Goal: Task Accomplishment & Management: Manage account settings

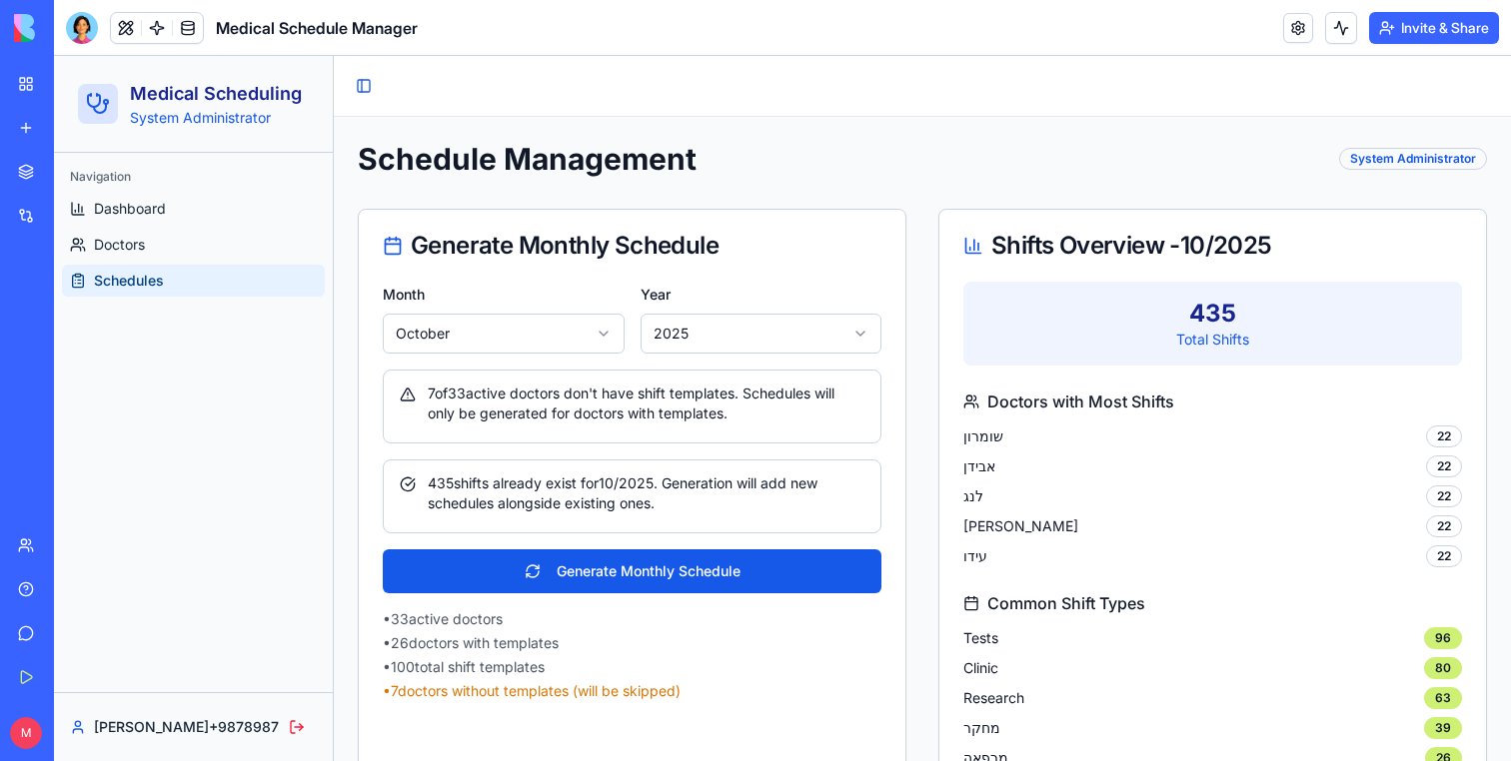
scroll to position [1172, 0]
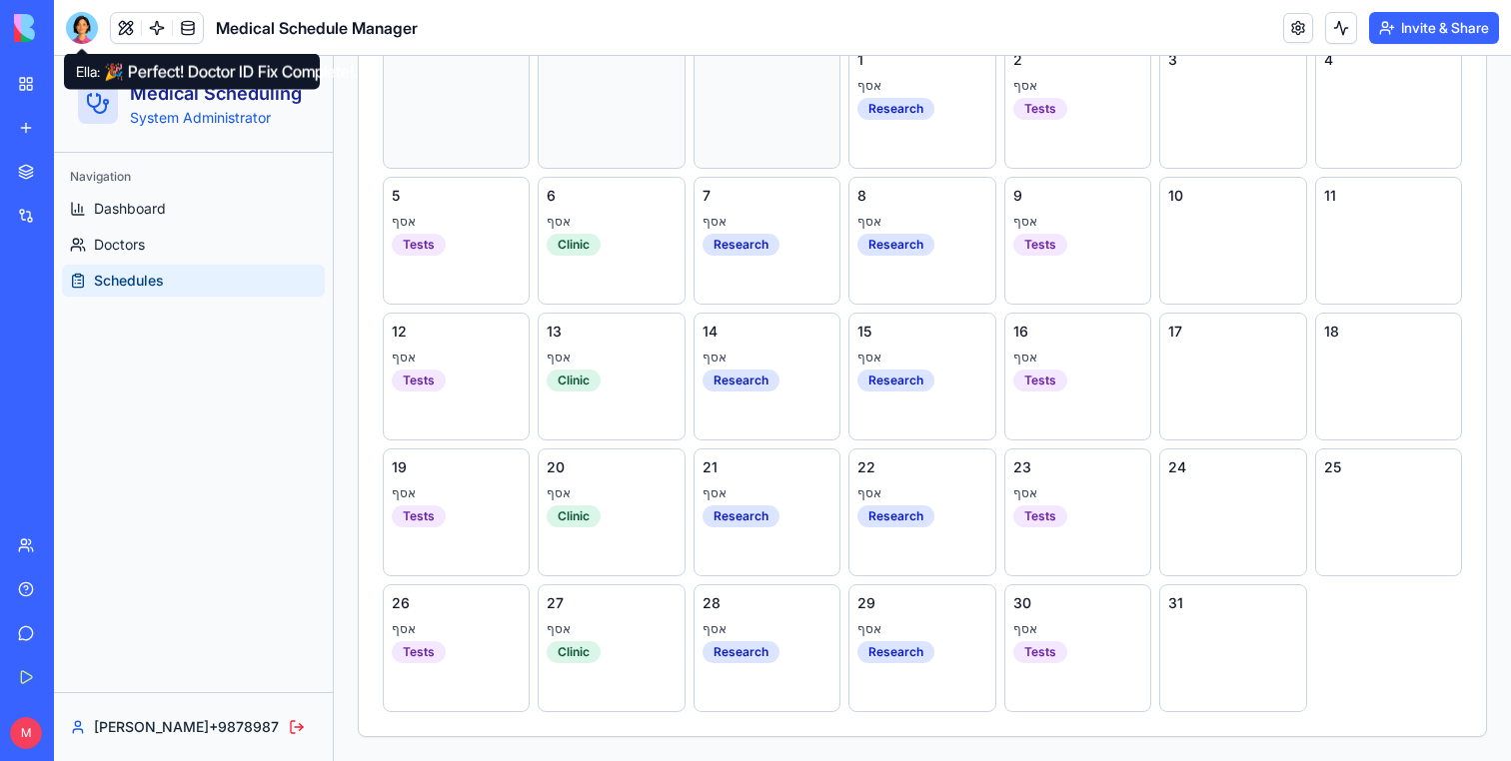
click at [81, 22] on div at bounding box center [82, 28] width 32 height 32
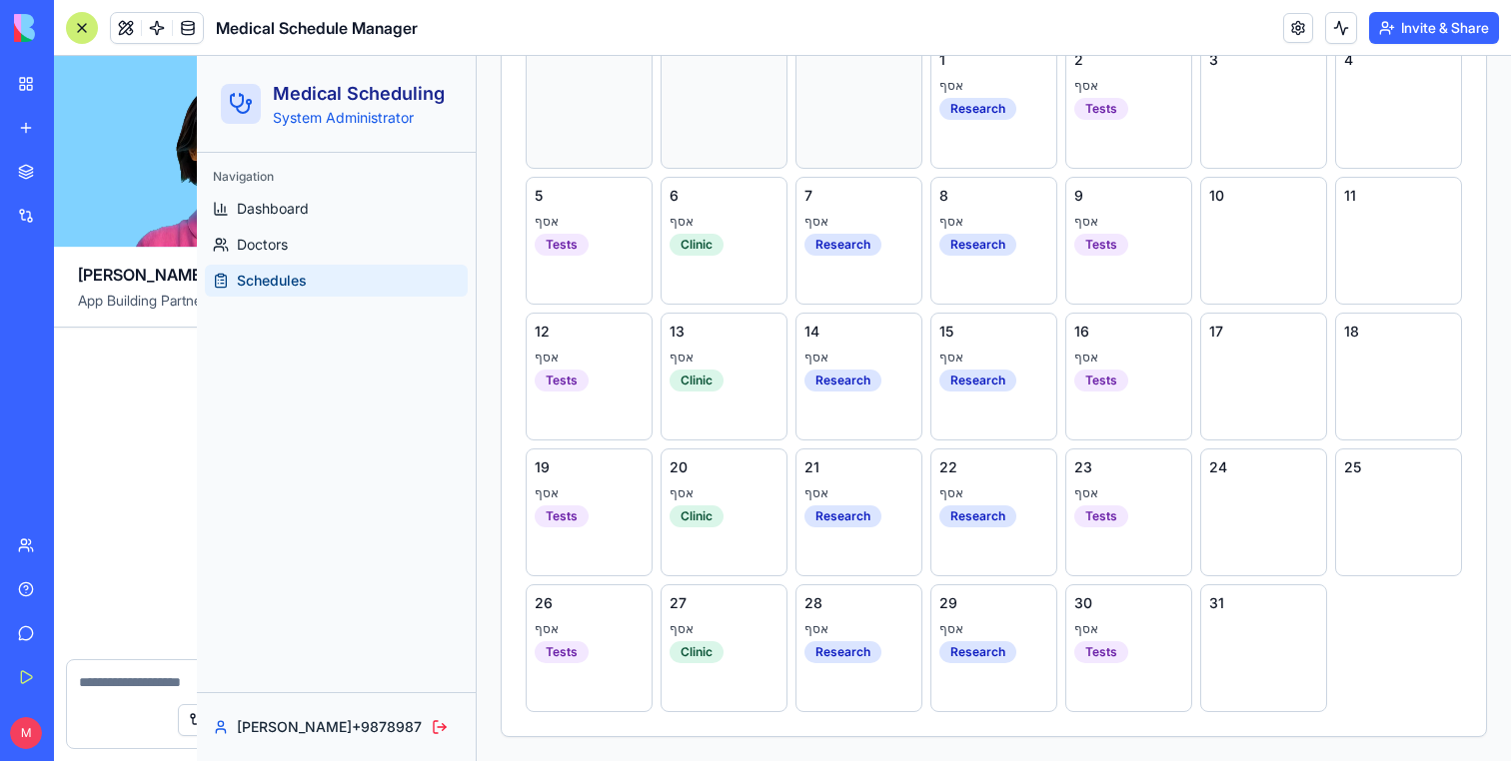
scroll to position [14215, 0]
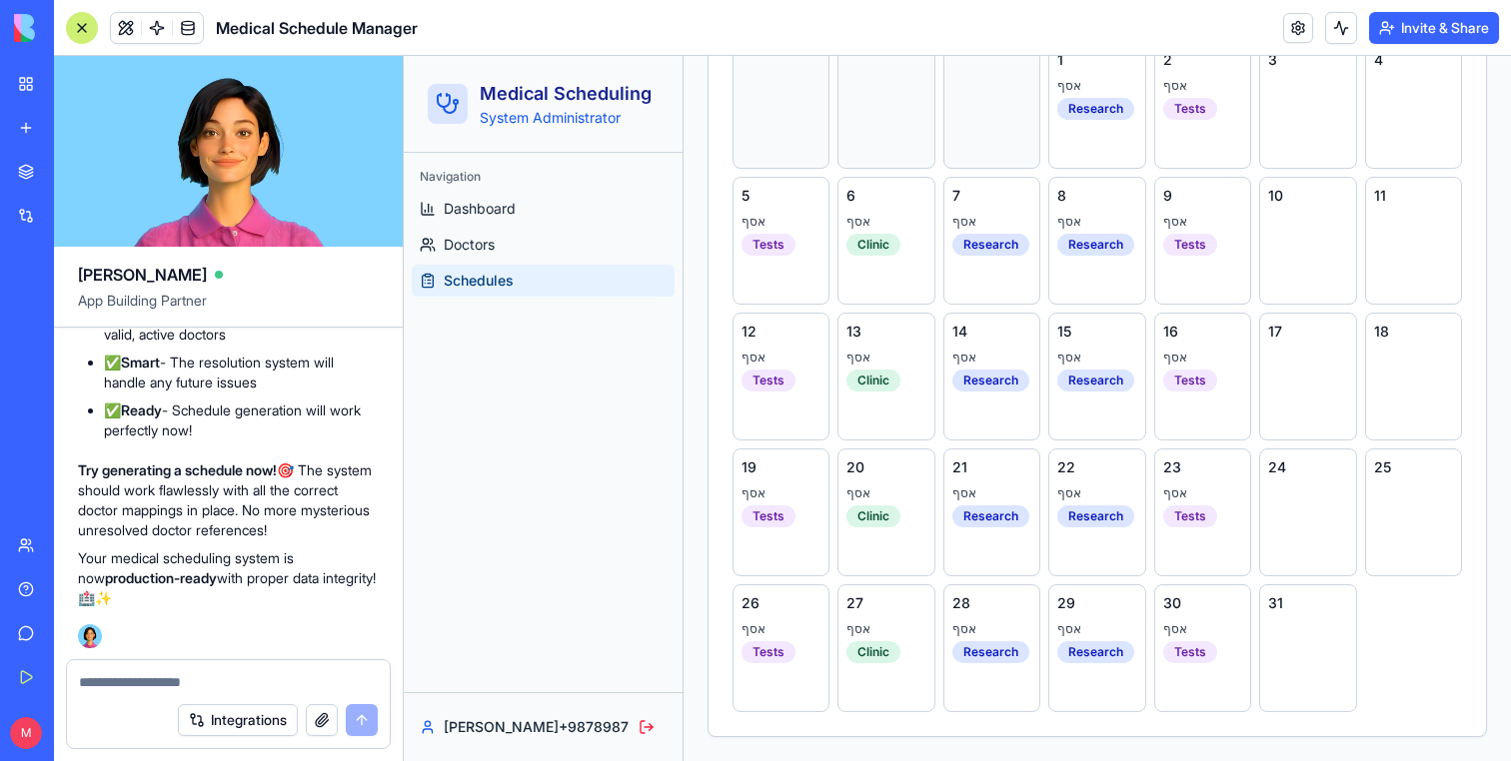
click at [81, 22] on div at bounding box center [82, 28] width 32 height 32
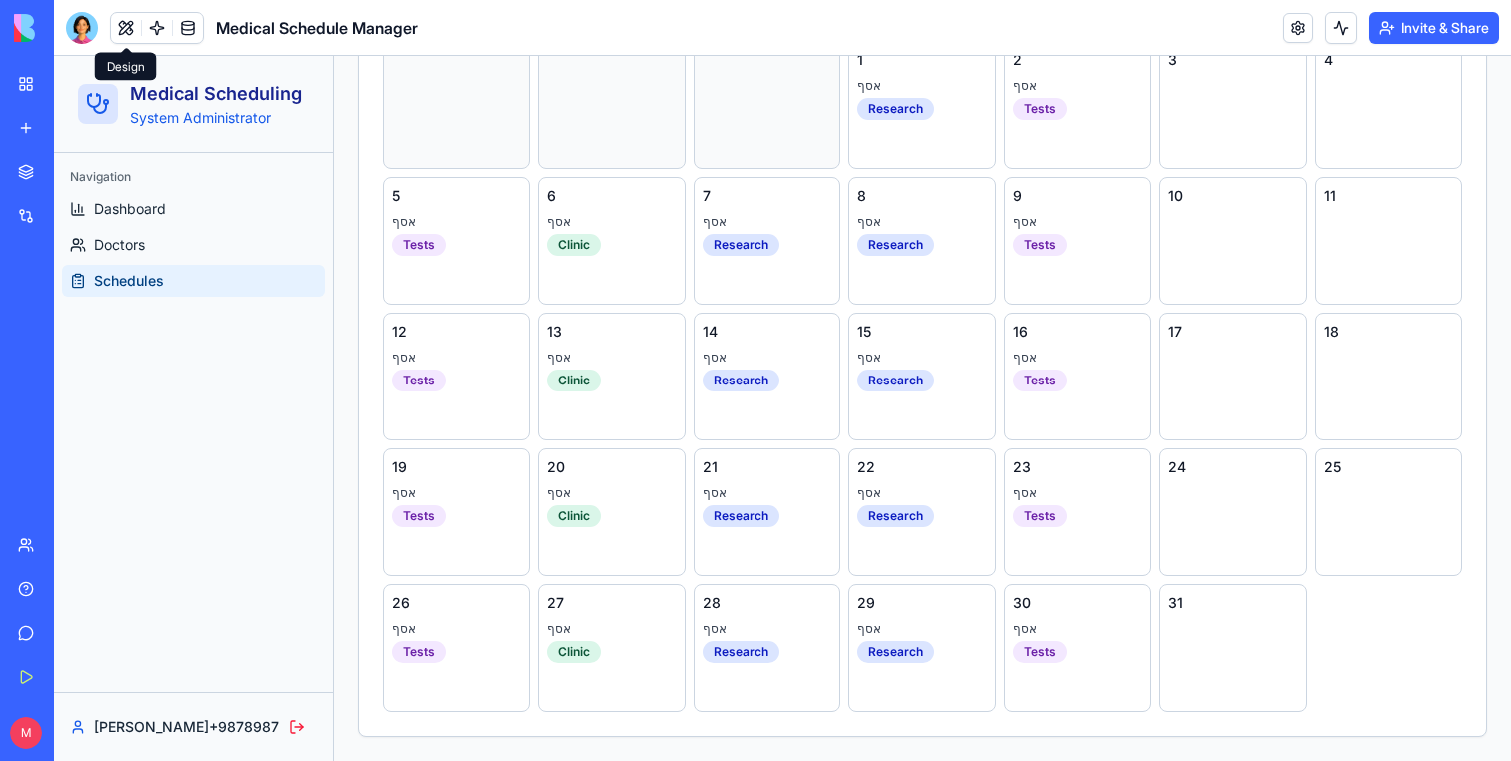
click at [118, 23] on button at bounding box center [126, 28] width 30 height 30
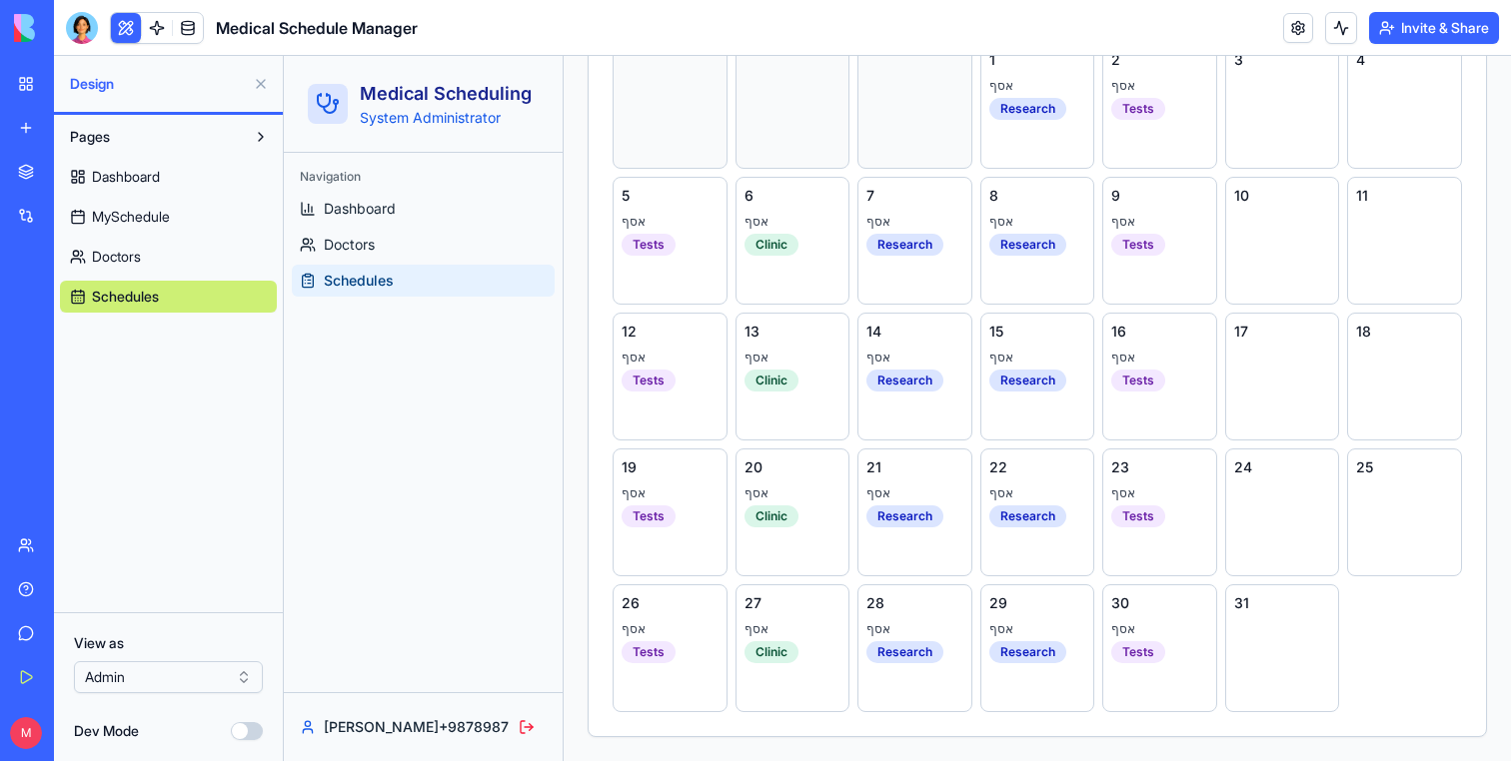
click at [174, 188] on link "Dashboard" at bounding box center [168, 177] width 217 height 32
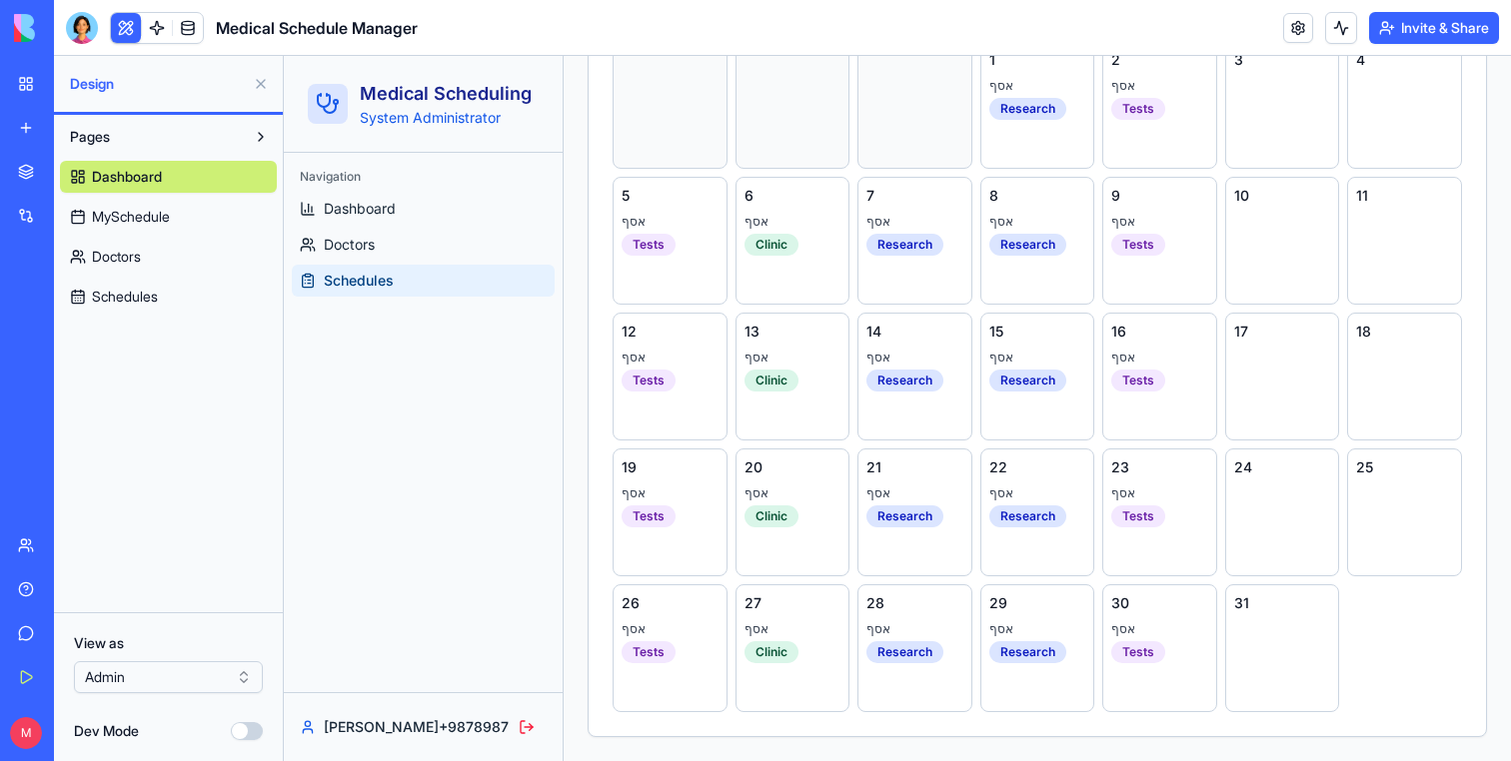
scroll to position [477, 0]
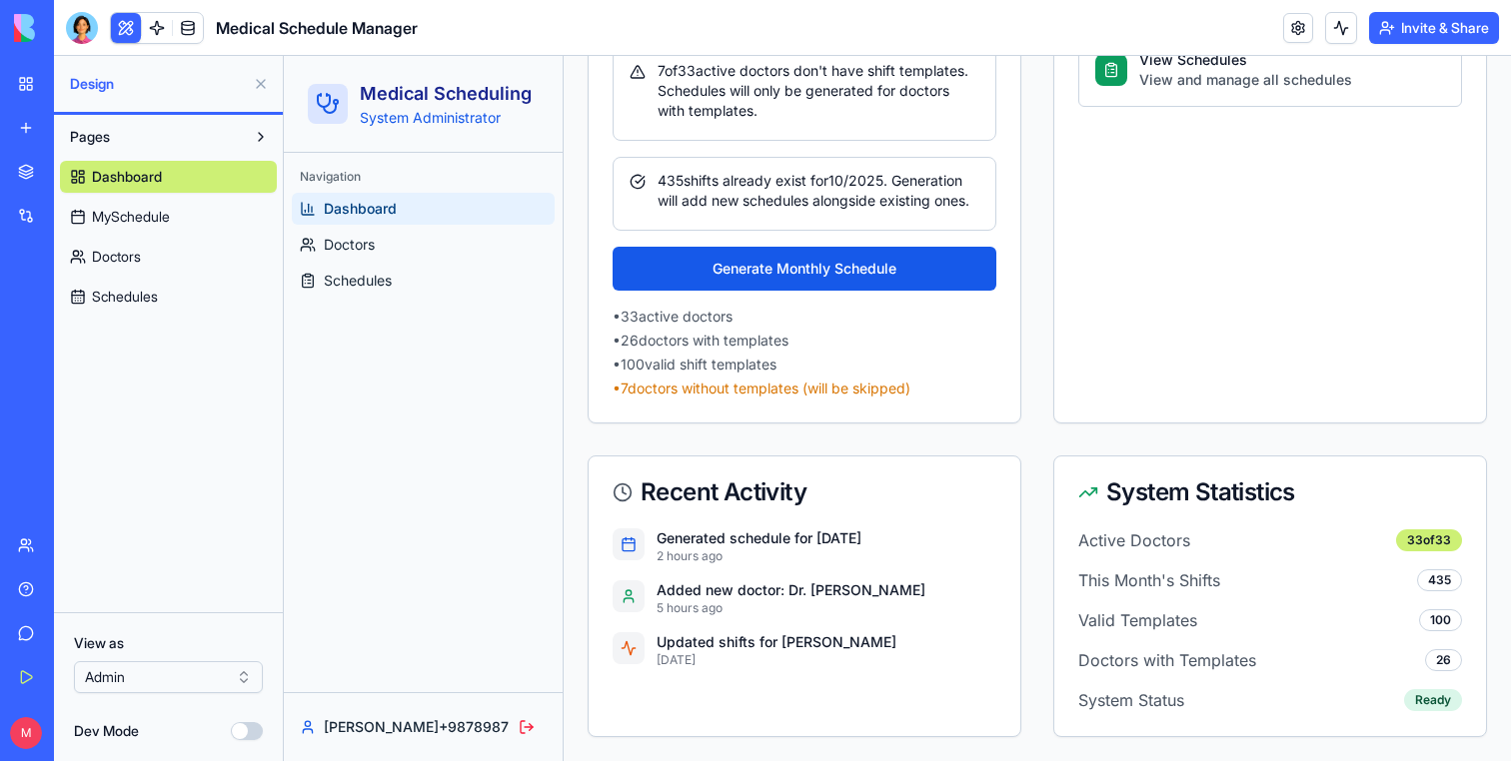
click at [257, 72] on button at bounding box center [261, 84] width 32 height 32
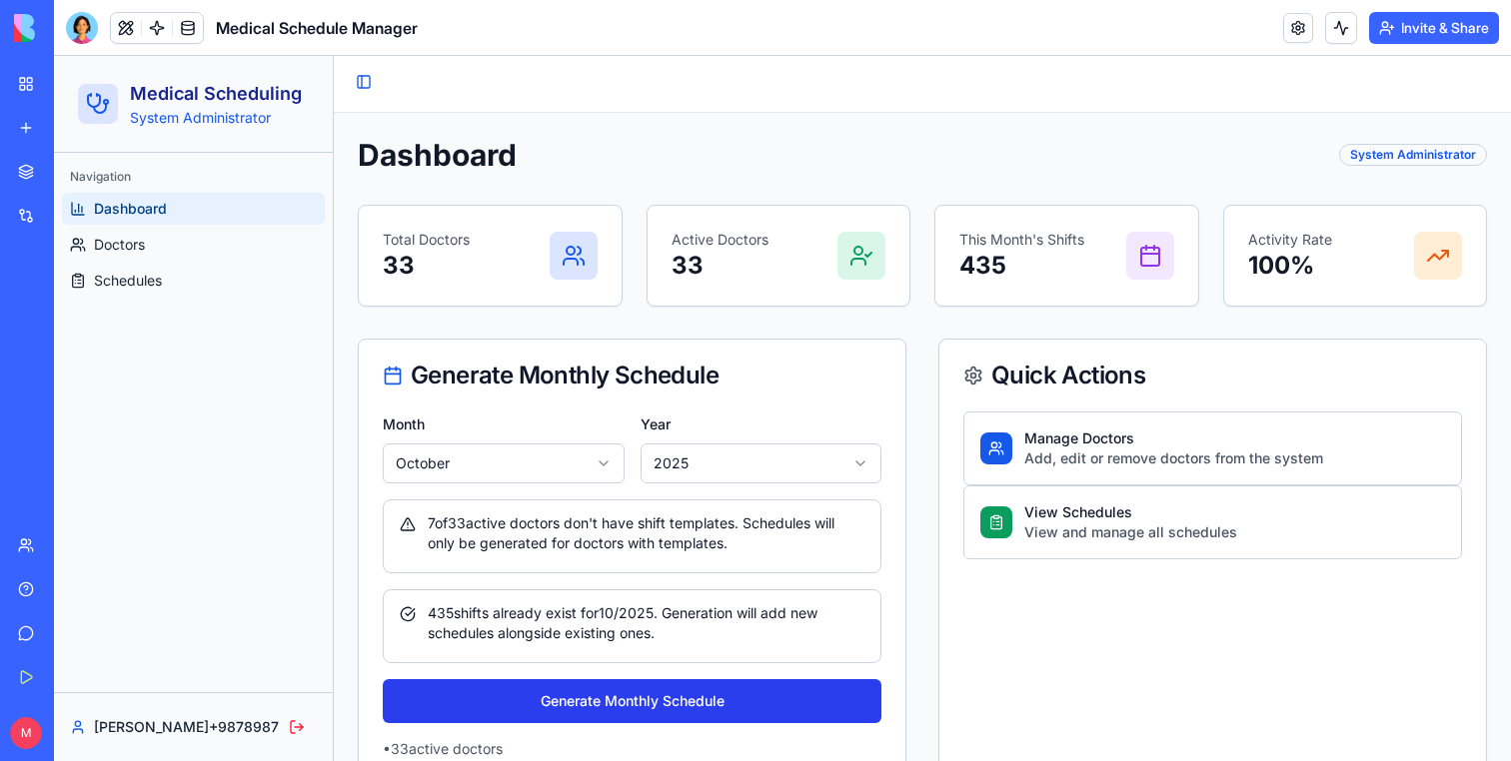
scroll to position [0, 0]
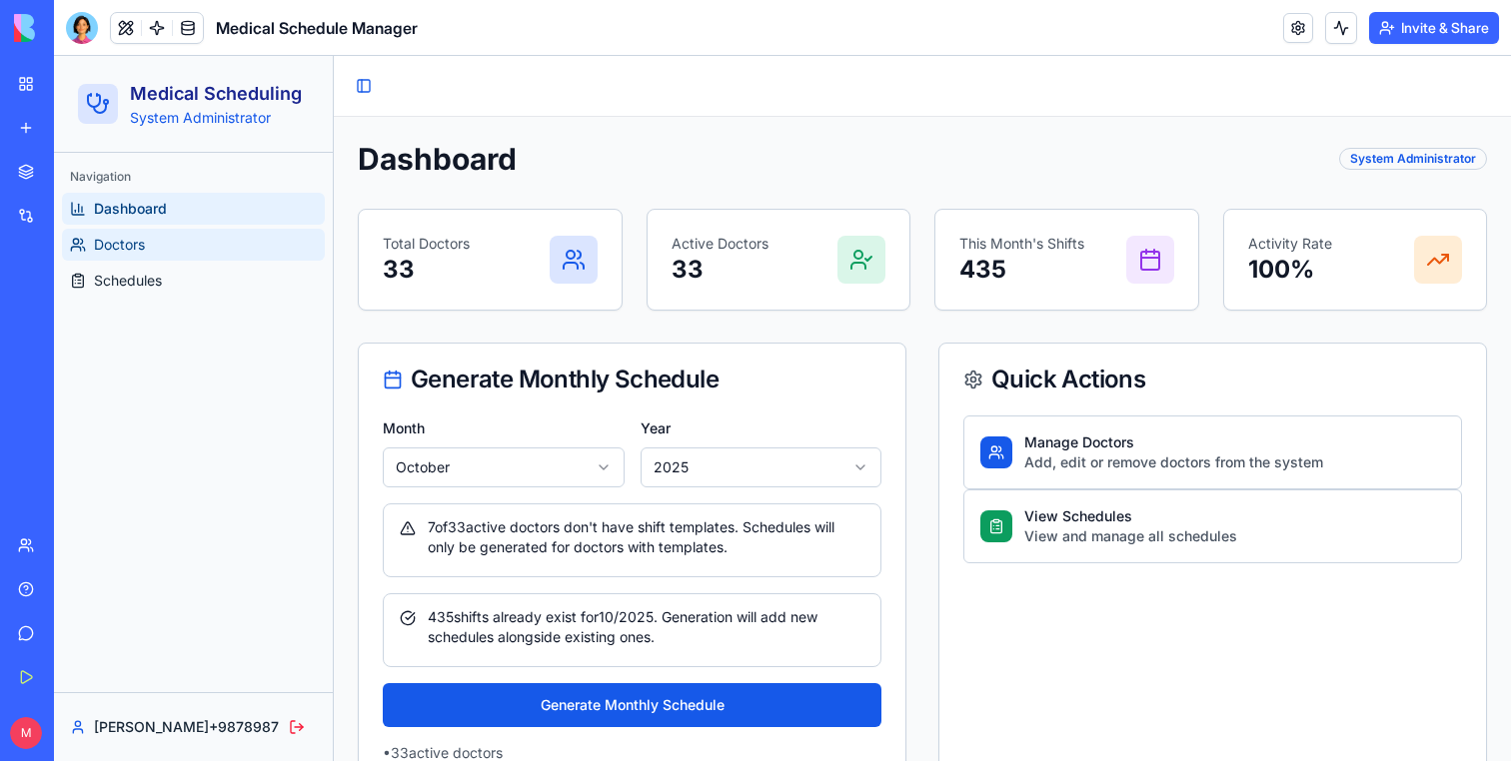
click at [158, 253] on link "Doctors" at bounding box center [193, 245] width 263 height 32
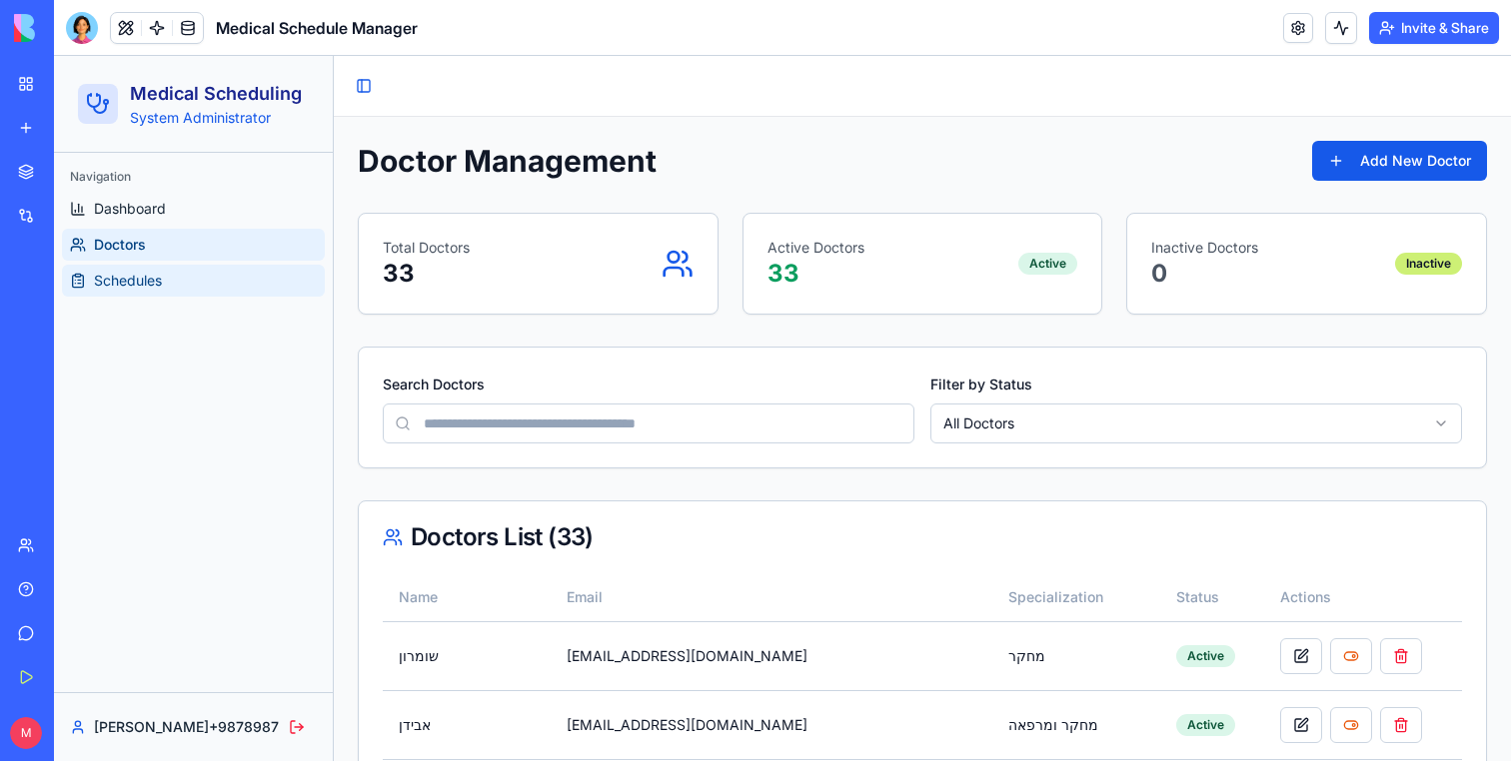
click at [152, 274] on span "Schedules" at bounding box center [128, 281] width 68 height 20
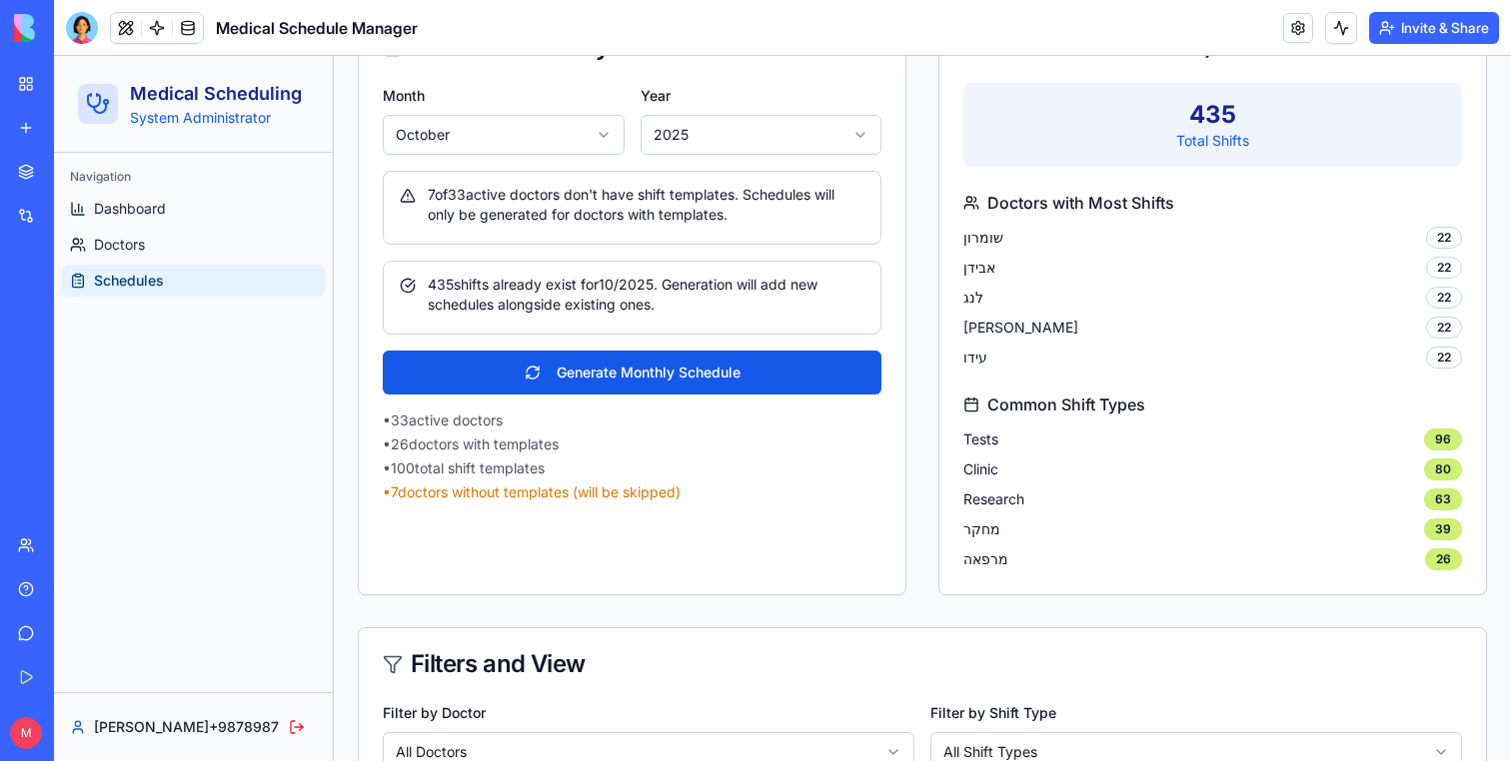
scroll to position [480, 0]
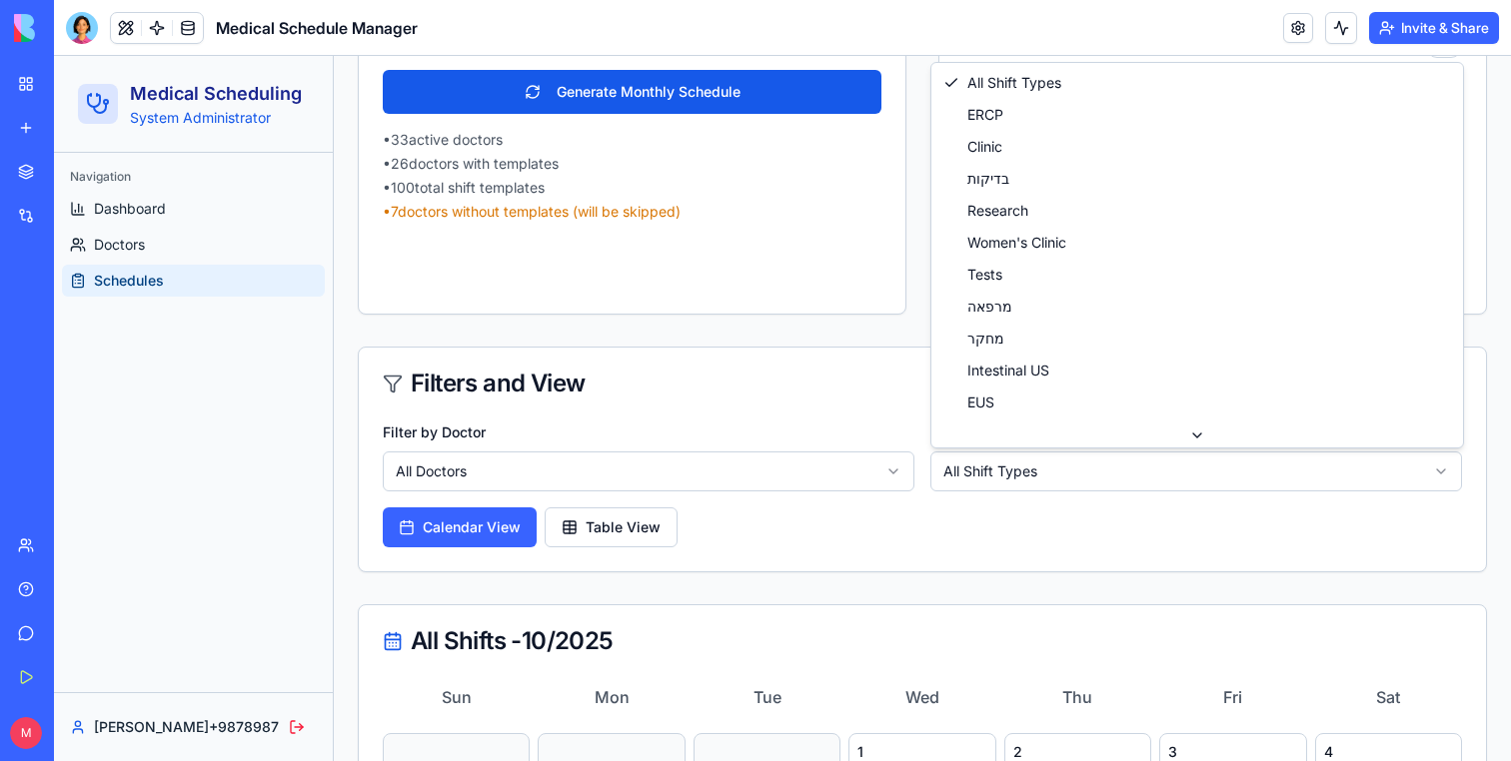
click at [967, 492] on html "Medical Scheduling System Administrator Navigation Dashboard Doctors Schedules …" at bounding box center [782, 549] width 1457 height 1947
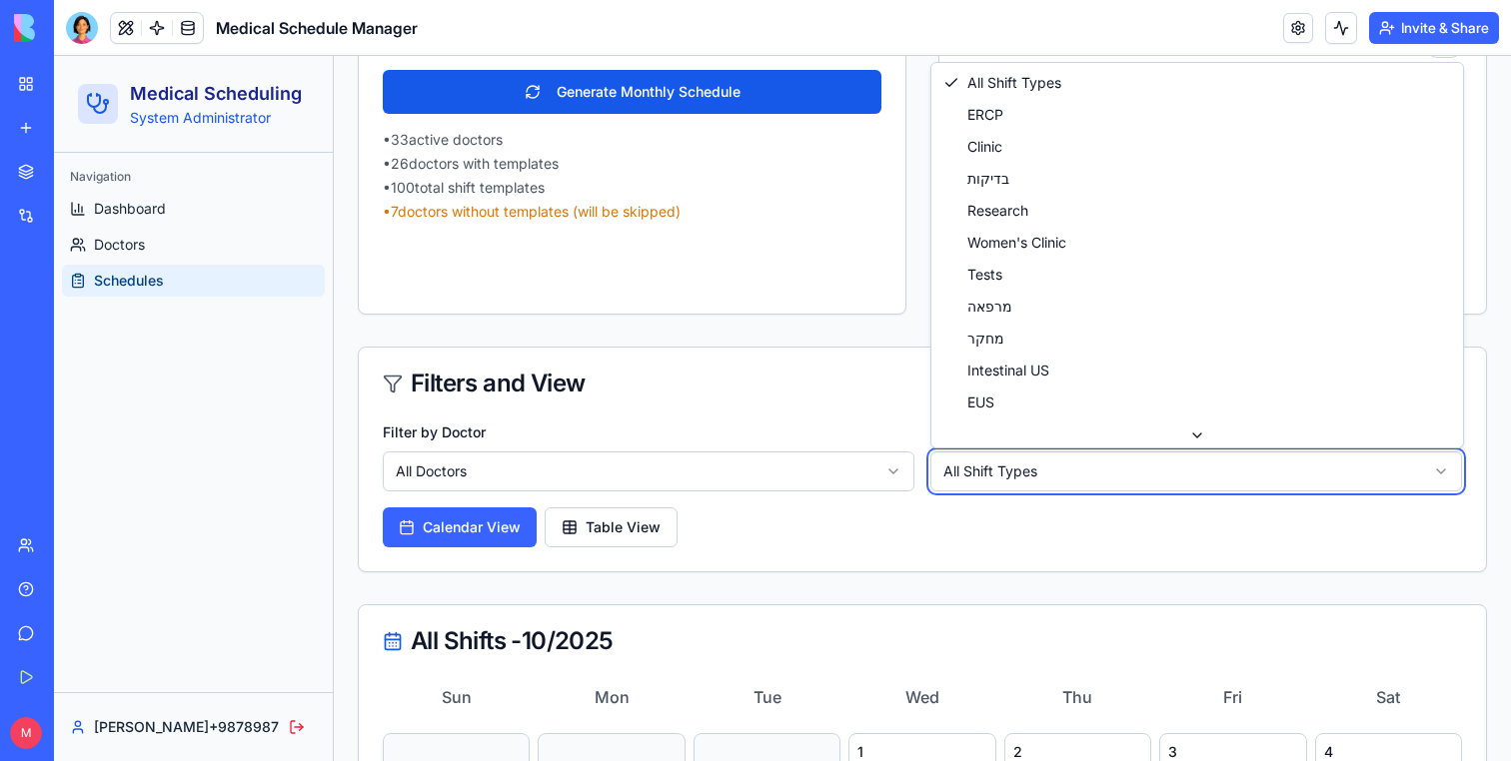
click at [967, 494] on html "Medical Scheduling System Administrator Navigation Dashboard Doctors Schedules …" at bounding box center [782, 549] width 1457 height 1947
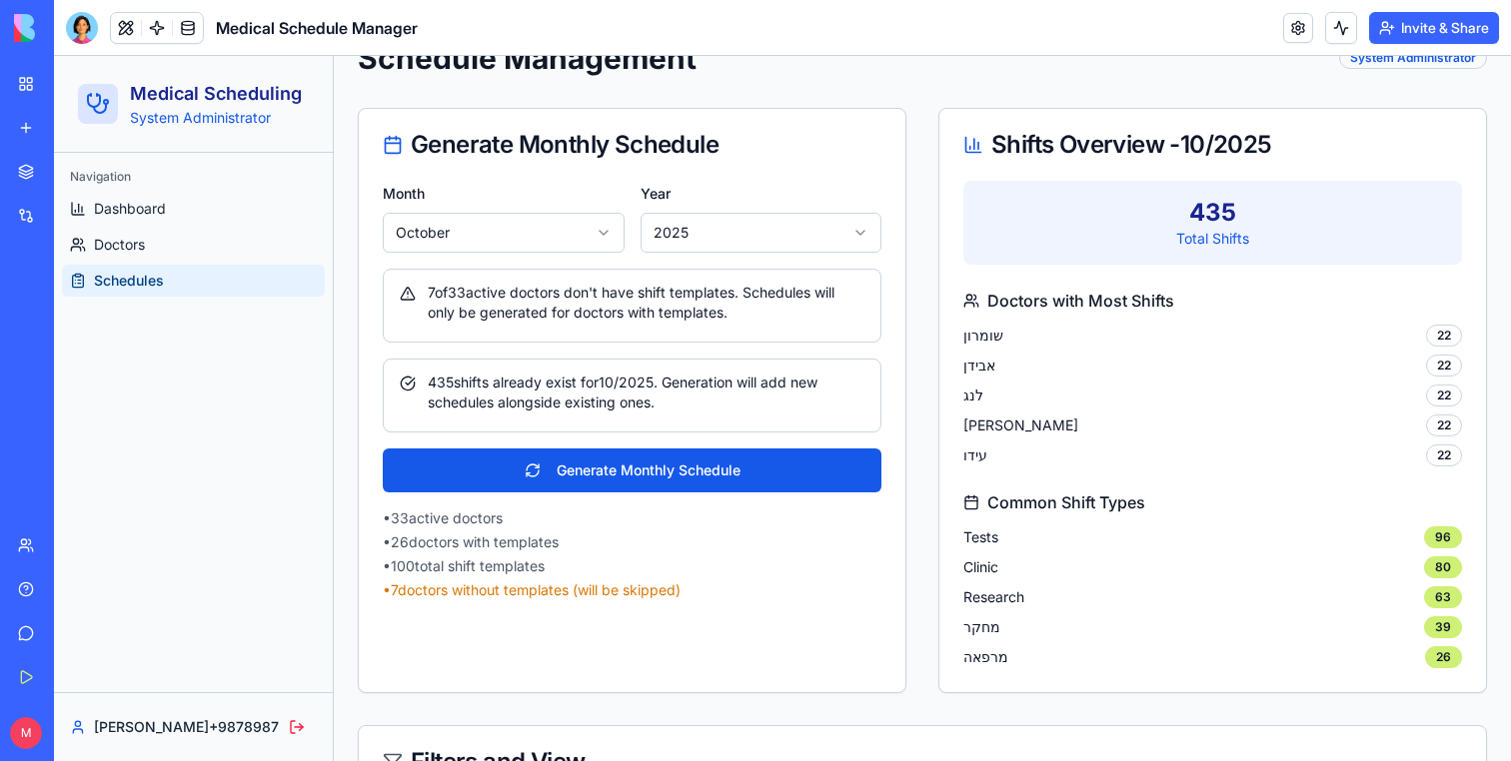
scroll to position [0, 0]
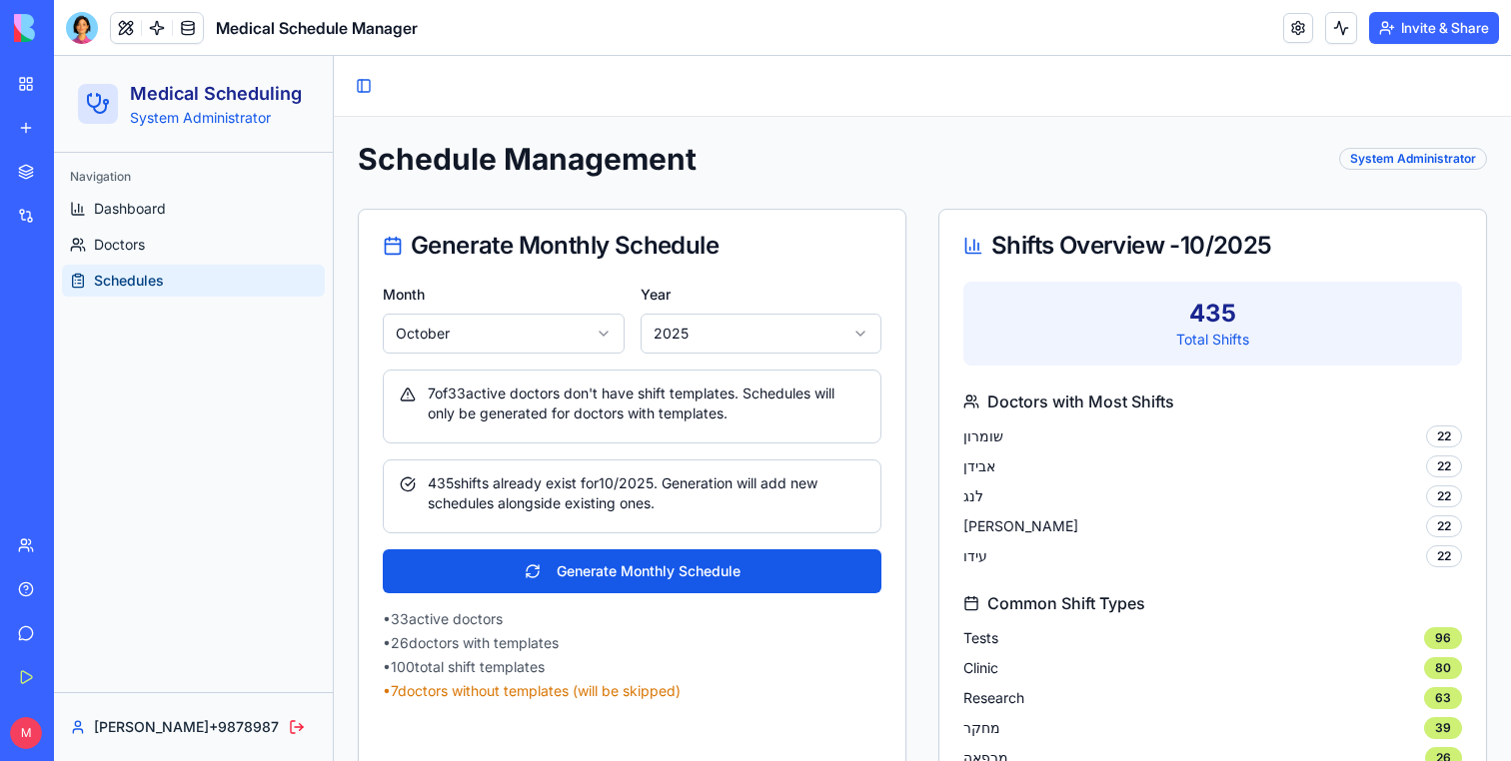
click at [130, 287] on span "Schedules" at bounding box center [129, 281] width 70 height 20
click at [75, 32] on div at bounding box center [82, 28] width 32 height 32
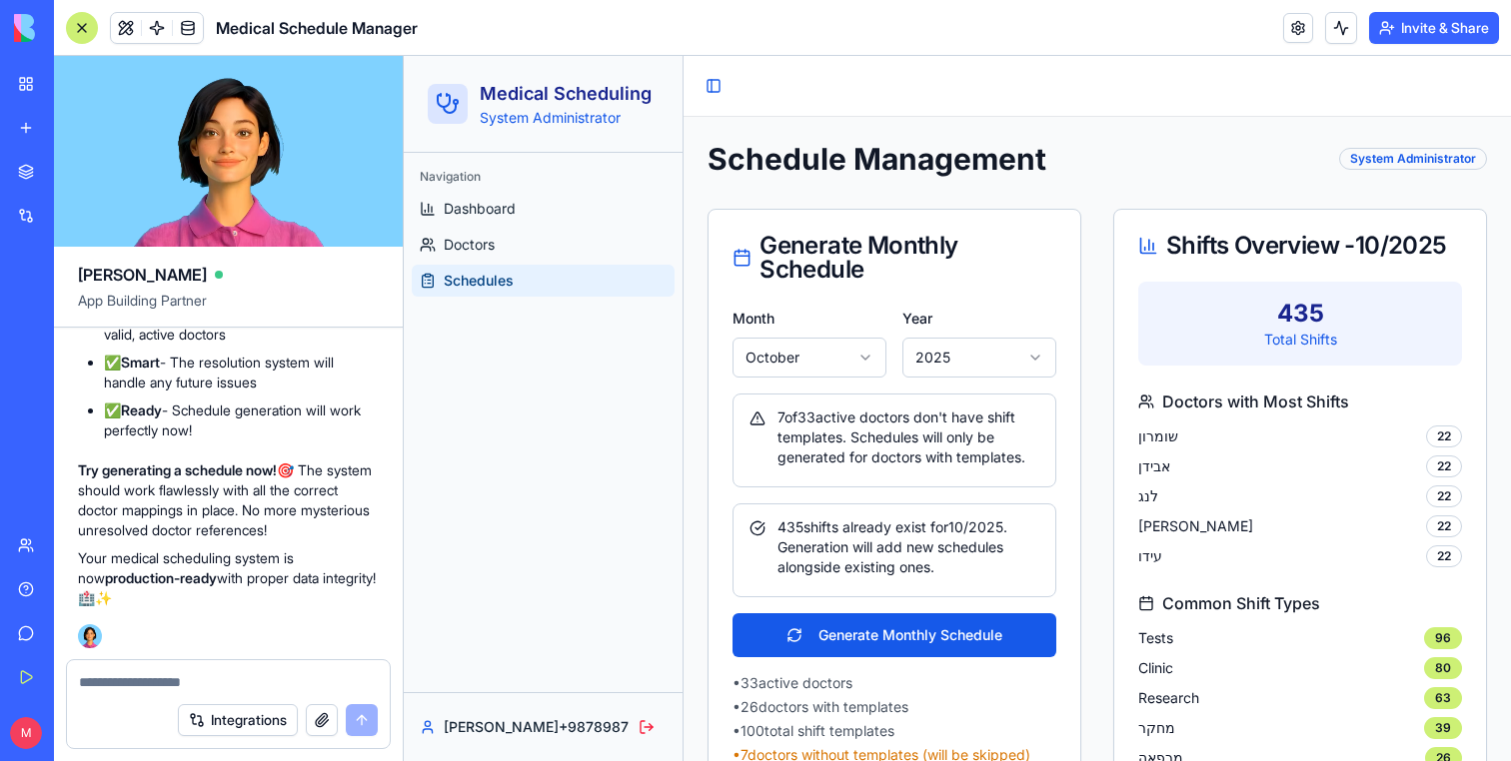
click at [196, 682] on textarea at bounding box center [228, 682] width 299 height 20
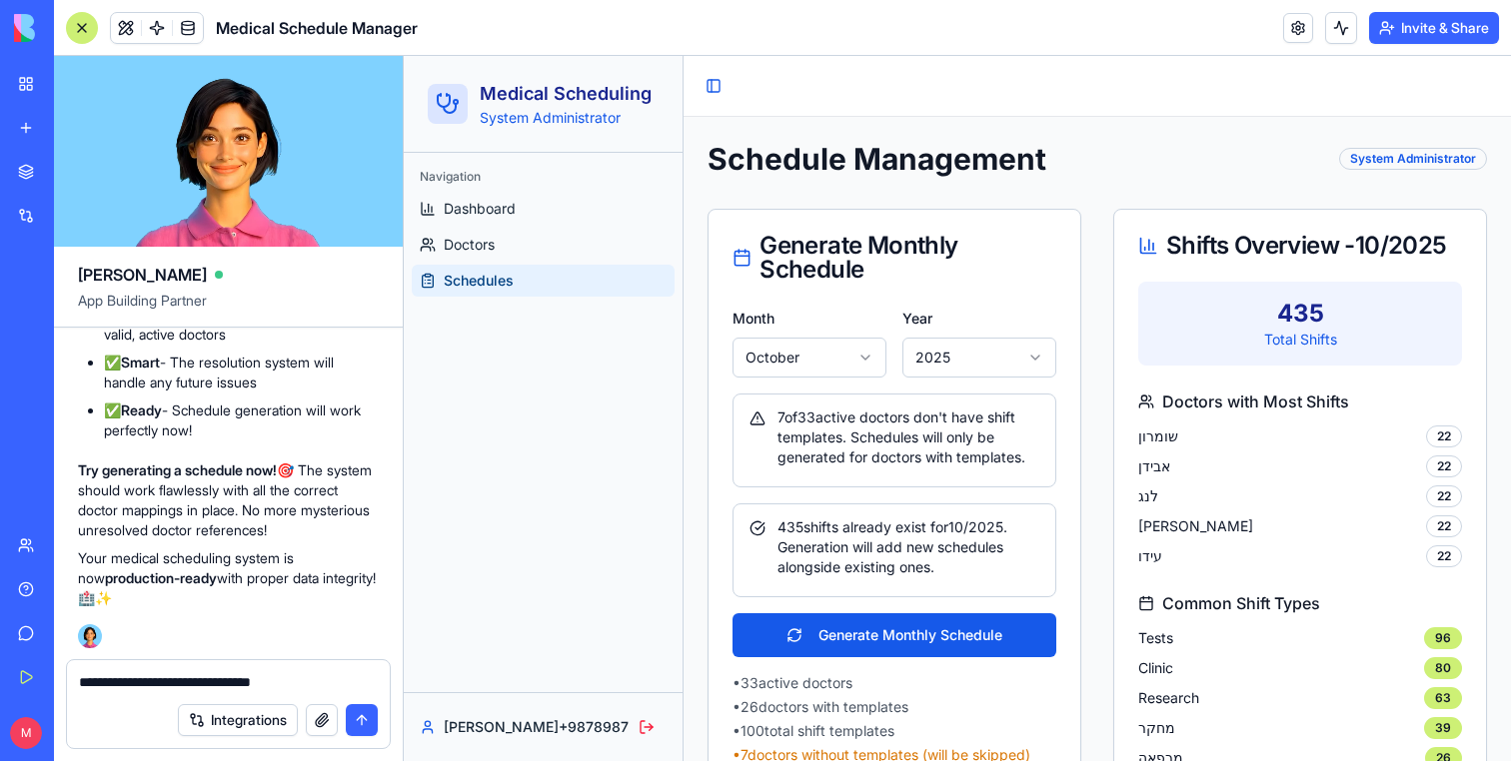
click at [1212, 258] on div "Shifts Overview - 10 / 2025" at bounding box center [1300, 246] width 324 height 24
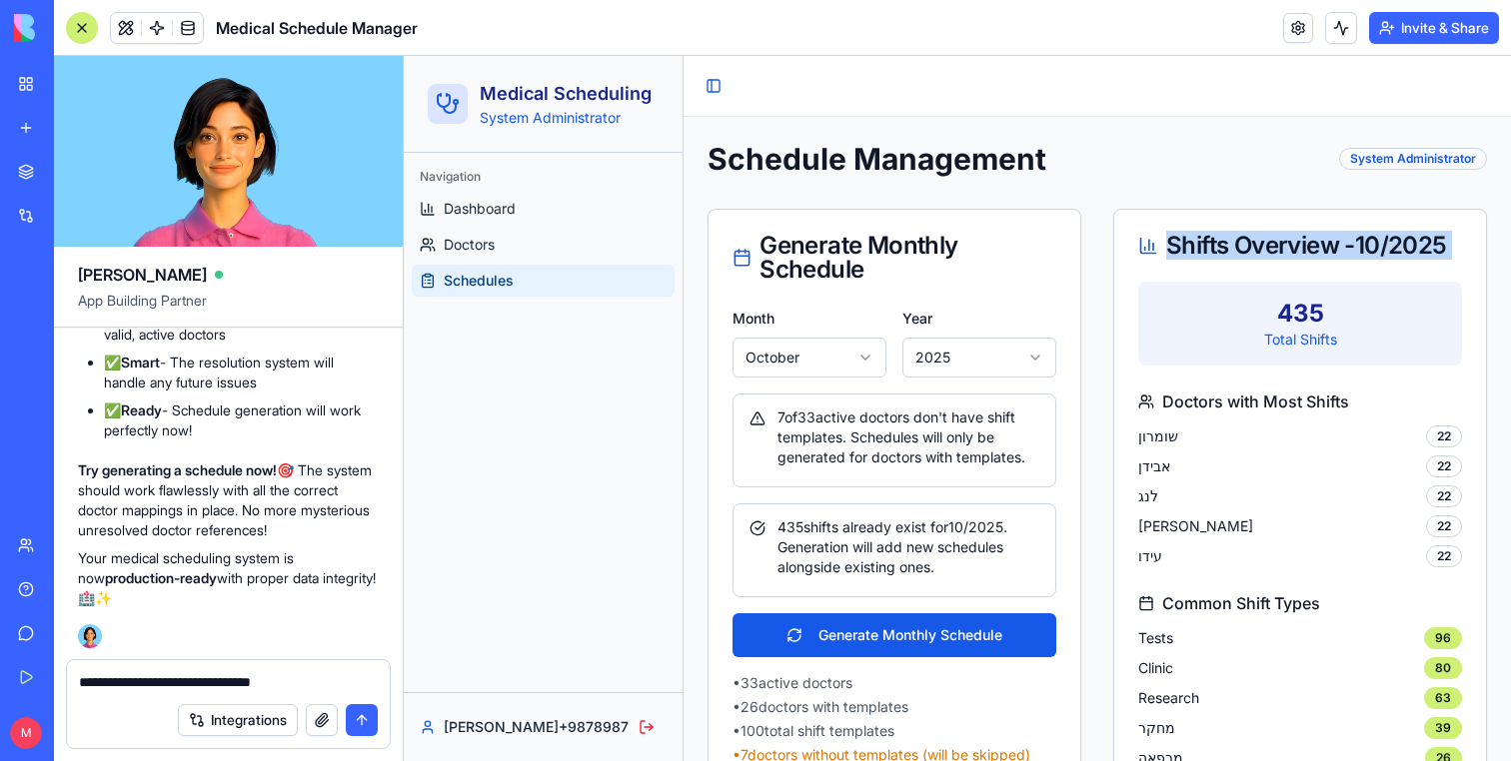
click at [1212, 258] on div "Shifts Overview - 10 / 2025" at bounding box center [1300, 246] width 324 height 24
copy div "Shifts Overview - 10 / 2025"
click at [347, 677] on textarea "**********" at bounding box center [228, 682] width 299 height 20
paste textarea "**********"
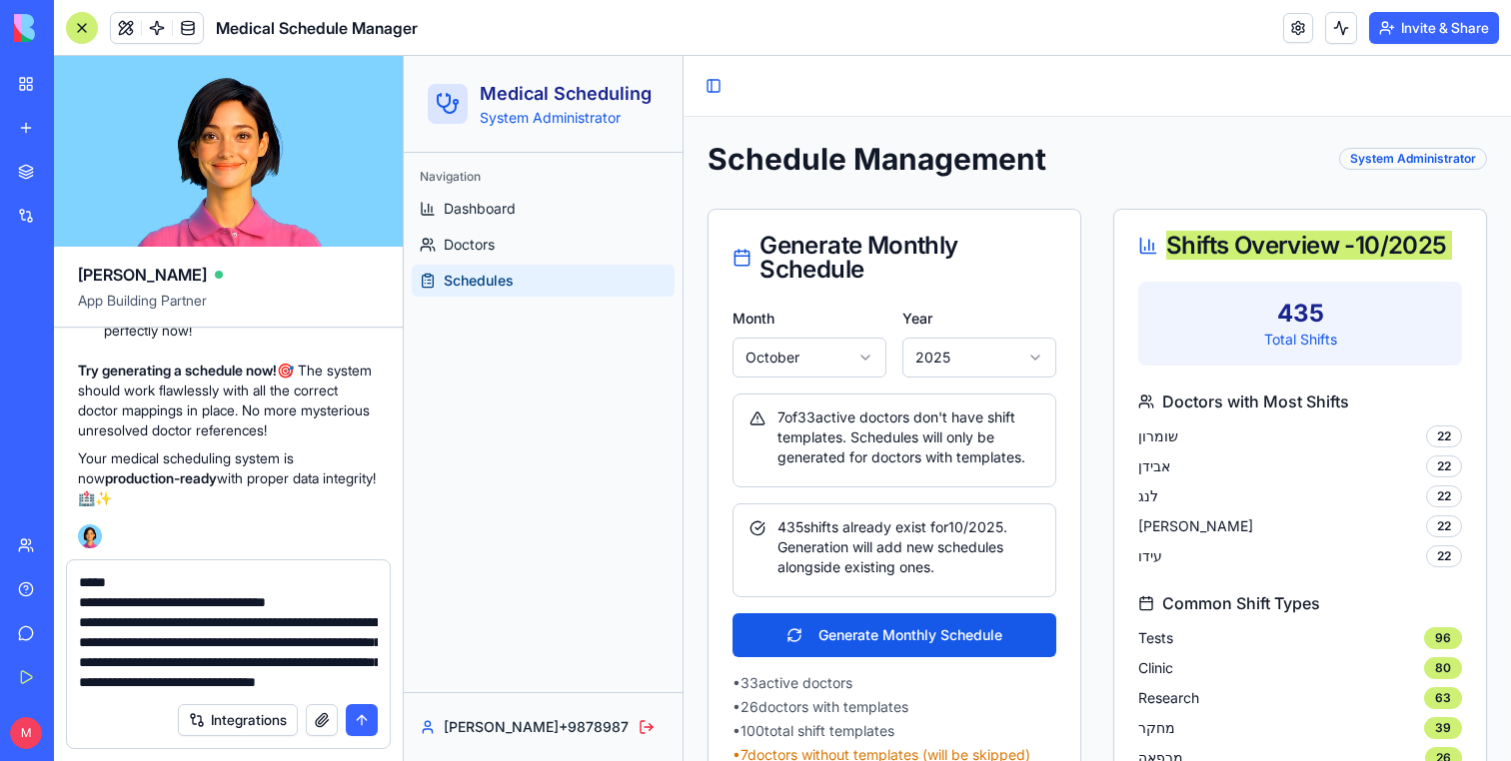
scroll to position [58, 0]
type textarea "**********"
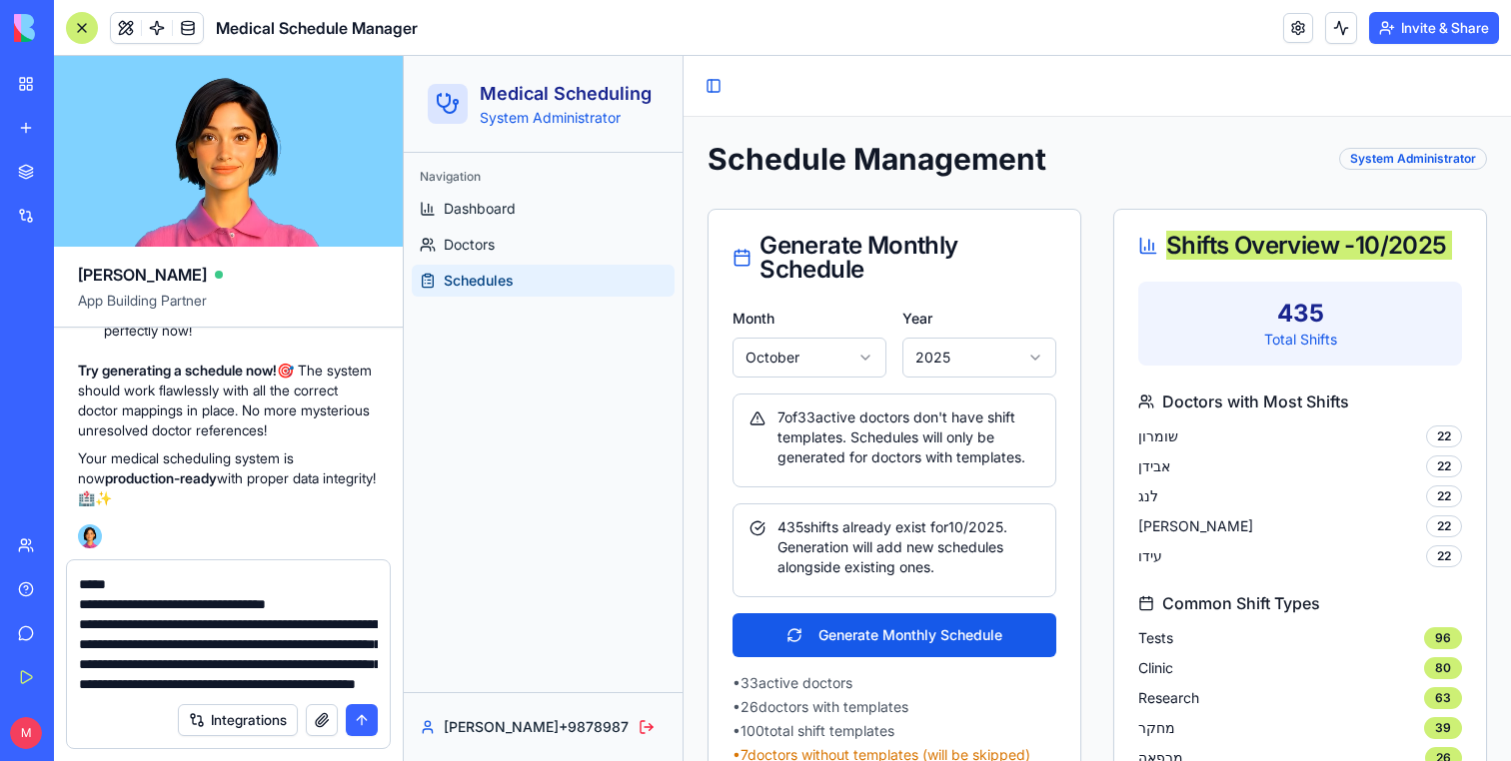
click at [211, 639] on textarea "**********" at bounding box center [228, 632] width 299 height 120
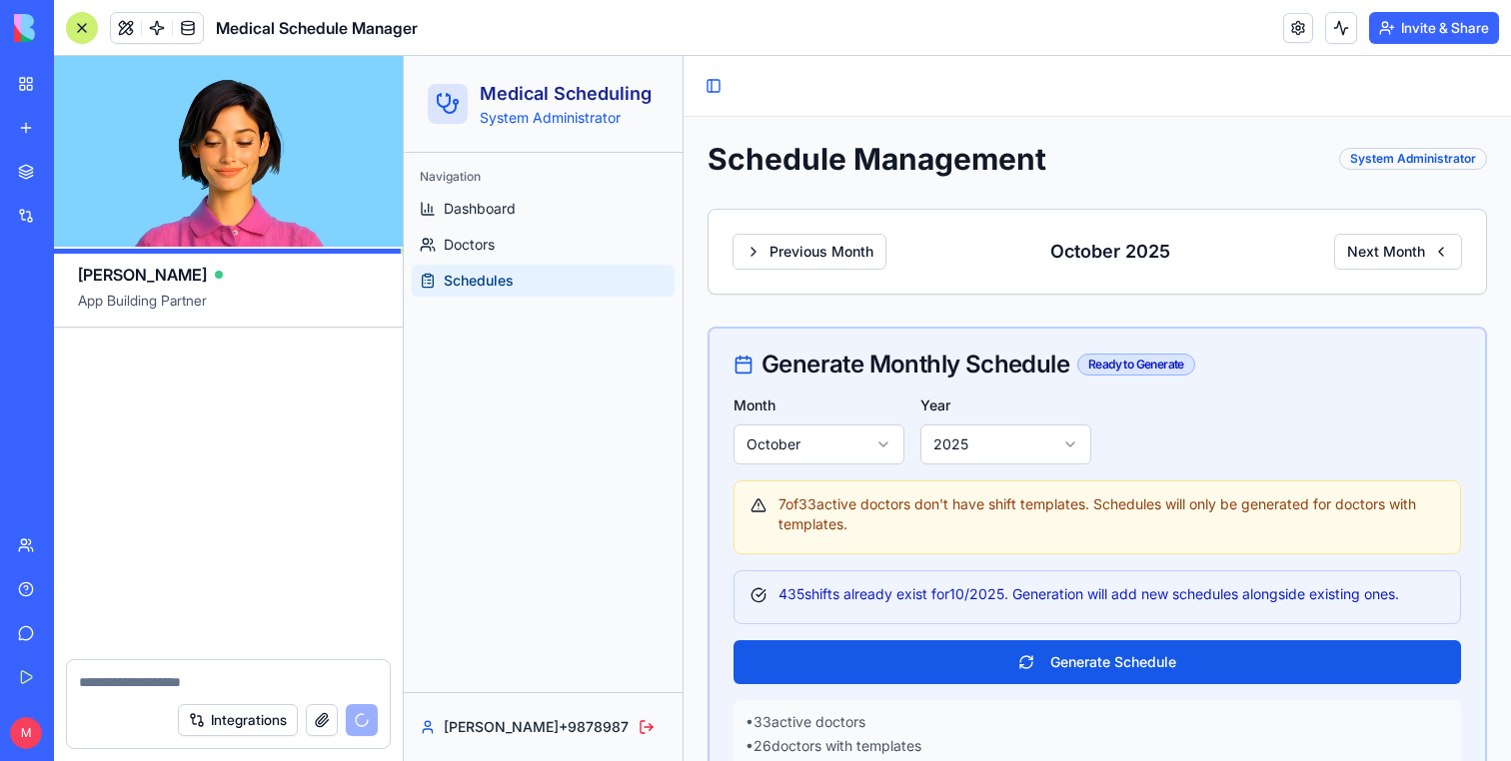
scroll to position [16249, 0]
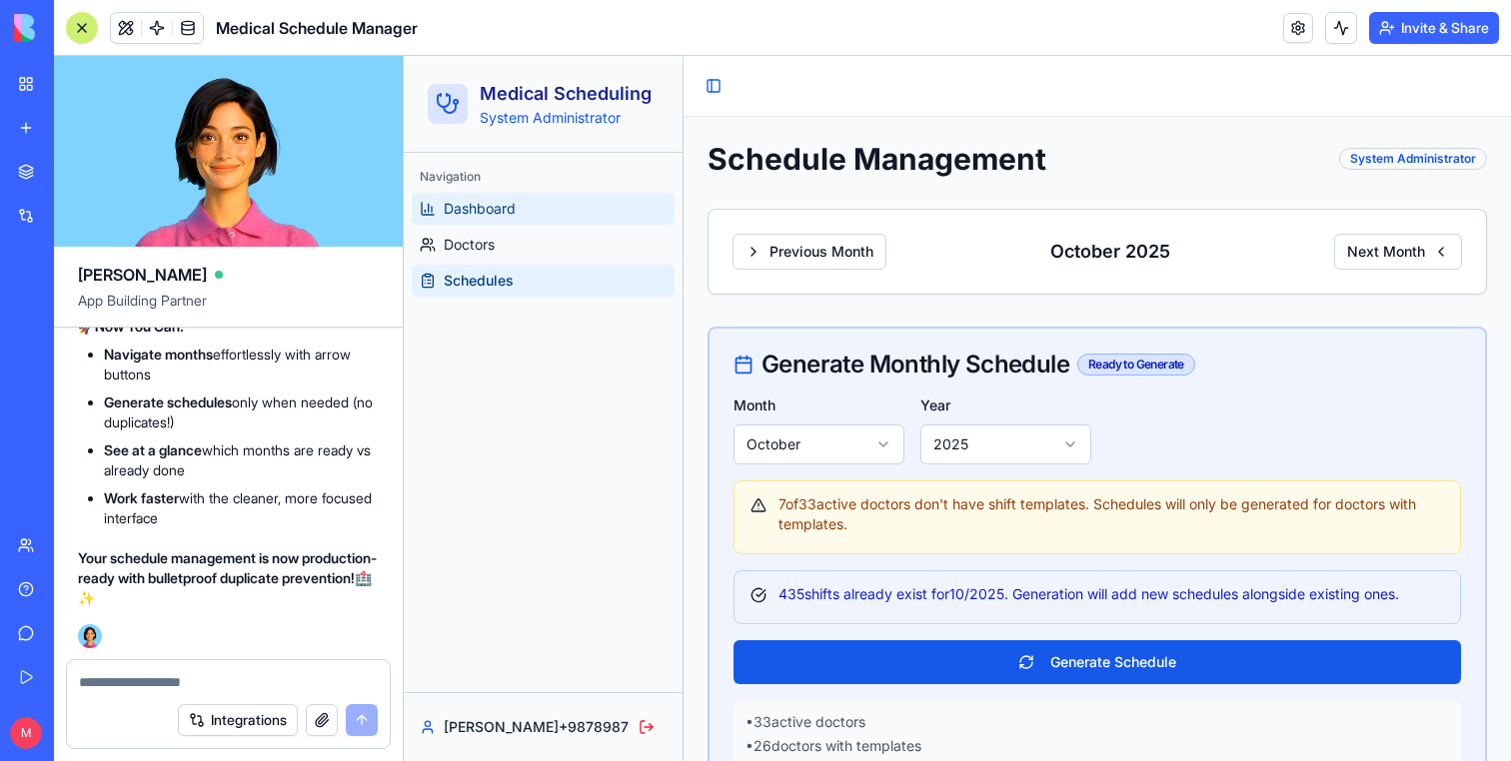
click at [486, 203] on span "Dashboard" at bounding box center [480, 209] width 72 height 20
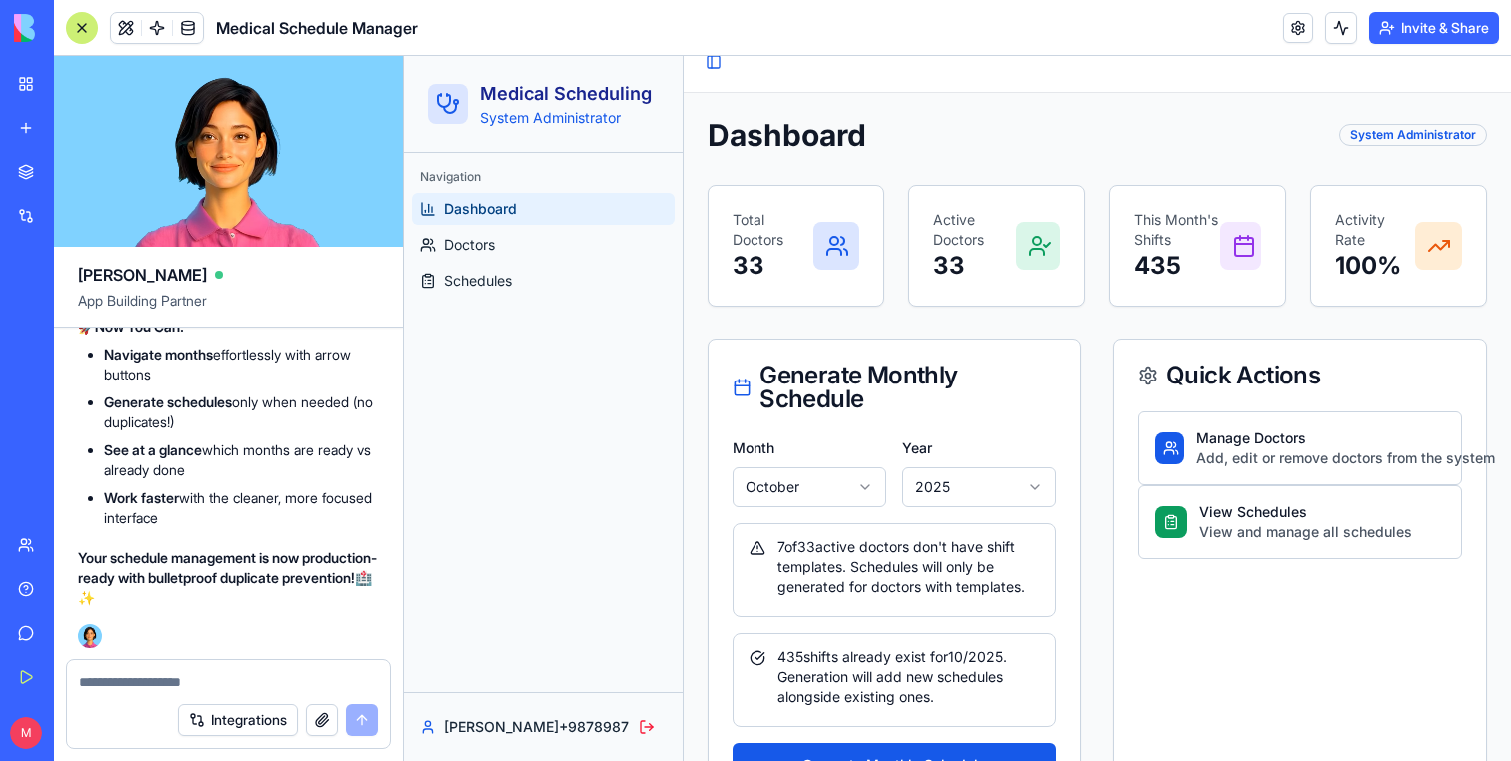
scroll to position [25, 0]
click at [542, 286] on link "Schedules" at bounding box center [543, 281] width 263 height 32
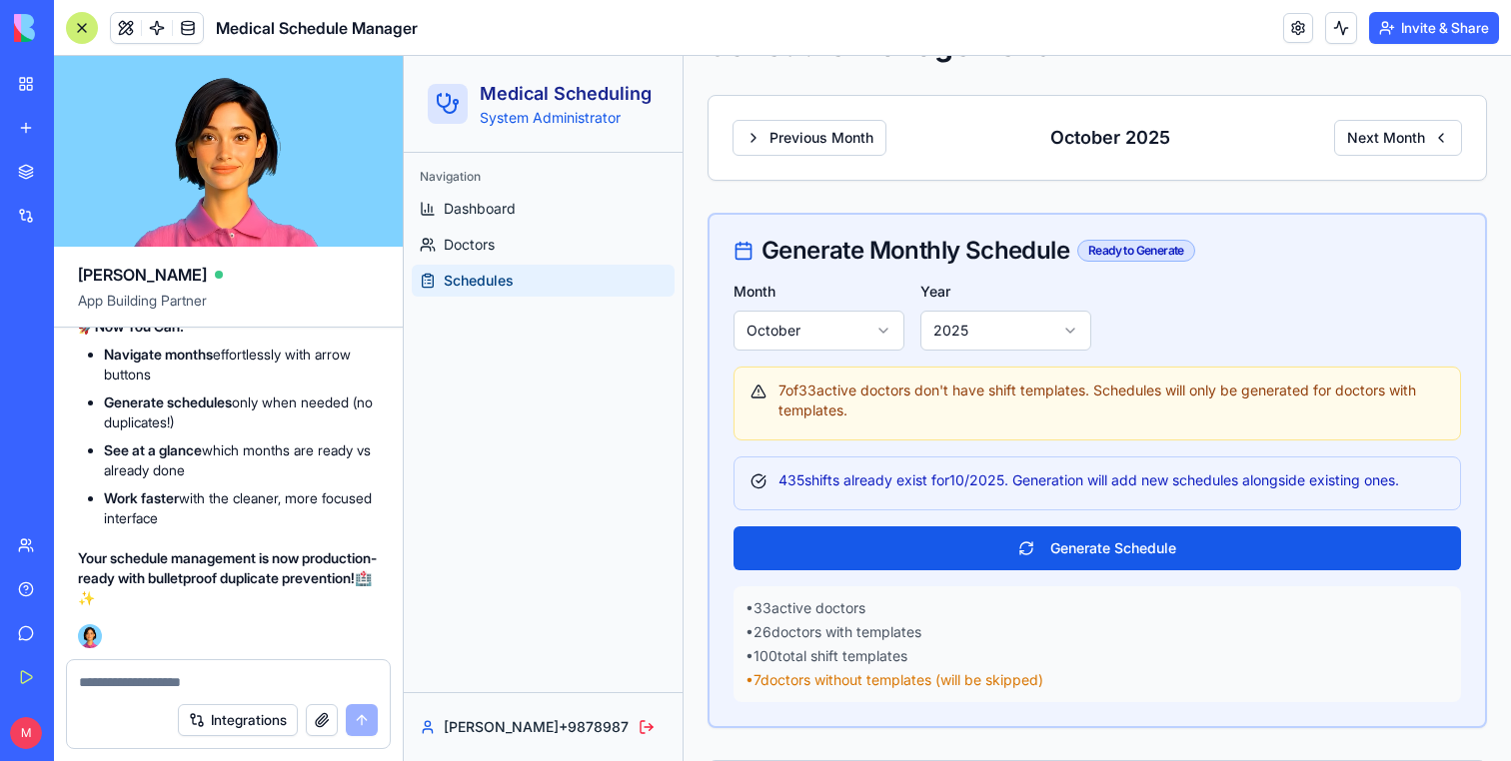
scroll to position [130, 0]
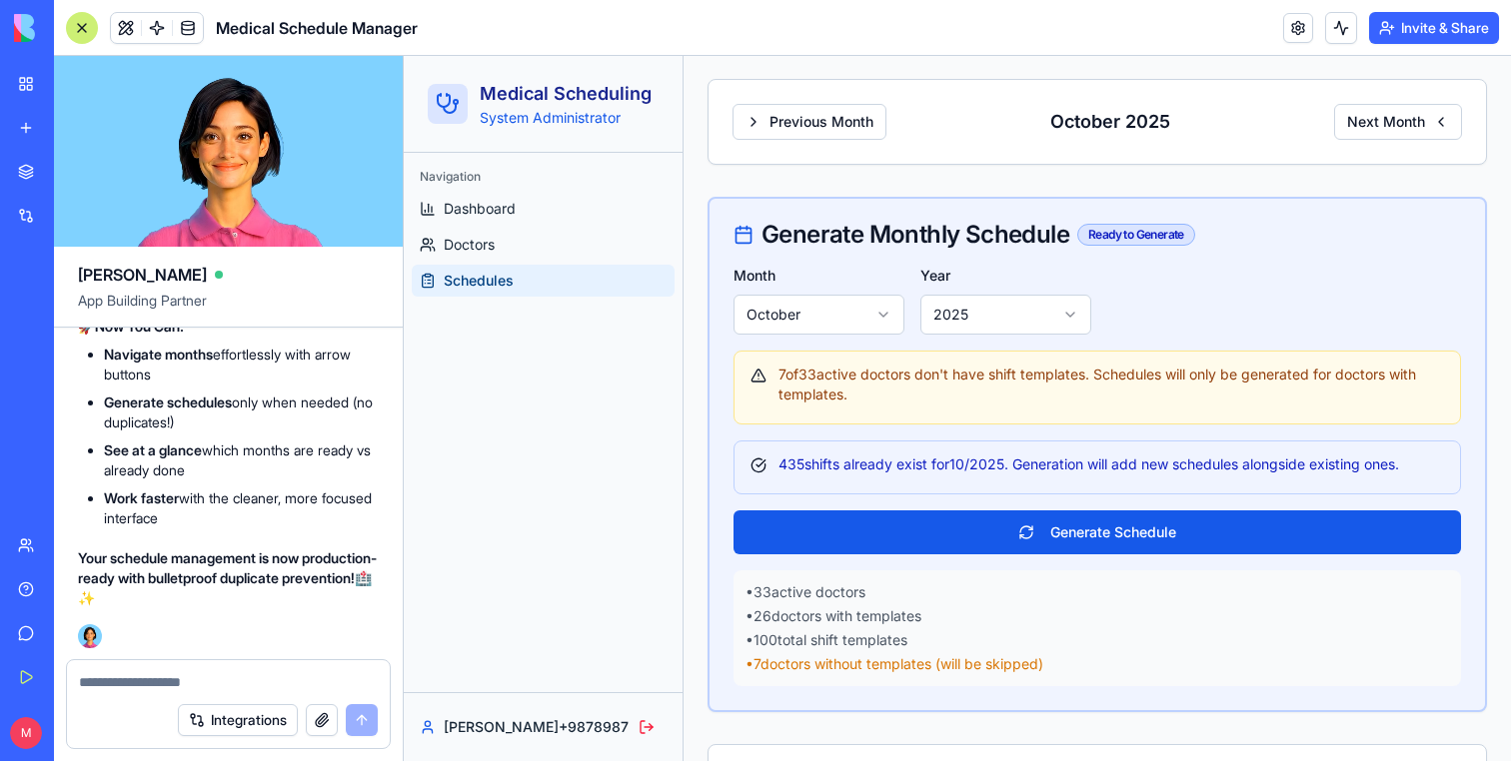
click at [205, 673] on textarea at bounding box center [228, 682] width 299 height 20
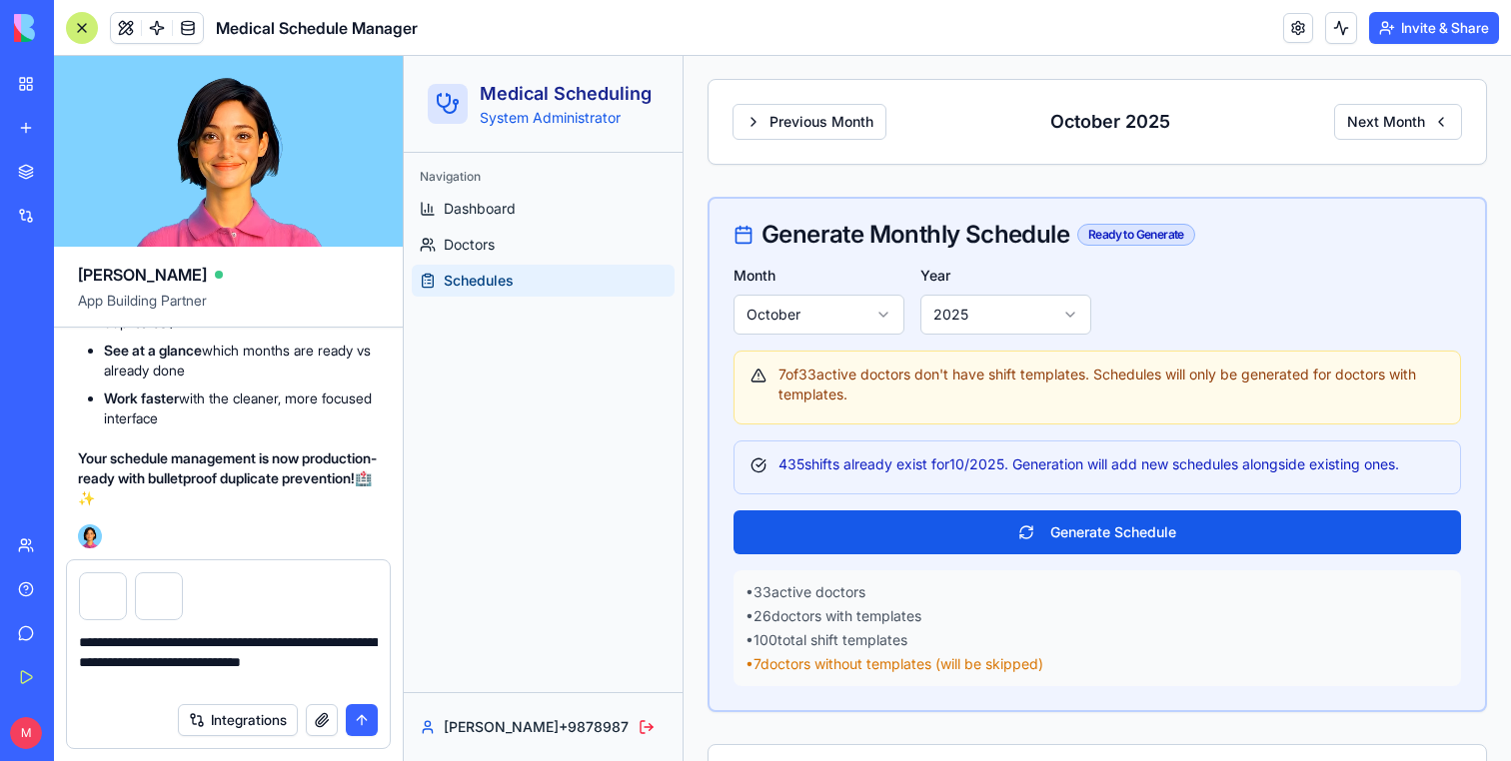
type textarea "**********"
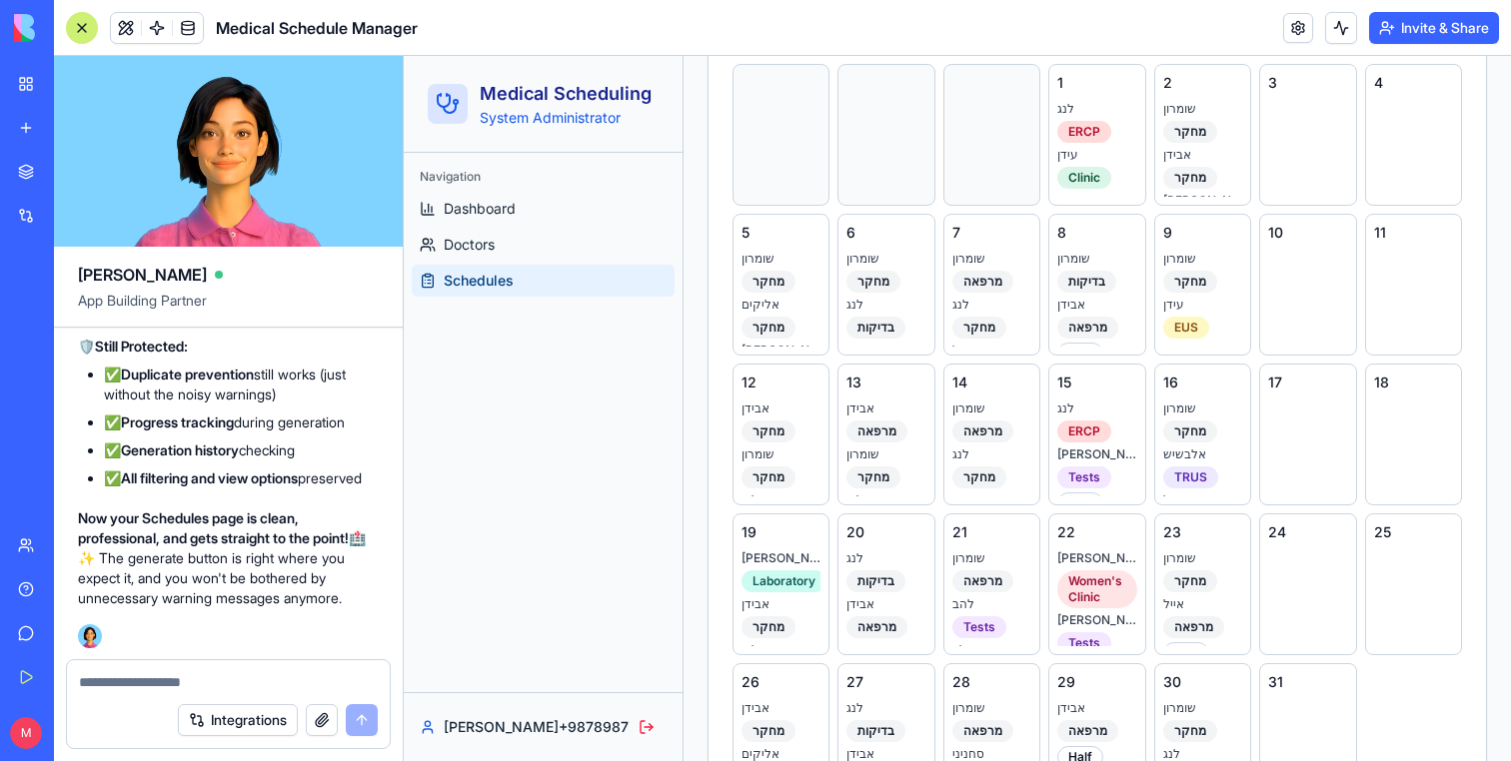
scroll to position [0, 0]
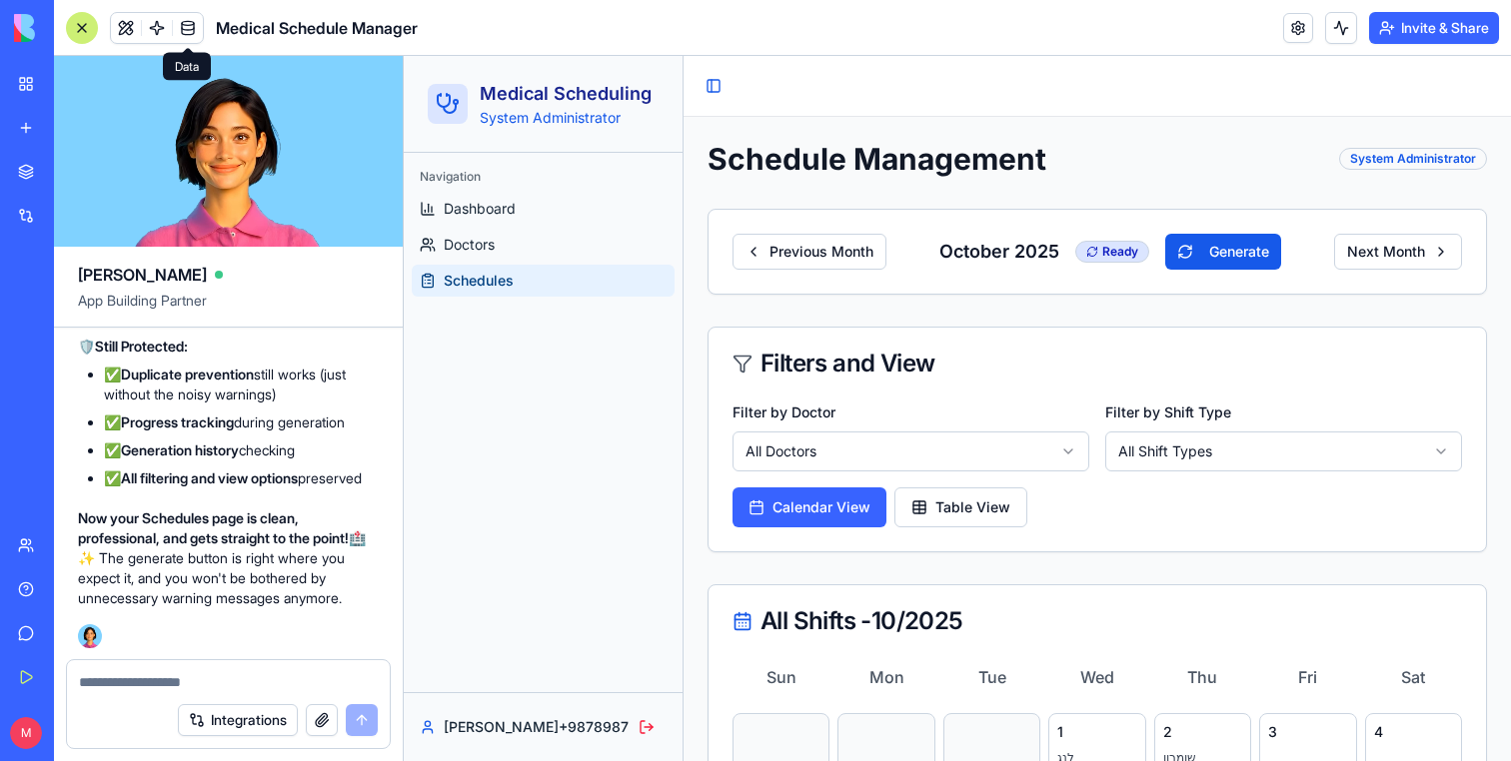
click at [200, 49] on body "BETA My Workspace New app Marketplace Integrations Recent Task Manager Doctor S…" at bounding box center [755, 380] width 1511 height 761
click at [194, 32] on span at bounding box center [188, 28] width 56 height 56
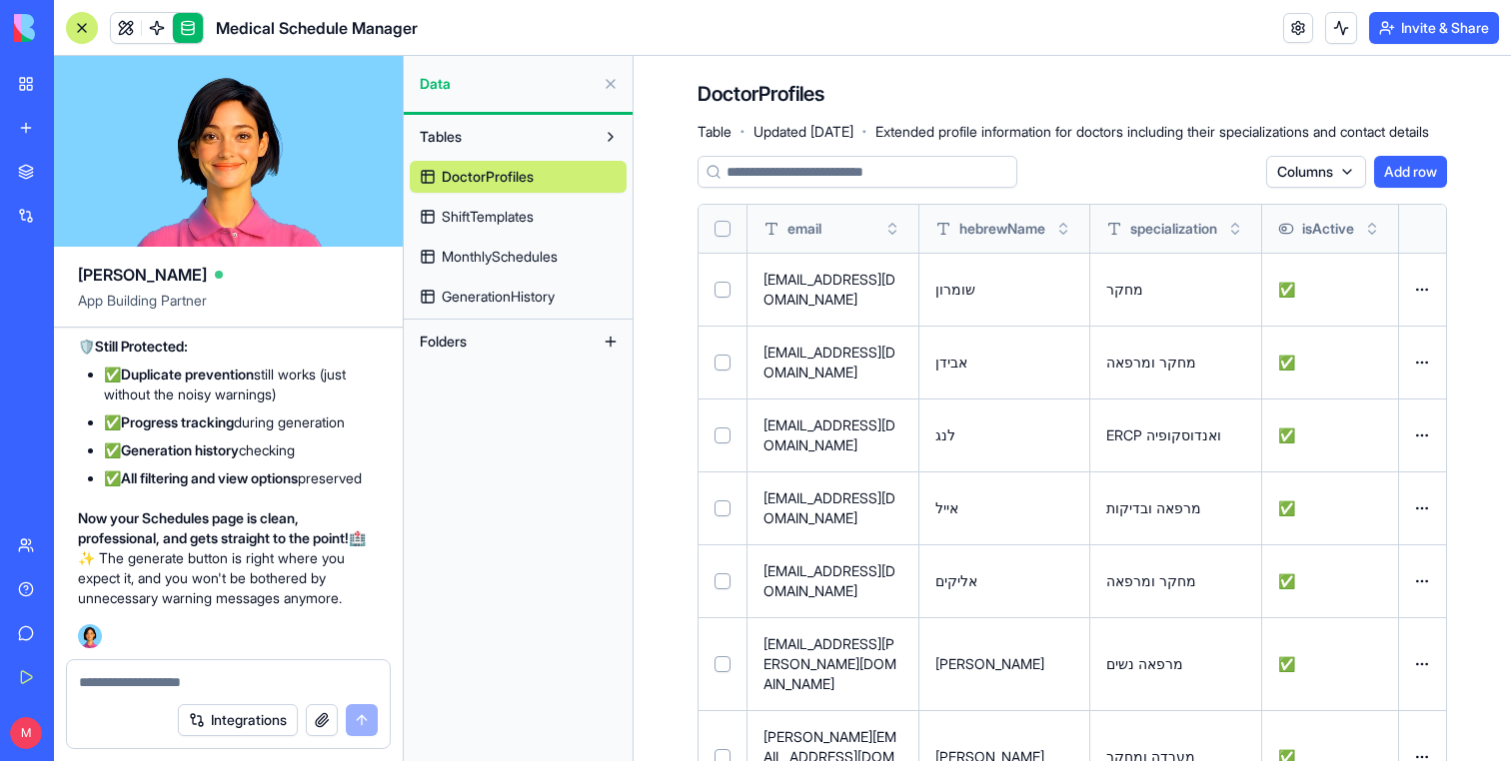
click at [493, 294] on span "GenerationHistory" at bounding box center [498, 297] width 113 height 20
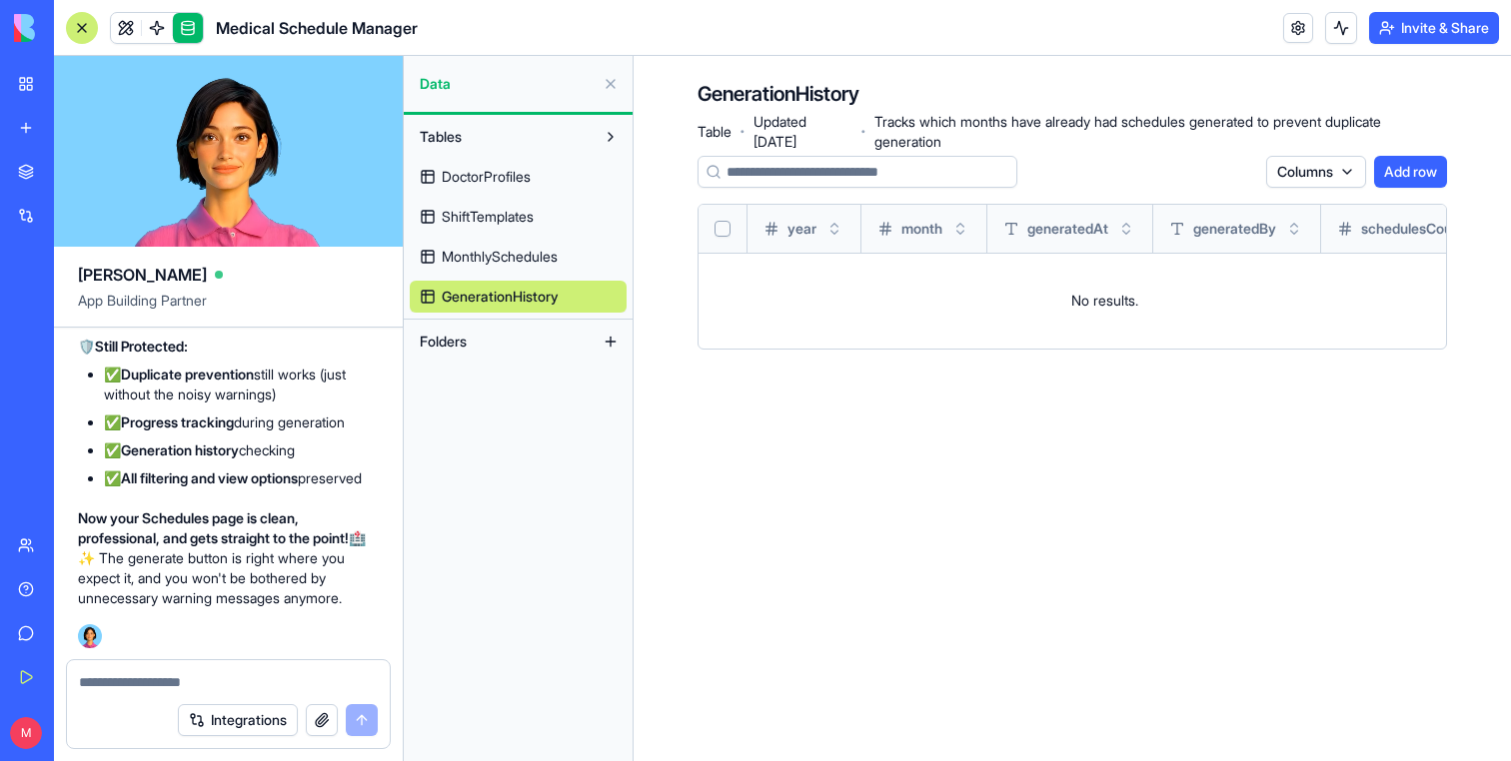
click at [139, 683] on textarea at bounding box center [228, 682] width 299 height 20
type textarea "*"
click at [480, 248] on span "MonthlySchedules" at bounding box center [500, 257] width 116 height 20
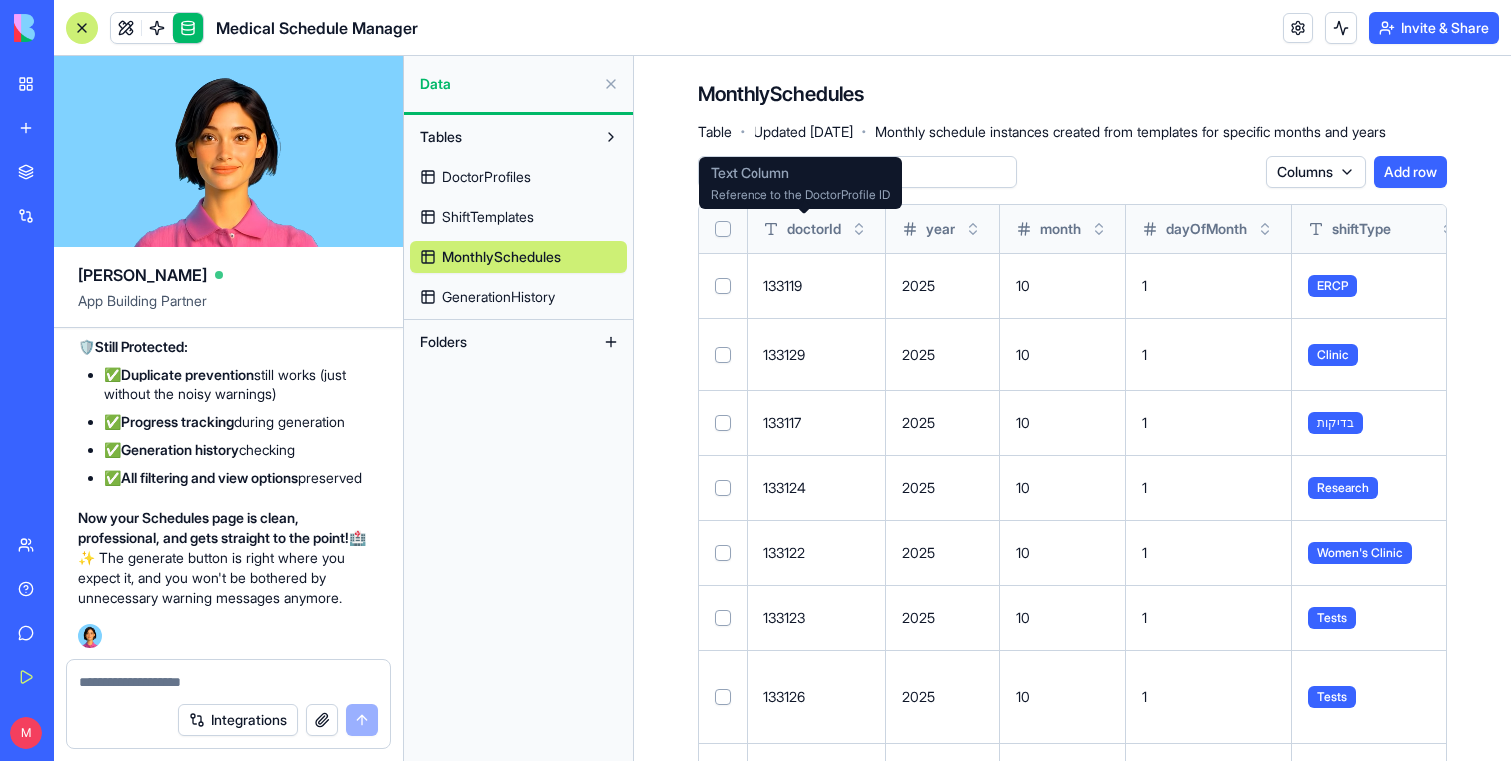
click at [725, 233] on button "Select all" at bounding box center [722, 229] width 16 height 16
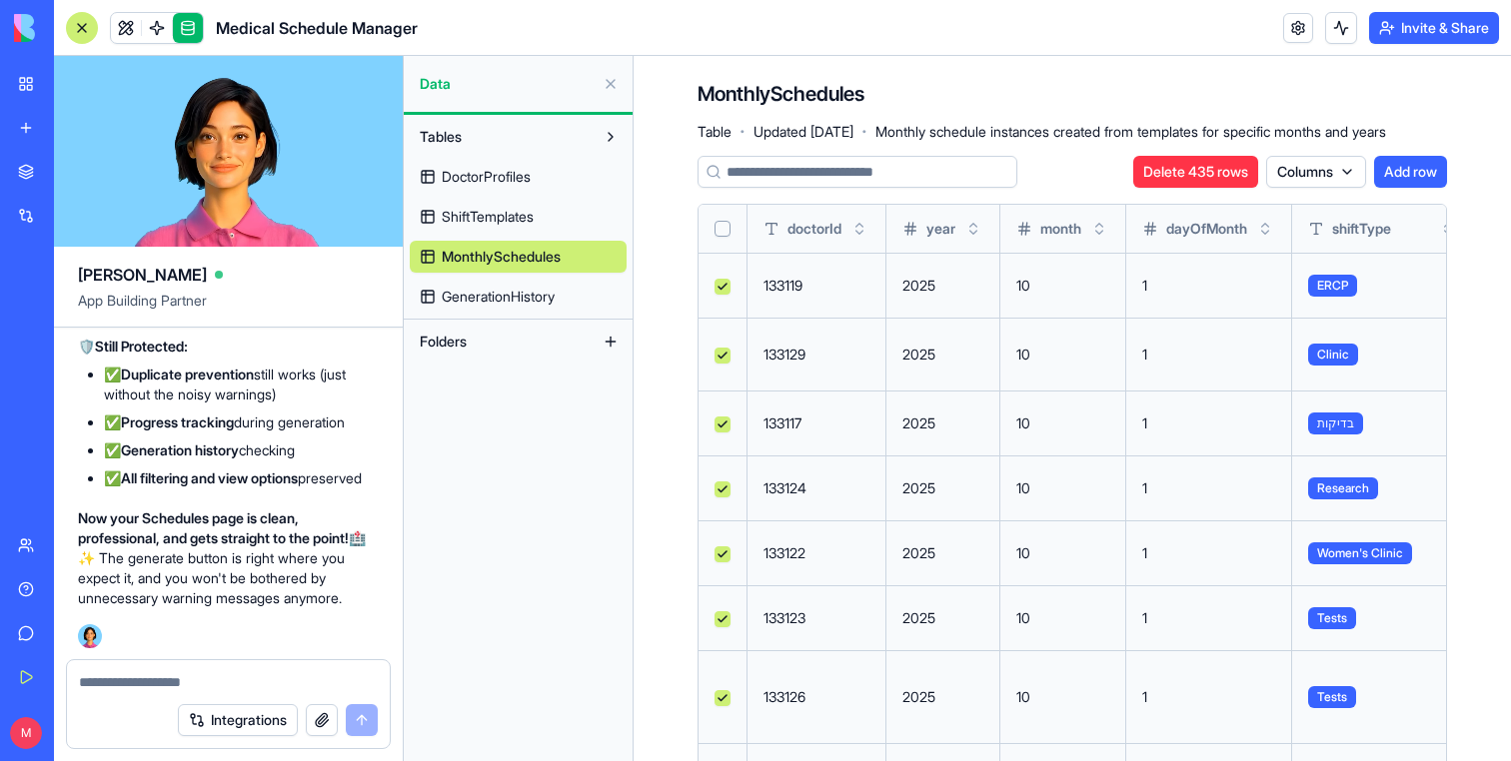
click at [1212, 174] on button "Delete 435 rows" at bounding box center [1195, 172] width 125 height 32
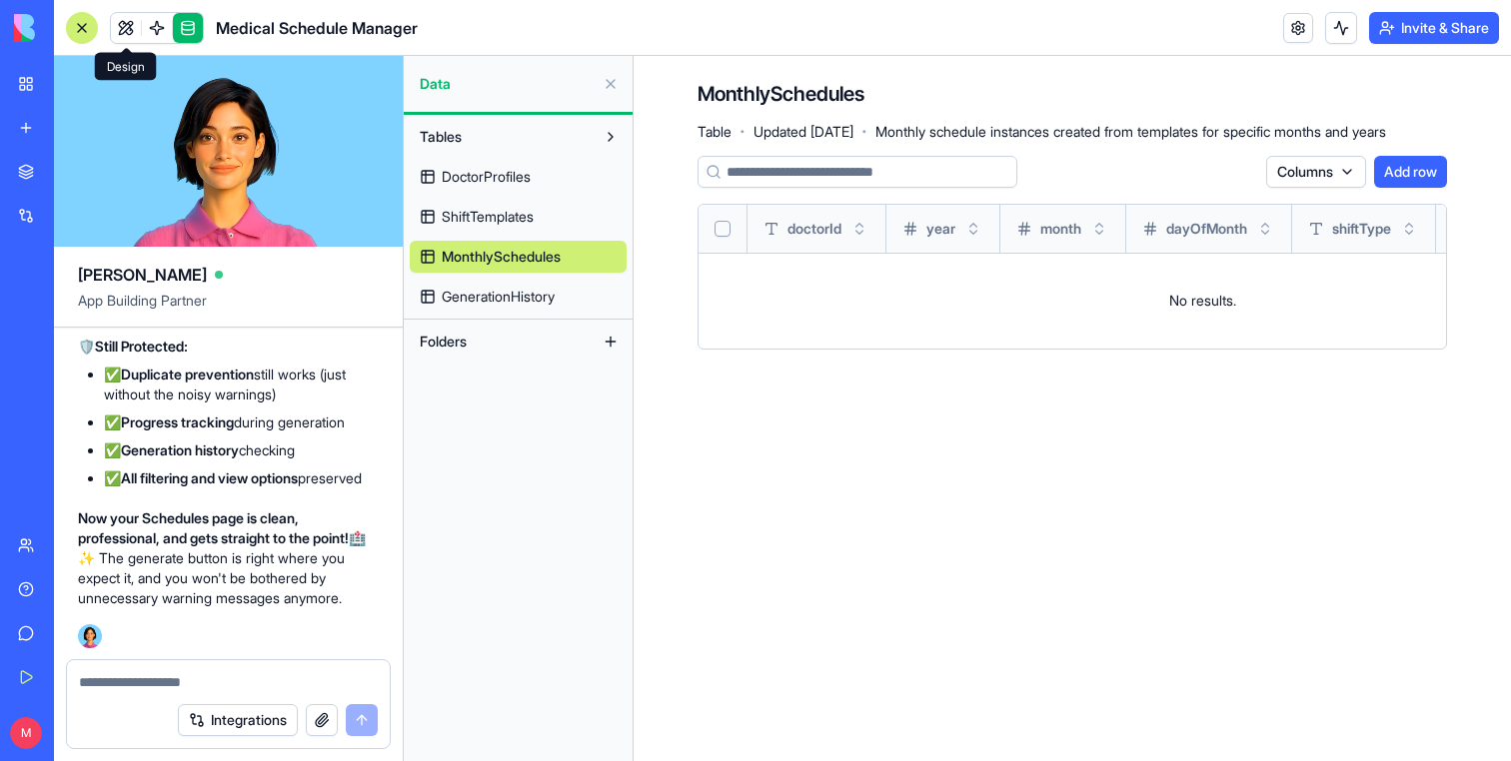
click at [123, 24] on link at bounding box center [126, 28] width 30 height 30
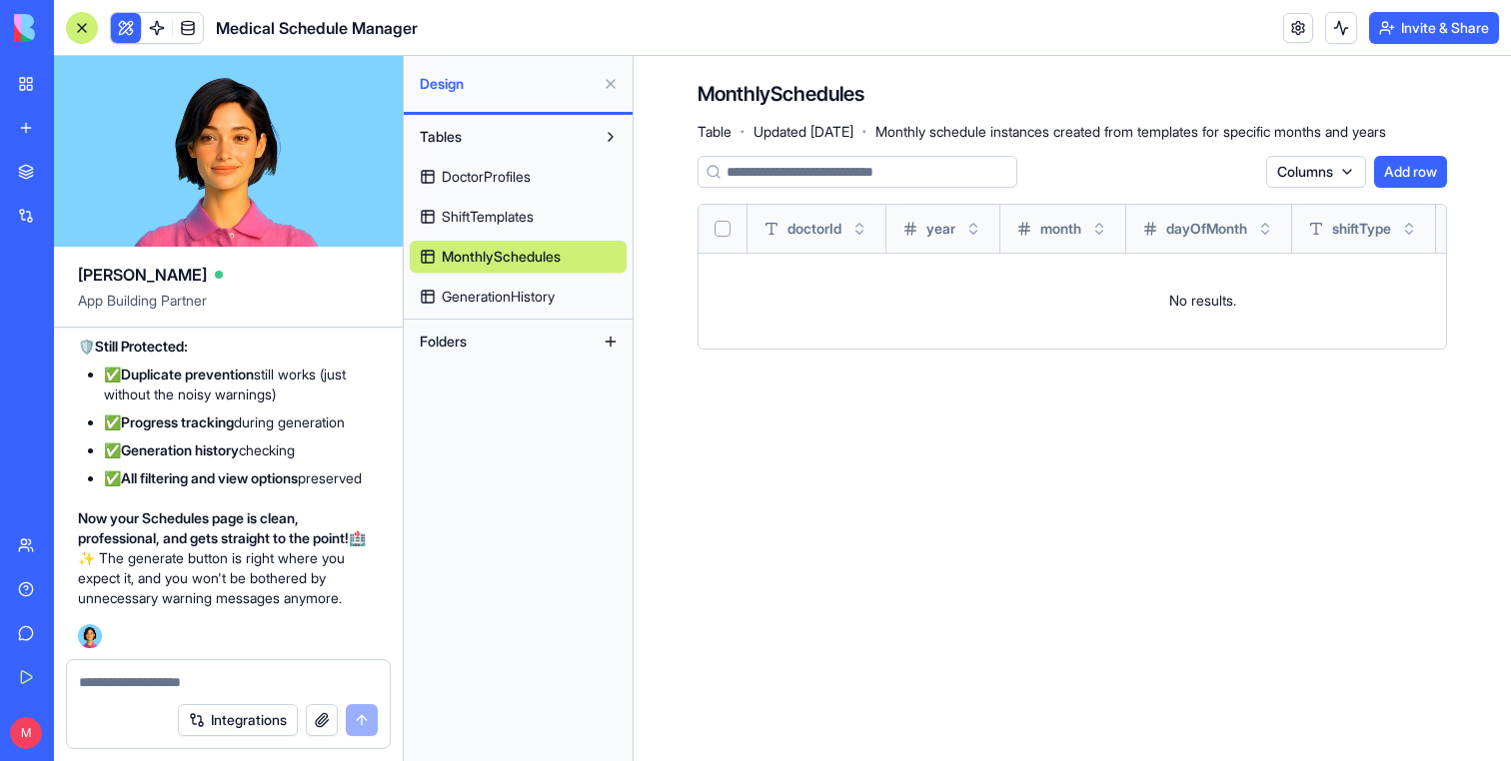
click at [123, 24] on button at bounding box center [126, 28] width 30 height 30
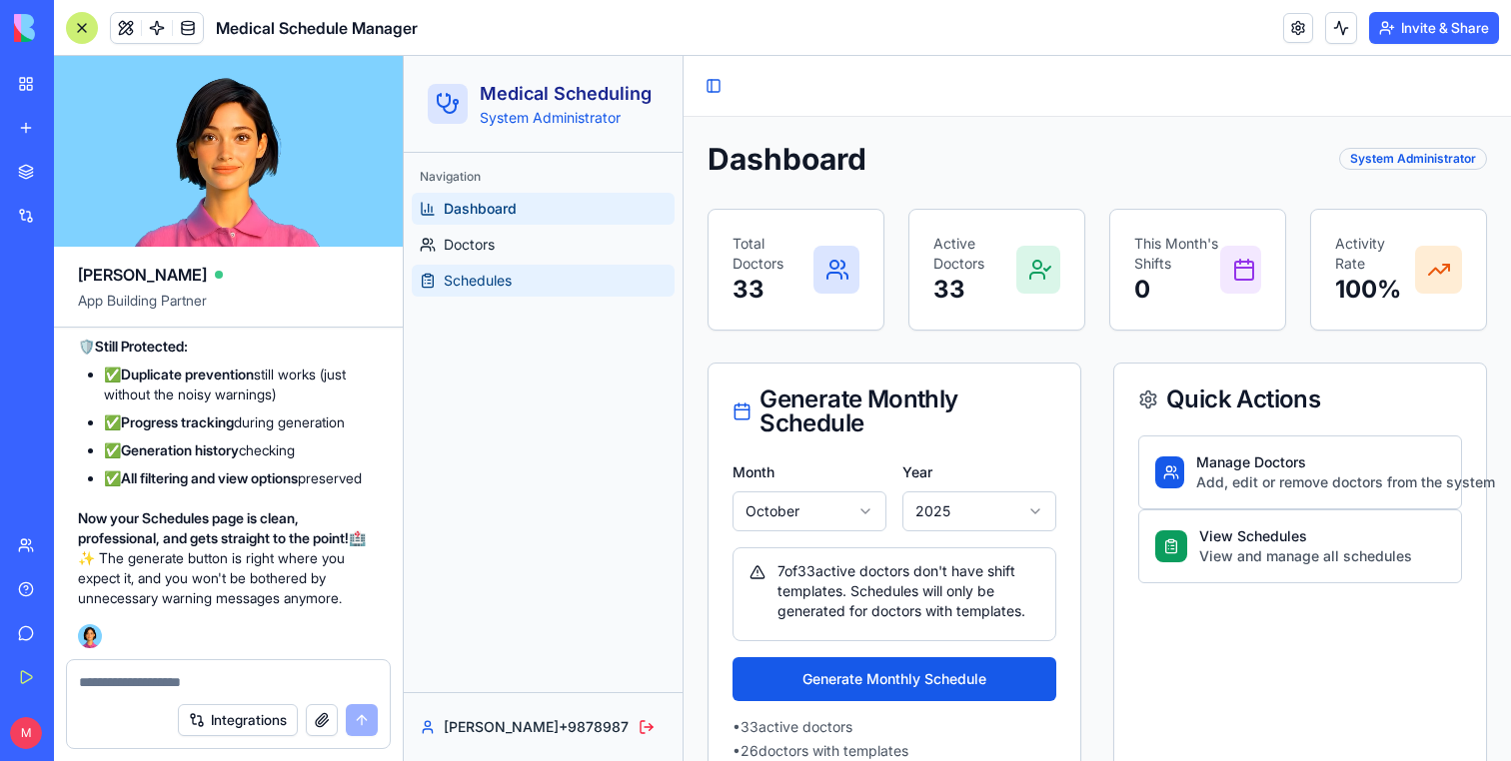
click at [522, 287] on link "Schedules" at bounding box center [543, 281] width 263 height 32
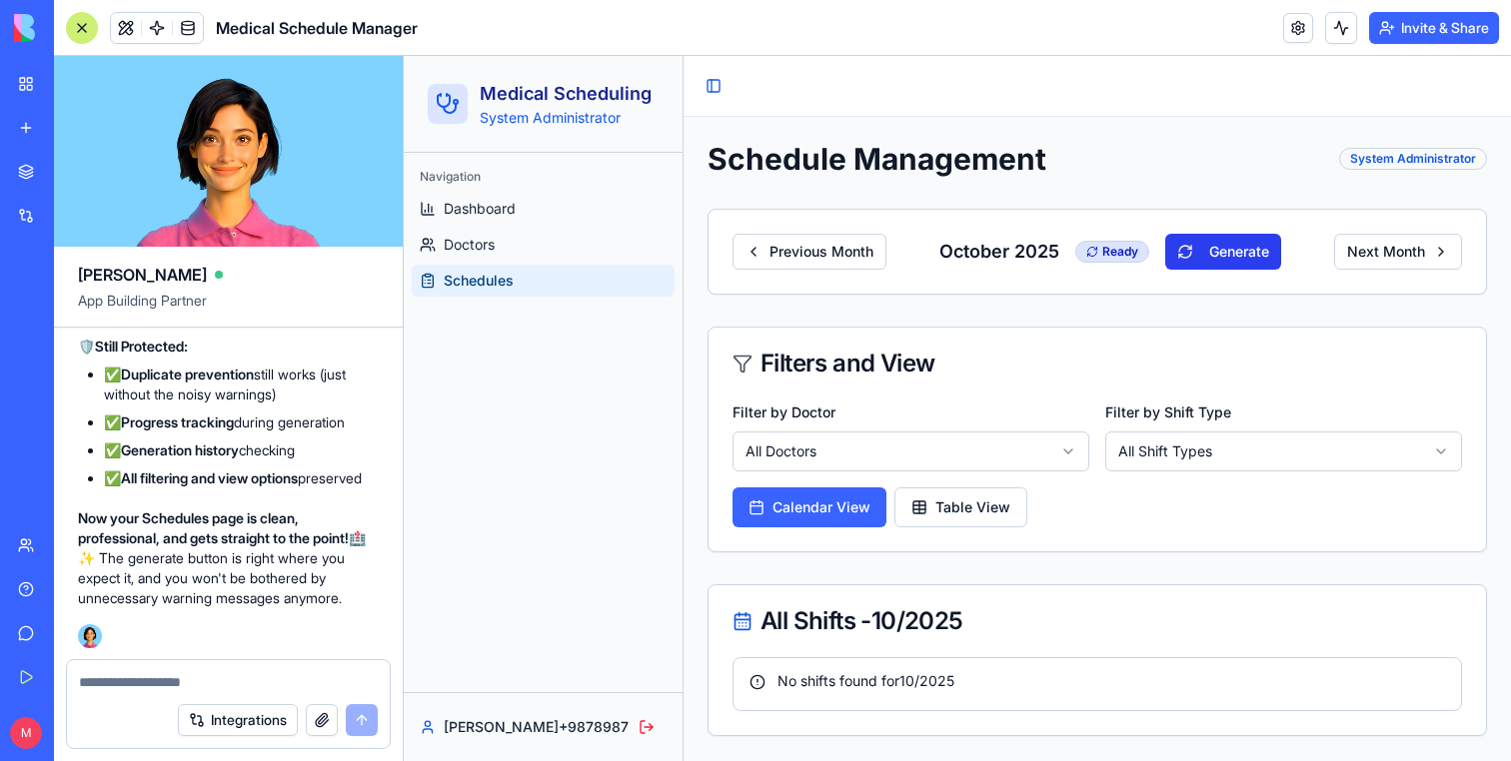
click at [1201, 257] on button "Generate" at bounding box center [1223, 252] width 116 height 36
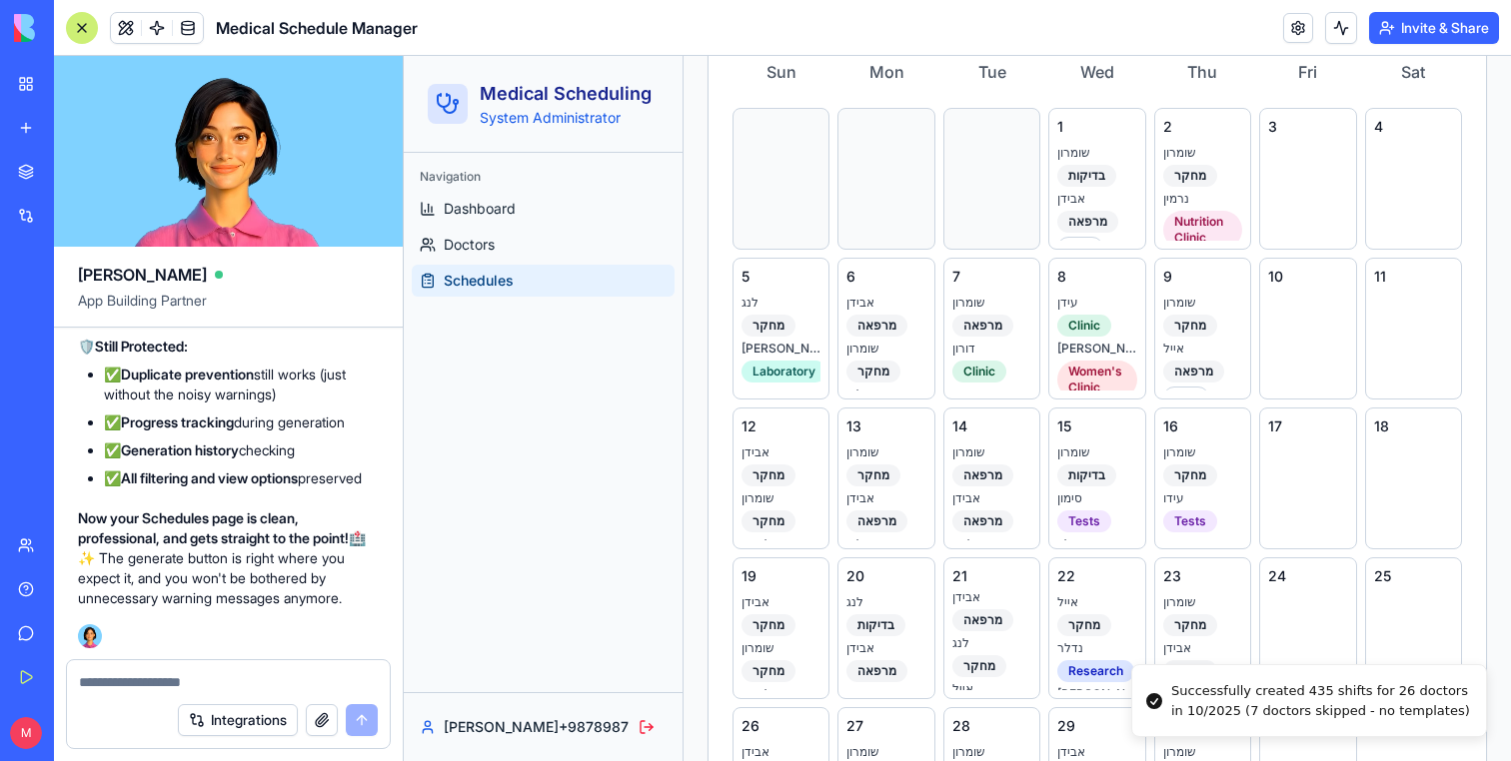
scroll to position [18, 0]
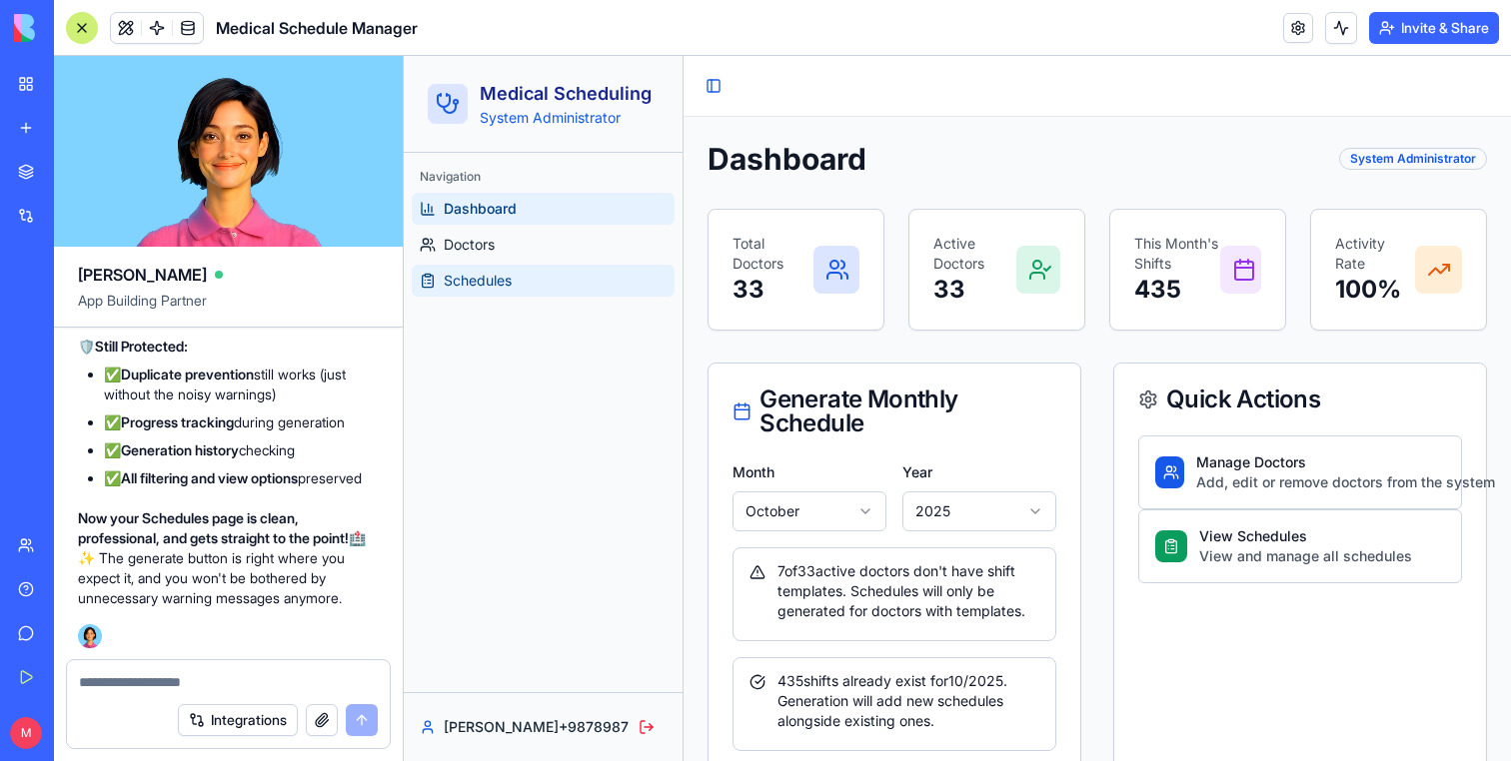
click at [495, 278] on span "Schedules" at bounding box center [478, 281] width 68 height 20
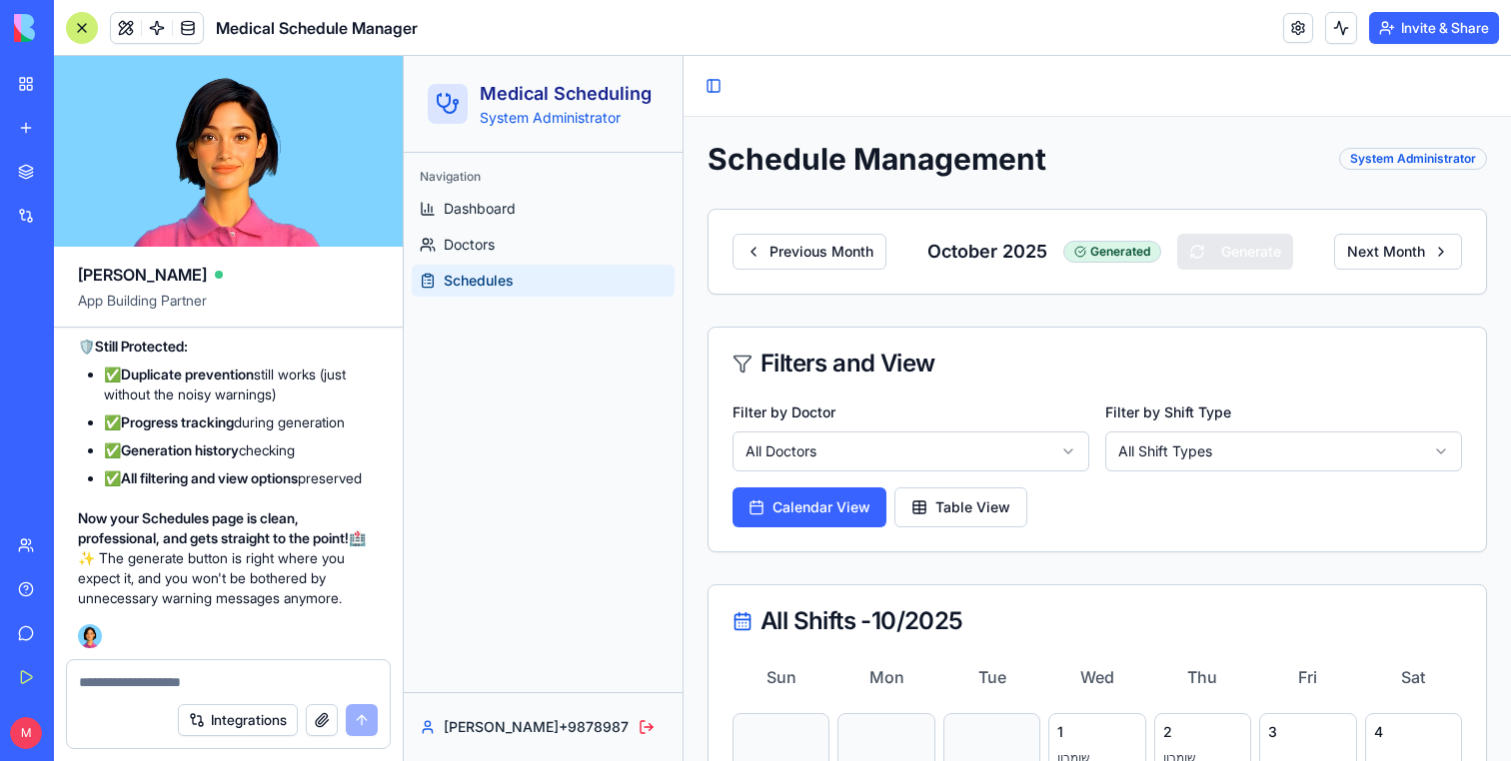
click at [950, 456] on html "Medical Scheduling System Administrator Navigation Dashboard Doctors Schedules …" at bounding box center [957, 745] width 1107 height 1378
click at [463, 242] on span "Doctors" at bounding box center [469, 245] width 51 height 20
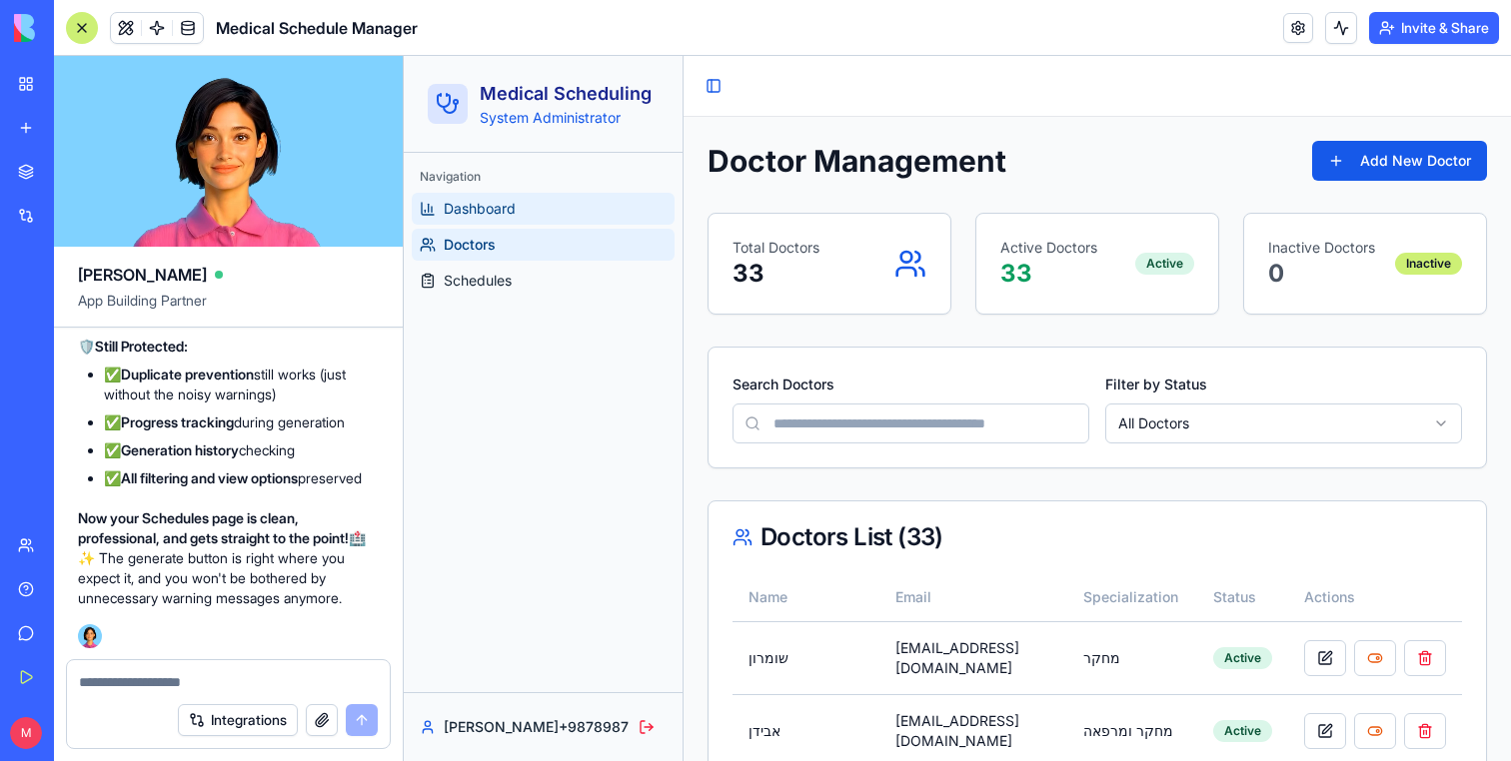
click at [464, 205] on span "Dashboard" at bounding box center [480, 209] width 72 height 20
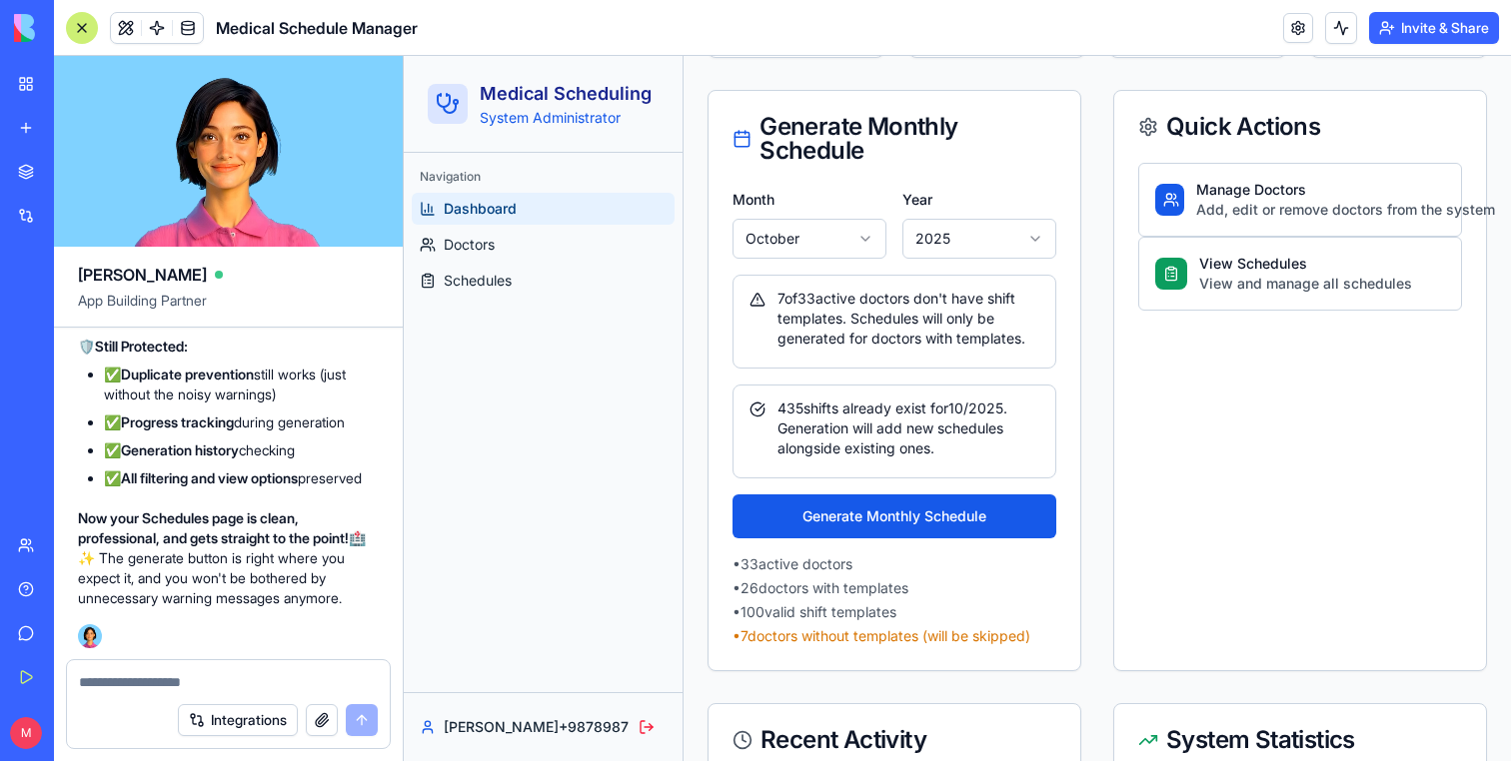
scroll to position [236, 0]
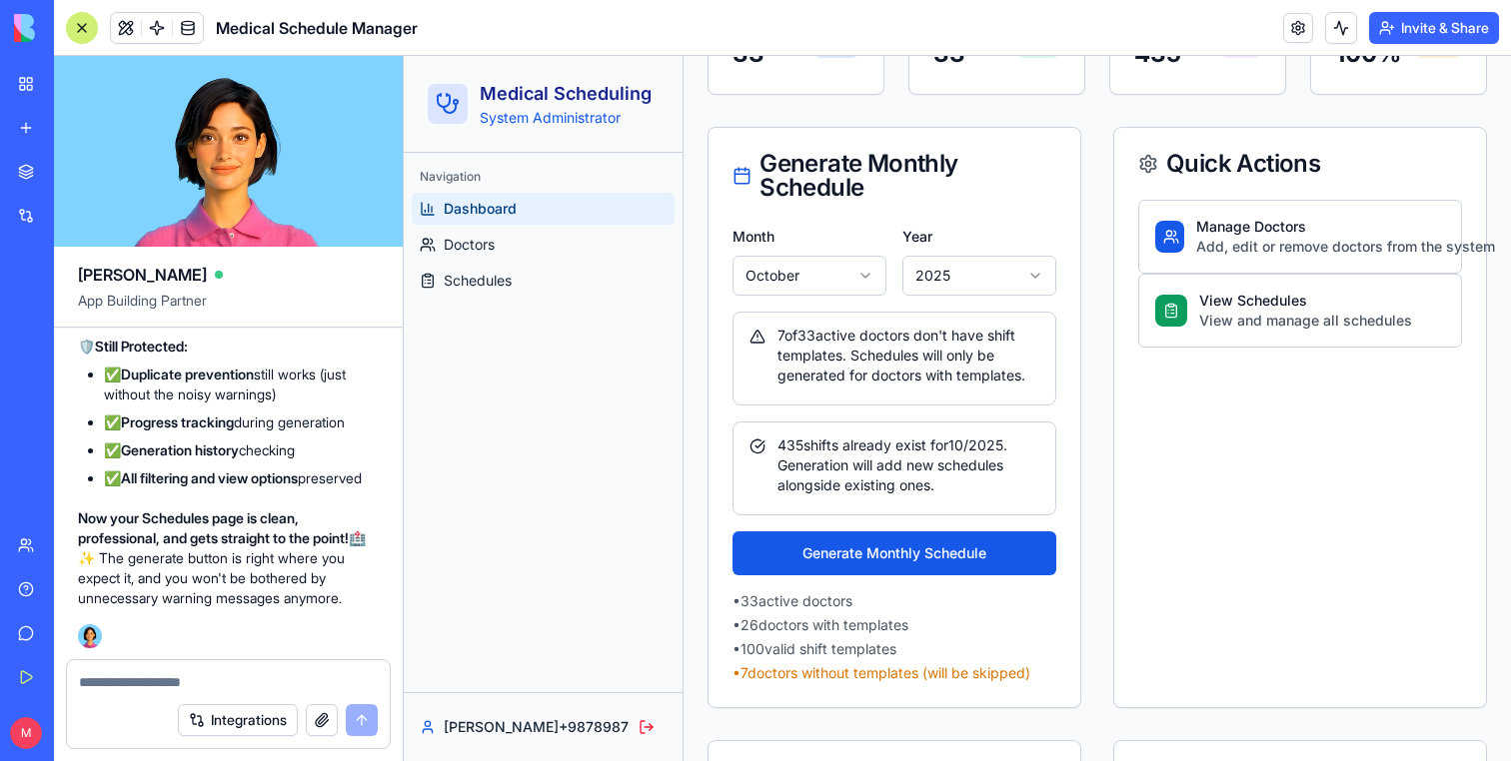
click at [174, 693] on div "Integrations" at bounding box center [228, 720] width 323 height 56
click at [169, 684] on textarea at bounding box center [228, 682] width 299 height 20
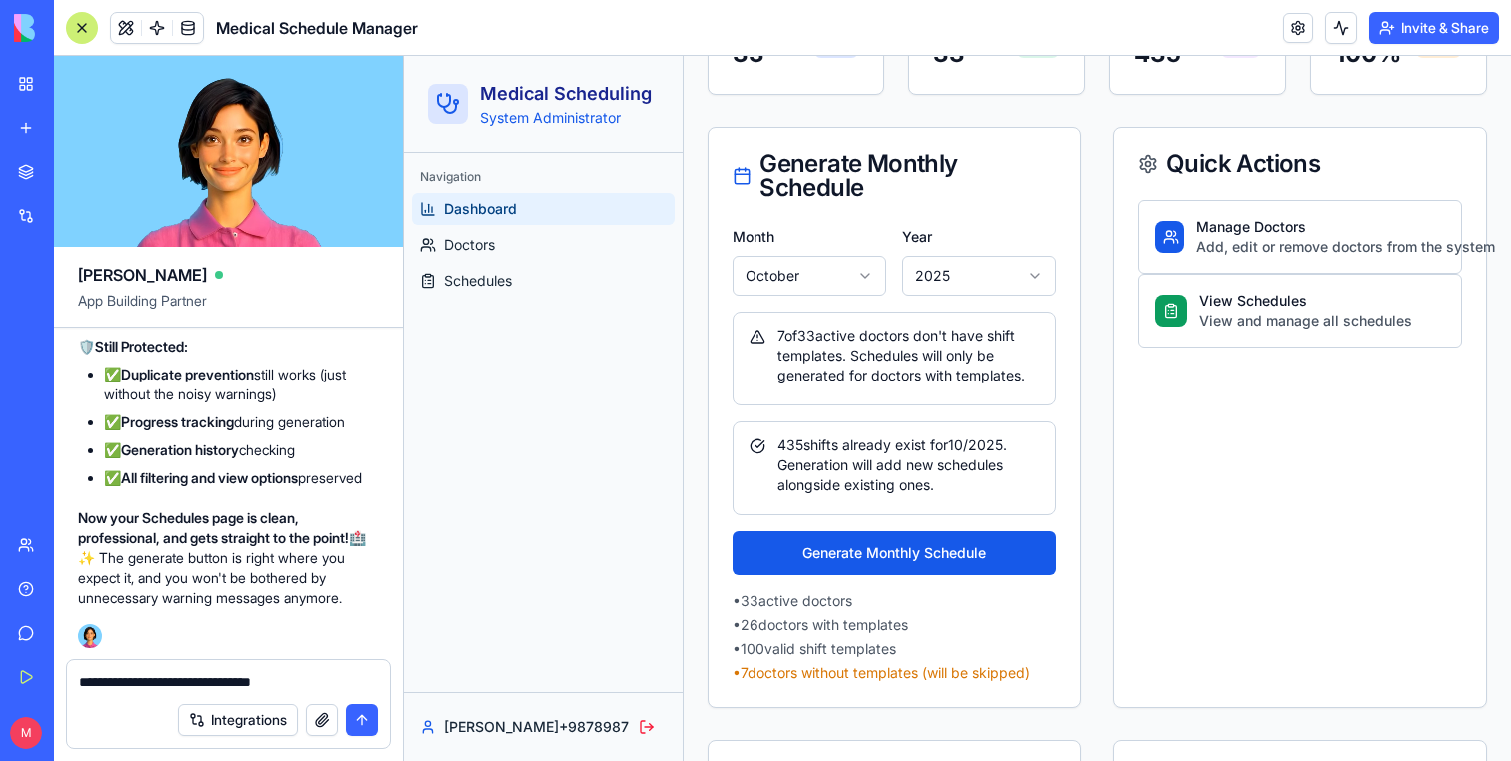
type textarea "**********"
paste textarea
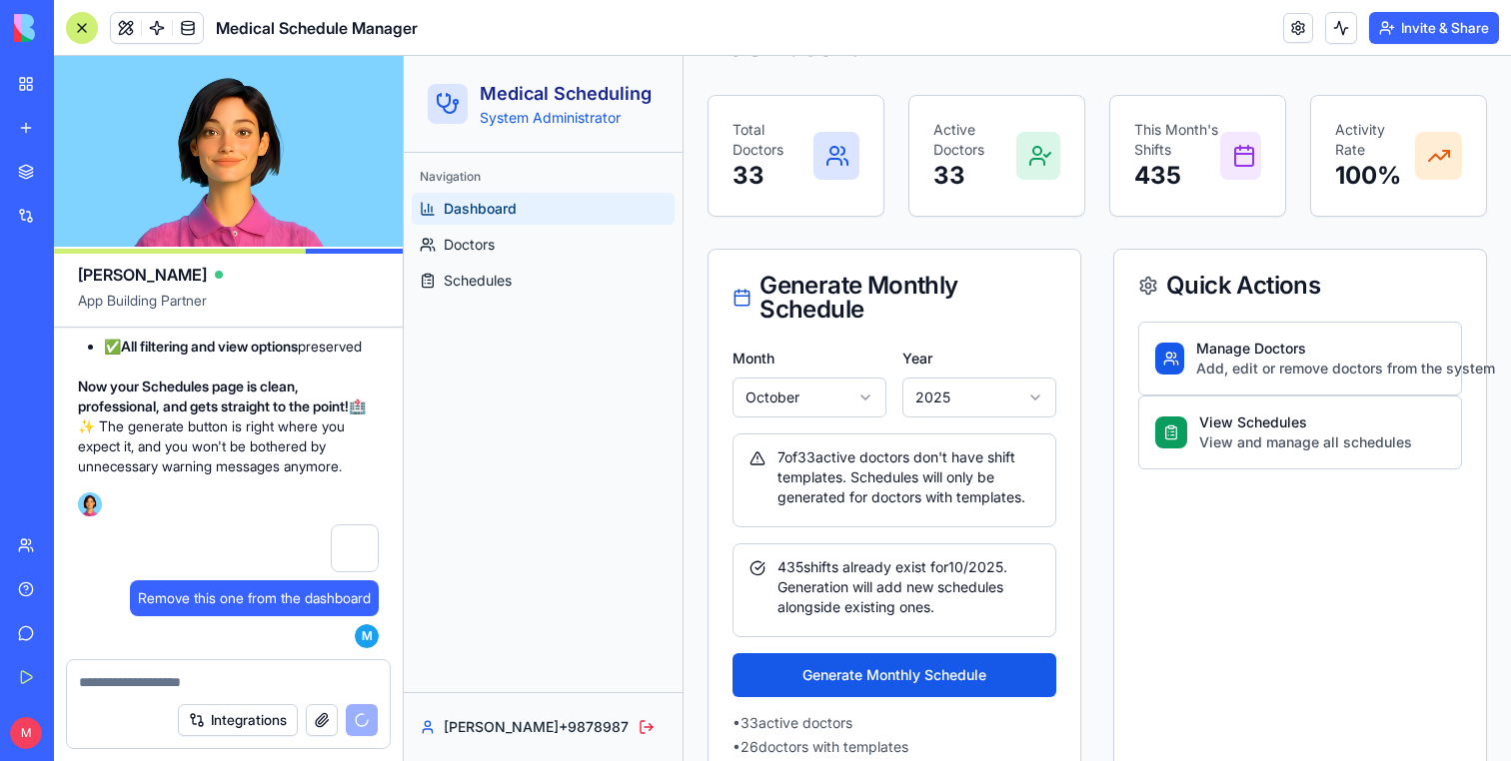
scroll to position [521, 0]
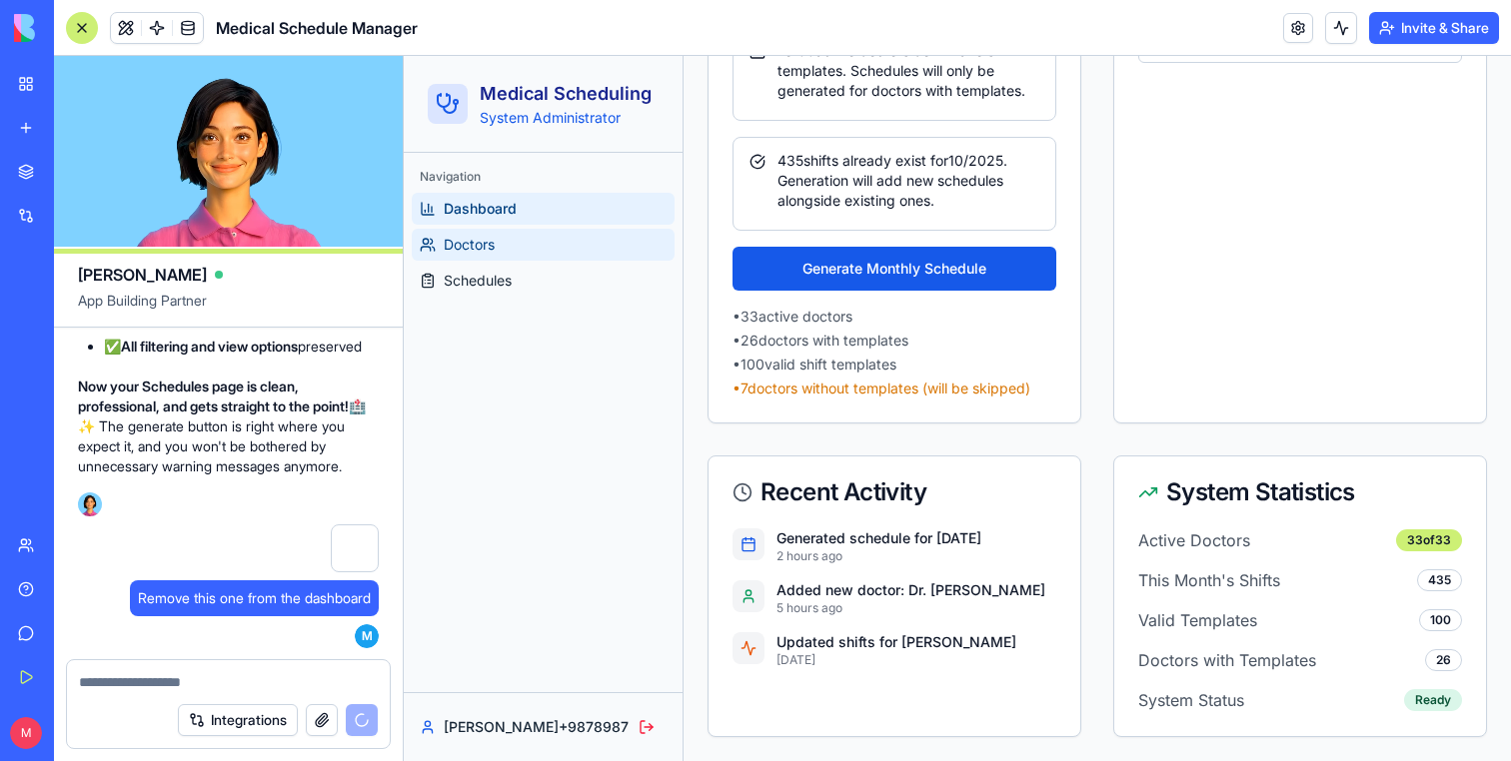
click at [566, 233] on link "Doctors" at bounding box center [543, 245] width 263 height 32
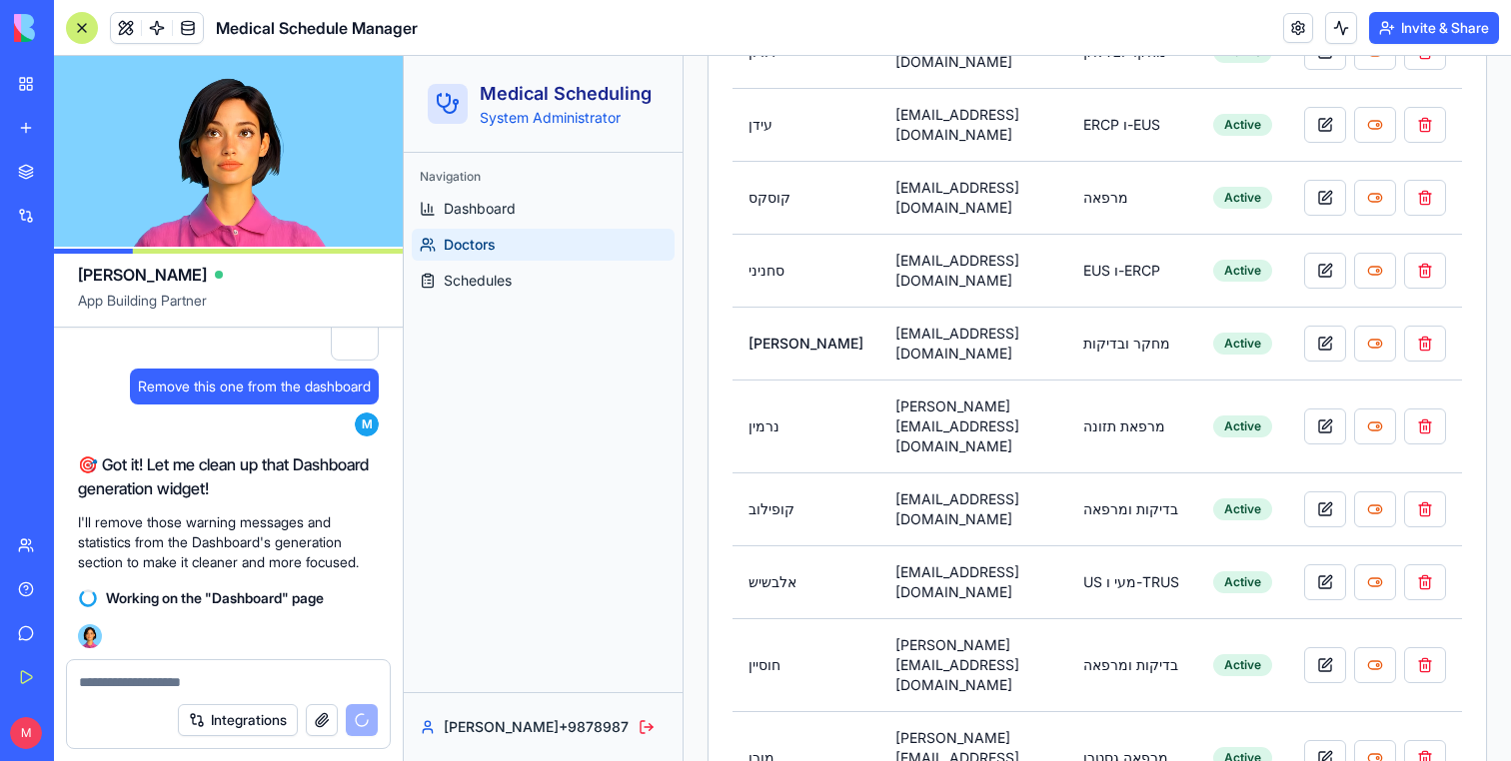
scroll to position [1695, 0]
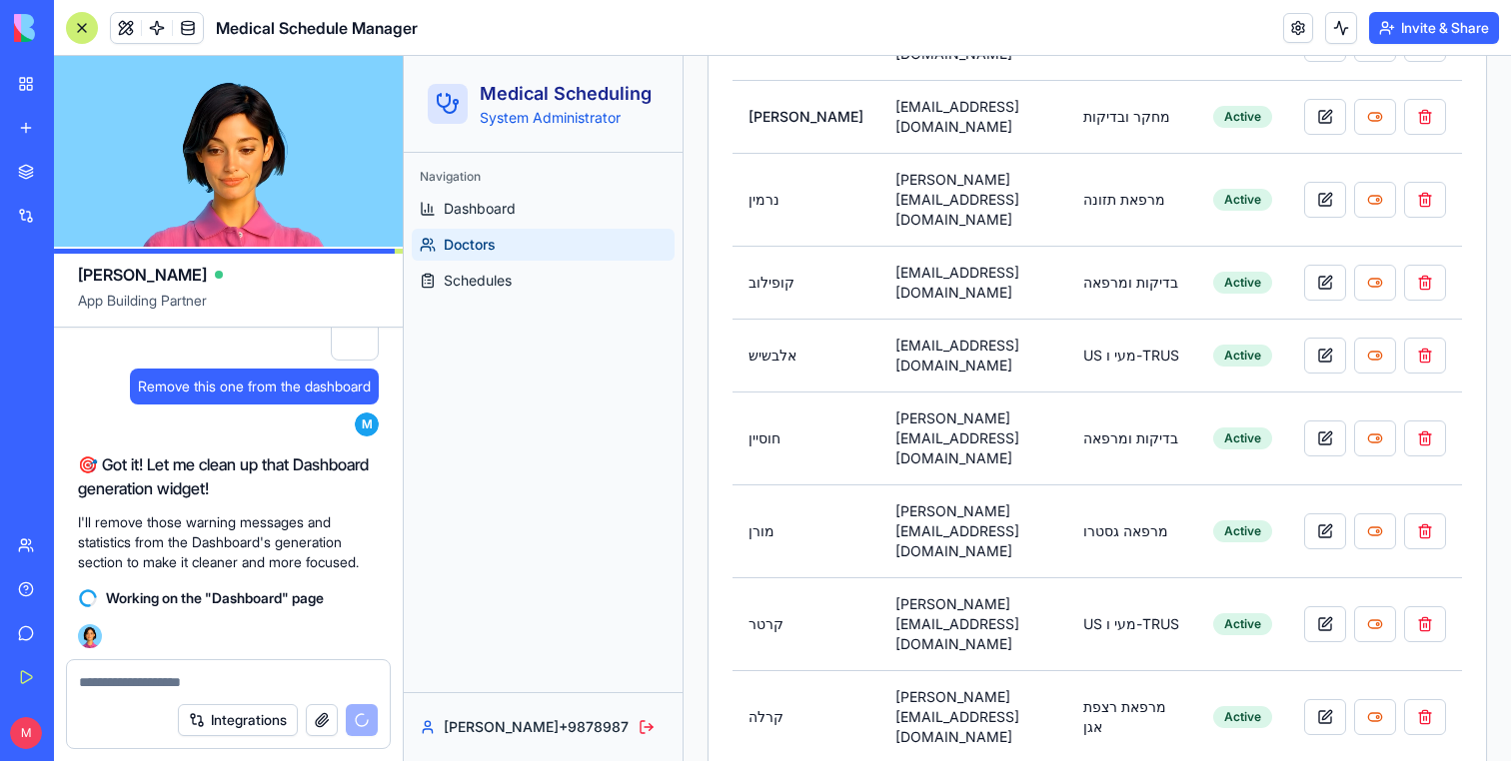
click at [208, 678] on textarea at bounding box center [228, 682] width 299 height 20
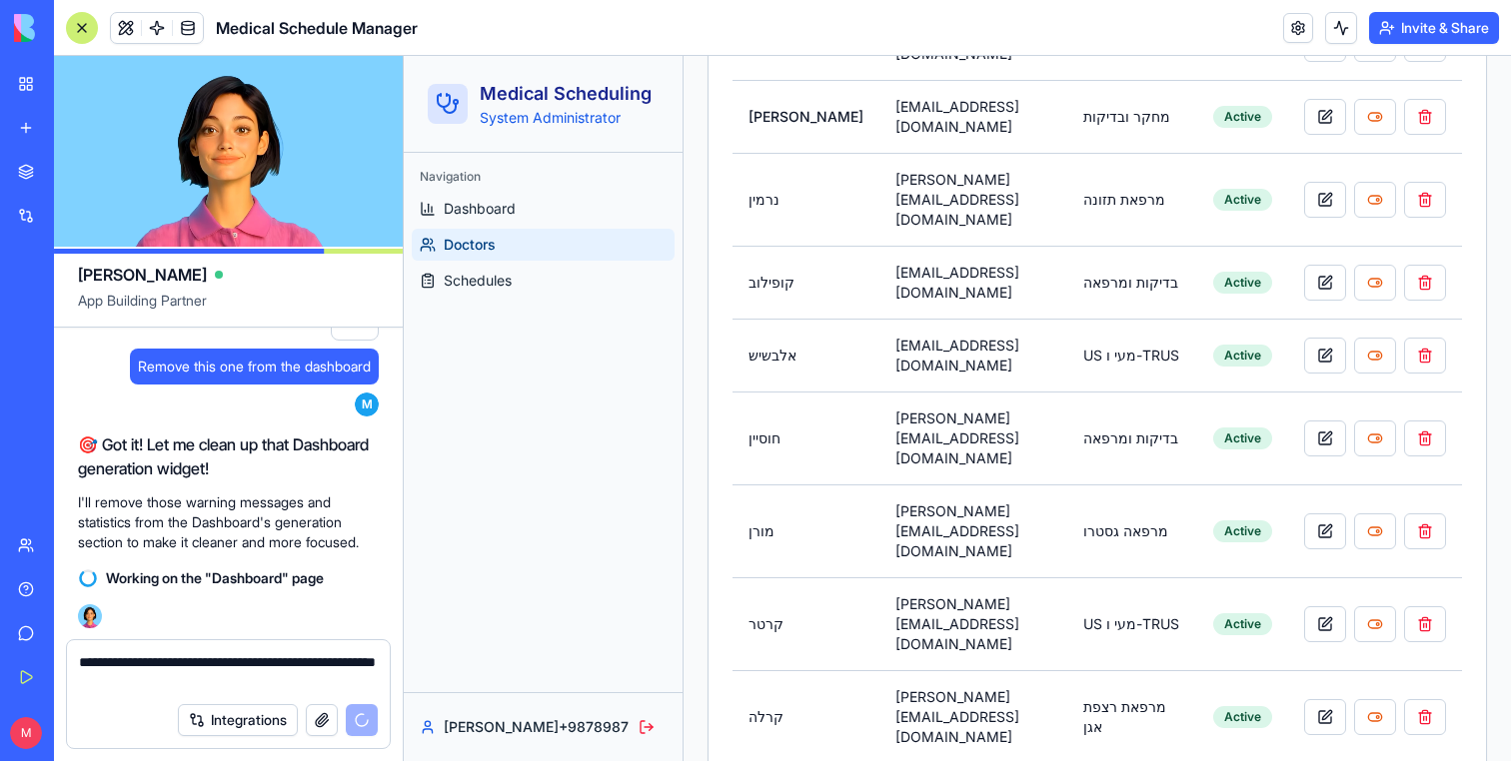
click at [317, 664] on textarea "**********" at bounding box center [228, 672] width 299 height 40
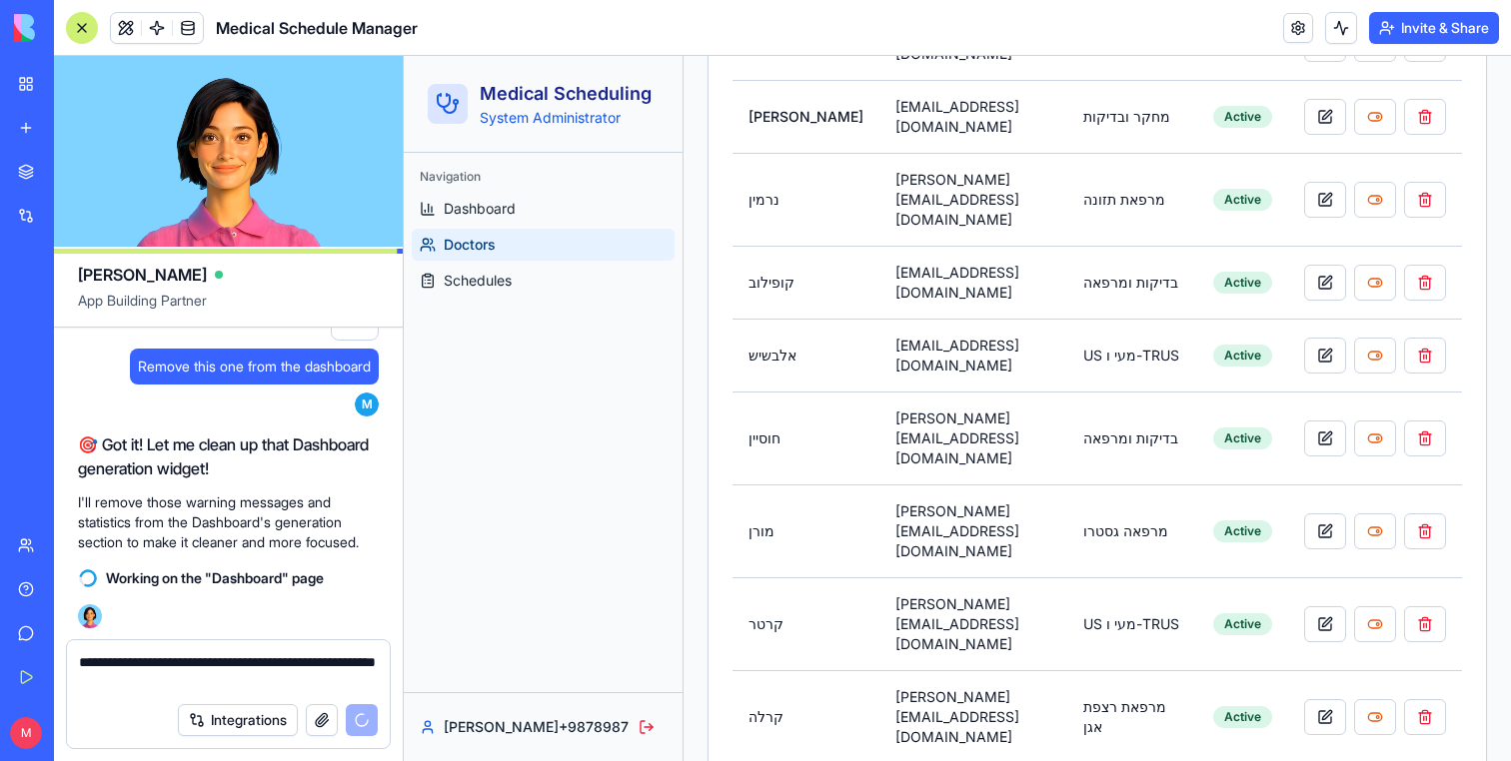
click at [328, 662] on textarea "**********" at bounding box center [228, 672] width 299 height 40
click at [186, 40] on span at bounding box center [188, 28] width 56 height 56
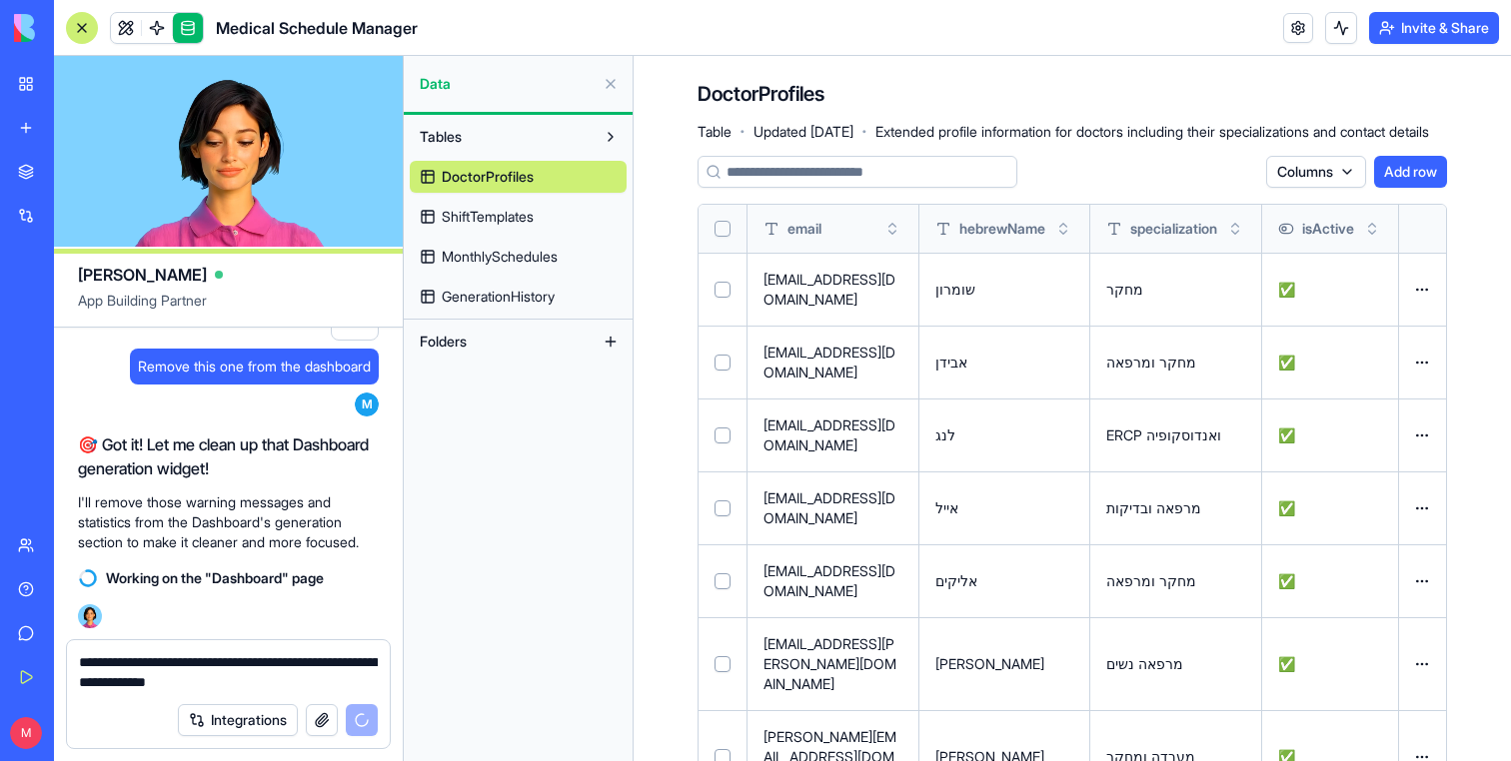
click at [464, 204] on link "ShiftTemplates" at bounding box center [518, 217] width 217 height 32
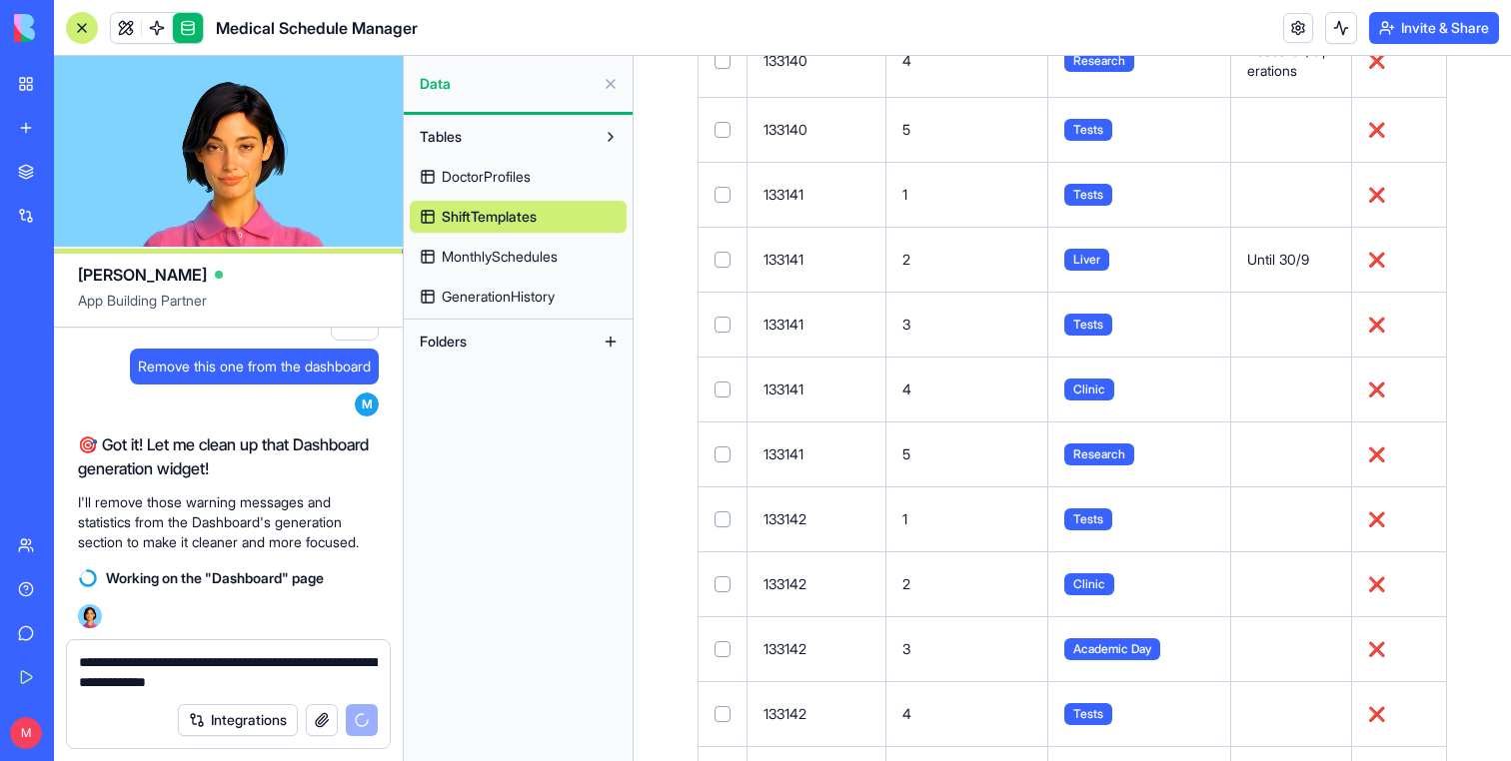
scroll to position [6249, 0]
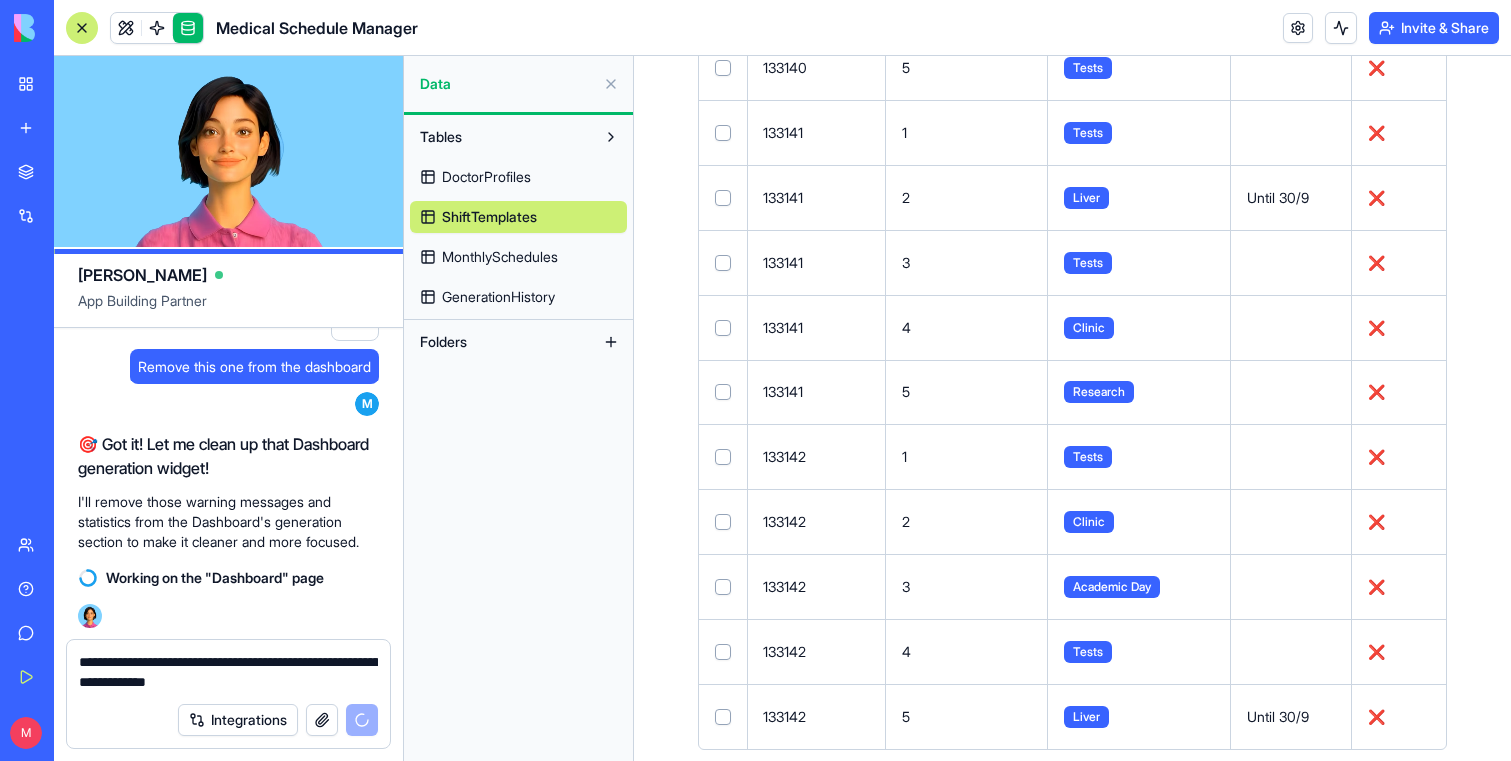
click at [341, 683] on textarea "**********" at bounding box center [228, 672] width 299 height 40
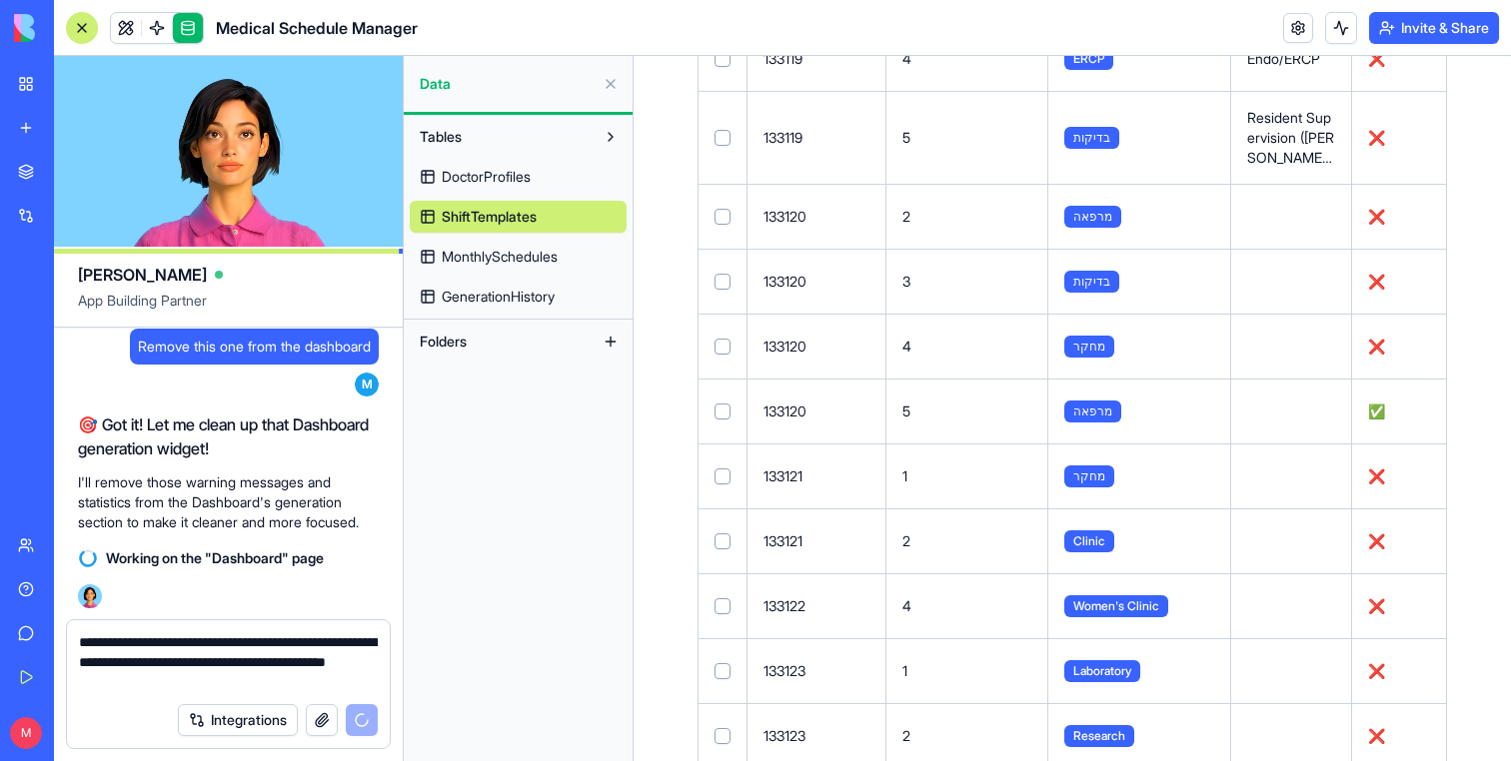
scroll to position [0, 0]
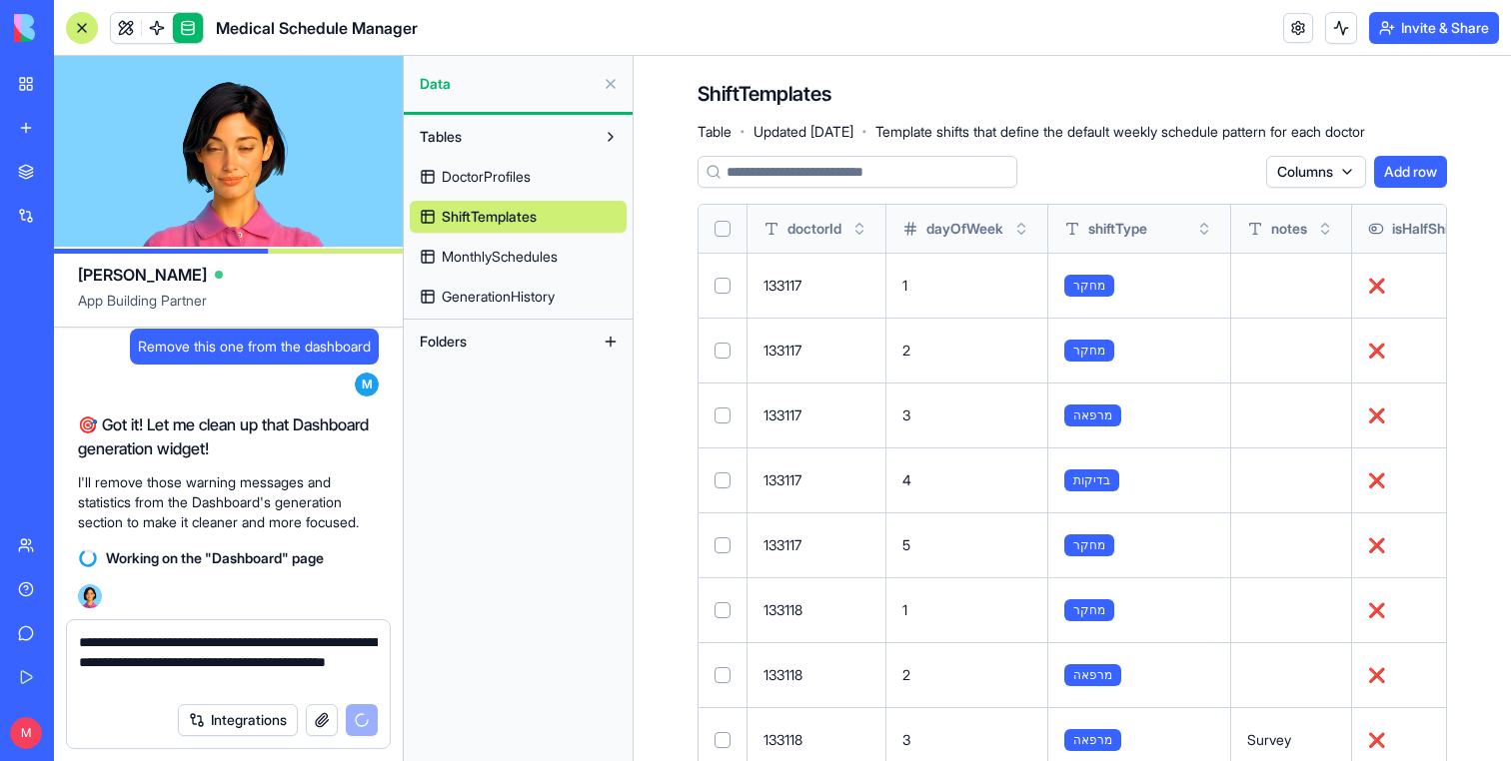
click at [286, 682] on textarea "**********" at bounding box center [228, 662] width 299 height 60
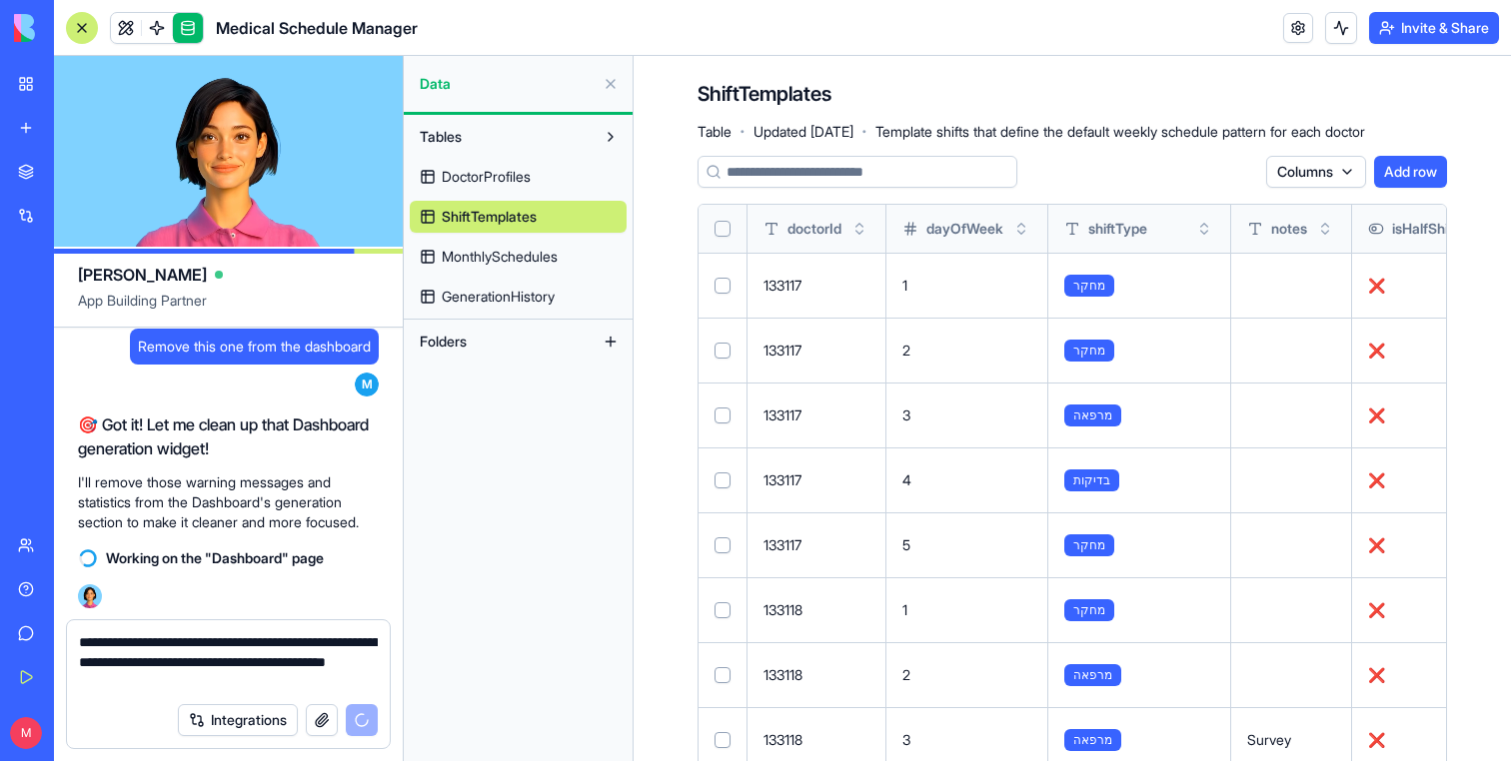
click at [375, 670] on textarea "**********" at bounding box center [228, 662] width 299 height 60
type textarea "**********"
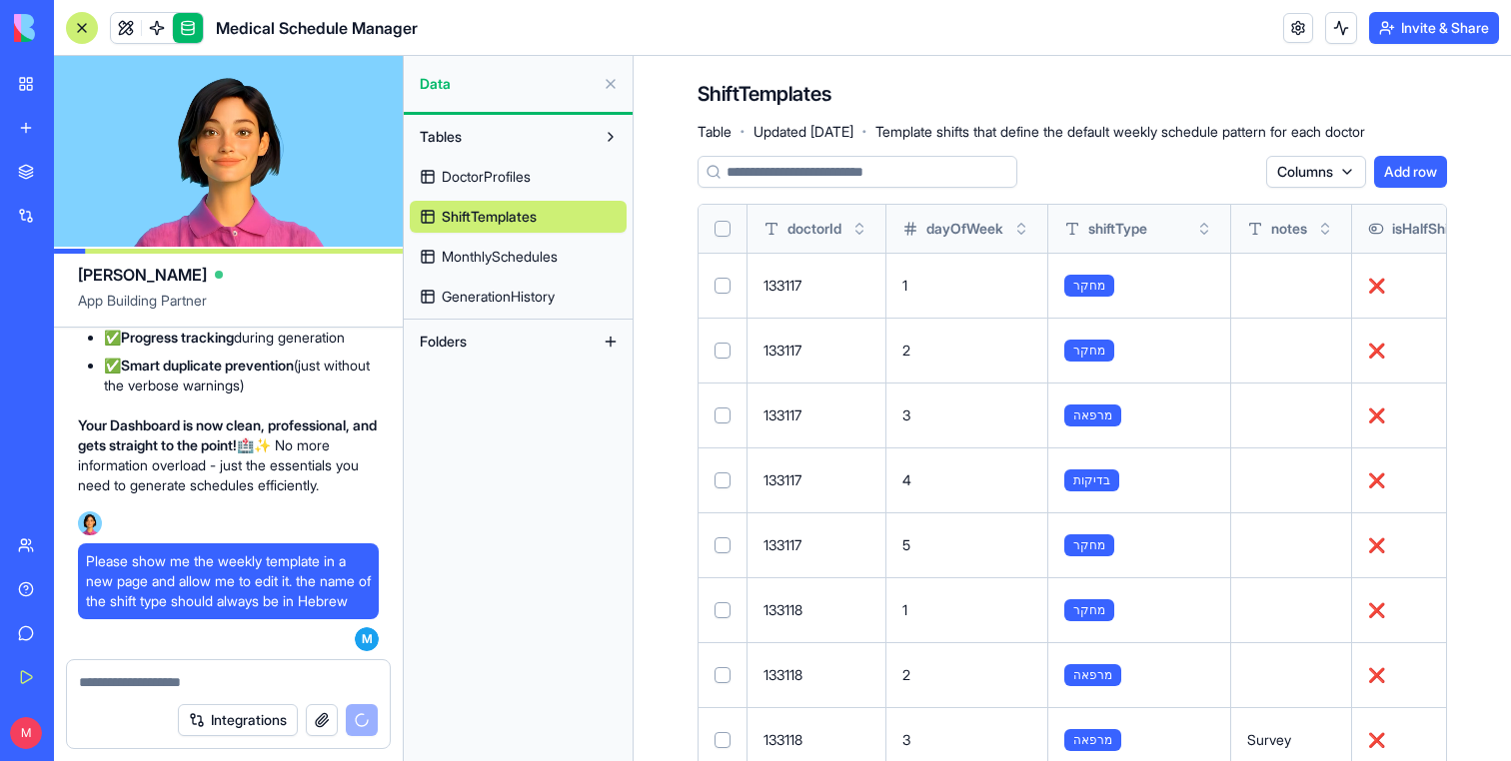
scroll to position [18105, 0]
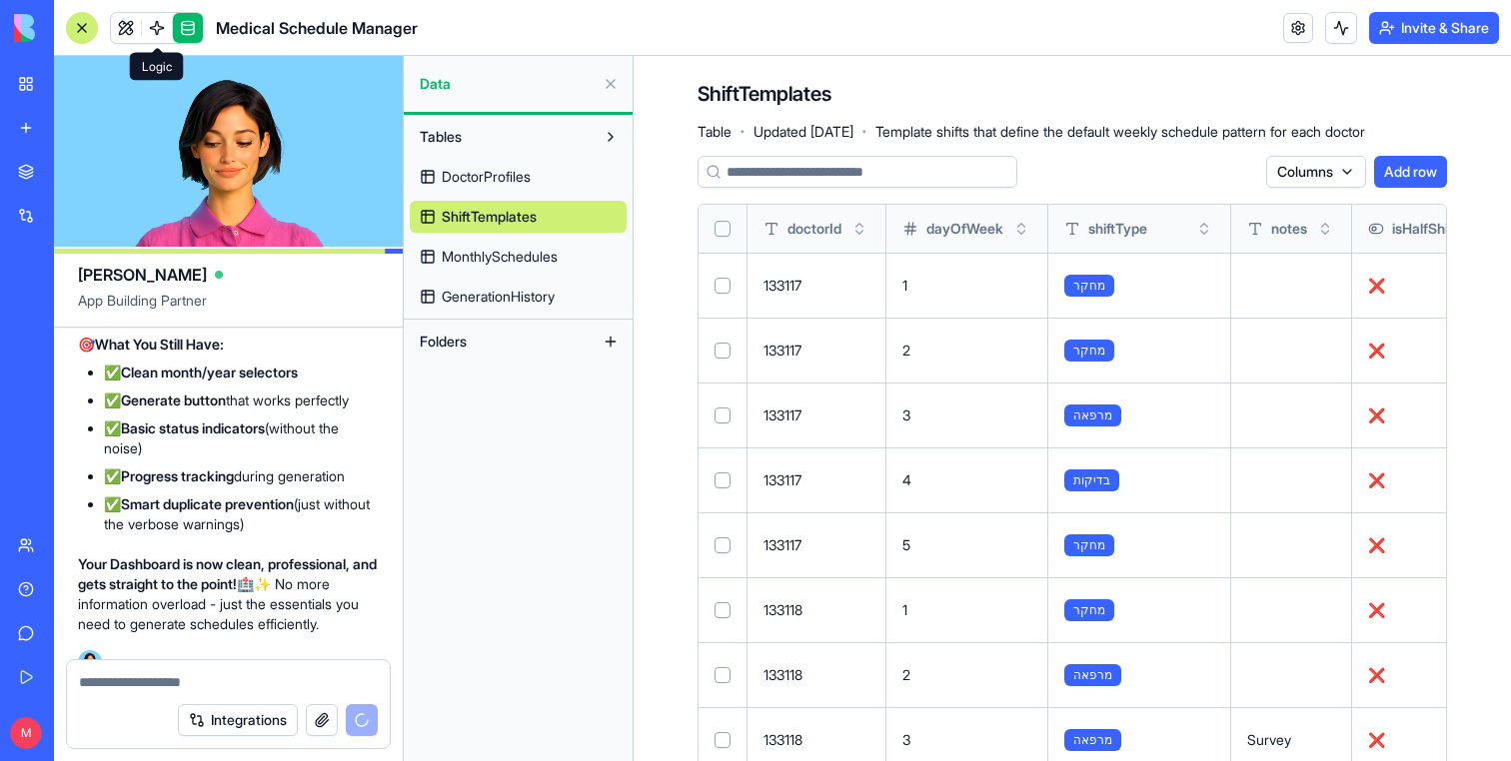
click at [129, 22] on link at bounding box center [126, 28] width 30 height 30
click at [129, 22] on button at bounding box center [126, 28] width 30 height 30
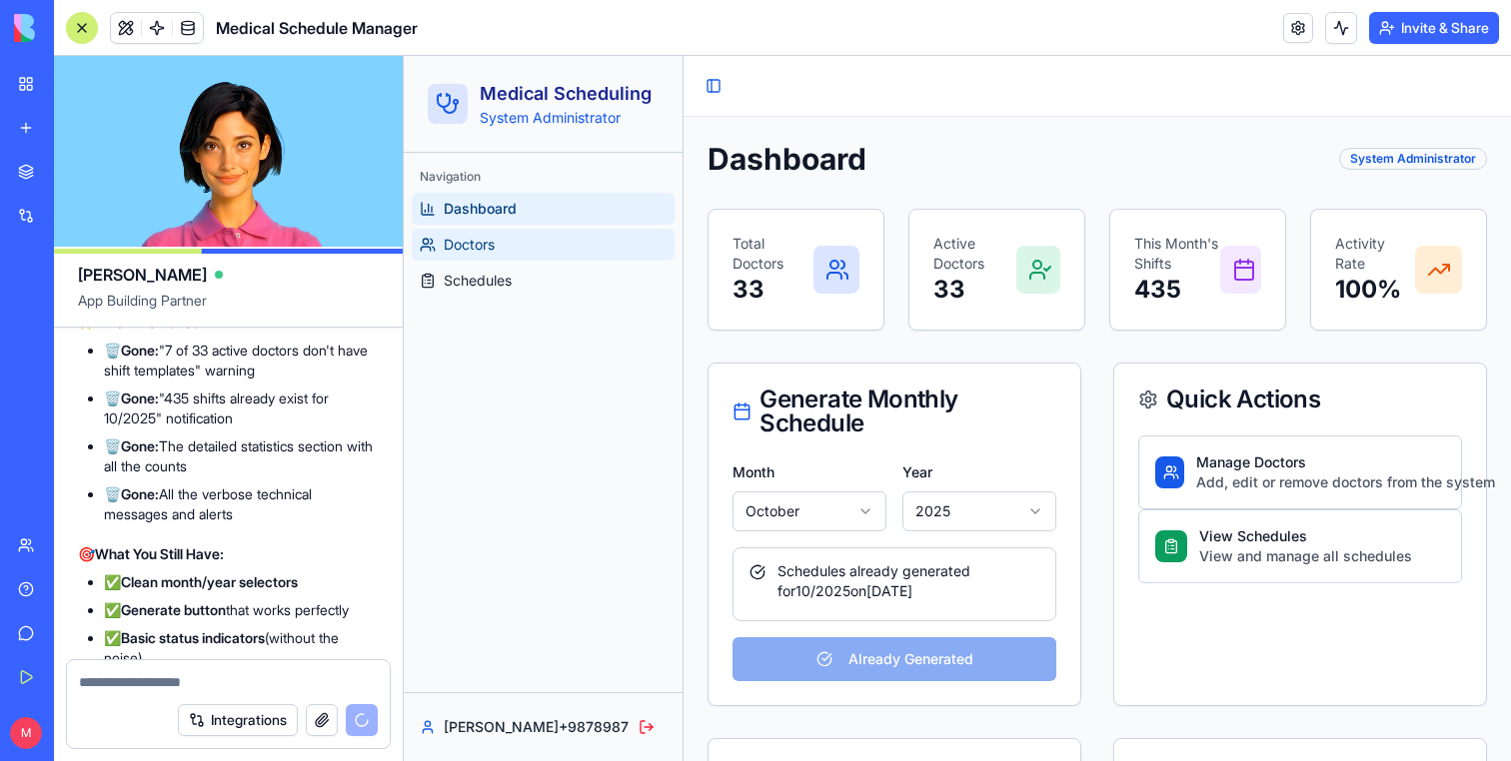
click at [510, 252] on link "Doctors" at bounding box center [543, 245] width 263 height 32
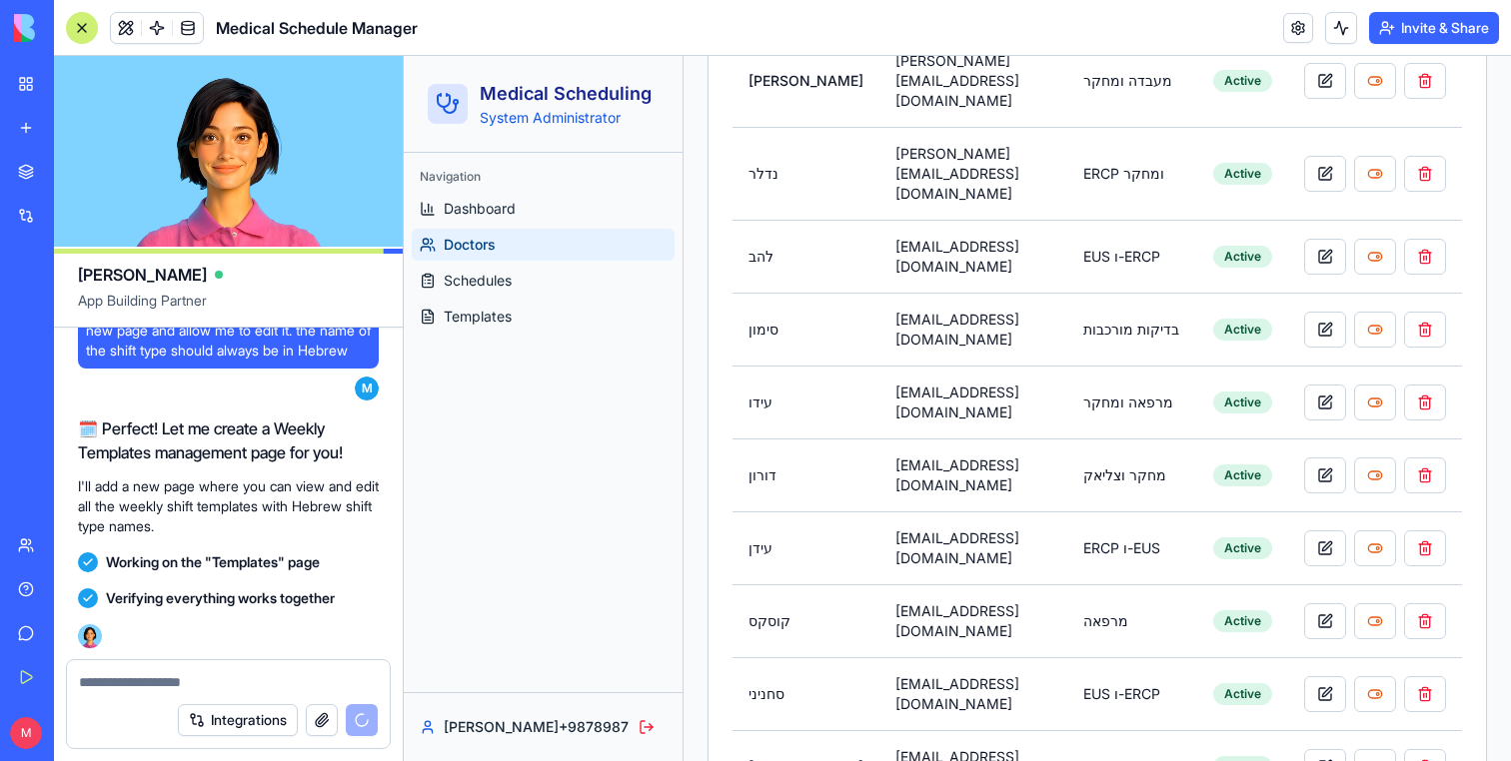
scroll to position [19738, 0]
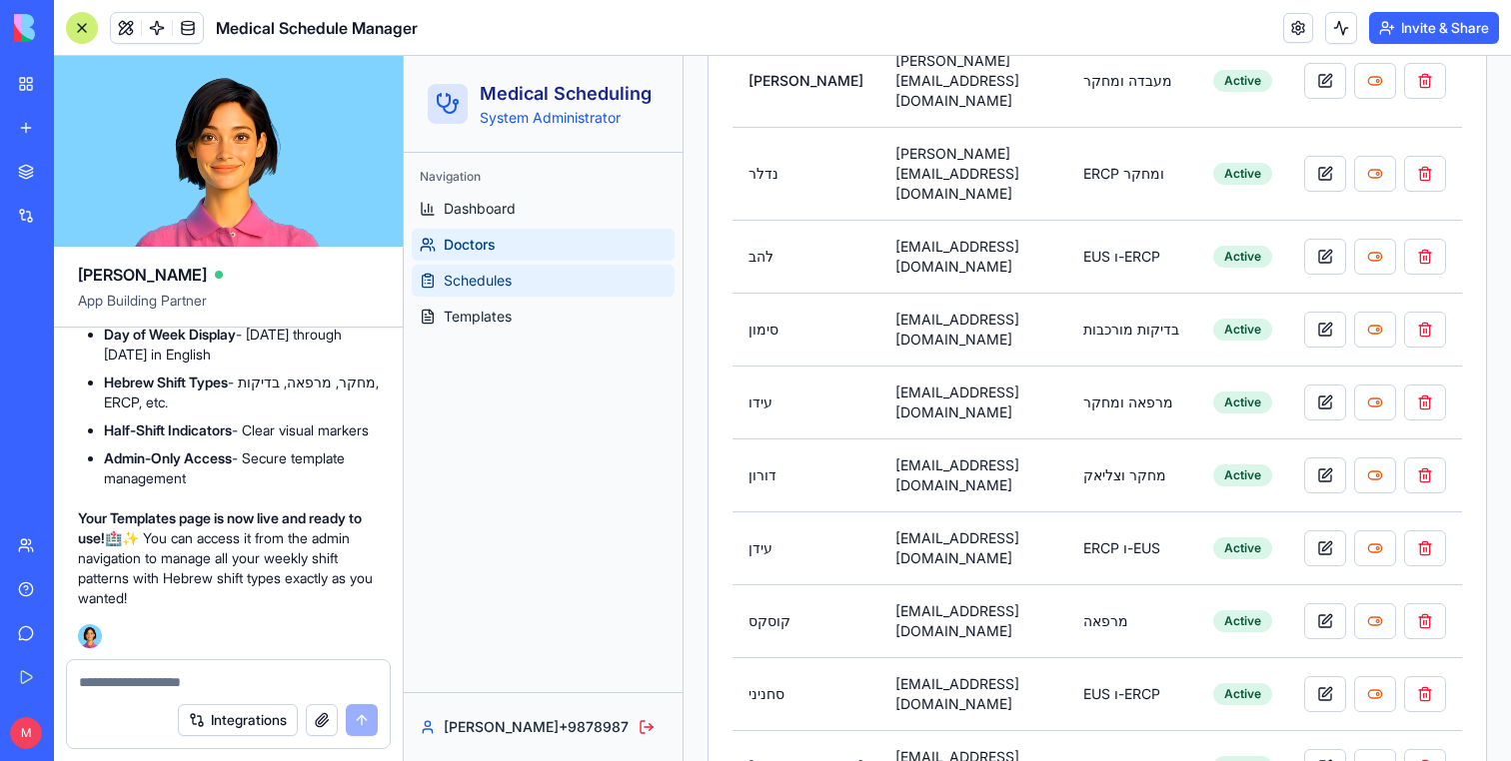
click at [499, 281] on span "Schedules" at bounding box center [478, 281] width 68 height 20
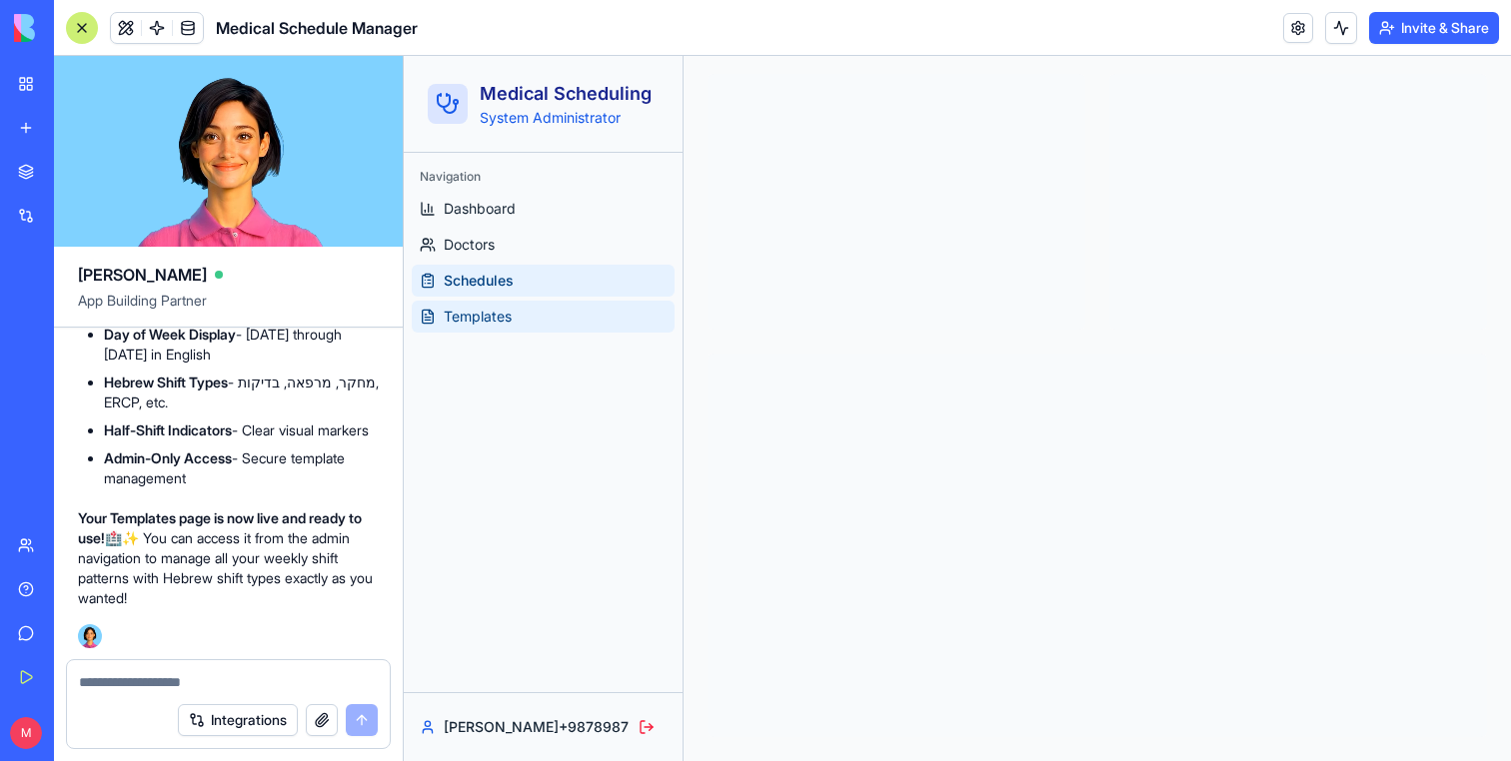
click at [499, 301] on link "Templates" at bounding box center [543, 317] width 263 height 32
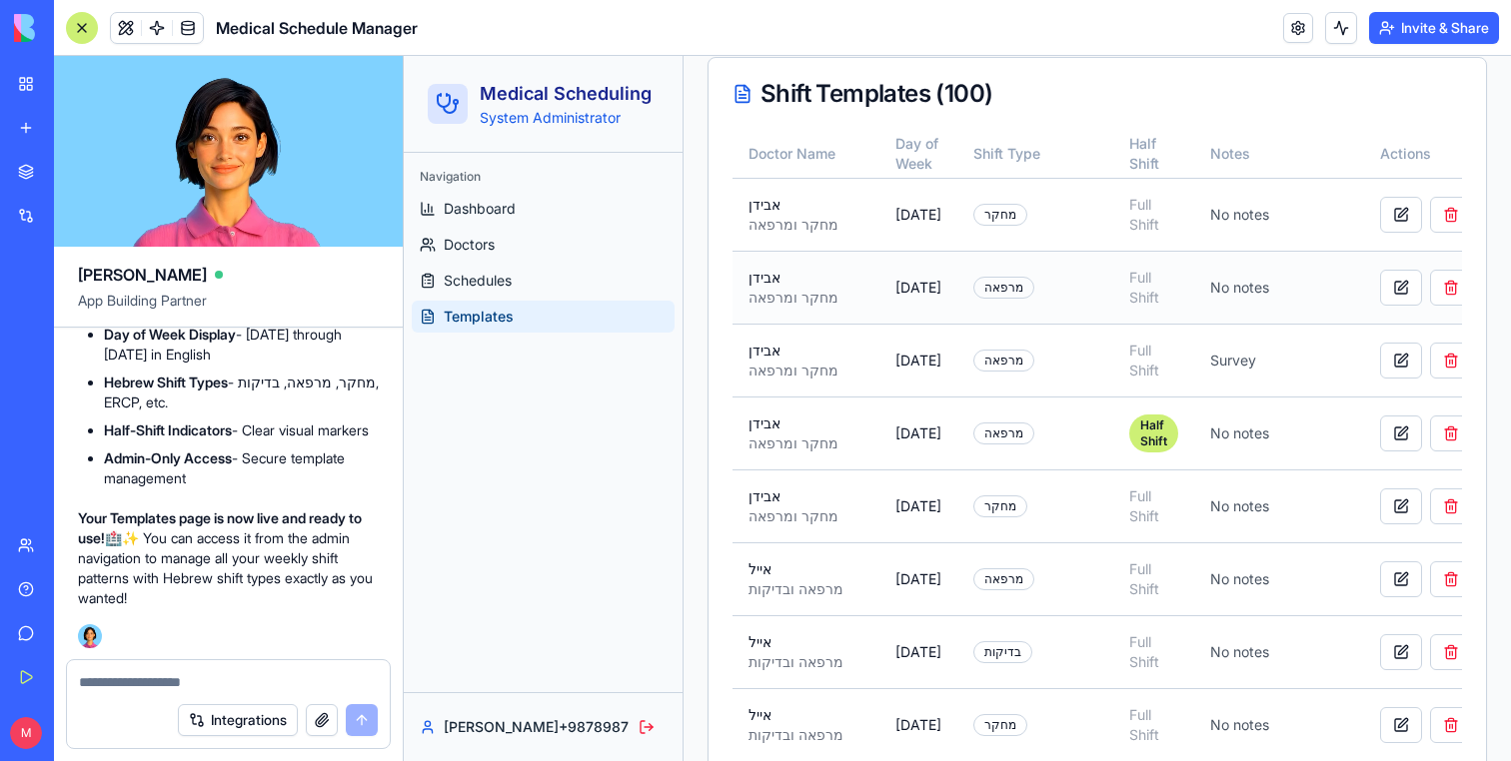
scroll to position [36, 0]
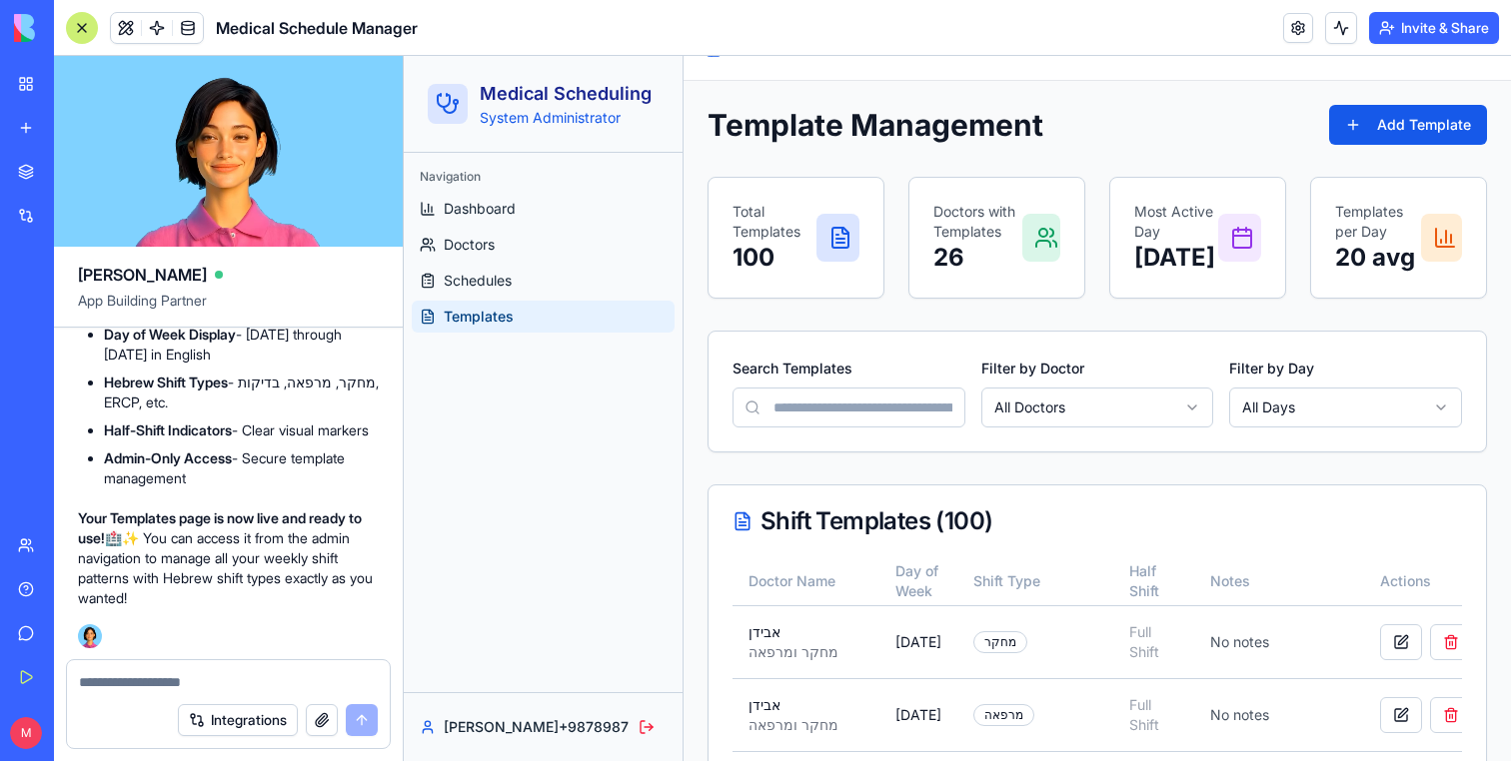
click at [183, 670] on div at bounding box center [228, 676] width 323 height 32
click at [176, 677] on textarea at bounding box center [228, 682] width 299 height 20
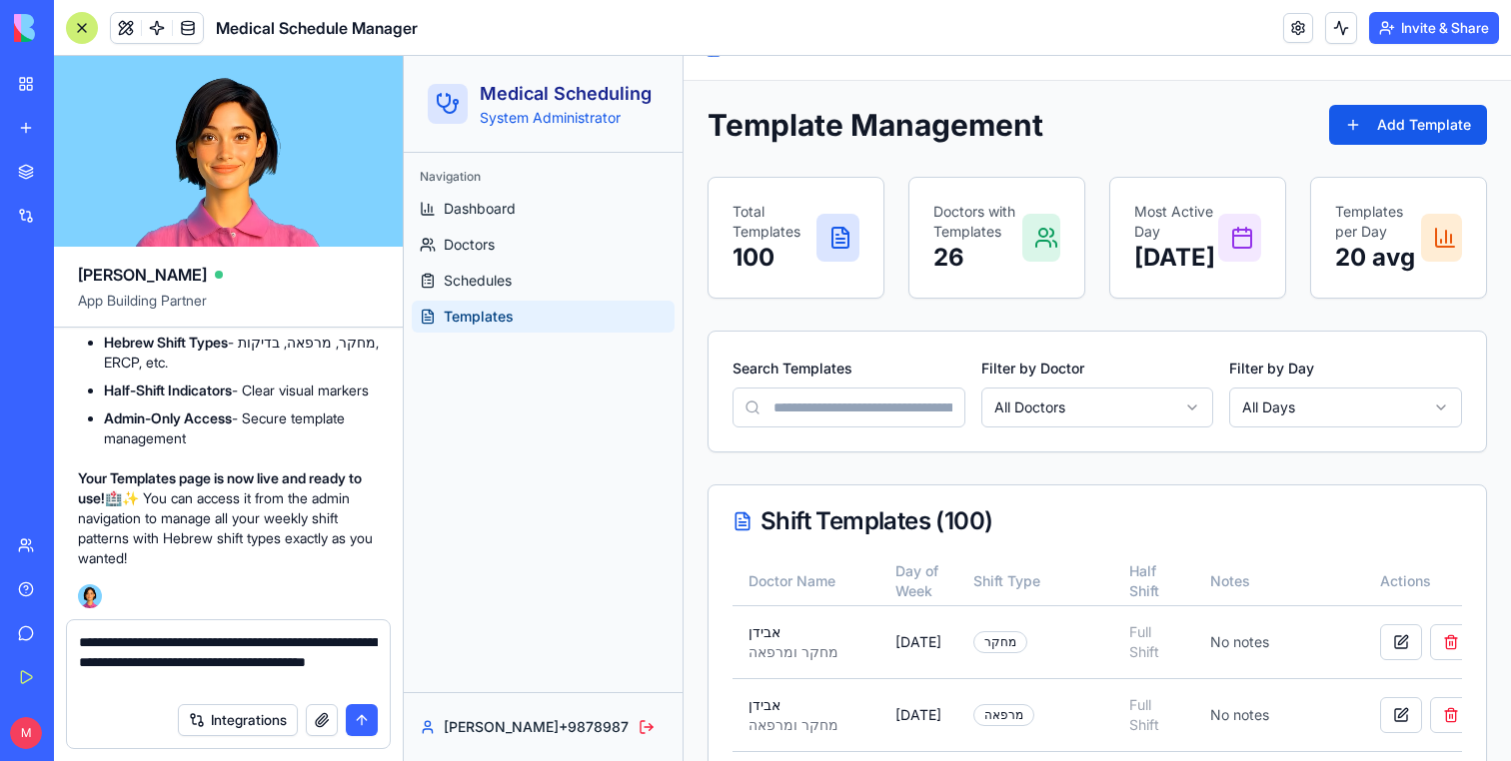
type textarea "**********"
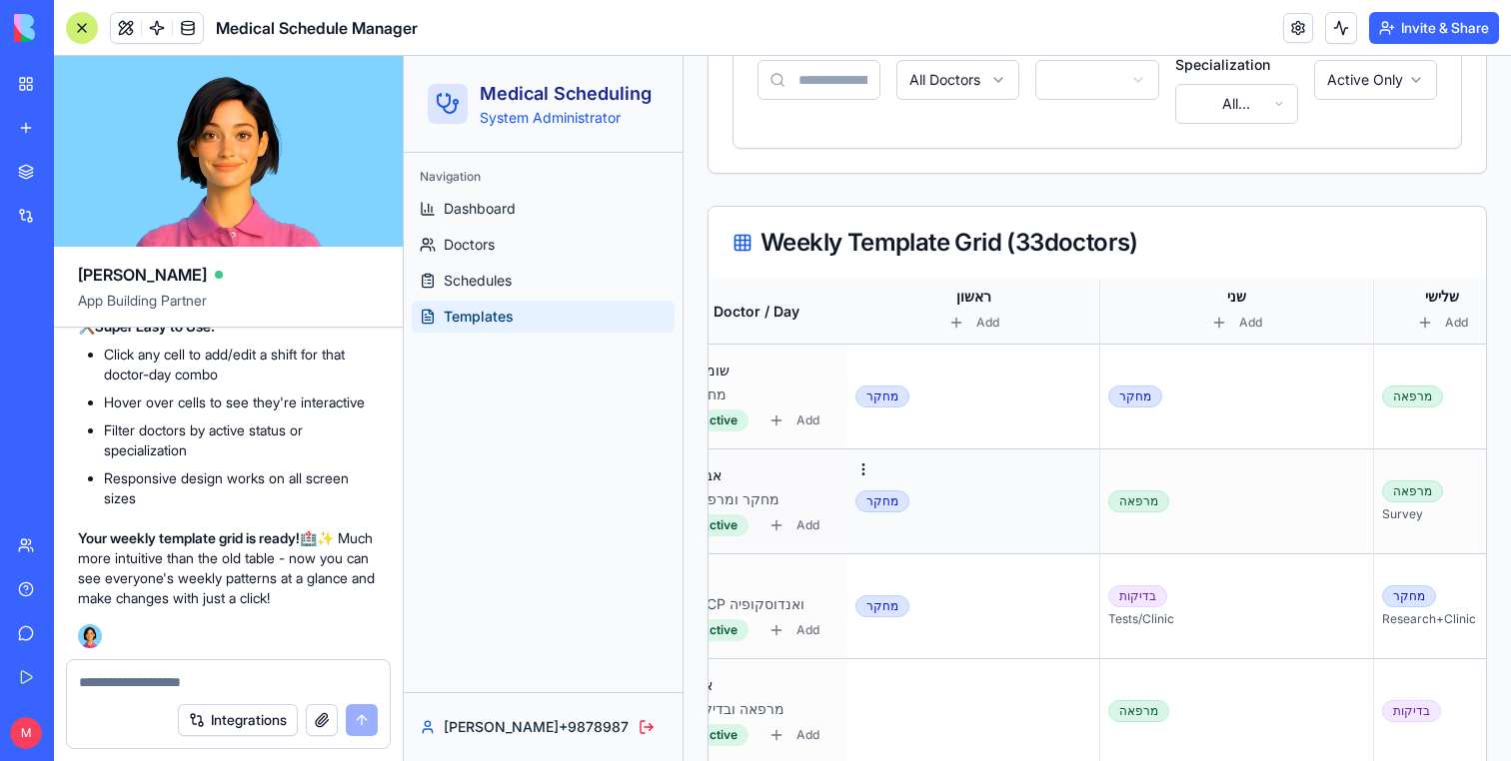
scroll to position [0, 0]
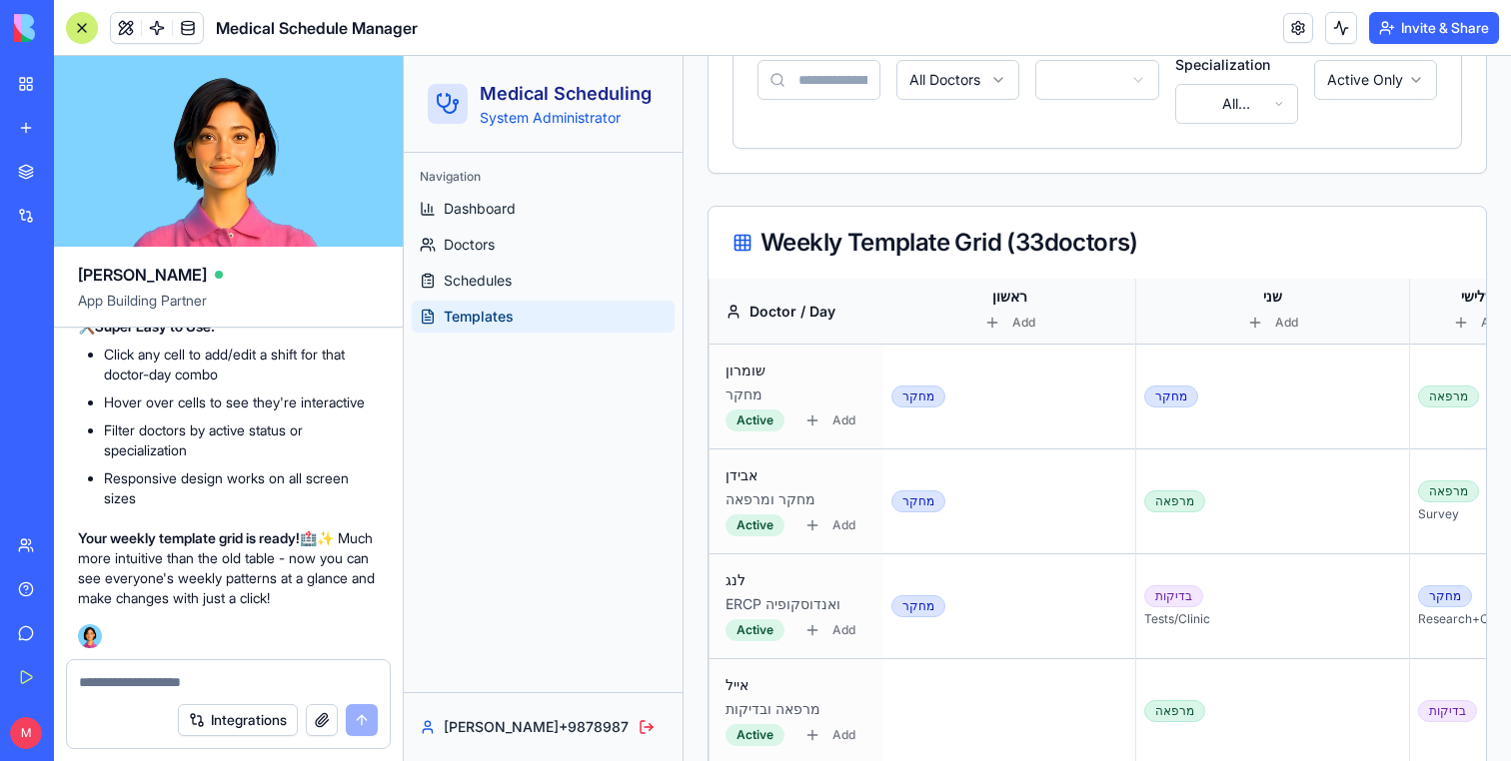
click at [74, 33] on div at bounding box center [82, 28] width 32 height 32
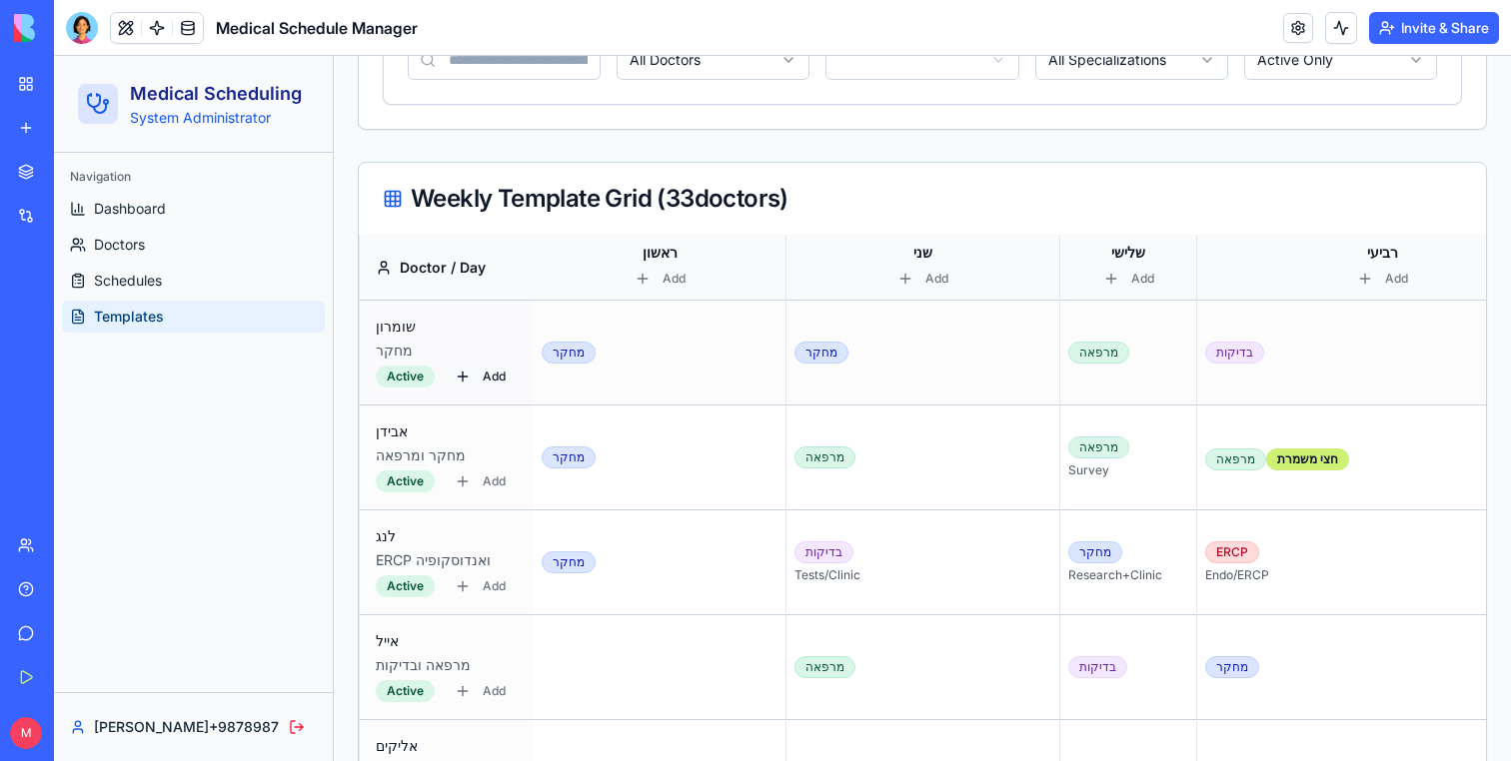
click at [484, 379] on button "Add" at bounding box center [480, 377] width 75 height 24
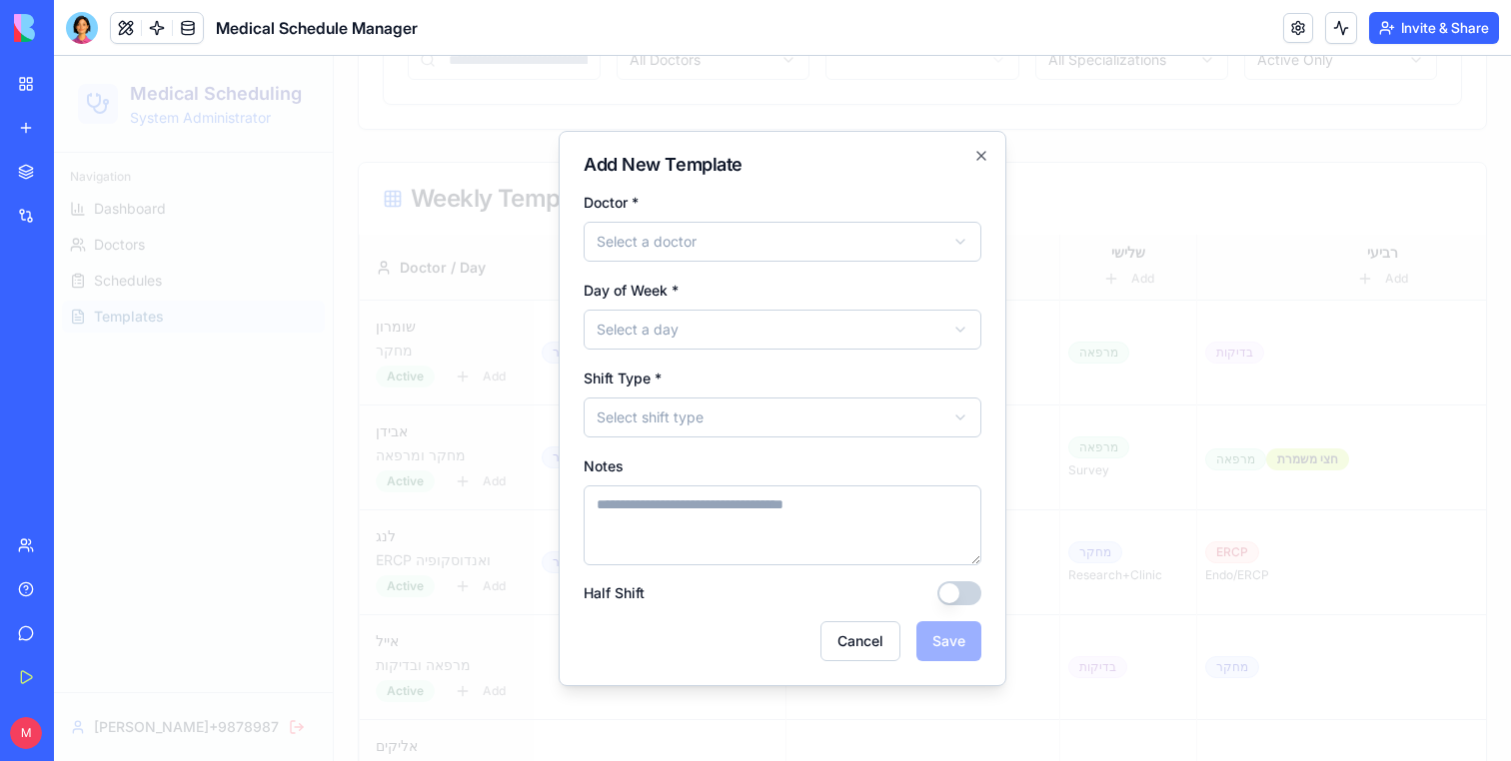
click at [514, 522] on div at bounding box center [782, 408] width 1457 height 705
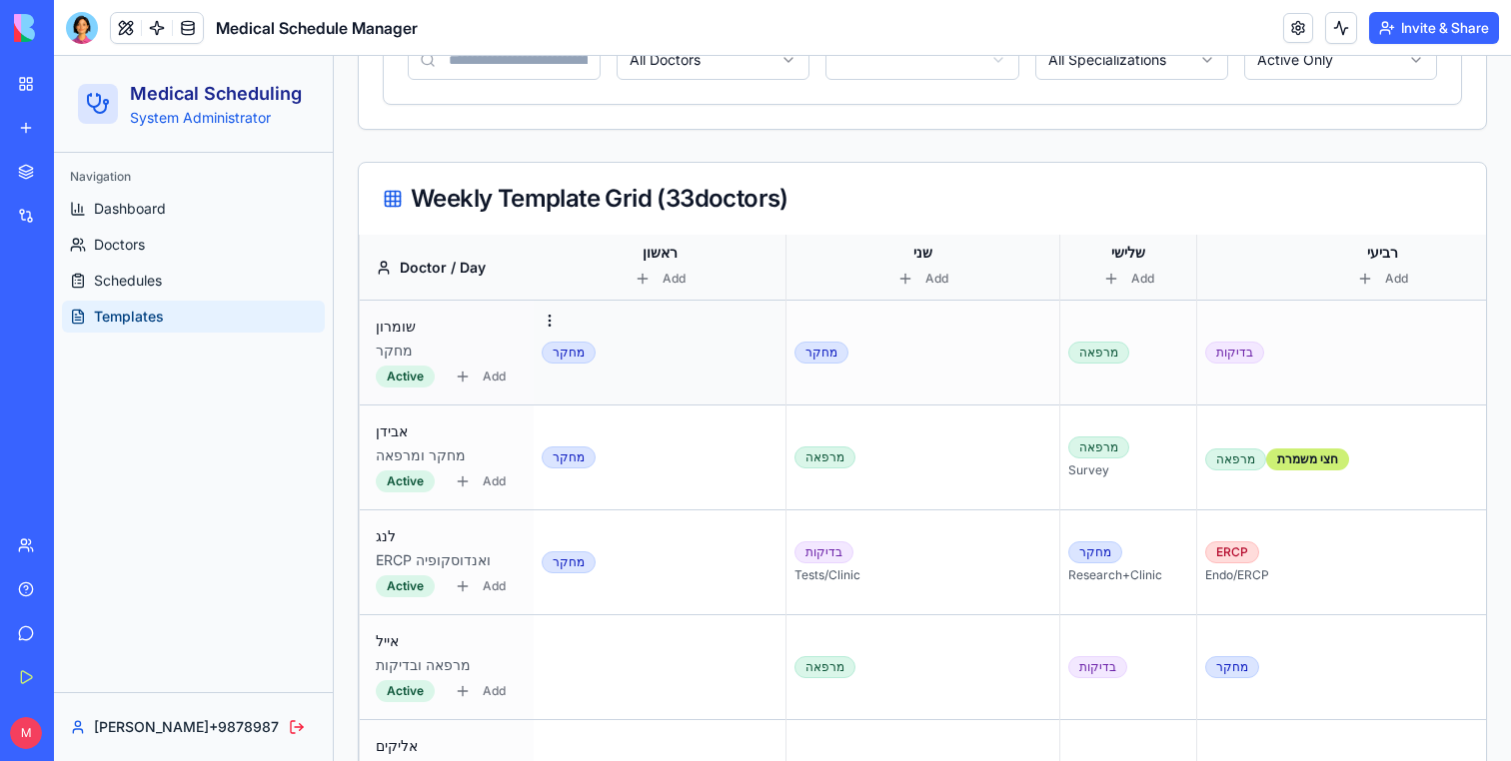
click at [573, 359] on div "מחקר" at bounding box center [569, 353] width 54 height 22
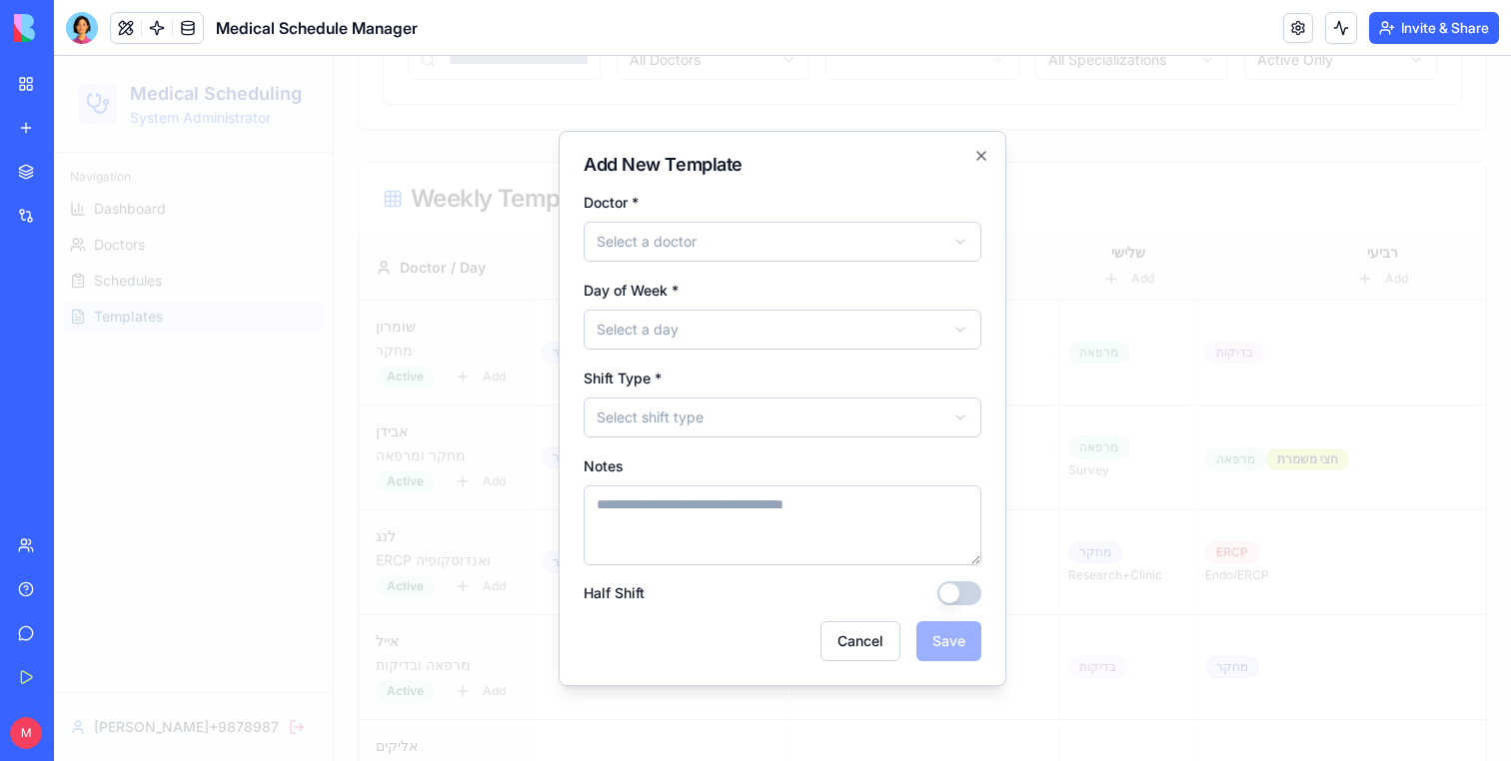
click at [414, 385] on div at bounding box center [782, 408] width 1457 height 705
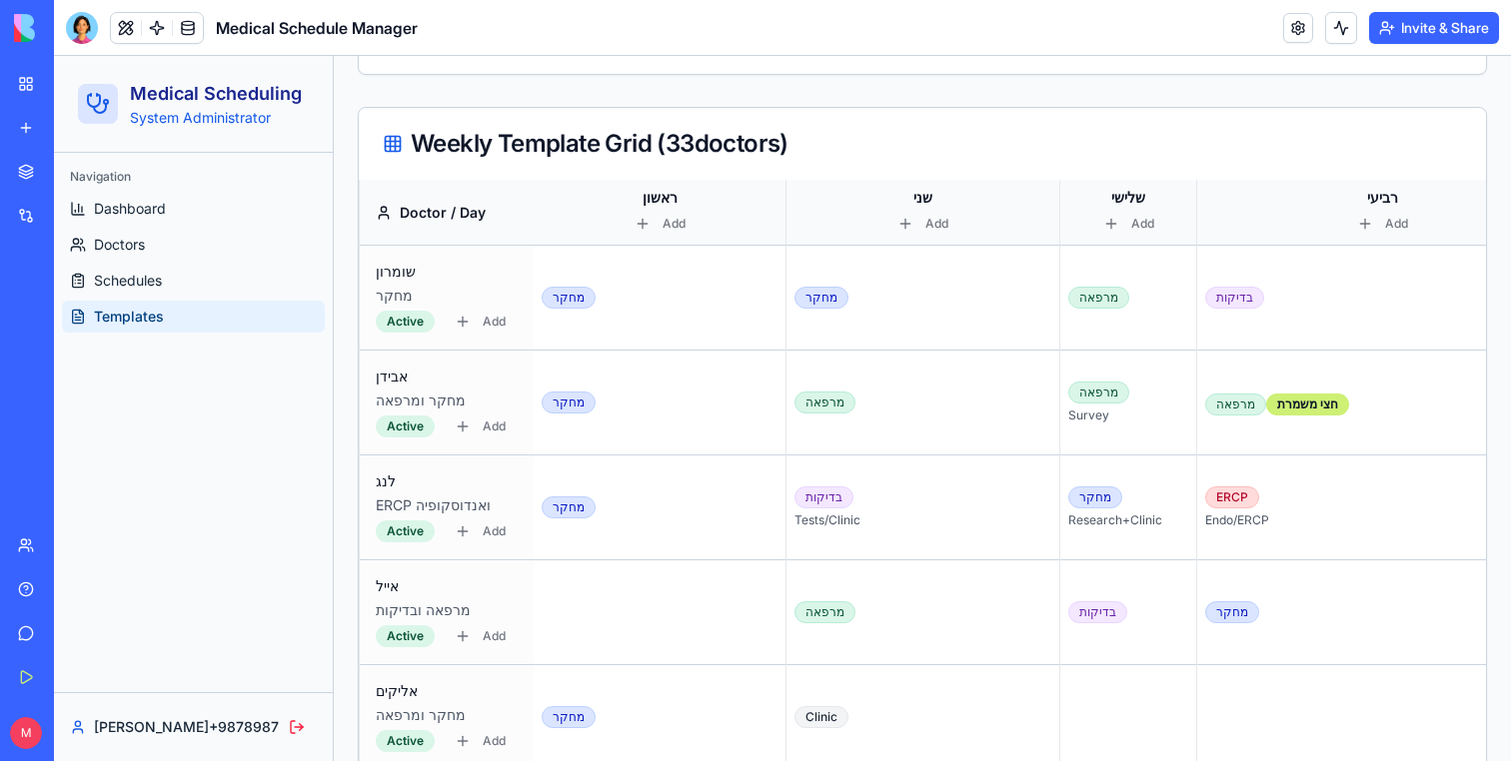
scroll to position [529, 0]
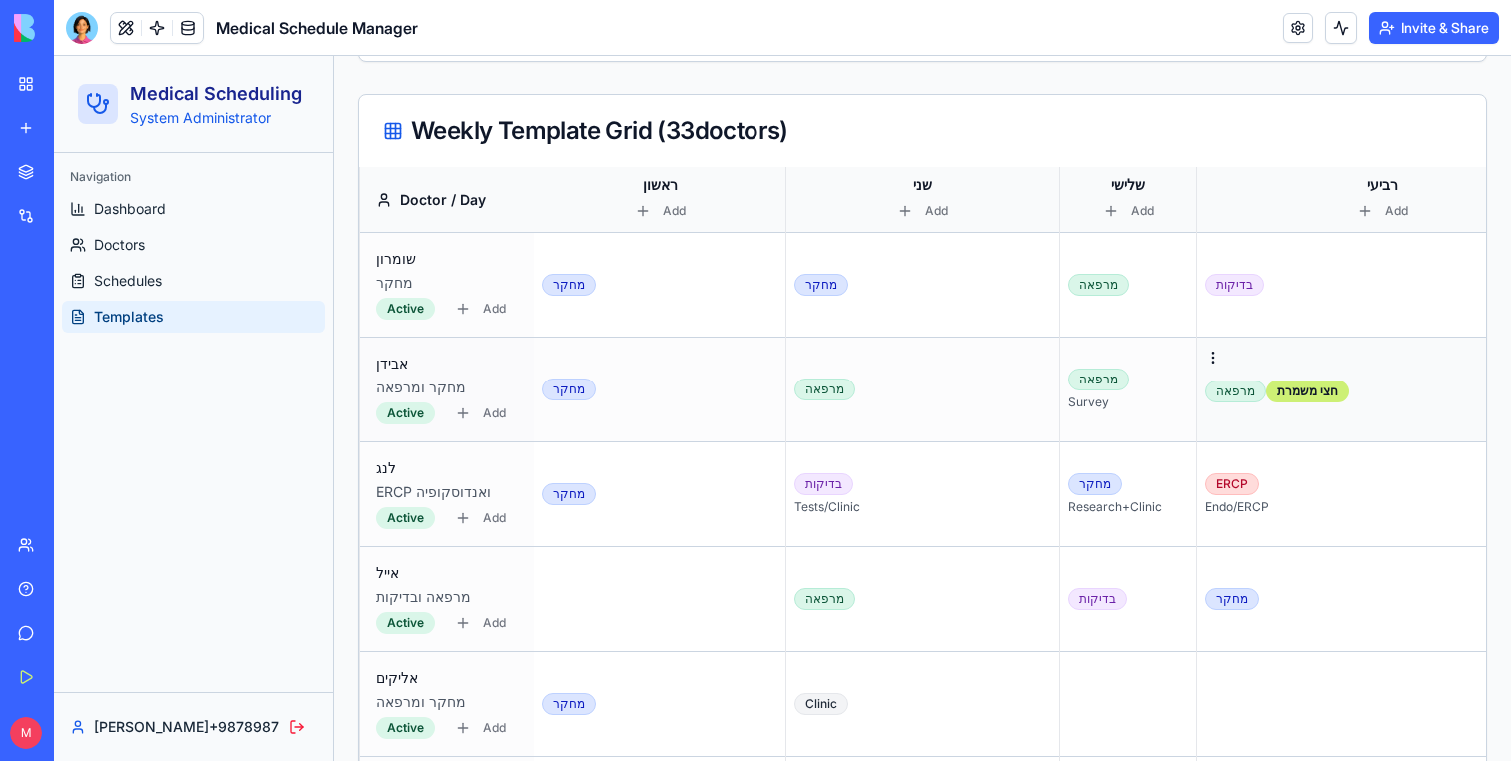
click at [1297, 425] on td "מרפאה חצי משמרת" at bounding box center [1383, 390] width 372 height 105
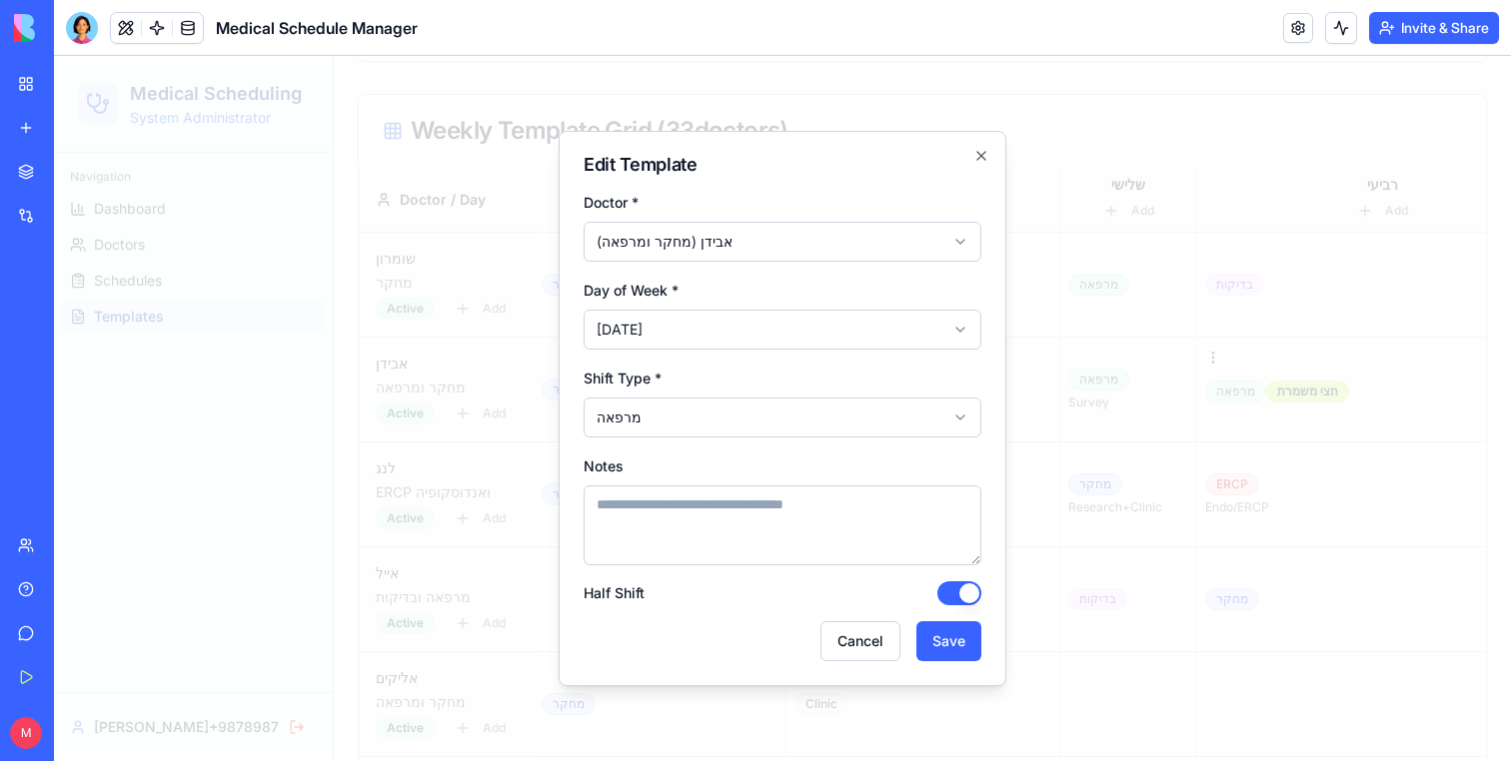
click at [1297, 425] on div at bounding box center [782, 408] width 1457 height 705
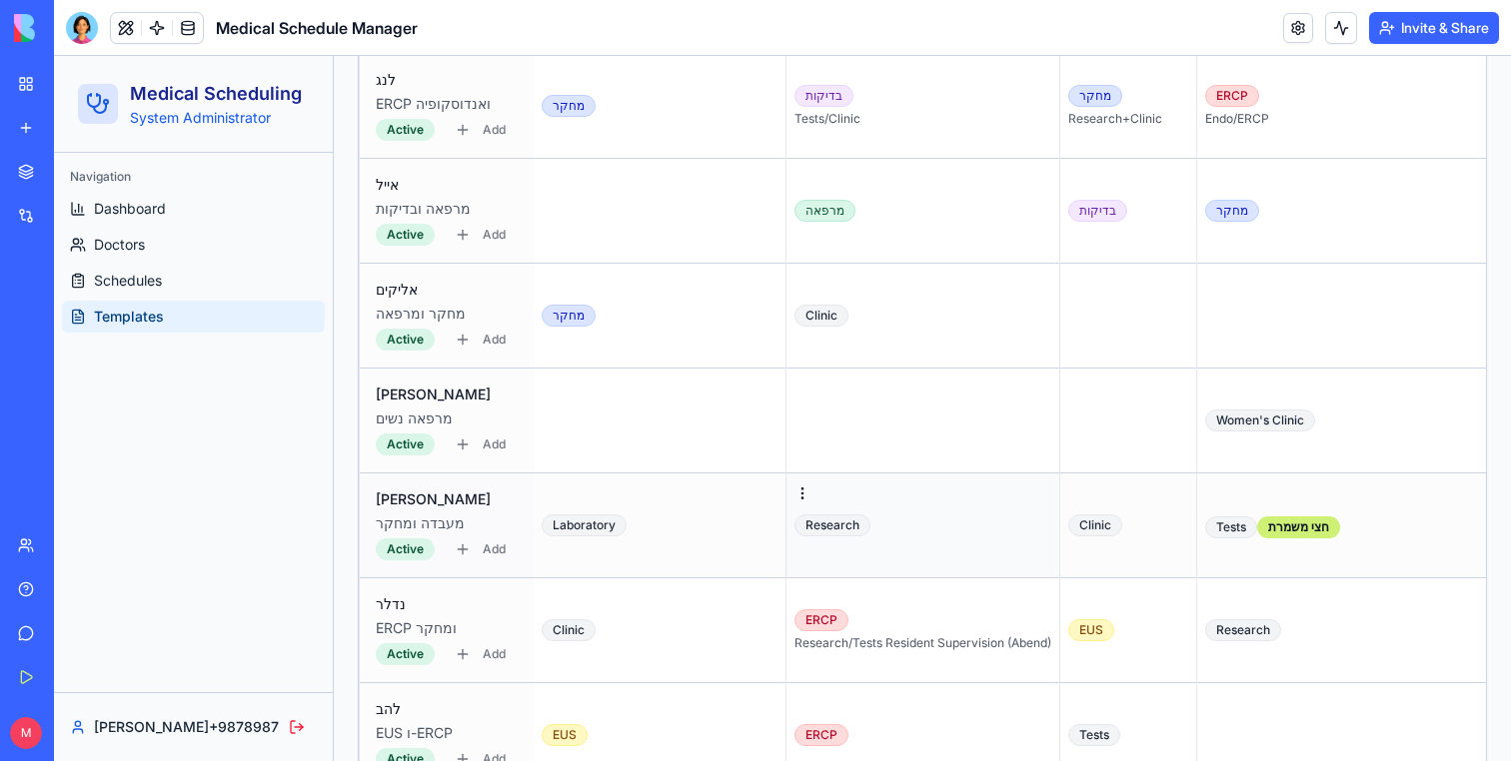
scroll to position [919, 0]
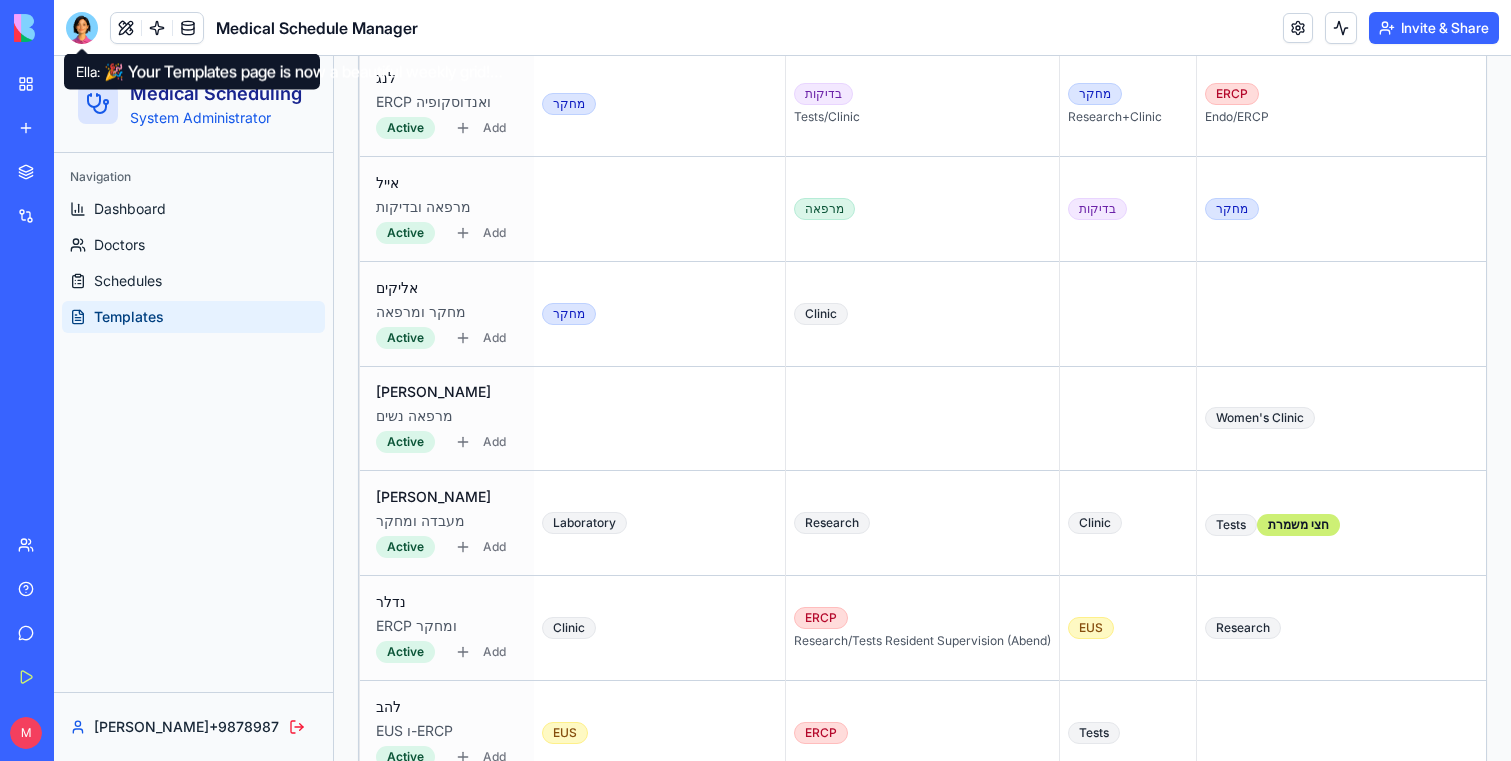
click at [81, 12] on div at bounding box center [82, 28] width 32 height 32
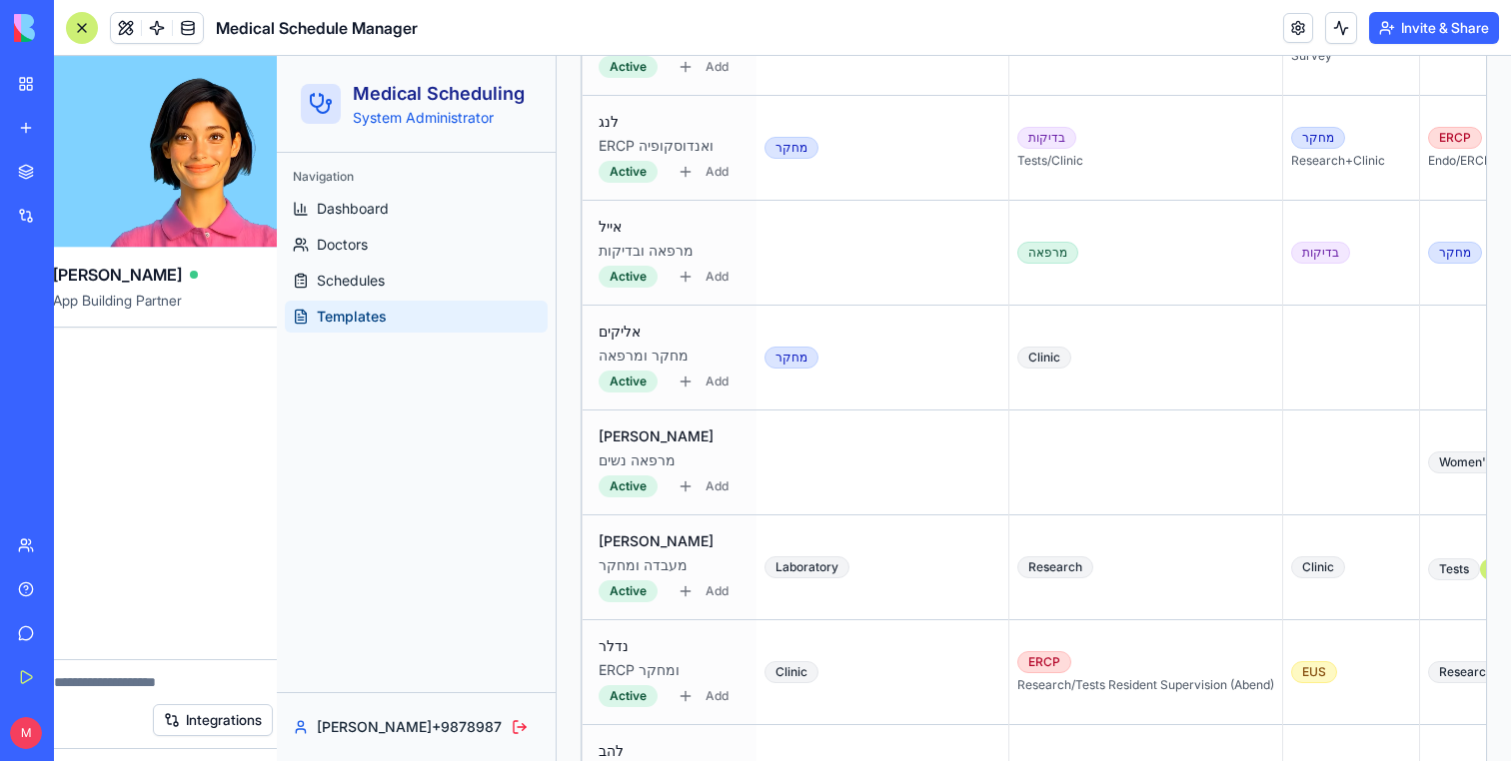
scroll to position [0, 0]
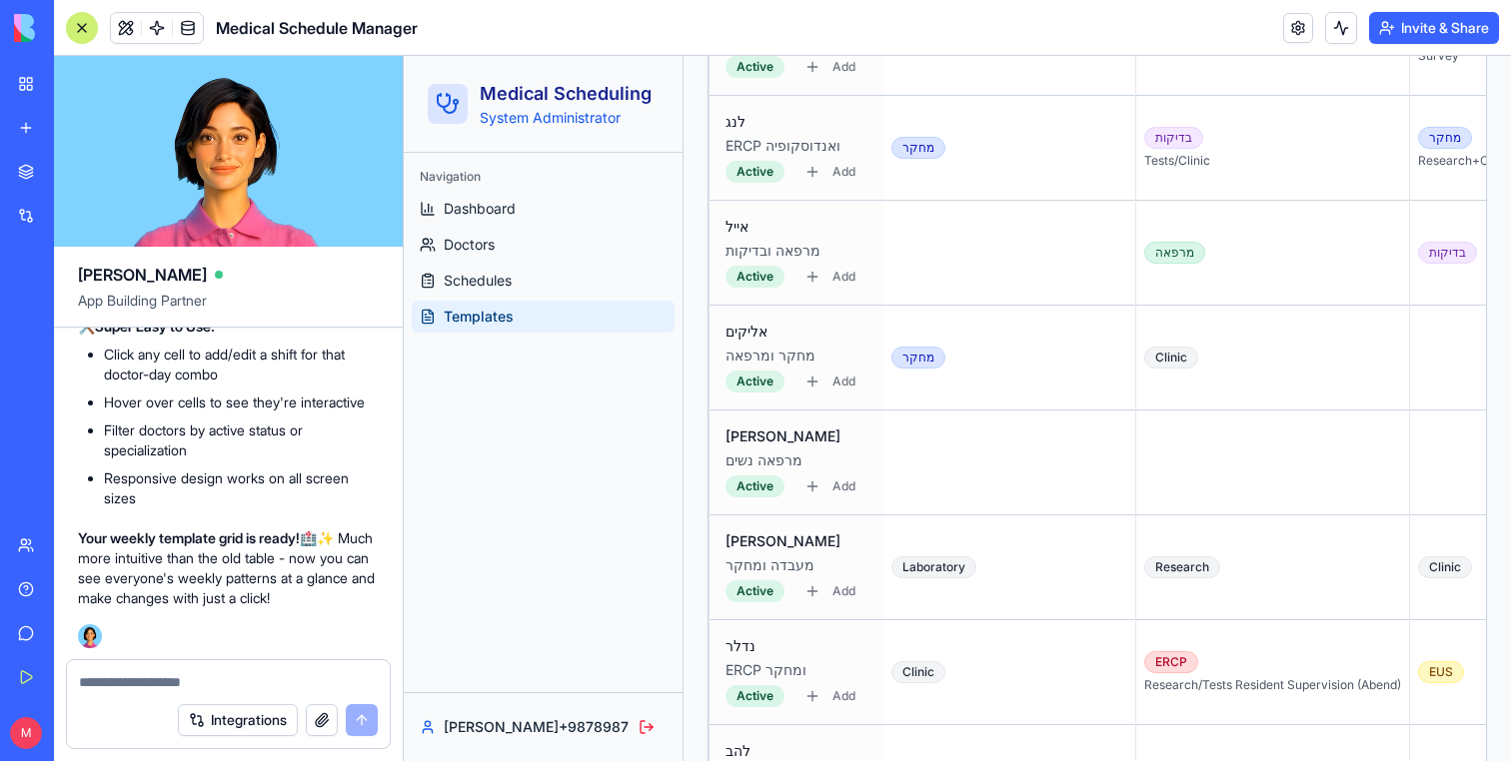
click at [127, 679] on textarea at bounding box center [228, 682] width 299 height 20
type textarea "*"
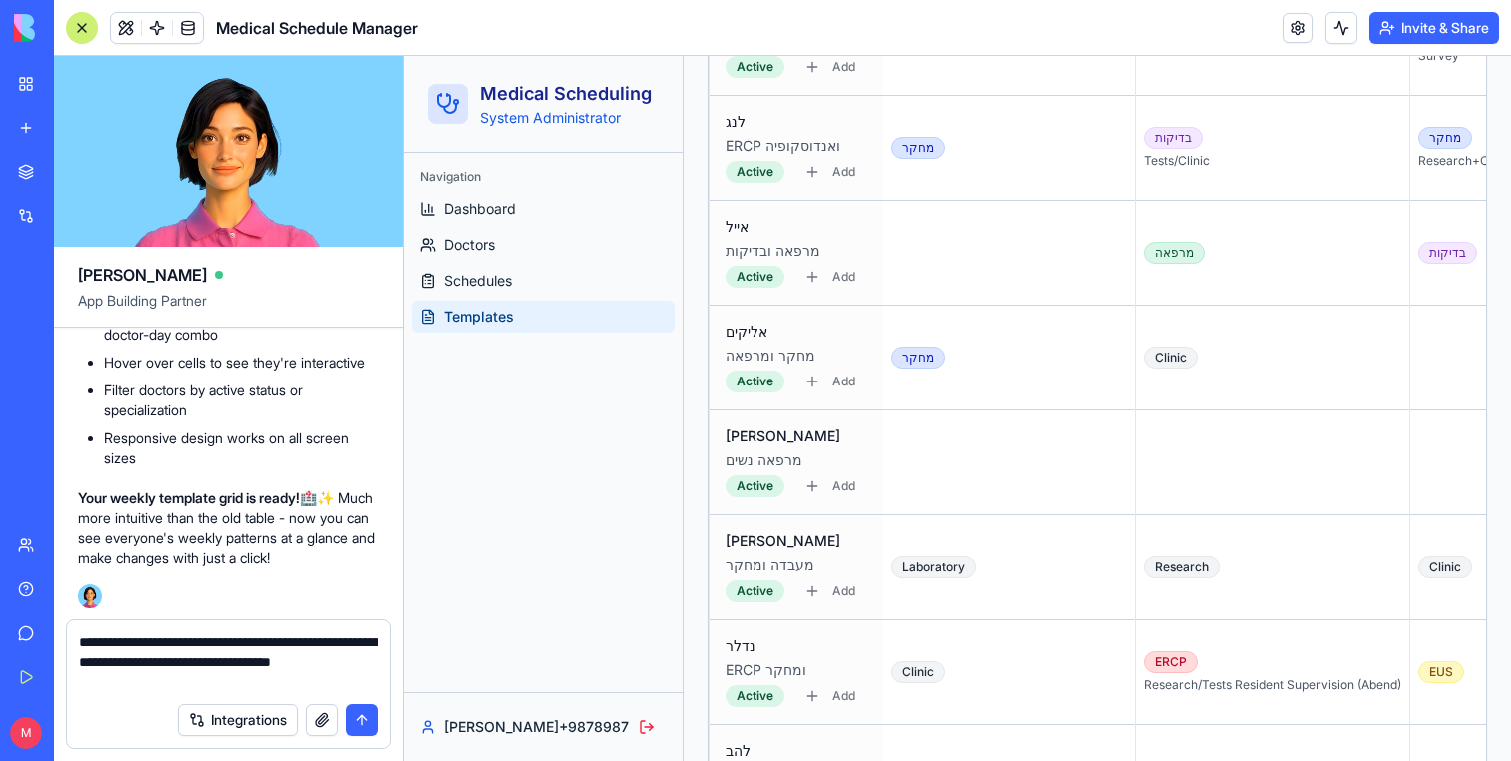
type textarea "**********"
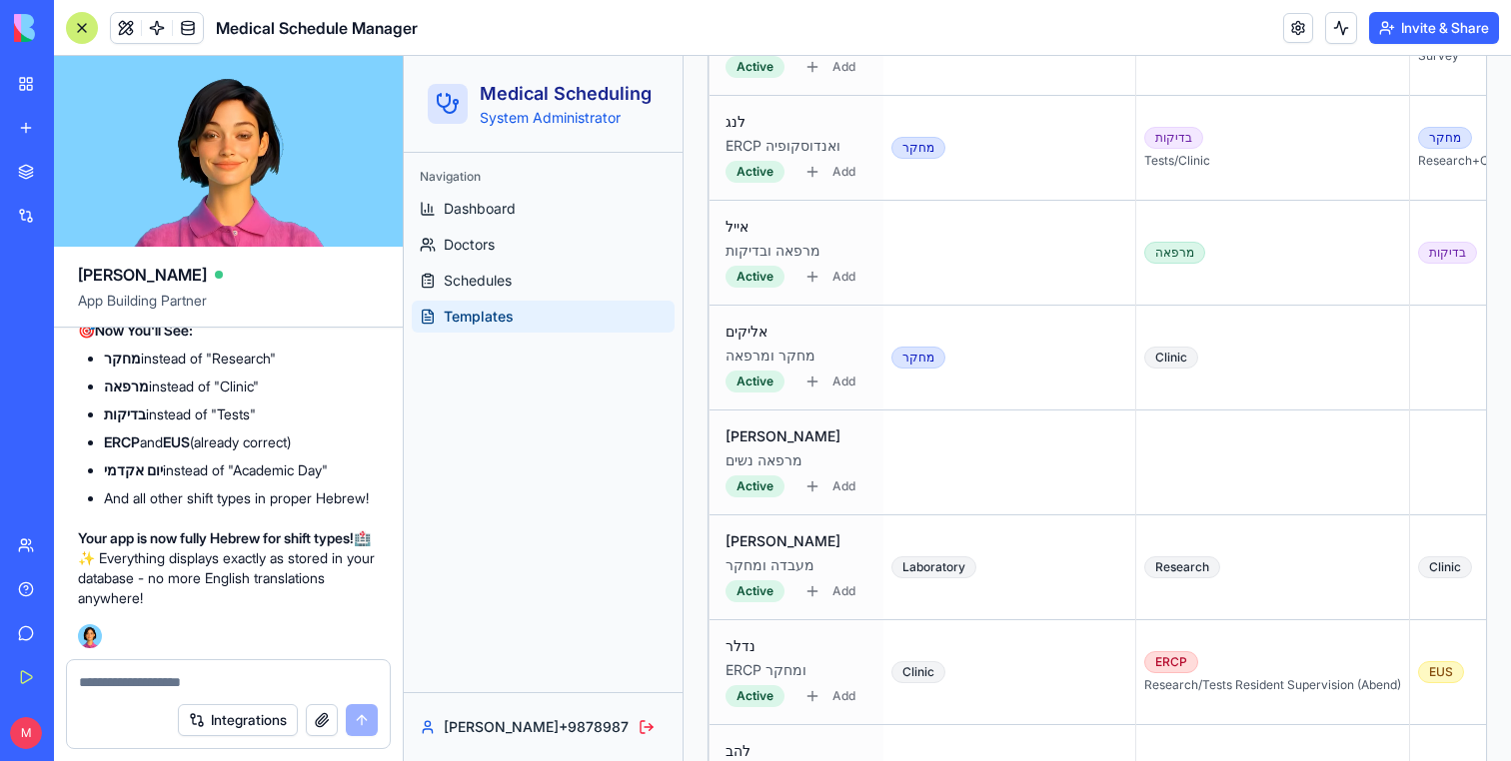
scroll to position [22144, 0]
click at [137, 674] on textarea at bounding box center [228, 682] width 299 height 20
type textarea "**********"
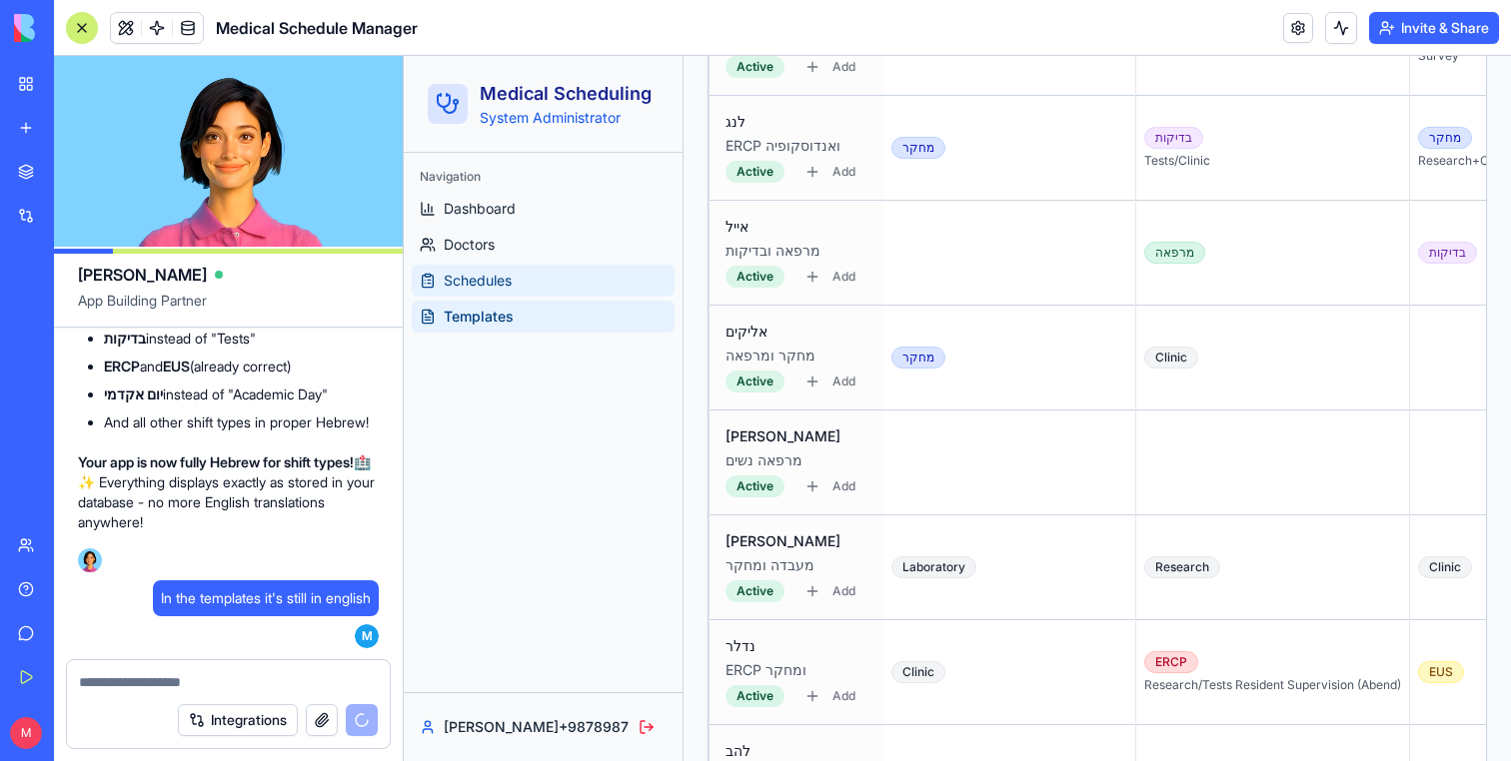
click at [480, 279] on span "Schedules" at bounding box center [478, 281] width 68 height 20
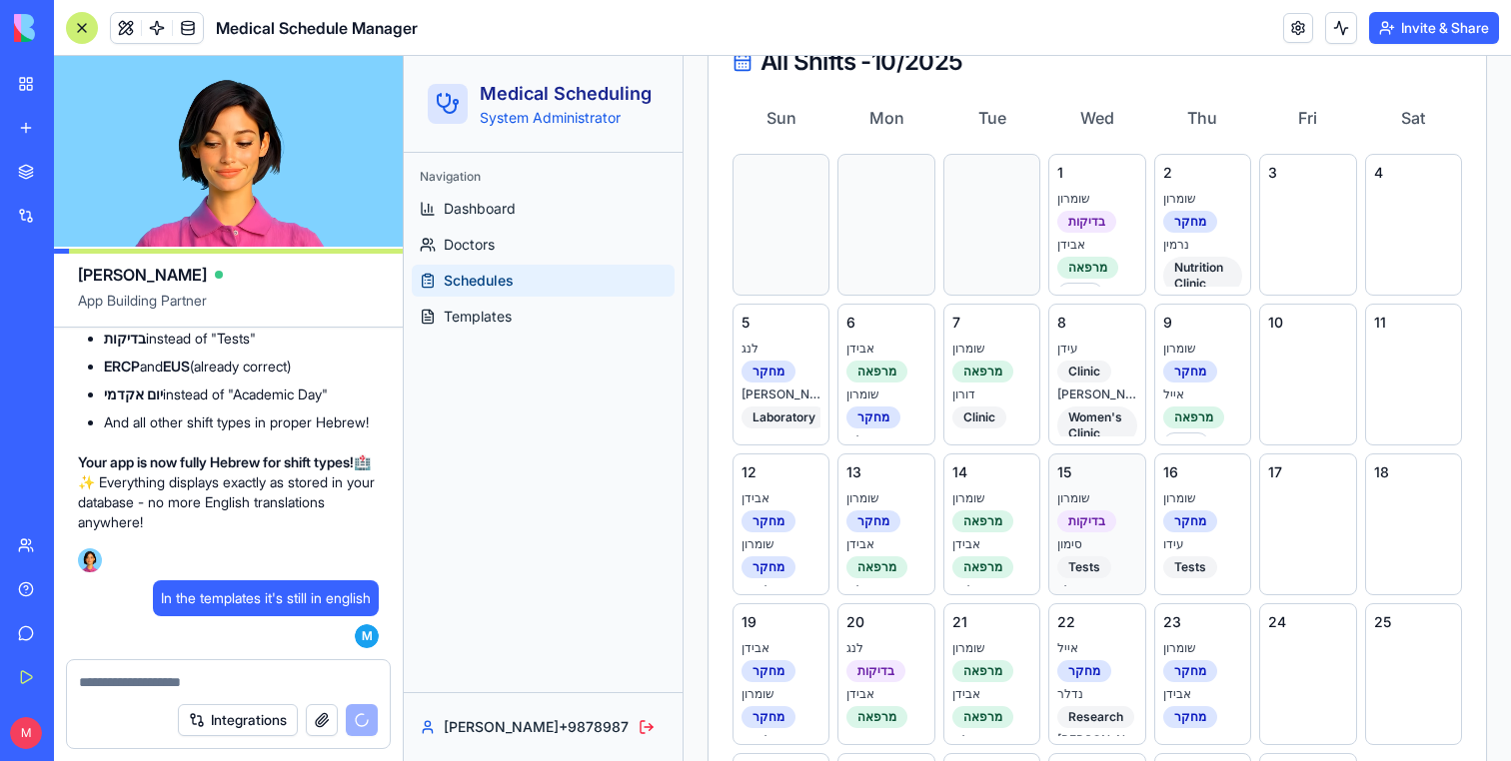
scroll to position [507, 0]
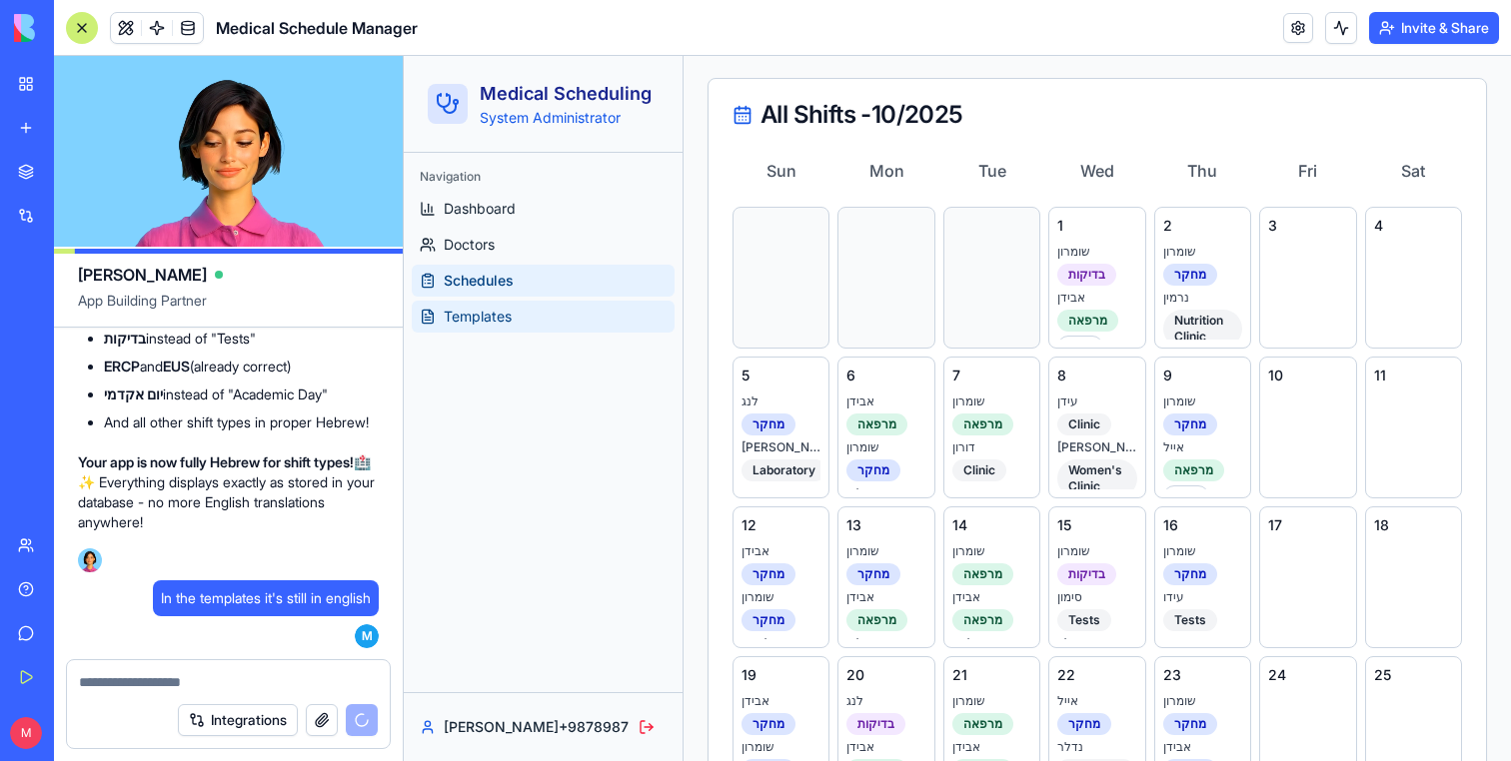
click at [467, 332] on link "Templates" at bounding box center [543, 317] width 263 height 32
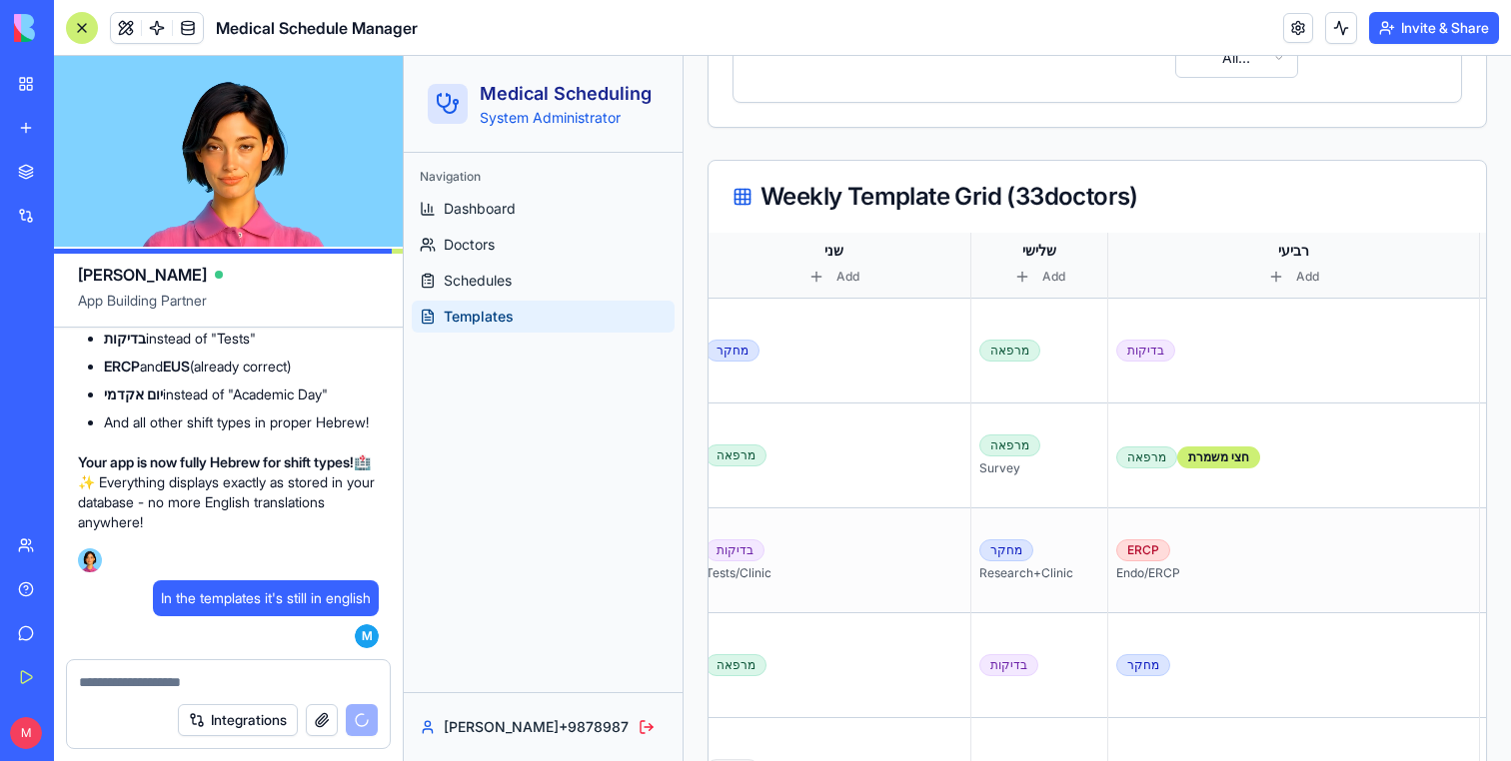
scroll to position [0, 571]
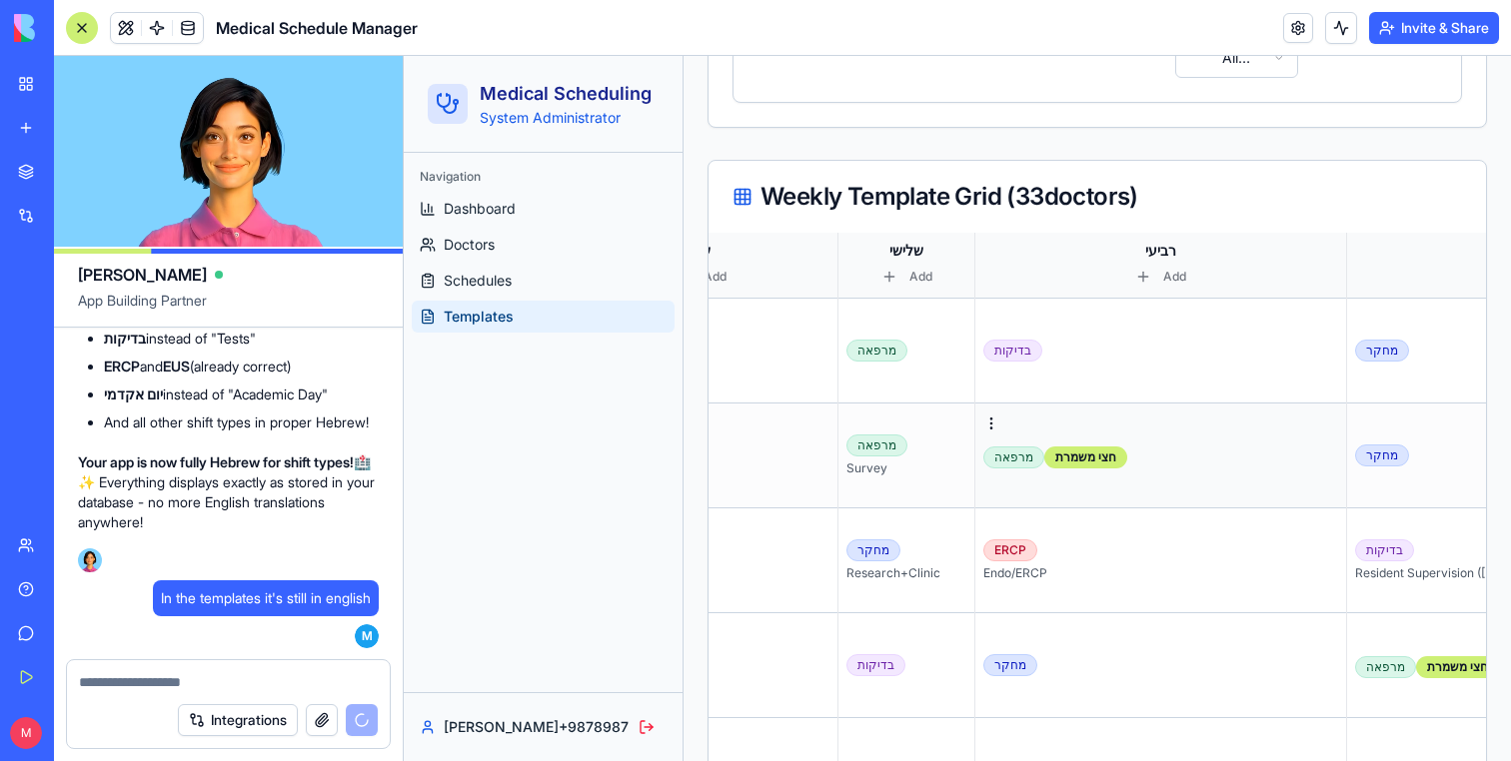
click at [1056, 444] on div "מרפאה חצי משמרת" at bounding box center [1160, 456] width 355 height 26
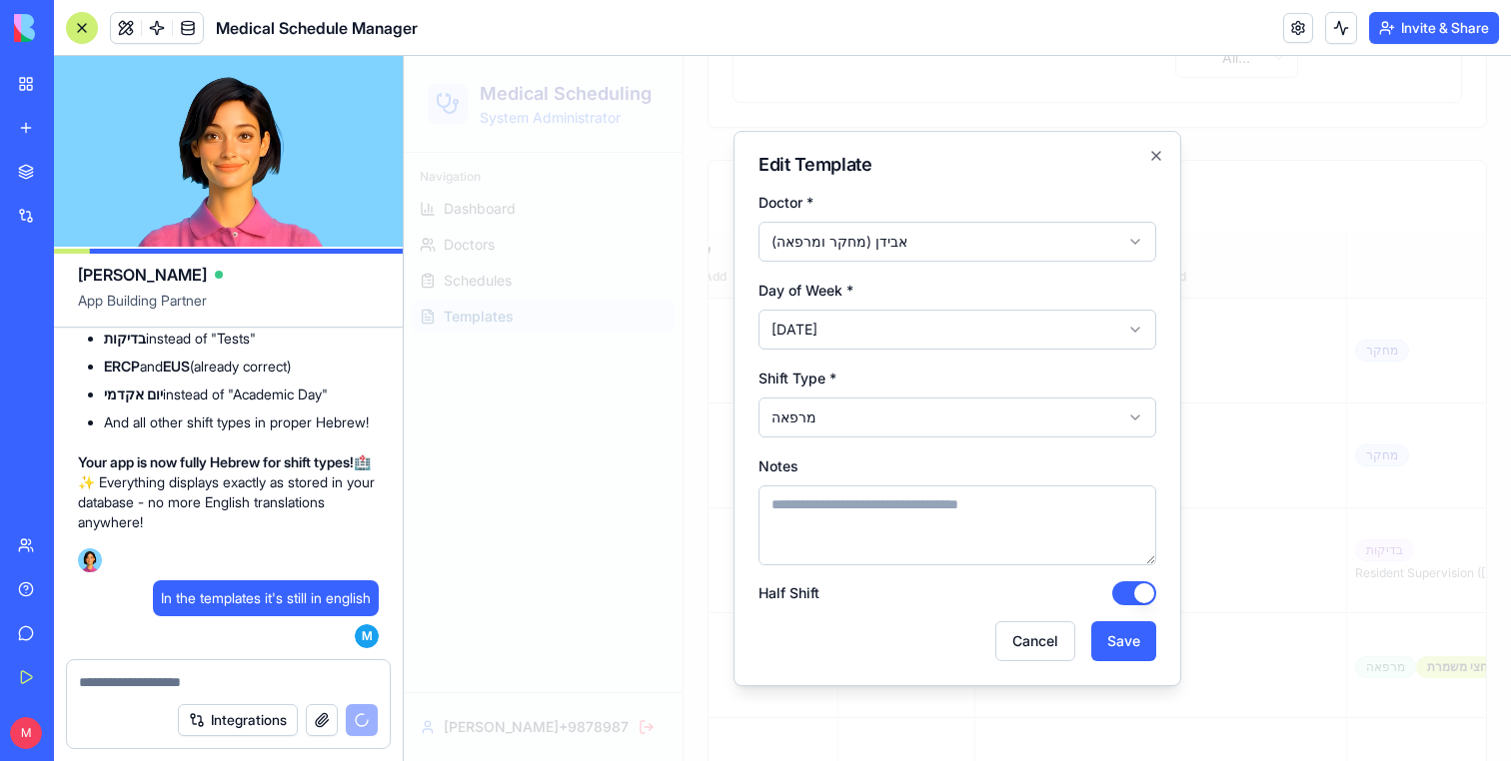
click at [1038, 663] on div "**********" at bounding box center [957, 408] width 448 height 555
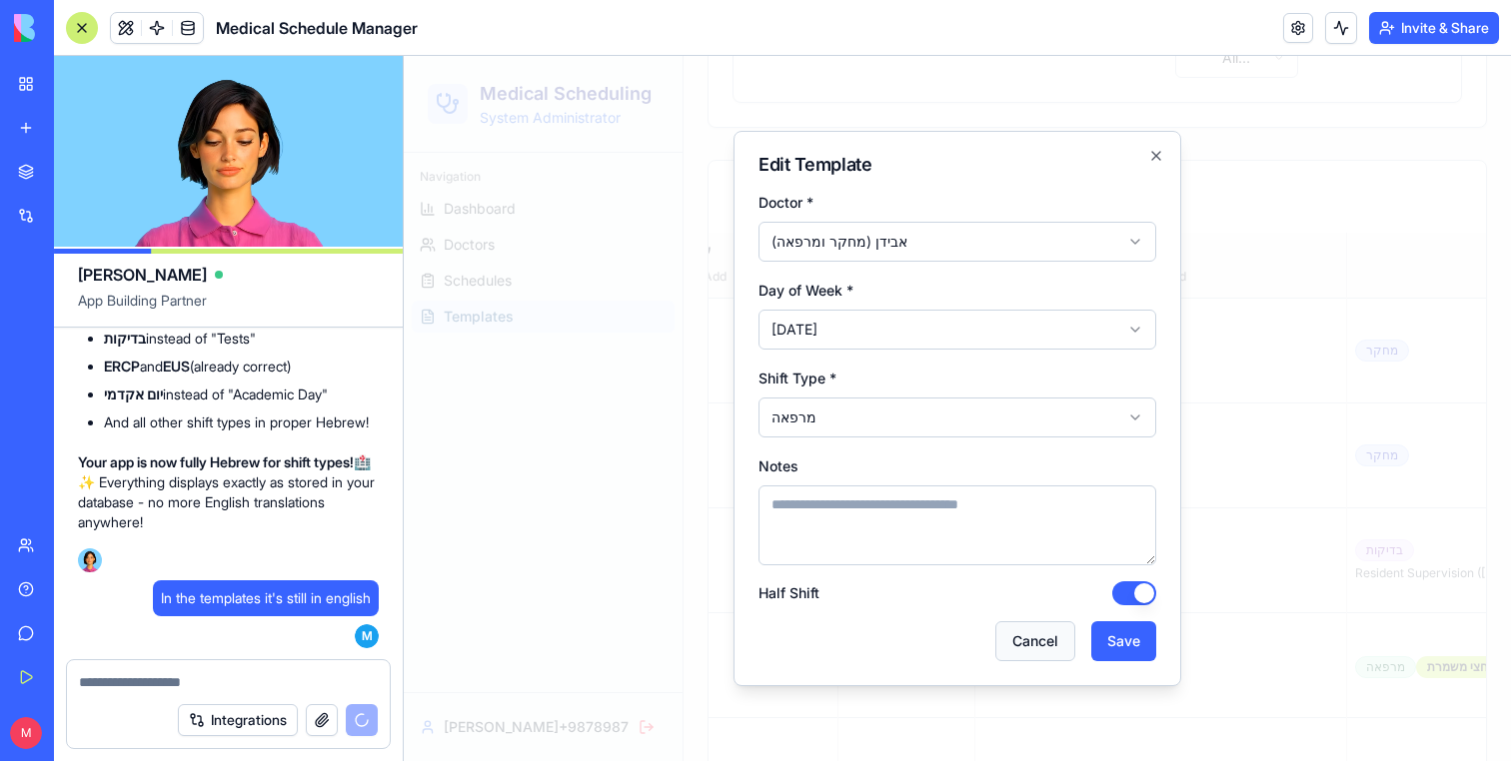
click at [1036, 653] on button "Cancel" at bounding box center [1035, 641] width 80 height 40
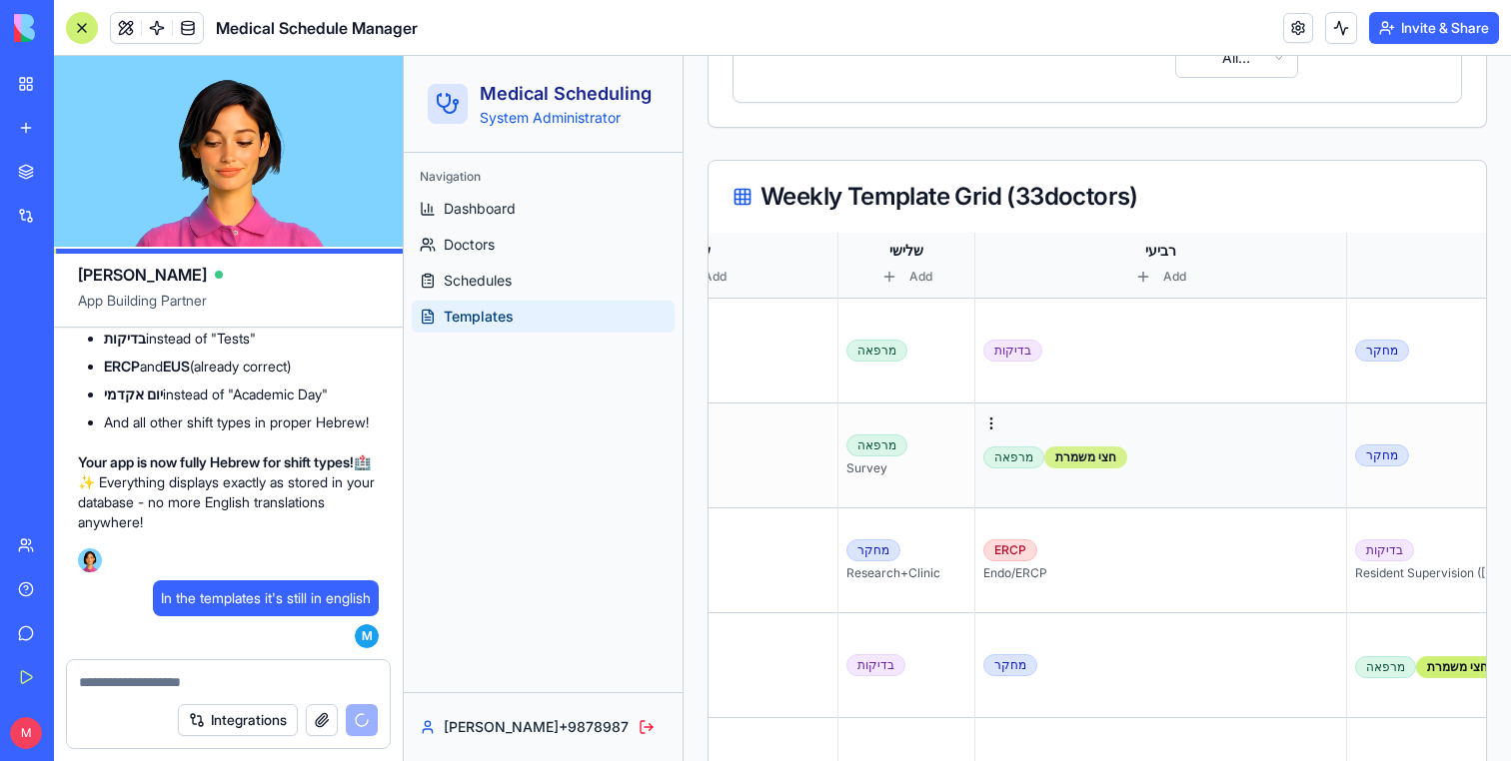
click at [1044, 460] on div "חצי משמרת" at bounding box center [1085, 458] width 83 height 22
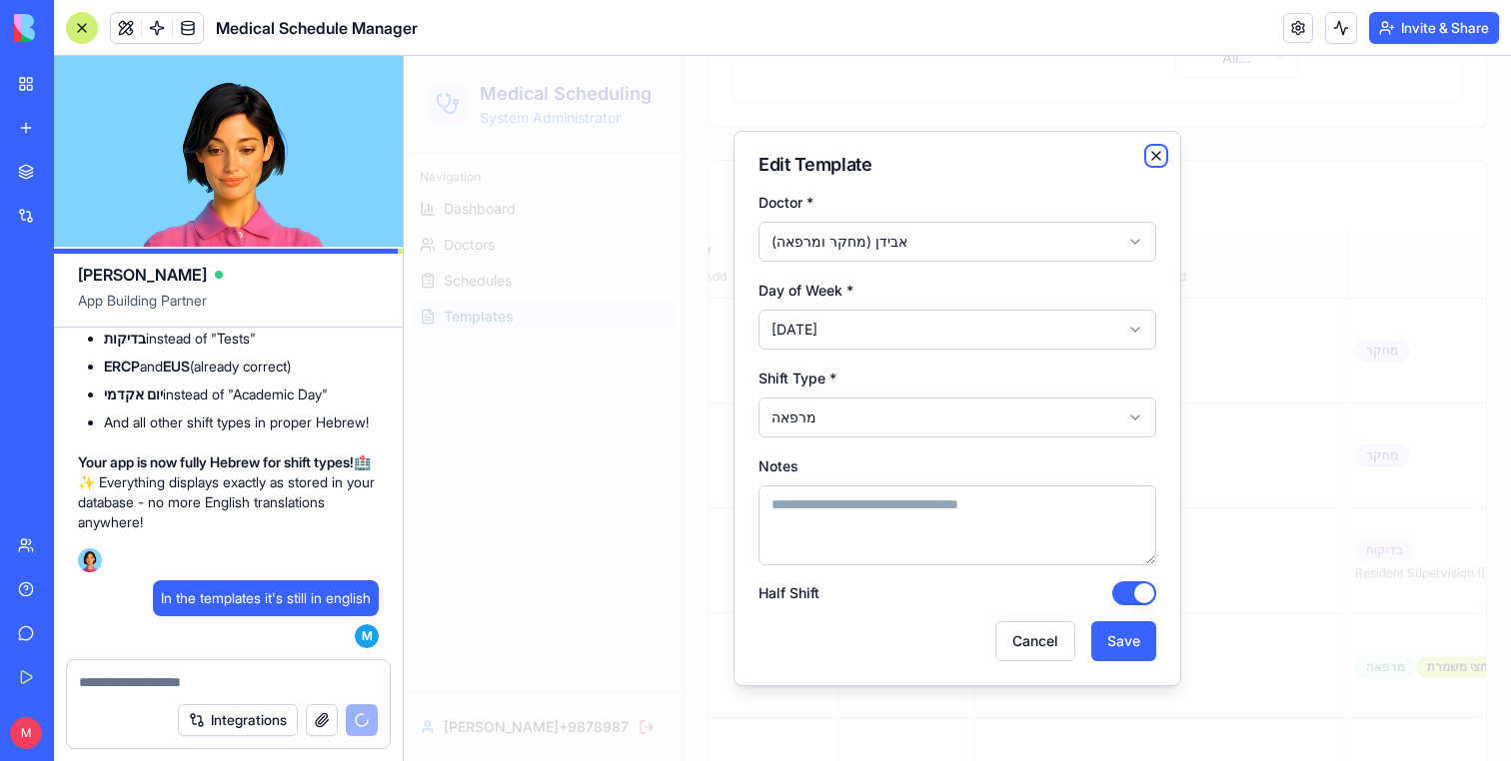
click at [1159, 157] on icon "button" at bounding box center [1156, 156] width 16 height 16
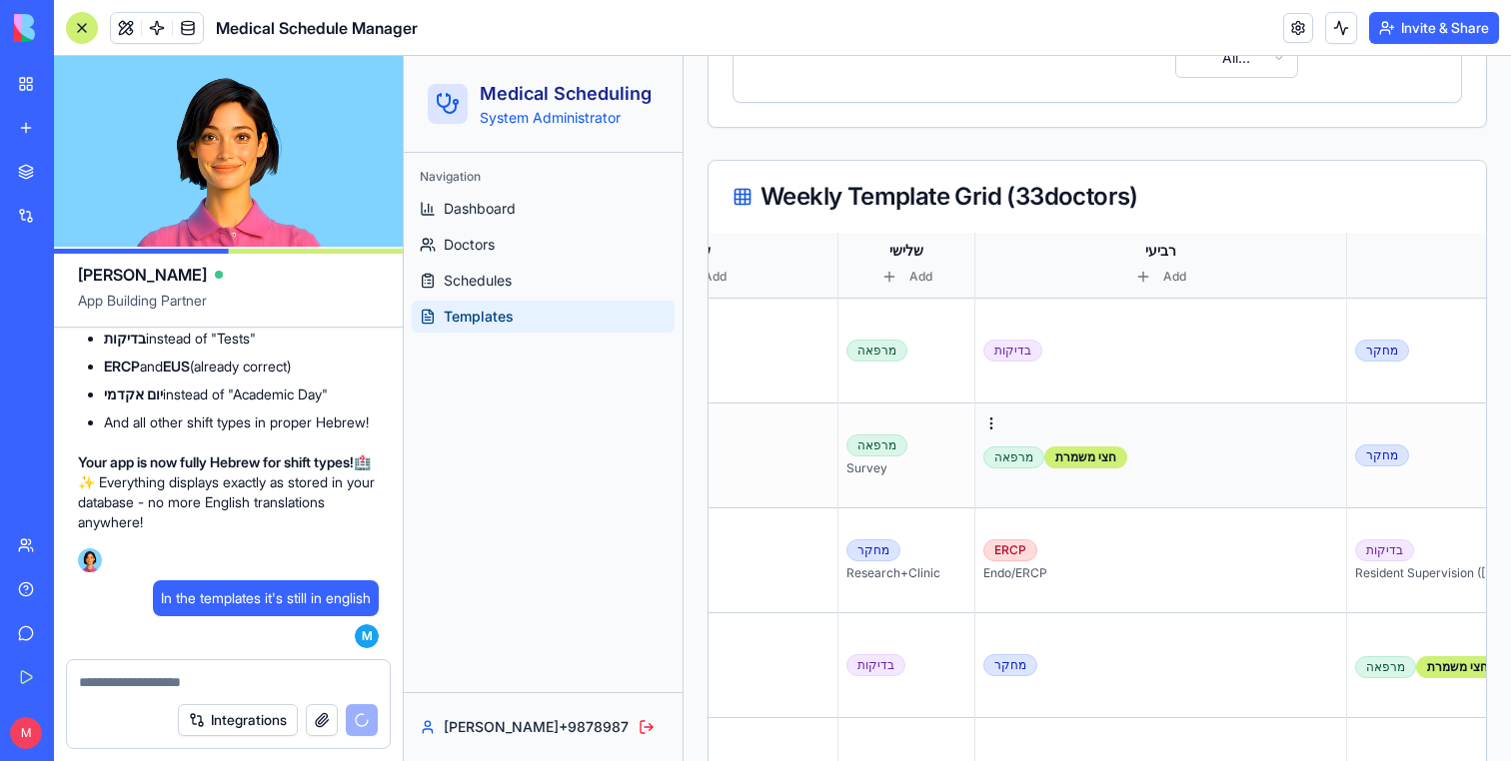
click at [983, 451] on div "מרפאה" at bounding box center [1013, 458] width 61 height 22
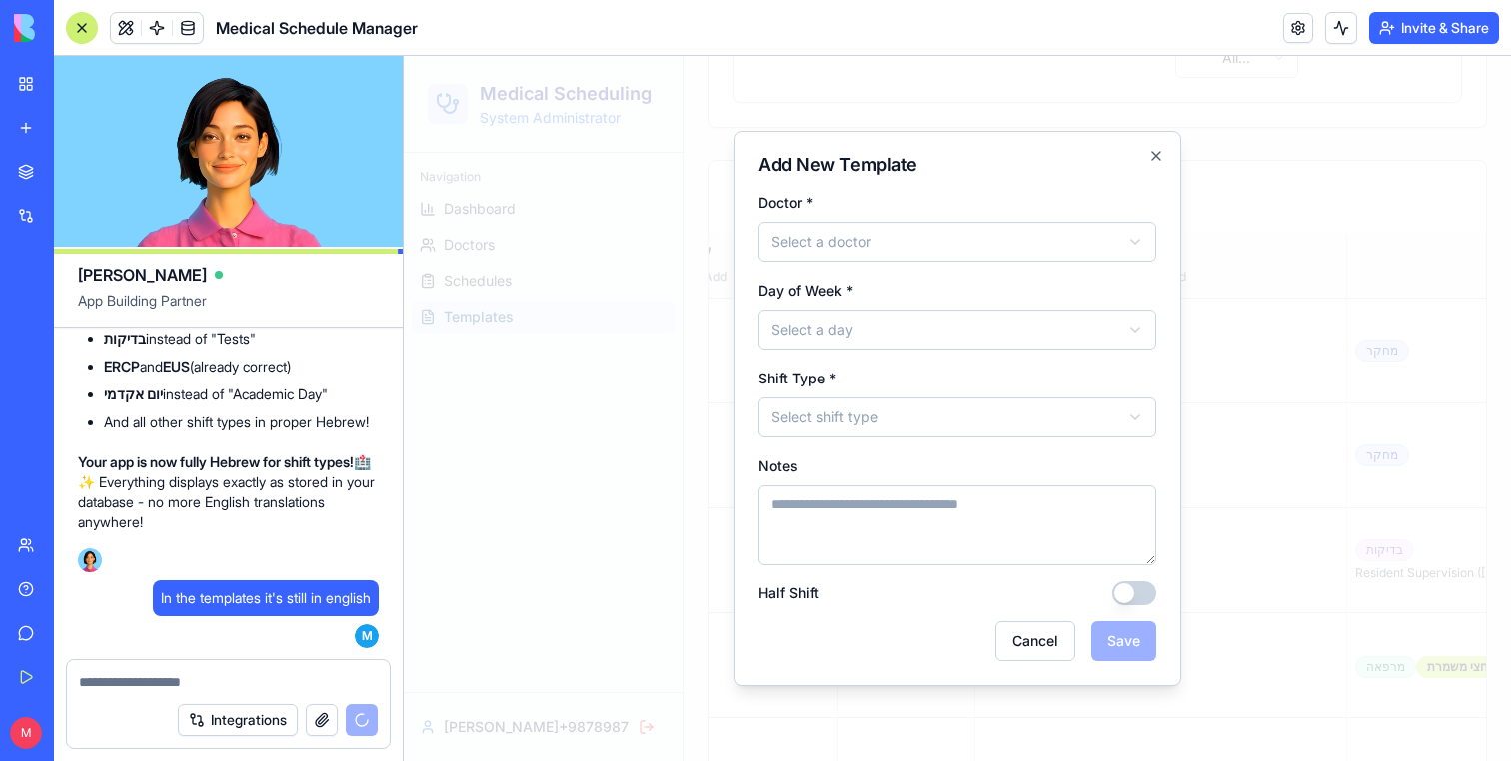
click at [687, 422] on div at bounding box center [957, 408] width 1107 height 705
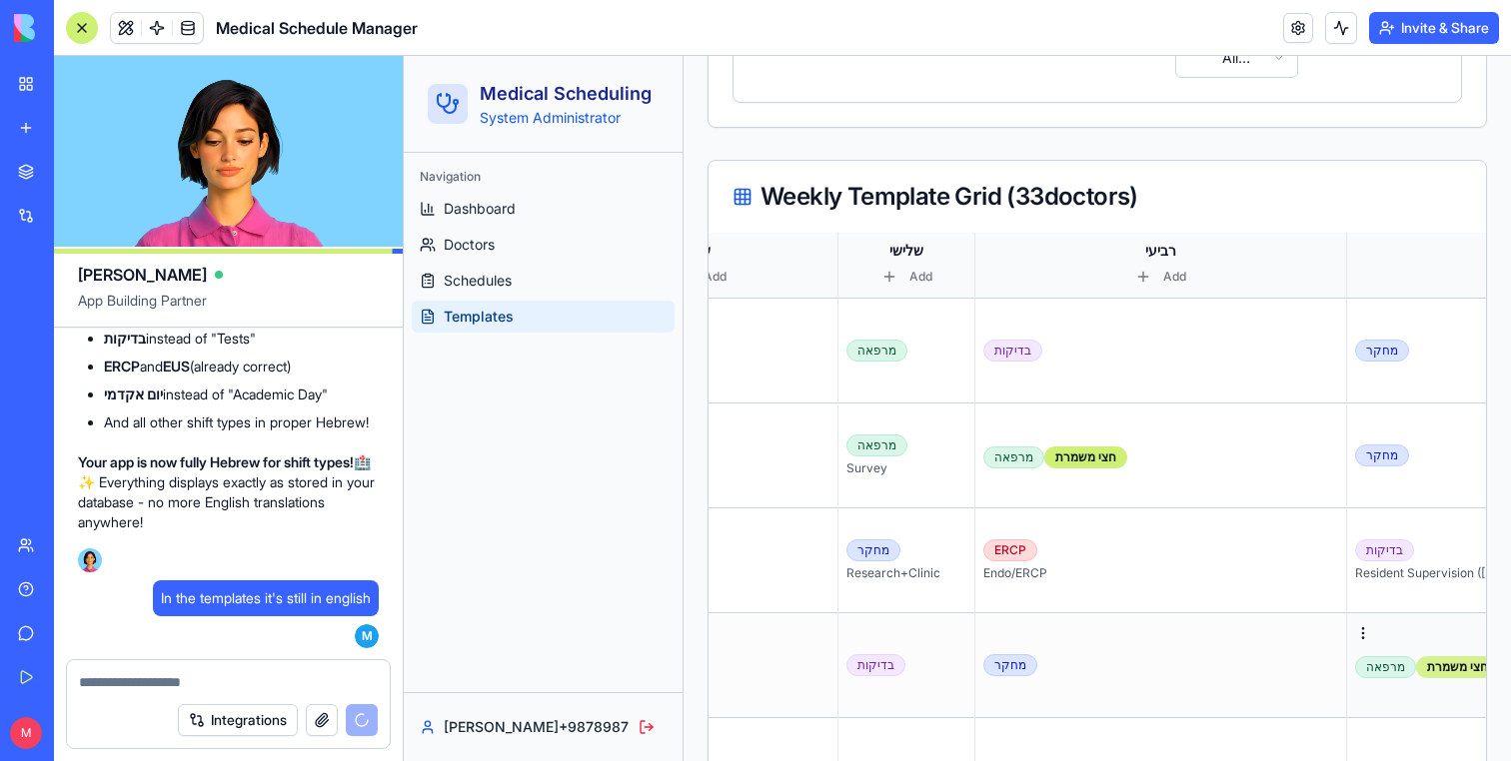
click at [1416, 660] on div "חצי משמרת" at bounding box center [1457, 667] width 83 height 22
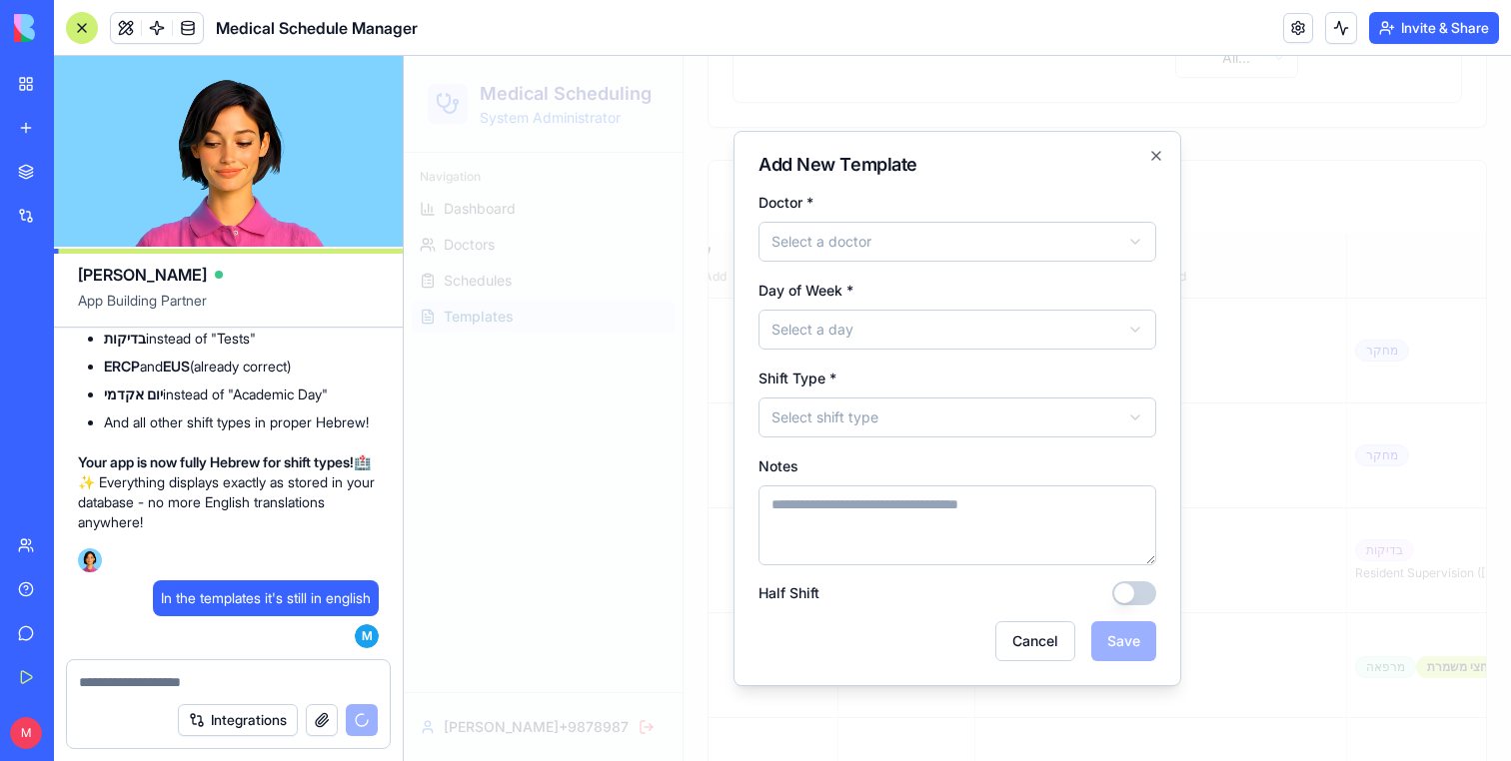
click at [1383, 647] on div at bounding box center [957, 408] width 1107 height 705
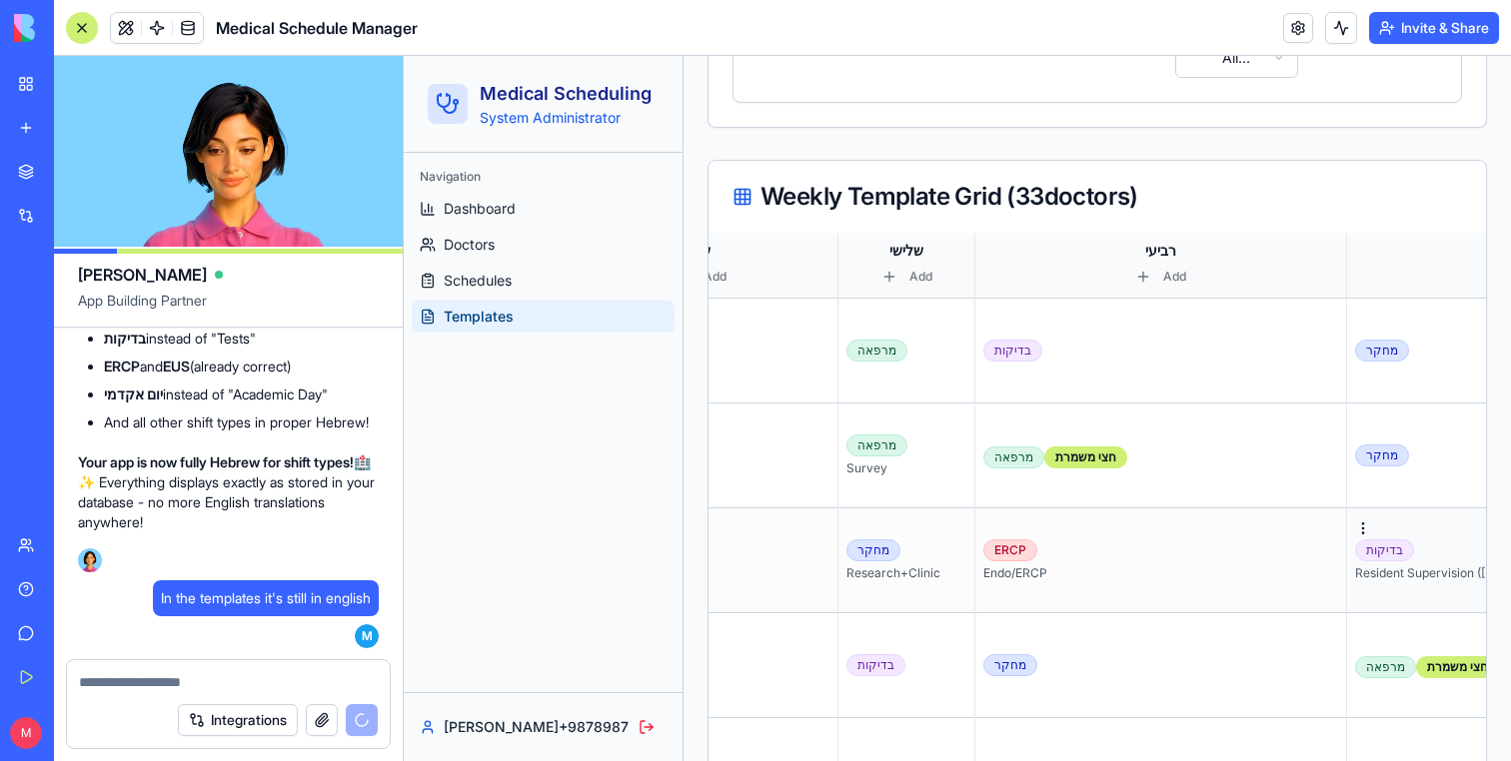
click at [1383, 544] on div "בדיקות Resident Supervision (Adam) TPN" at bounding box center [1519, 561] width 328 height 42
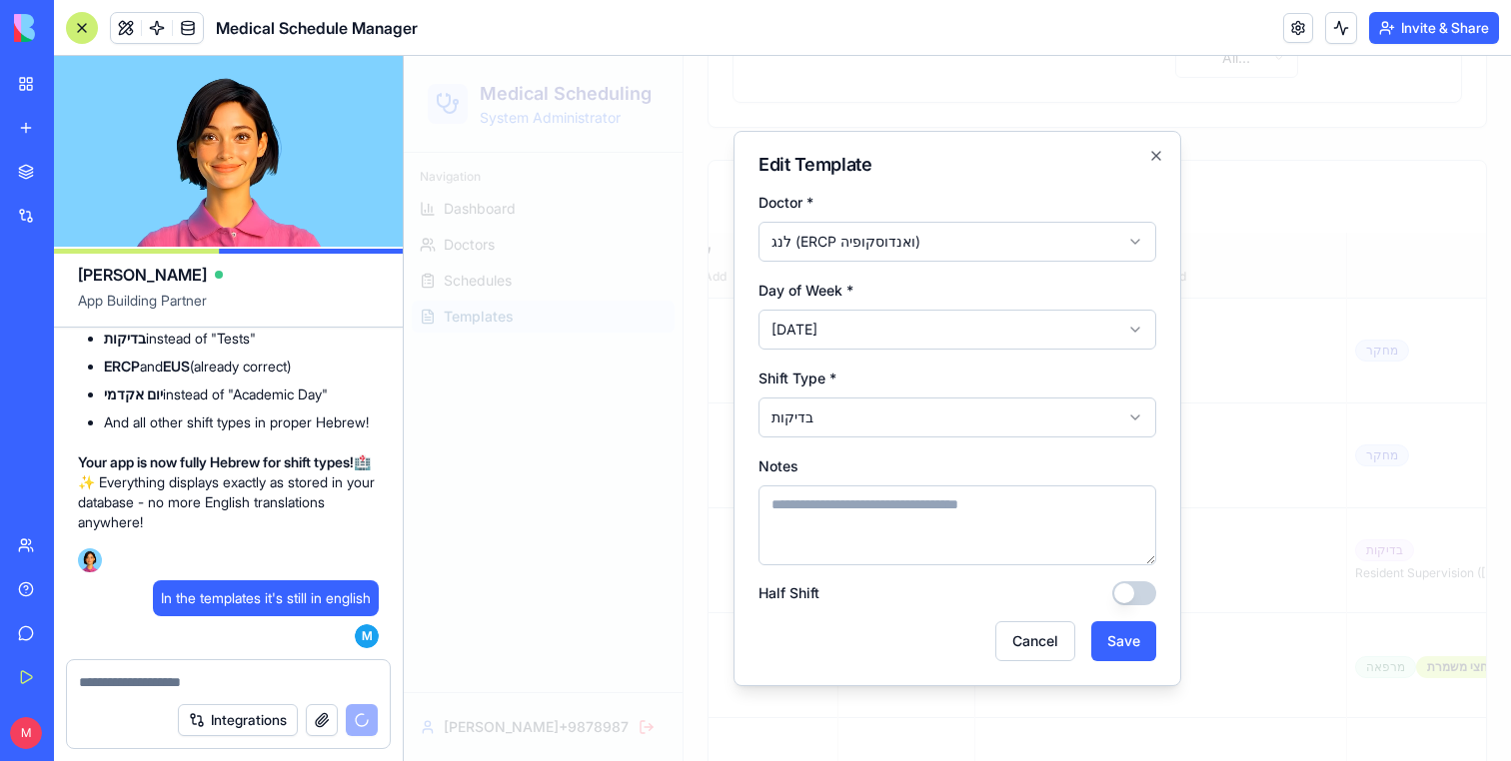
scroll to position [22396, 0]
click at [1383, 544] on div at bounding box center [957, 408] width 1107 height 705
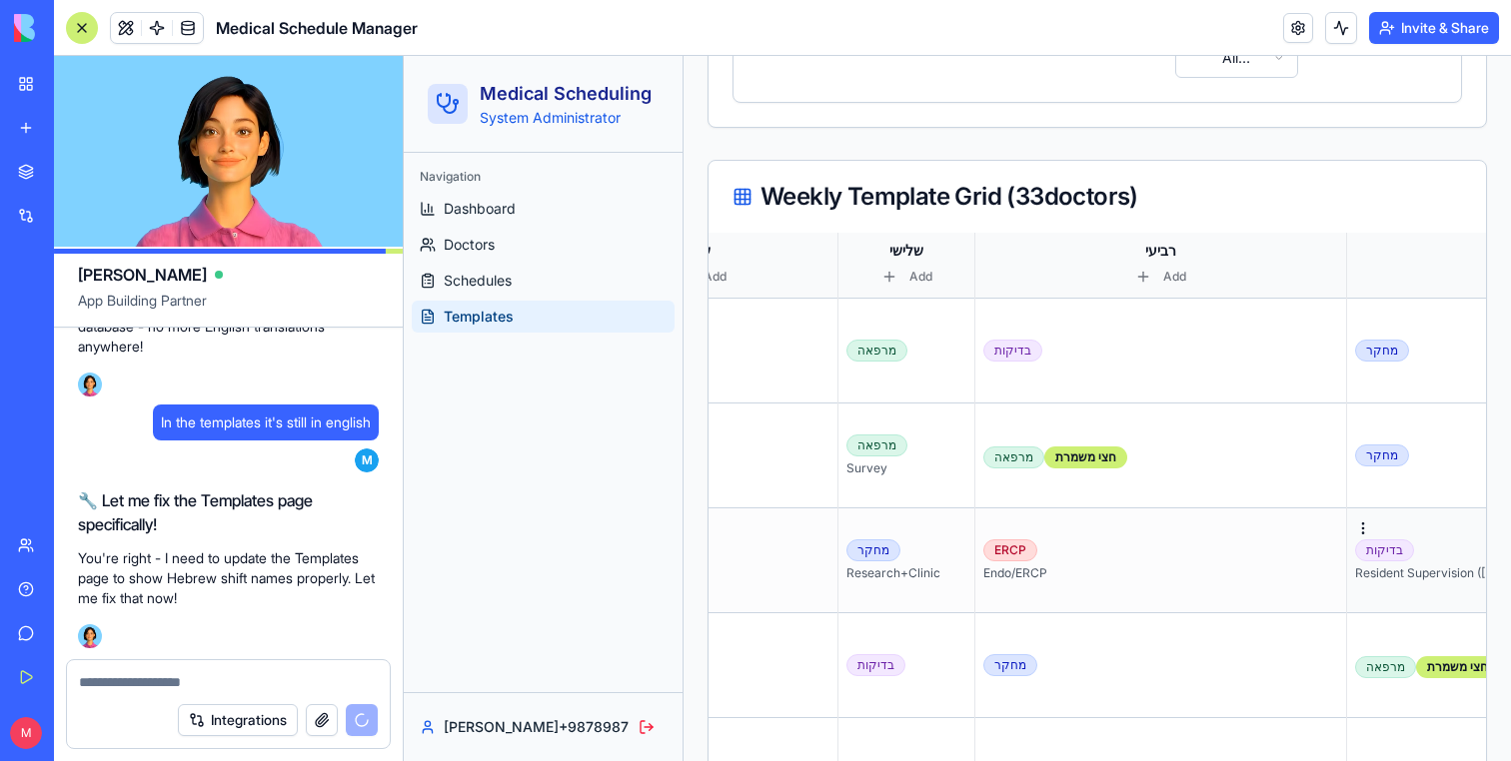
click at [1383, 533] on td "בדיקות Resident Supervision (Adam) TPN" at bounding box center [1519, 561] width 345 height 105
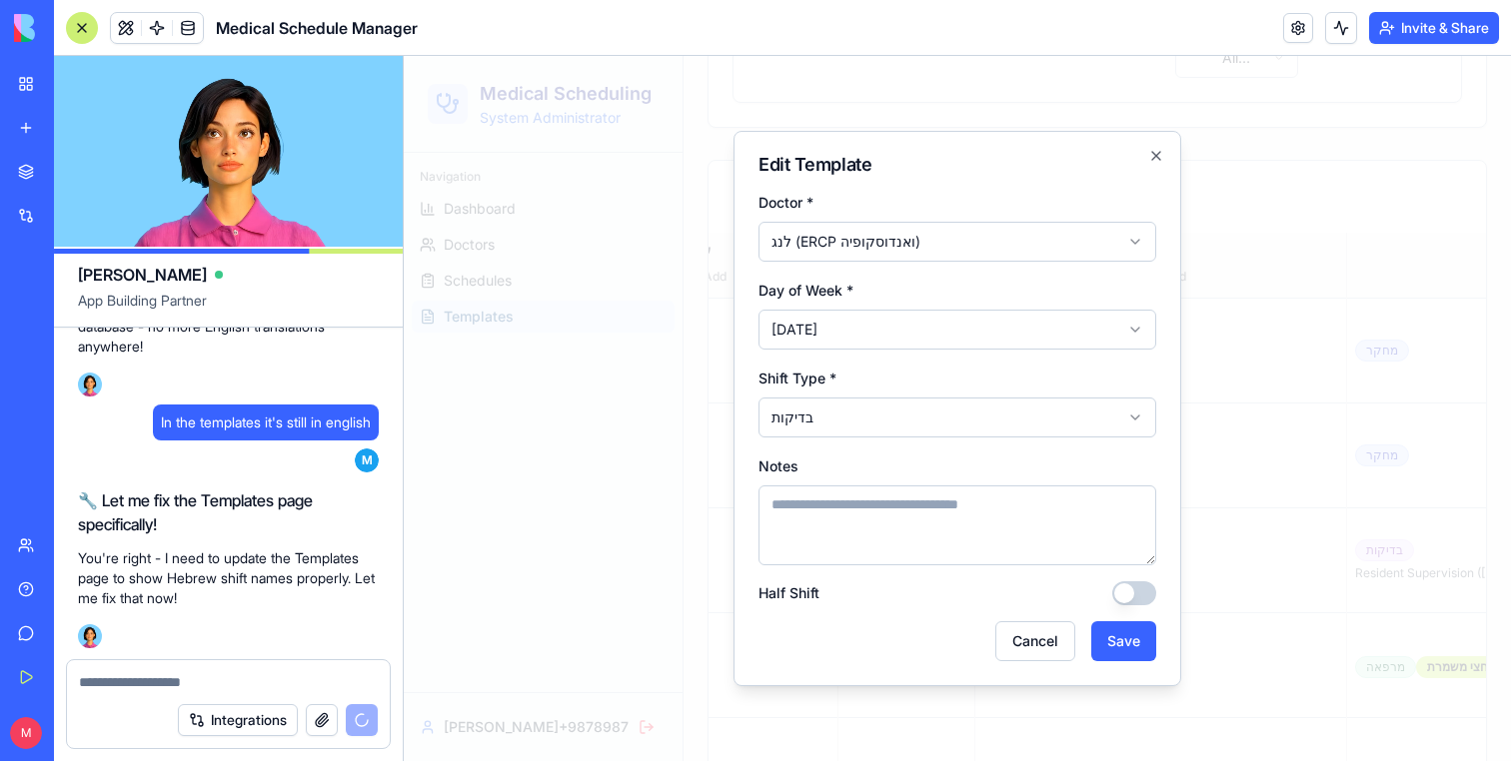
click at [1383, 533] on div at bounding box center [957, 408] width 1107 height 705
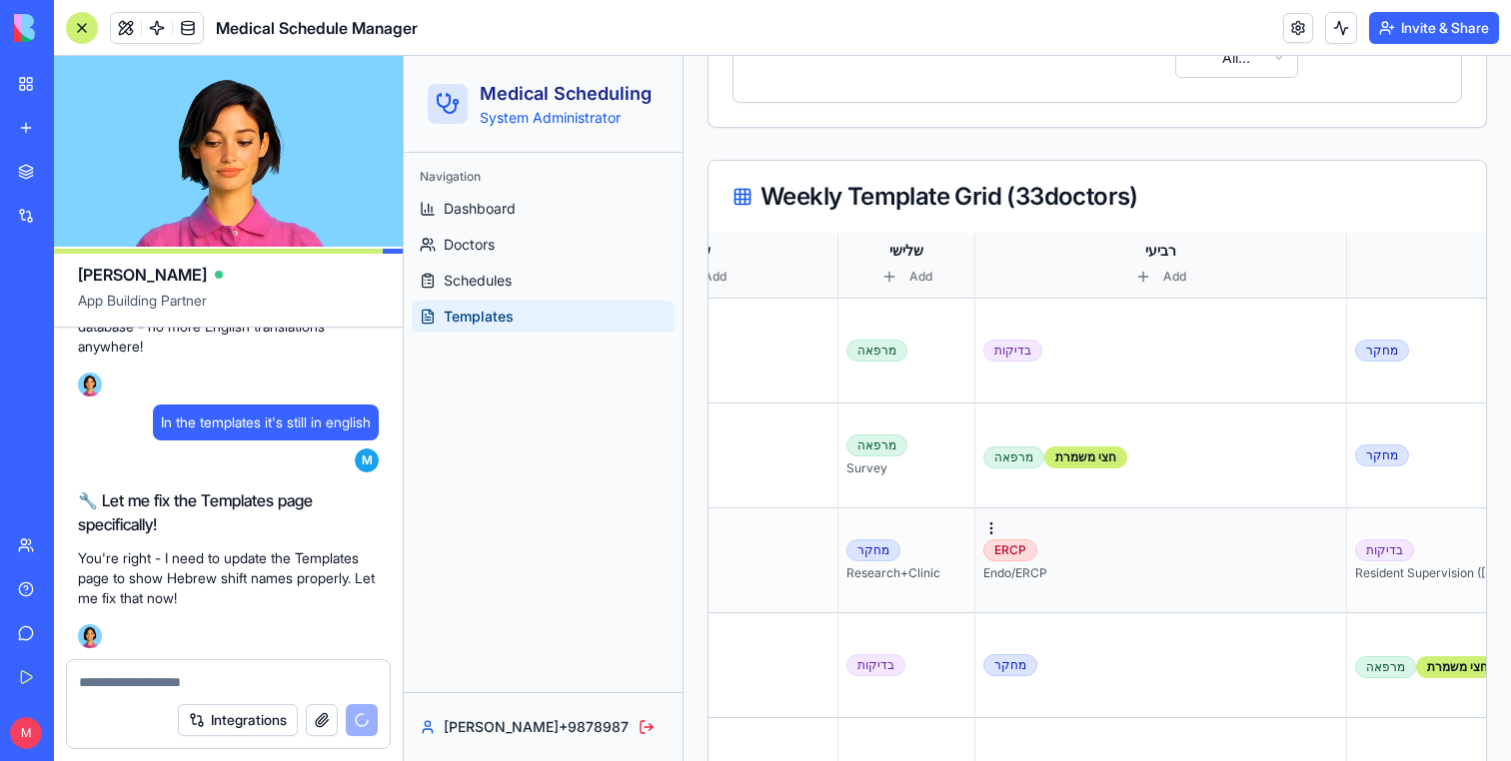
click at [1026, 545] on div "ERCP Endo/ERCP" at bounding box center [1160, 561] width 355 height 42
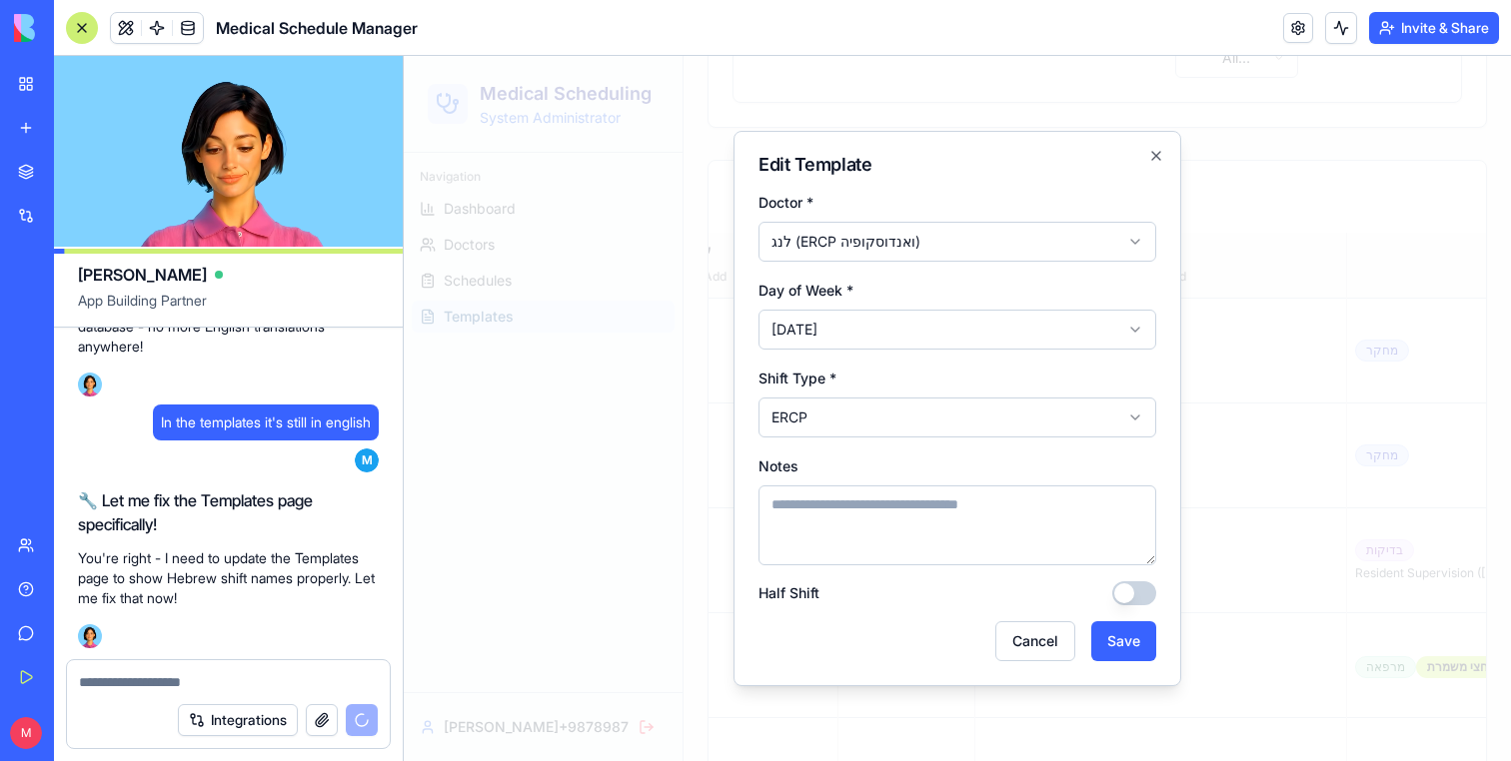
click at [1315, 395] on div at bounding box center [957, 408] width 1107 height 705
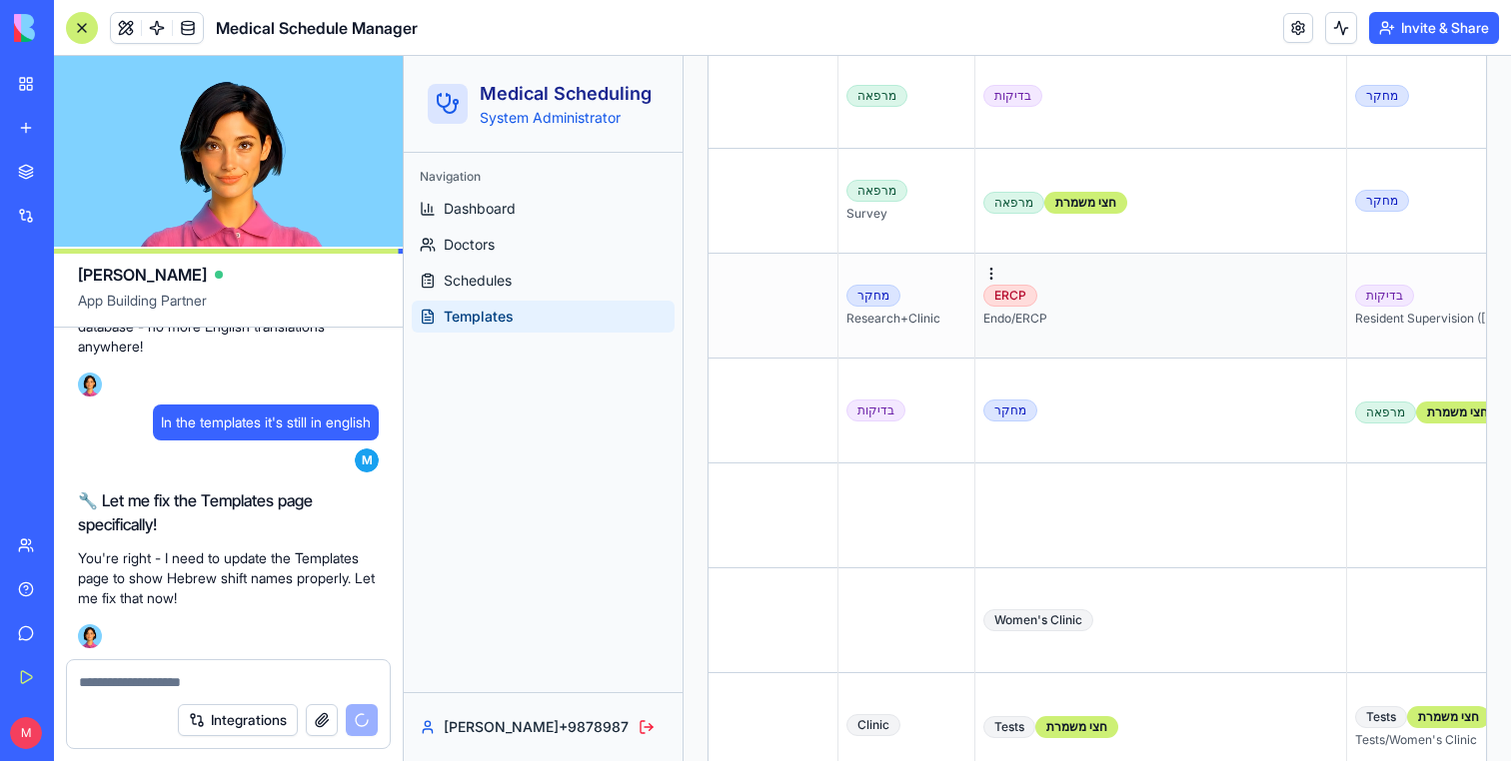
scroll to position [966, 0]
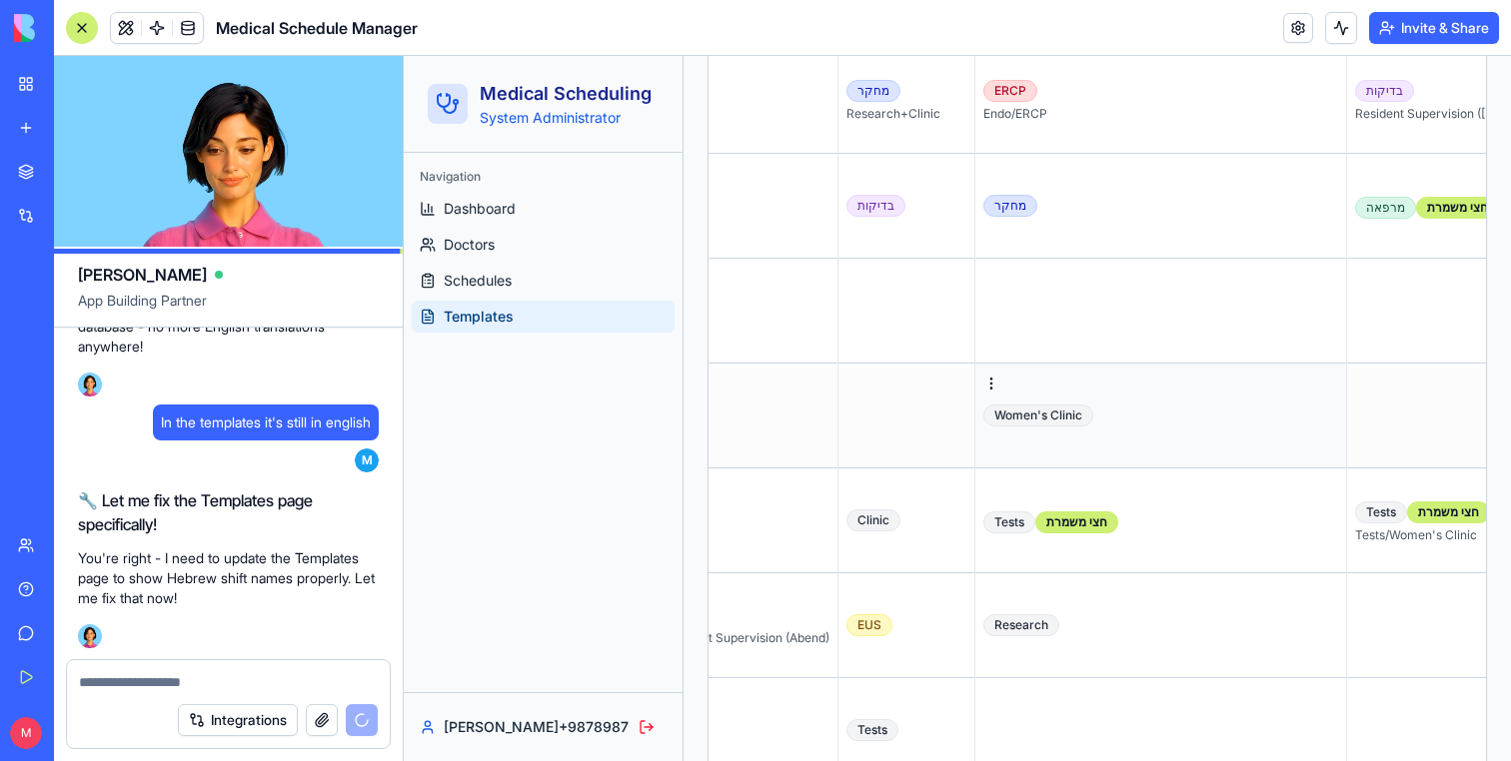
click at [1119, 411] on div "Women's Clinic" at bounding box center [1160, 416] width 355 height 22
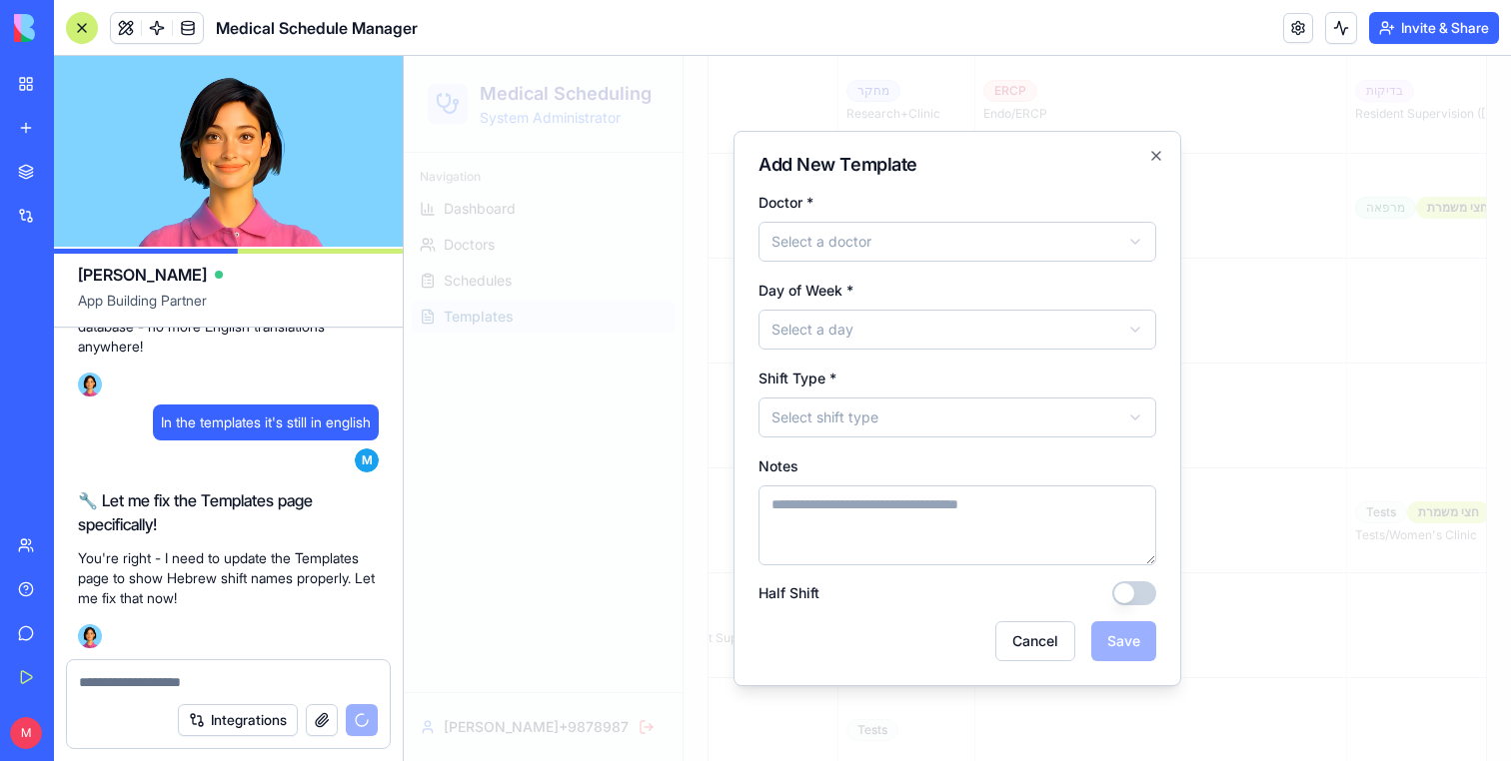
click at [1304, 507] on div at bounding box center [957, 408] width 1107 height 705
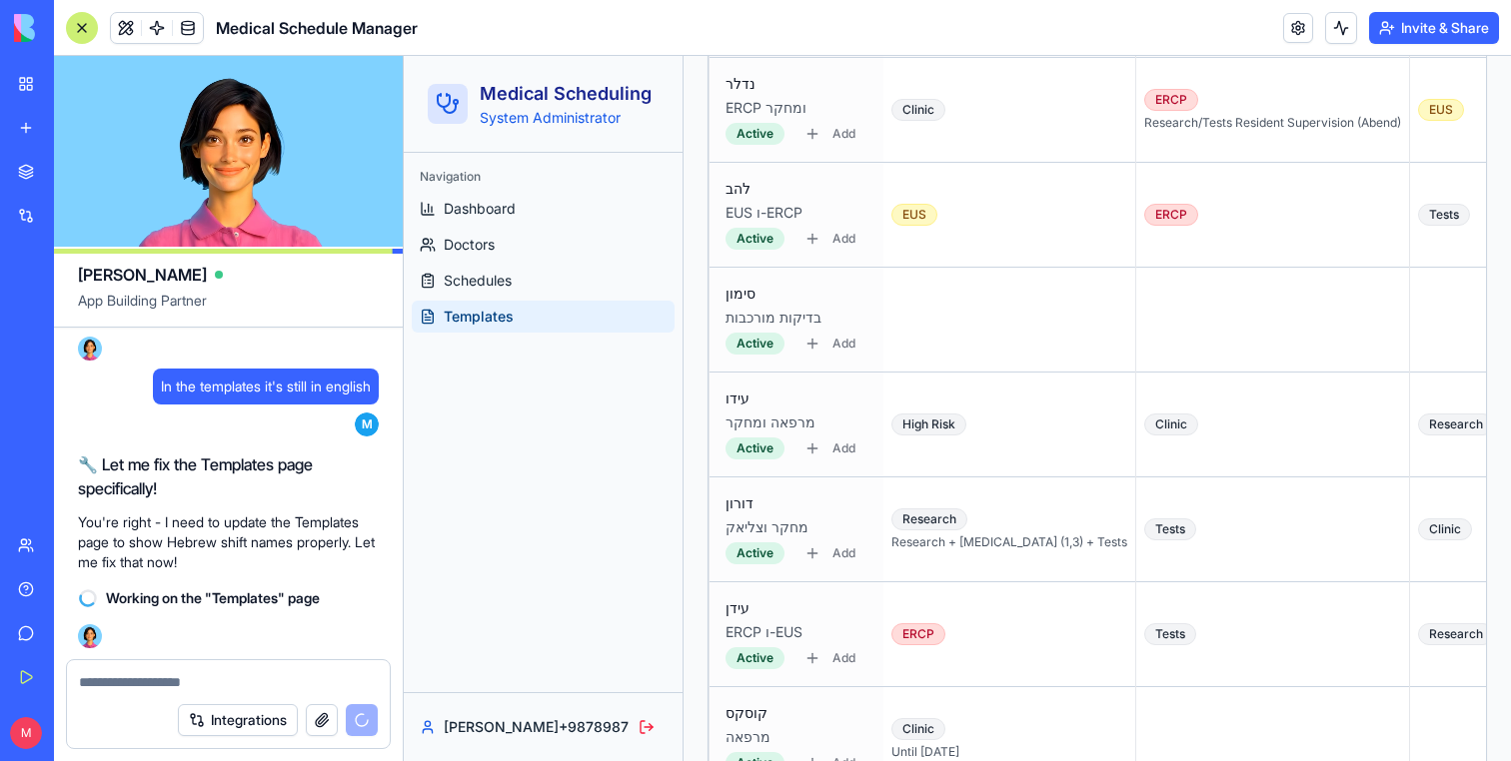
scroll to position [1502, 0]
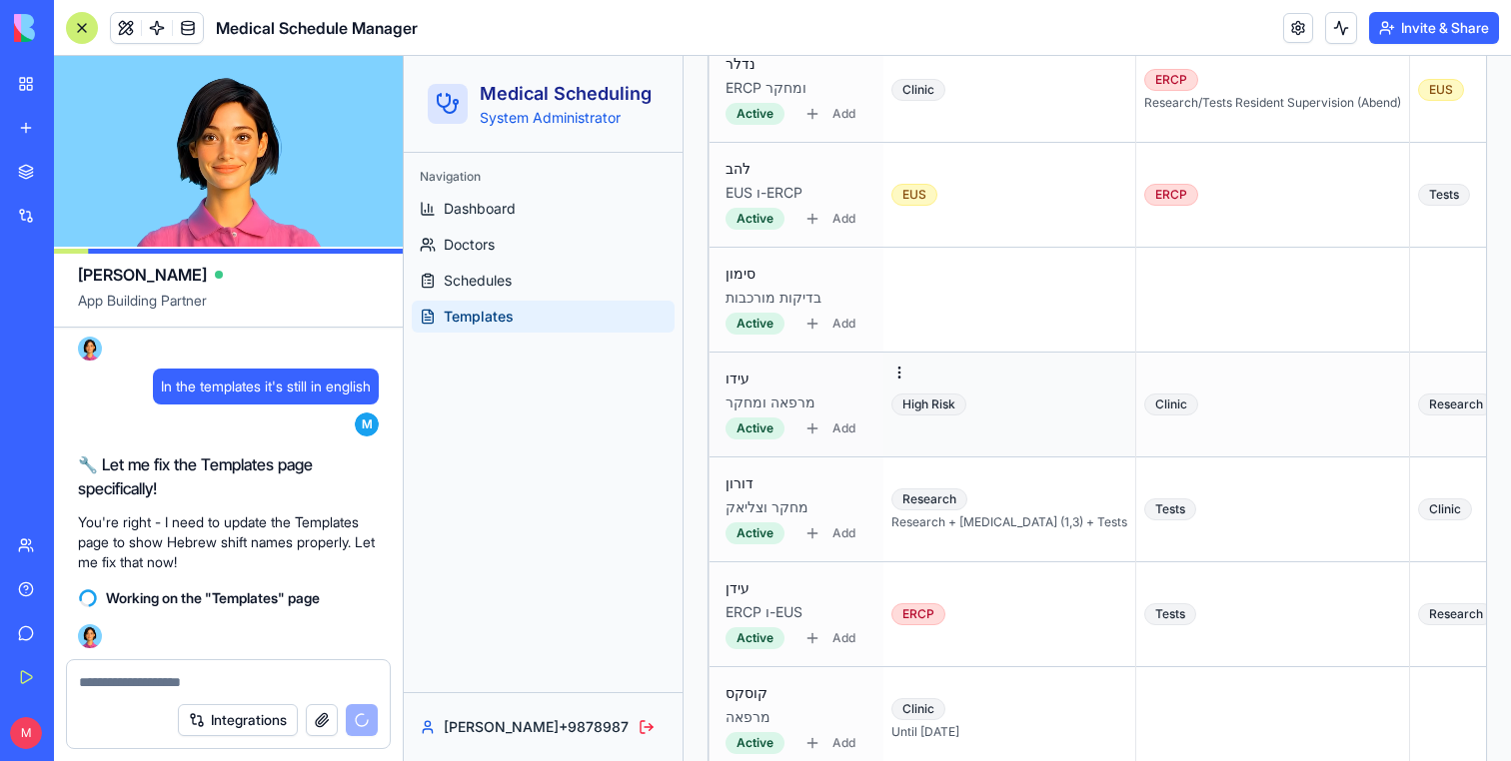
click at [999, 435] on td "High Risk" at bounding box center [1009, 405] width 253 height 105
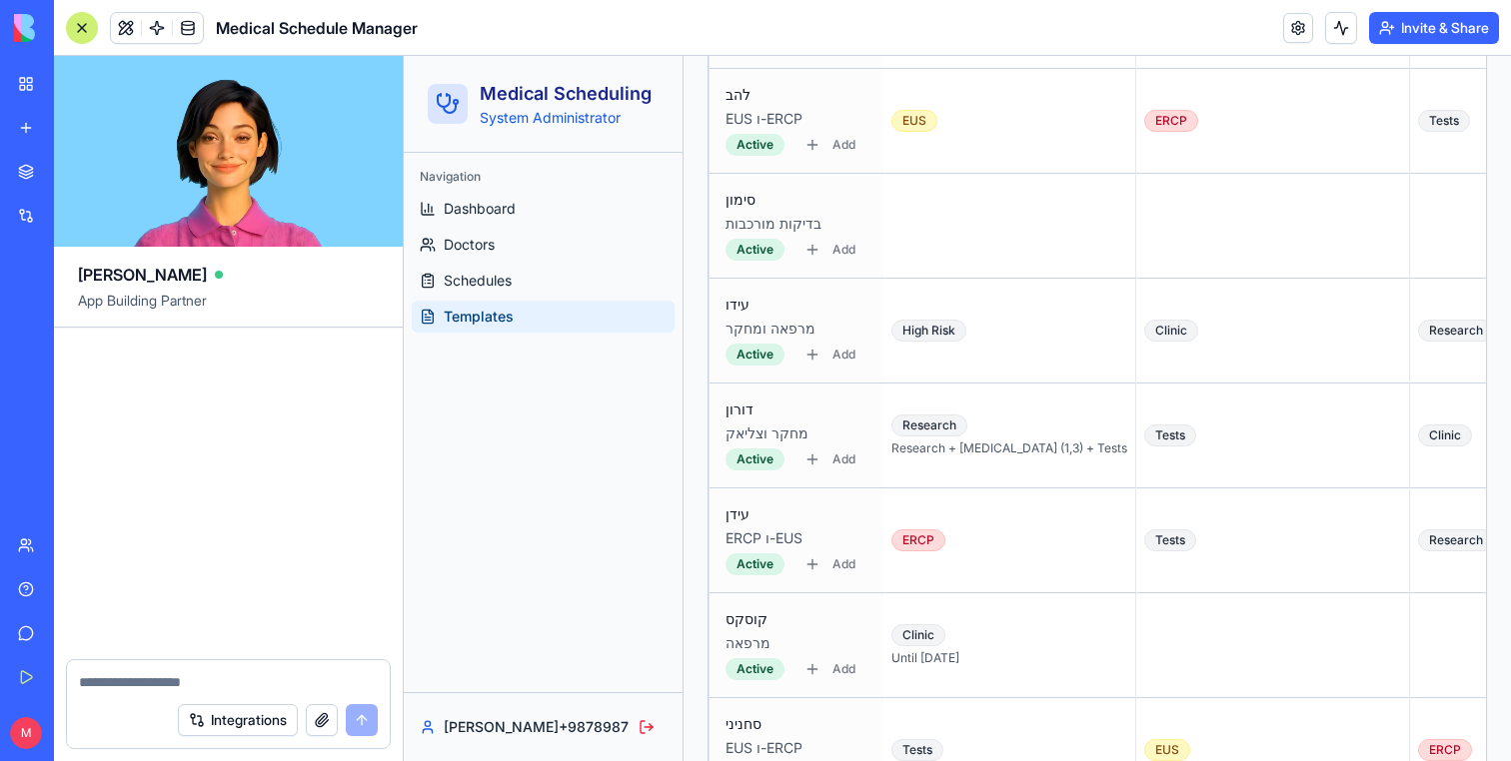
scroll to position [22975, 0]
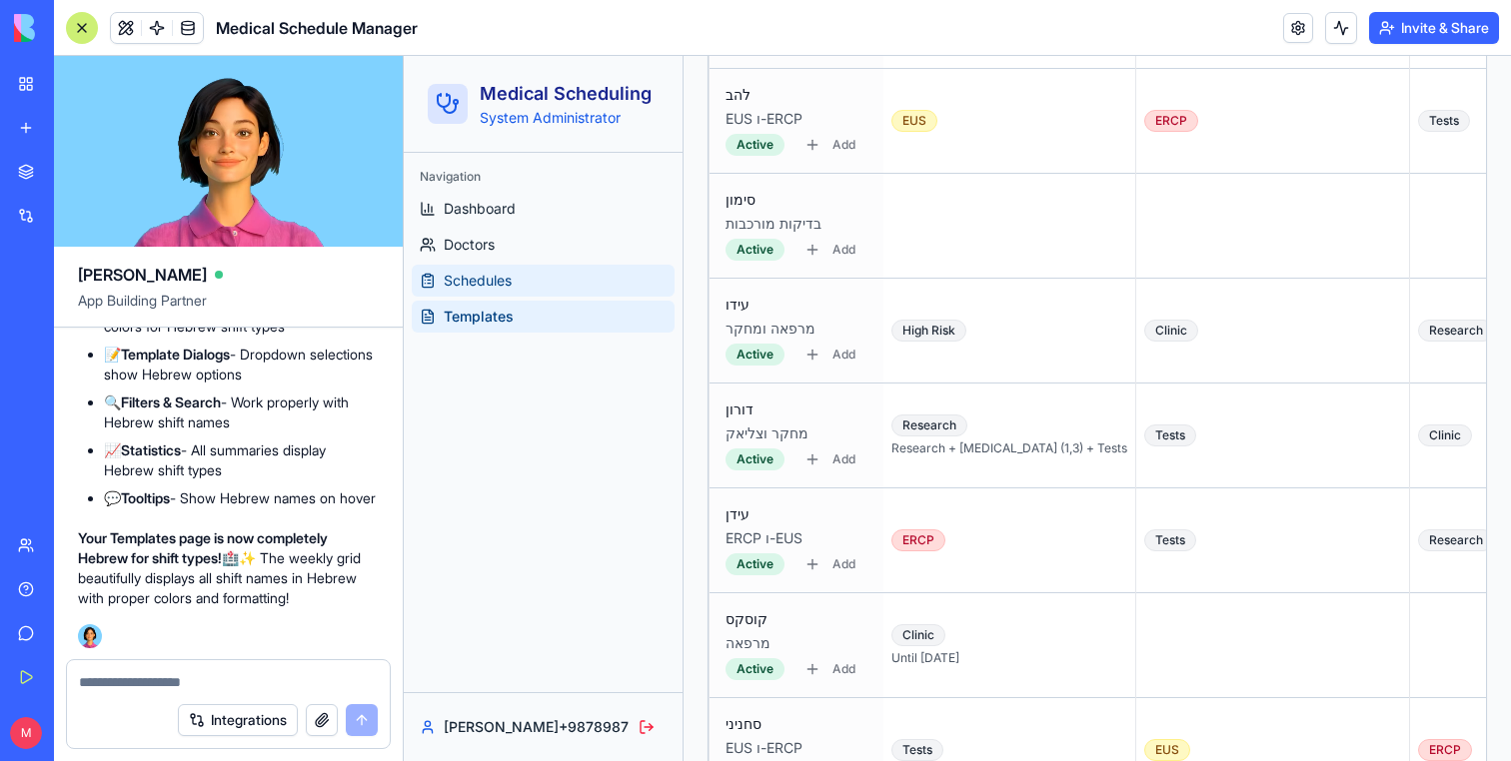
click at [484, 276] on span "Schedules" at bounding box center [478, 281] width 68 height 20
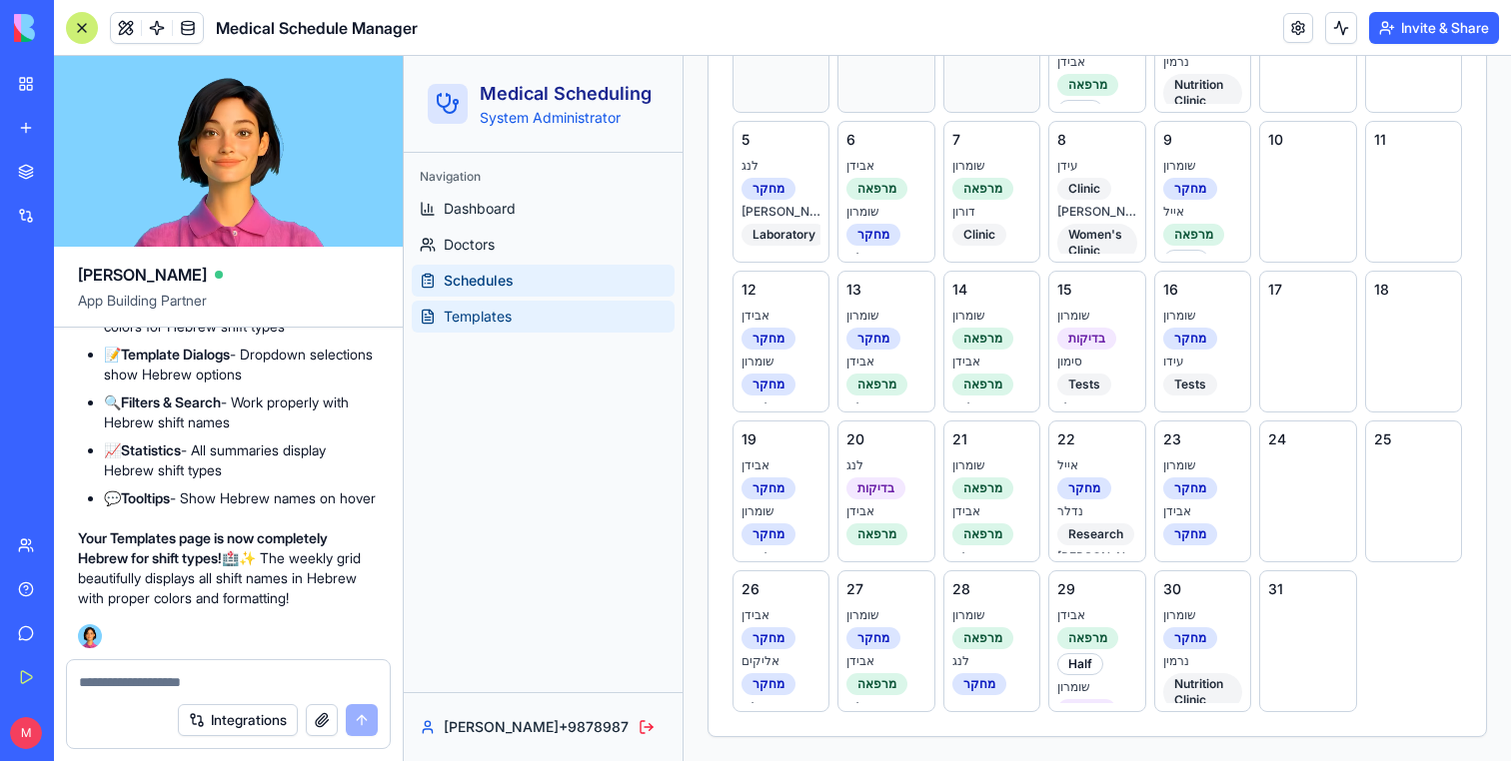
click at [482, 309] on span "Templates" at bounding box center [478, 317] width 68 height 20
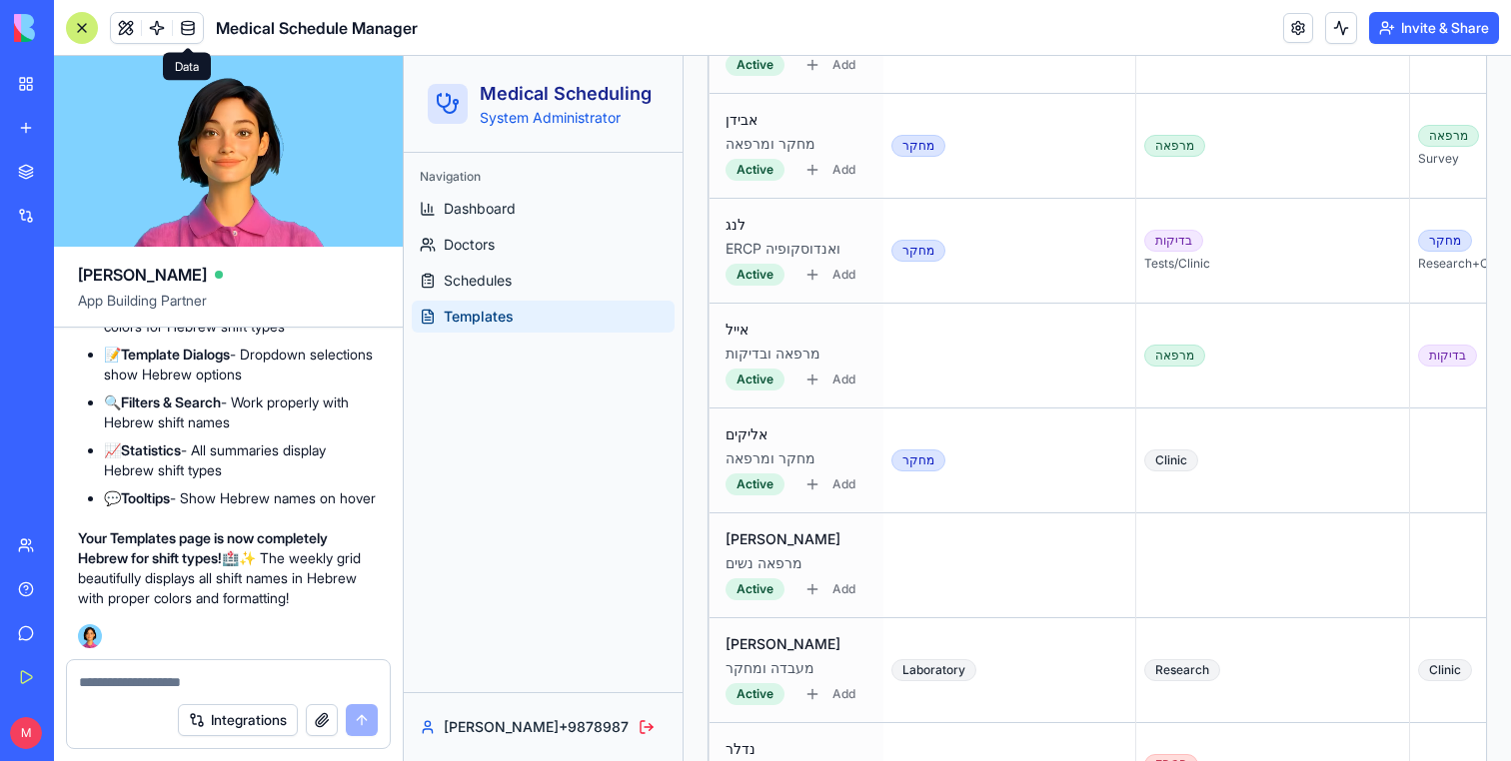
click at [173, 37] on link at bounding box center [188, 28] width 30 height 30
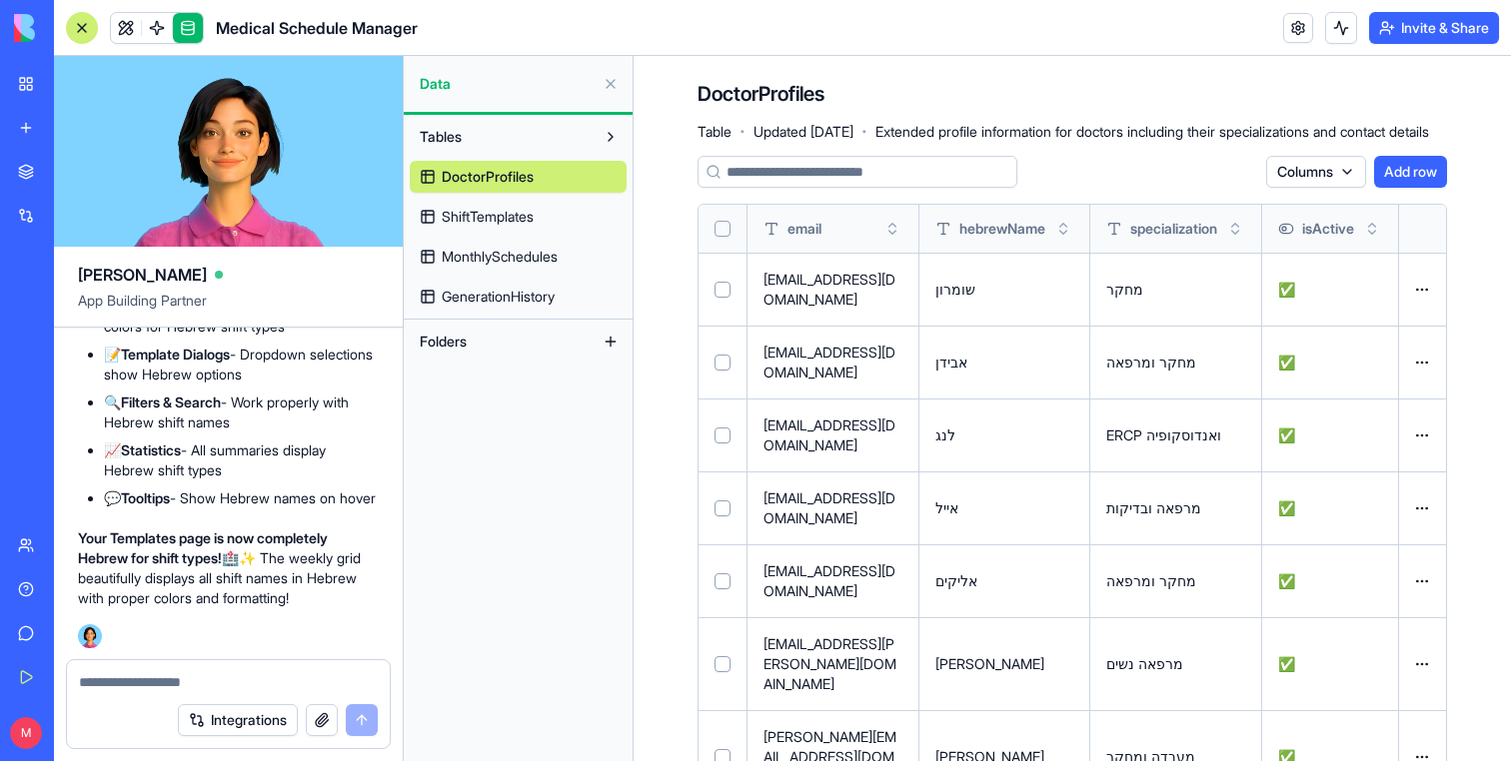
click at [488, 227] on link "ShiftTemplates" at bounding box center [518, 217] width 217 height 32
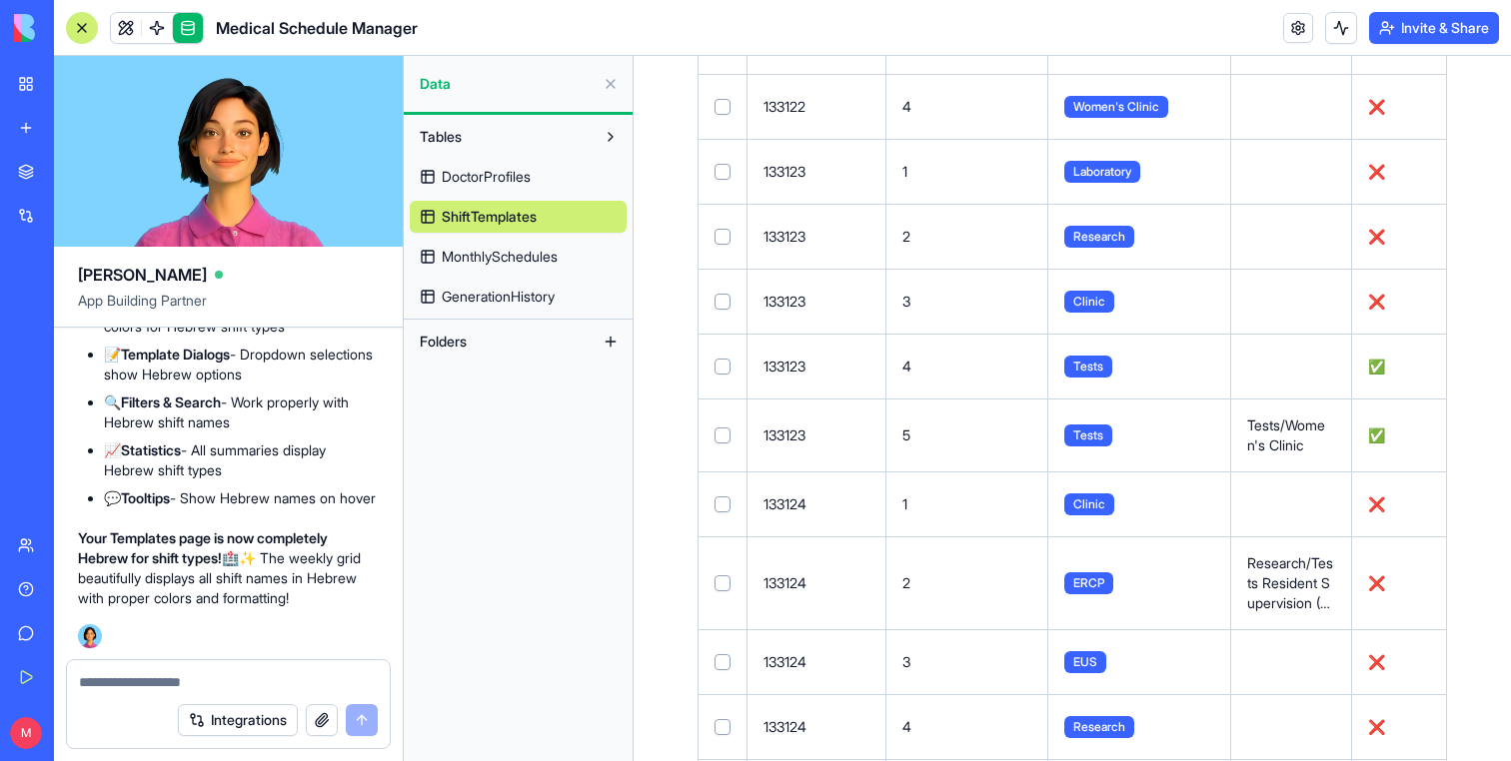
scroll to position [1630, 0]
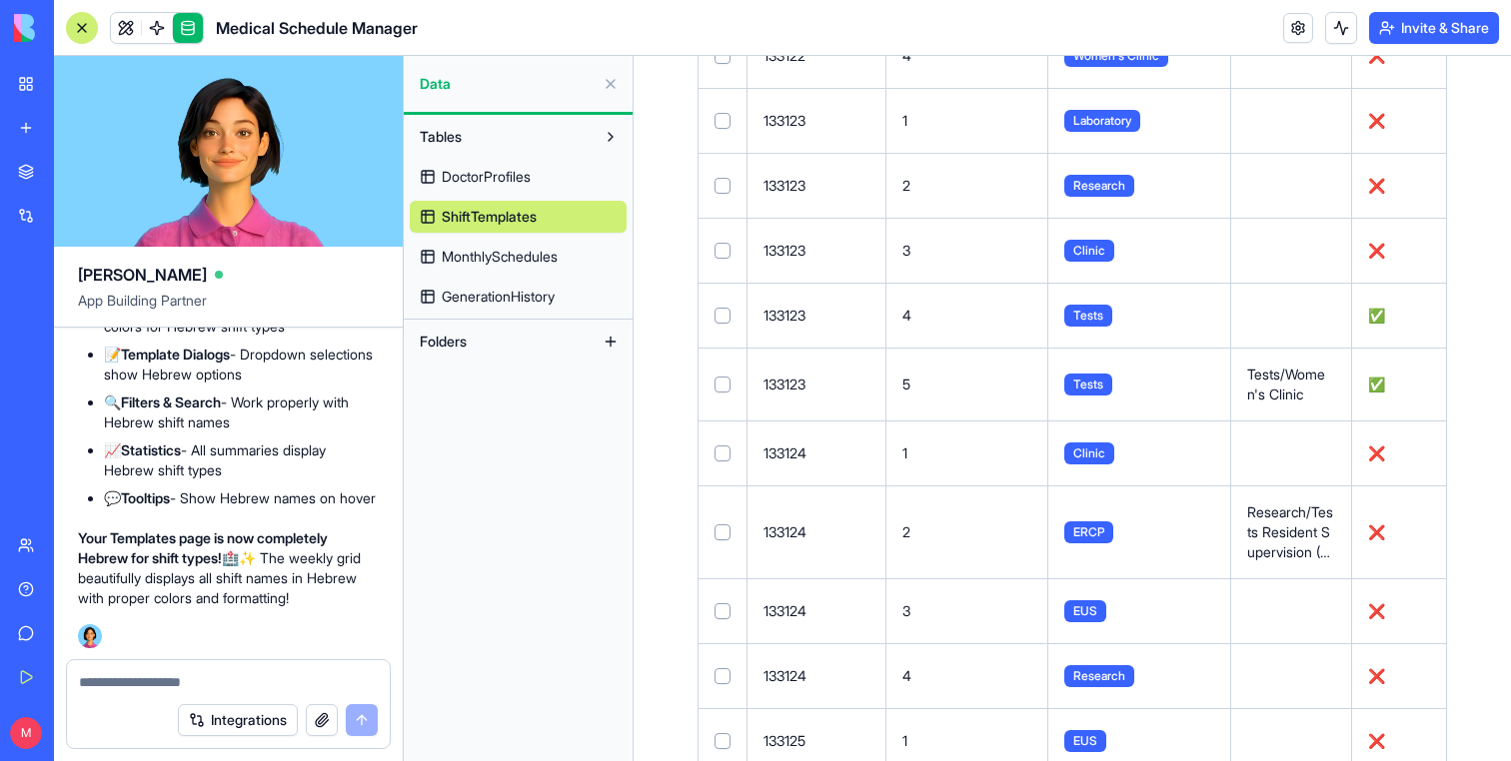
click at [546, 293] on span "GenerationHistory" at bounding box center [498, 297] width 113 height 20
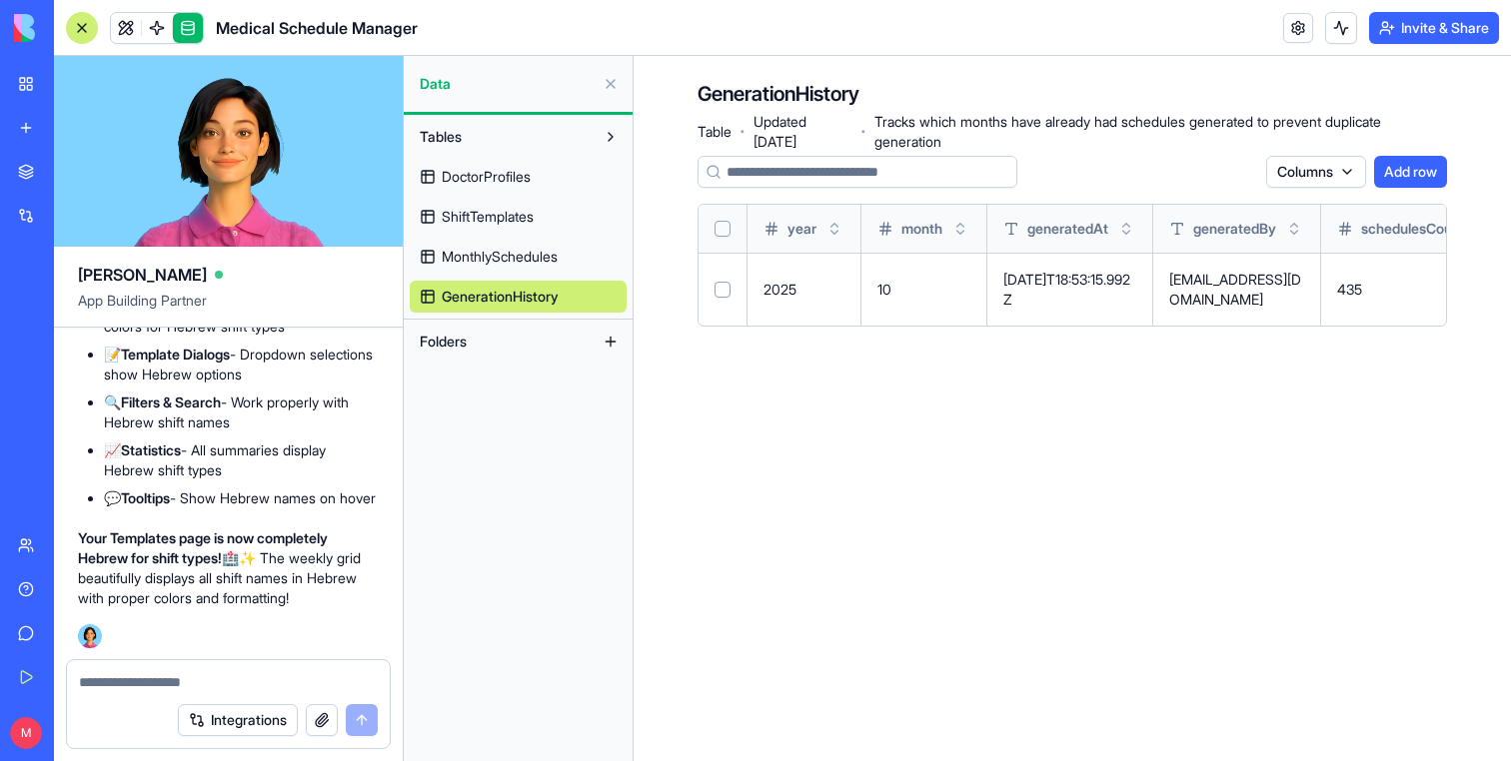
click at [542, 260] on span "MonthlySchedules" at bounding box center [500, 257] width 116 height 20
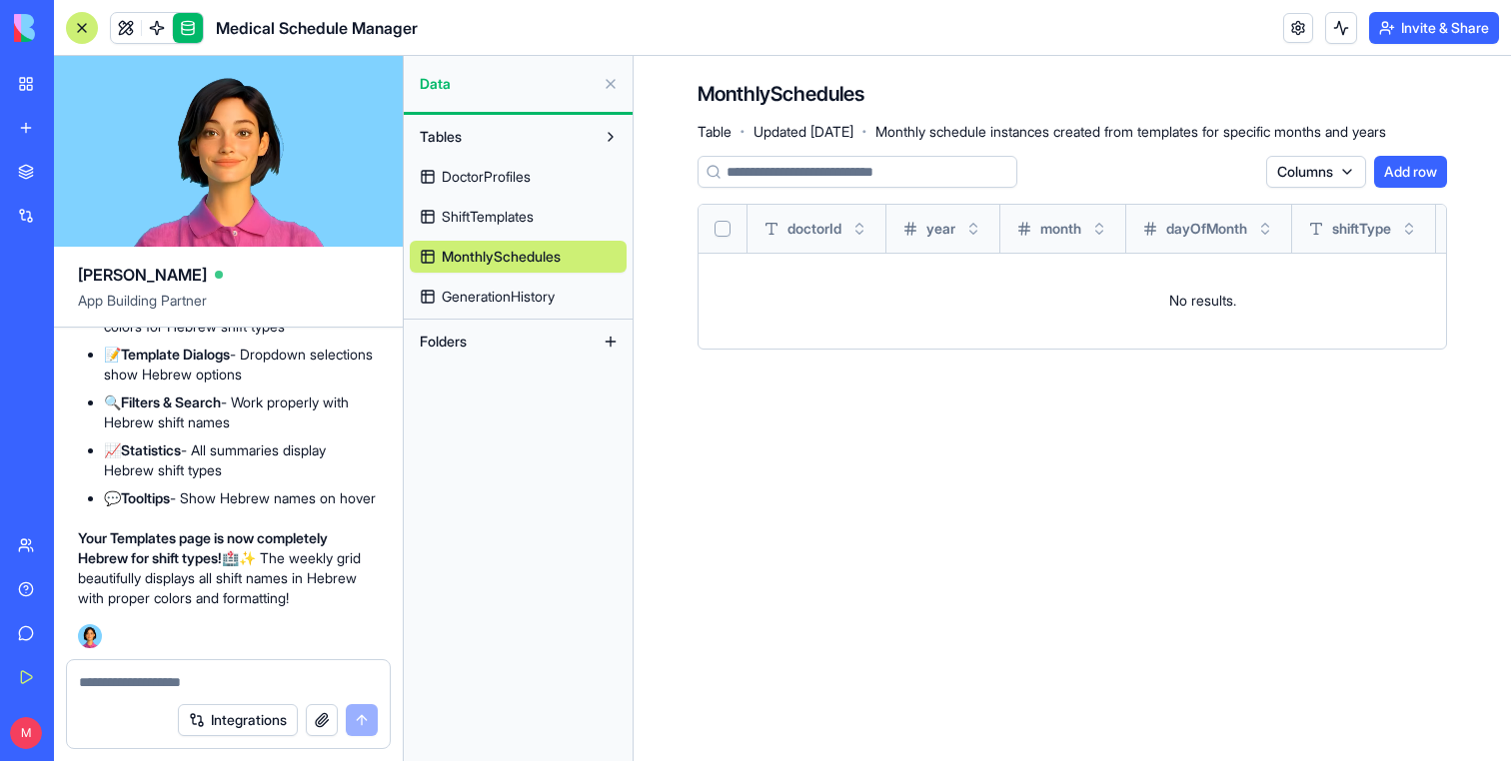
click at [532, 288] on span "GenerationHistory" at bounding box center [498, 297] width 113 height 20
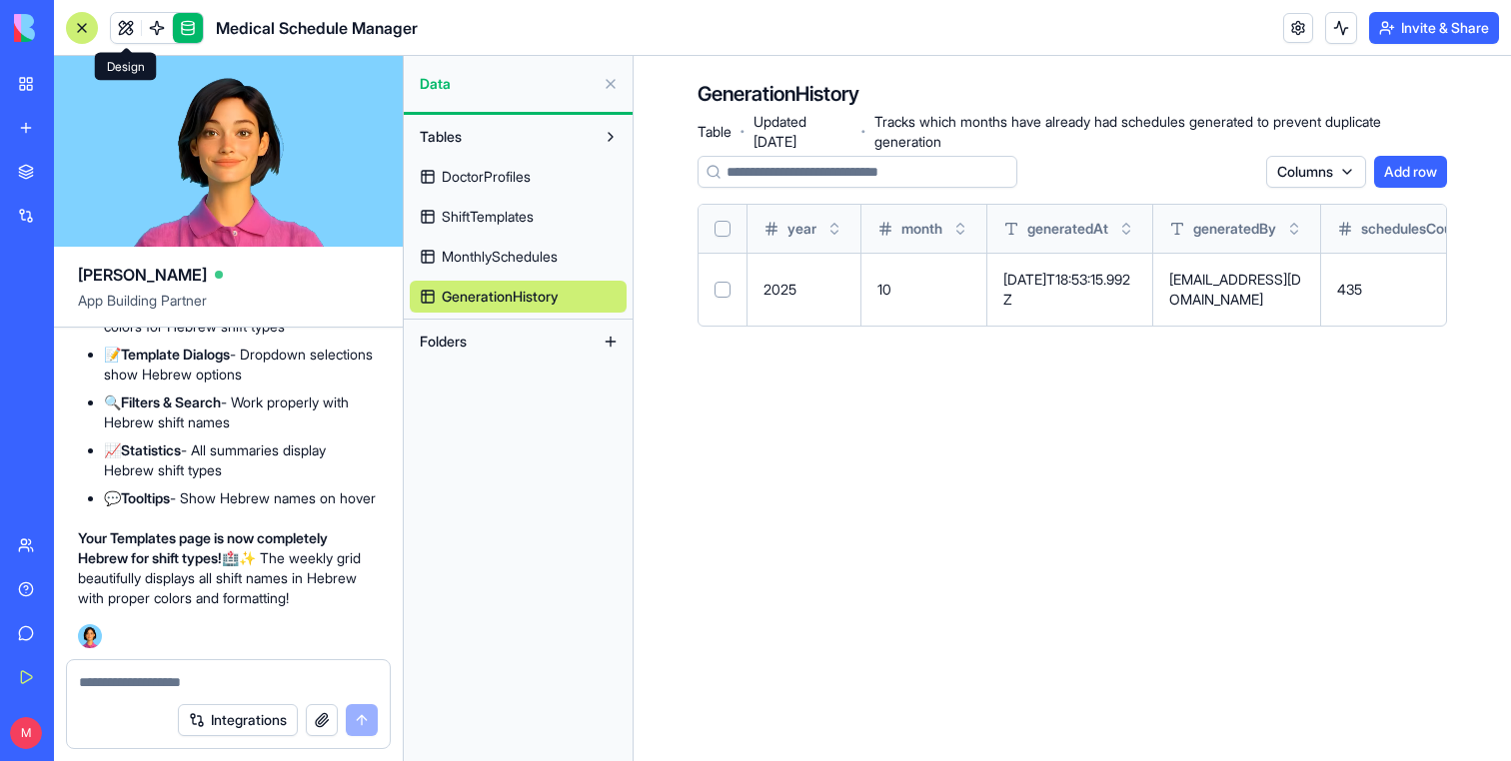
click at [131, 38] on link at bounding box center [126, 28] width 30 height 30
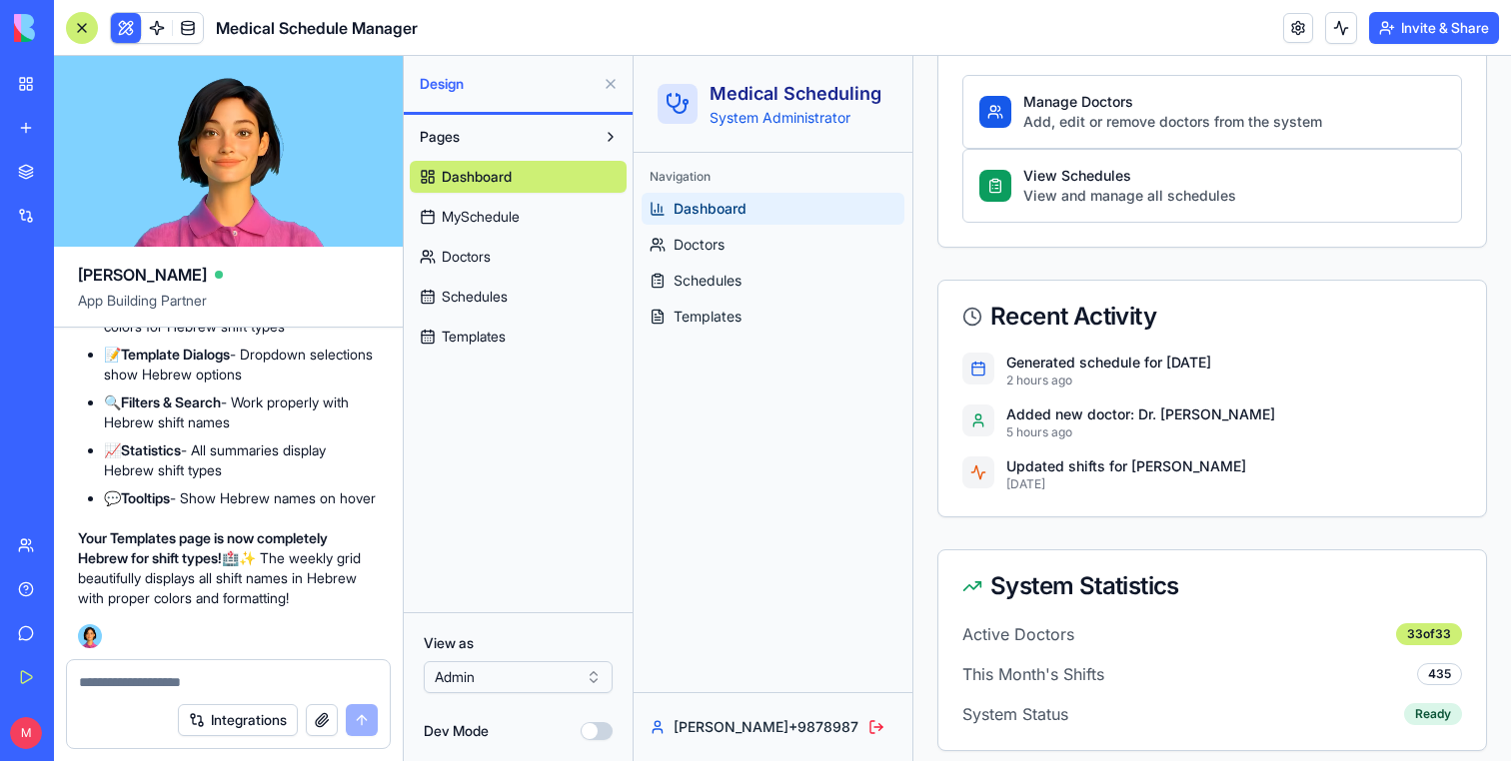
scroll to position [812, 0]
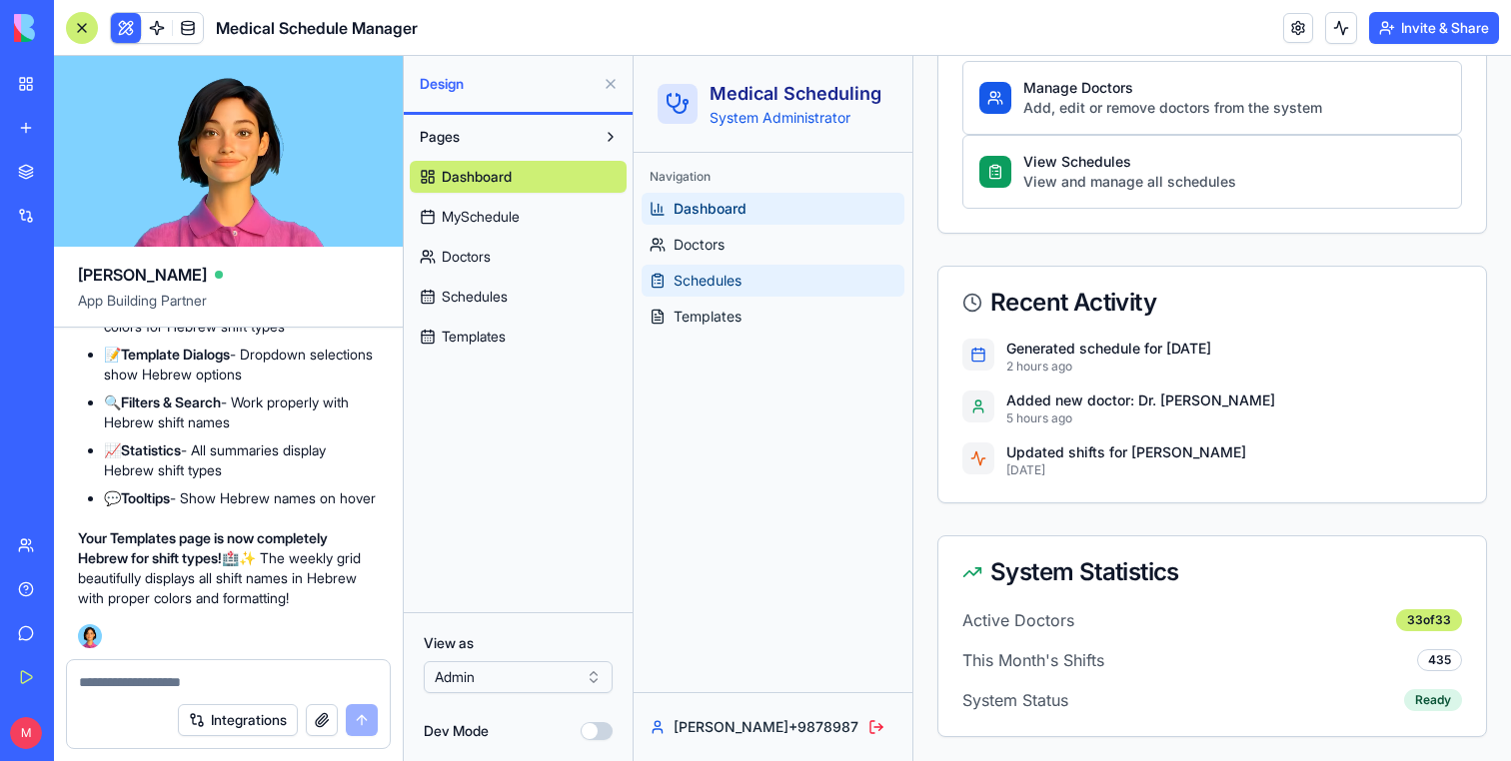
click at [790, 268] on link "Schedules" at bounding box center [772, 281] width 263 height 32
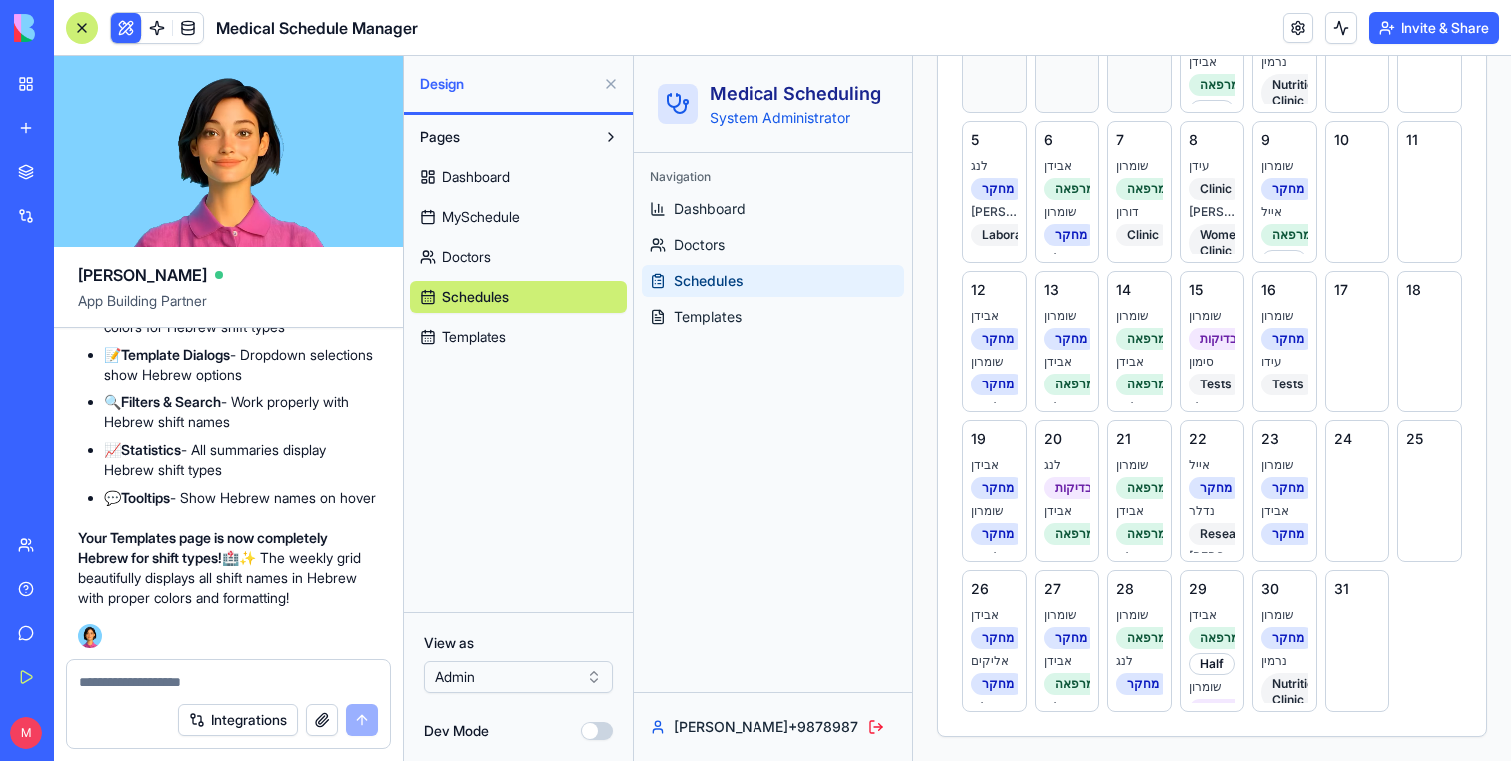
scroll to position [762, 0]
click at [738, 321] on span "Templates" at bounding box center [707, 317] width 68 height 20
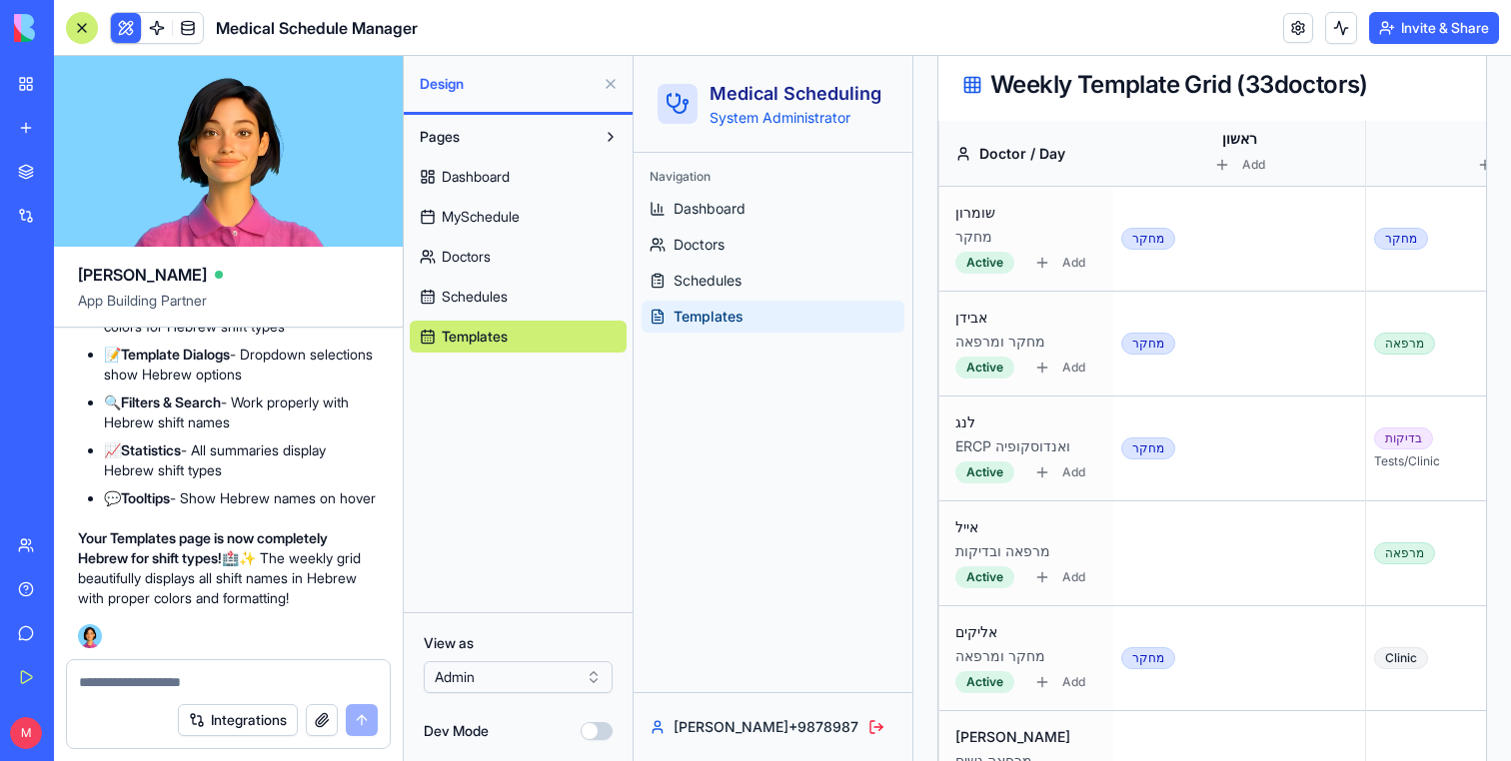
click at [609, 86] on button at bounding box center [610, 84] width 32 height 32
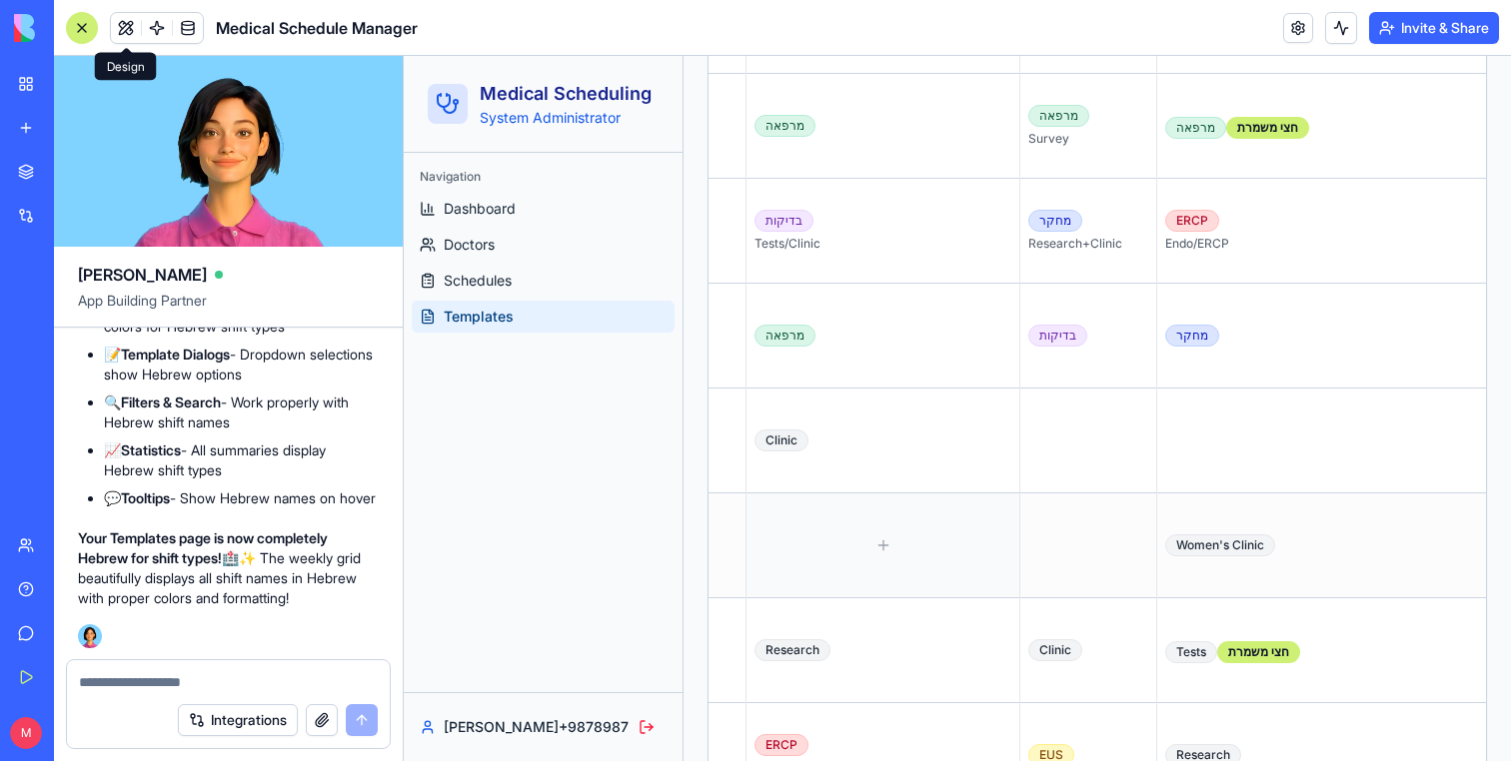
scroll to position [0, 648]
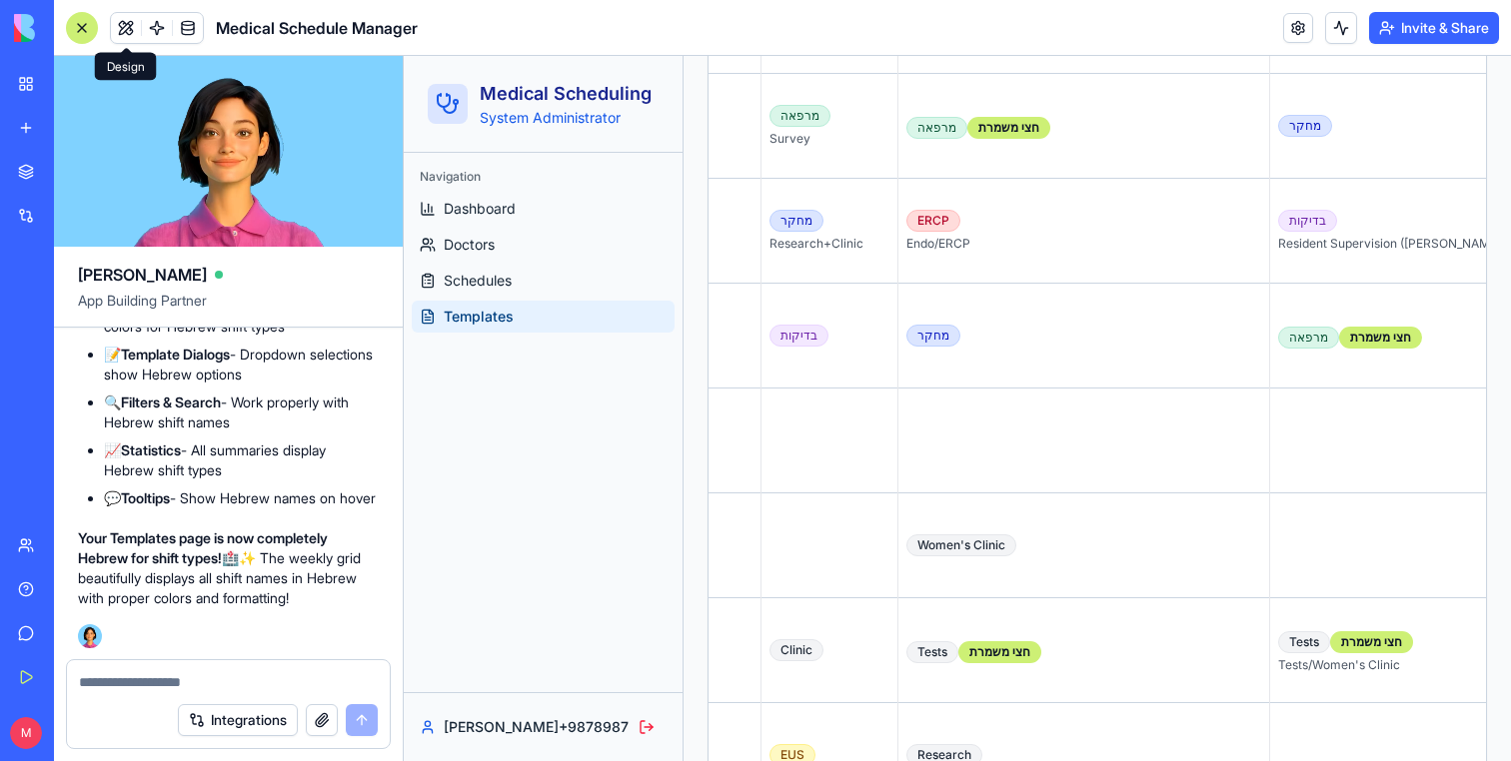
click at [557, 317] on link "Templates" at bounding box center [543, 317] width 263 height 32
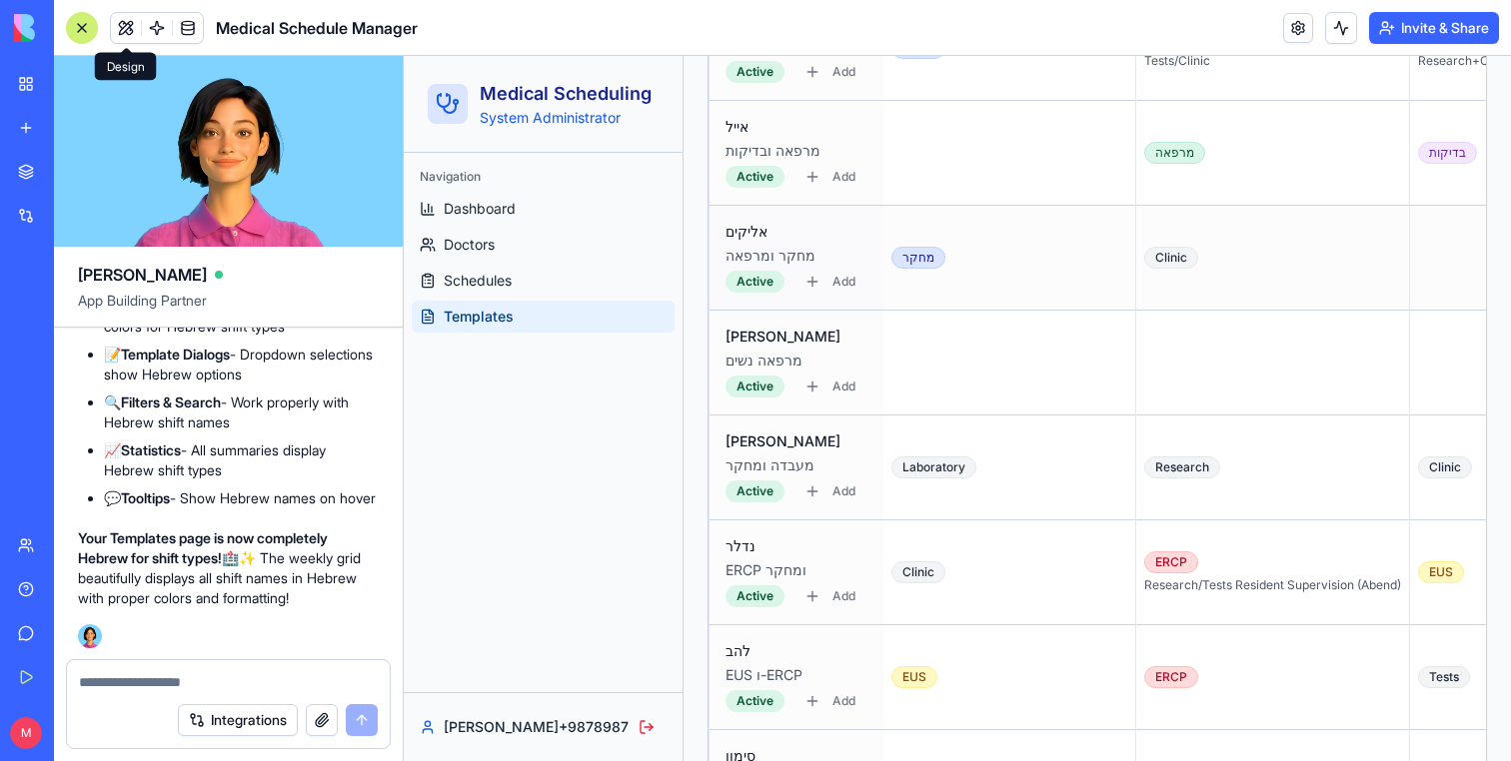
scroll to position [1325, 0]
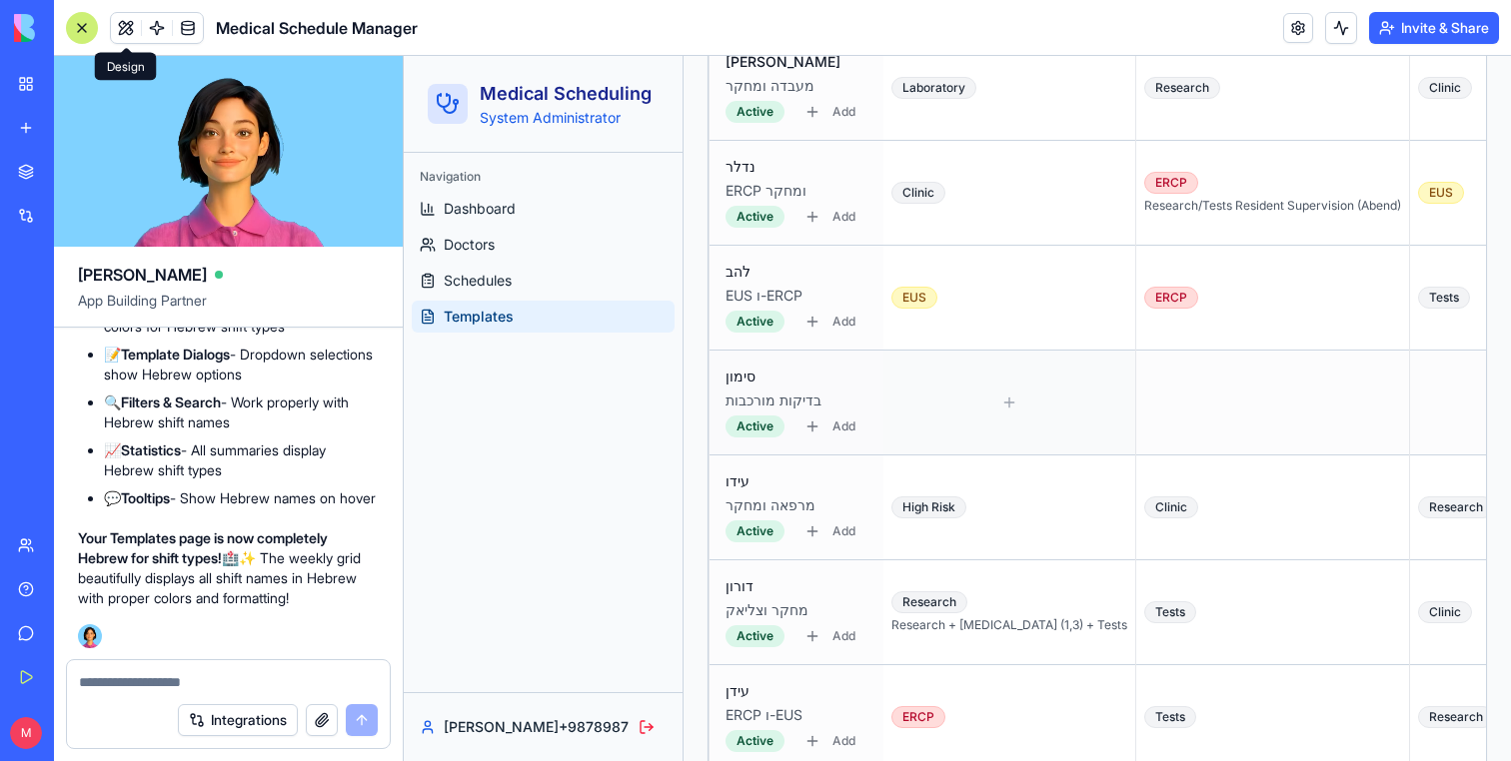
click at [954, 417] on div at bounding box center [1009, 403] width 236 height 88
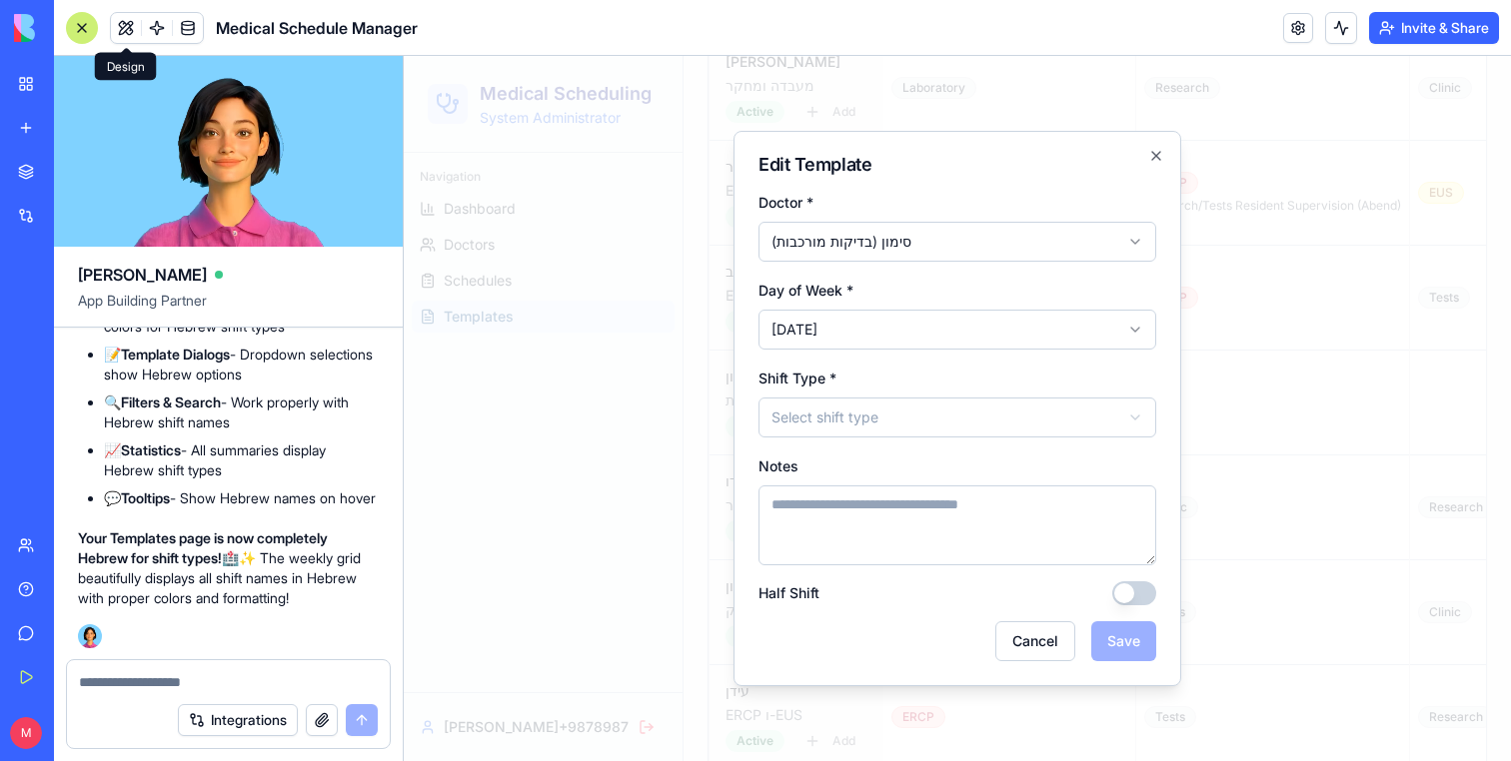
click at [1051, 662] on div "**********" at bounding box center [957, 408] width 448 height 555
click at [1046, 643] on button "Cancel" at bounding box center [1035, 641] width 80 height 40
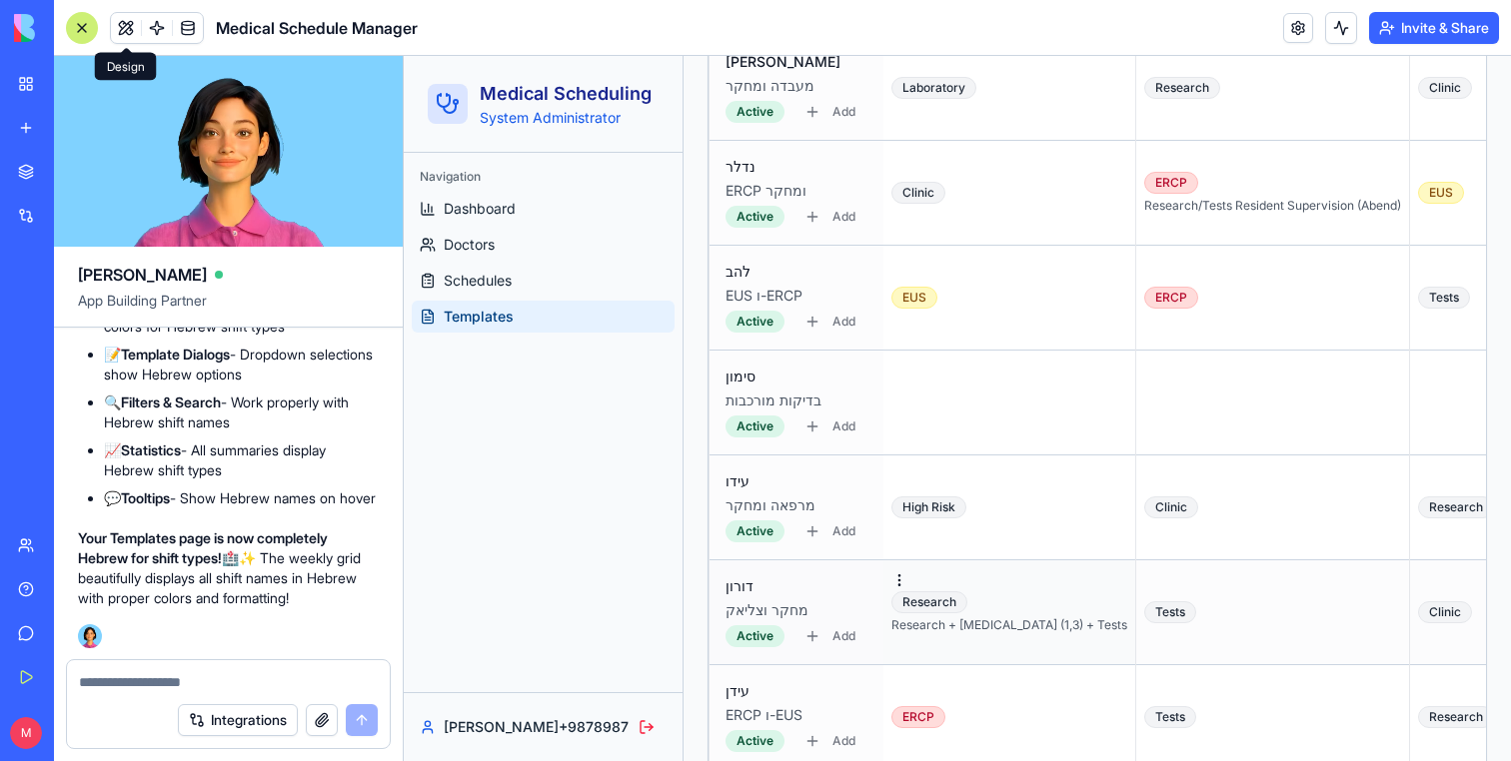
click at [995, 599] on div "Research Research + [MEDICAL_DATA] (1,3) + Tests" at bounding box center [1009, 612] width 236 height 42
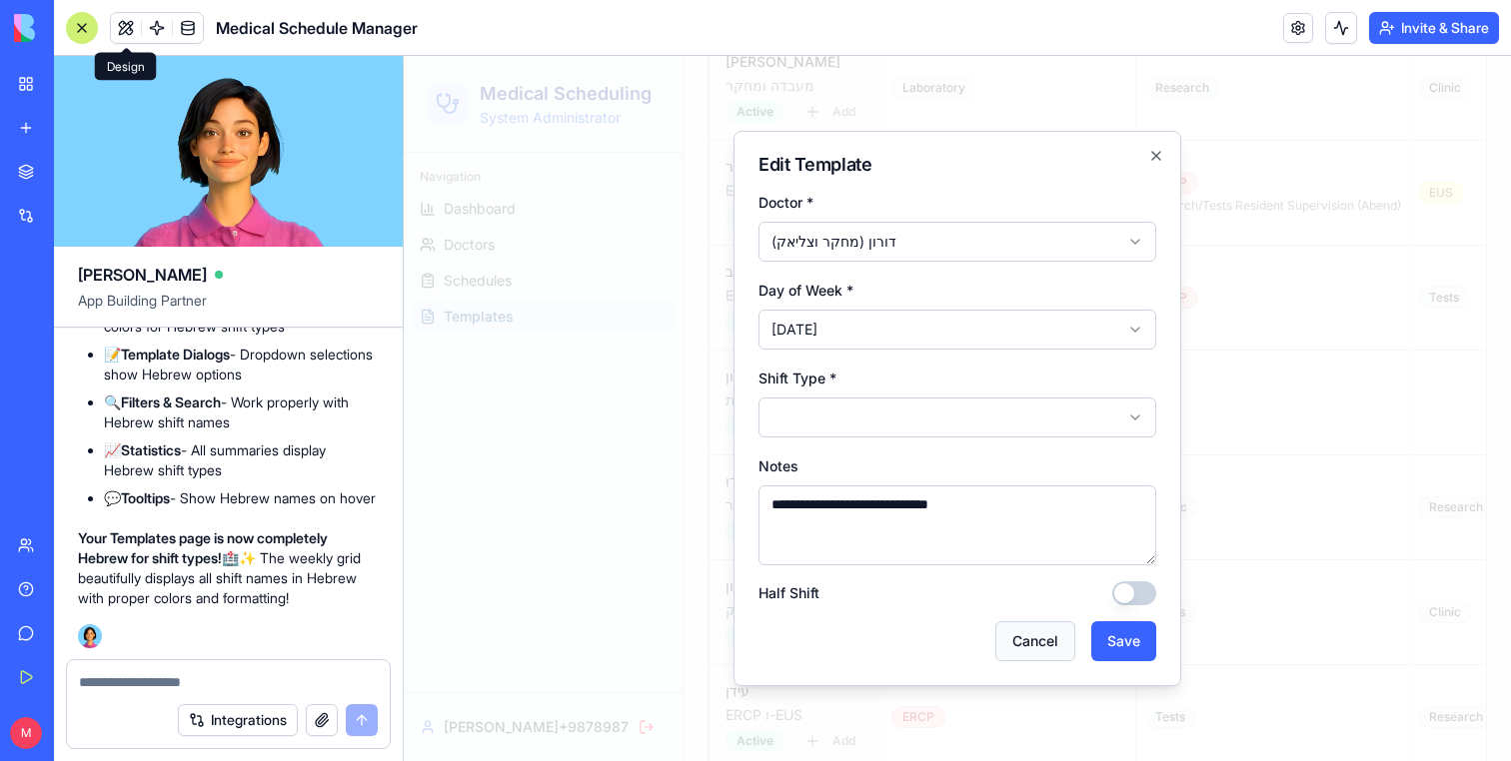
click at [1058, 650] on button "Cancel" at bounding box center [1035, 641] width 80 height 40
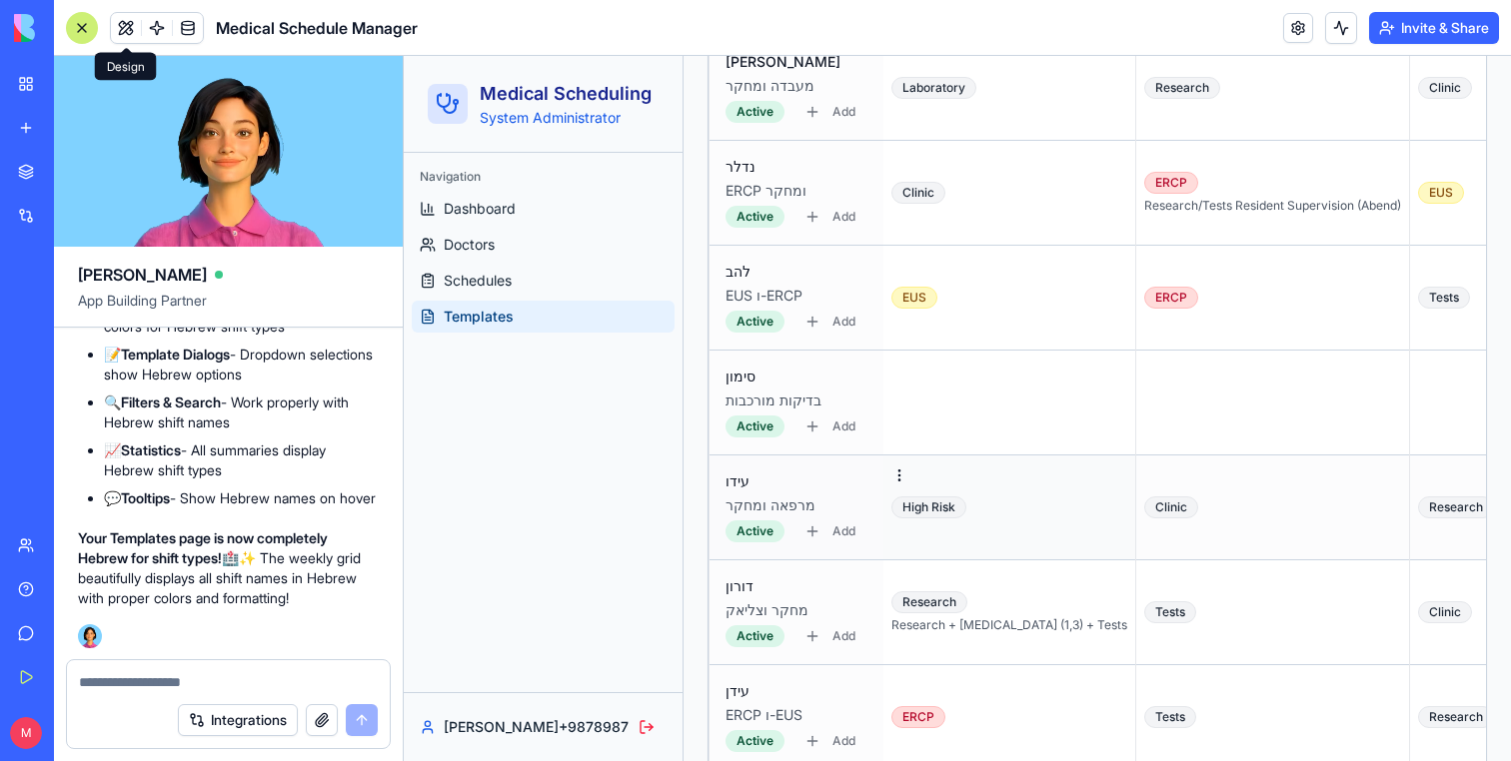
click at [1011, 507] on div "High Risk" at bounding box center [1009, 508] width 236 height 22
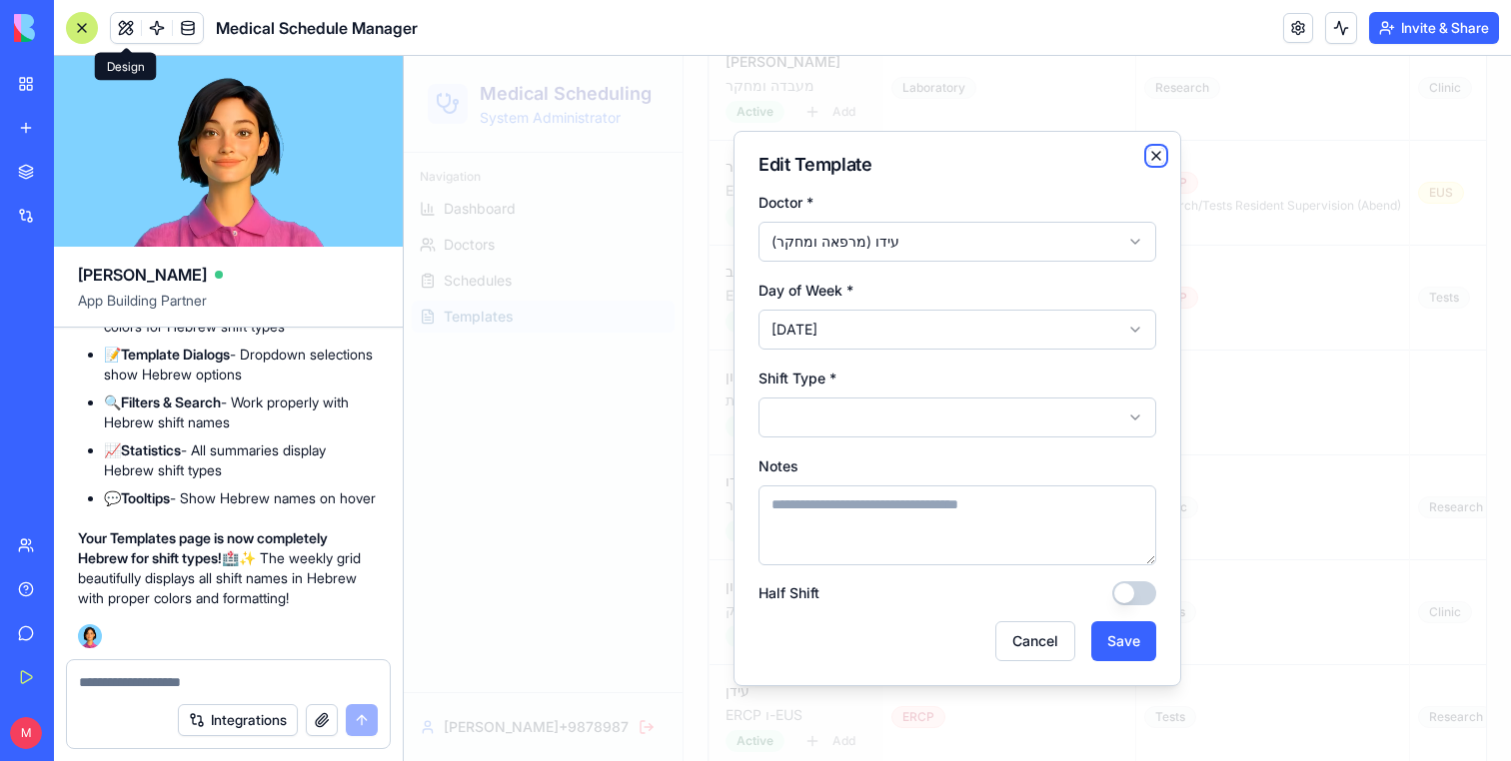
click at [1152, 159] on icon "button" at bounding box center [1156, 156] width 8 height 8
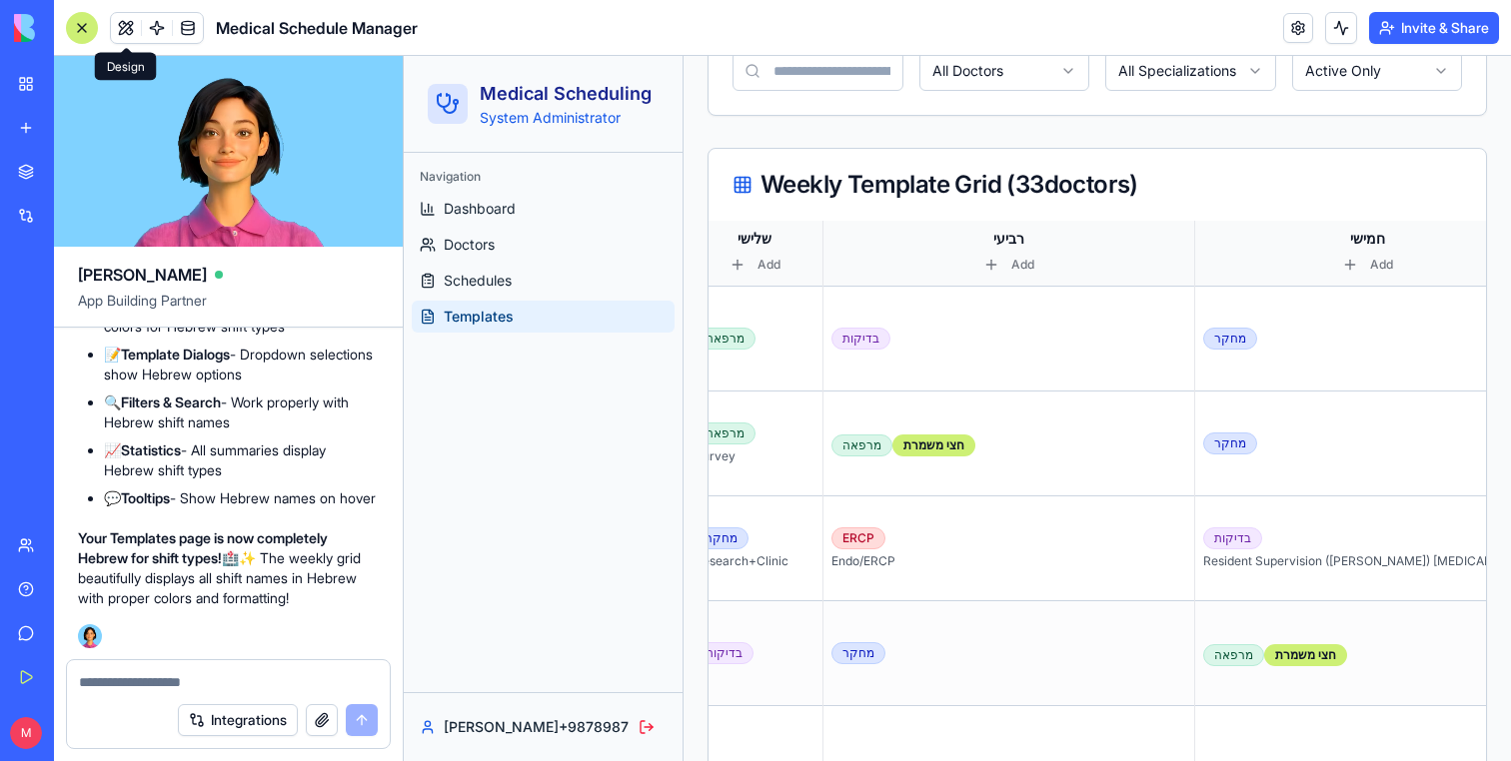
scroll to position [0, 828]
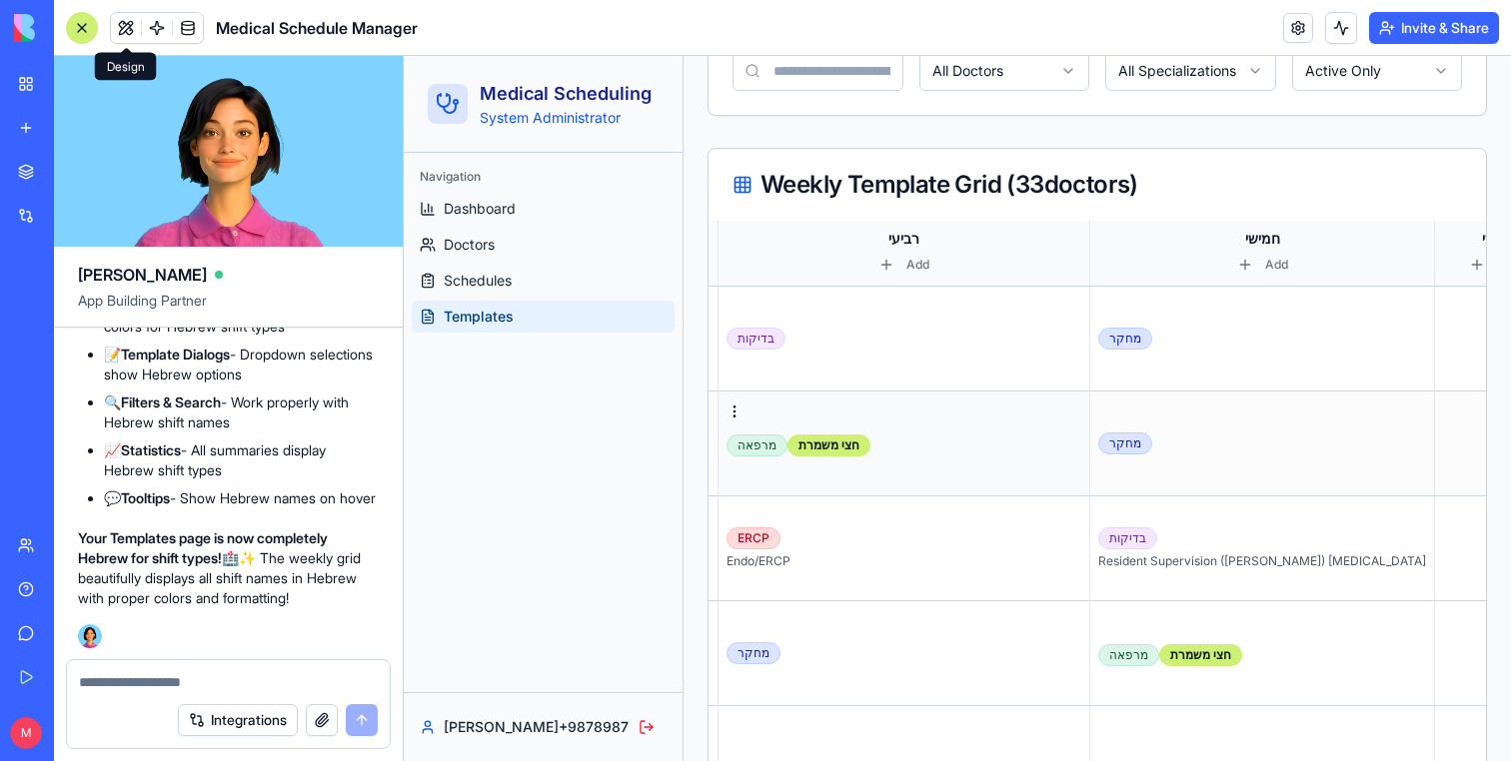
click at [863, 462] on td "מרפאה חצי משמרת" at bounding box center [904, 444] width 372 height 105
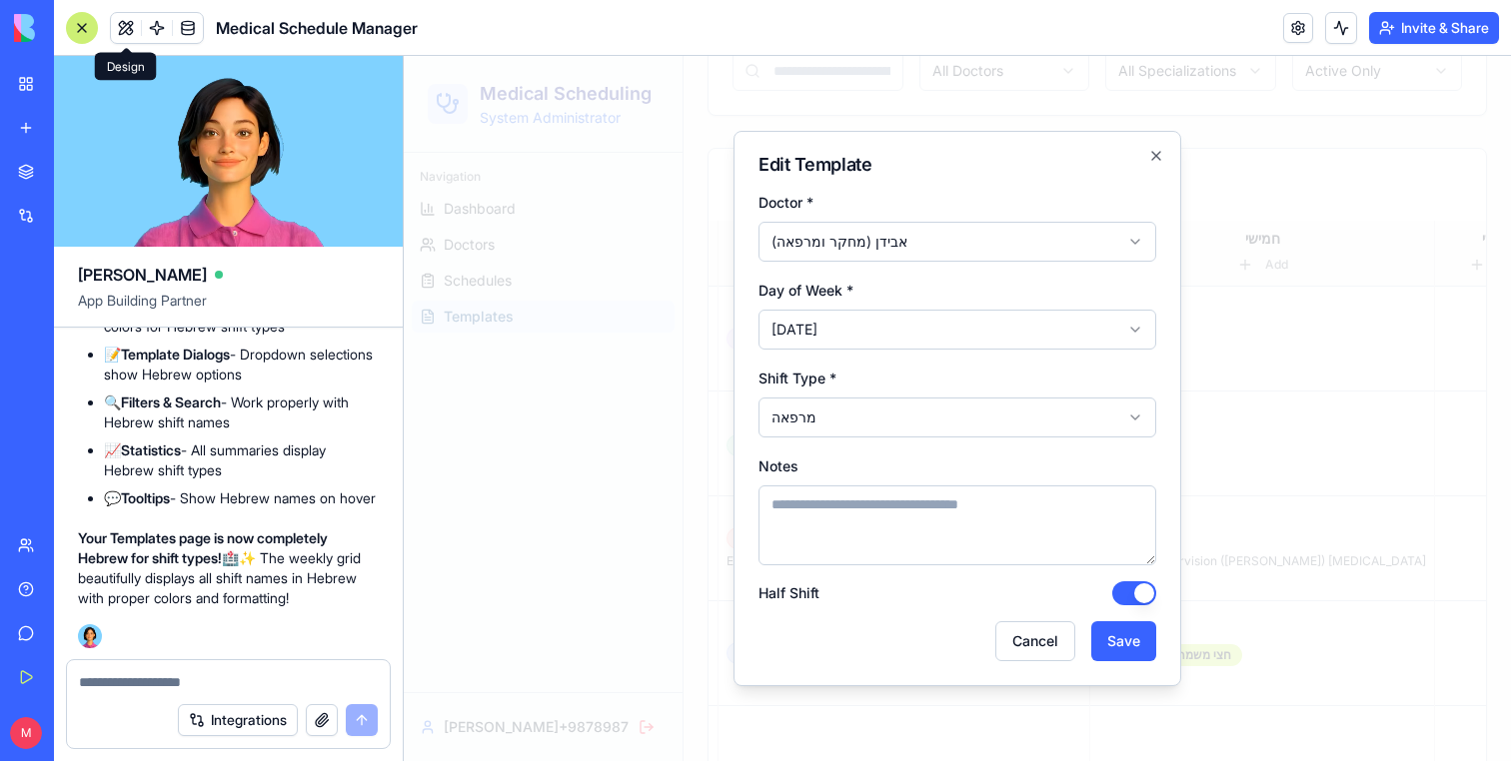
click at [1137, 591] on button "Half Shift" at bounding box center [1134, 593] width 44 height 24
click at [1137, 653] on button "Save" at bounding box center [1123, 641] width 65 height 40
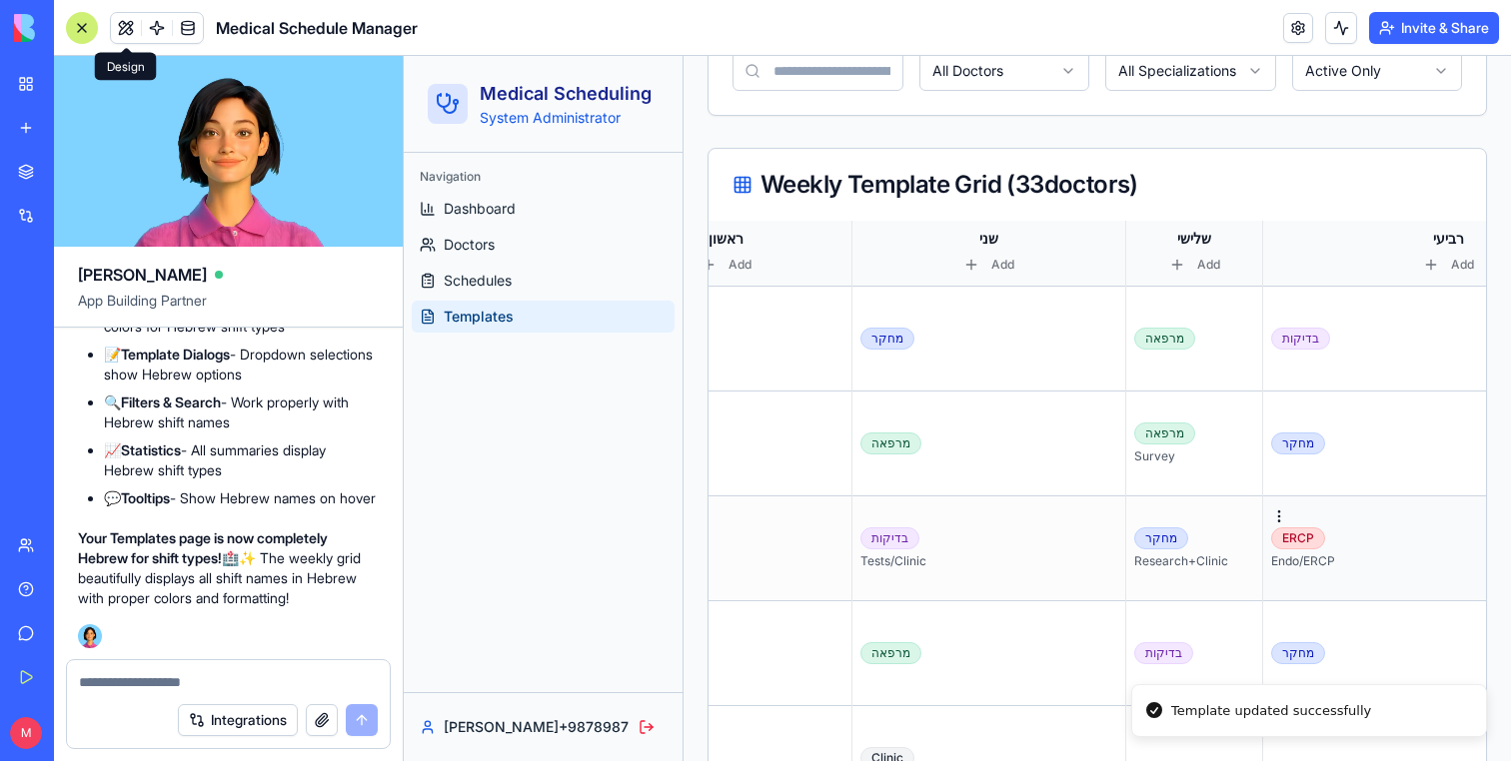
scroll to position [0, 50]
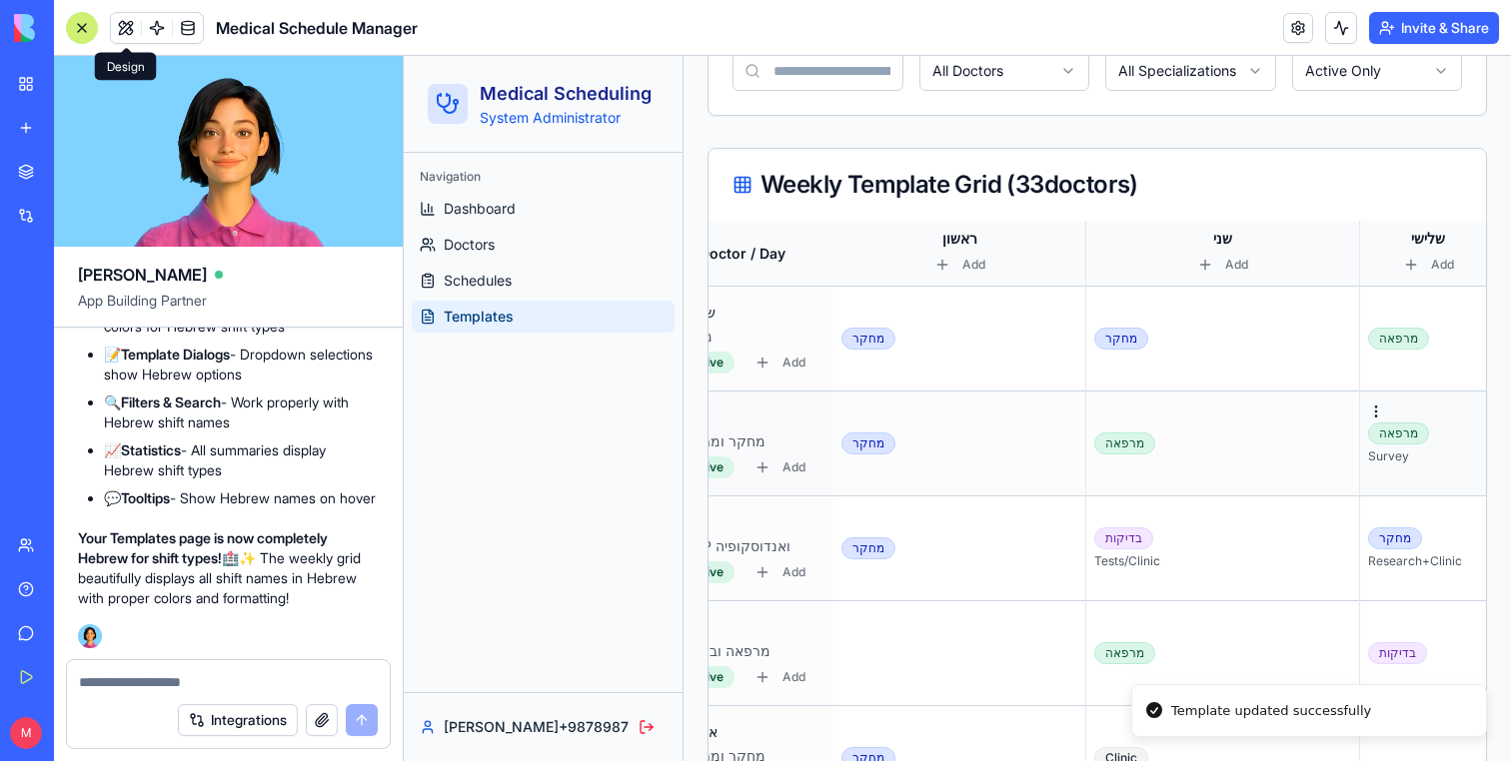
click at [1360, 416] on td "מרפאה Survey" at bounding box center [1428, 444] width 137 height 105
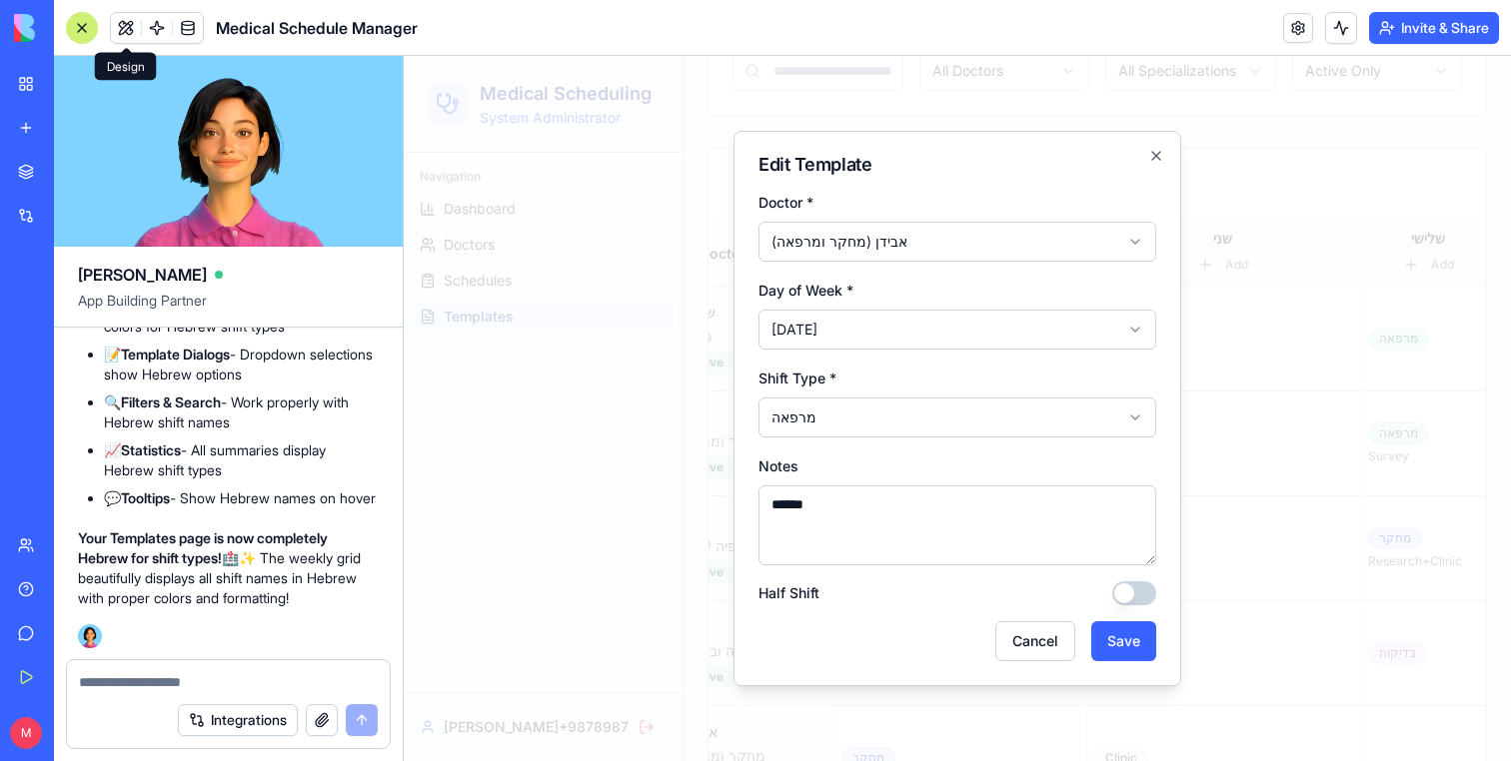
click at [912, 511] on textarea "******" at bounding box center [957, 526] width 398 height 80
click at [1117, 640] on button "Save" at bounding box center [1123, 641] width 65 height 40
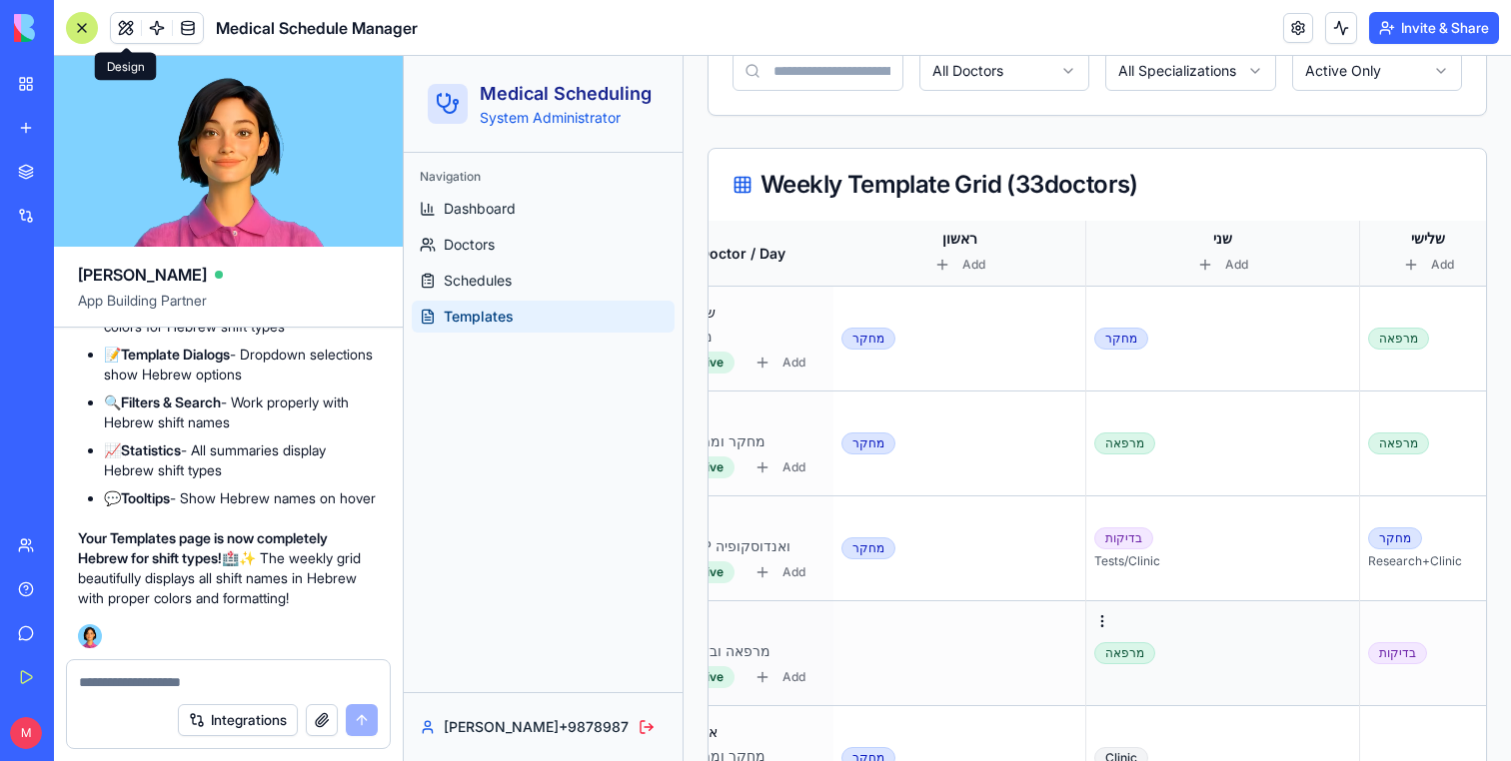
scroll to position [0, 0]
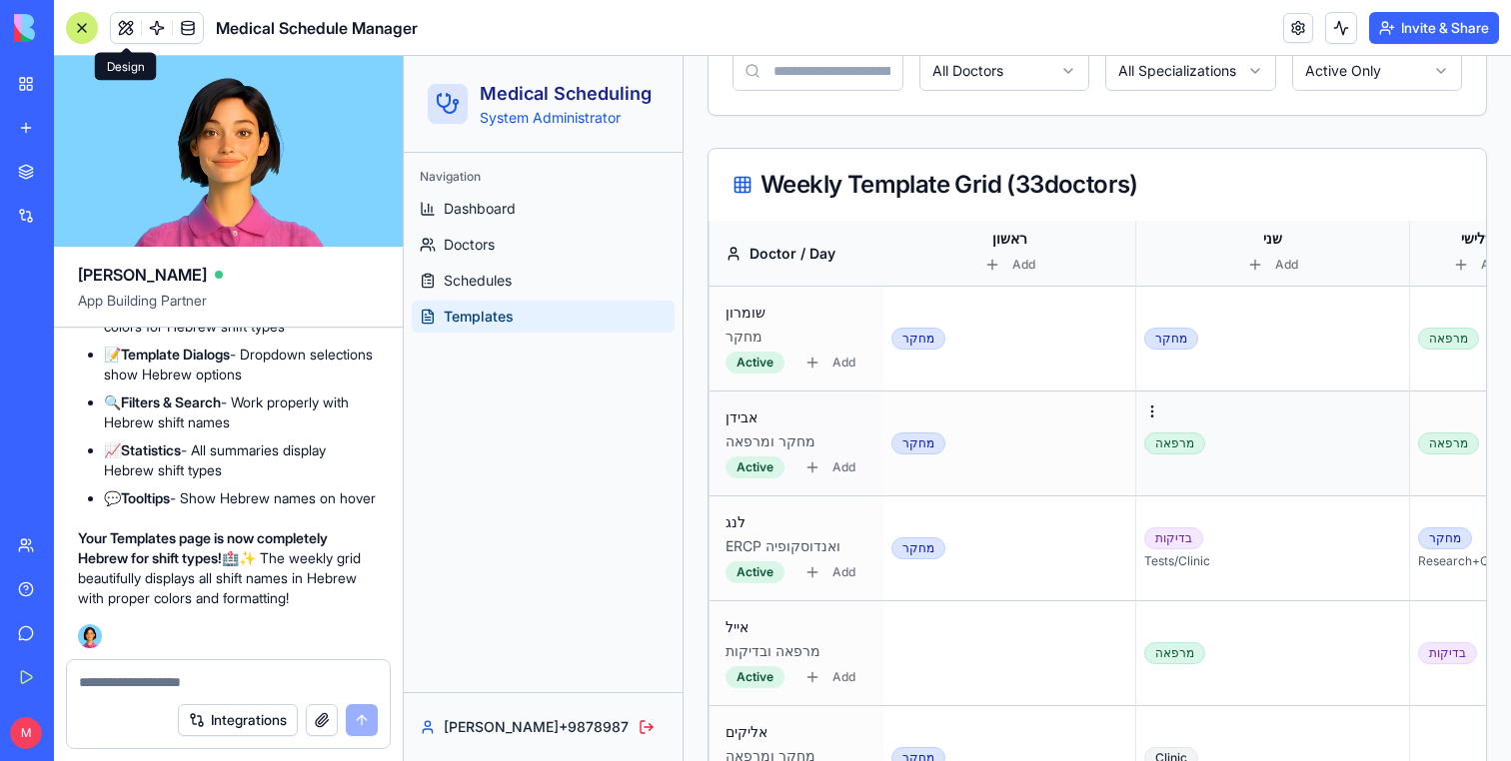
click at [1167, 465] on td "מרפאה" at bounding box center [1273, 444] width 274 height 105
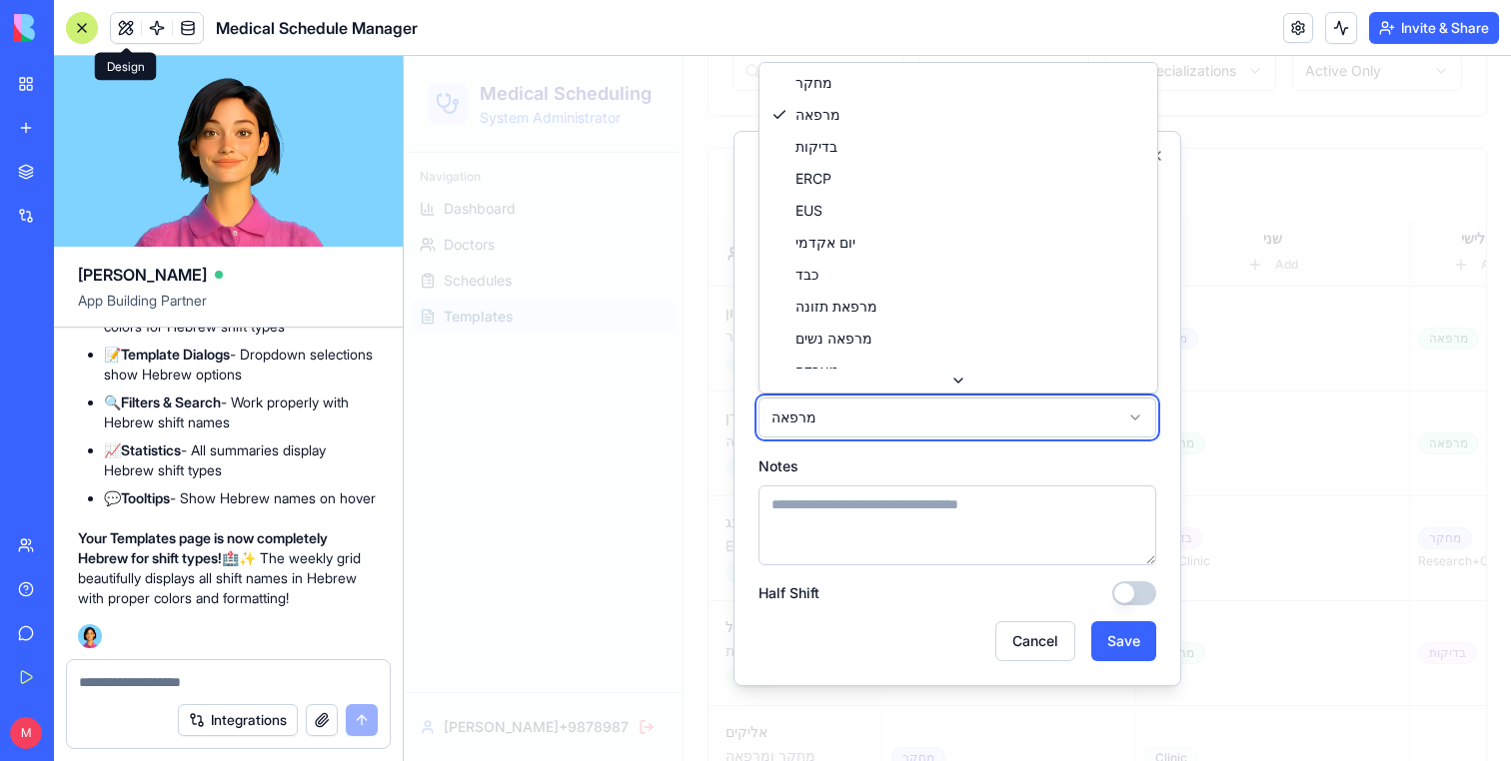
click at [685, 408] on div at bounding box center [957, 408] width 1107 height 705
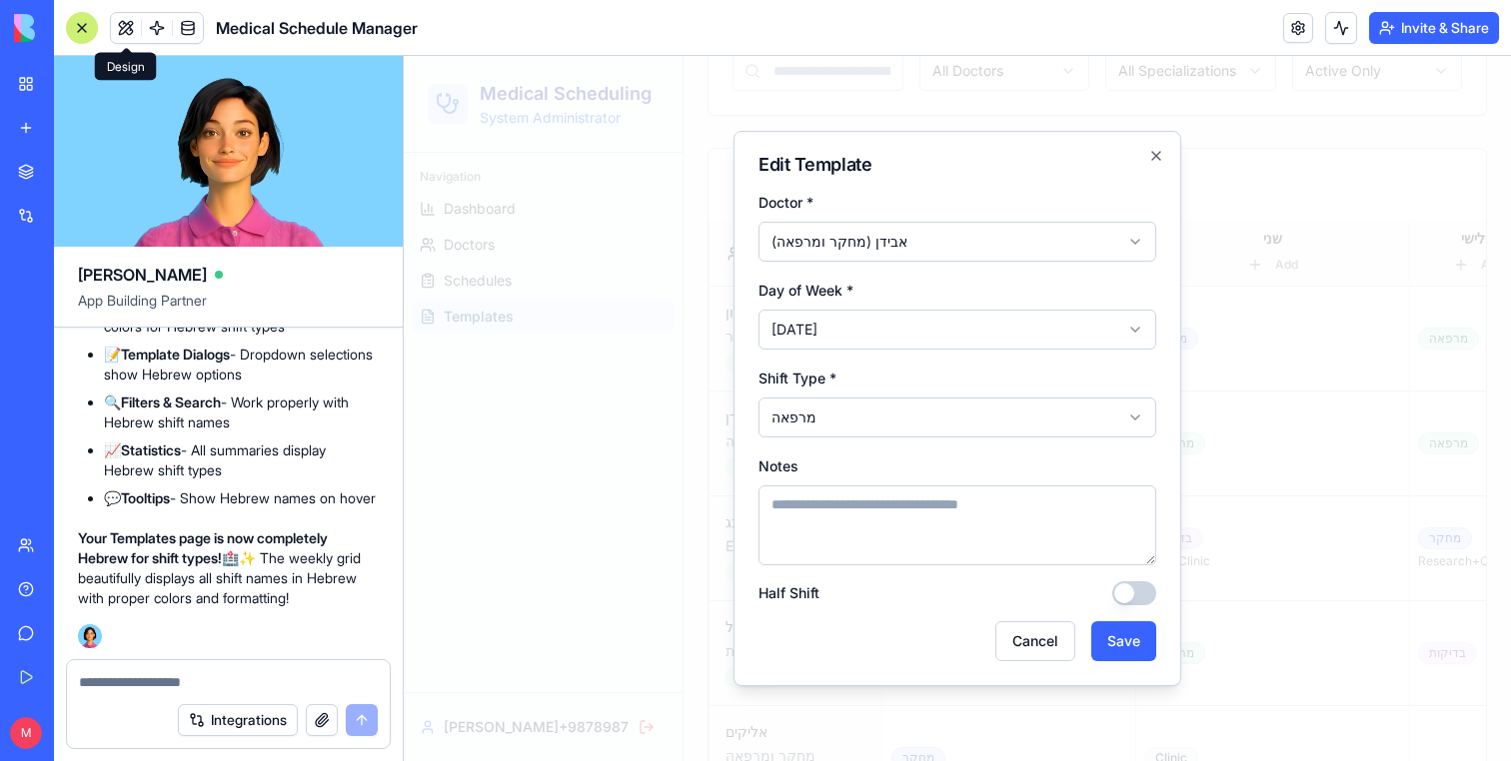
click at [199, 680] on textarea at bounding box center [228, 682] width 299 height 20
type textarea "**********"
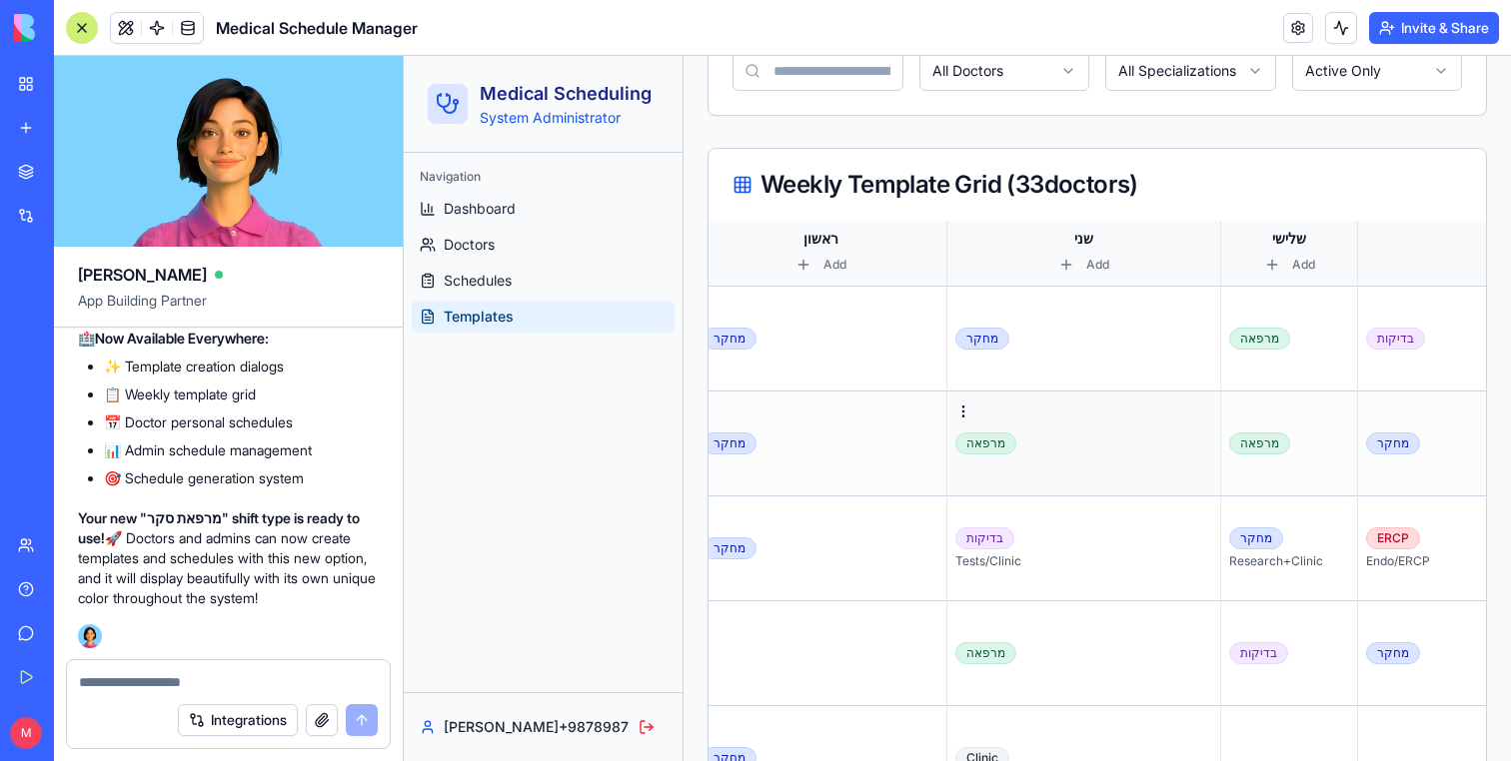
scroll to position [0, 301]
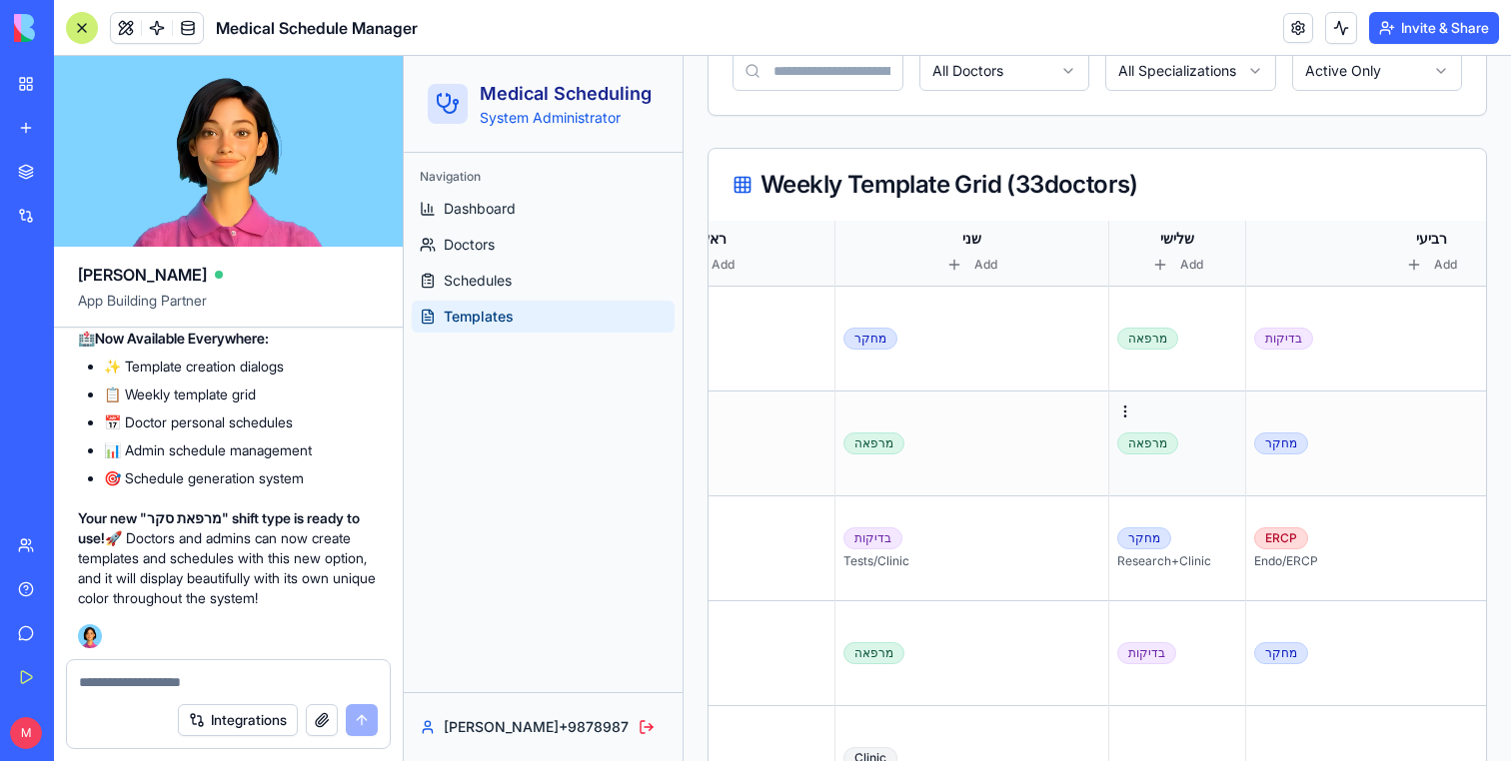
click at [1117, 445] on div "מרפאה" at bounding box center [1147, 444] width 61 height 22
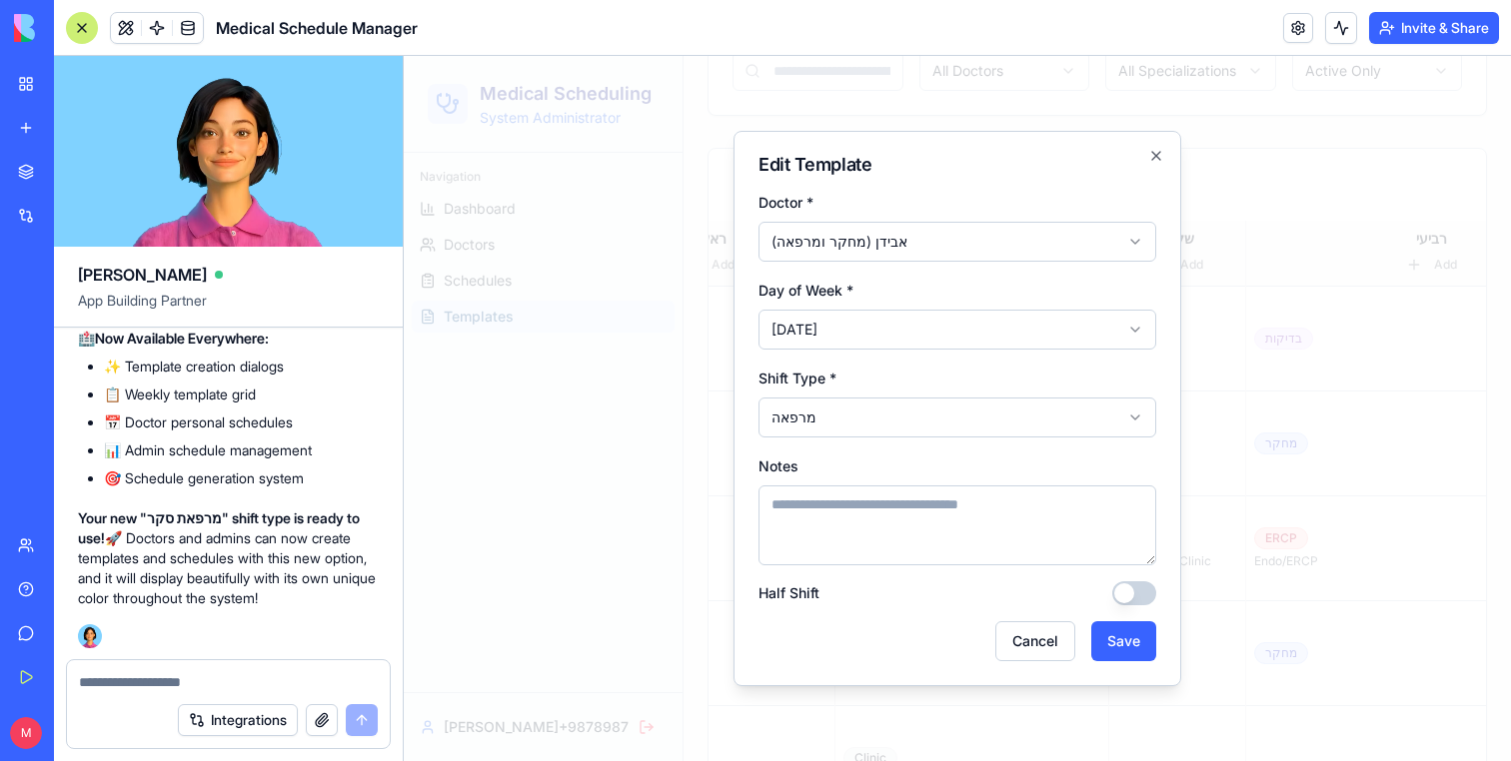
click at [950, 441] on form "**********" at bounding box center [957, 426] width 398 height 472
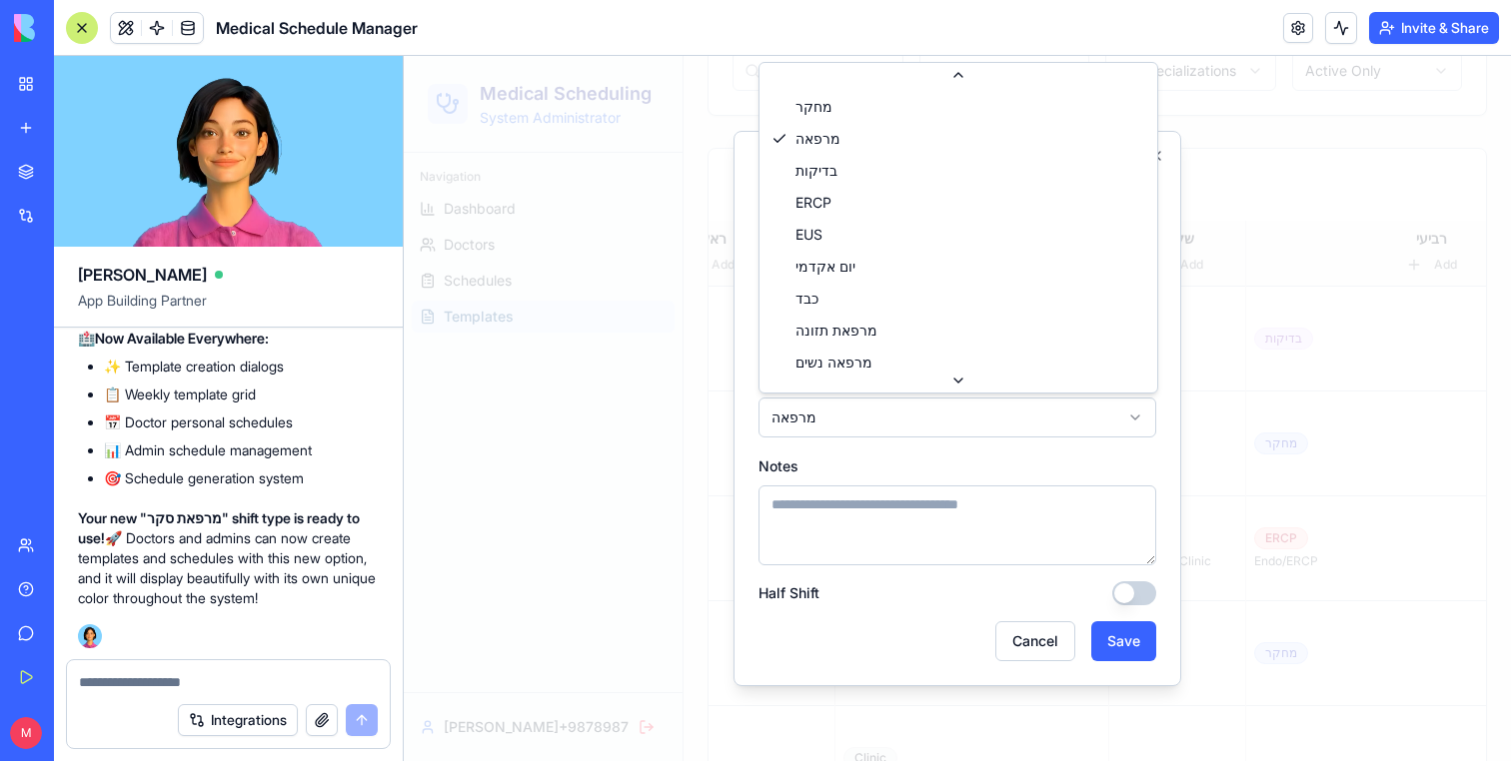
scroll to position [310, 0]
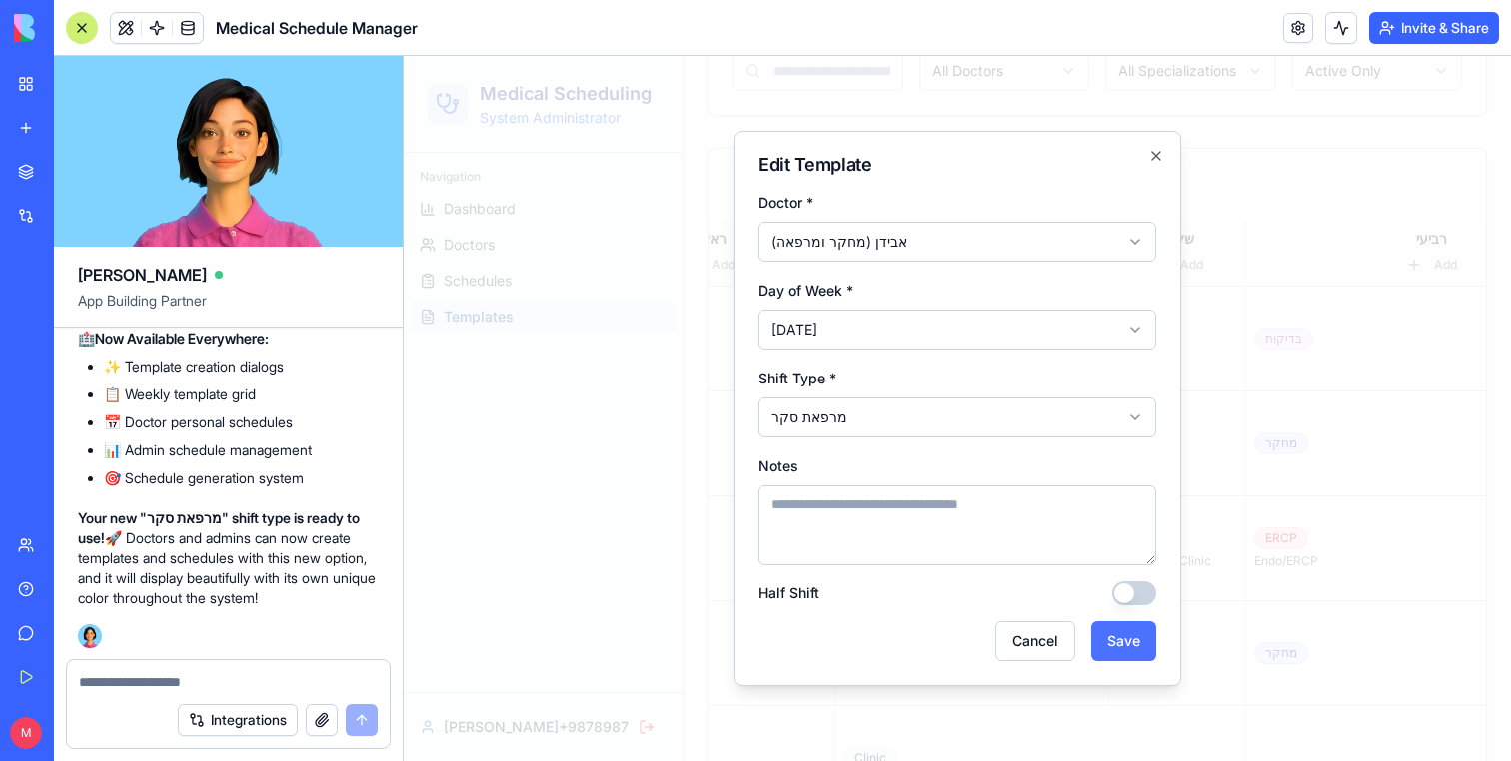
click at [1137, 624] on button "Save" at bounding box center [1123, 641] width 65 height 40
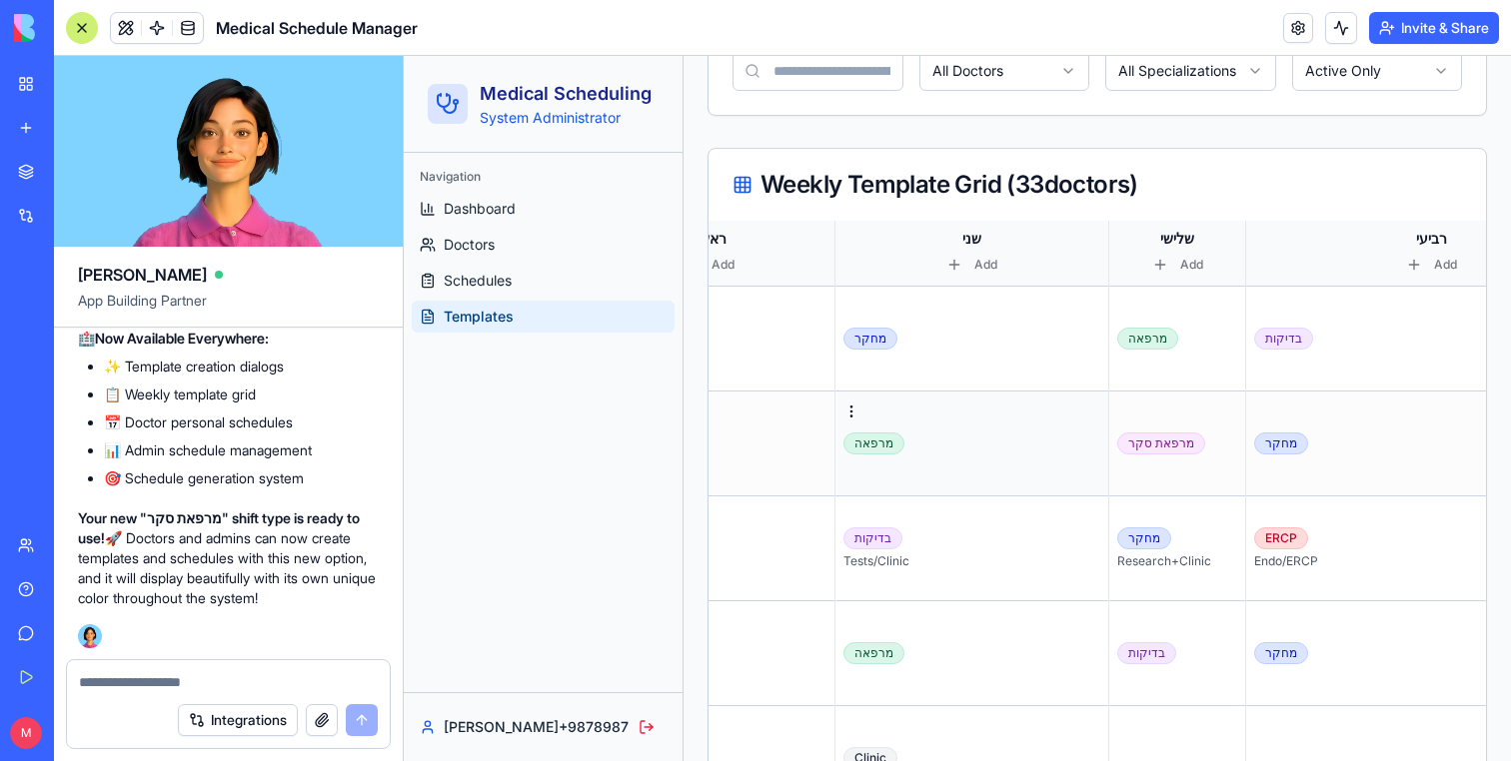
click at [879, 450] on div "מרפאה" at bounding box center [971, 444] width 257 height 22
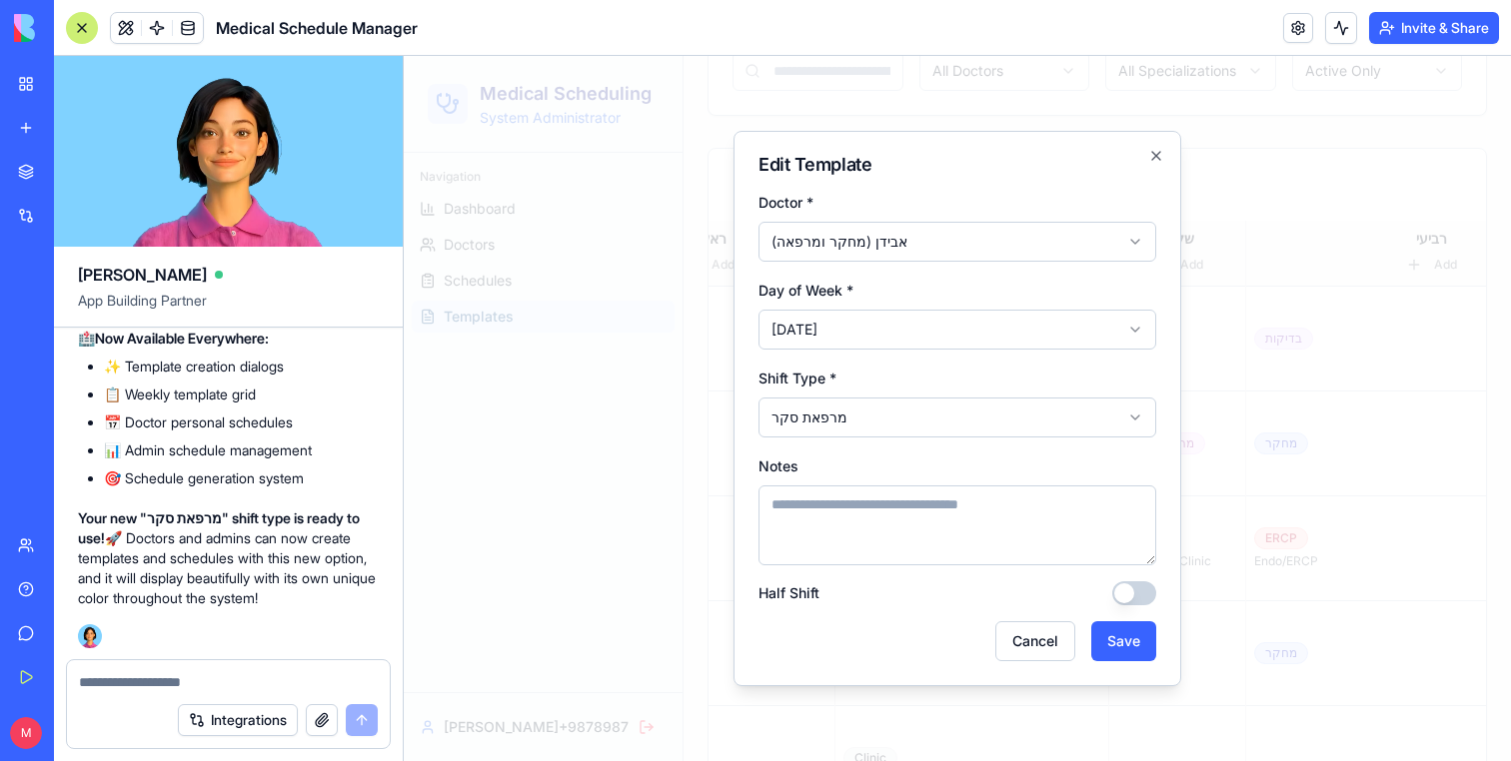
click at [1126, 609] on form "**********" at bounding box center [957, 426] width 398 height 472
click at [1126, 624] on button "Save" at bounding box center [1123, 641] width 65 height 40
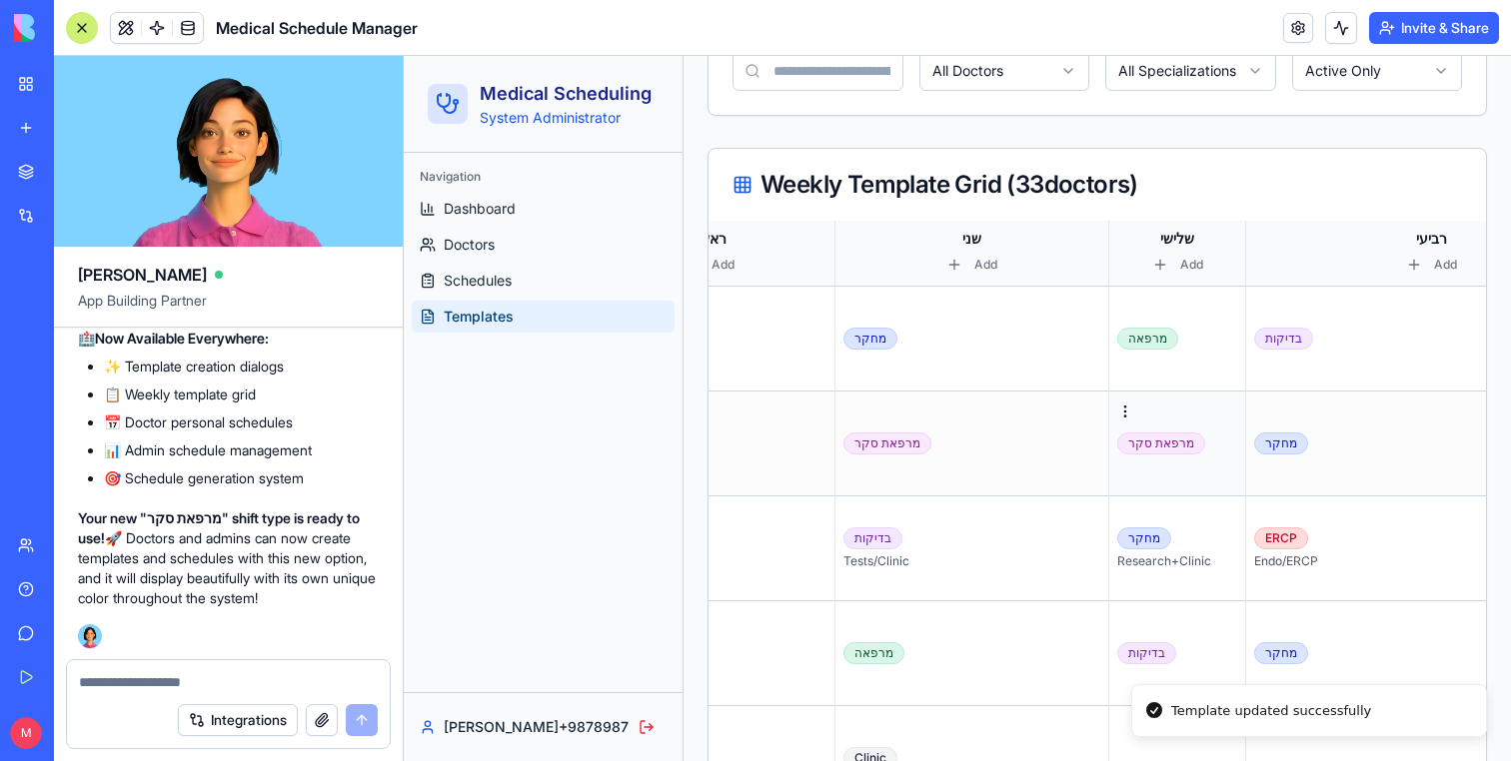
click at [1142, 472] on td "מרפאת סקר" at bounding box center [1177, 444] width 137 height 105
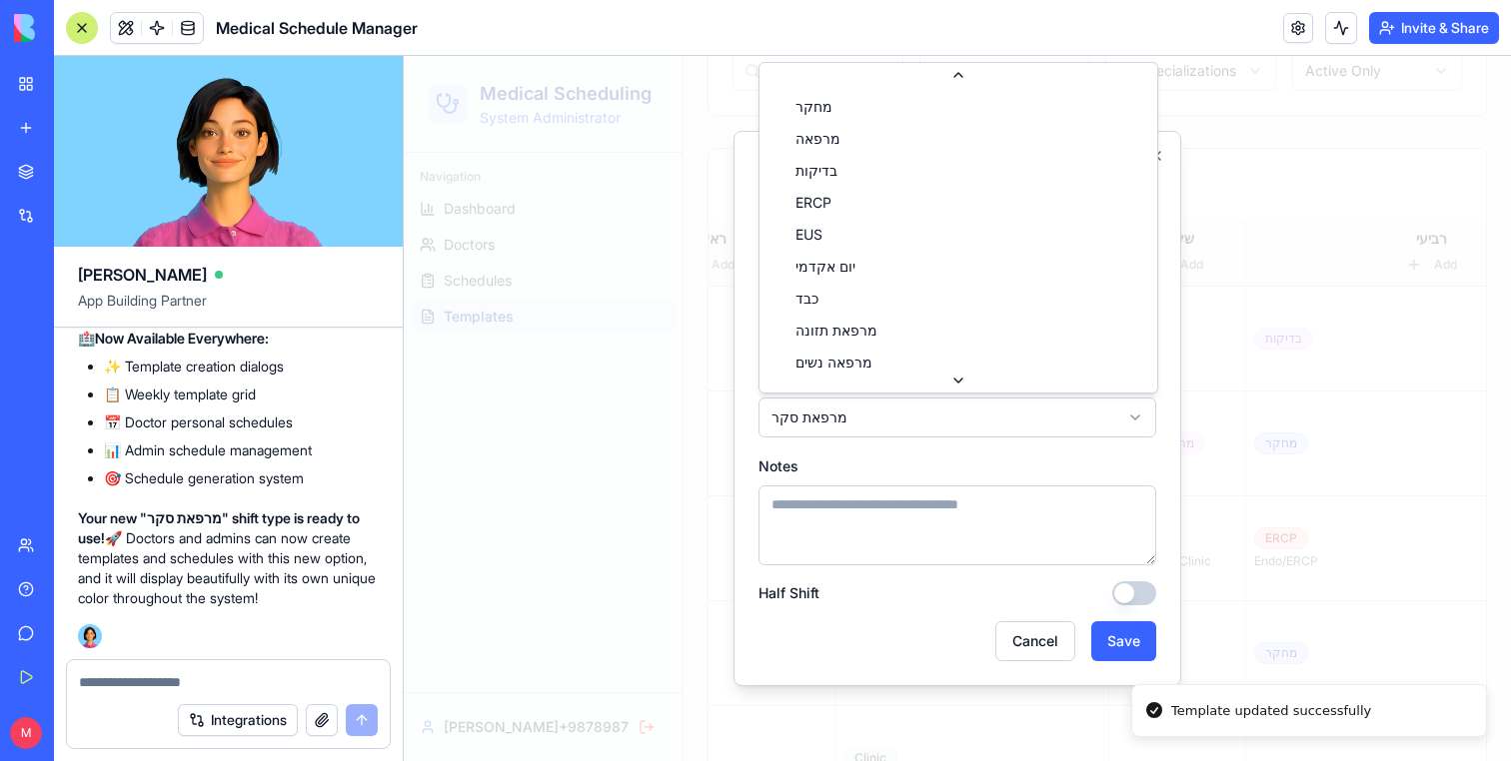
scroll to position [330, 0]
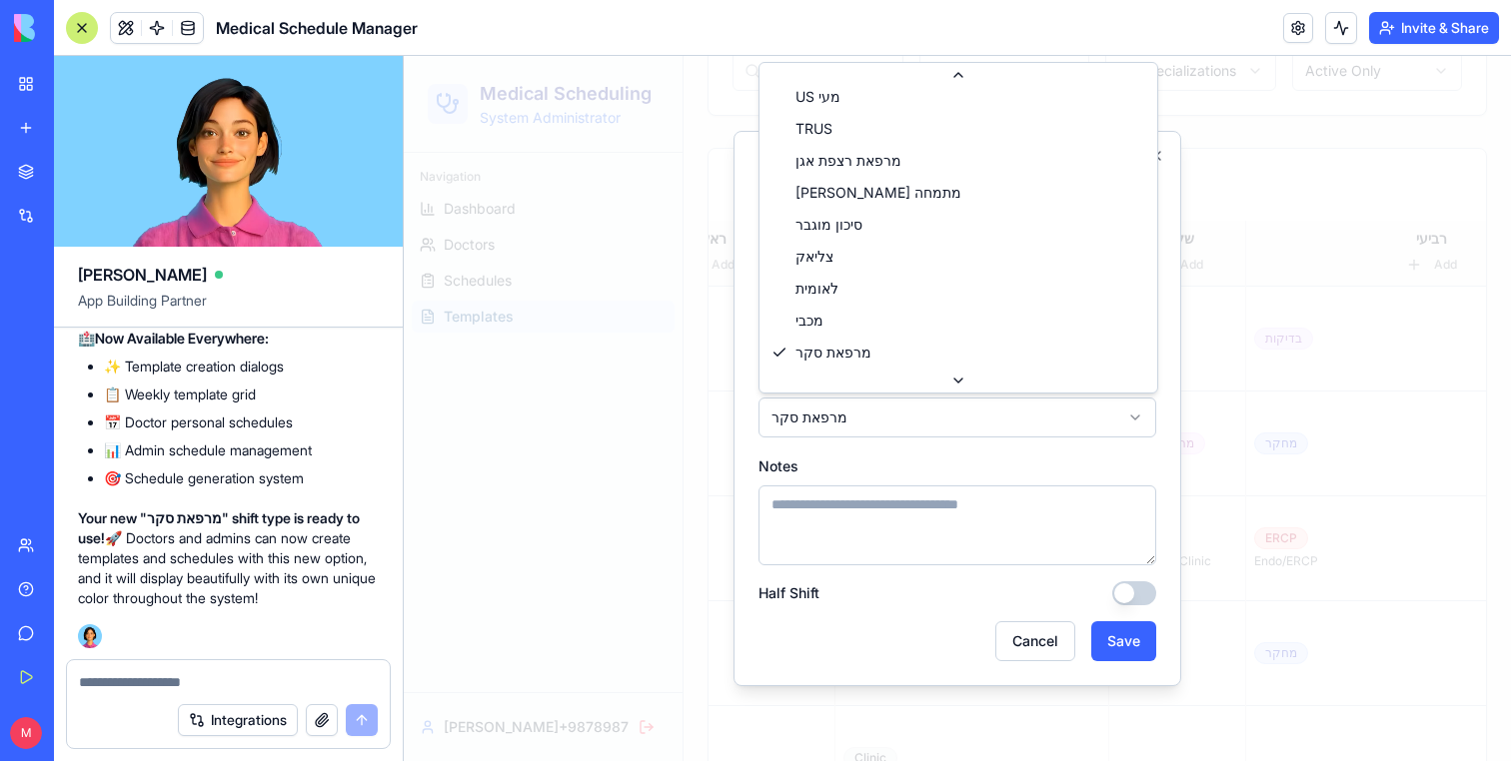
scroll to position [0, 0]
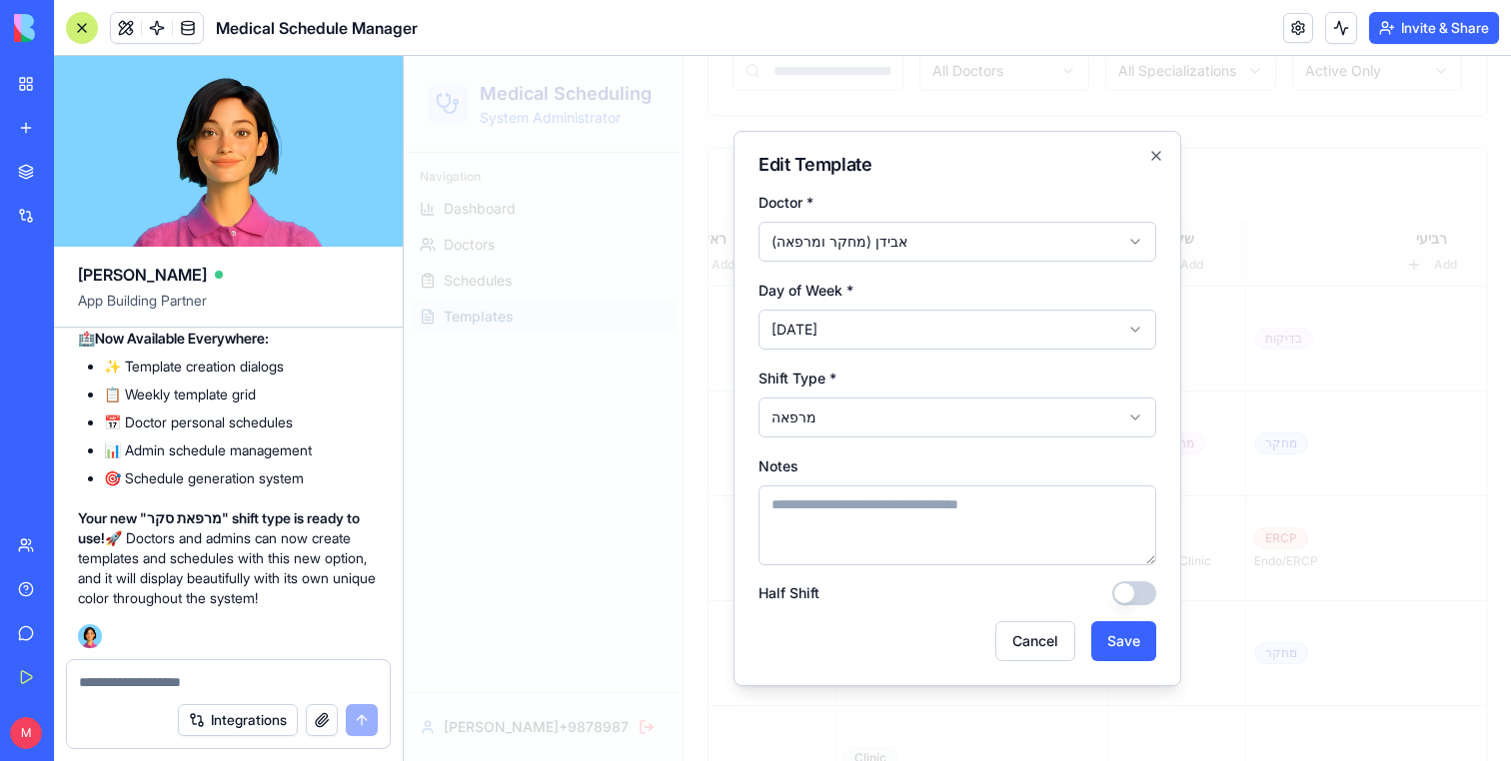
click at [1135, 661] on div "**********" at bounding box center [957, 408] width 448 height 555
click at [1134, 649] on button "Save" at bounding box center [1123, 641] width 65 height 40
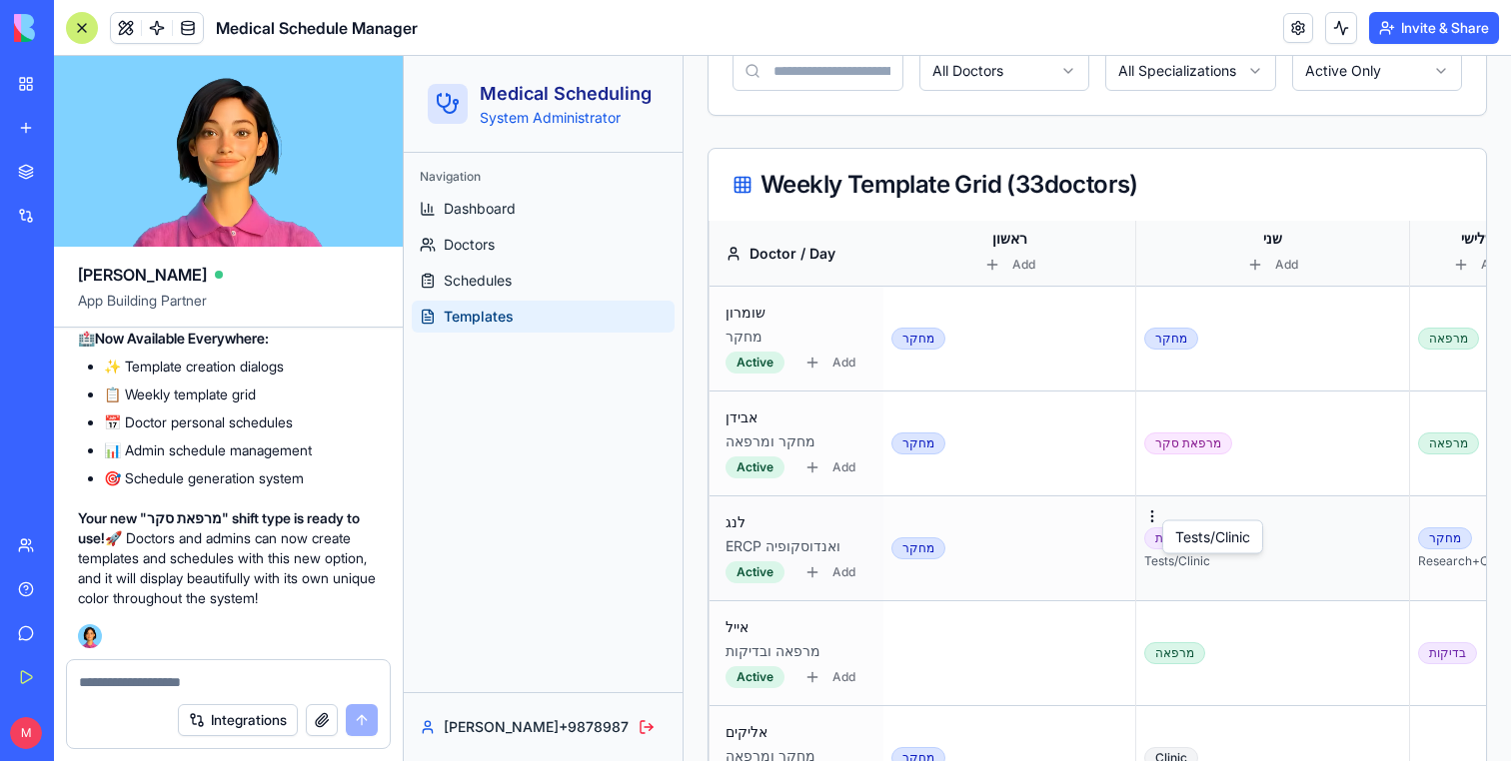
click at [1153, 562] on div "Tests/Clinic" at bounding box center [1272, 561] width 257 height 16
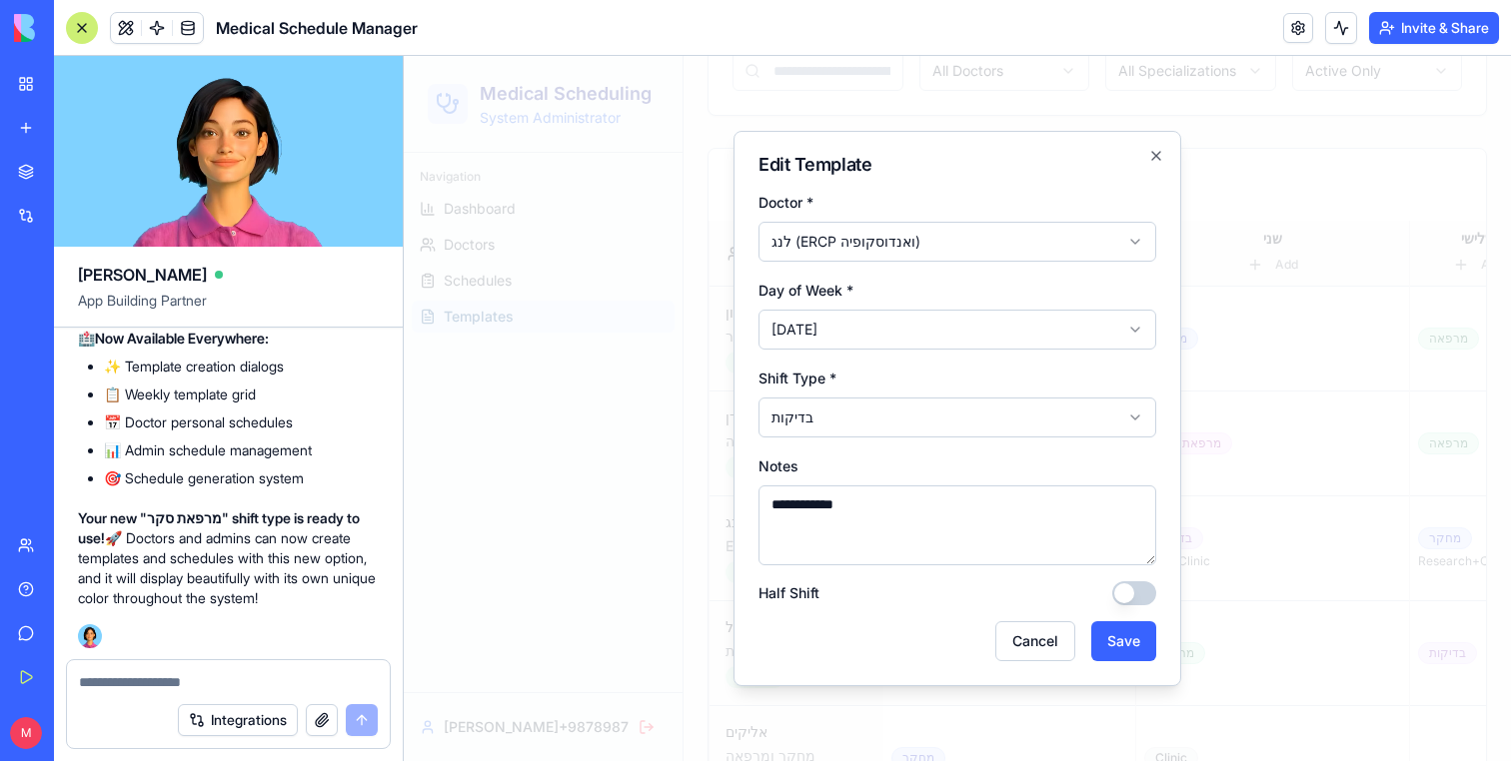
click at [873, 528] on textarea "**********" at bounding box center [957, 526] width 398 height 80
click at [1136, 636] on button "Save" at bounding box center [1123, 641] width 65 height 40
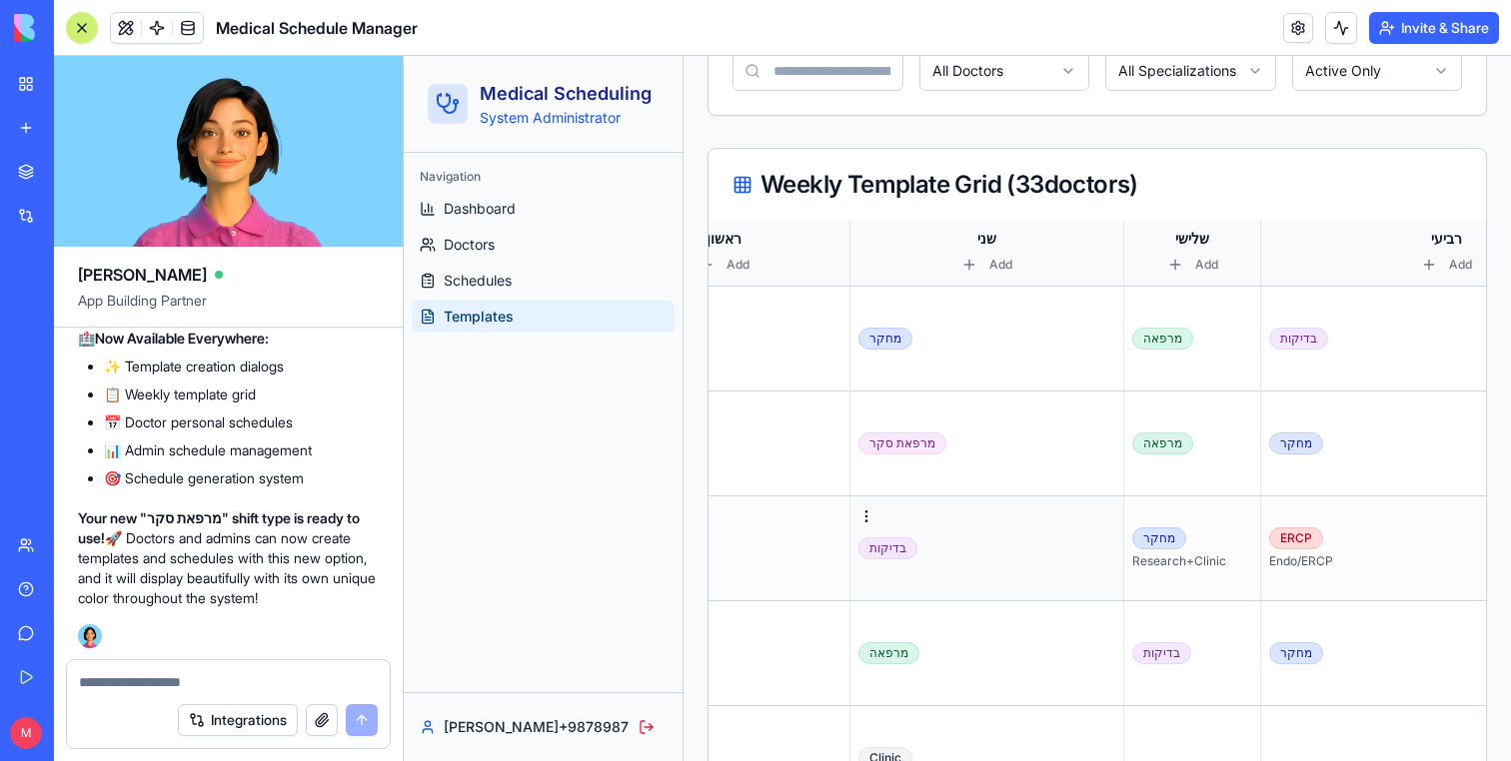
scroll to position [0, 459]
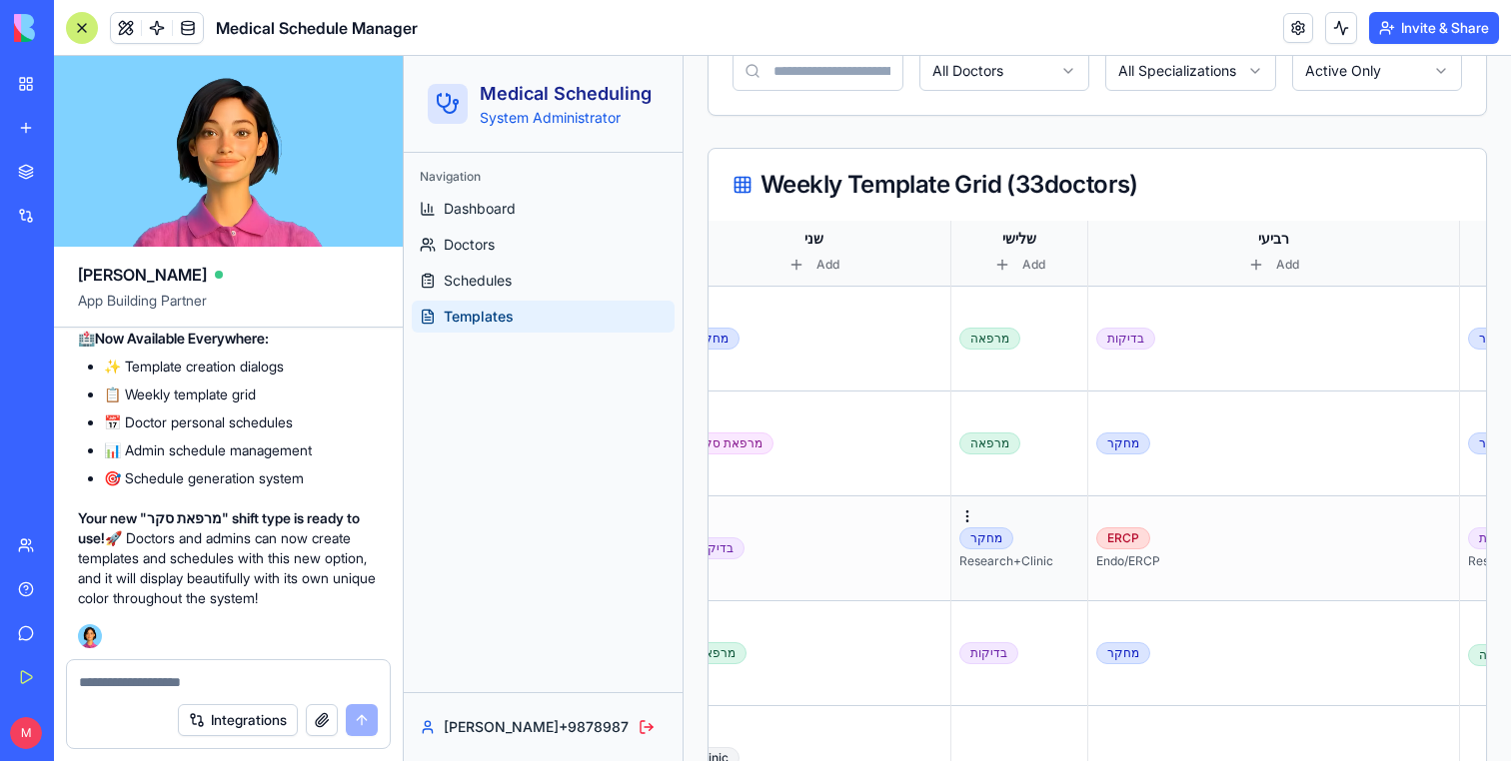
click at [979, 557] on div "Research+Clinic" at bounding box center [1019, 561] width 120 height 16
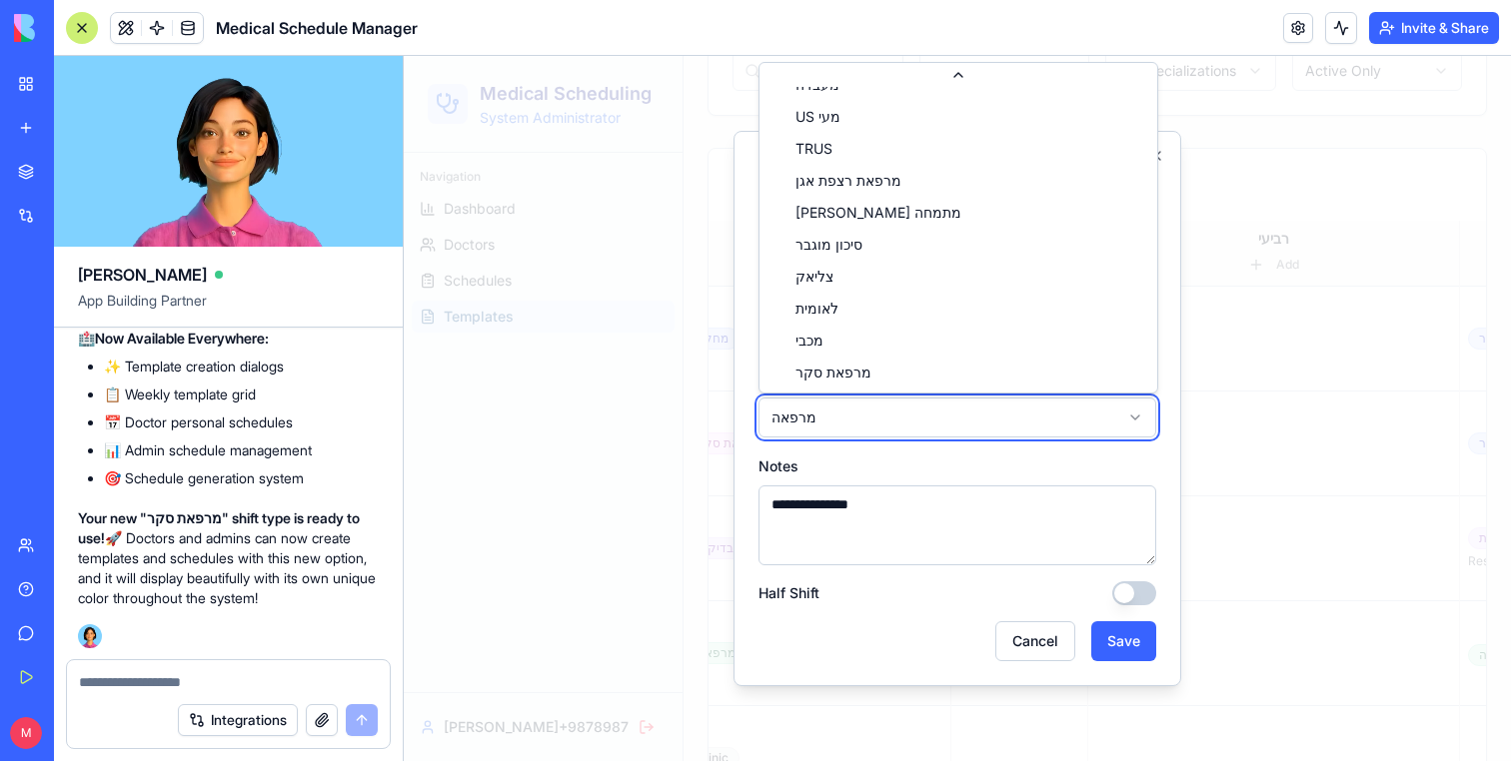
click at [552, 458] on div at bounding box center [957, 408] width 1107 height 705
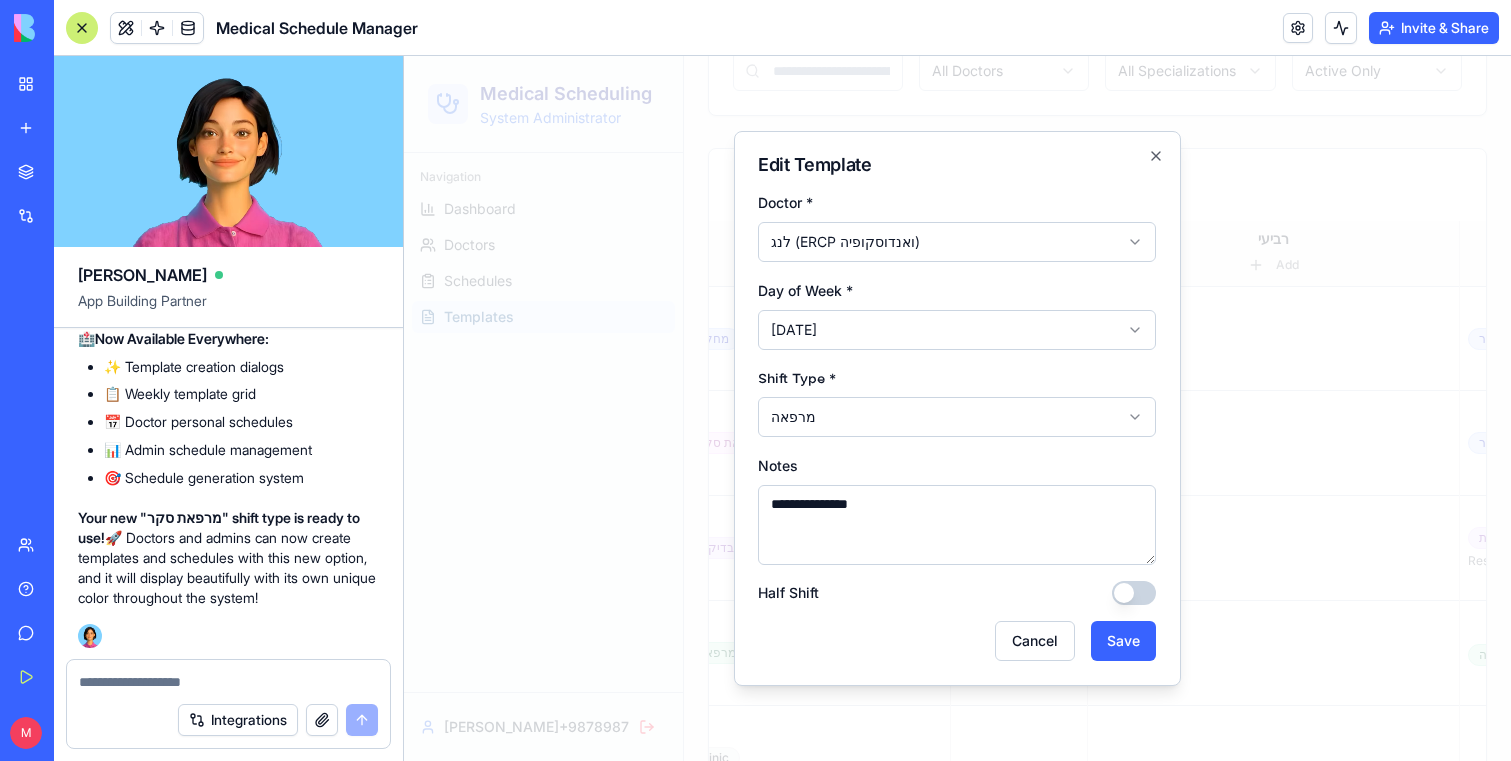
click at [177, 678] on textarea at bounding box center [228, 682] width 299 height 20
type textarea "*"
type textarea "**********"
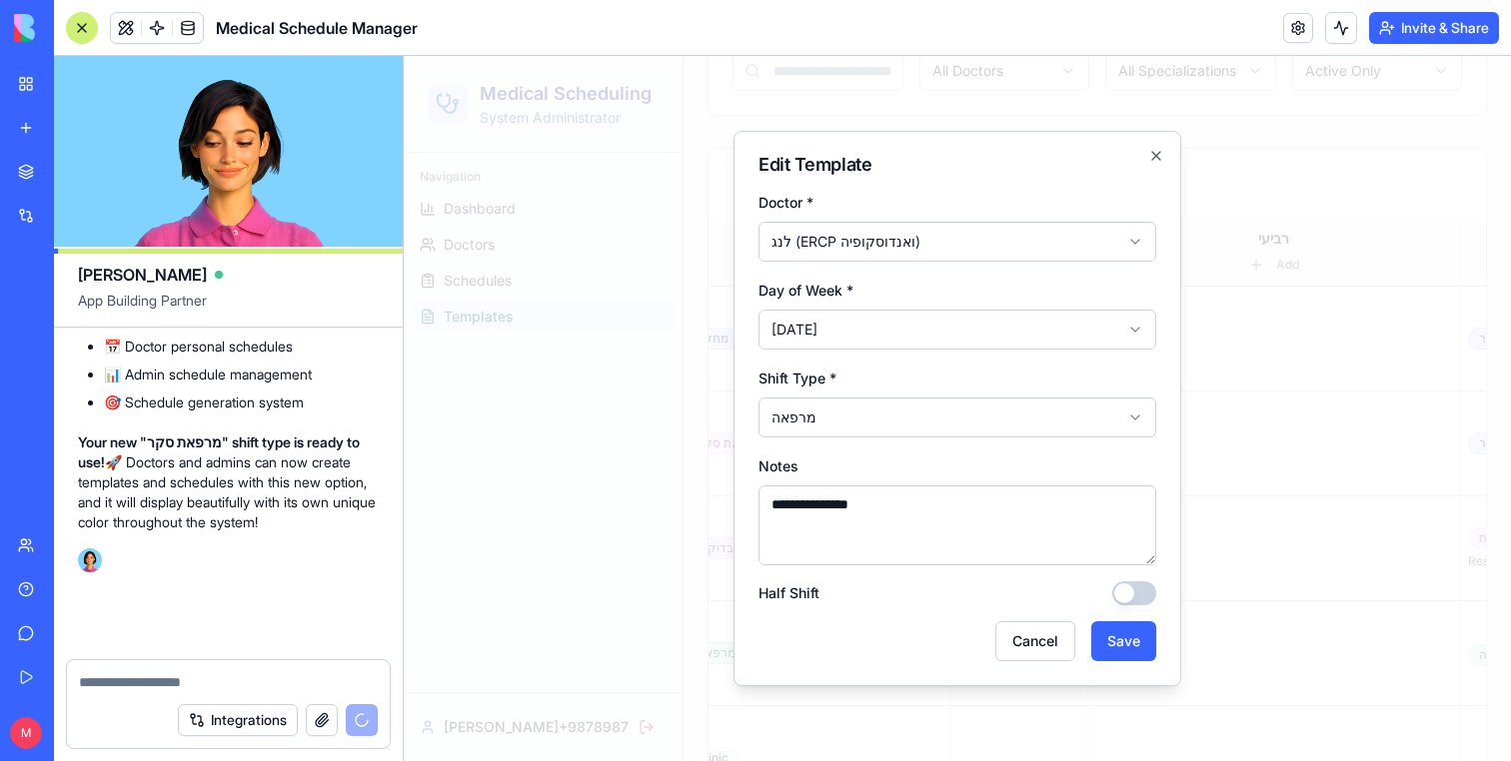
scroll to position [23990, 0]
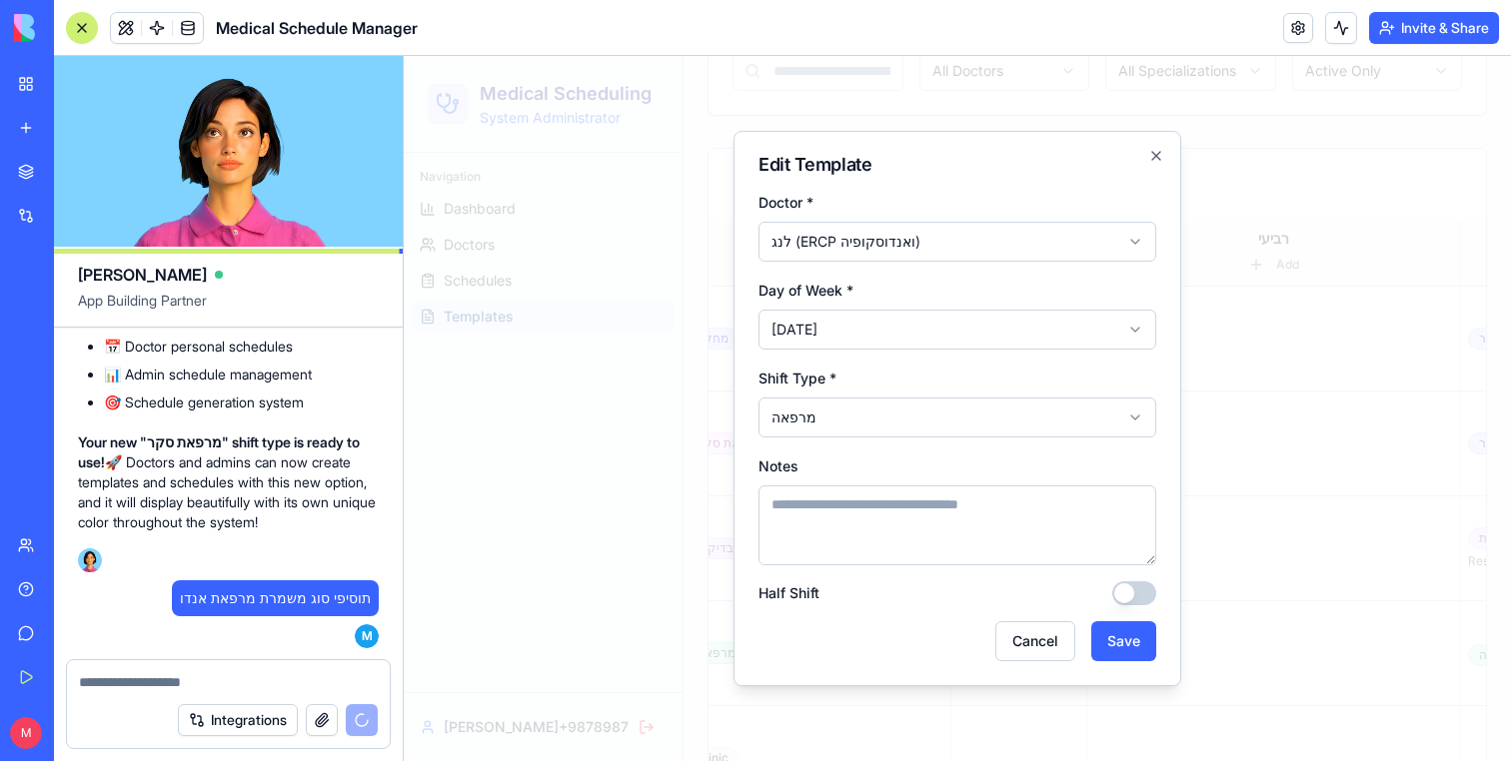
click at [1323, 234] on div at bounding box center [957, 408] width 1107 height 705
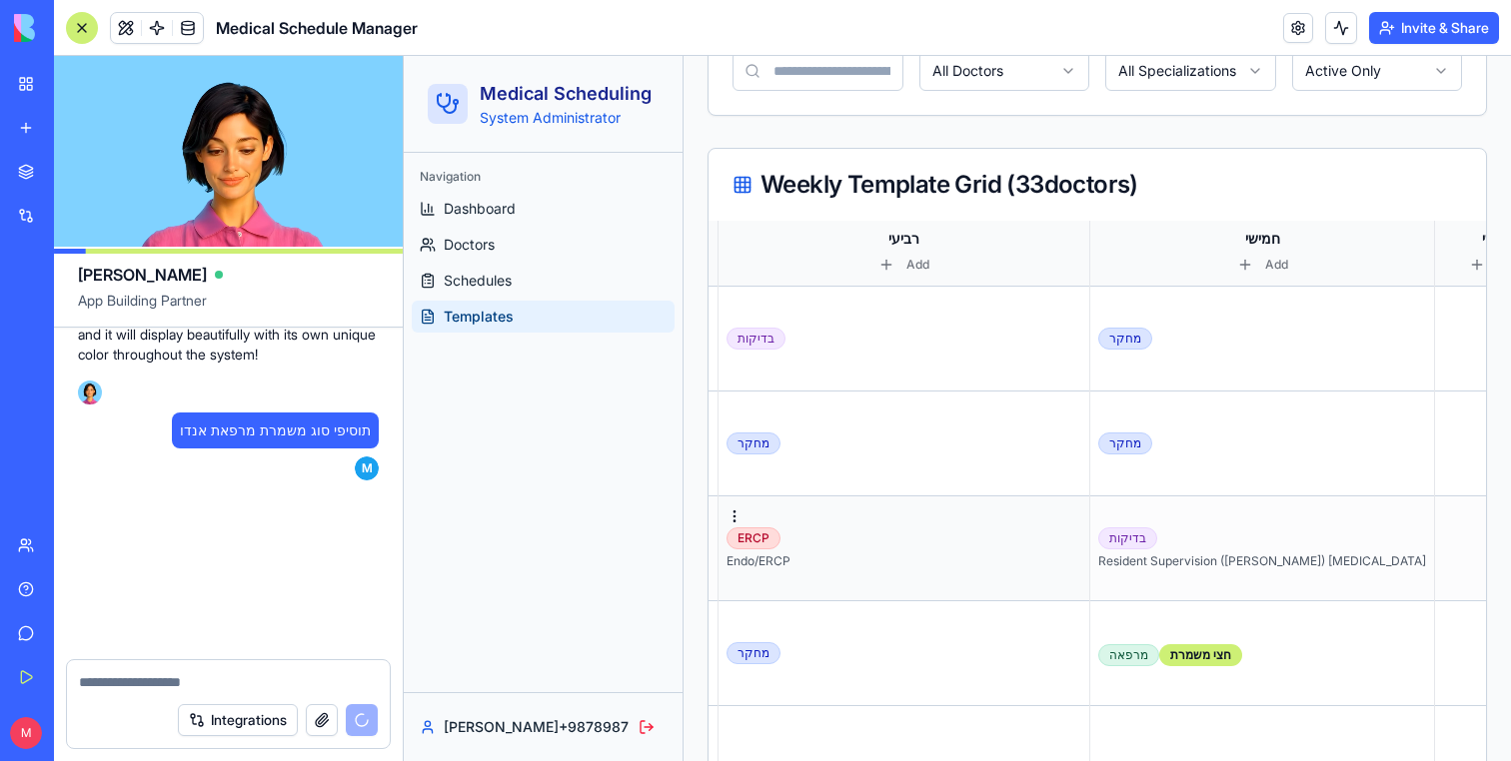
scroll to position [24158, 0]
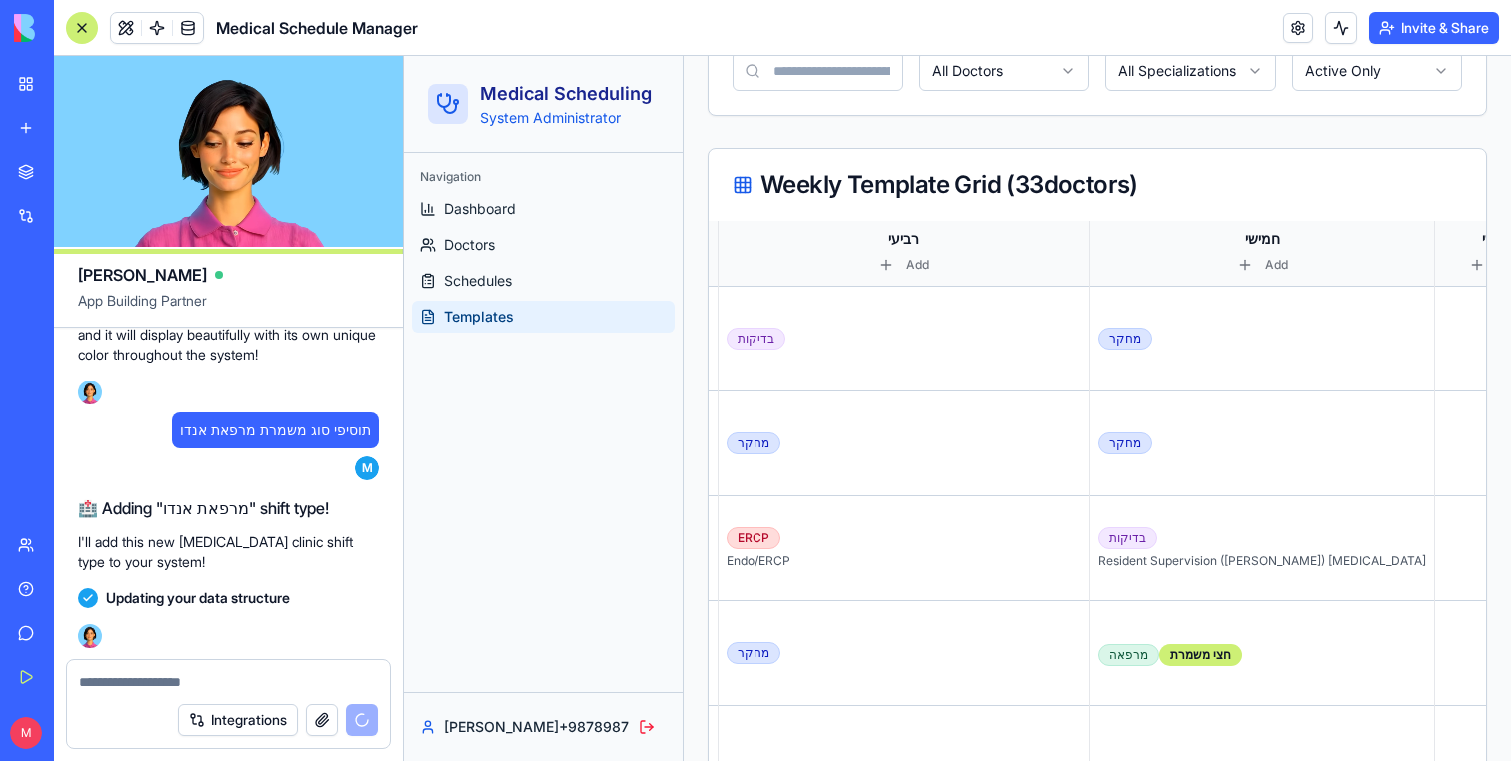
click at [222, 691] on textarea at bounding box center [228, 682] width 299 height 20
click at [1129, 572] on td "בדיקות Resident Supervision (Adam) TPN" at bounding box center [1262, 549] width 345 height 105
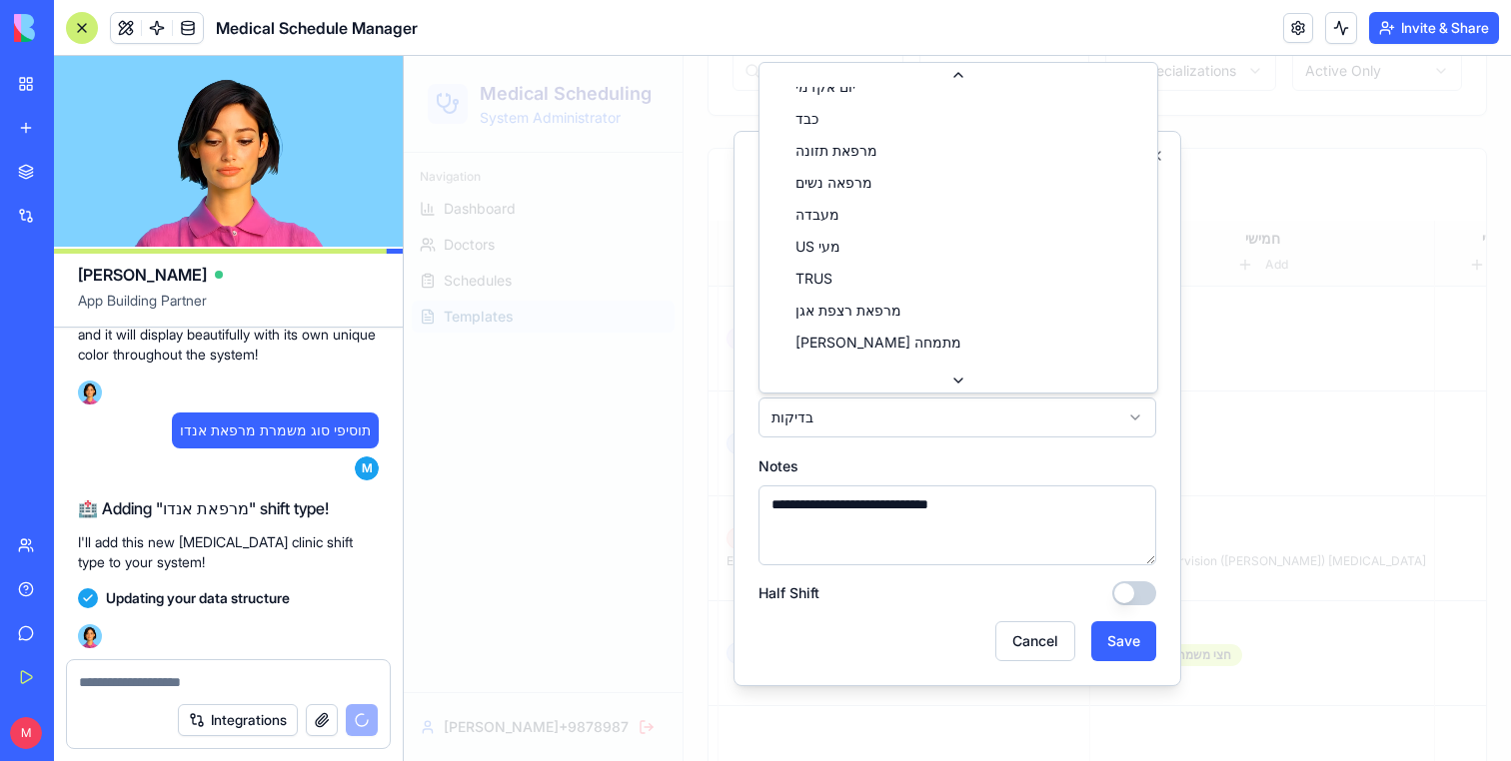
scroll to position [0, 0]
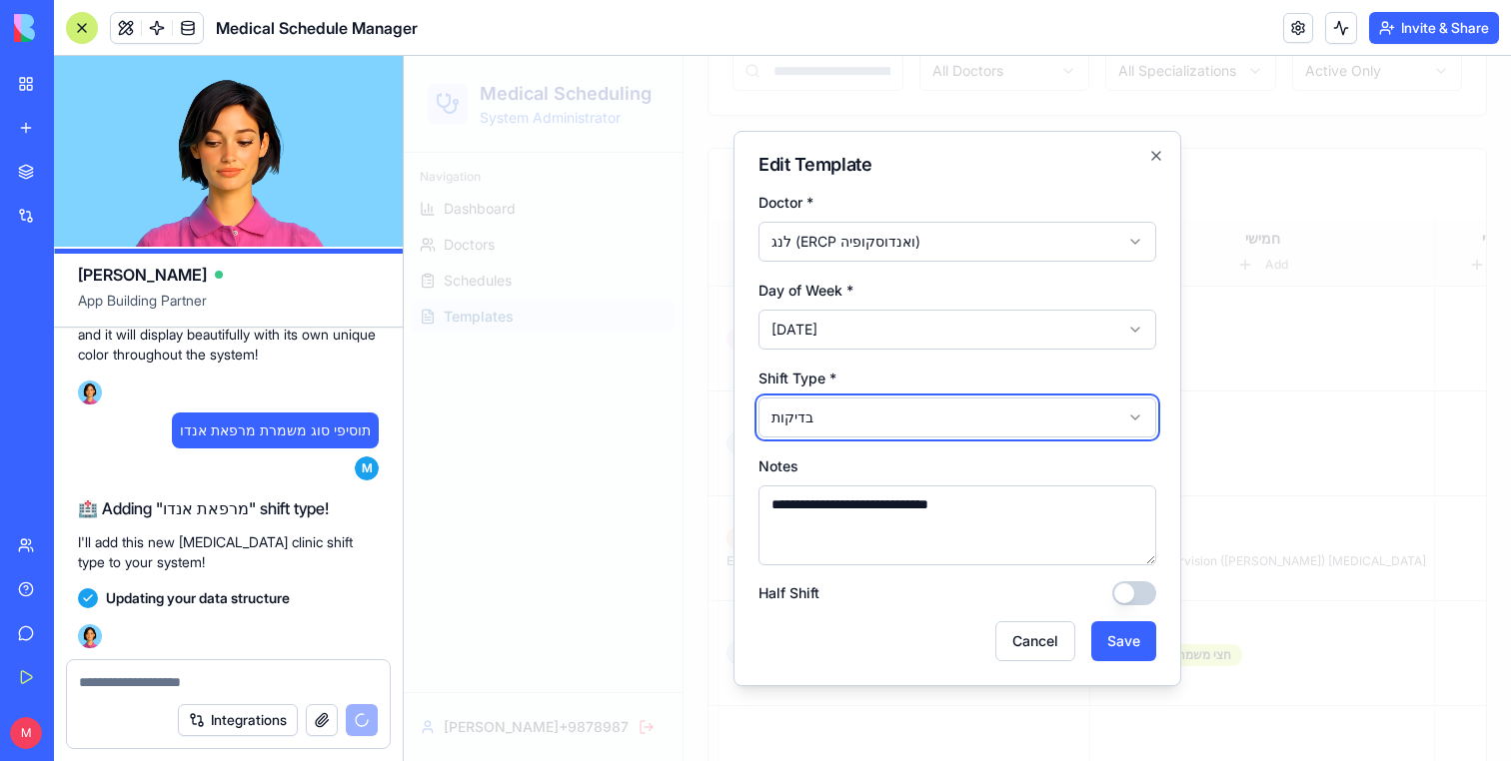
click at [616, 472] on div at bounding box center [957, 408] width 1107 height 705
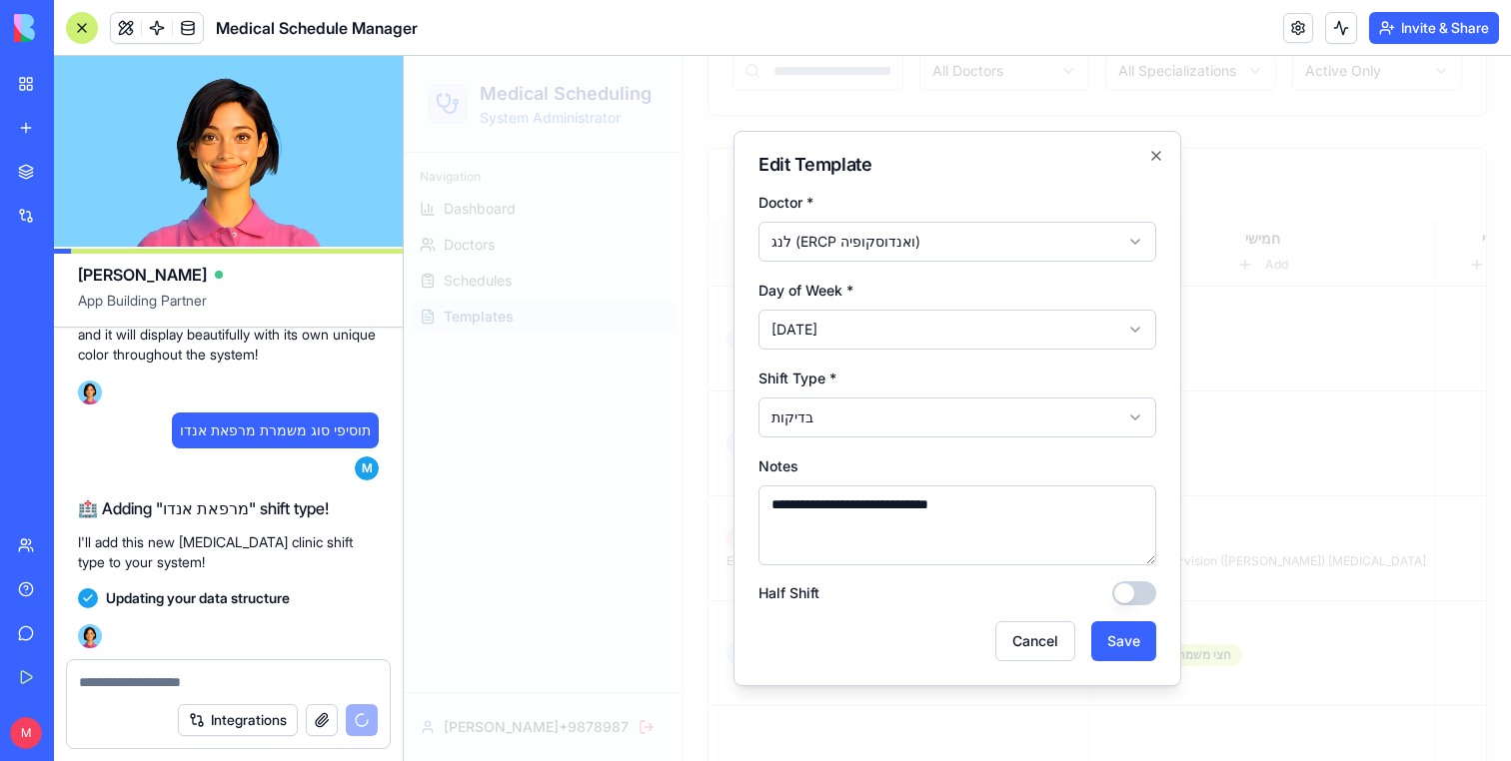
click at [213, 679] on textarea at bounding box center [228, 682] width 299 height 20
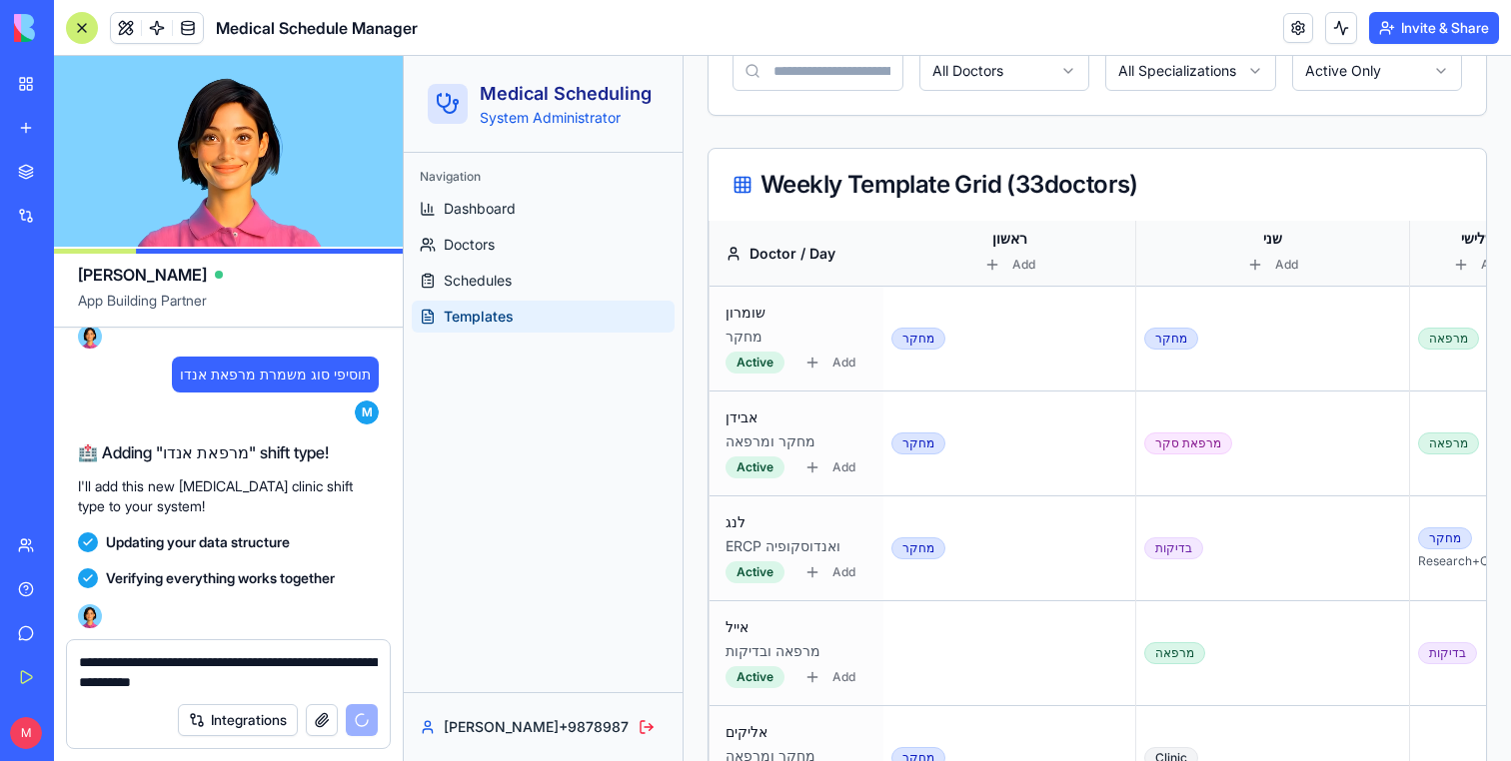
scroll to position [24853, 0]
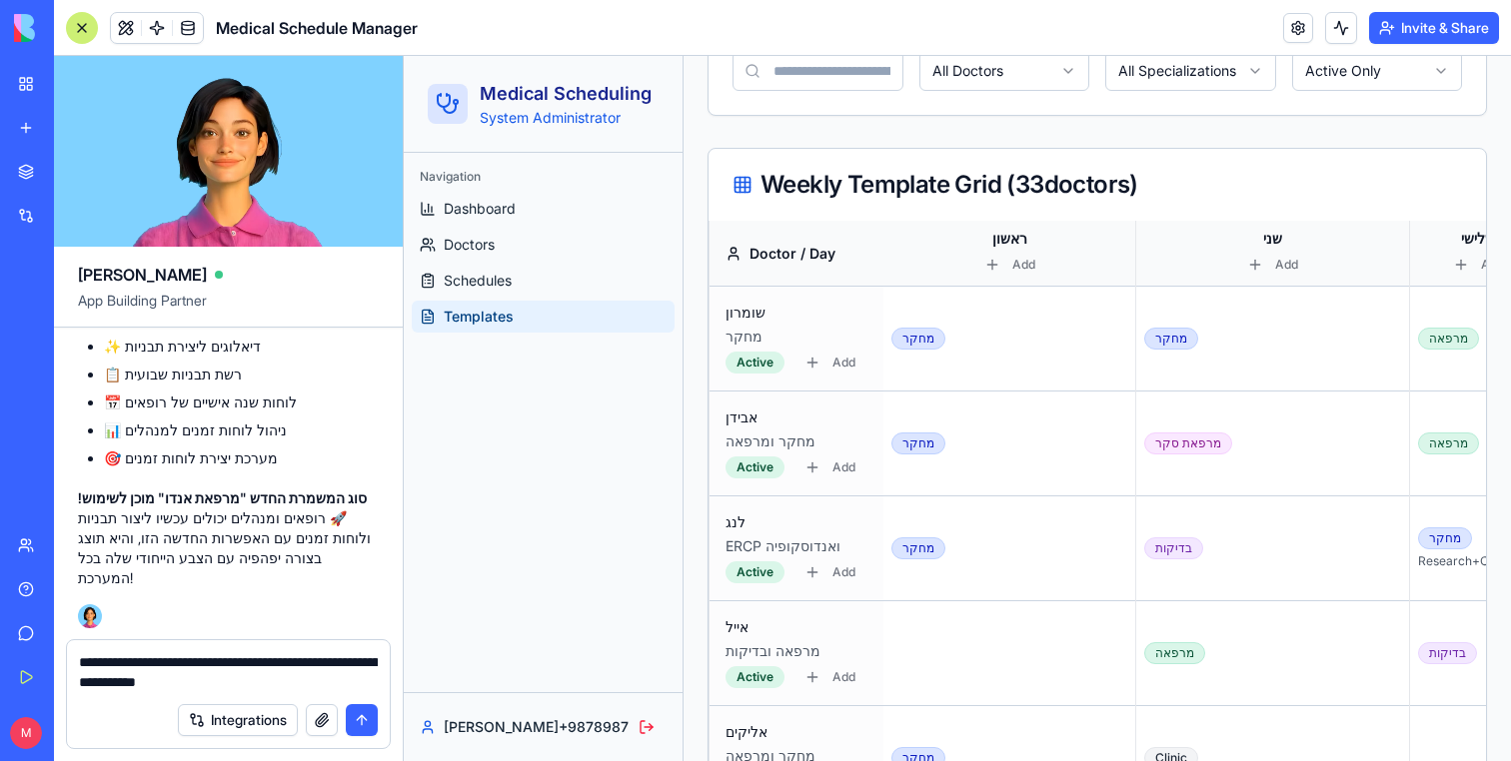
type textarea "**********"
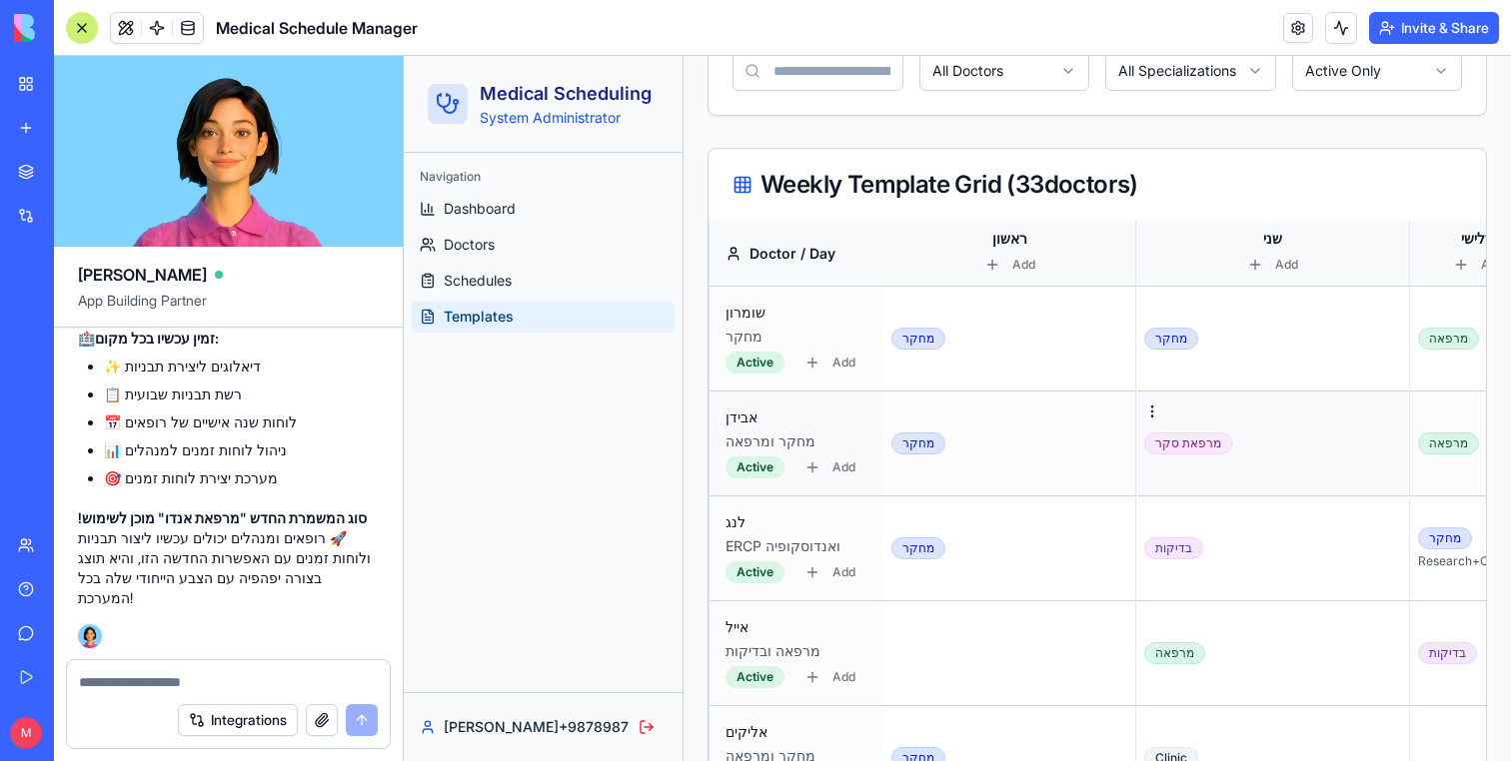
scroll to position [0, 828]
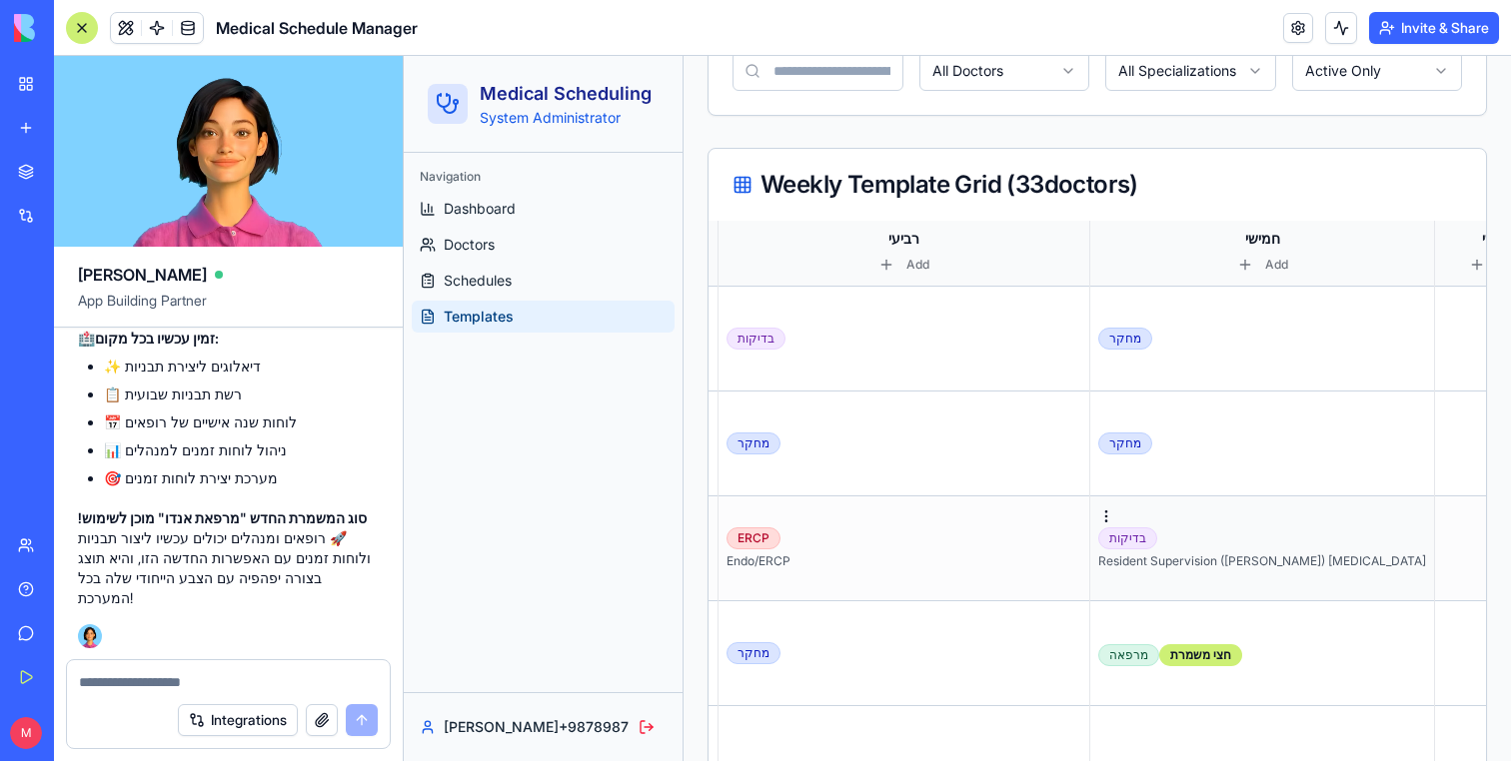
click at [1125, 515] on td "בדיקות Resident Supervision (Adam) TPN" at bounding box center [1262, 549] width 345 height 105
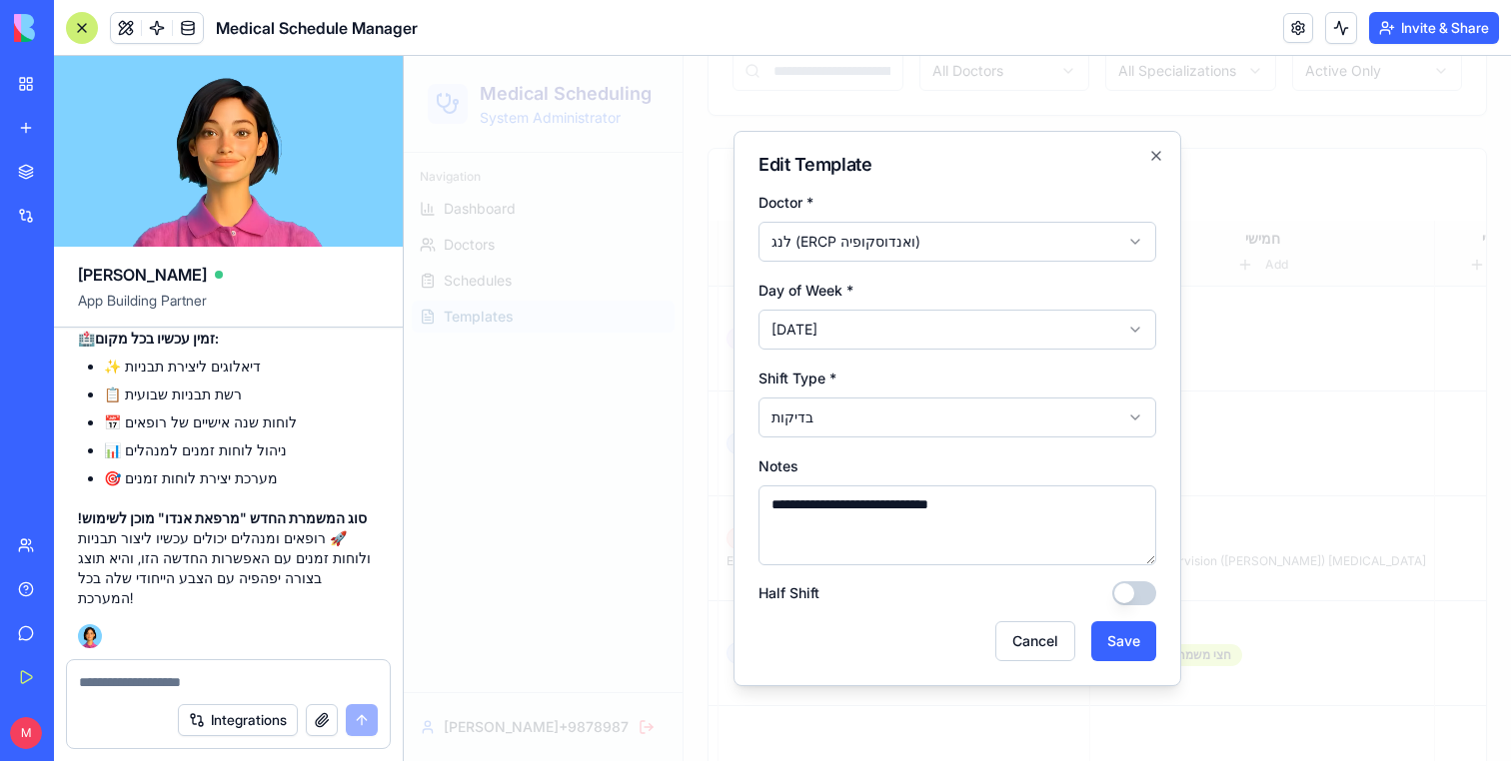
click at [823, 510] on textarea "**********" at bounding box center [957, 526] width 398 height 80
type textarea "*"
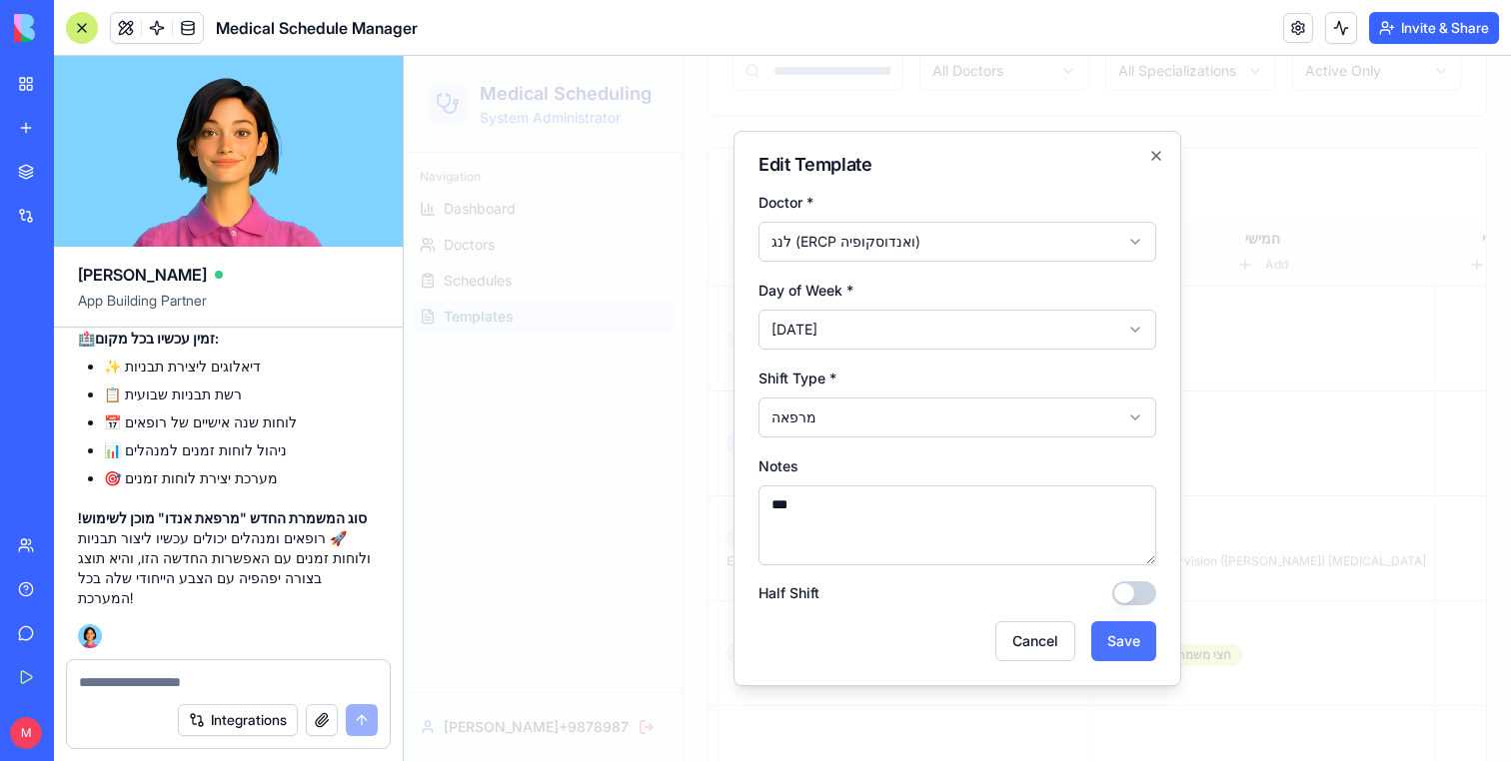
type textarea "***"
click at [1132, 639] on button "Save" at bounding box center [1123, 641] width 65 height 40
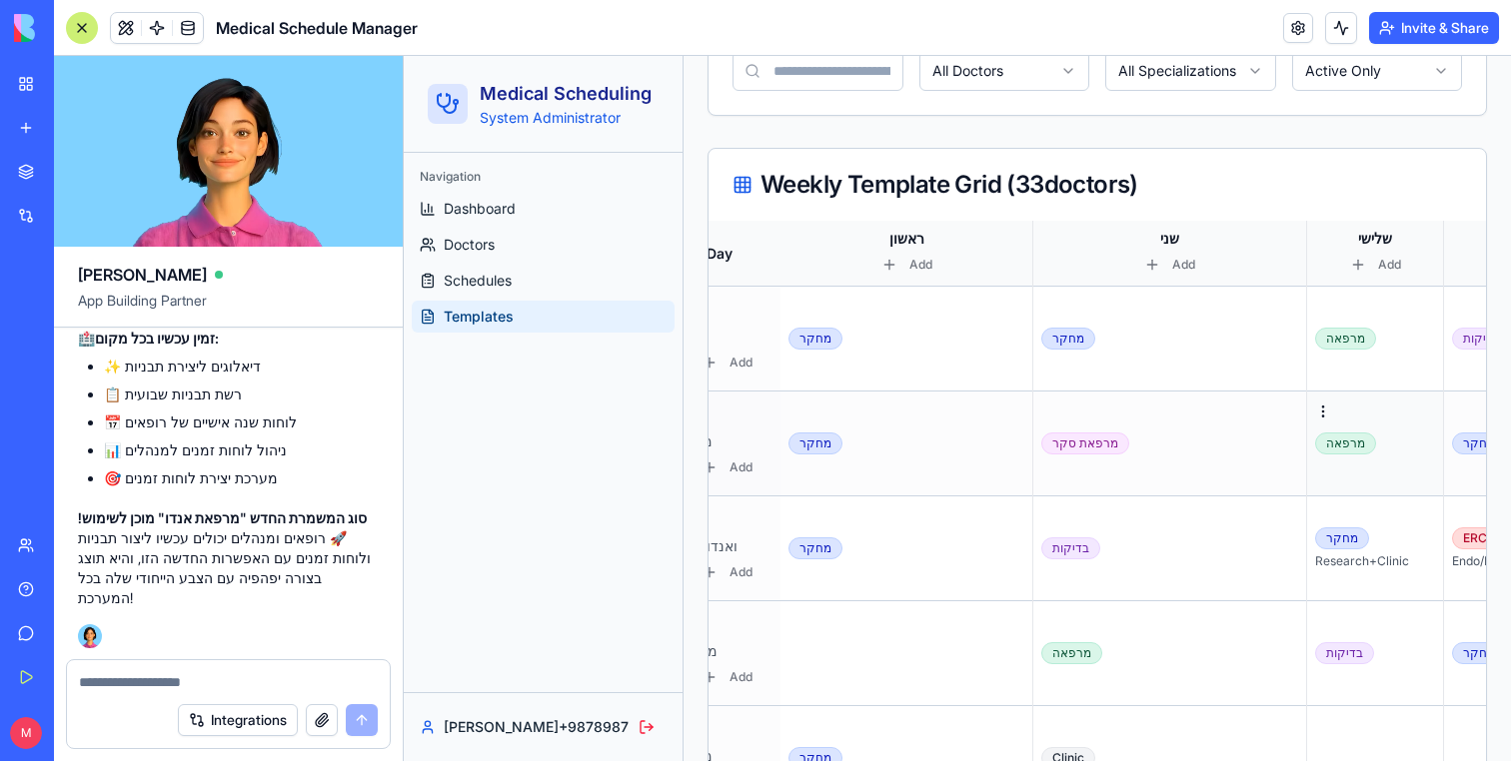
scroll to position [0, 105]
click at [1142, 432] on td "מרפאת סקר" at bounding box center [1168, 444] width 274 height 105
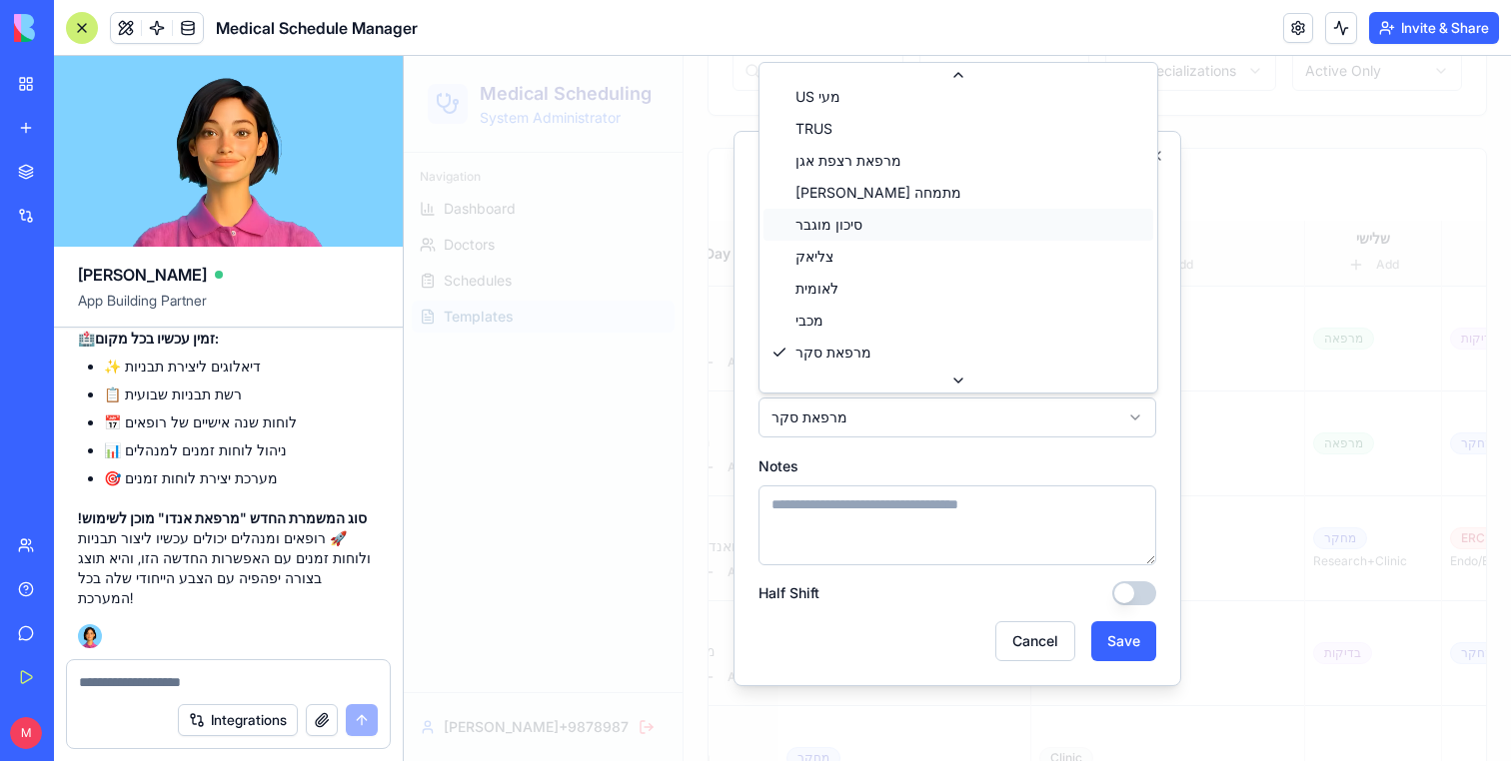
scroll to position [0, 0]
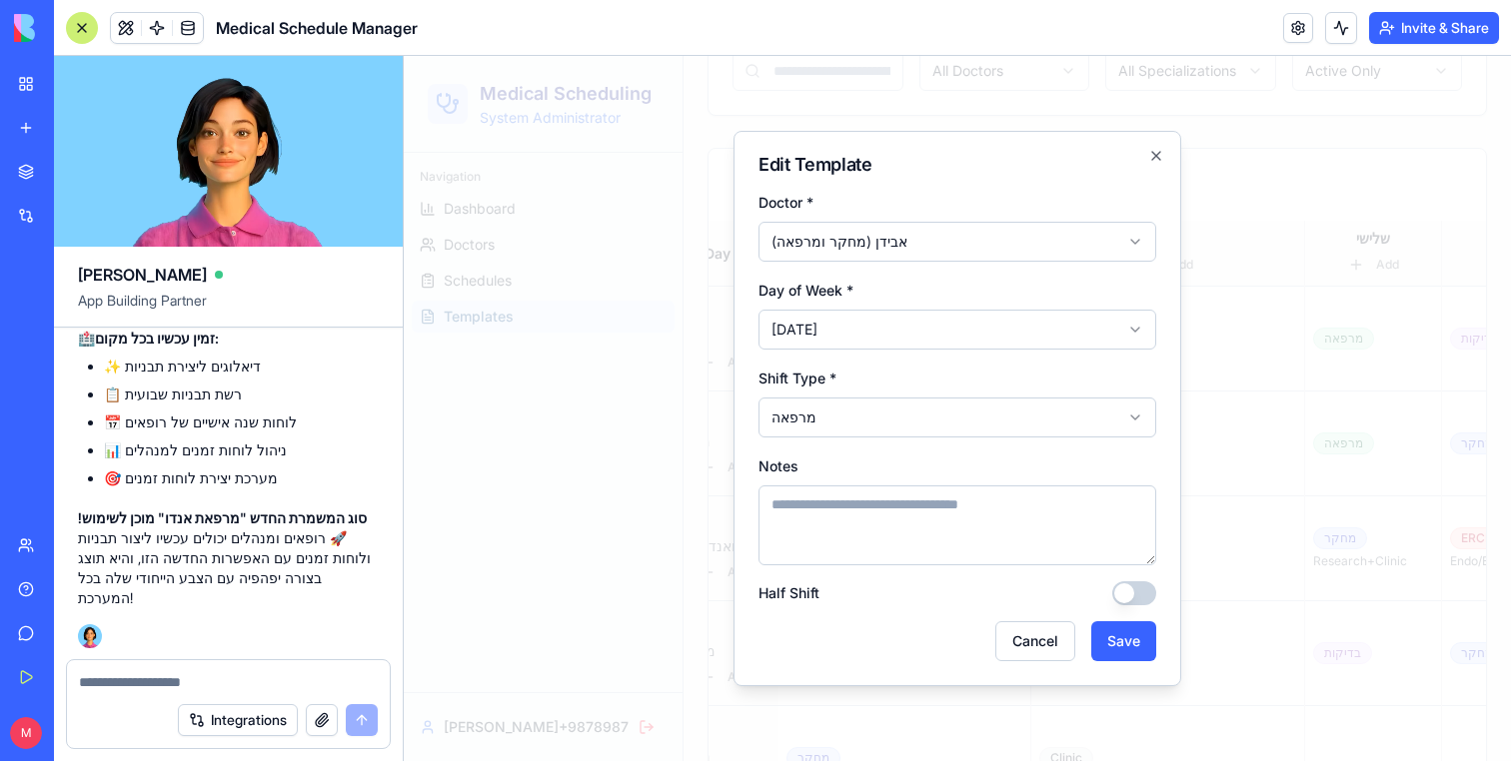
click at [937, 485] on div "Notes" at bounding box center [957, 510] width 398 height 112
click at [937, 506] on textarea "Notes" at bounding box center [957, 526] width 398 height 80
type textarea "***"
click at [1145, 657] on button "Save" at bounding box center [1123, 641] width 65 height 40
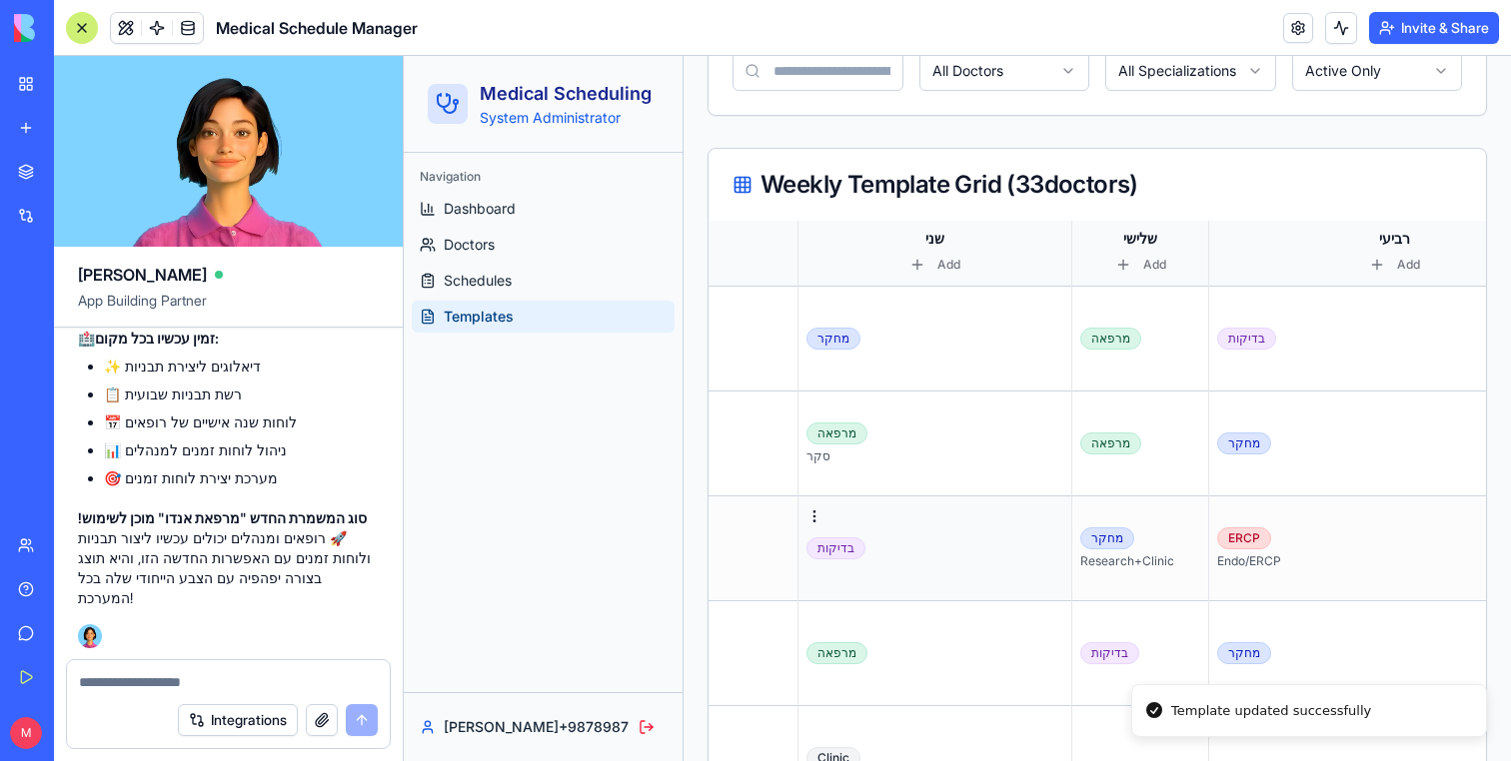
scroll to position [0, 340]
click at [1256, 527] on td "ERCP Endo/ERCP" at bounding box center [1393, 549] width 372 height 105
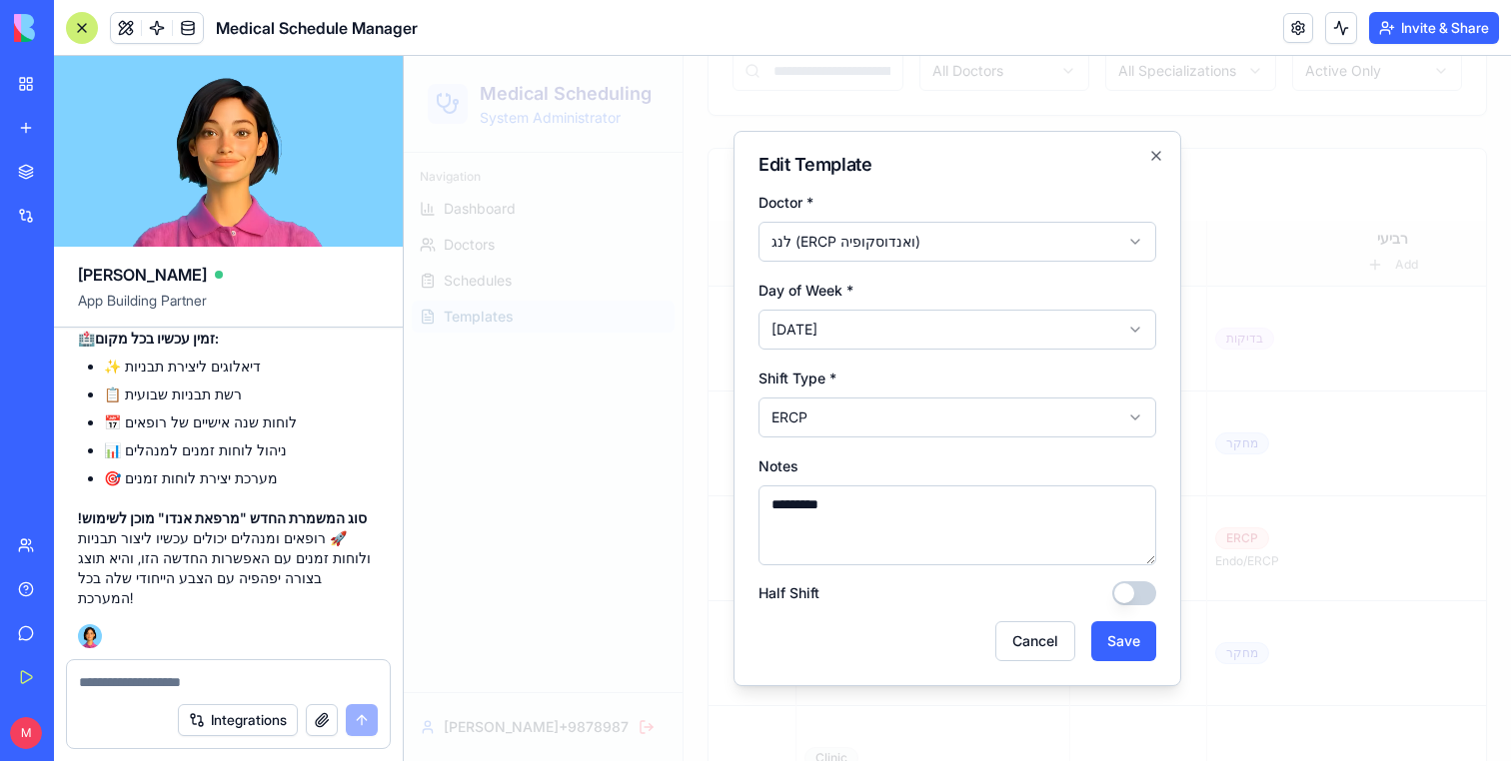
click at [888, 522] on textarea "*********" at bounding box center [957, 526] width 398 height 80
click at [804, 501] on textarea "*********" at bounding box center [957, 526] width 398 height 80
drag, startPoint x: 813, startPoint y: 507, endPoint x: 751, endPoint y: 507, distance: 61.9
click at [751, 507] on div "**********" at bounding box center [957, 408] width 448 height 555
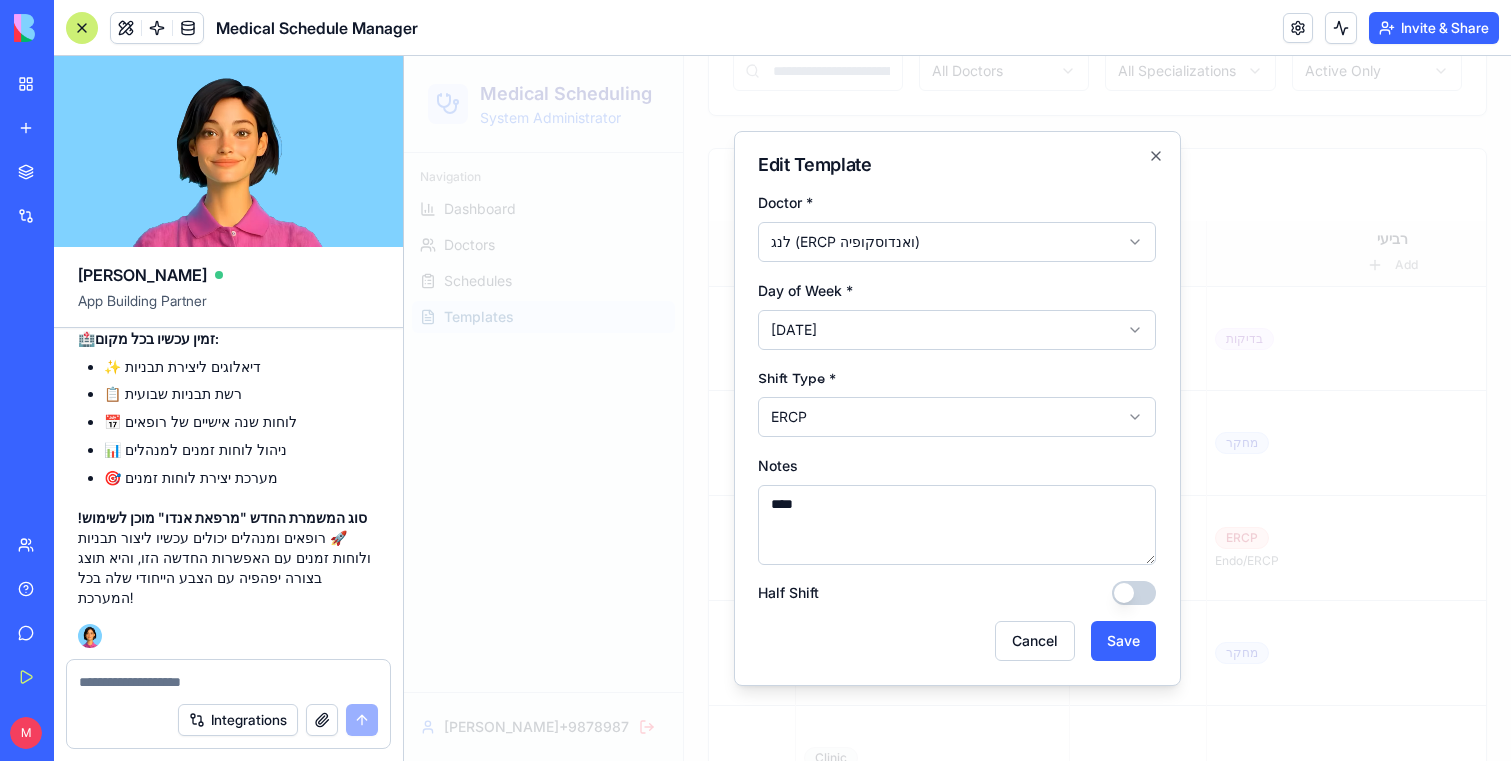
type textarea "****"
click at [862, 381] on div "**********" at bounding box center [957, 402] width 398 height 72
click at [834, 440] on form "**********" at bounding box center [957, 426] width 398 height 472
click at [1128, 639] on button "Save" at bounding box center [1123, 641] width 65 height 40
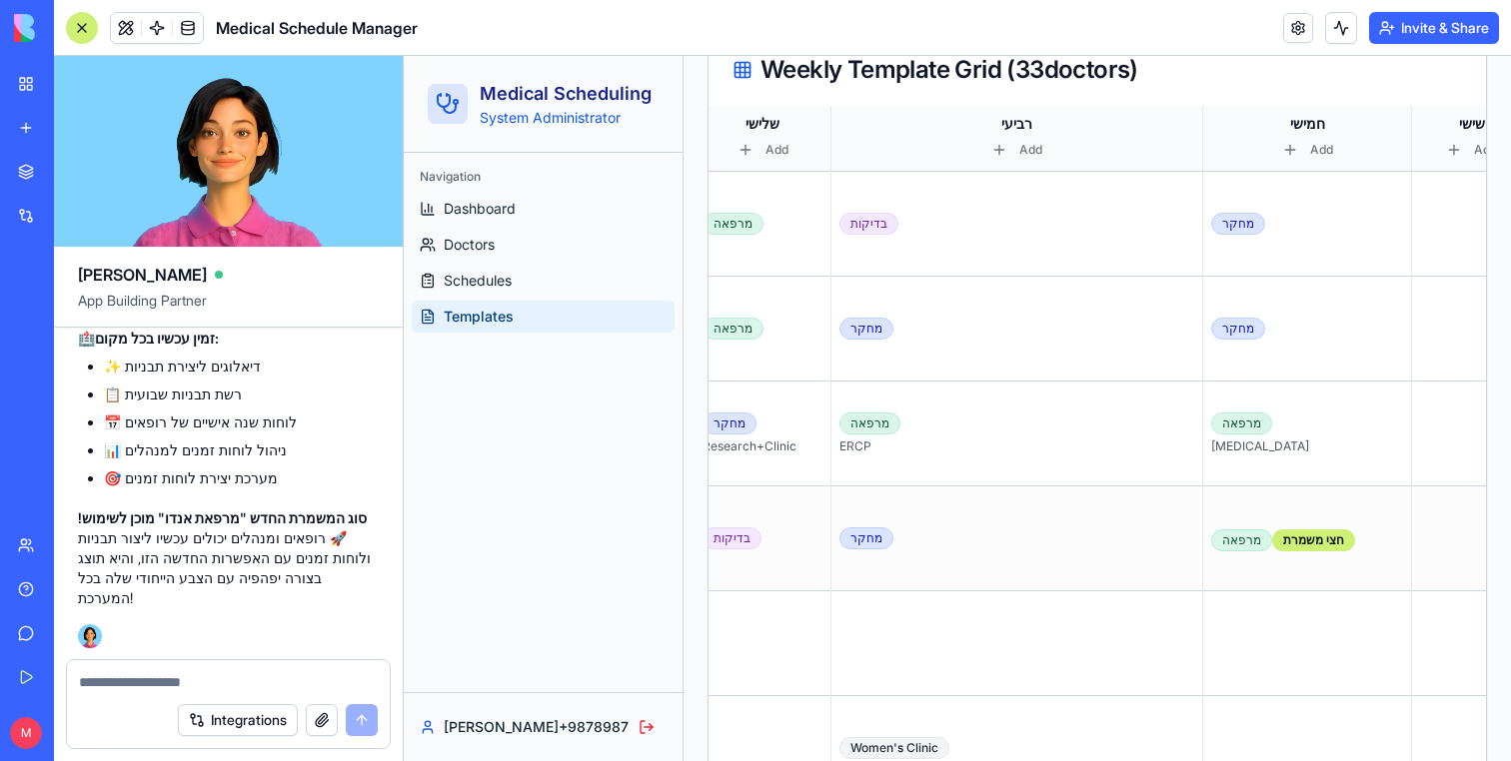
scroll to position [0, 770]
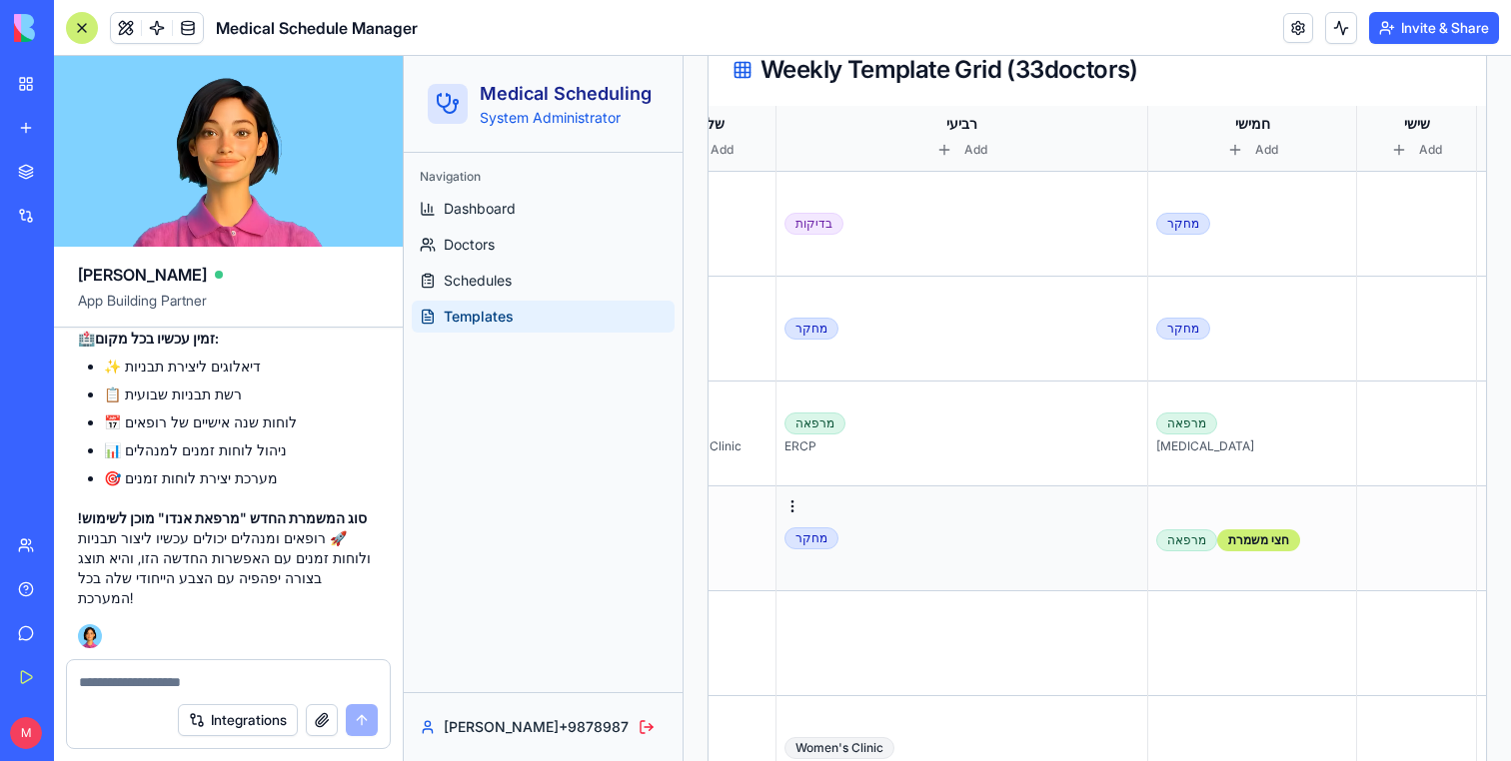
click at [936, 546] on div "מחקר" at bounding box center [961, 539] width 355 height 22
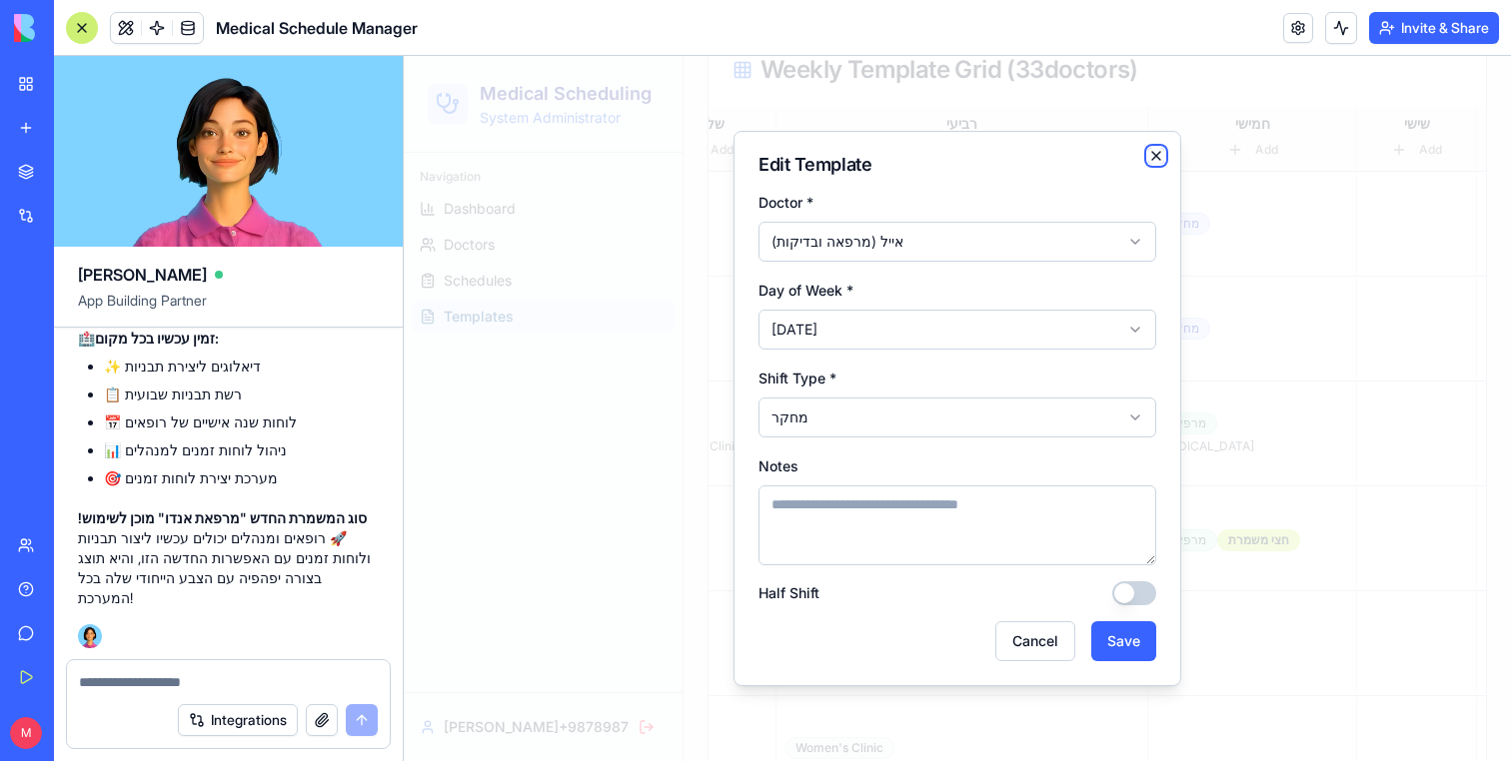
click at [1159, 157] on icon "button" at bounding box center [1156, 156] width 16 height 16
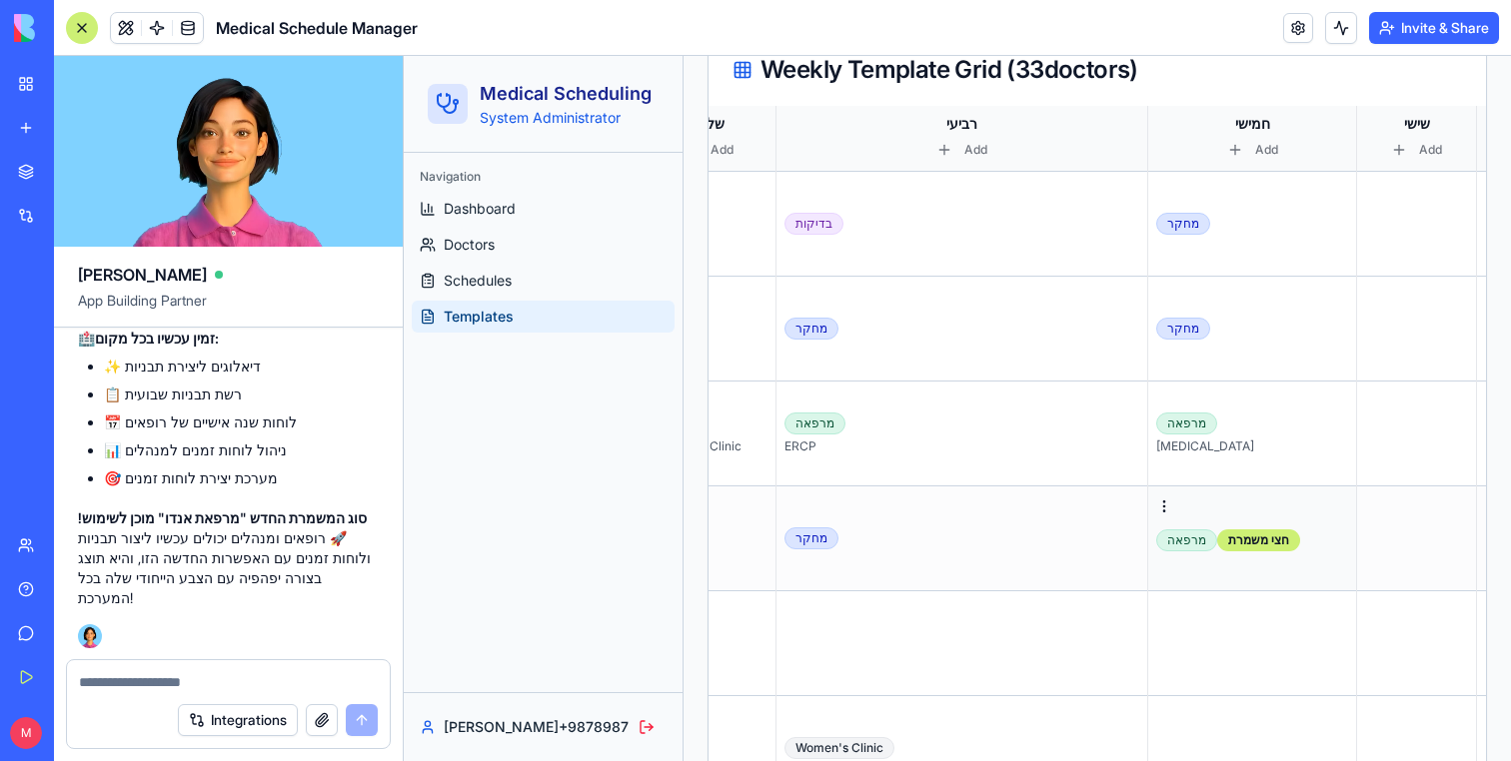
click at [1289, 560] on td "מרפאה חצי משמרת" at bounding box center [1252, 539] width 209 height 105
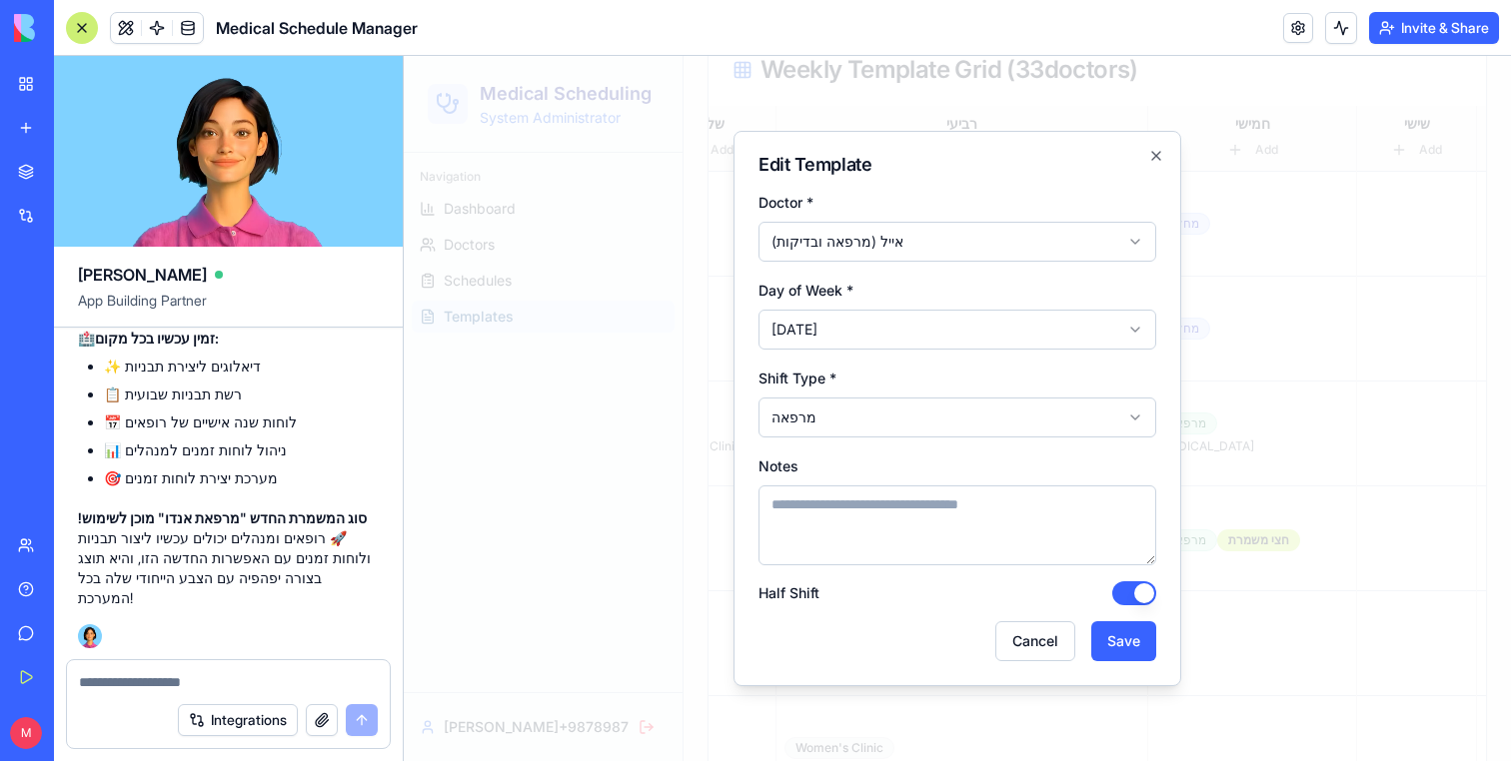
click at [1134, 591] on button "Half Shift" at bounding box center [1134, 593] width 44 height 24
click at [1134, 640] on button "Save" at bounding box center [1123, 641] width 65 height 40
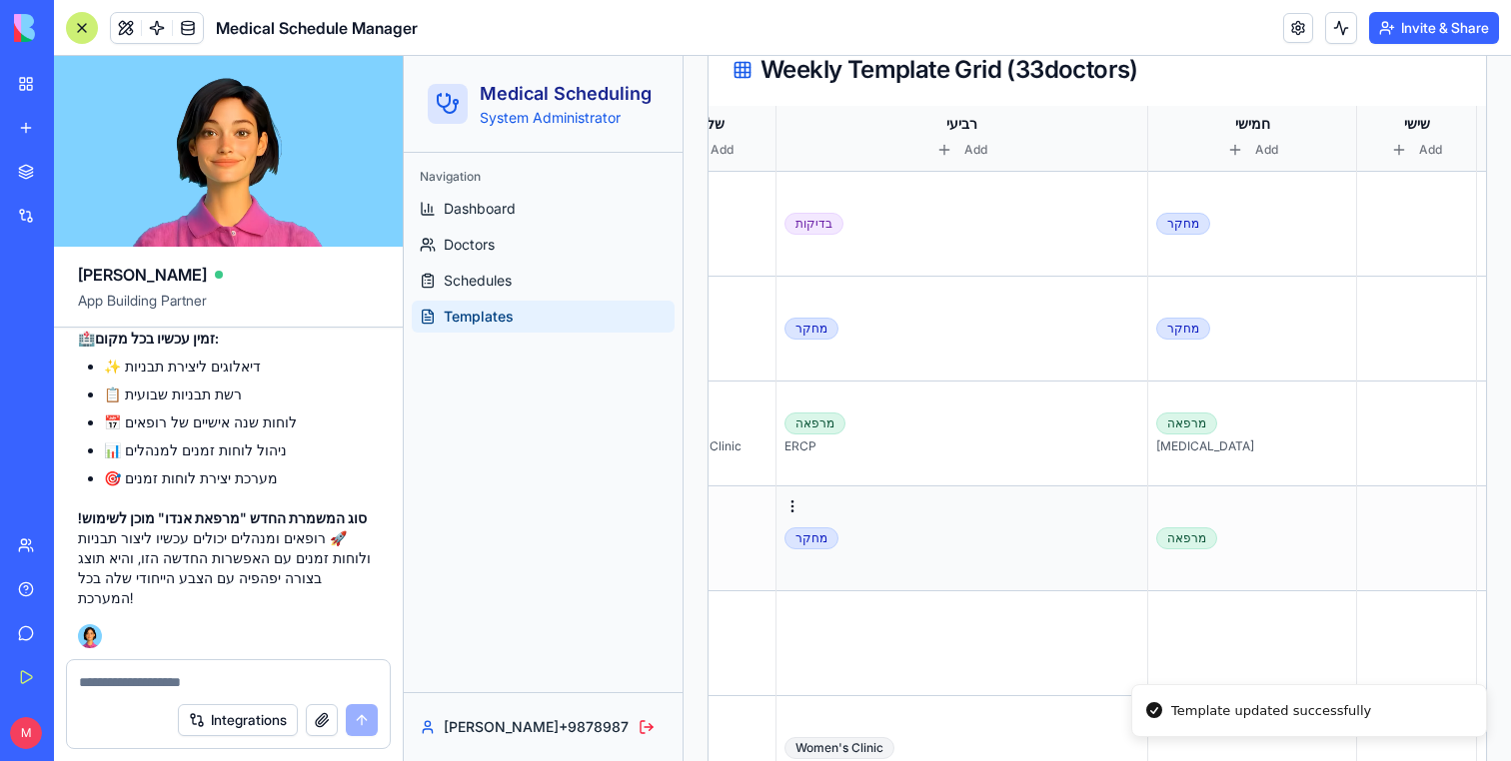
click at [978, 557] on td "מחקר" at bounding box center [962, 539] width 372 height 105
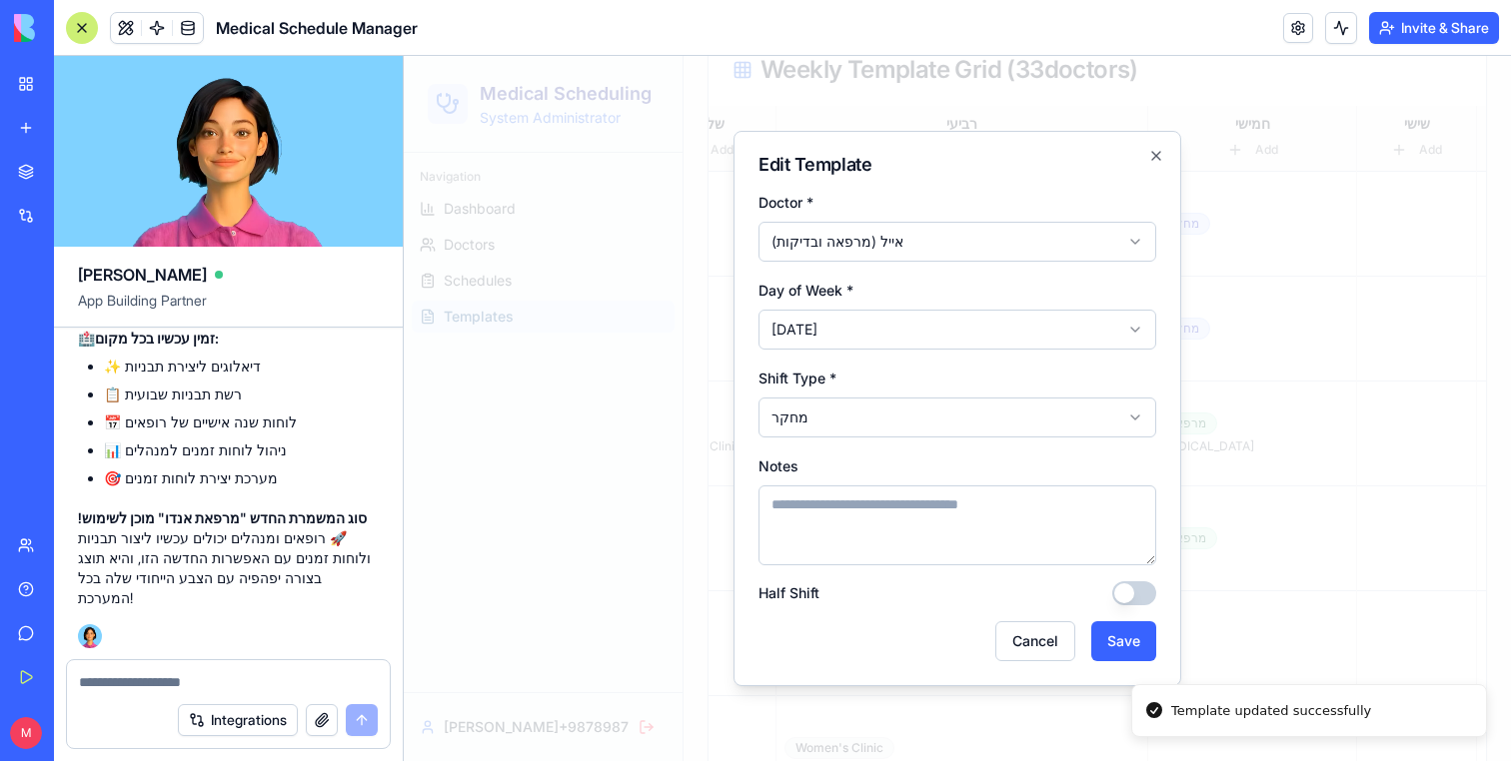
click at [695, 444] on div at bounding box center [957, 408] width 1107 height 705
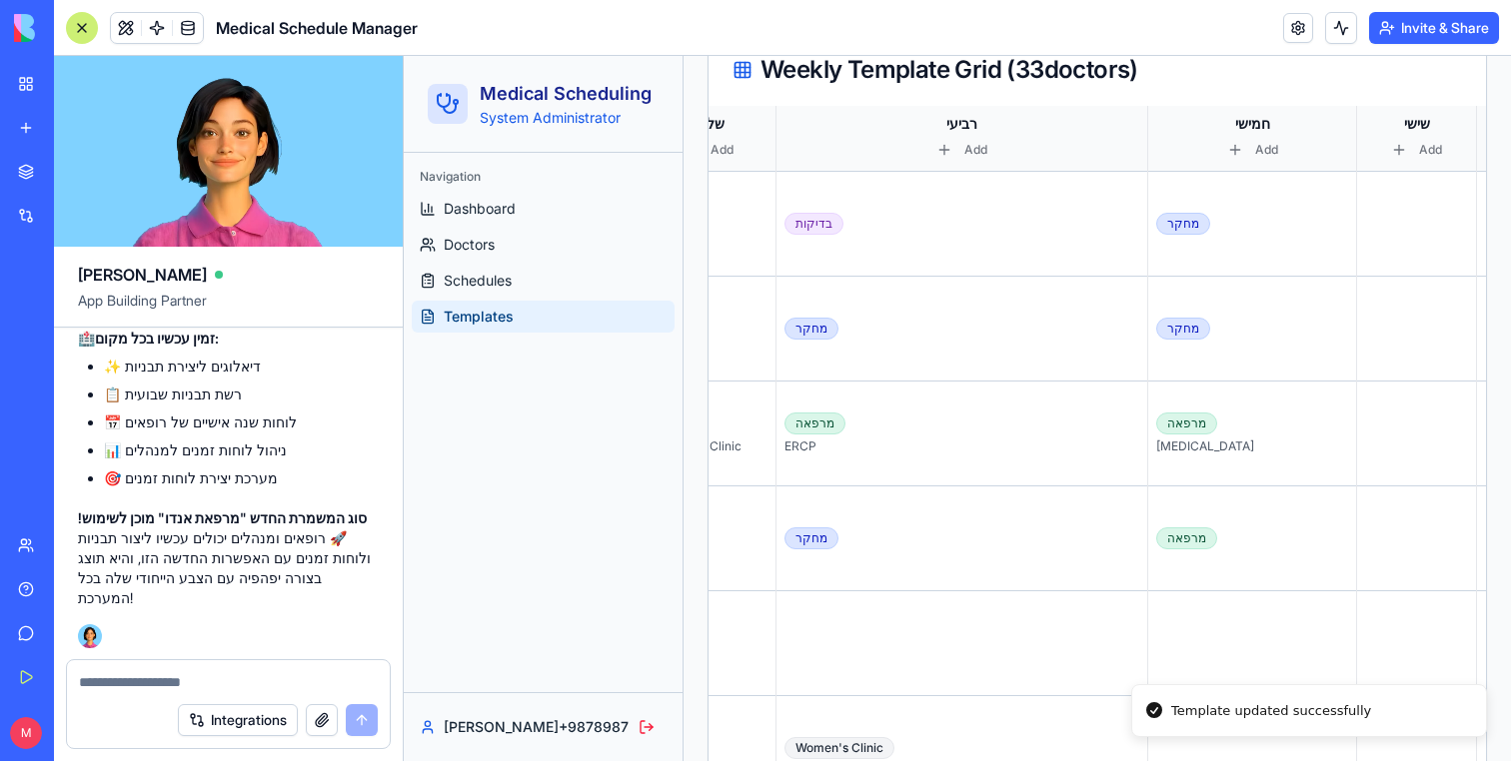
click at [220, 675] on textarea at bounding box center [228, 682] width 299 height 20
type textarea "*"
type textarea "**********"
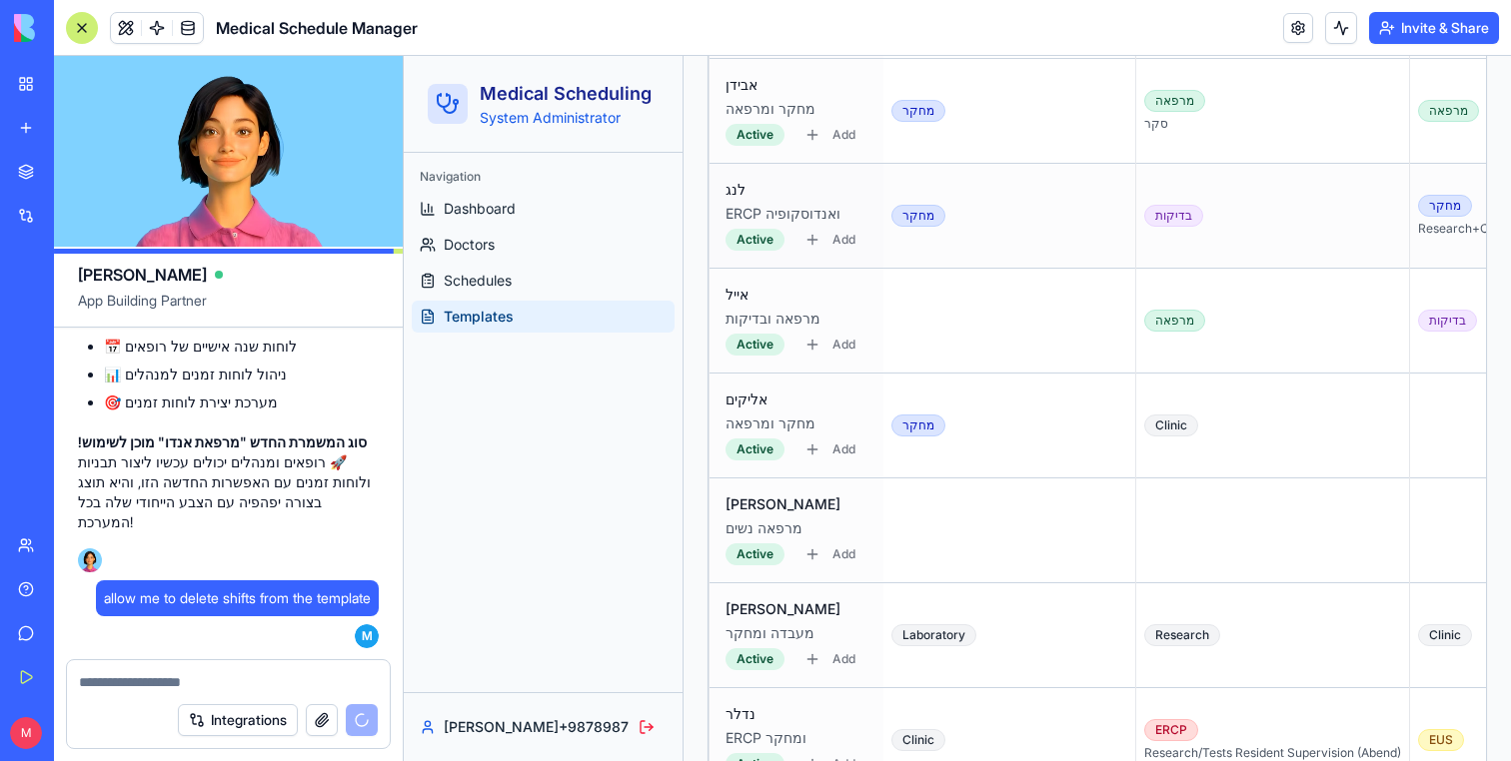
scroll to position [778, 0]
click at [1028, 438] on td "מחקר" at bounding box center [1009, 425] width 253 height 105
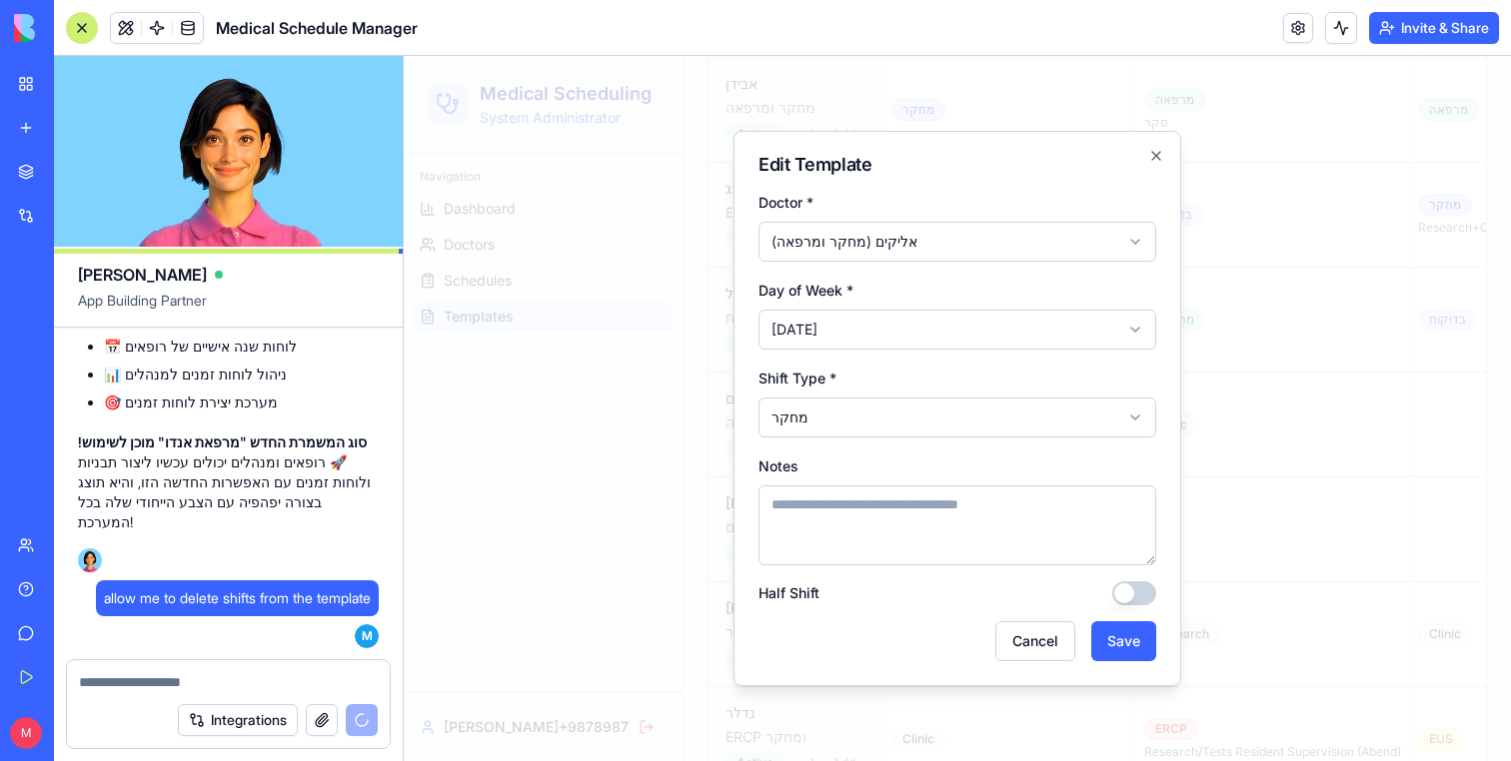
click at [1266, 398] on div at bounding box center [957, 408] width 1107 height 705
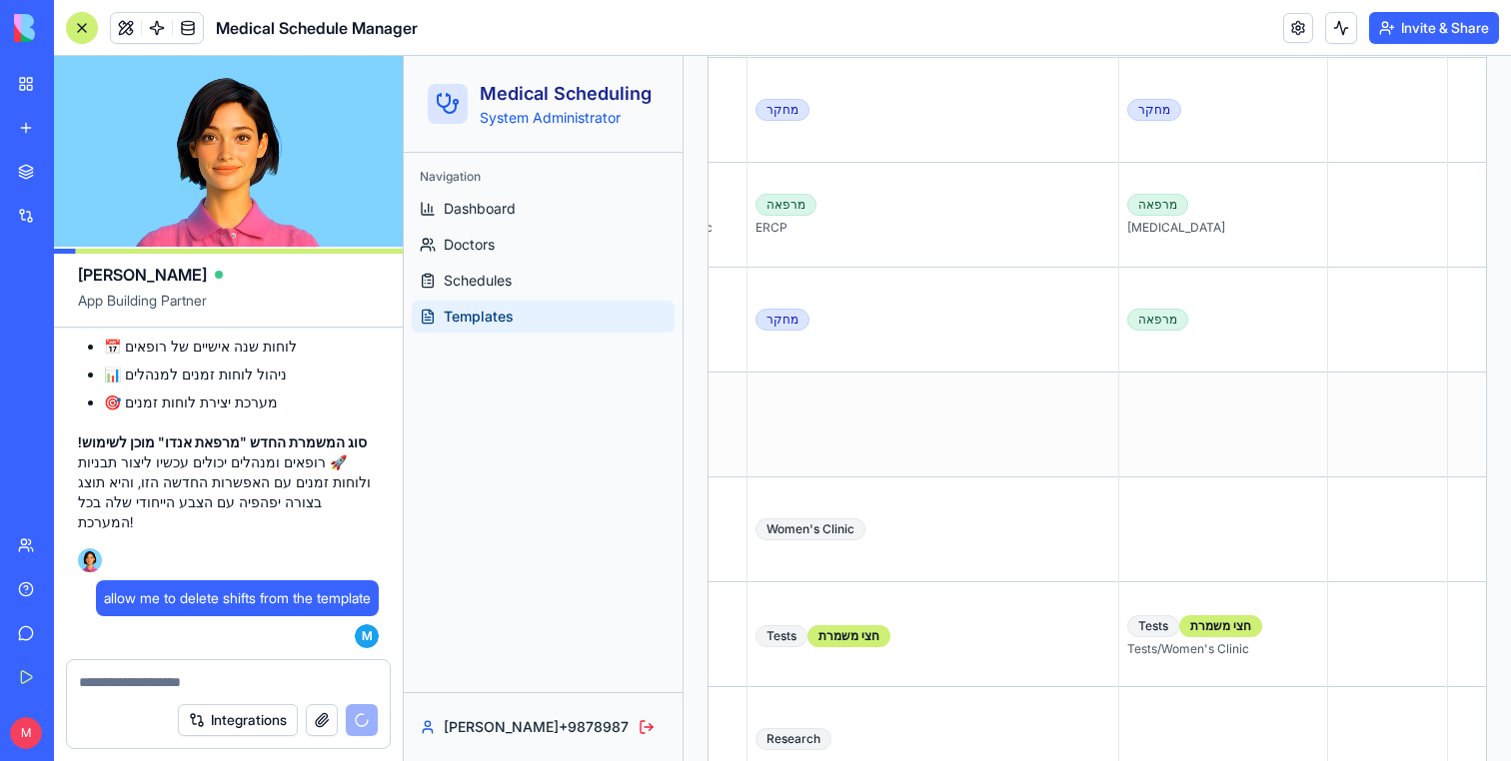
scroll to position [0, 828]
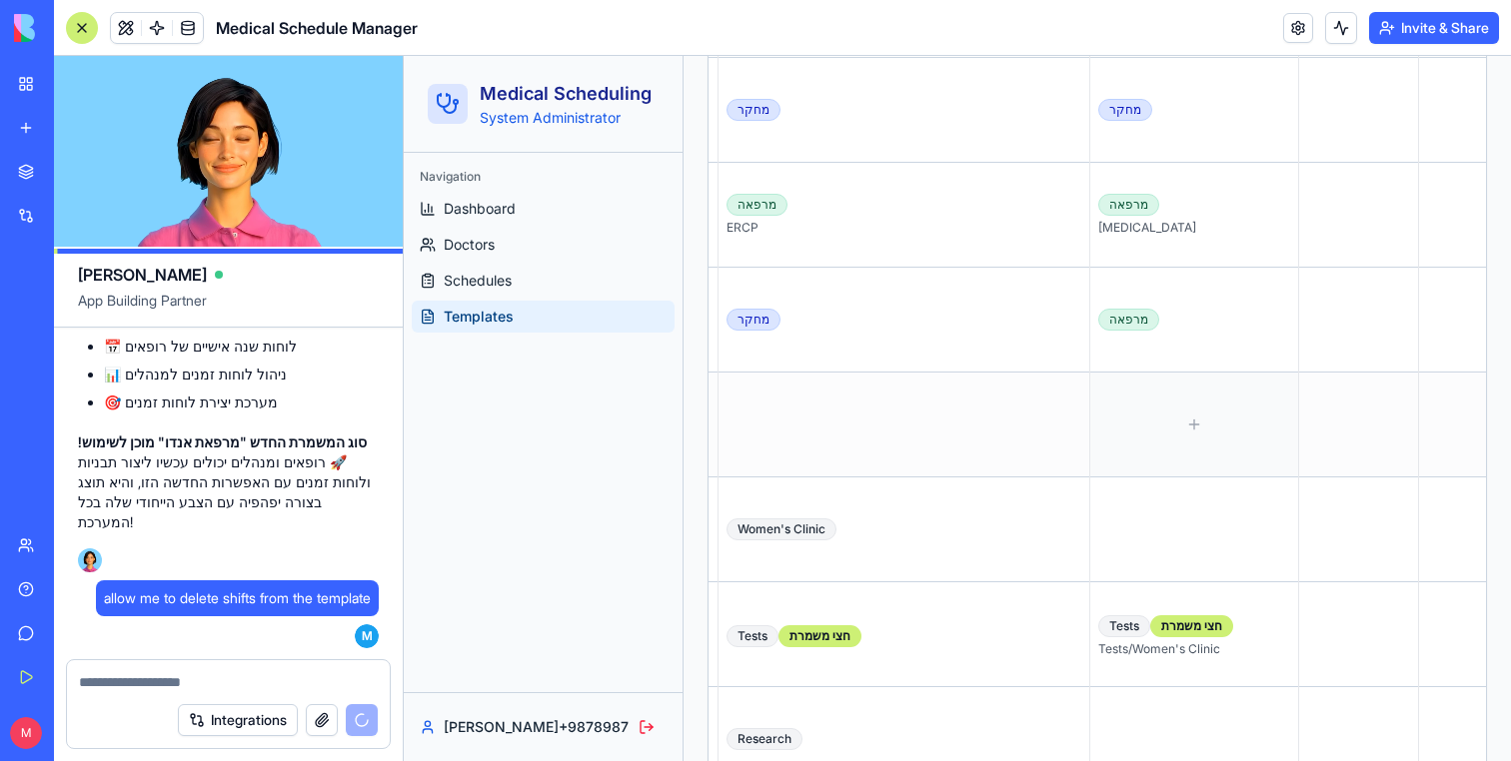
click at [1125, 428] on div at bounding box center [1194, 425] width 192 height 88
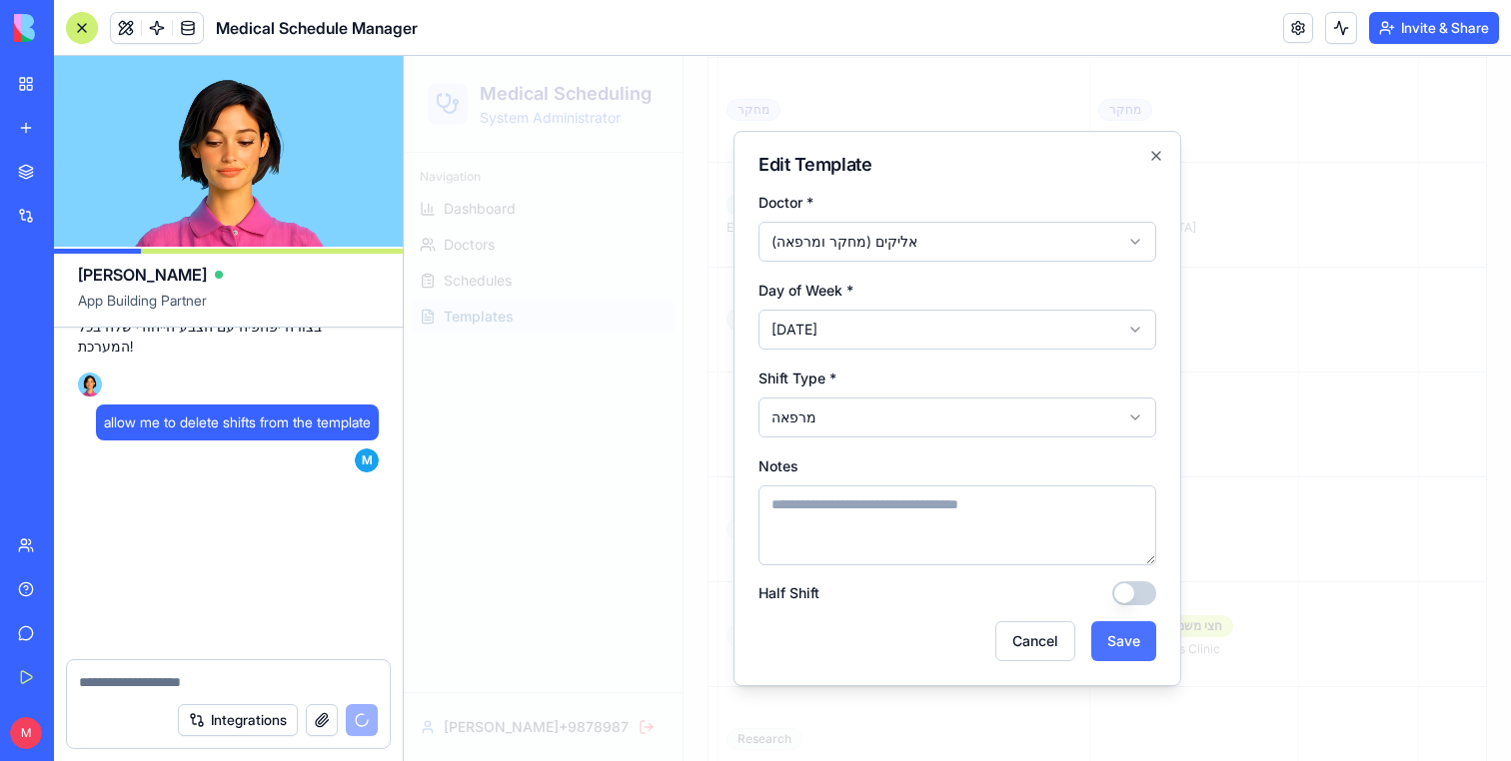
click at [1116, 629] on button "Save" at bounding box center [1123, 641] width 65 height 40
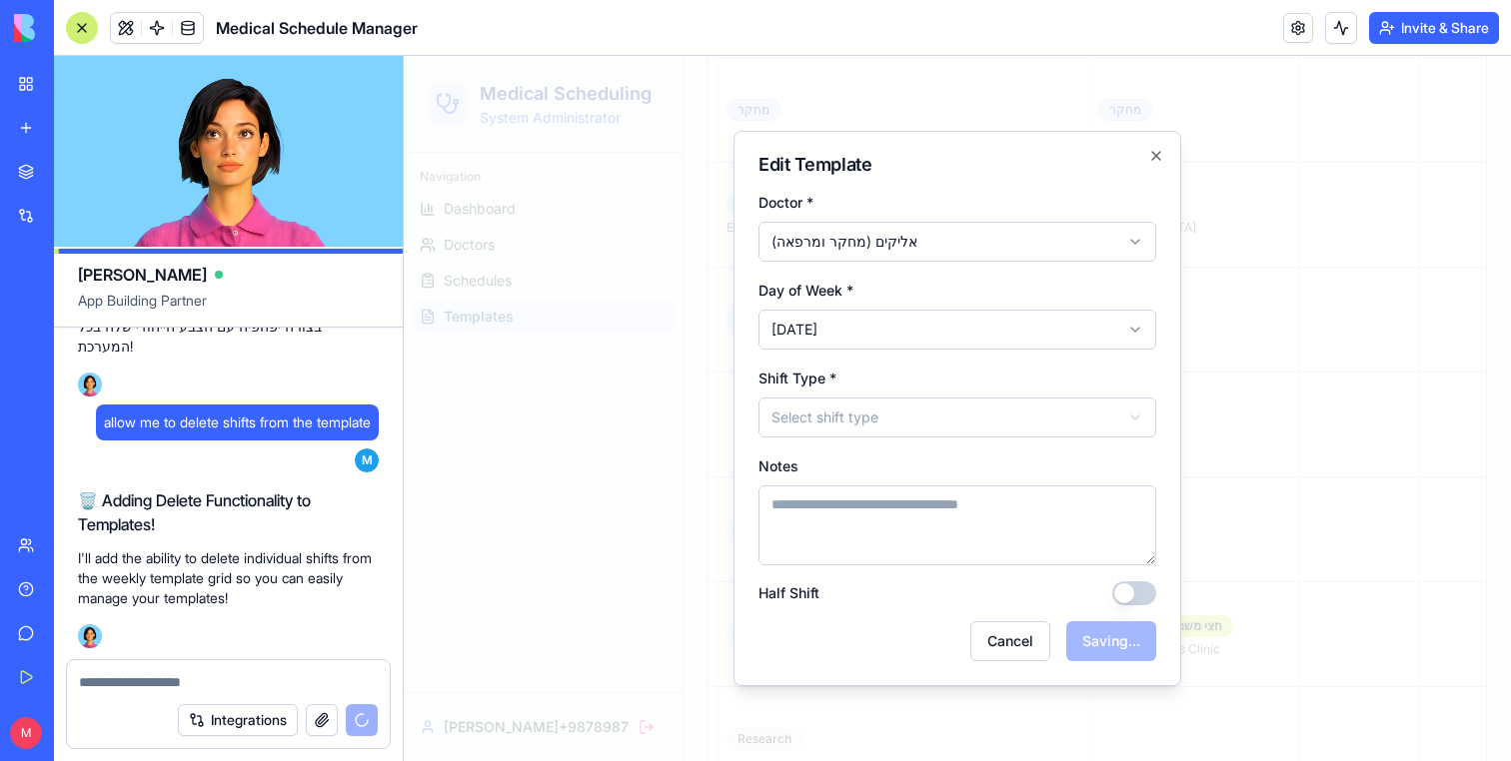
scroll to position [25121, 0]
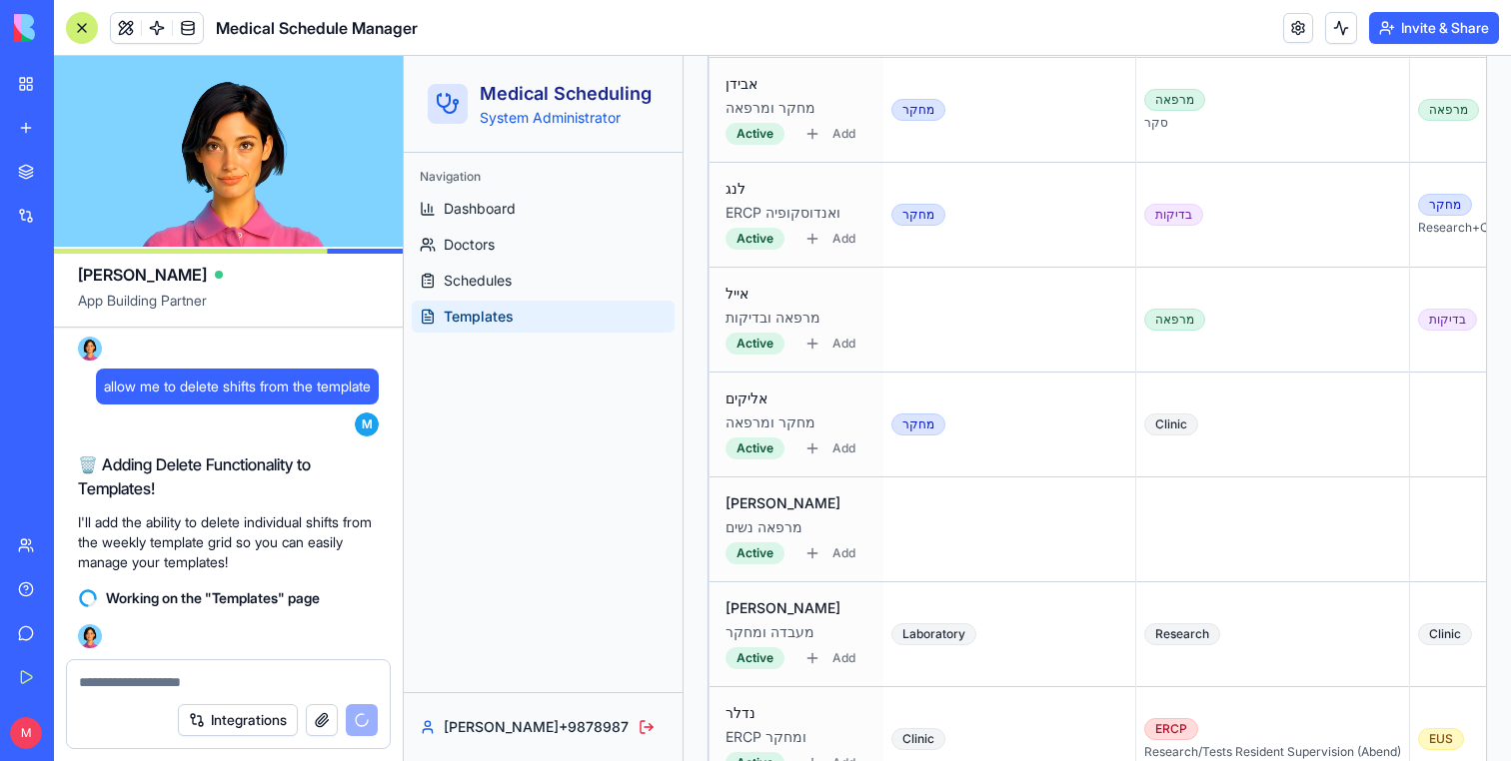
scroll to position [0, 369]
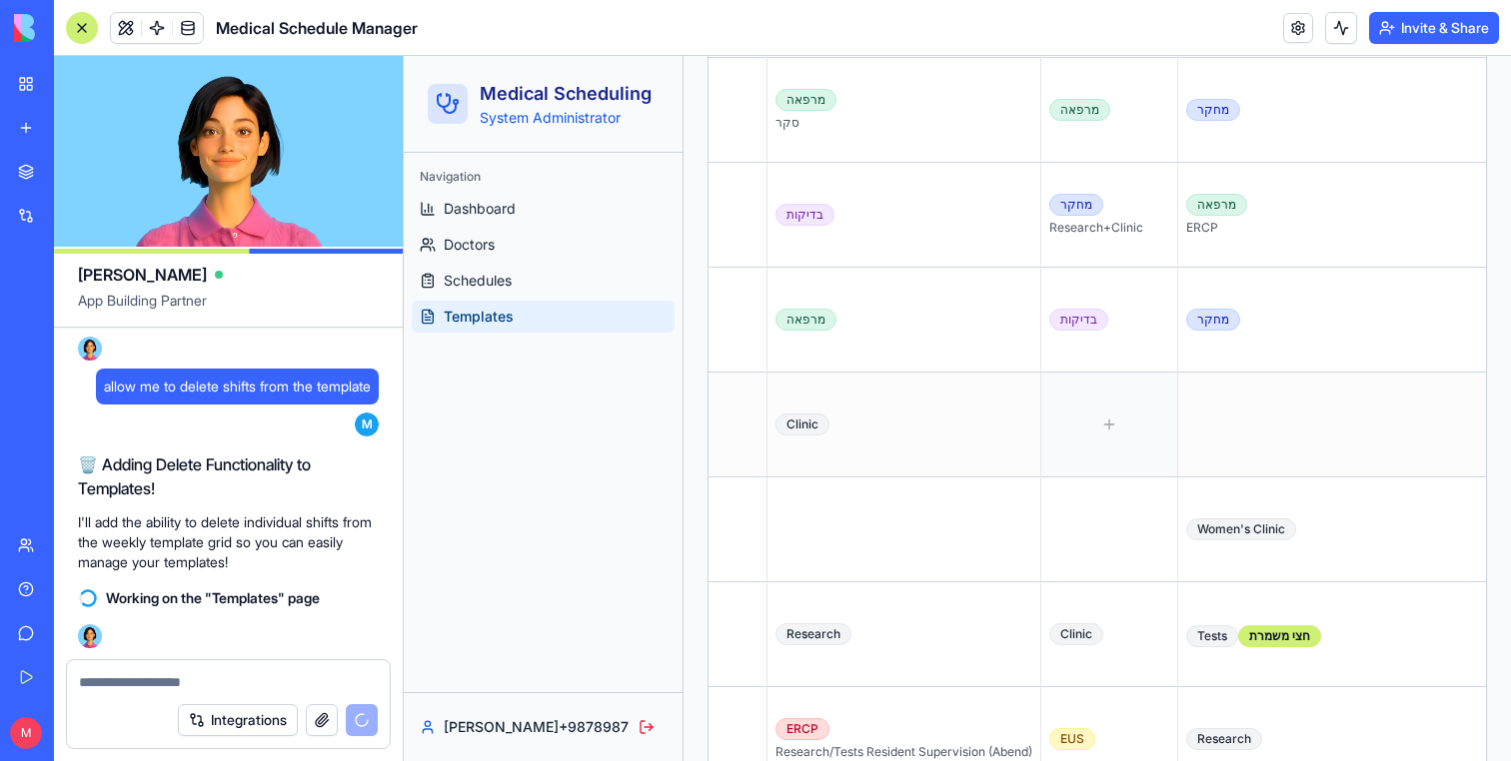
click at [1049, 401] on div at bounding box center [1109, 425] width 120 height 88
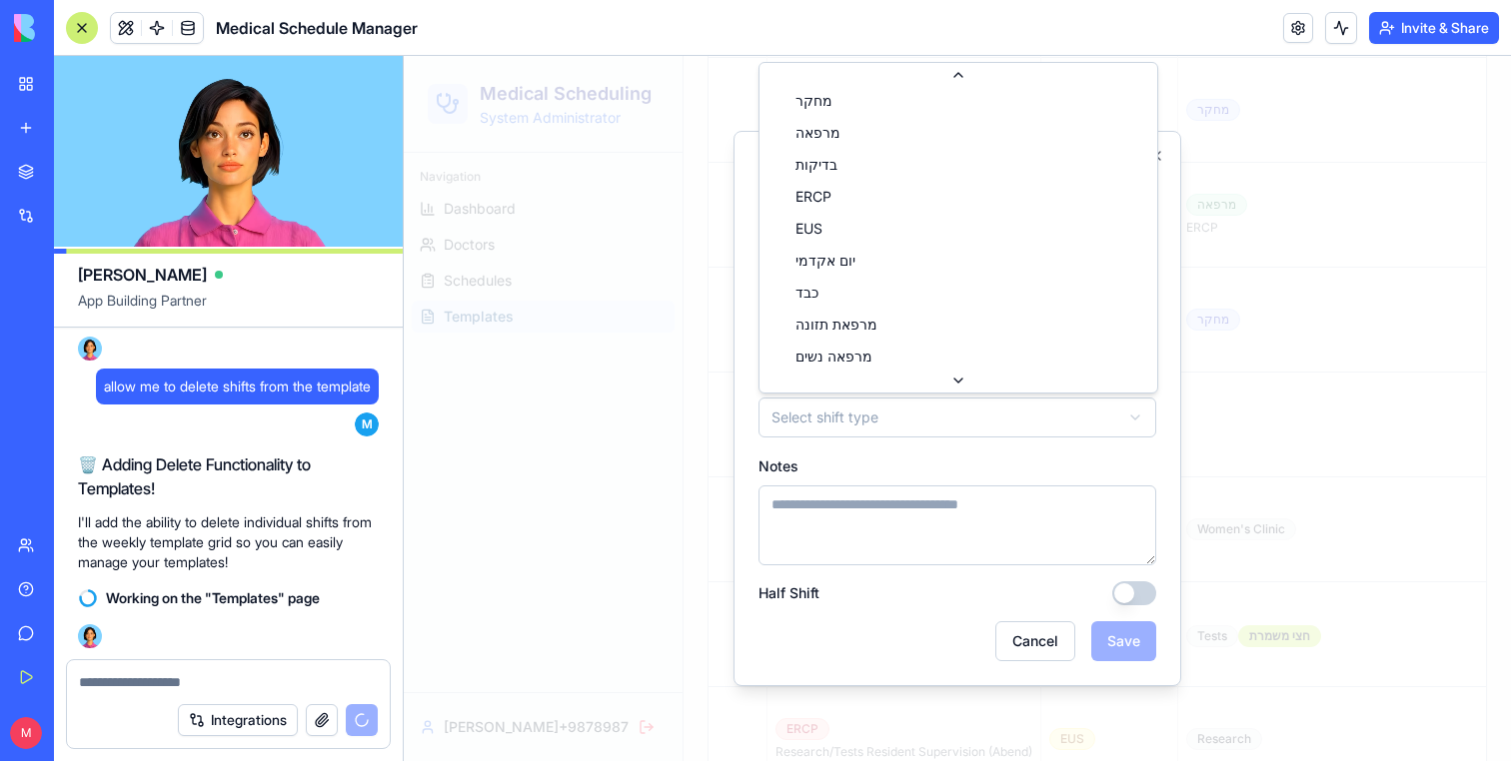
scroll to position [0, 0]
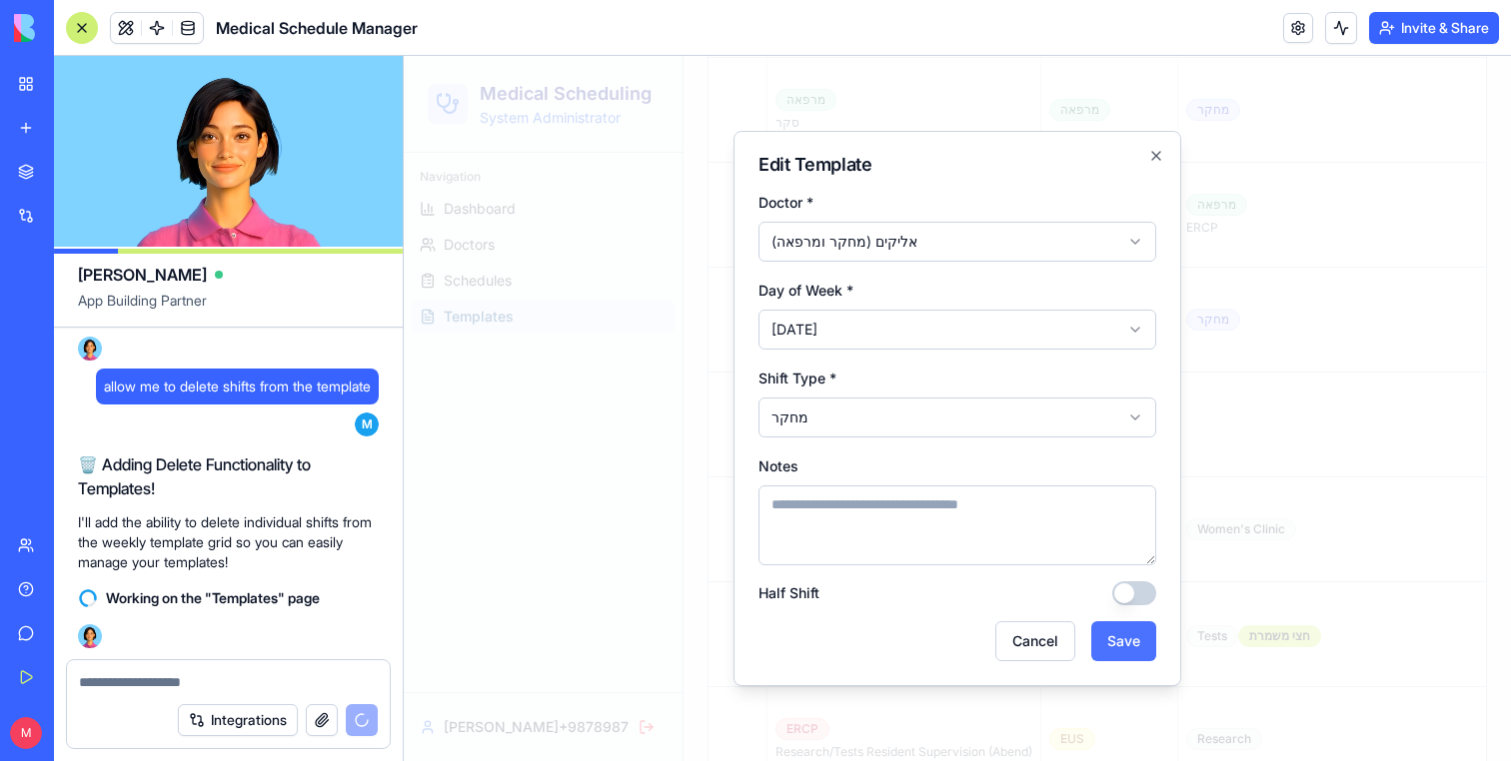
click at [1136, 637] on button "Save" at bounding box center [1123, 641] width 65 height 40
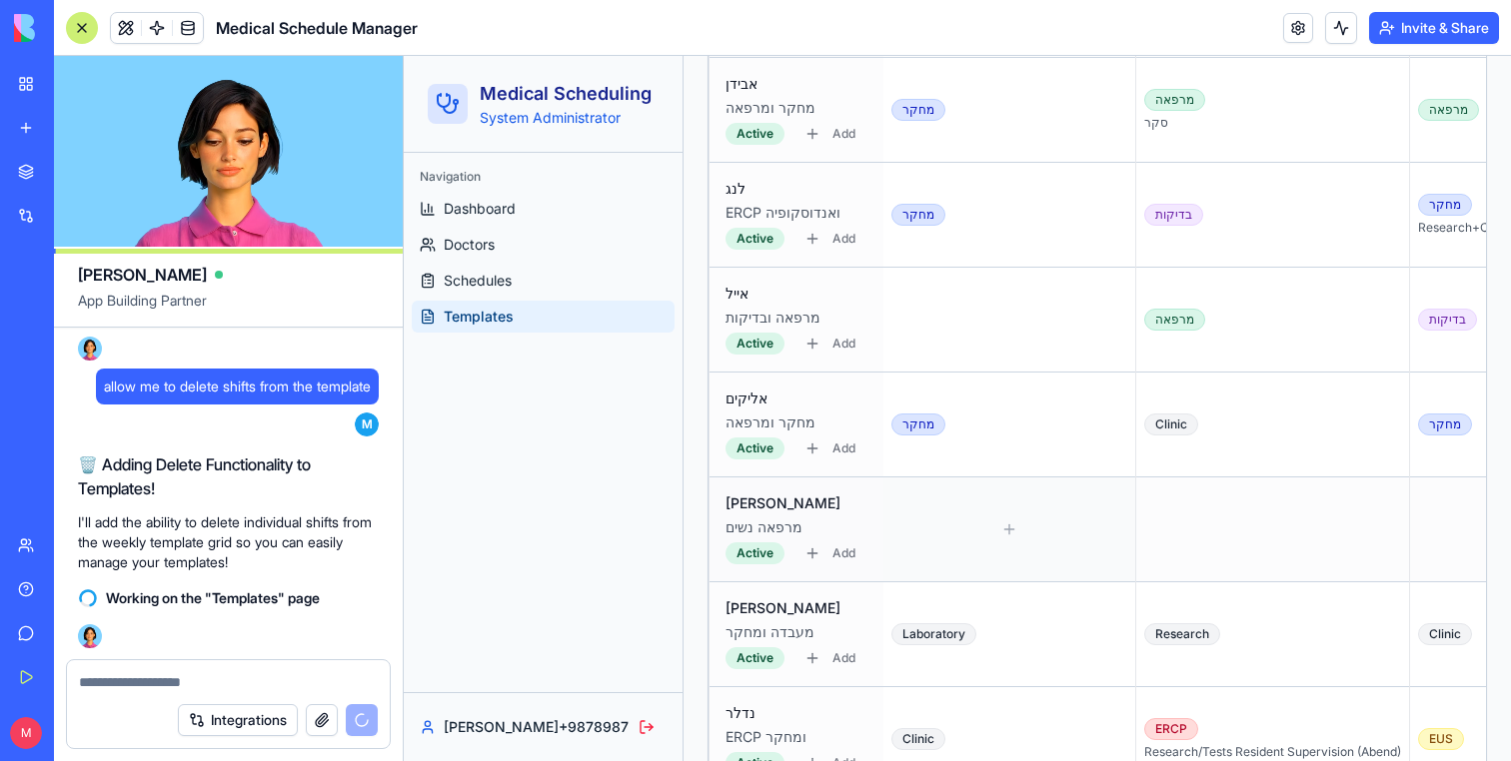
click at [941, 529] on div at bounding box center [1009, 530] width 236 height 88
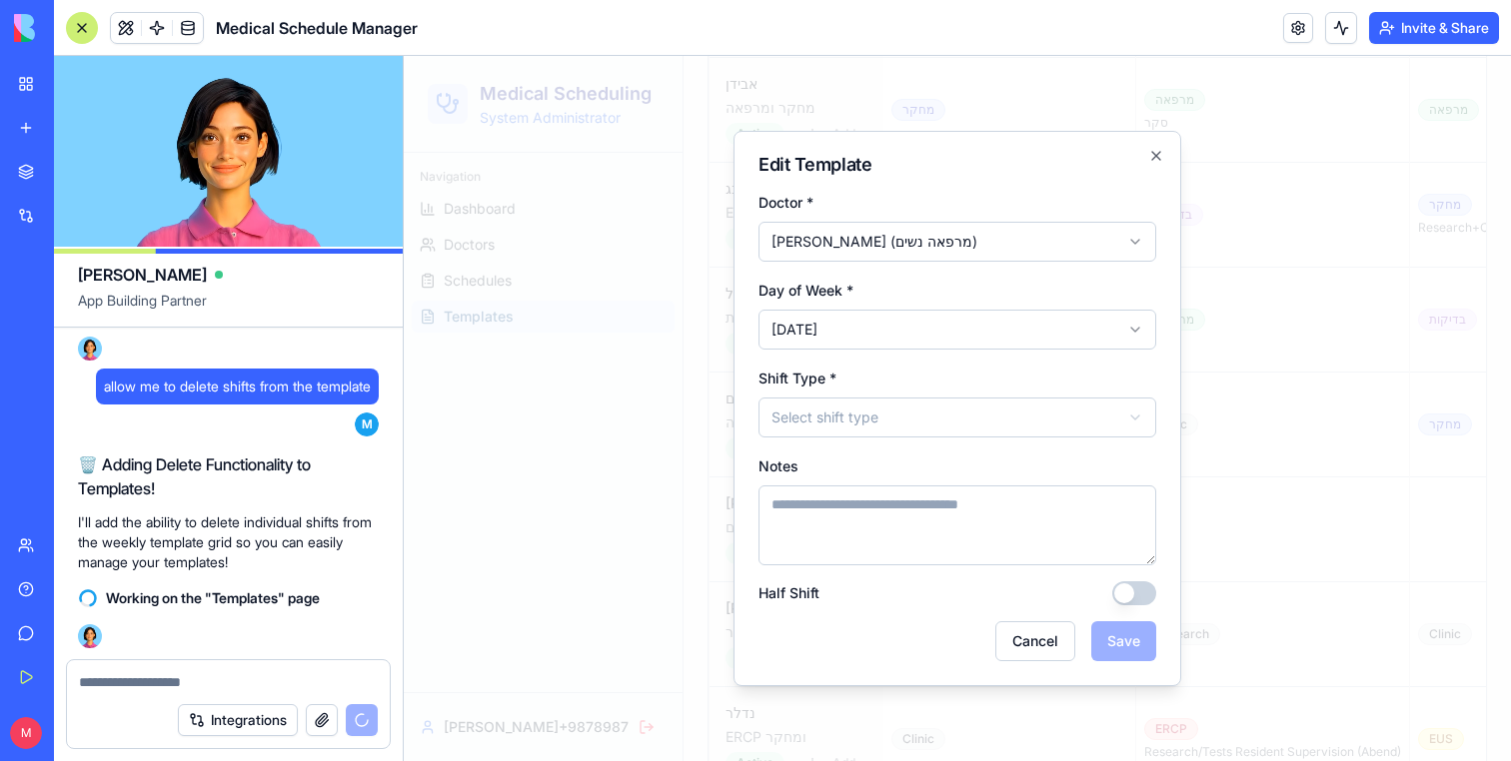
click at [877, 387] on div "**********" at bounding box center [957, 402] width 398 height 72
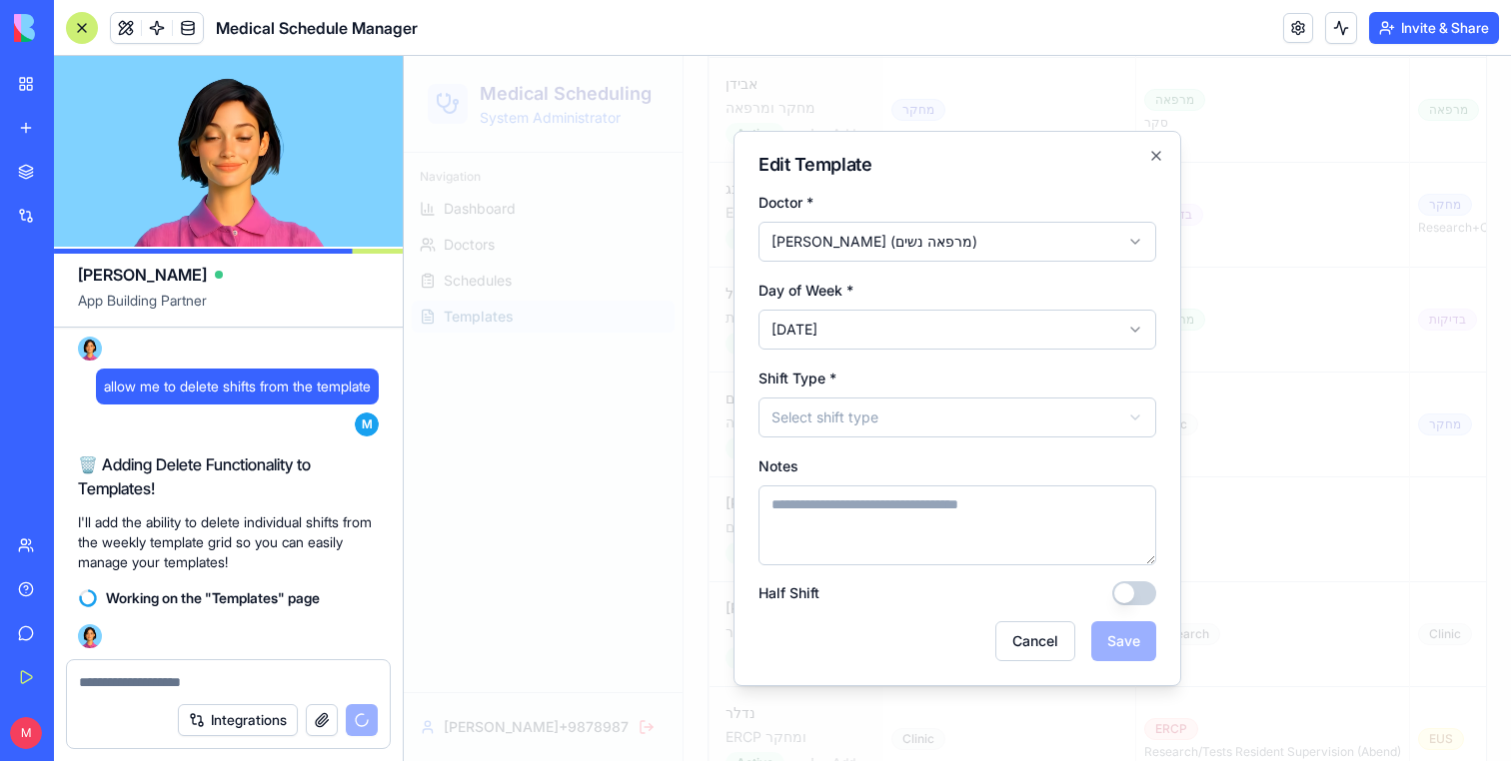
click at [852, 563] on textarea "Notes" at bounding box center [957, 526] width 398 height 80
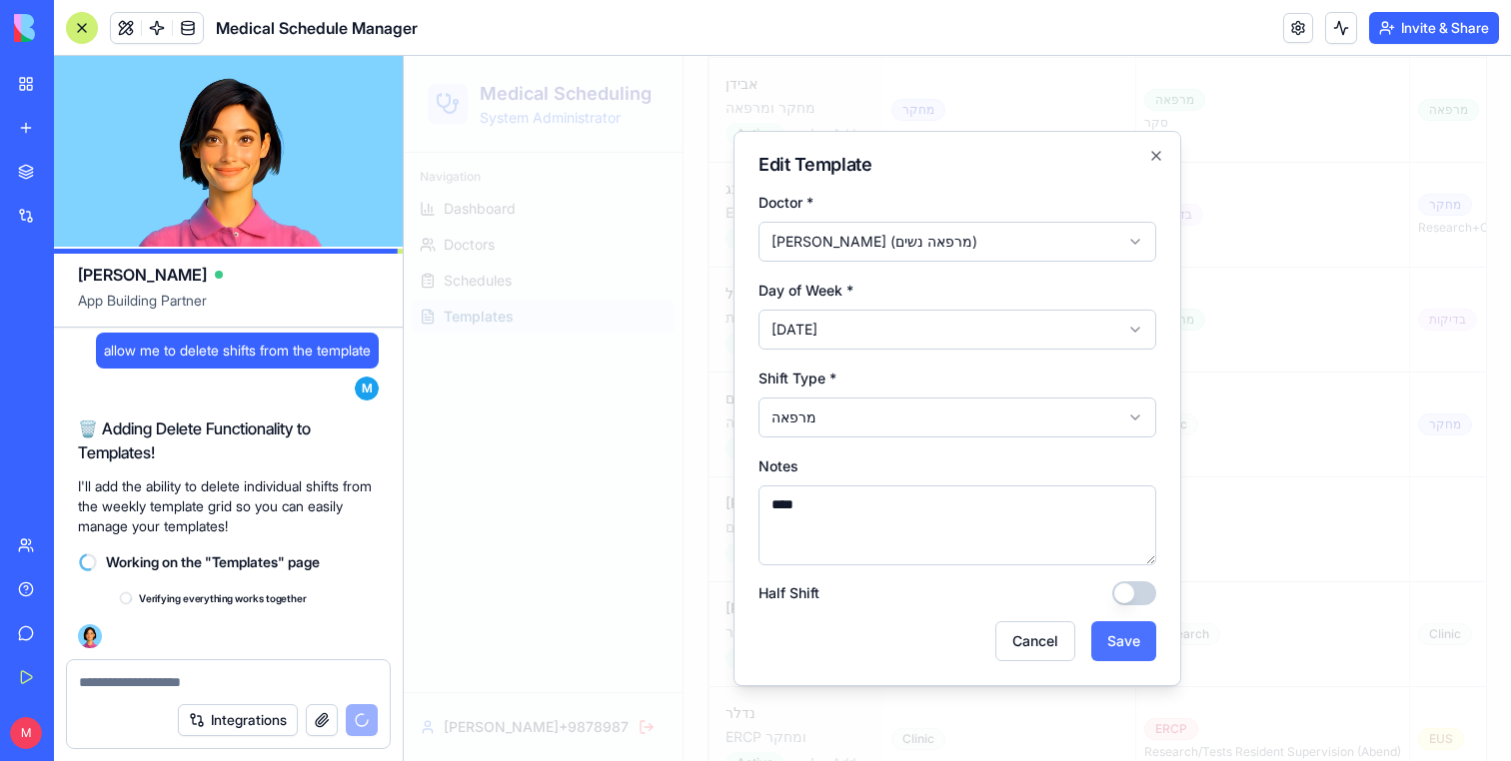
scroll to position [25157, 0]
type textarea "****"
click at [1149, 657] on button "Save" at bounding box center [1123, 641] width 65 height 40
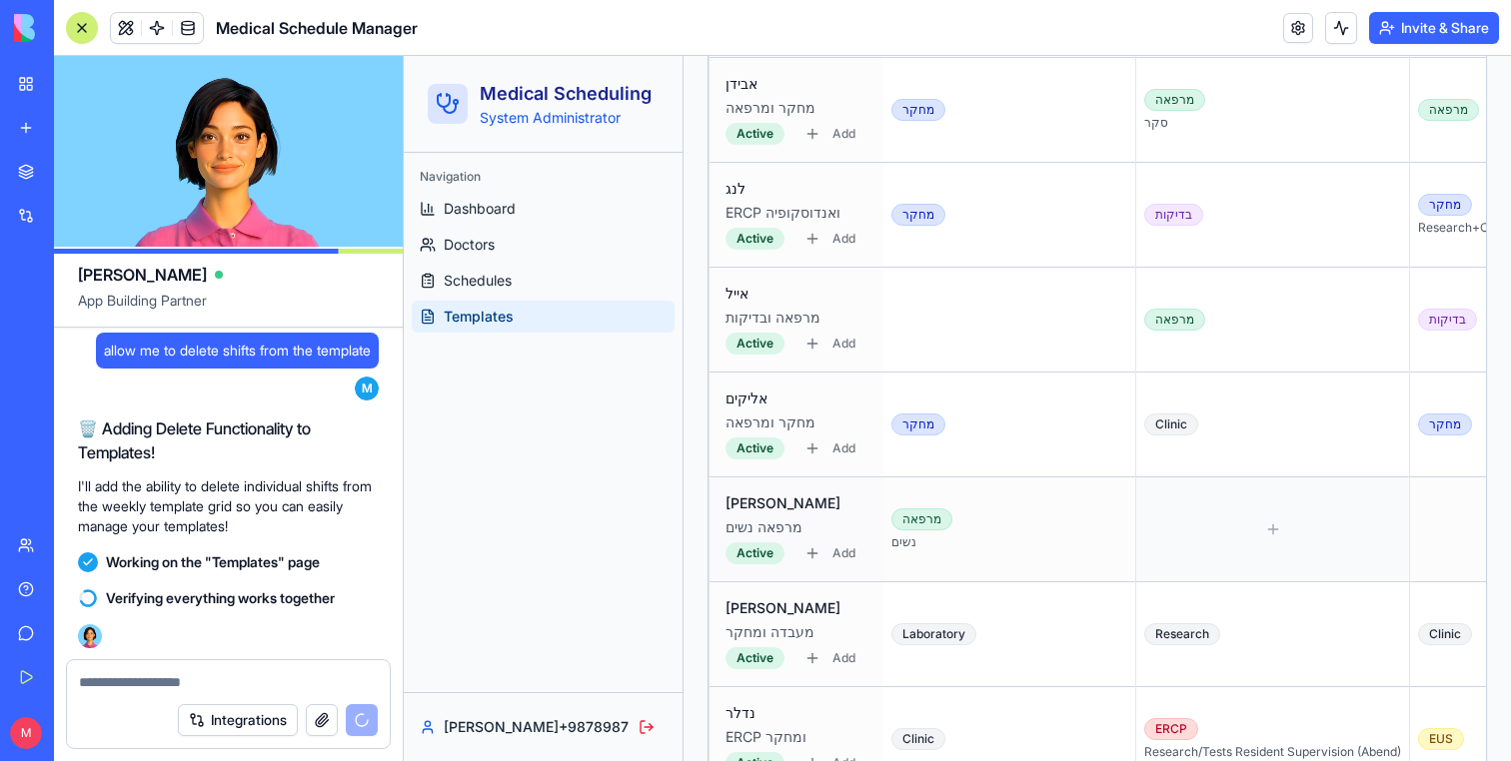
click at [1178, 511] on div at bounding box center [1272, 530] width 257 height 88
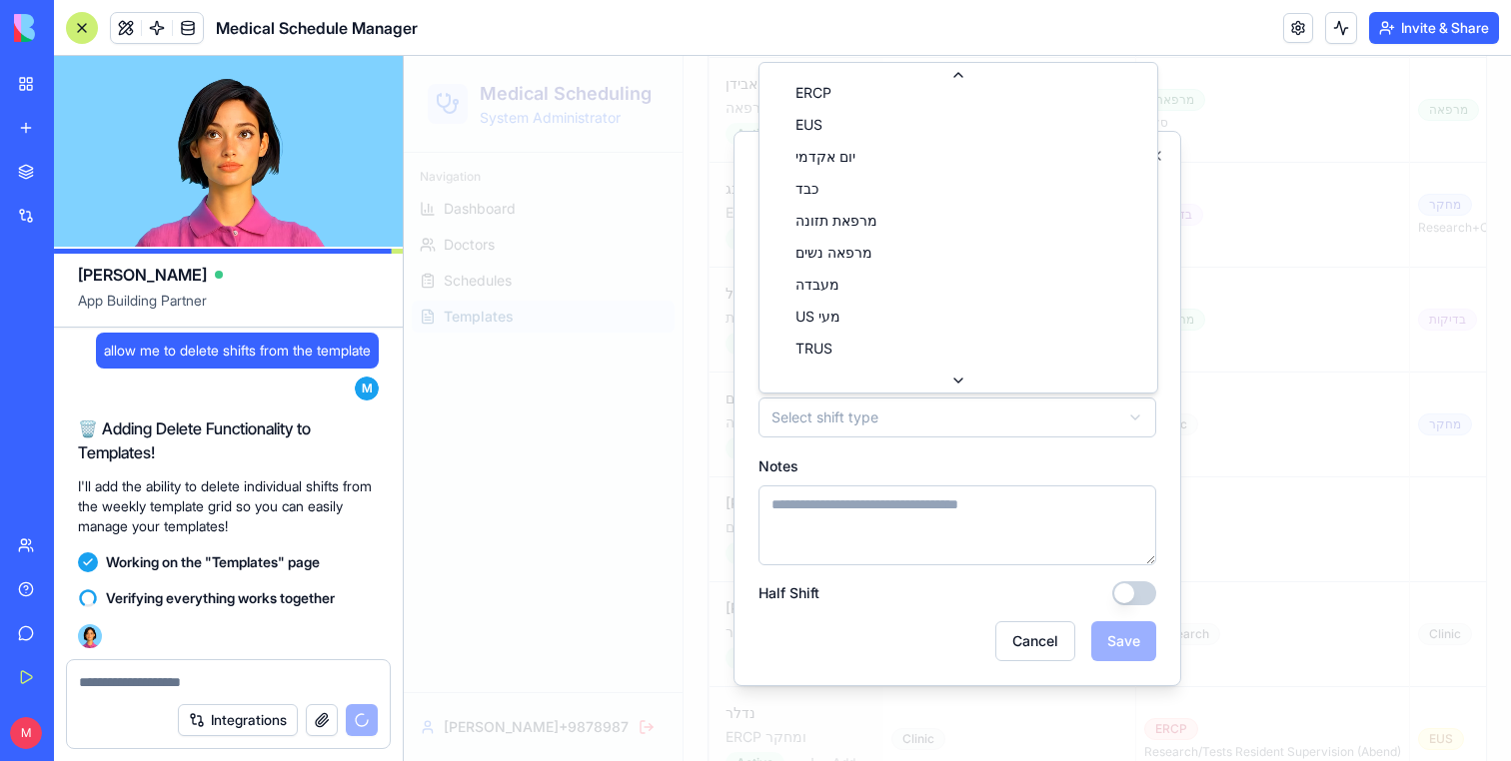
scroll to position [116, 0]
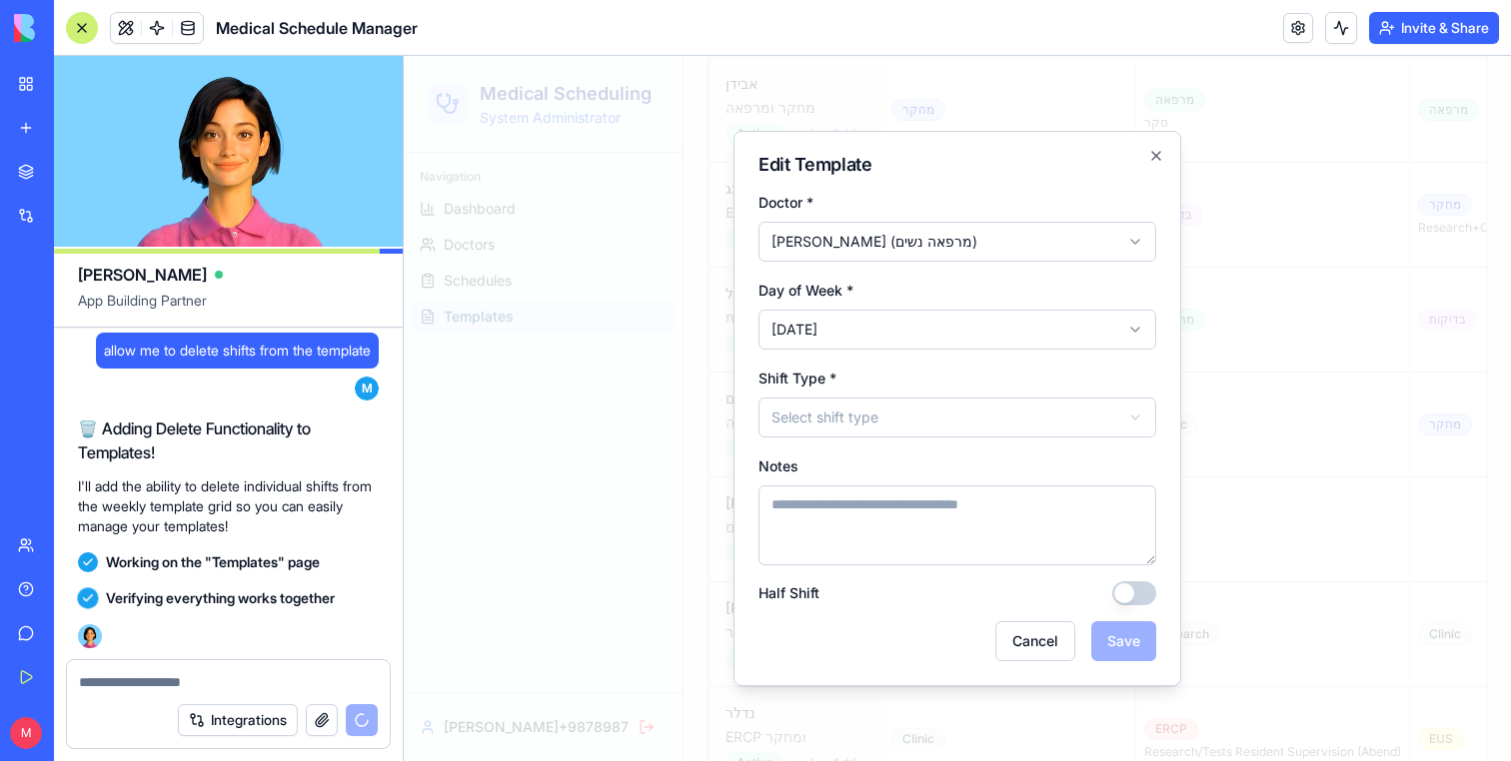
click at [1143, 647] on div "Cancel Save" at bounding box center [957, 641] width 398 height 40
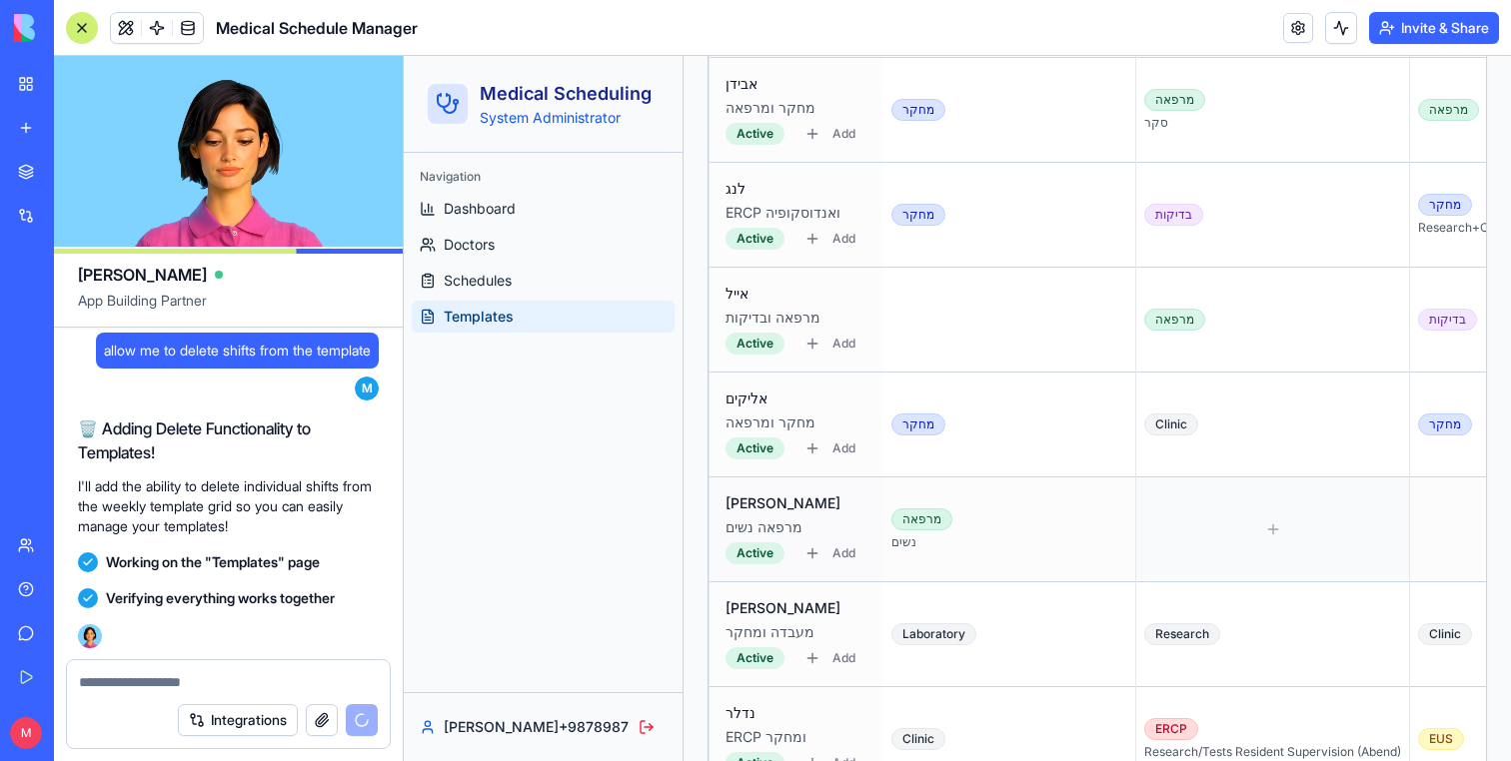
click at [1160, 519] on div at bounding box center [1272, 530] width 257 height 88
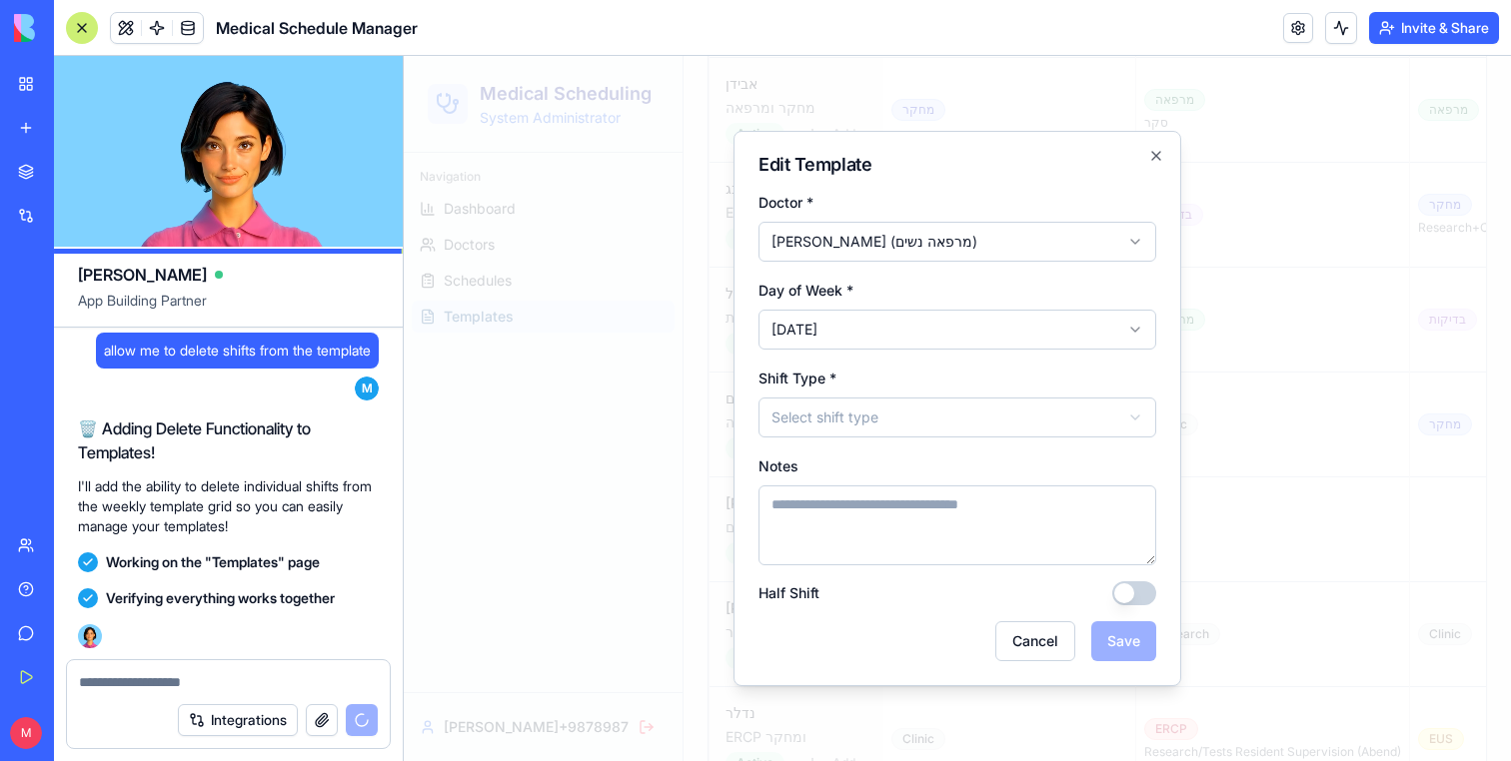
click at [913, 450] on form "**********" at bounding box center [957, 426] width 398 height 472
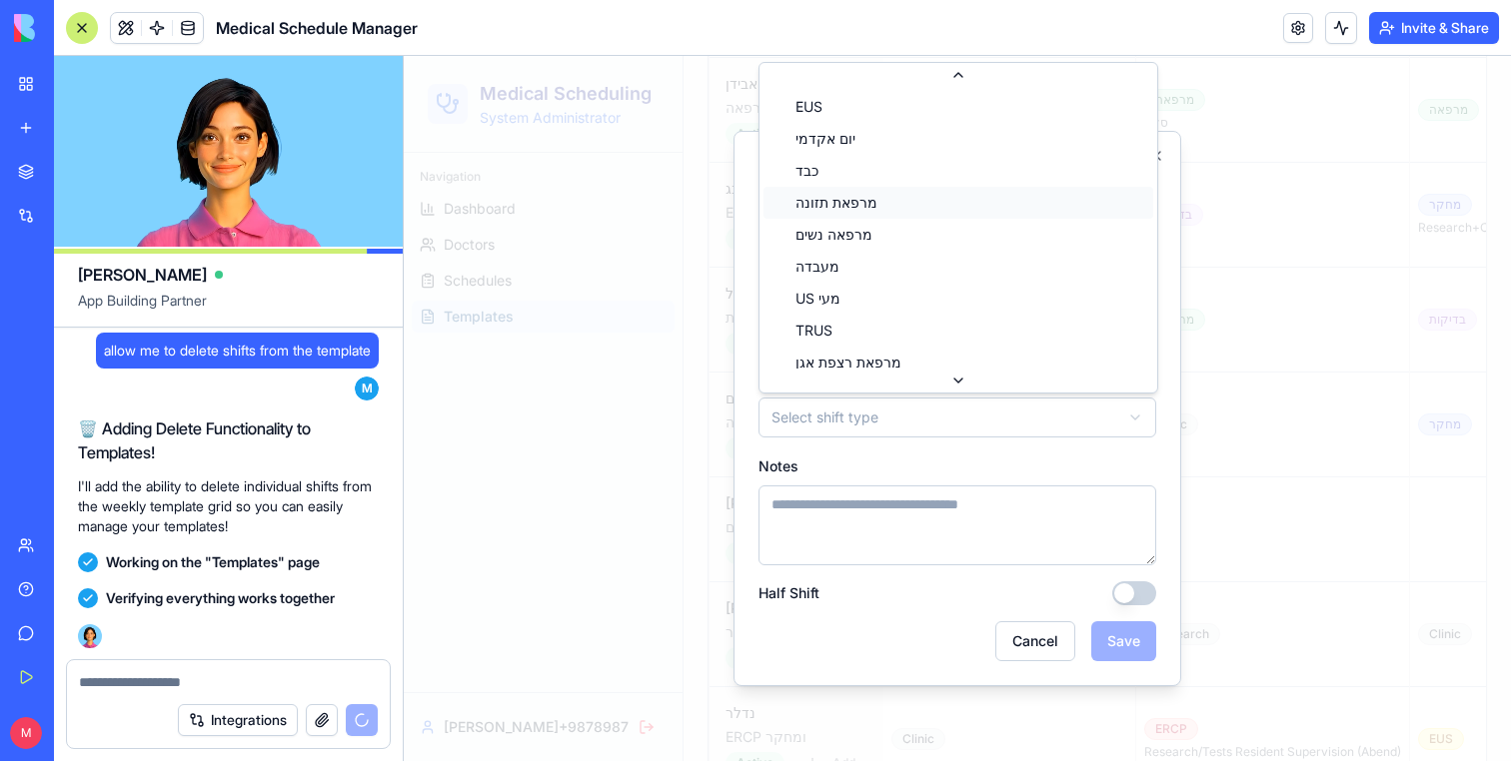
scroll to position [133, 0]
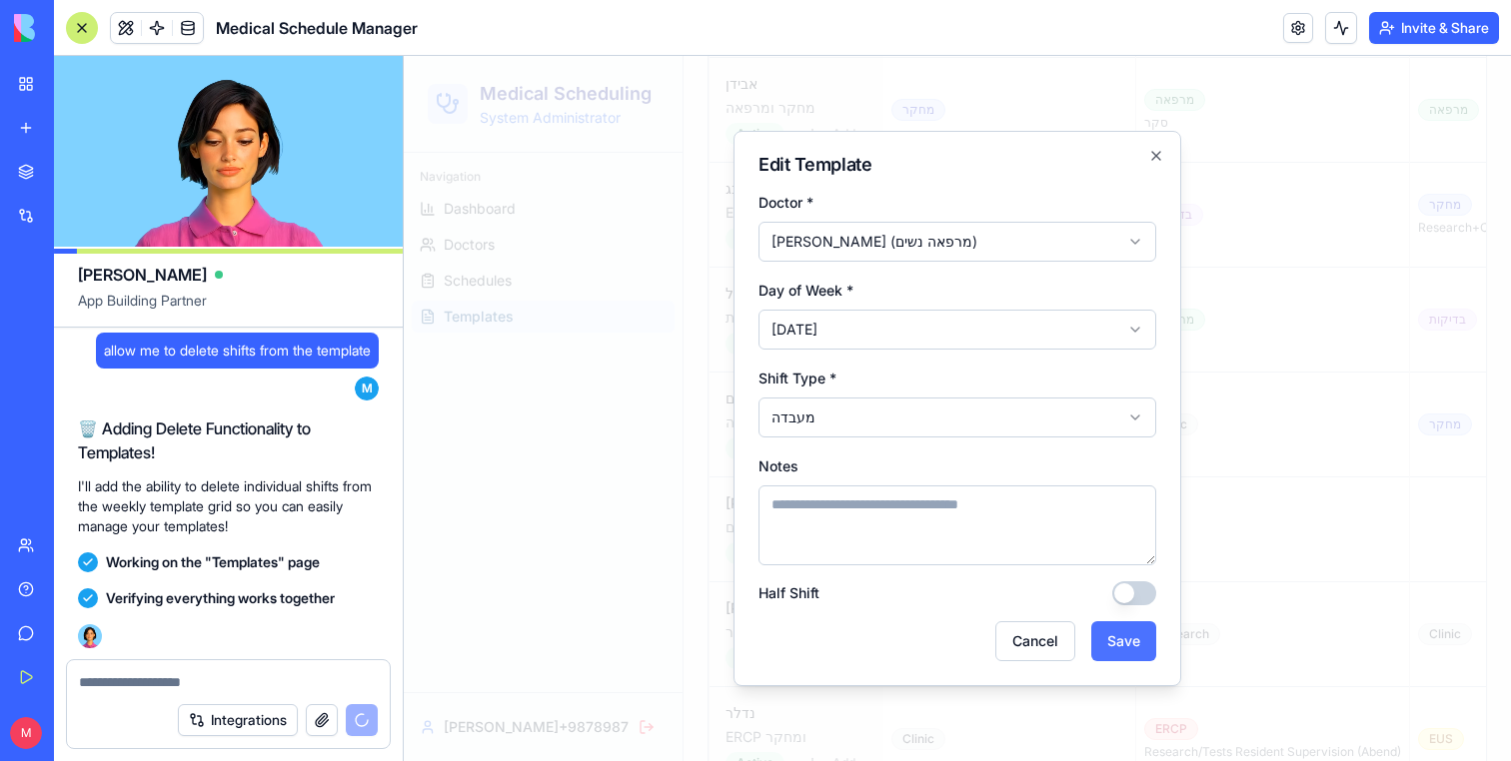
click at [1140, 657] on button "Save" at bounding box center [1123, 641] width 65 height 40
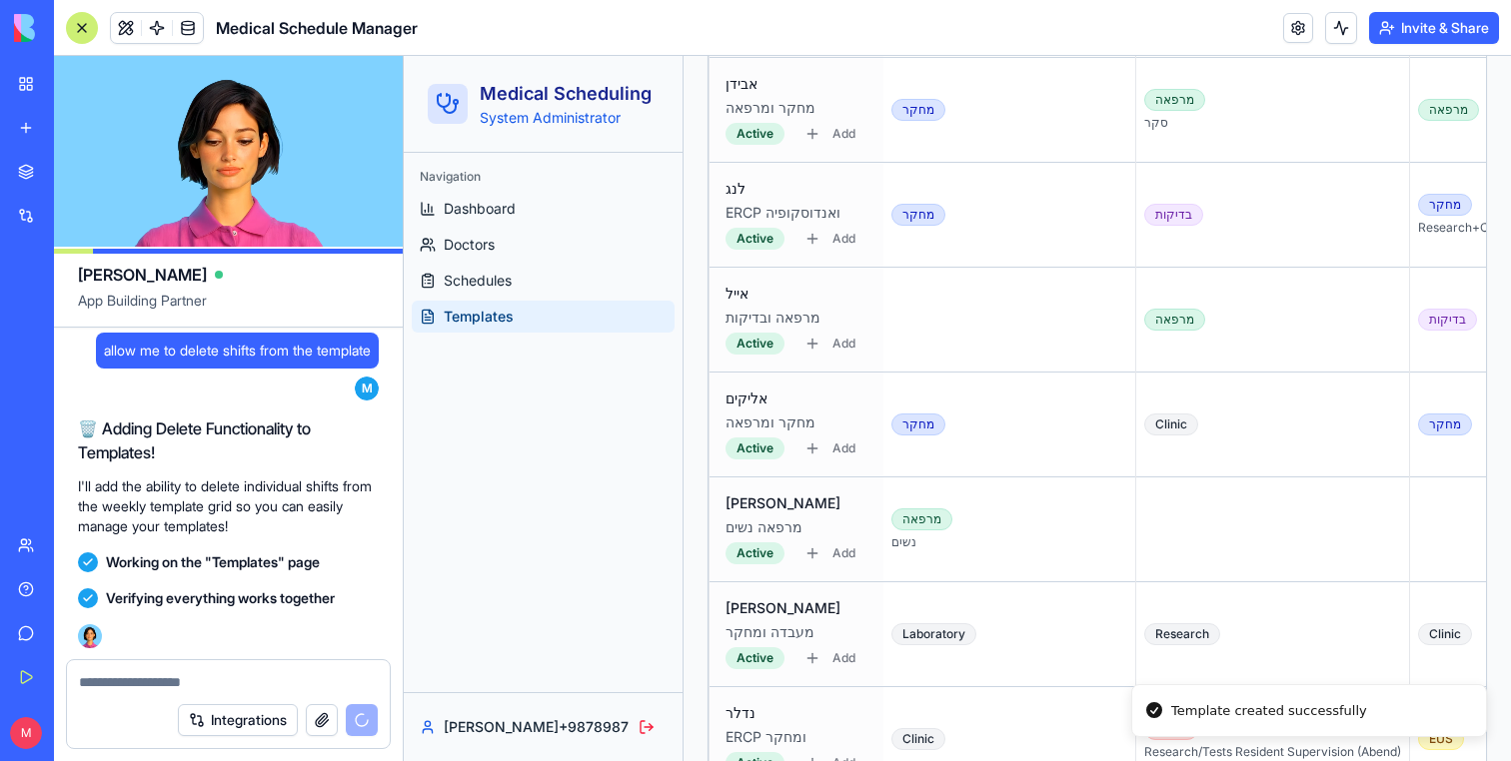
click at [1418, 537] on div at bounding box center [1478, 530] width 120 height 88
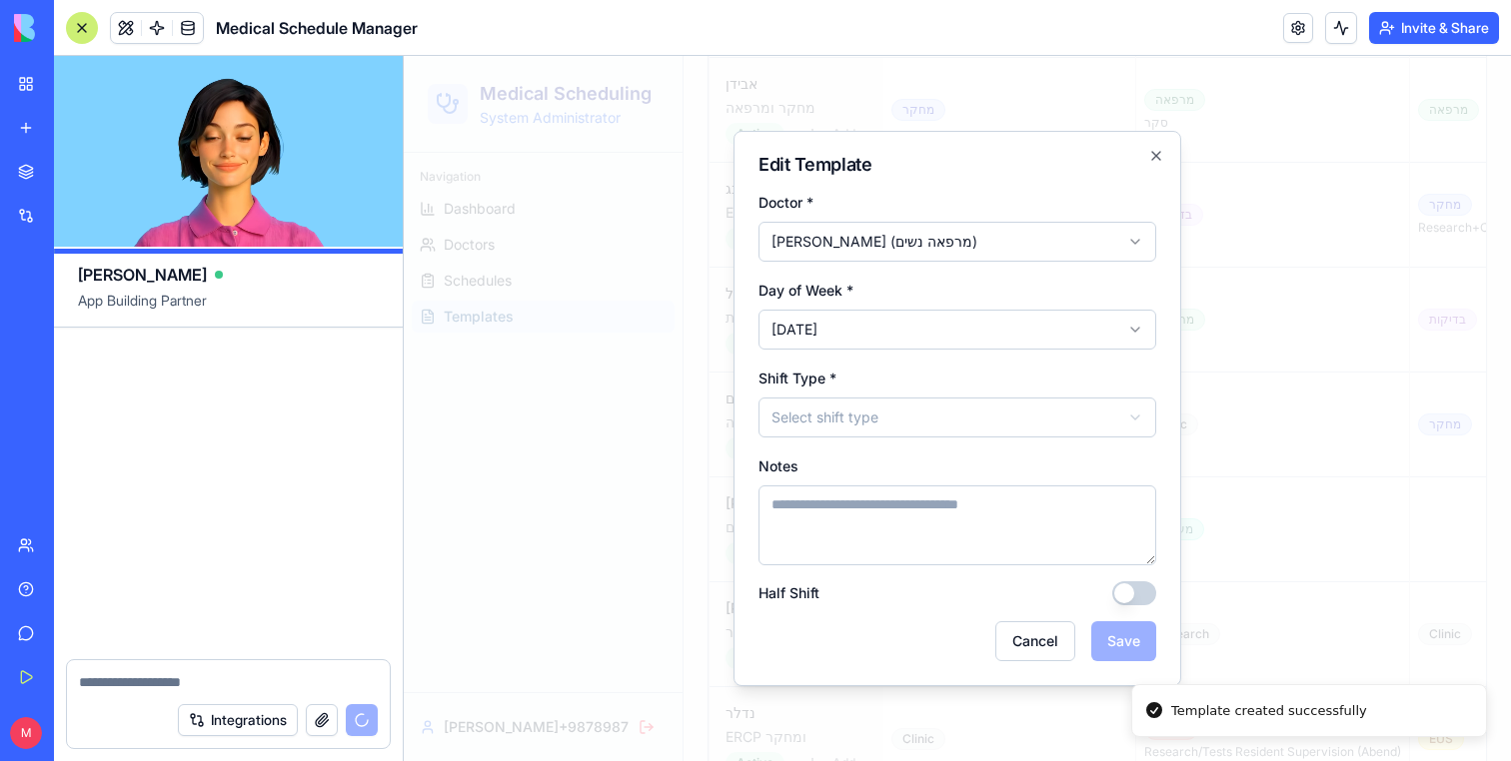
scroll to position [25888, 0]
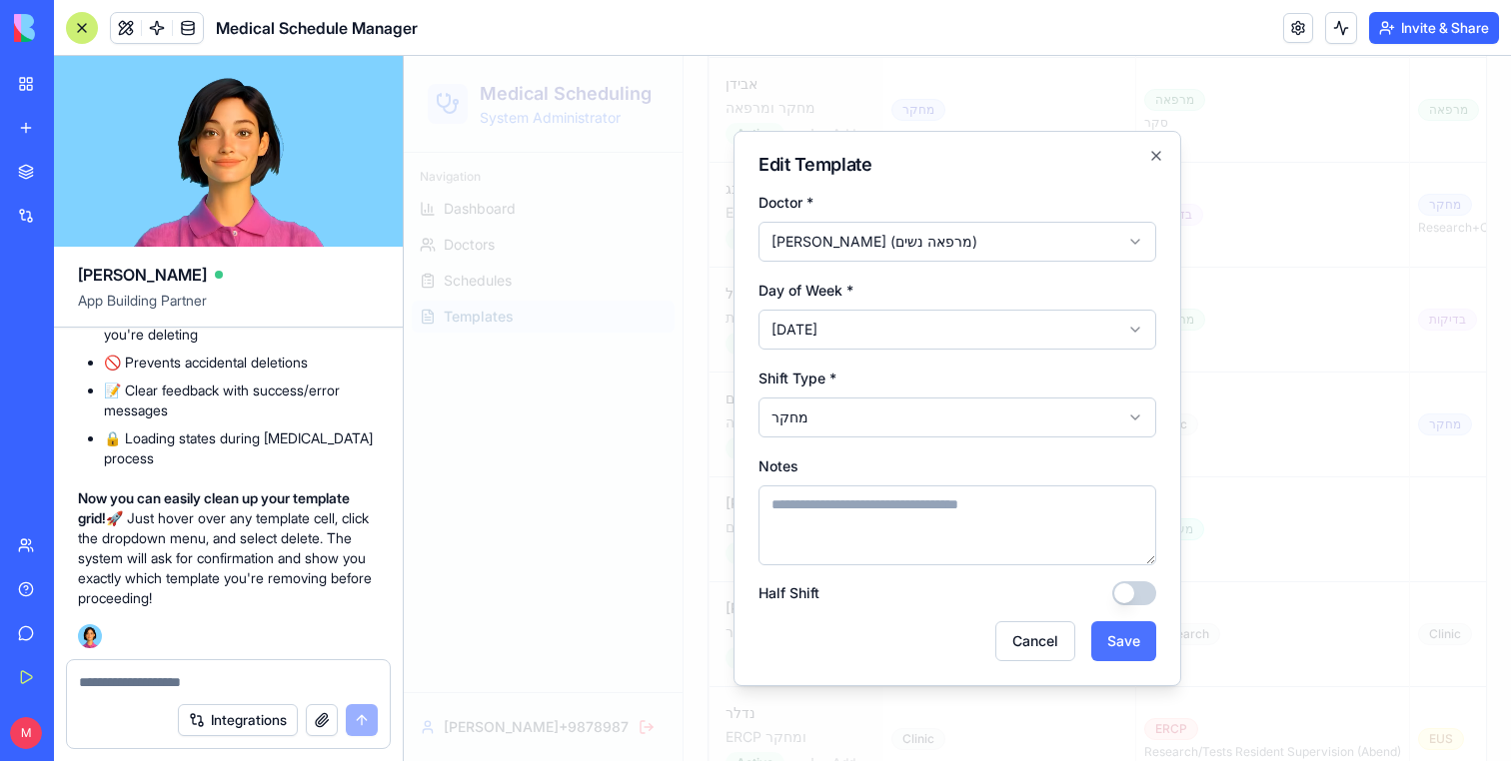
click at [1137, 641] on button "Save" at bounding box center [1123, 641] width 65 height 40
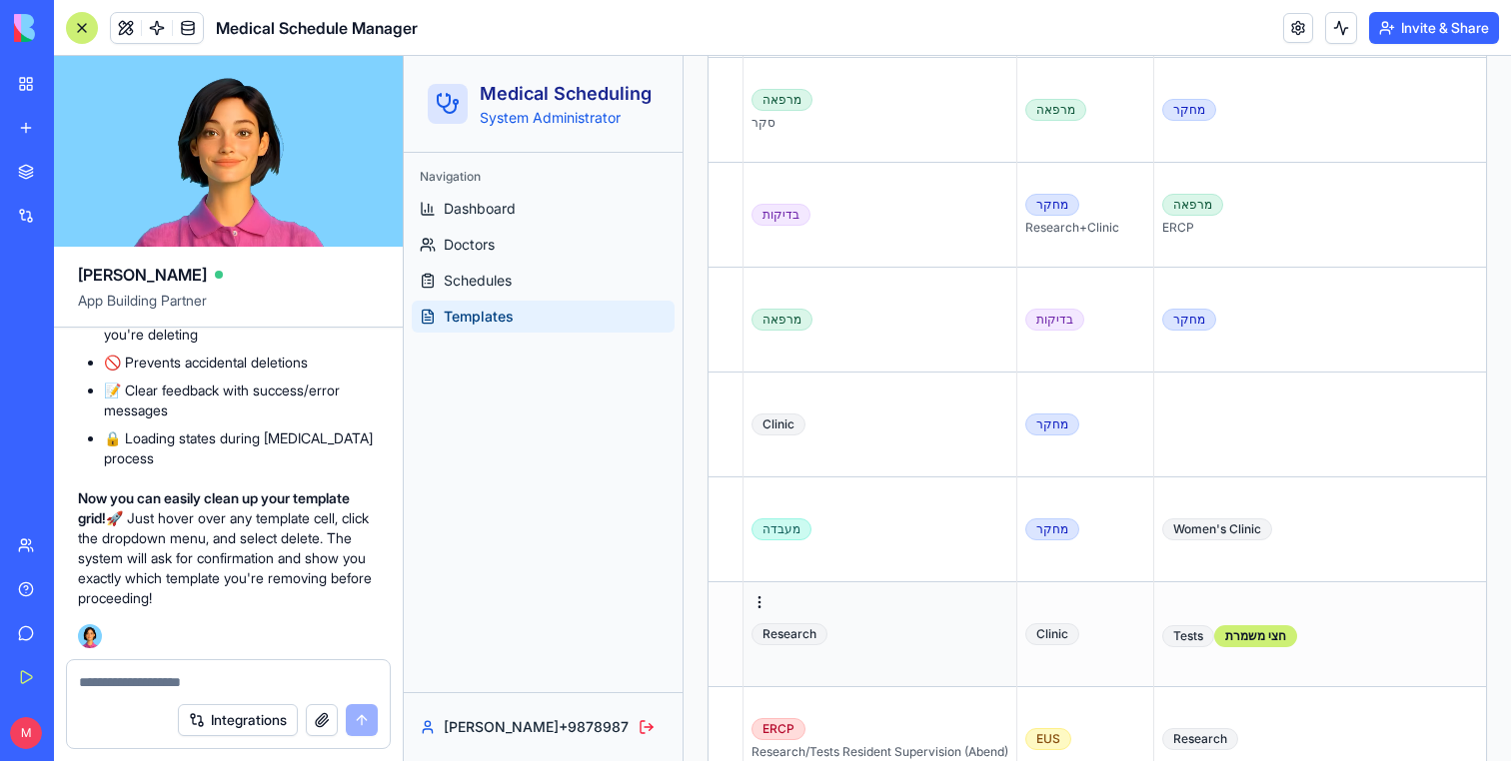
scroll to position [0, 435]
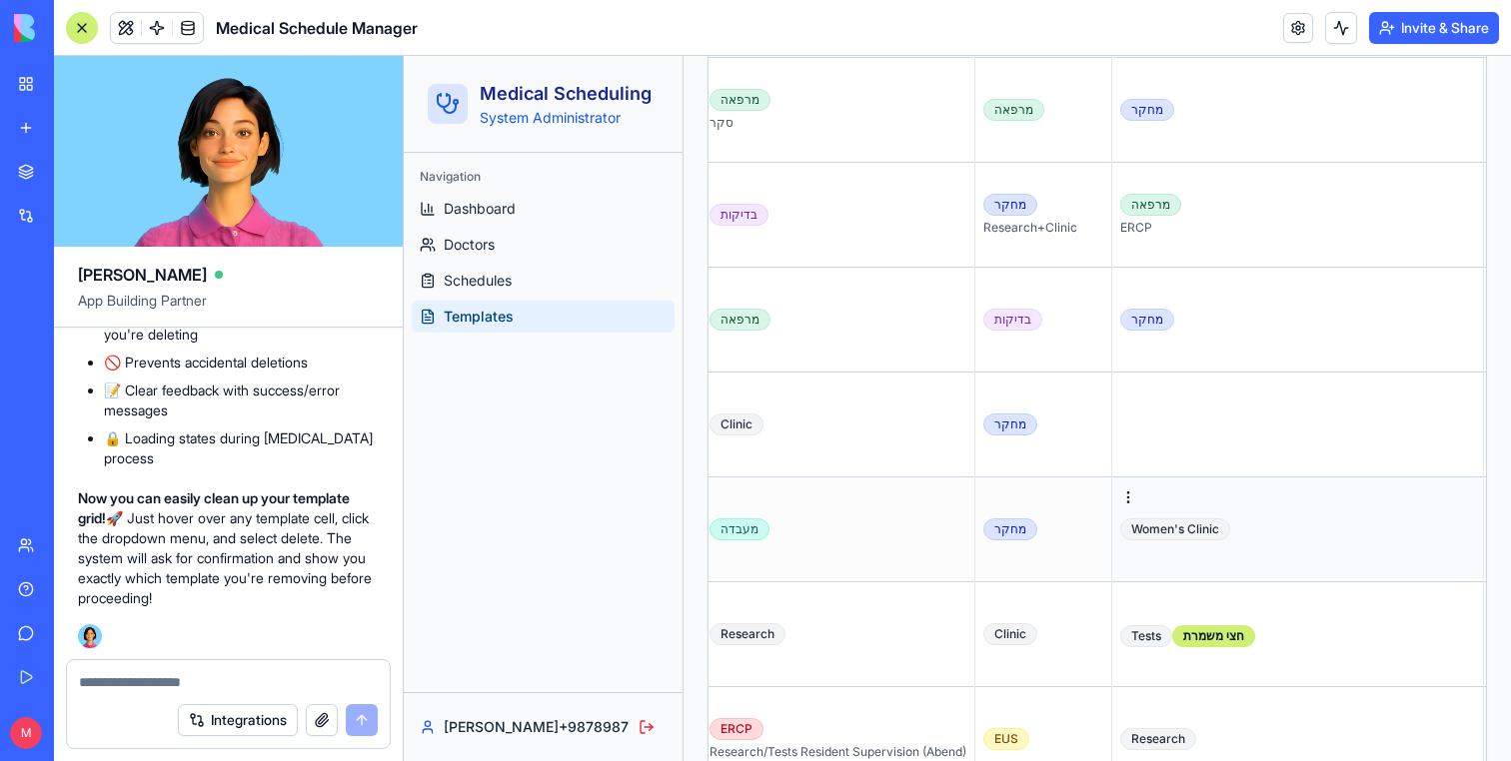
click at [1121, 534] on div "Women's Clinic" at bounding box center [1175, 530] width 110 height 22
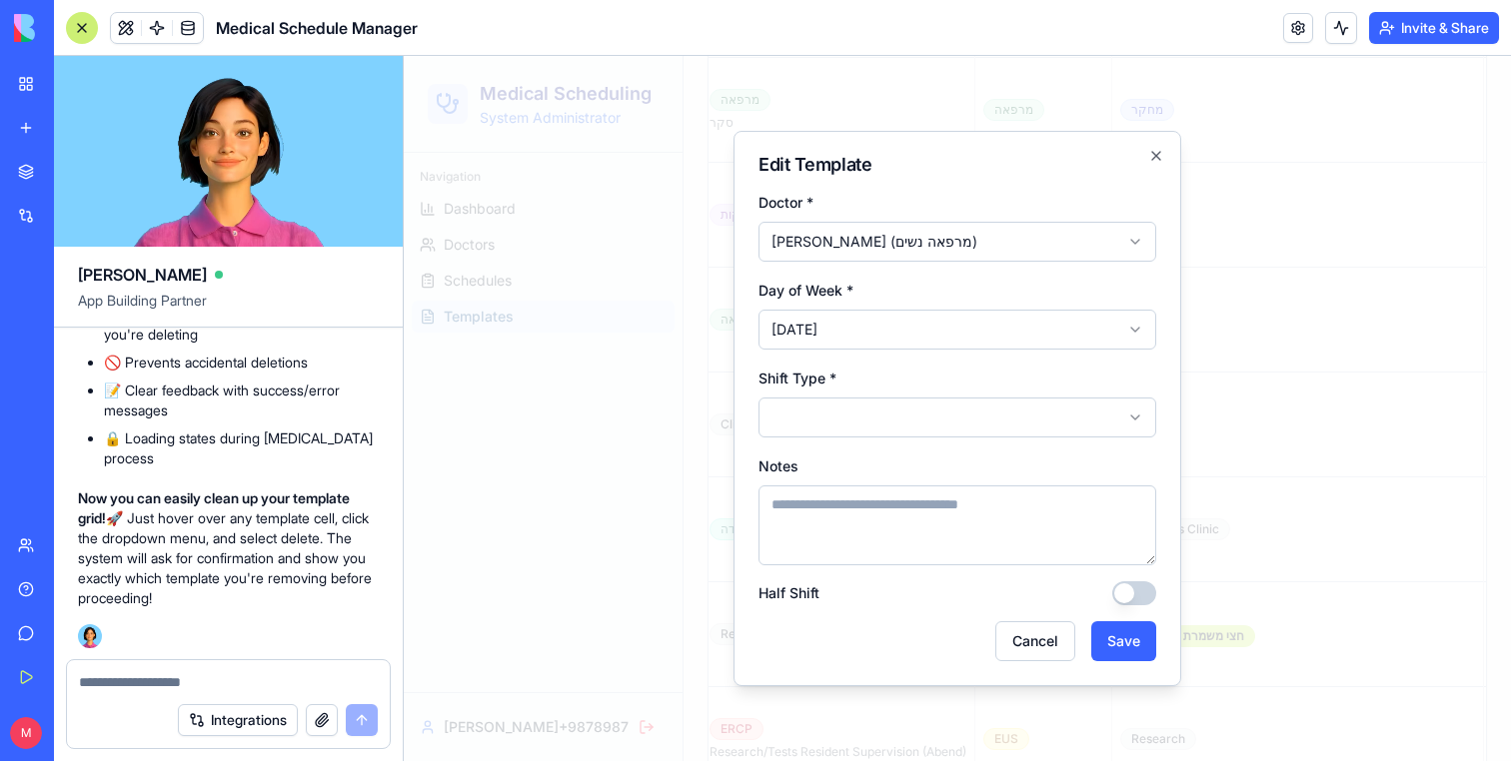
click at [1154, 639] on button "Save" at bounding box center [1123, 641] width 65 height 40
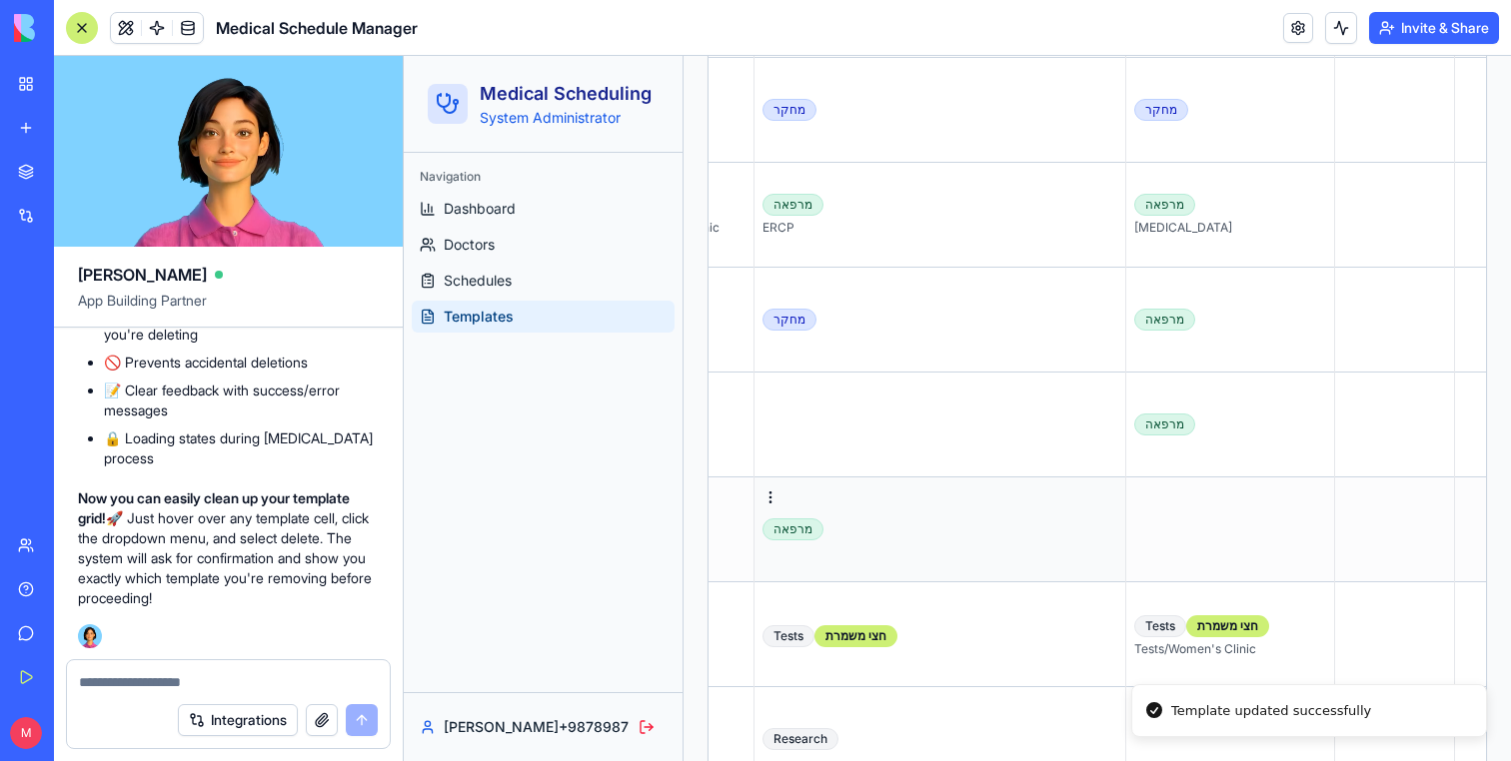
scroll to position [0, 828]
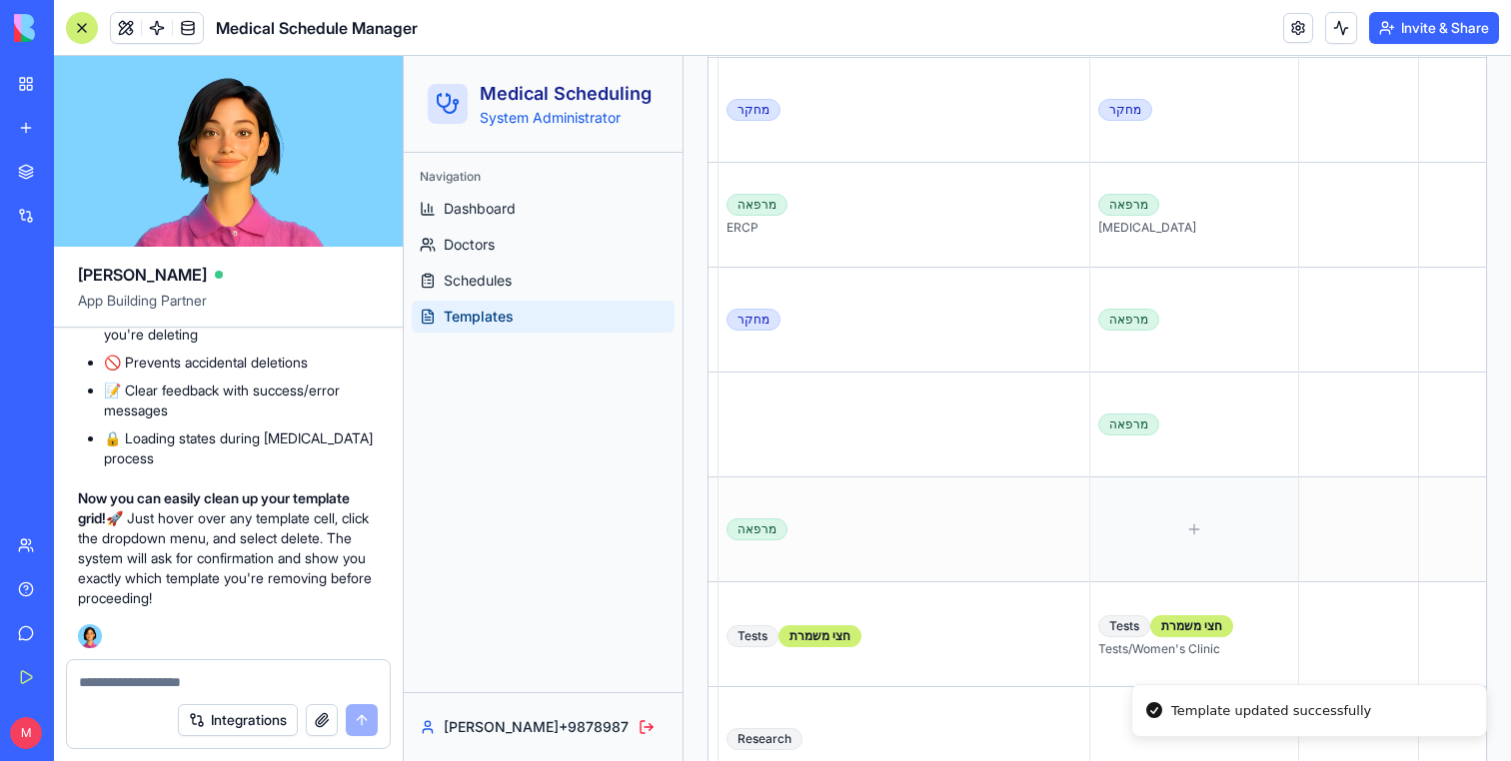
click at [1184, 501] on div at bounding box center [1194, 530] width 192 height 88
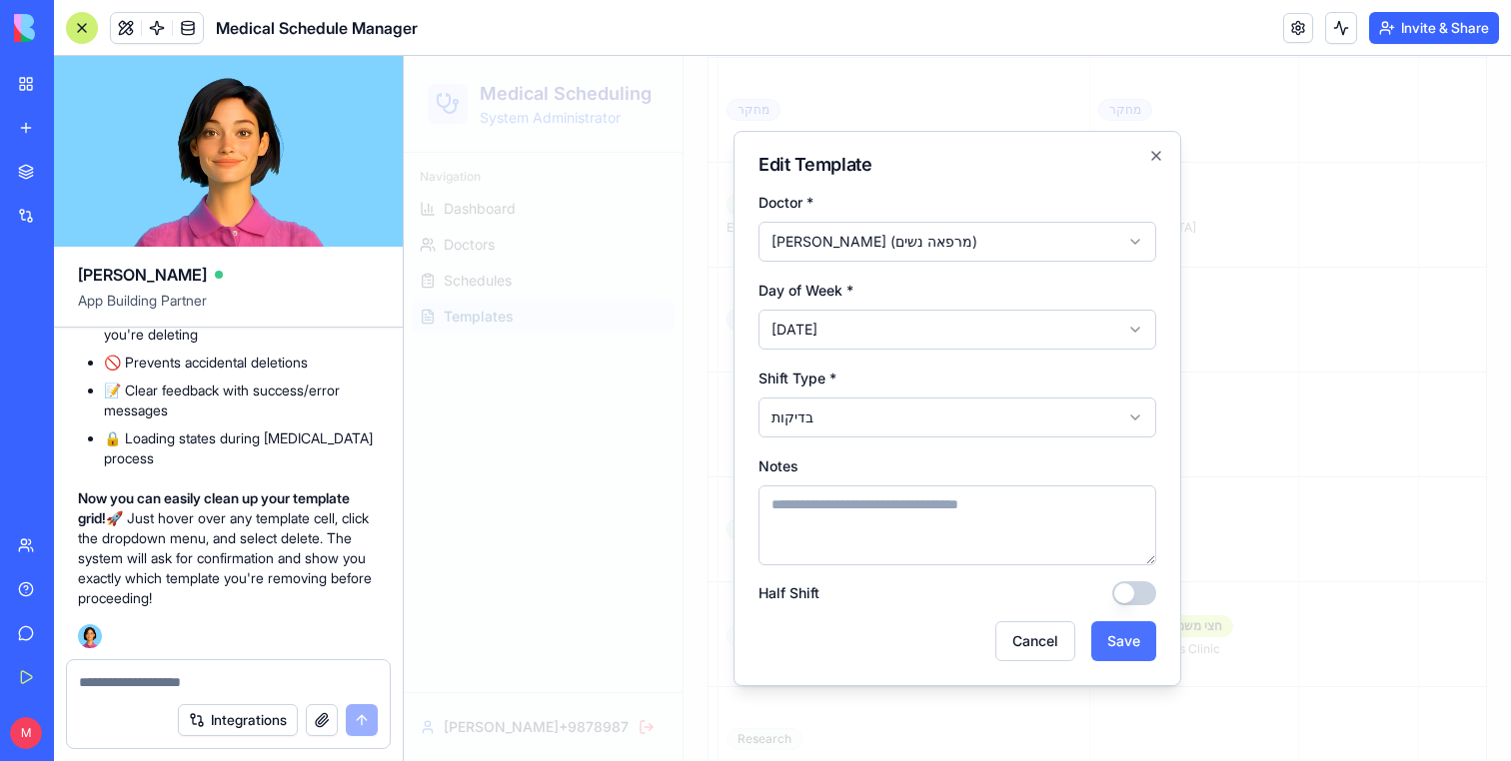
click at [1126, 637] on button "Save" at bounding box center [1123, 641] width 65 height 40
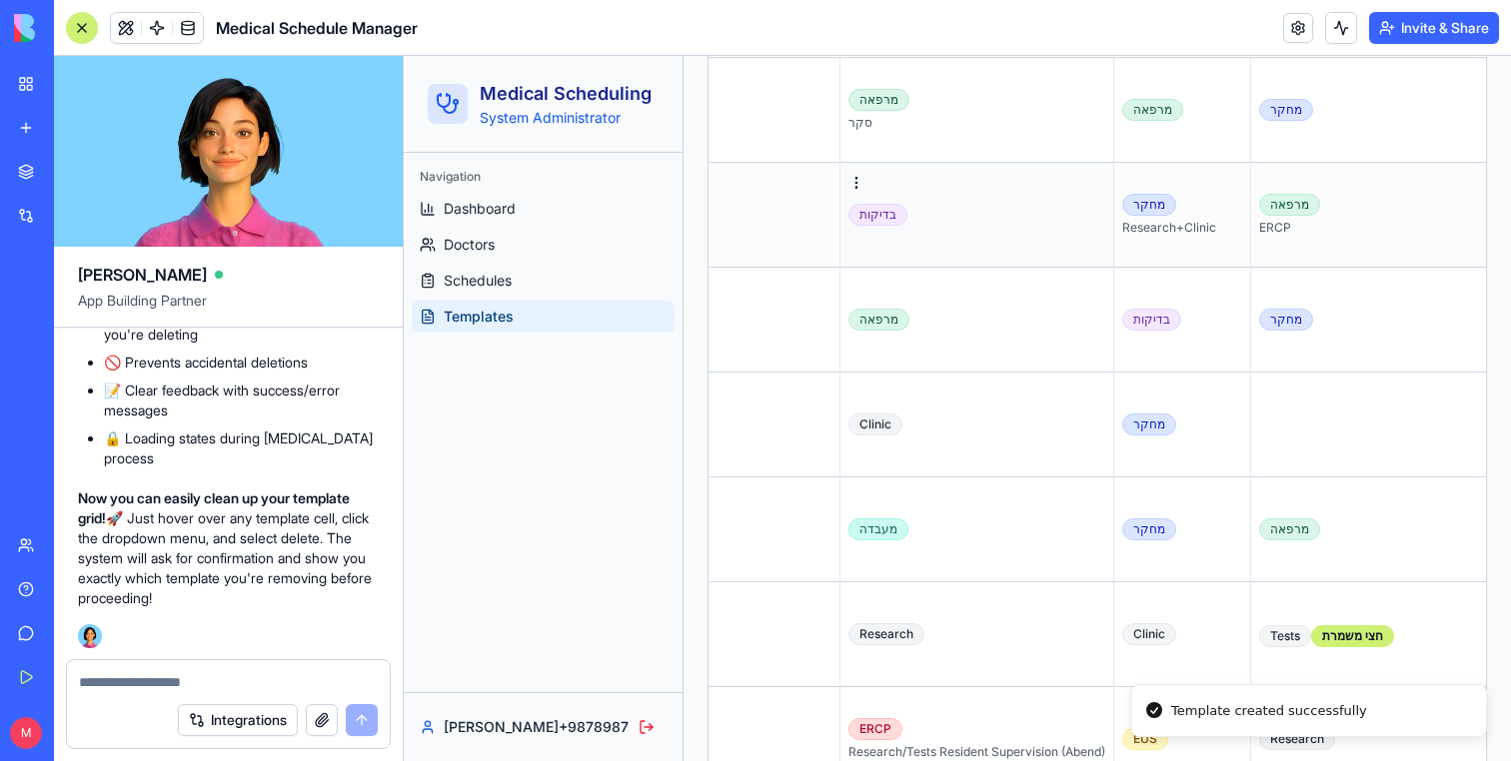
scroll to position [0, 323]
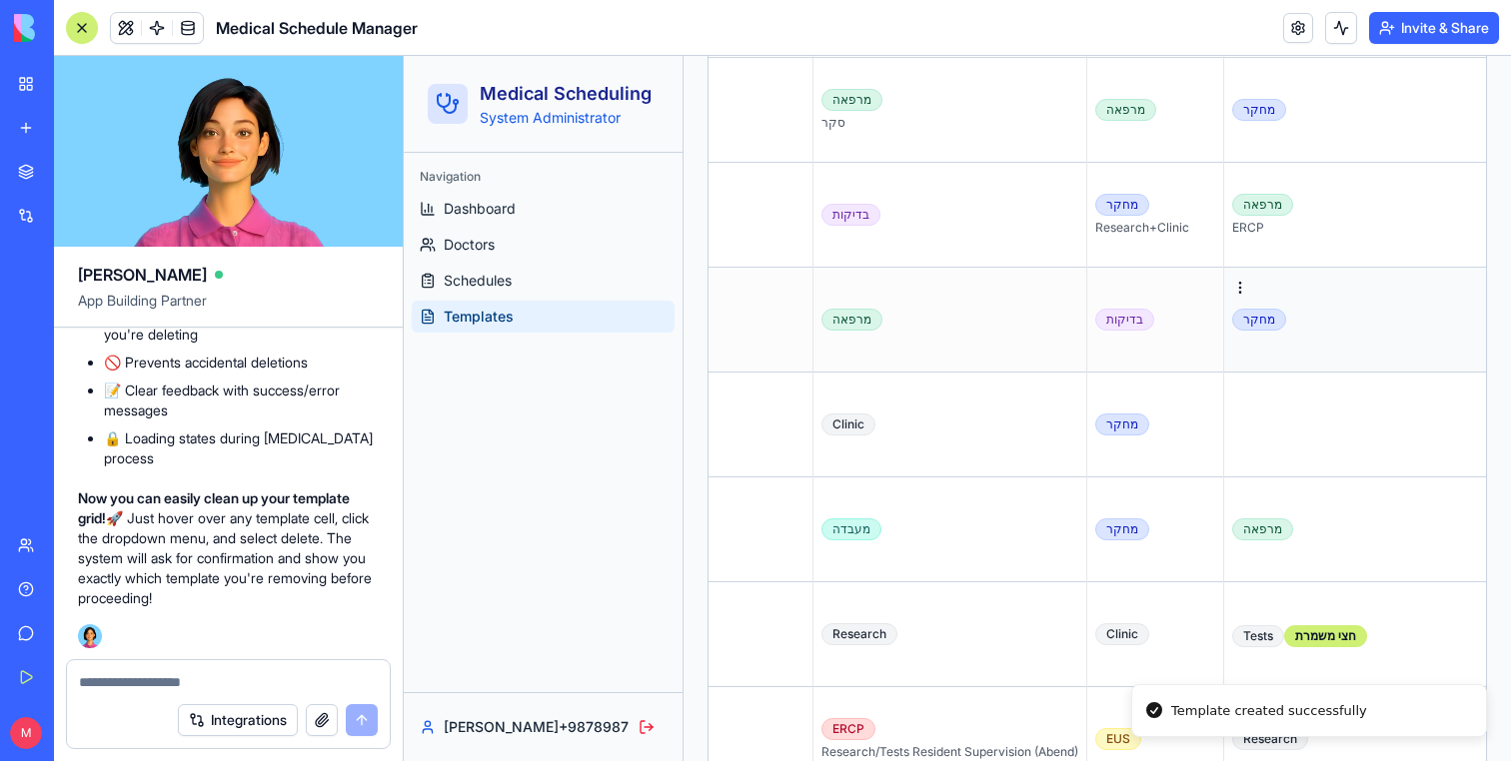
click at [1249, 301] on td "מחקר" at bounding box center [1410, 320] width 372 height 105
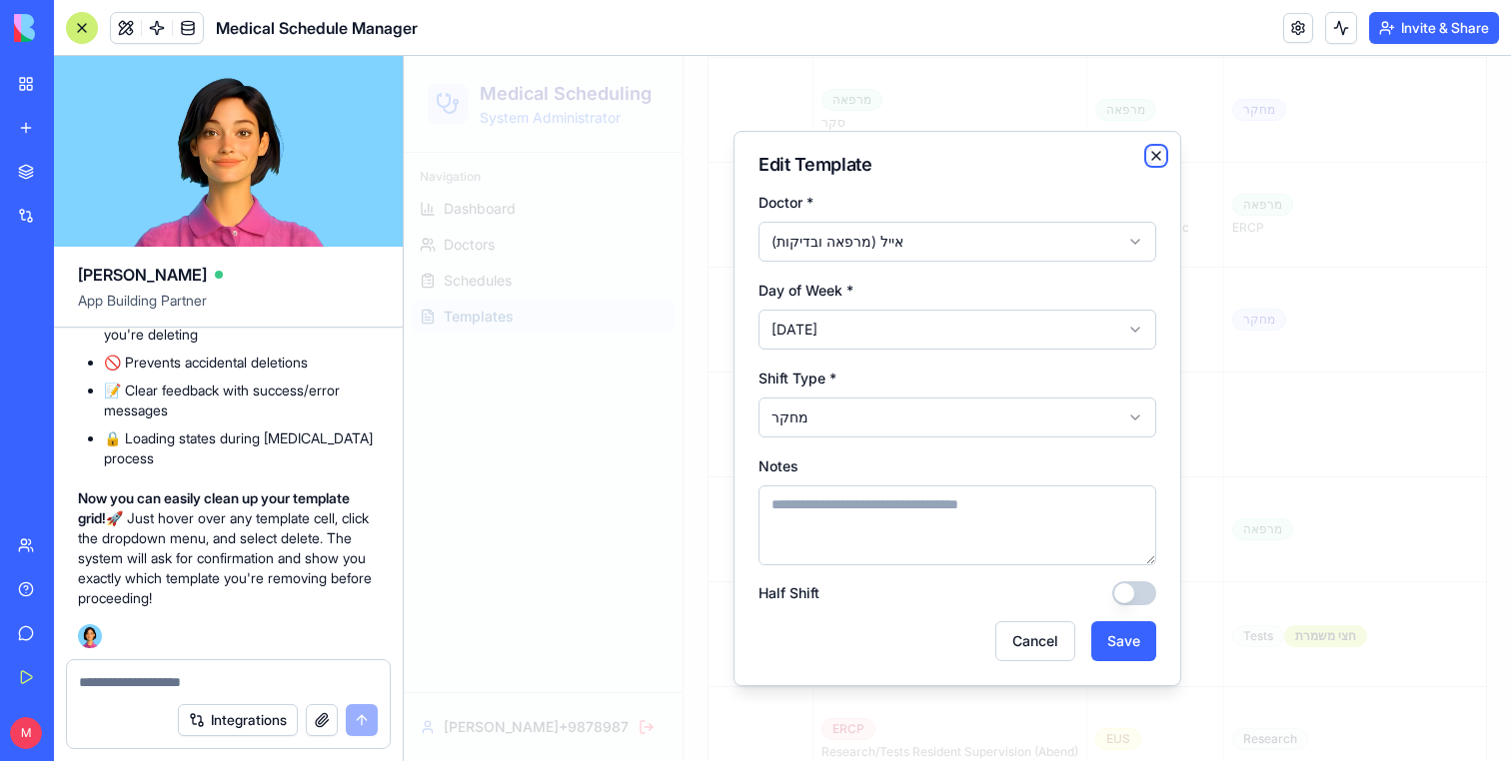
click at [1155, 160] on icon "button" at bounding box center [1156, 156] width 16 height 16
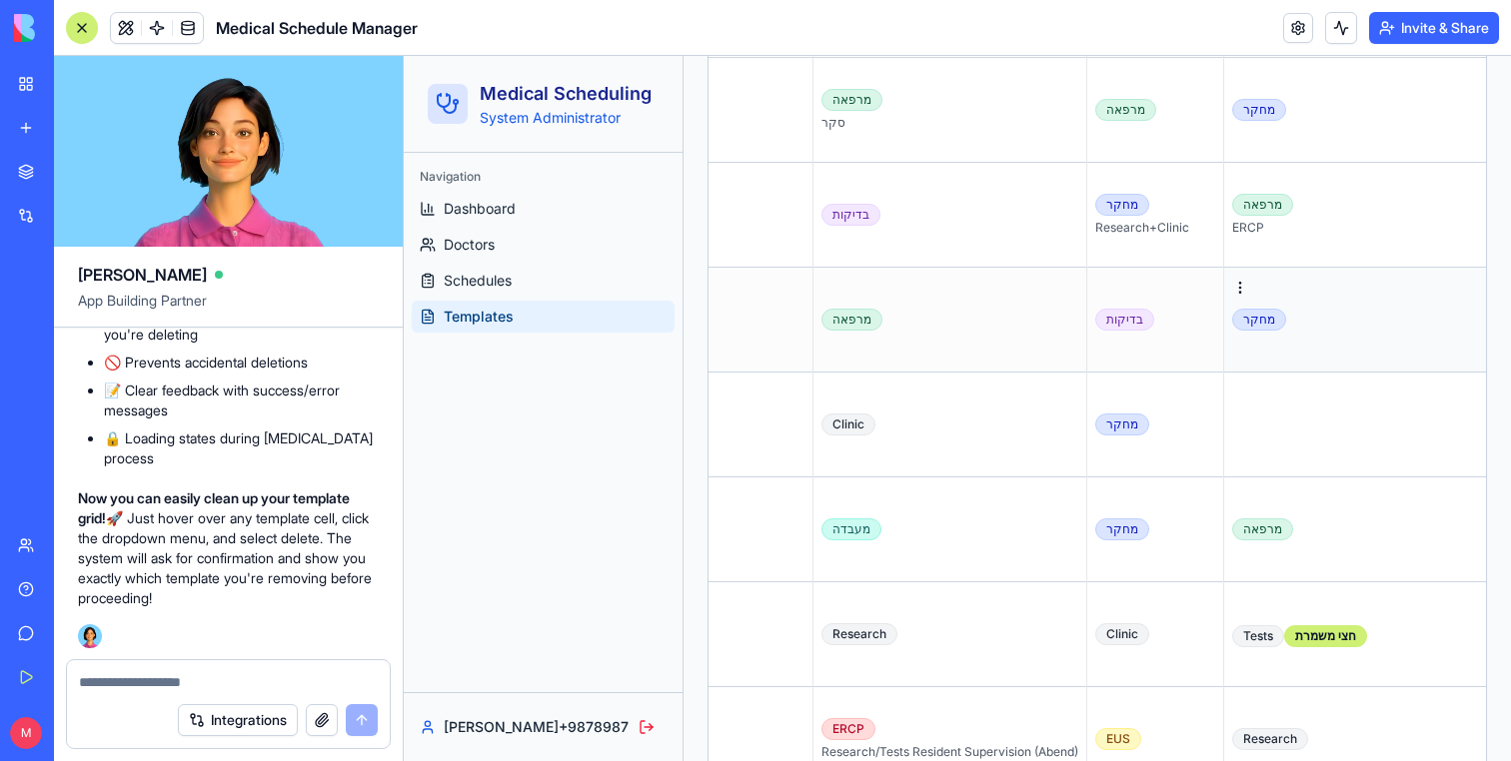
scroll to position [0, 0]
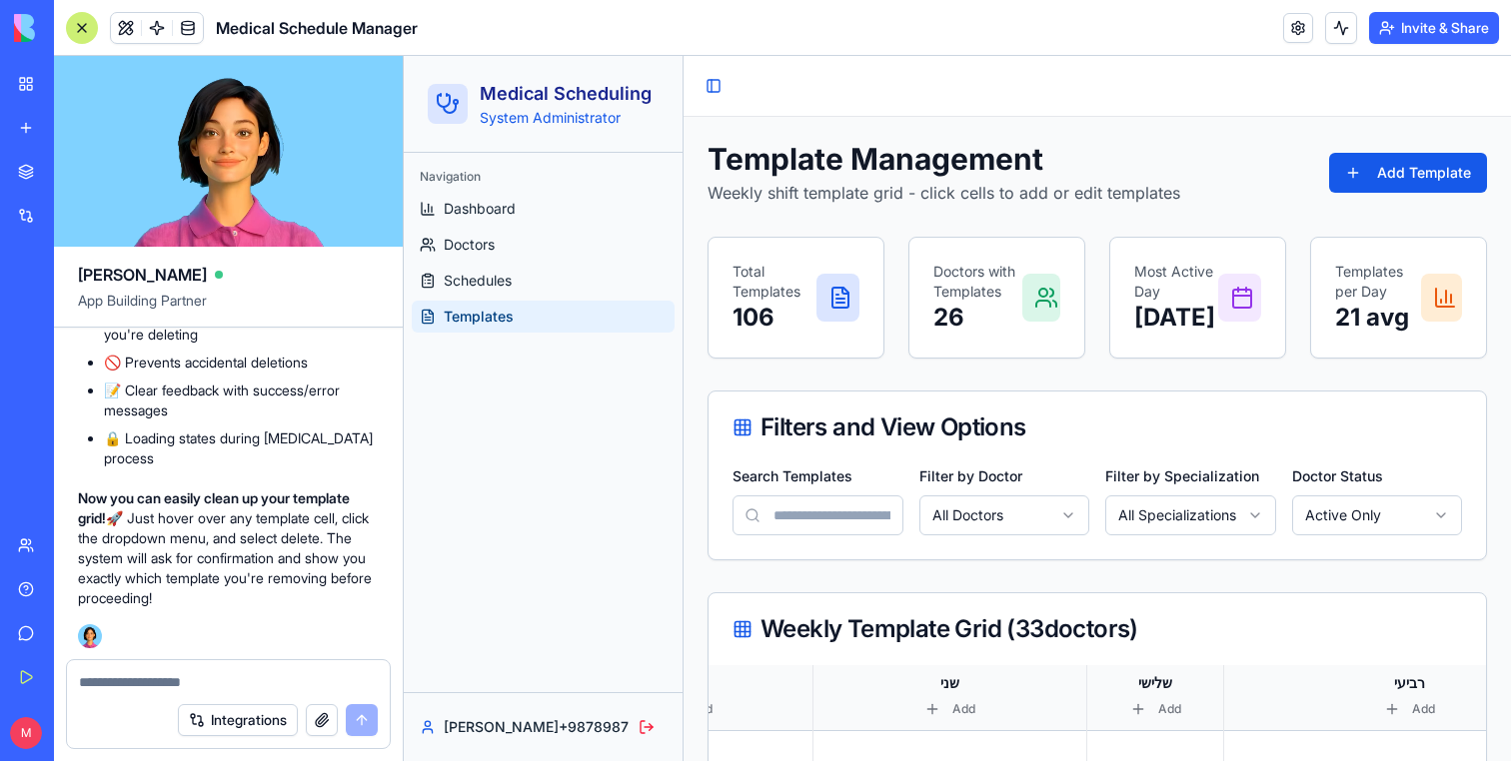
click at [551, 324] on link "Templates" at bounding box center [543, 317] width 263 height 32
click at [487, 269] on link "Schedules" at bounding box center [543, 281] width 263 height 32
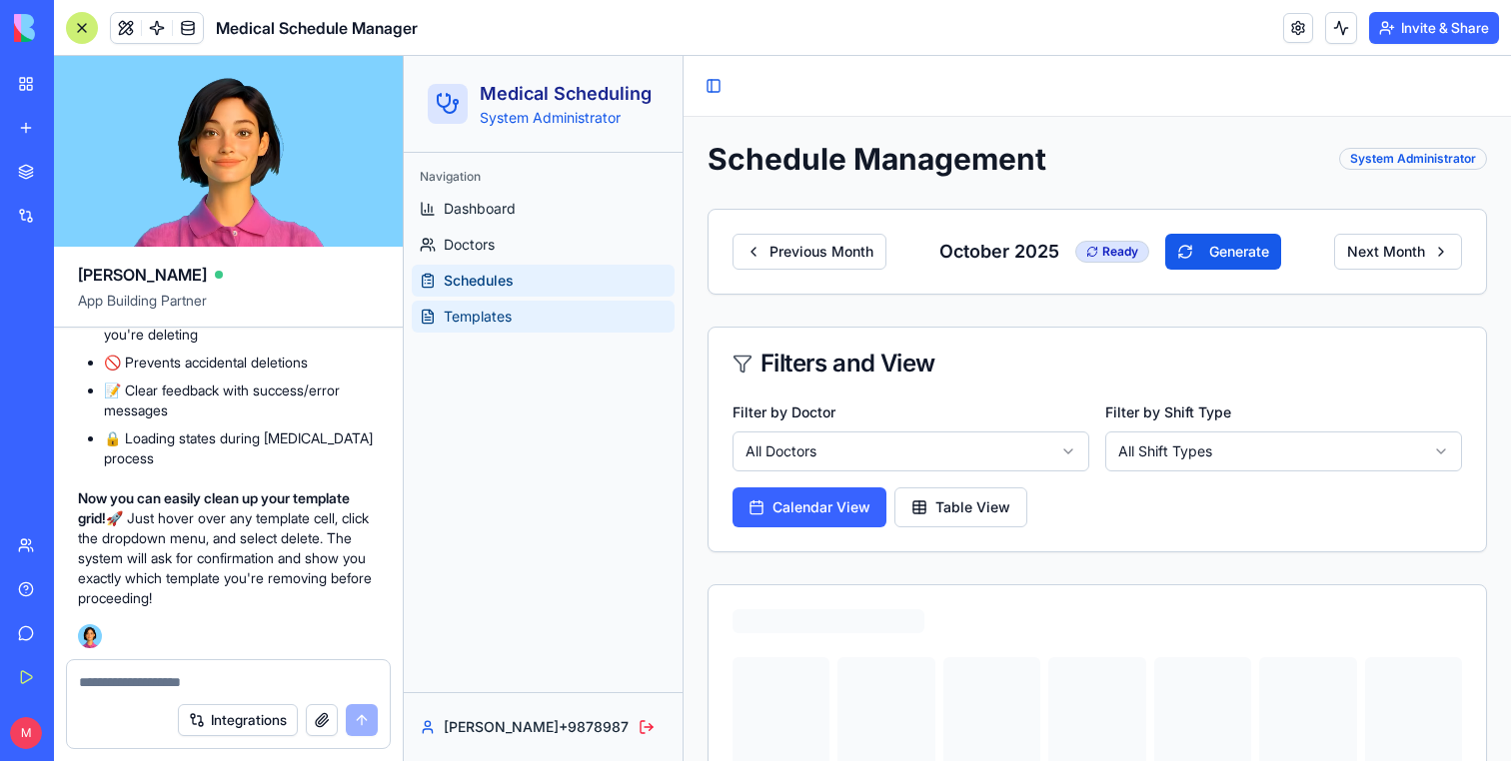
click at [487, 311] on span "Templates" at bounding box center [478, 317] width 68 height 20
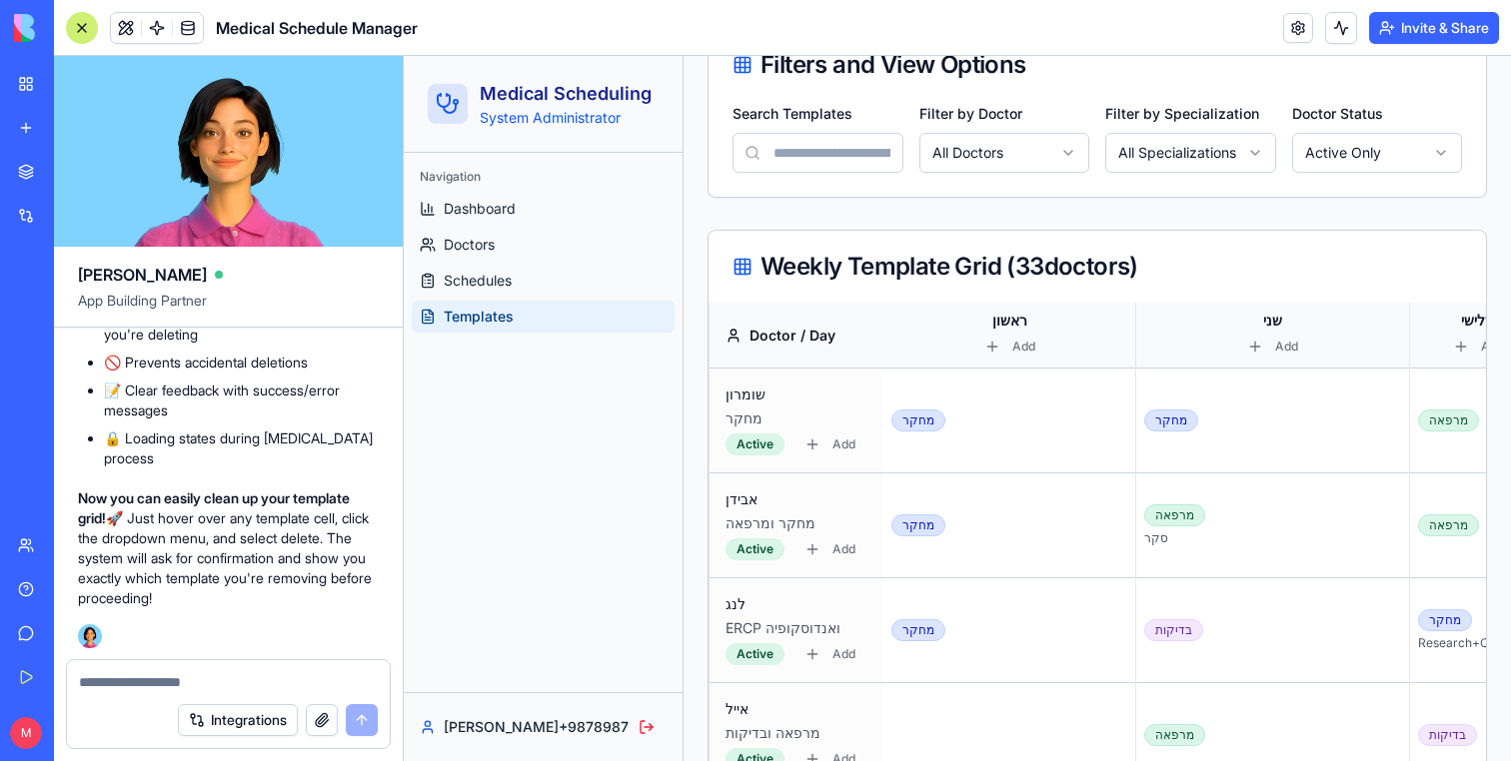
scroll to position [372, 0]
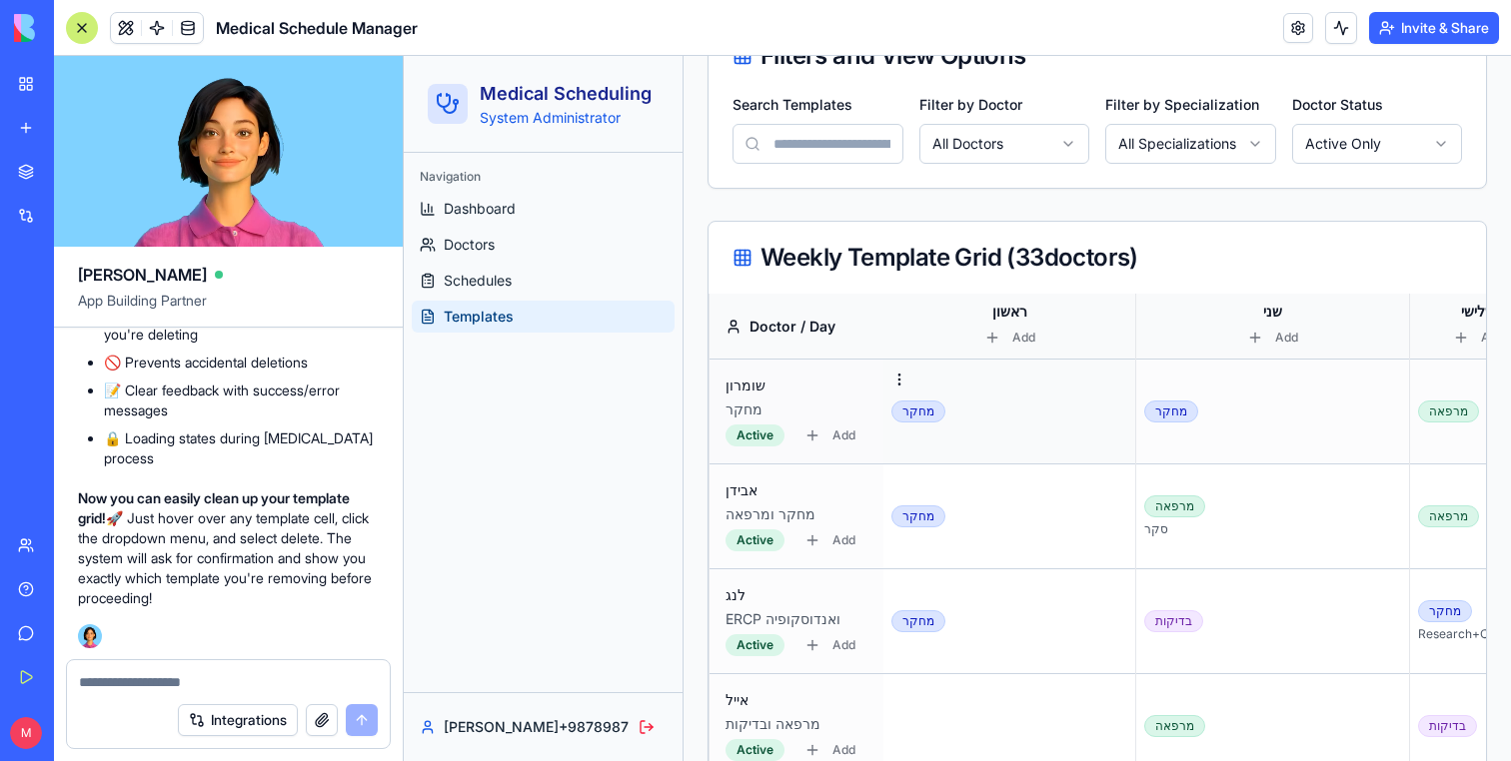
click at [910, 410] on div "מחקר" at bounding box center [918, 412] width 54 height 22
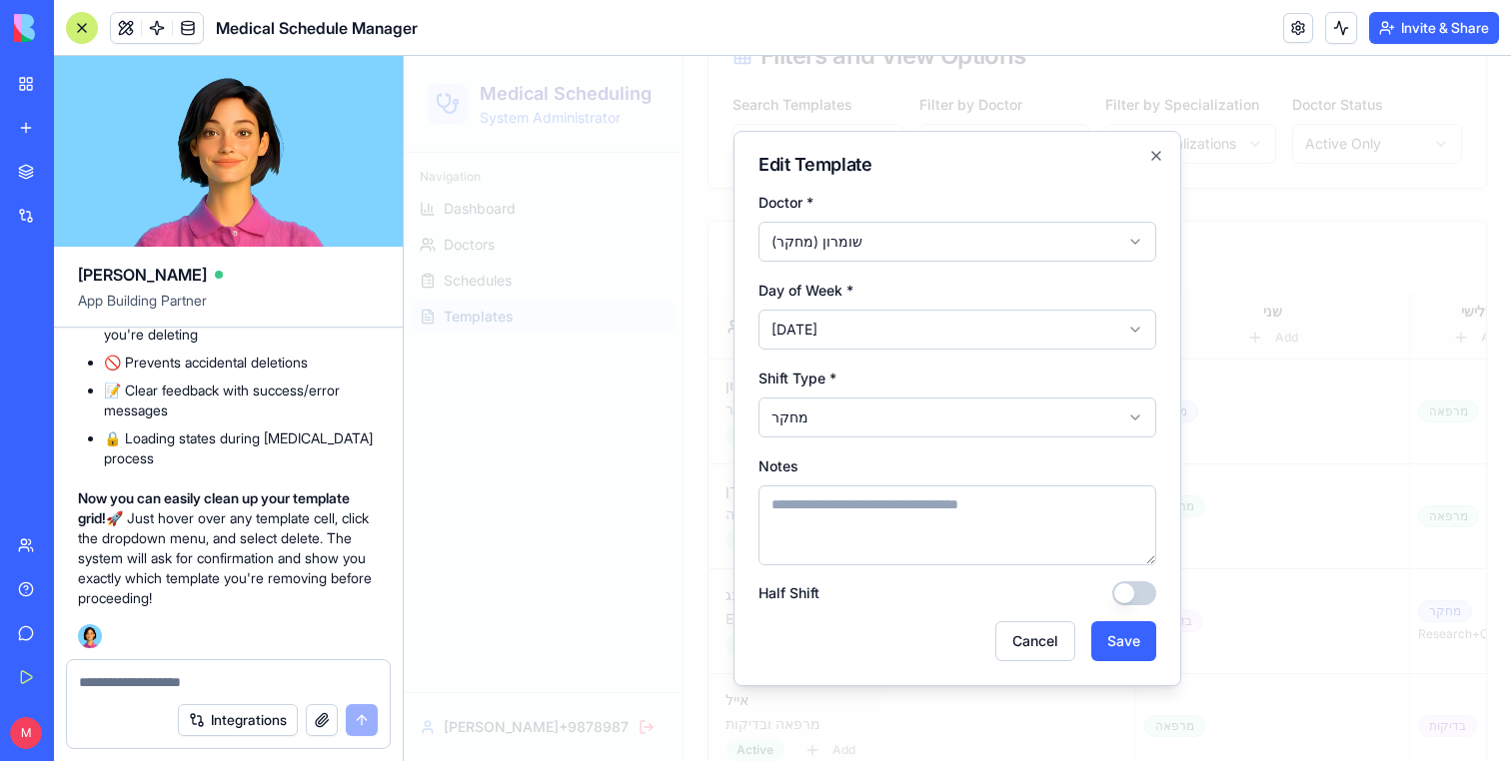
click at [1447, 557] on div at bounding box center [957, 408] width 1107 height 705
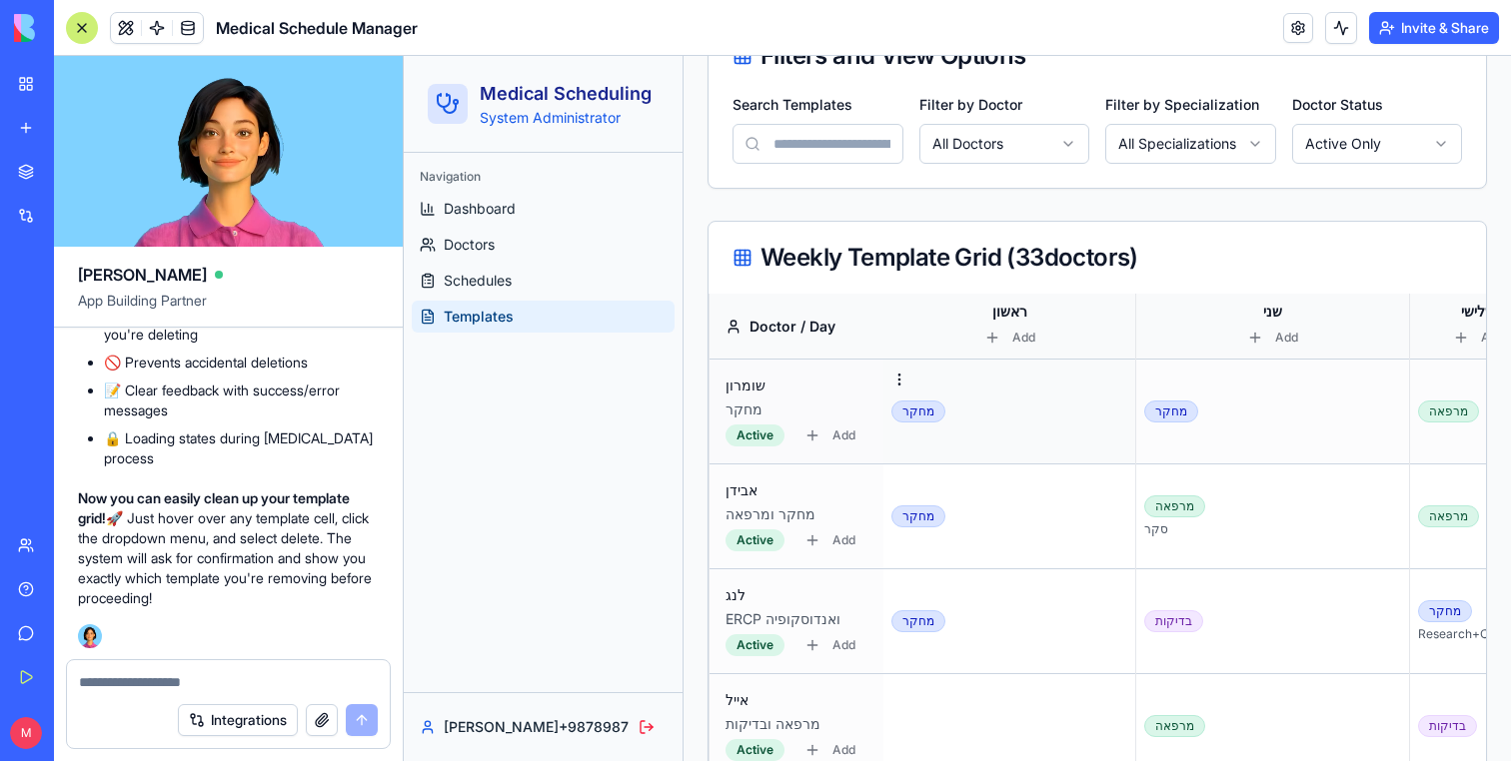
click at [976, 407] on div "מחקר" at bounding box center [1009, 412] width 236 height 22
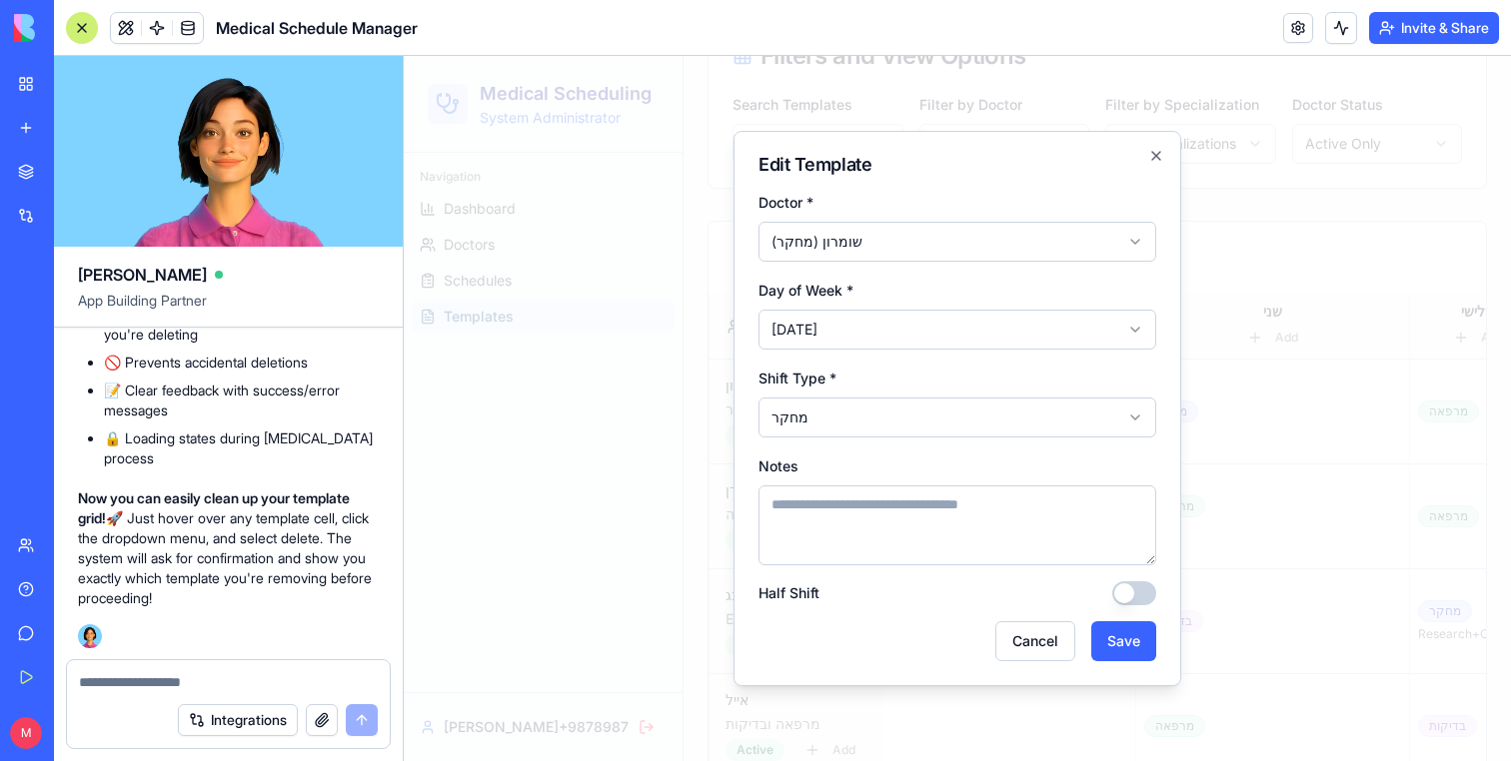
click at [638, 305] on div at bounding box center [957, 408] width 1107 height 705
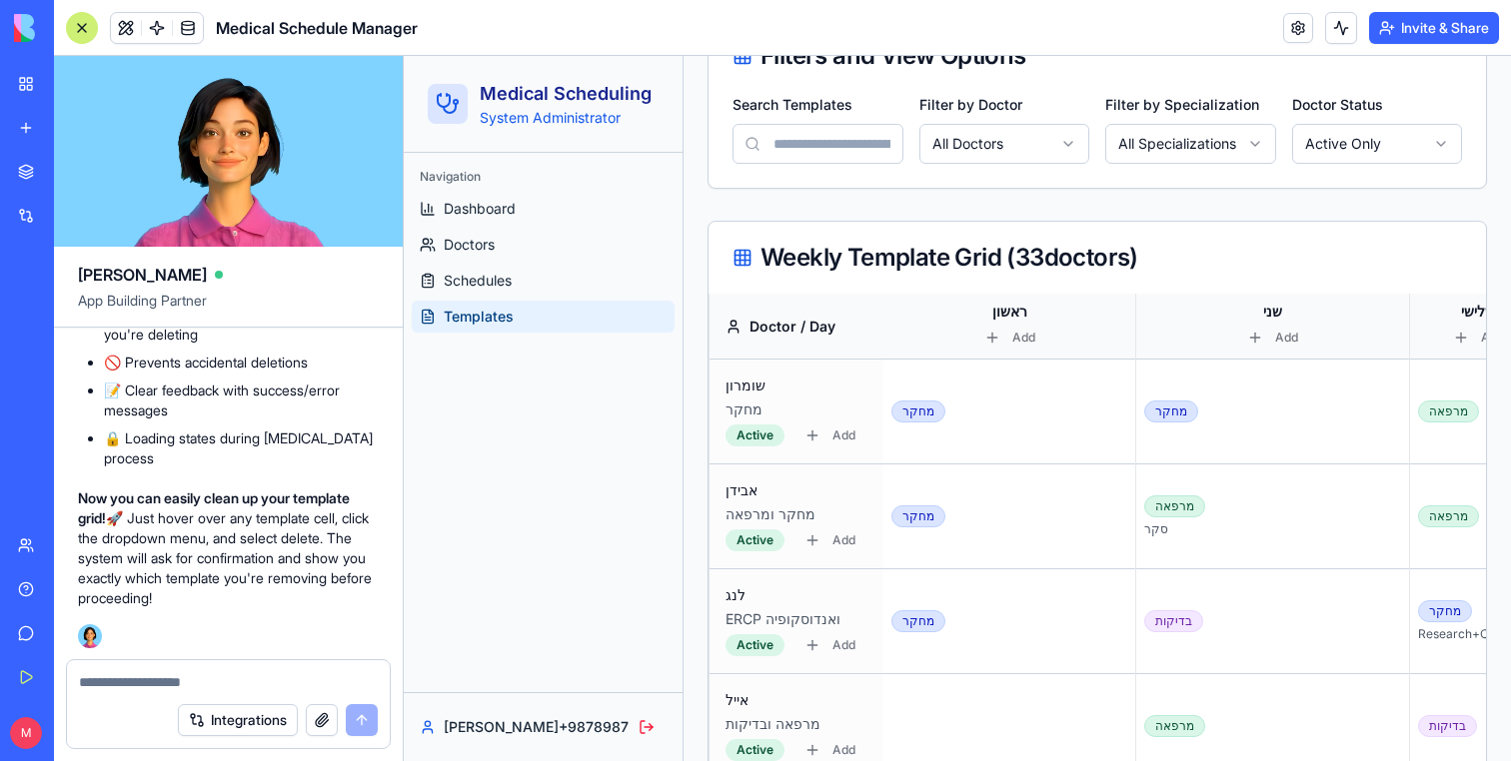
scroll to position [25888, 0]
click at [104, 699] on div "Integrations" at bounding box center [228, 720] width 323 height 56
click at [112, 676] on textarea at bounding box center [228, 682] width 299 height 20
type textarea "**********"
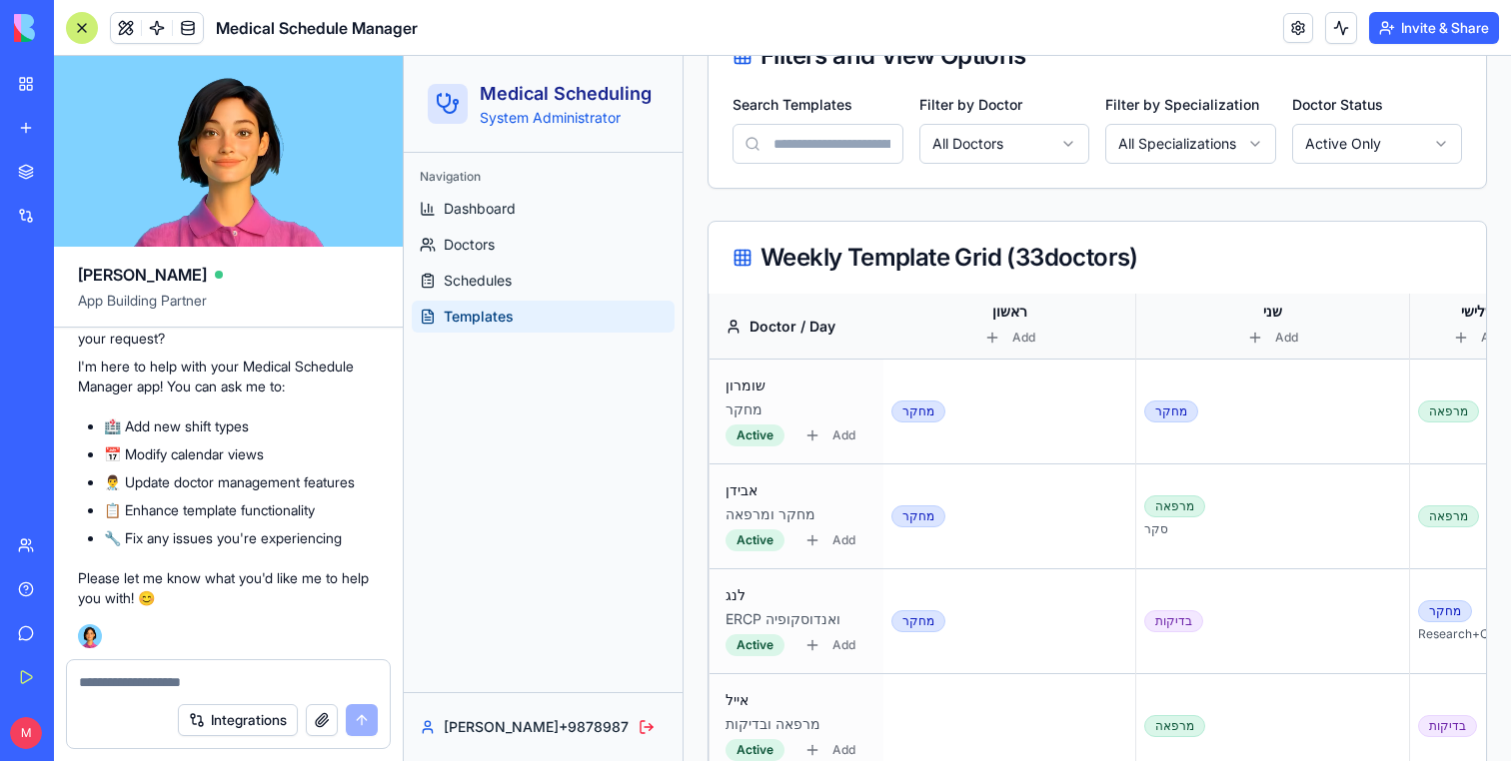
scroll to position [26378, 0]
click at [113, 677] on textarea at bounding box center [228, 682] width 299 height 20
type textarea "*"
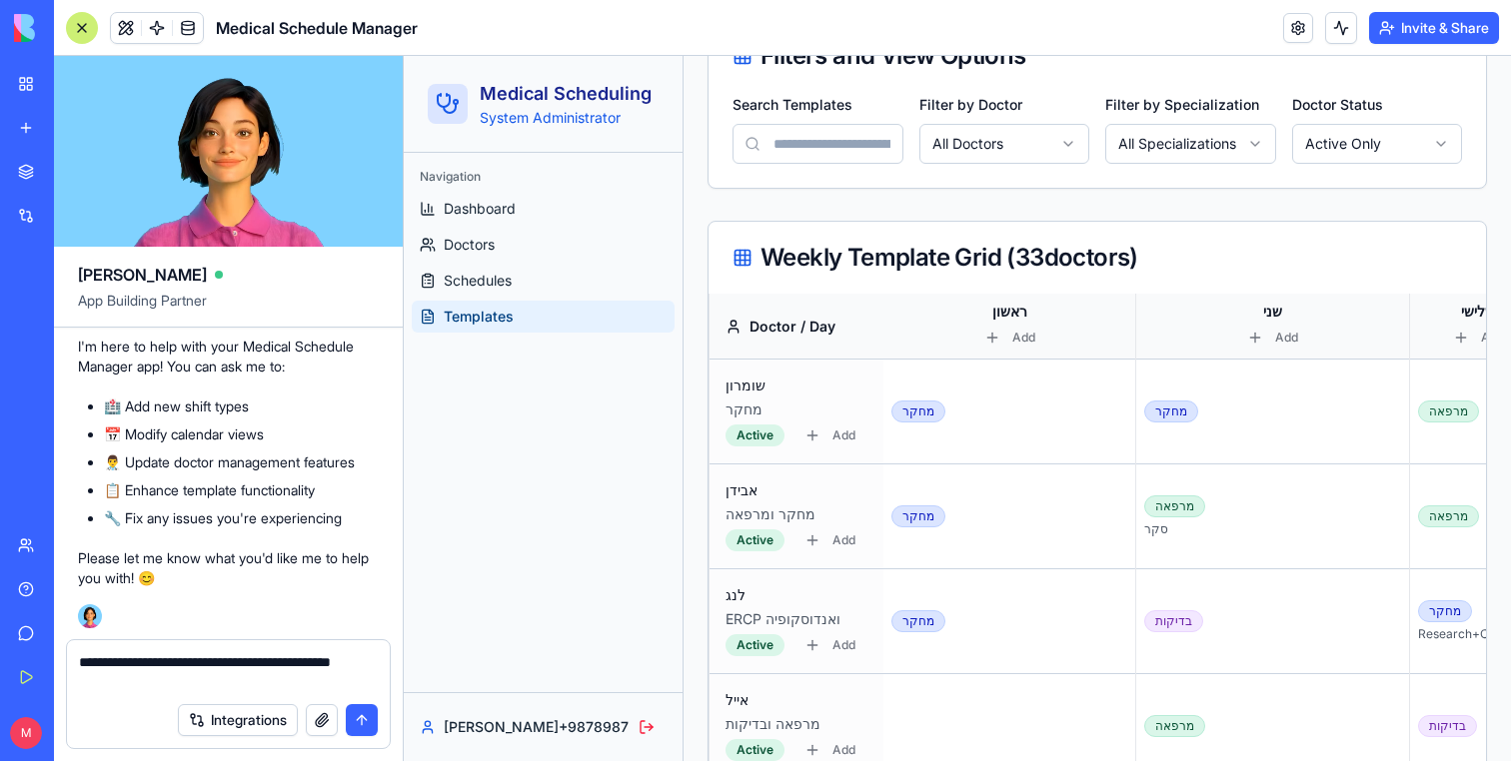
type textarea "**********"
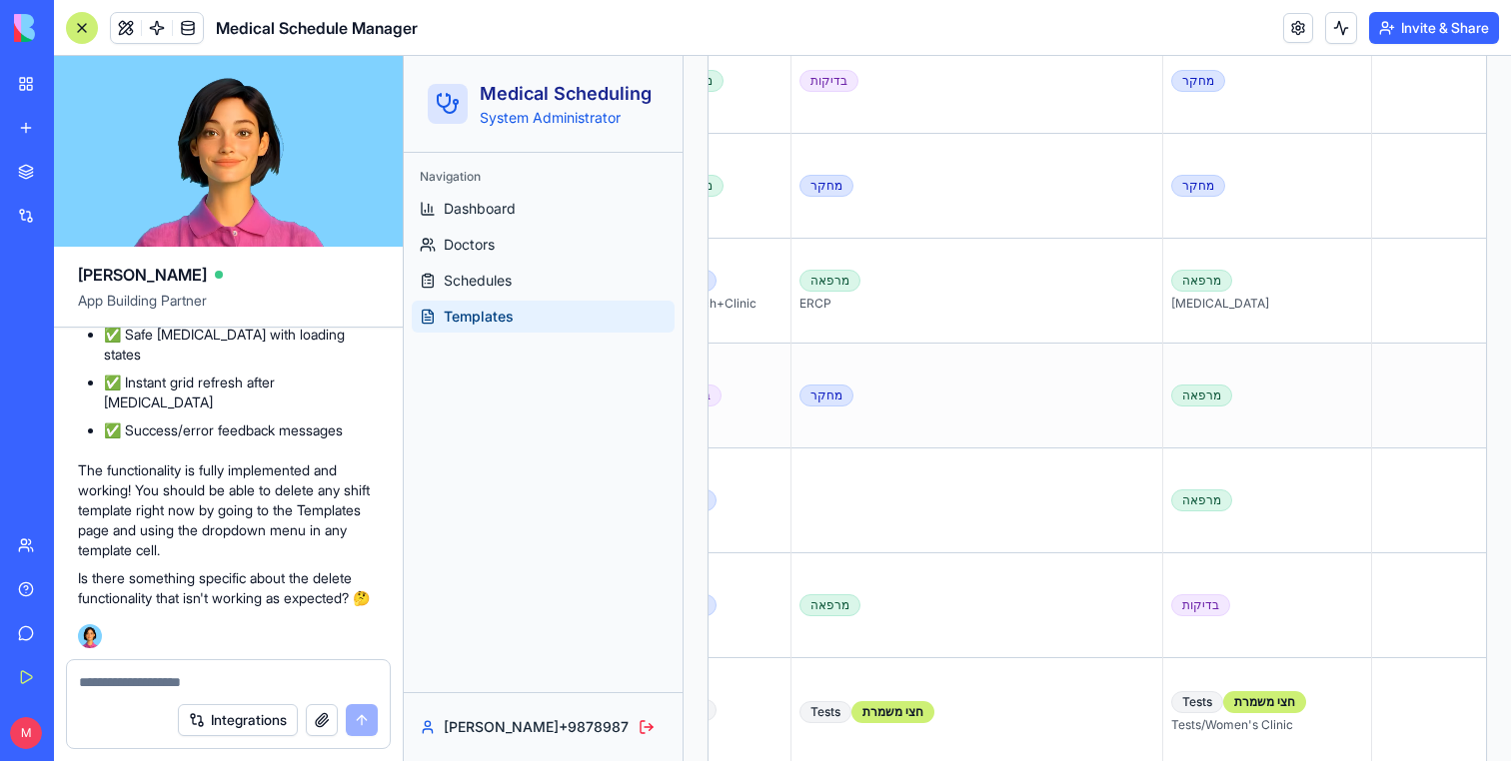
scroll to position [0, 828]
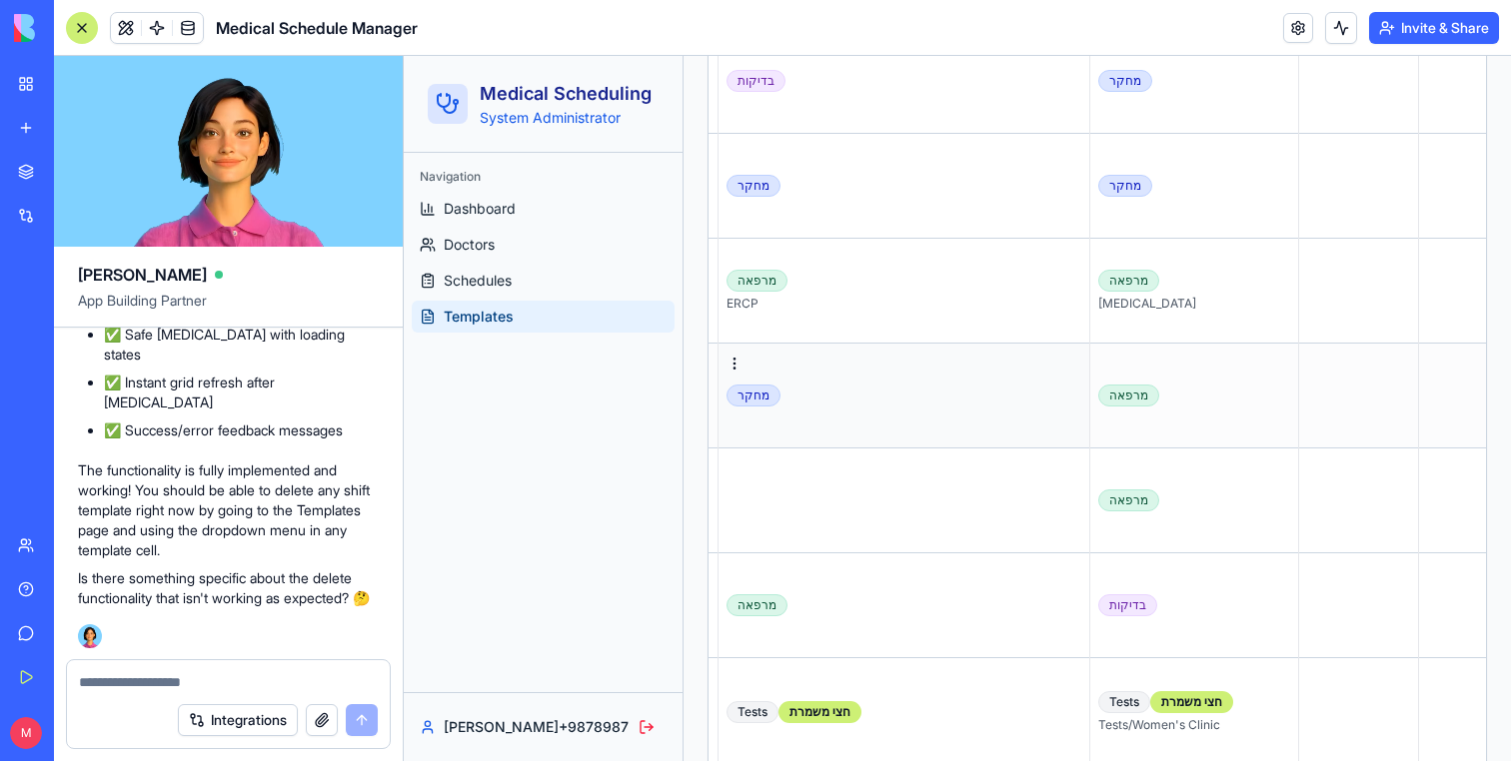
click at [895, 406] on div "מחקר" at bounding box center [903, 396] width 355 height 22
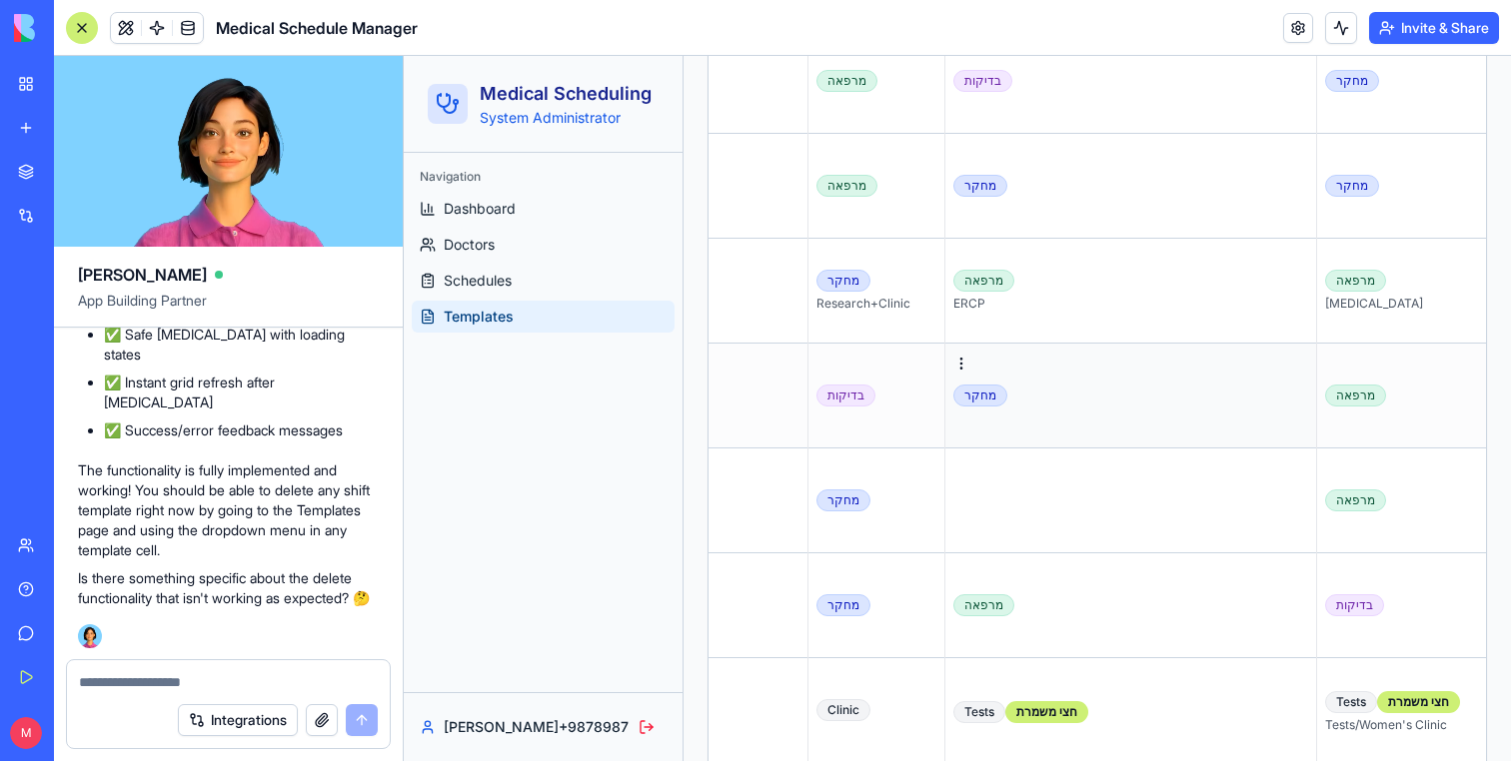
scroll to position [703, 0]
click at [151, 677] on textarea at bounding box center [228, 682] width 299 height 20
click at [146, 684] on textarea at bounding box center [228, 682] width 299 height 20
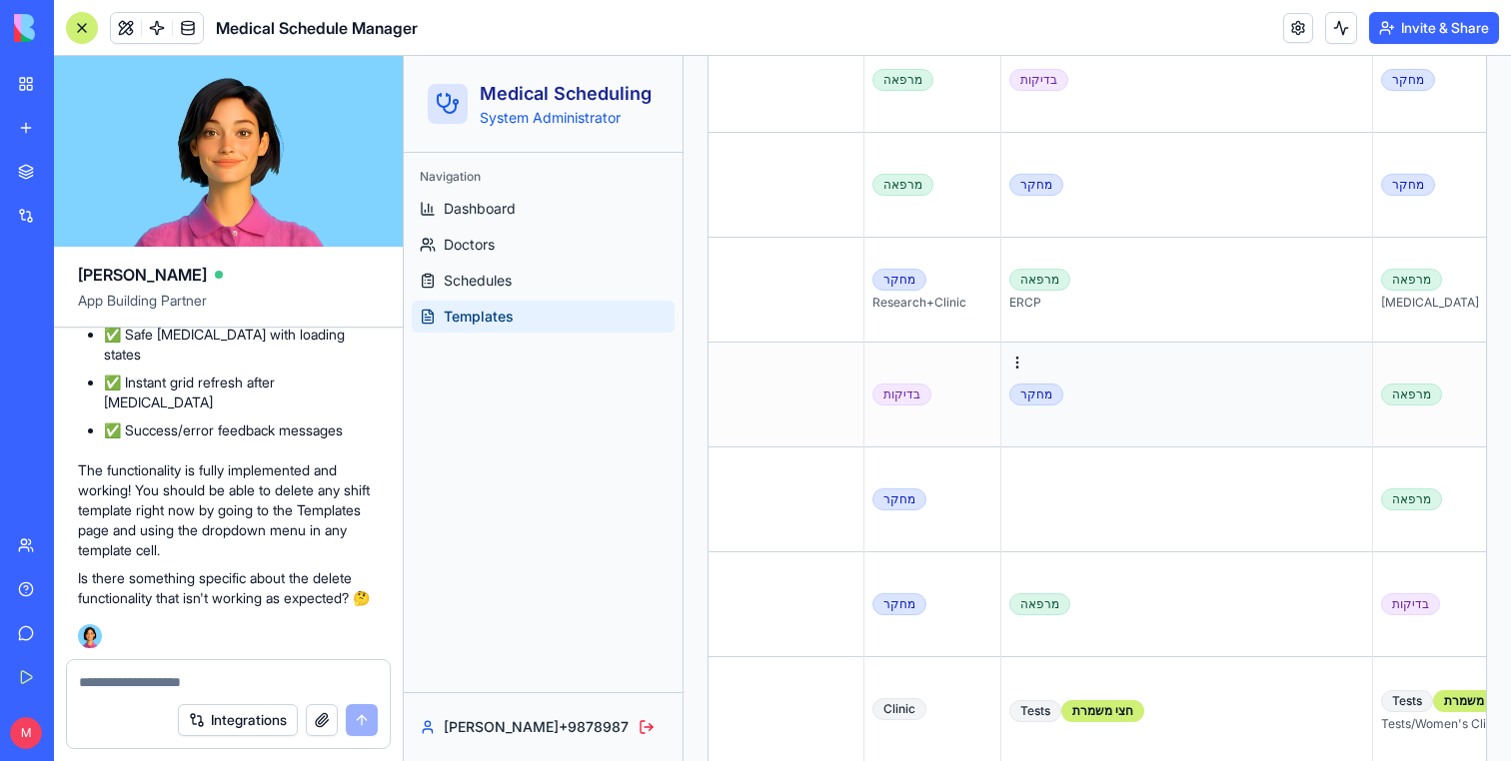
scroll to position [0, 321]
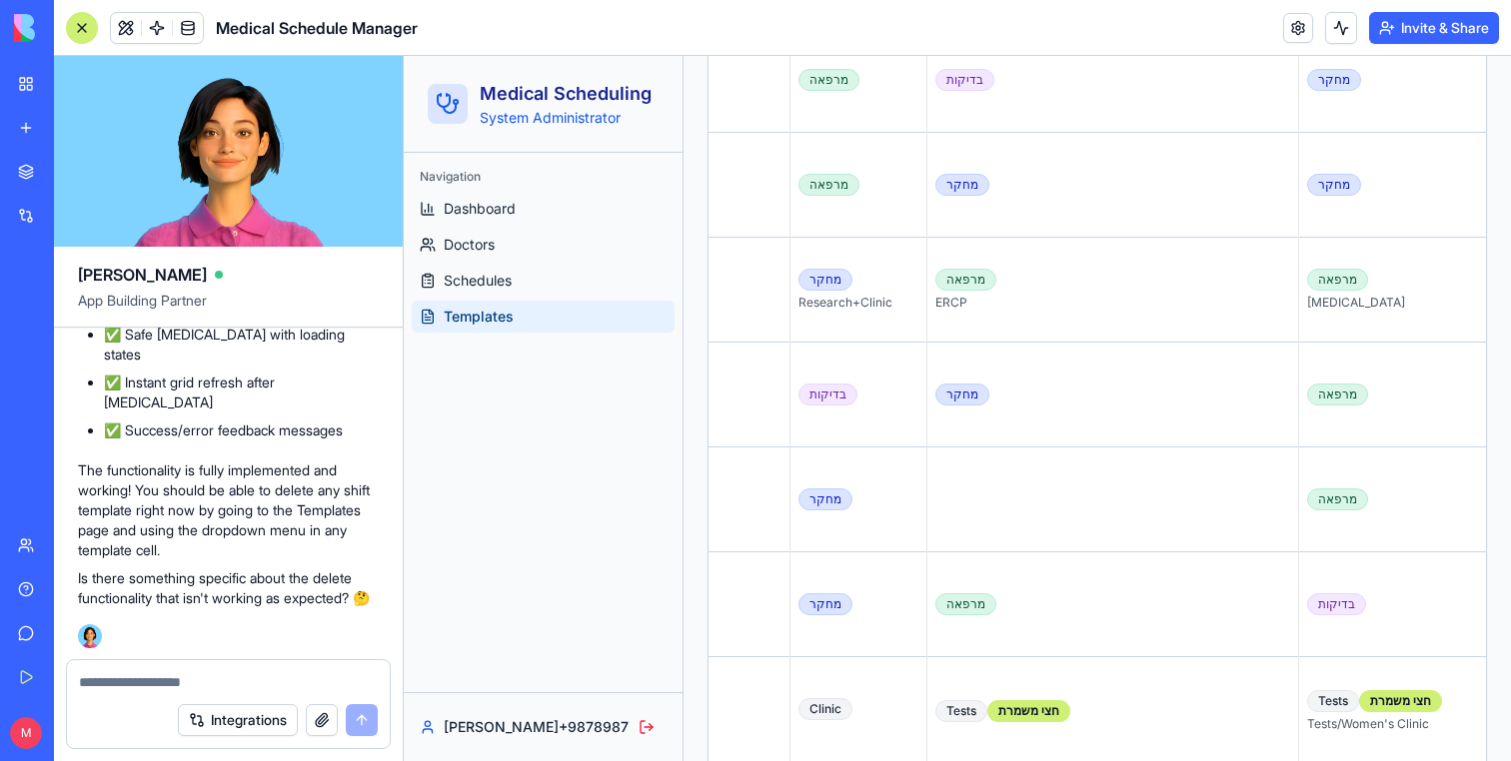
scroll to position [0, 651]
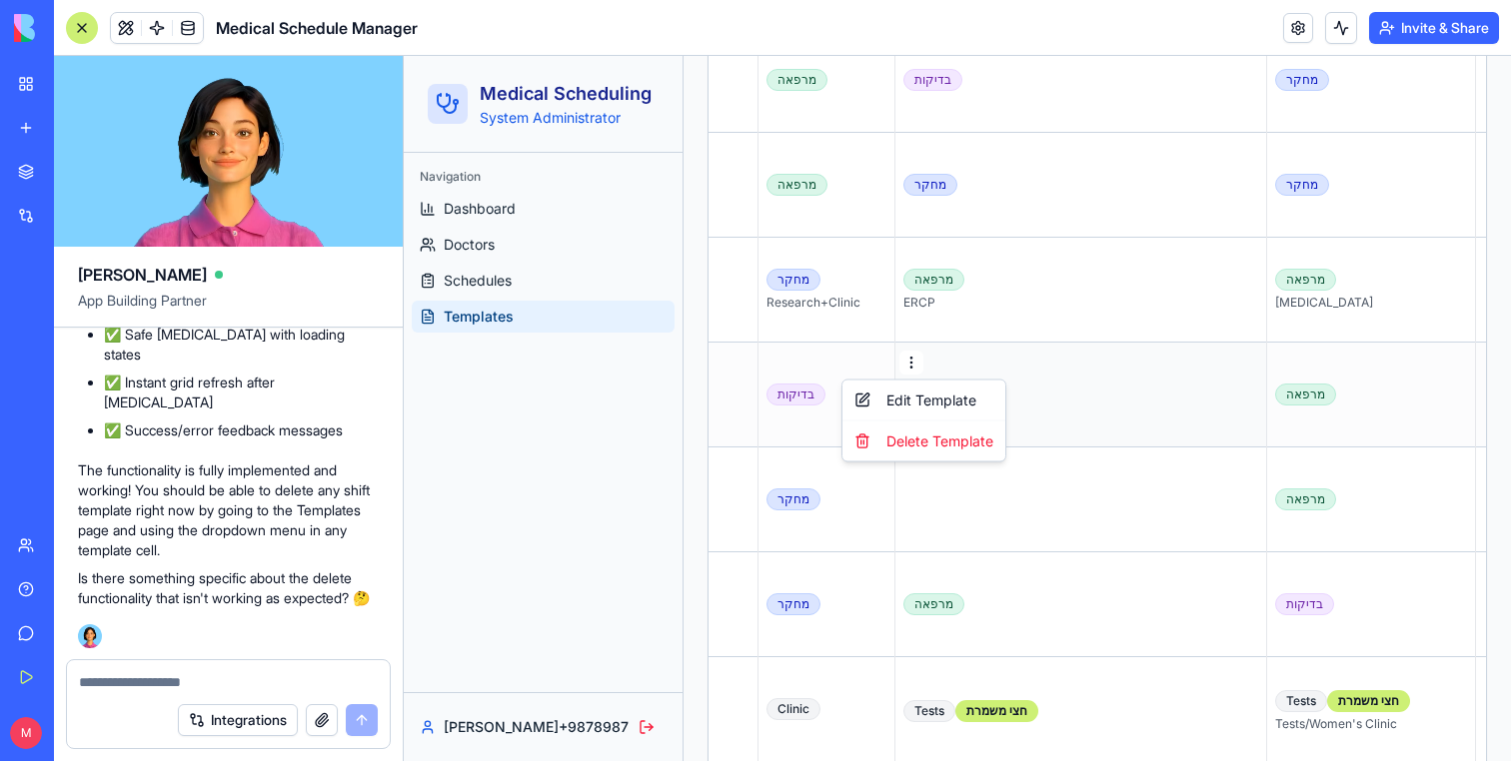
click at [889, 451] on div "Delete Template" at bounding box center [923, 442] width 155 height 32
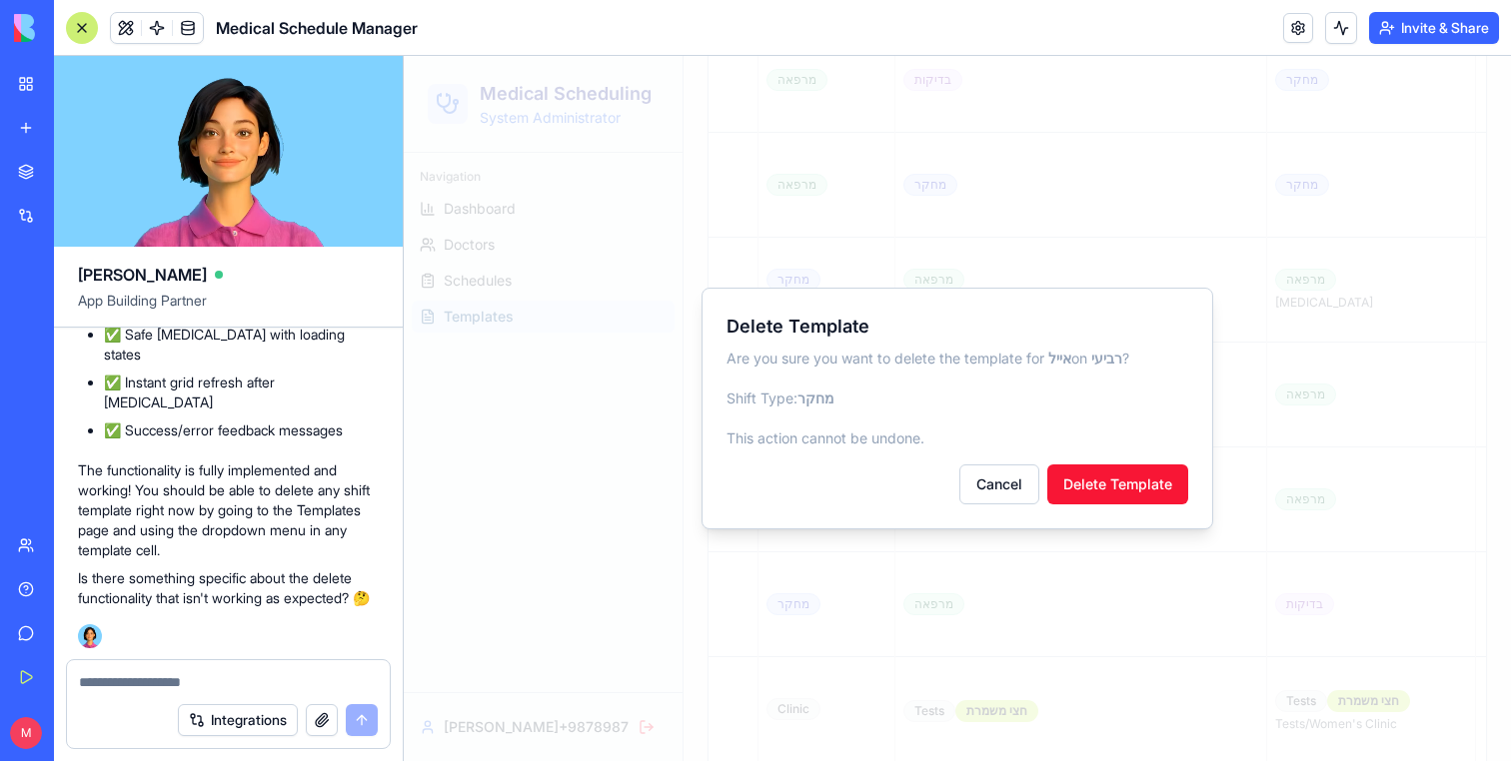
click at [1074, 455] on div "Delete Template Are you sure you want to delete the template for אייל on רביעי …" at bounding box center [957, 409] width 512 height 242
click at [1092, 467] on button "Delete Template" at bounding box center [1117, 485] width 141 height 40
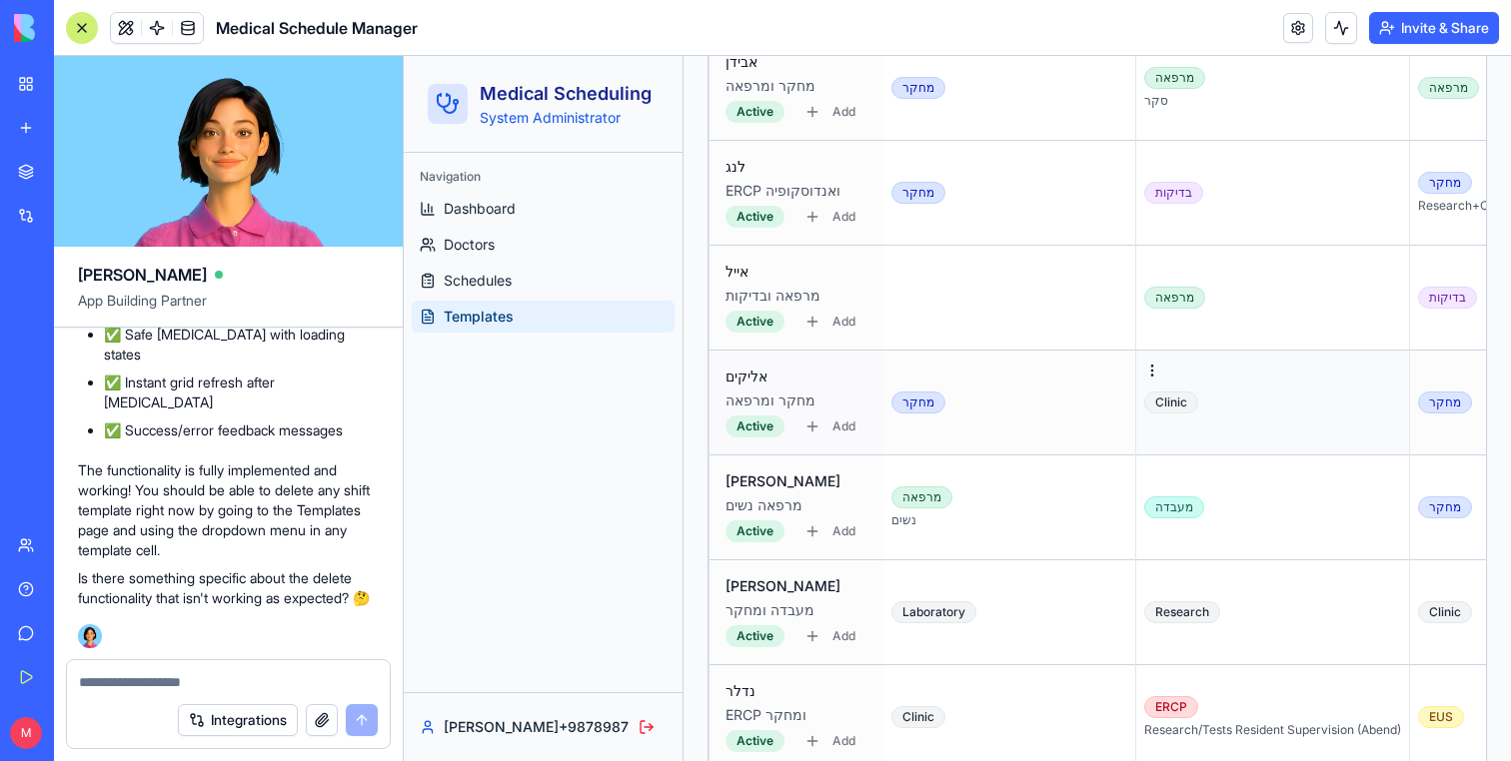
scroll to position [816, 0]
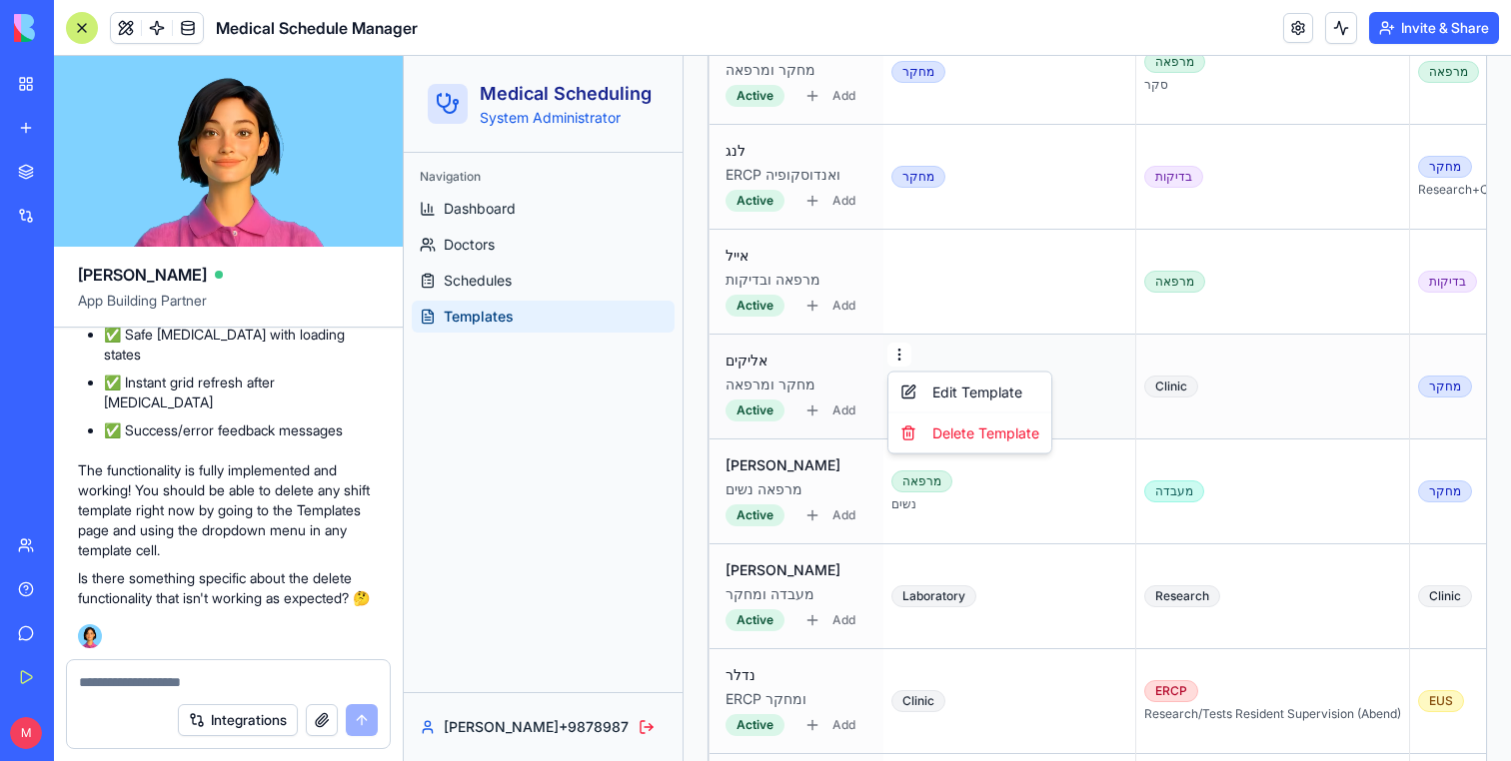
click at [926, 445] on div "Delete Template" at bounding box center [969, 434] width 155 height 32
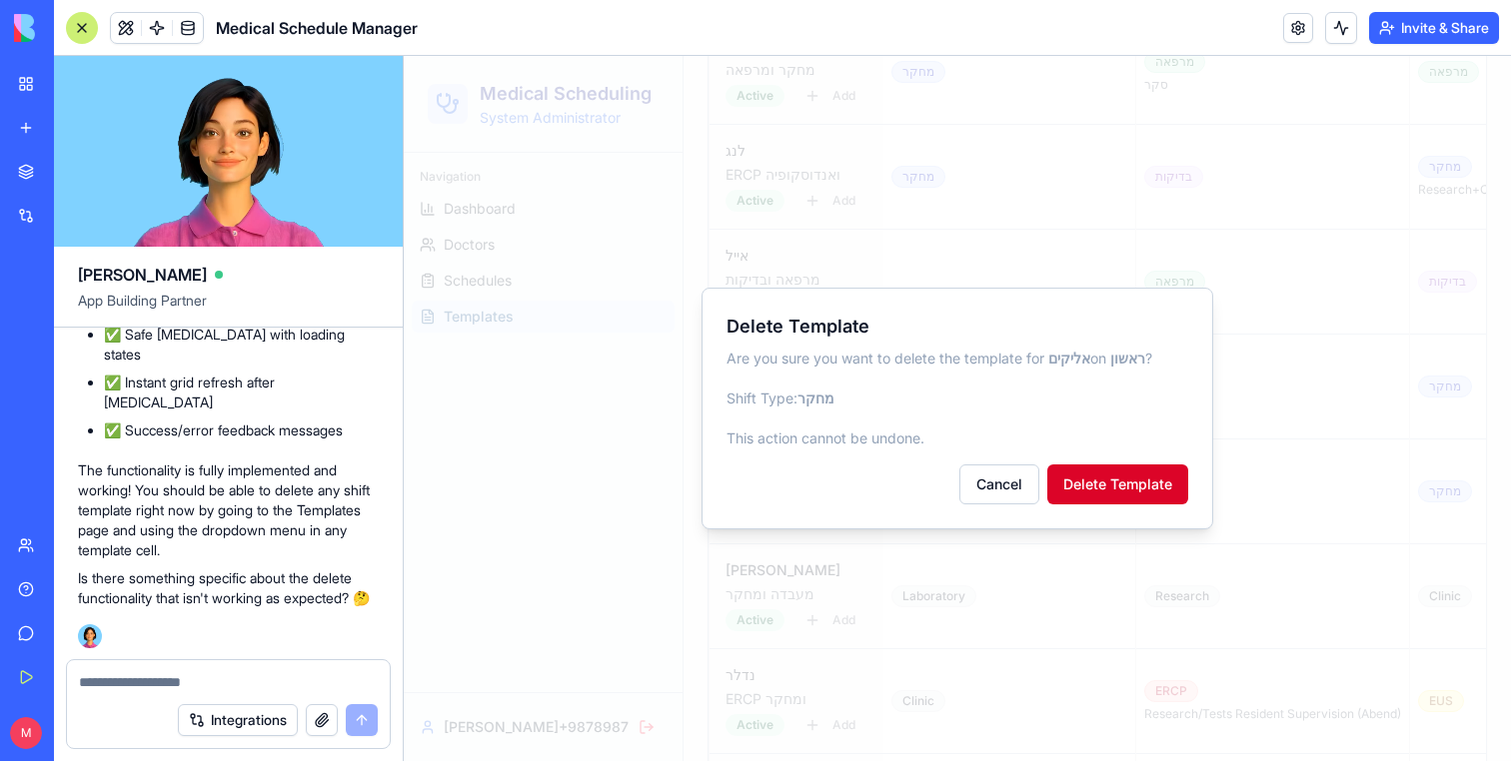
click at [1120, 486] on button "Delete Template" at bounding box center [1117, 485] width 141 height 40
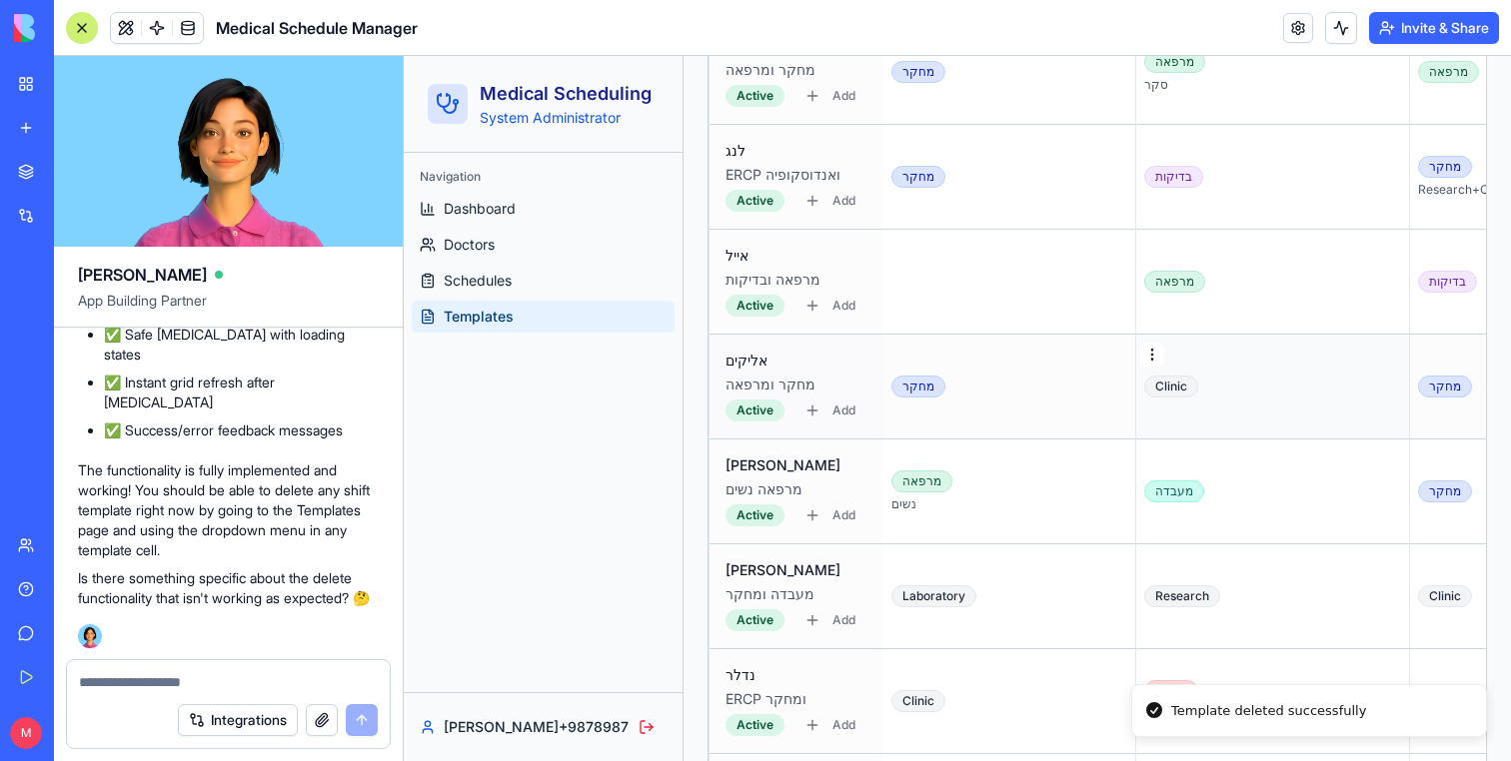
click at [1151, 441] on div "Delete Template" at bounding box center [1162, 434] width 155 height 32
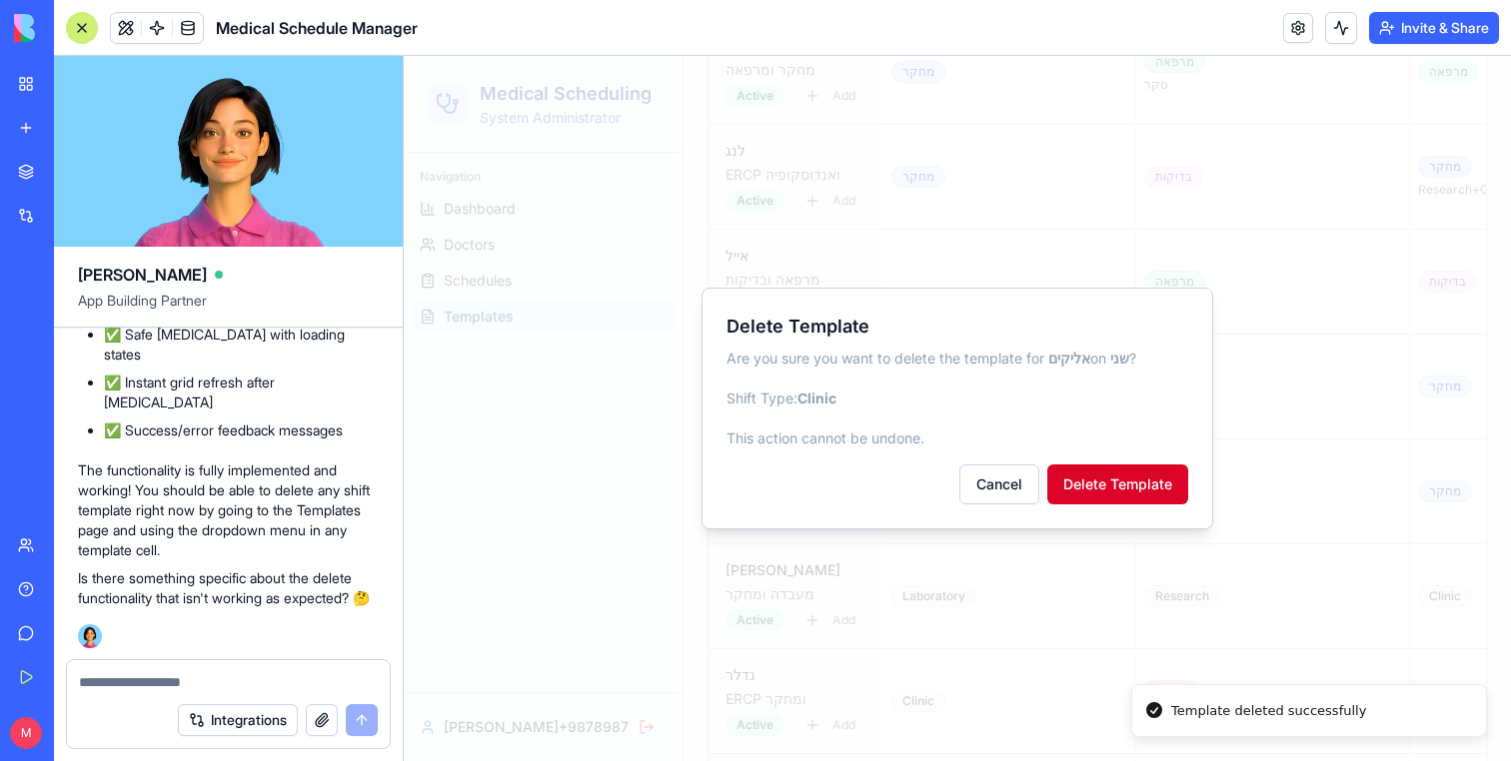
click at [1142, 485] on button "Delete Template" at bounding box center [1117, 485] width 141 height 40
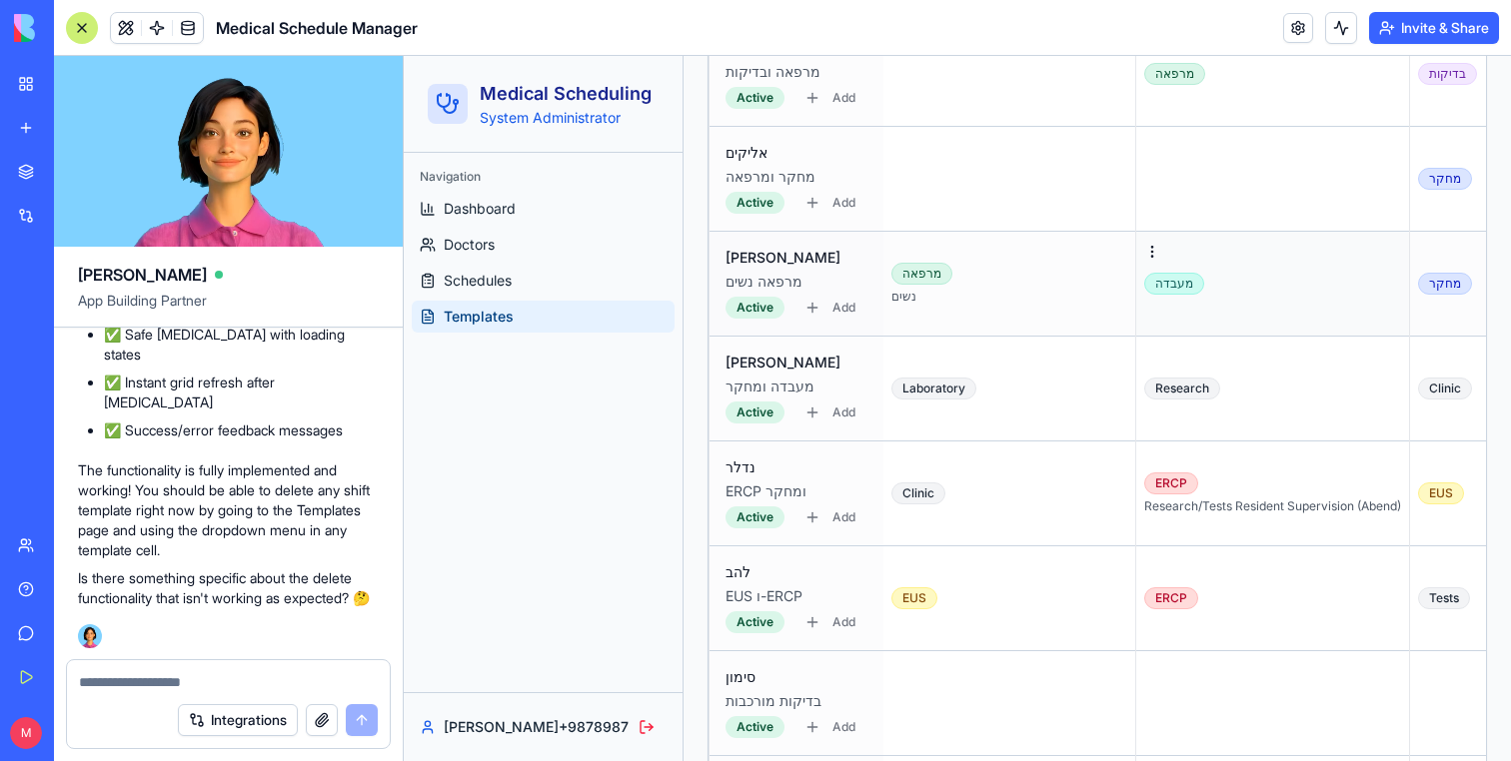
scroll to position [1036, 0]
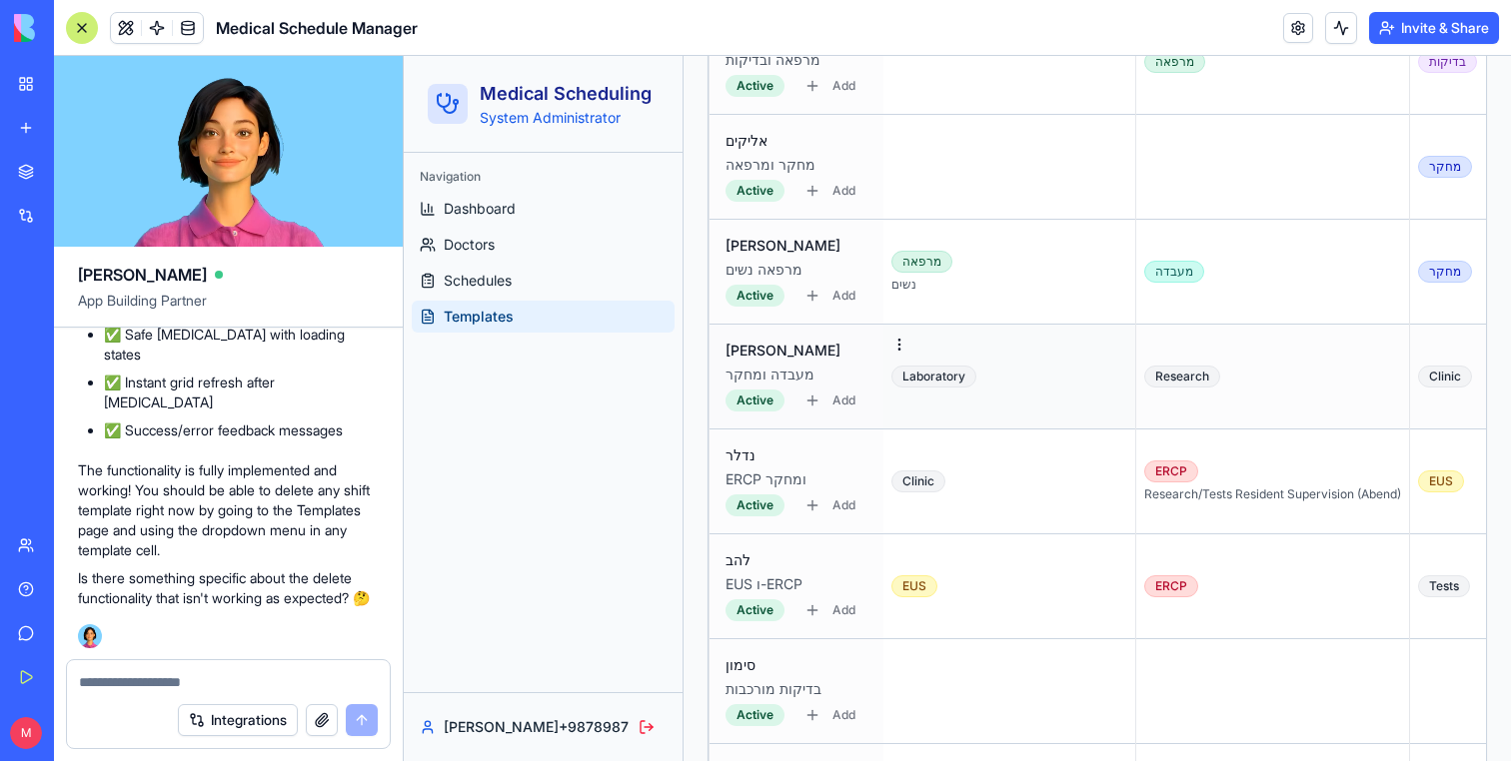
click at [995, 358] on td "Laboratory" at bounding box center [1009, 377] width 253 height 105
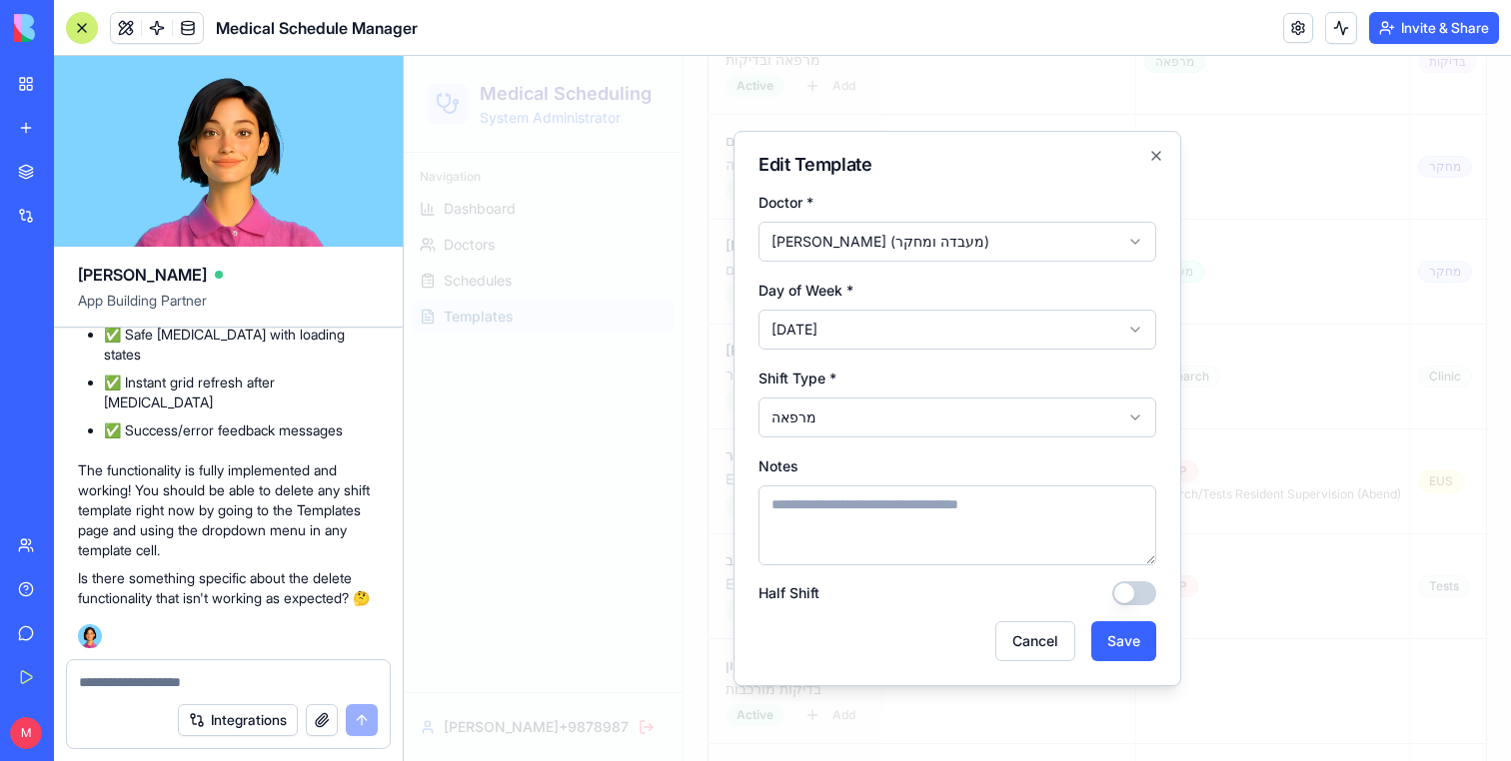
click at [846, 498] on textarea "Notes" at bounding box center [957, 526] width 398 height 80
type textarea "*"
type textarea "****"
click at [1091, 611] on form "**********" at bounding box center [957, 426] width 398 height 472
click at [1114, 639] on button "Save" at bounding box center [1123, 641] width 65 height 40
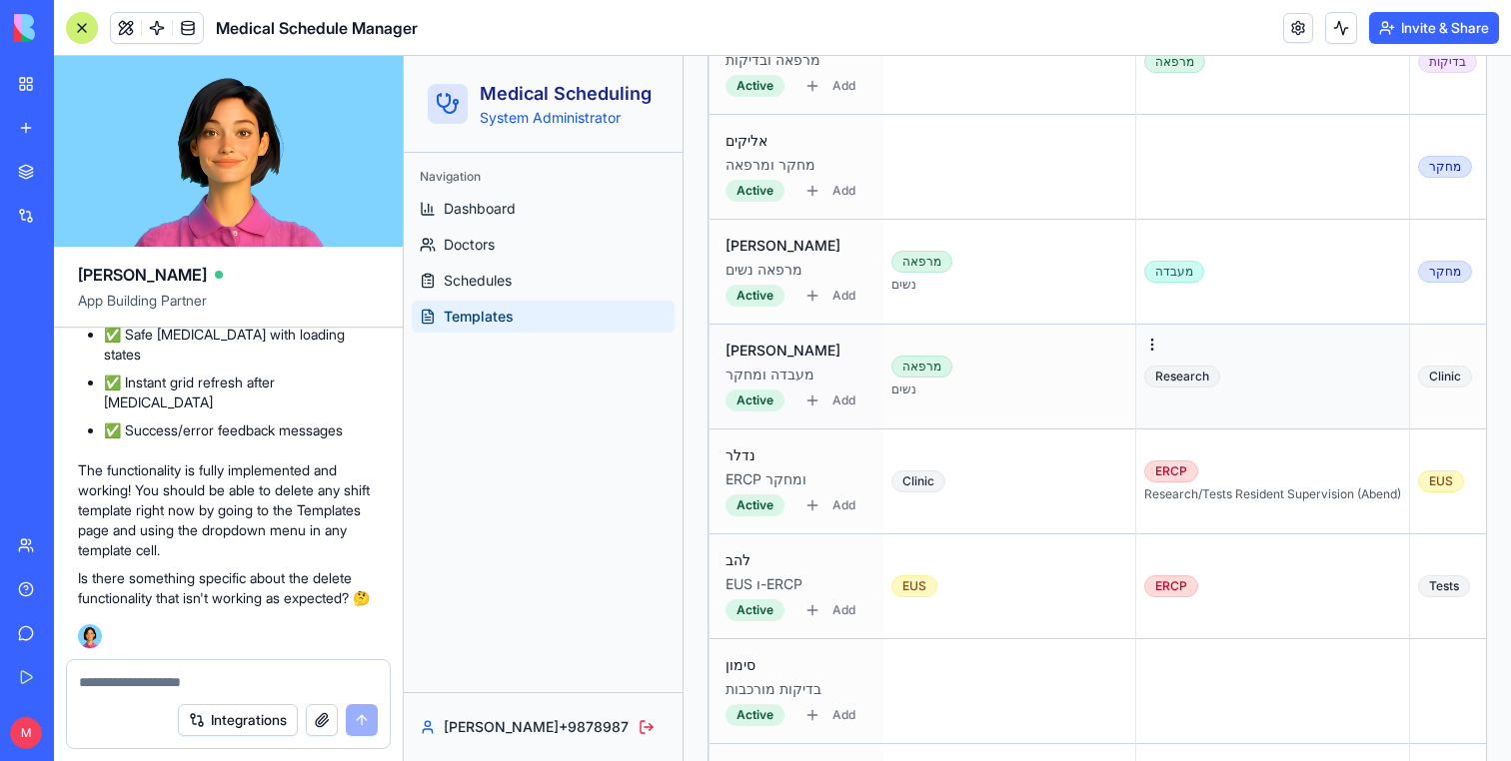
click at [1227, 338] on td "Research" at bounding box center [1273, 377] width 274 height 105
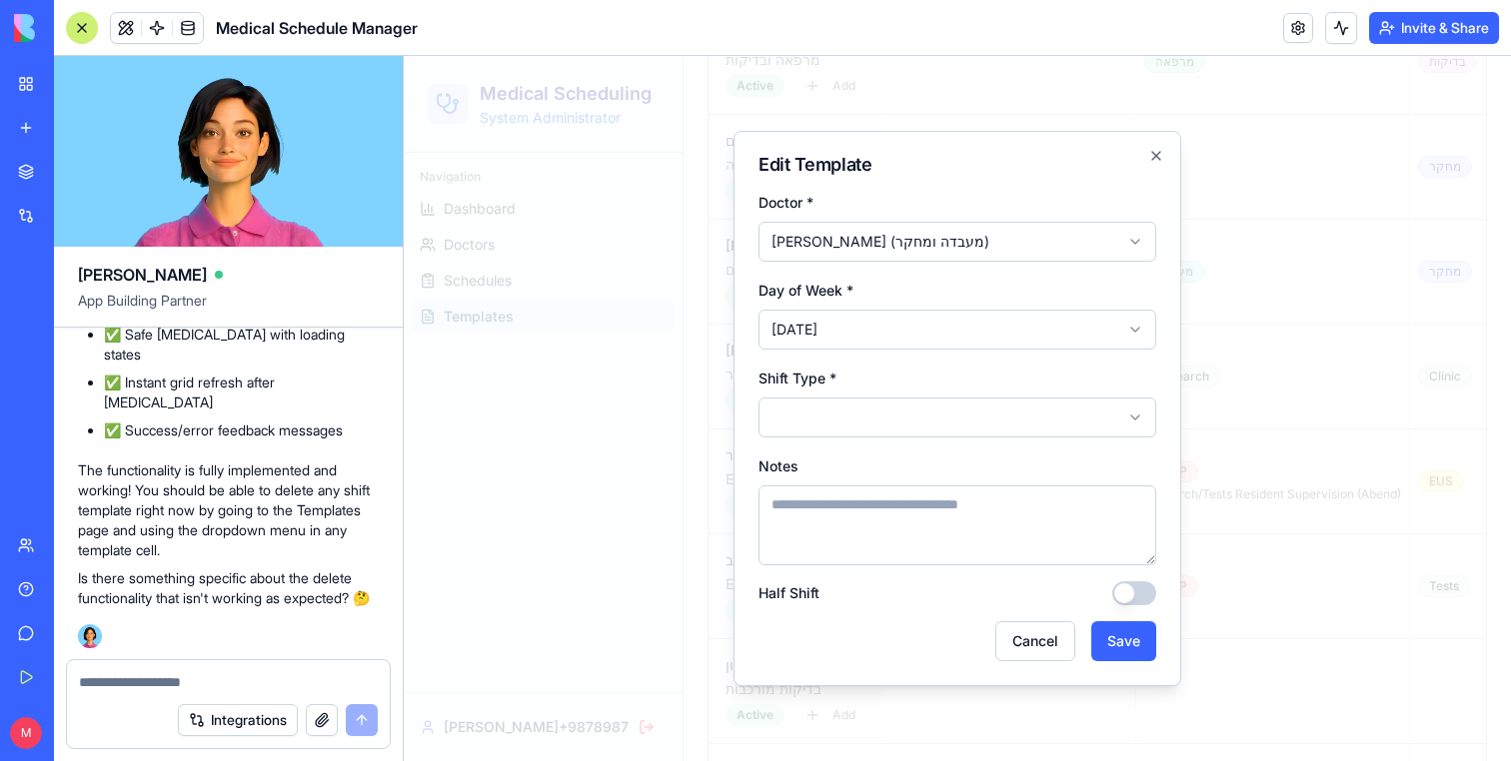
click at [939, 386] on div "**********" at bounding box center [957, 402] width 398 height 72
click at [1142, 639] on button "Save" at bounding box center [1123, 641] width 65 height 40
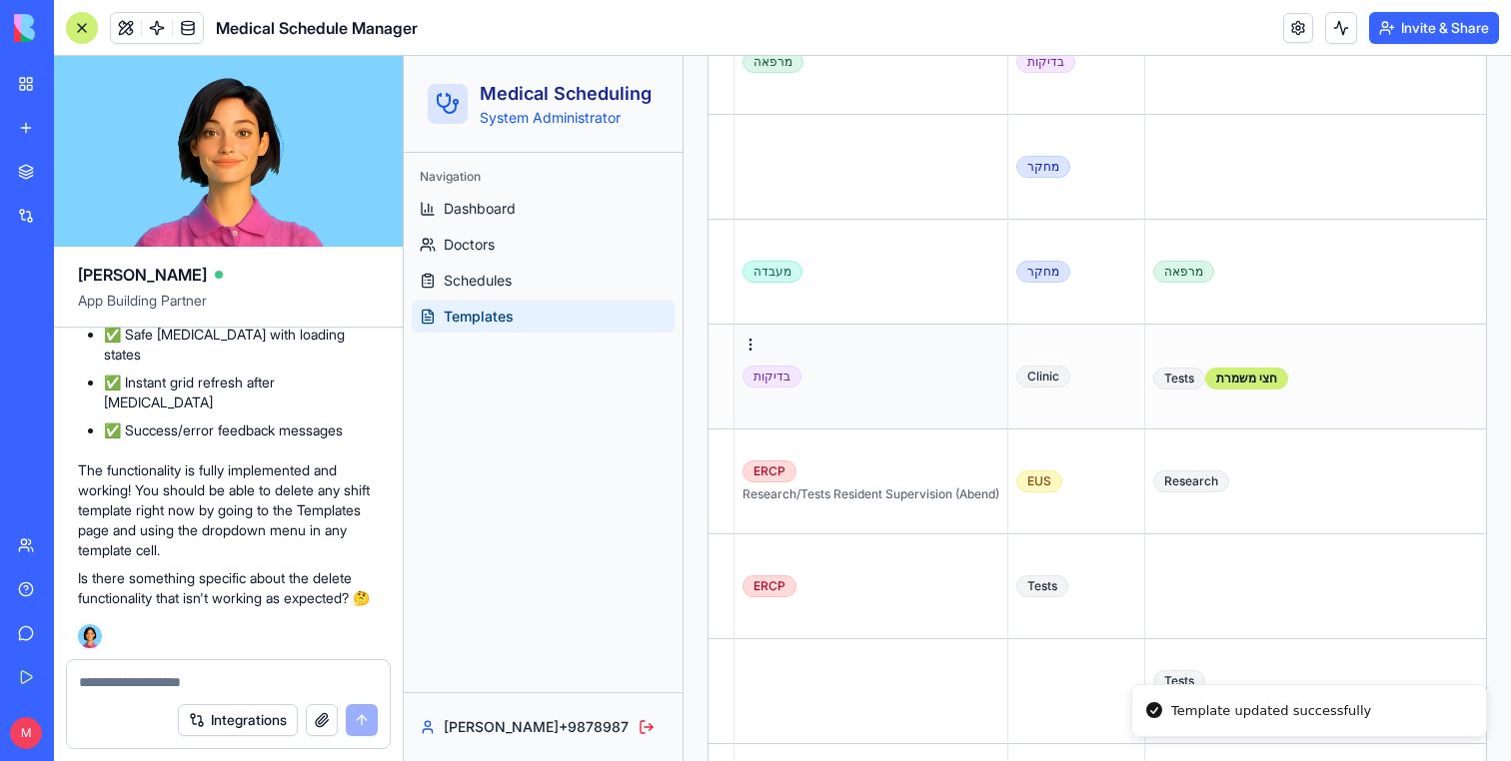
scroll to position [0, 828]
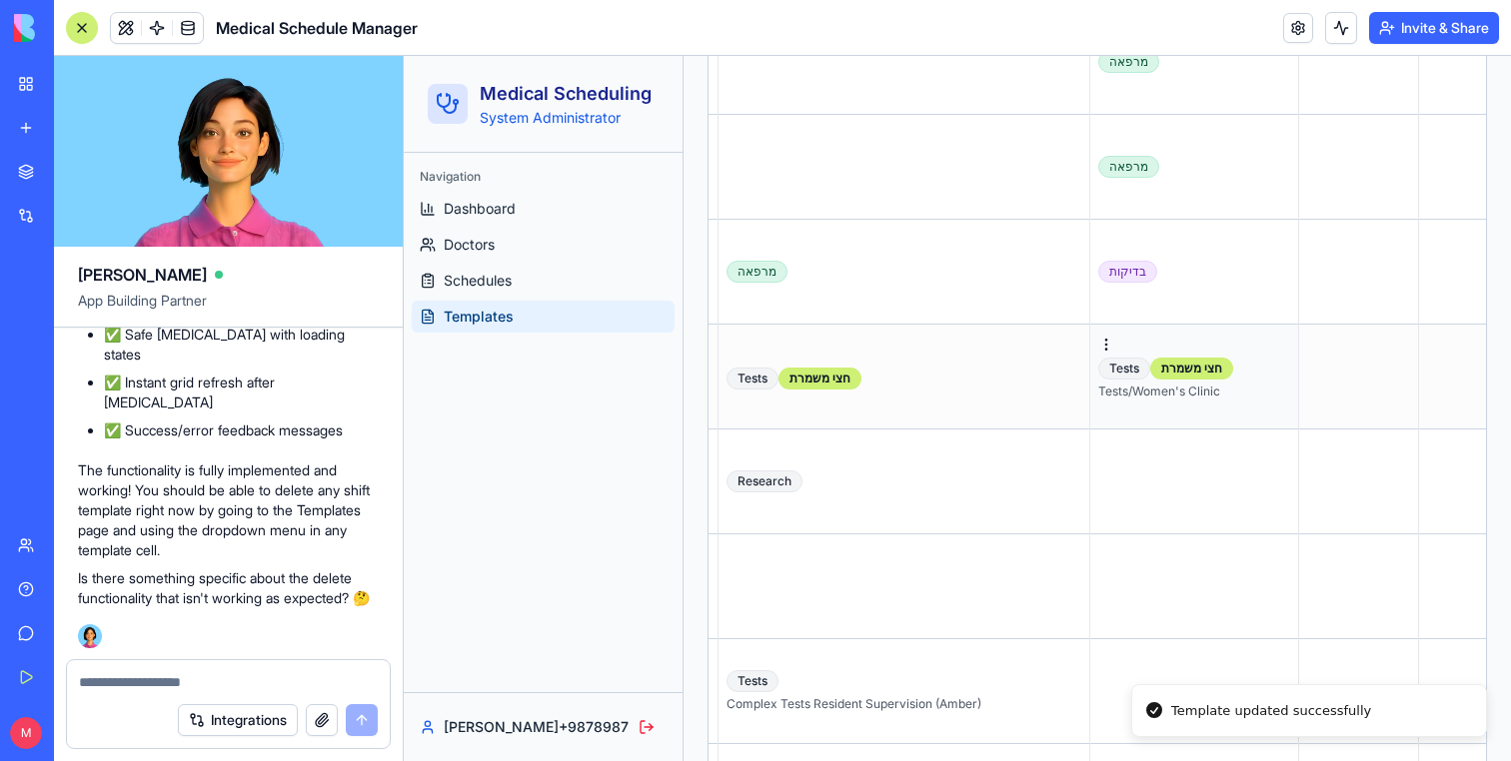
click at [1199, 364] on div "Tests חצי משמרת Tests/Women's Clinic" at bounding box center [1194, 377] width 192 height 46
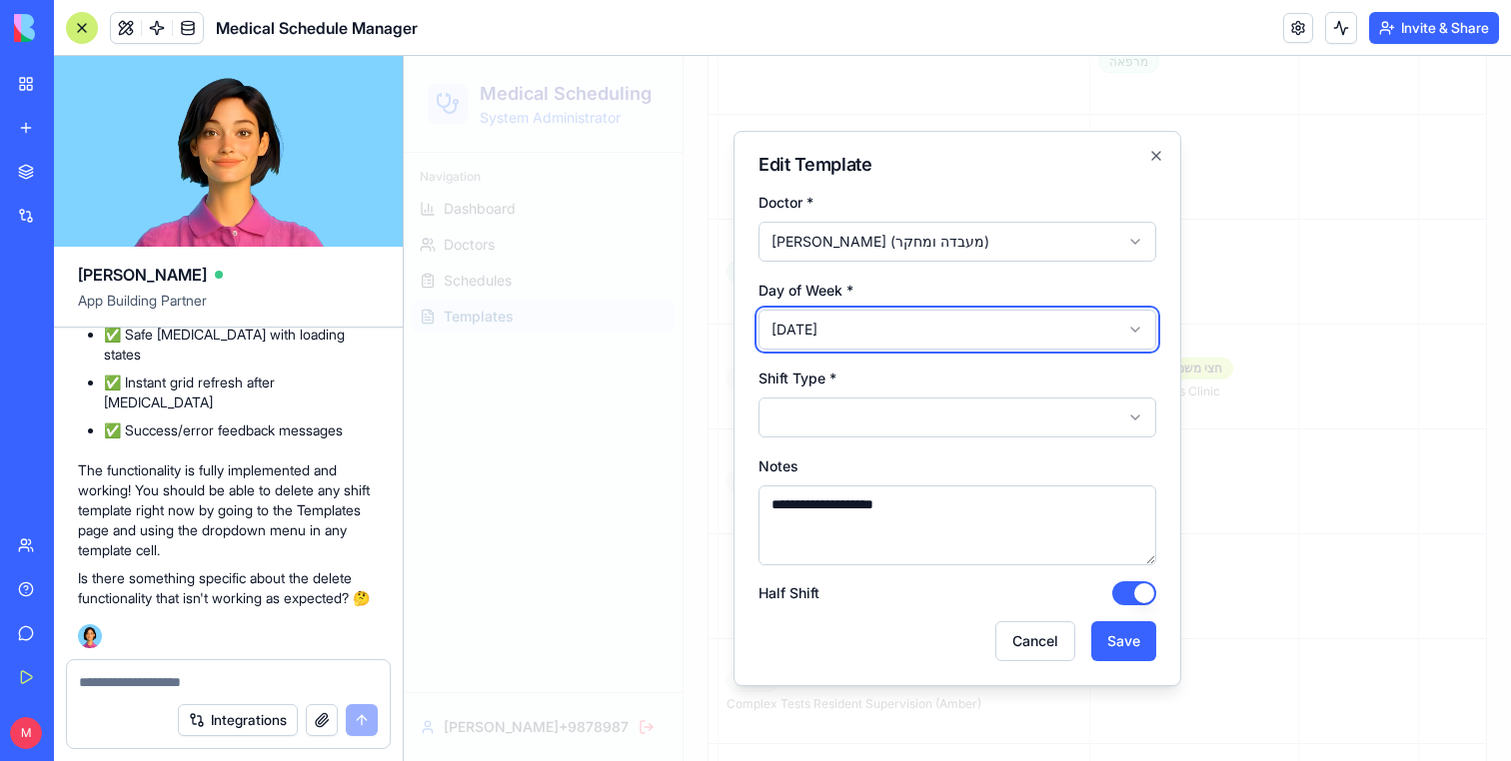
click at [865, 501] on textarea "**********" at bounding box center [957, 526] width 398 height 80
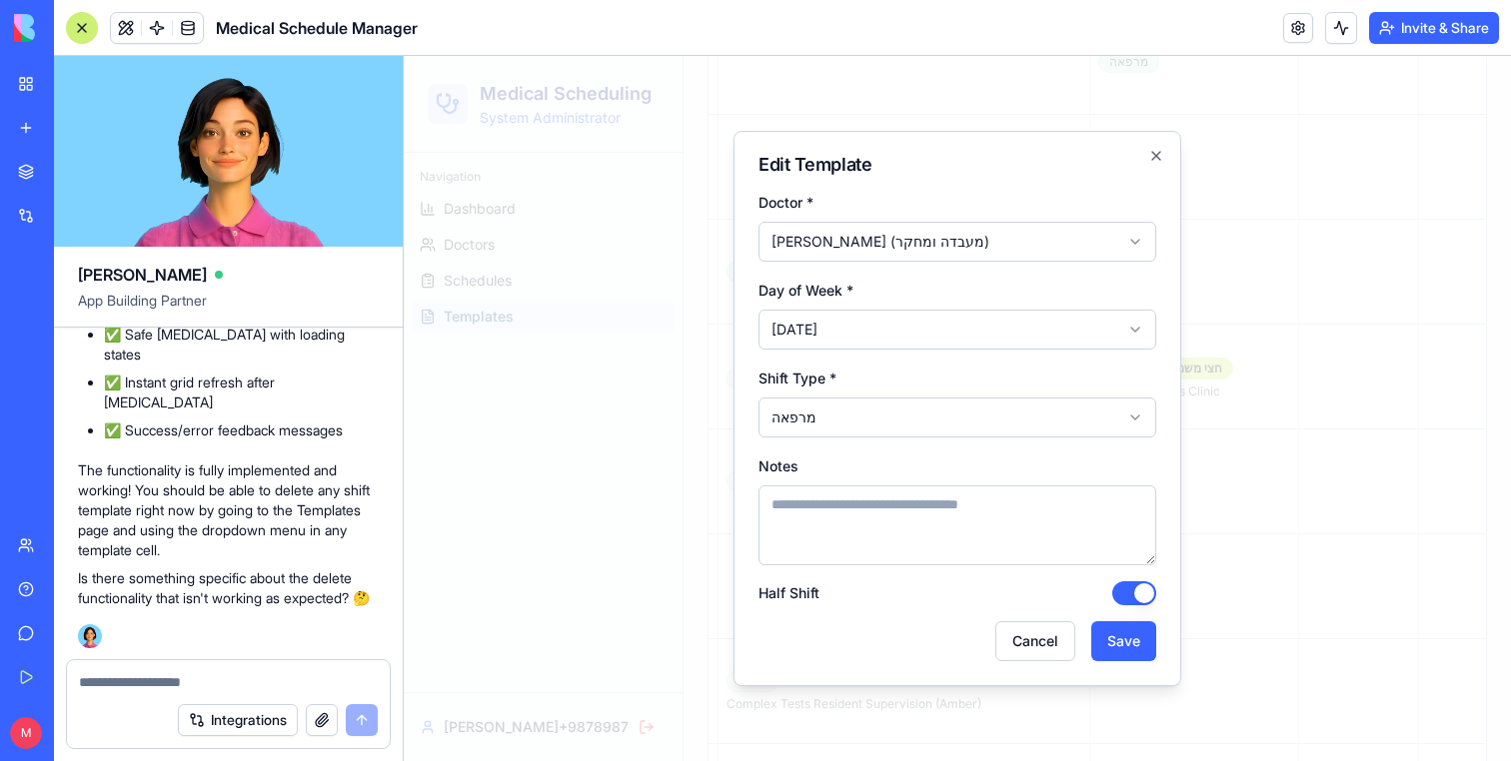
click at [1140, 592] on button "Half Shift" at bounding box center [1134, 593] width 44 height 24
click at [1140, 646] on button "Save" at bounding box center [1123, 641] width 65 height 40
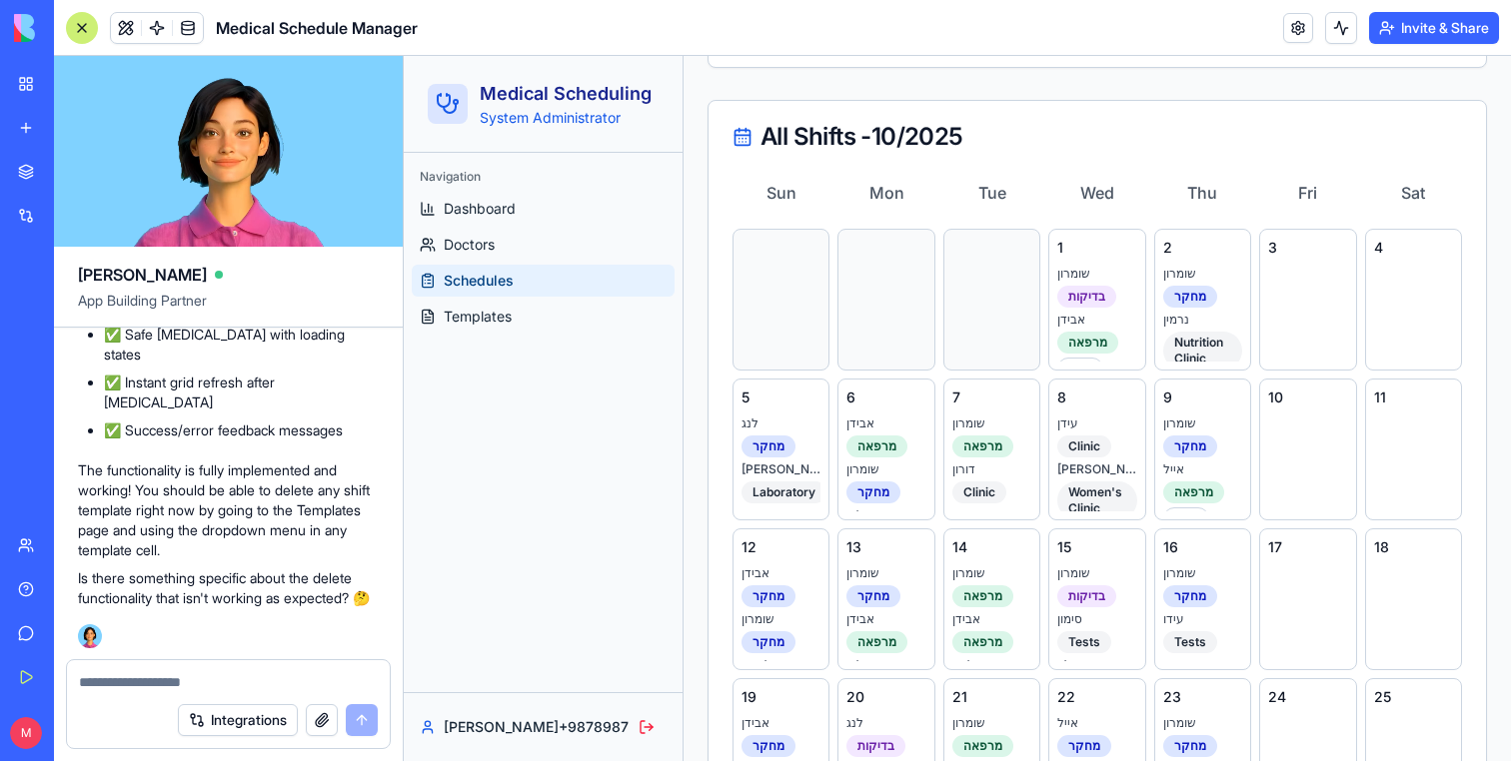
scroll to position [557, 0]
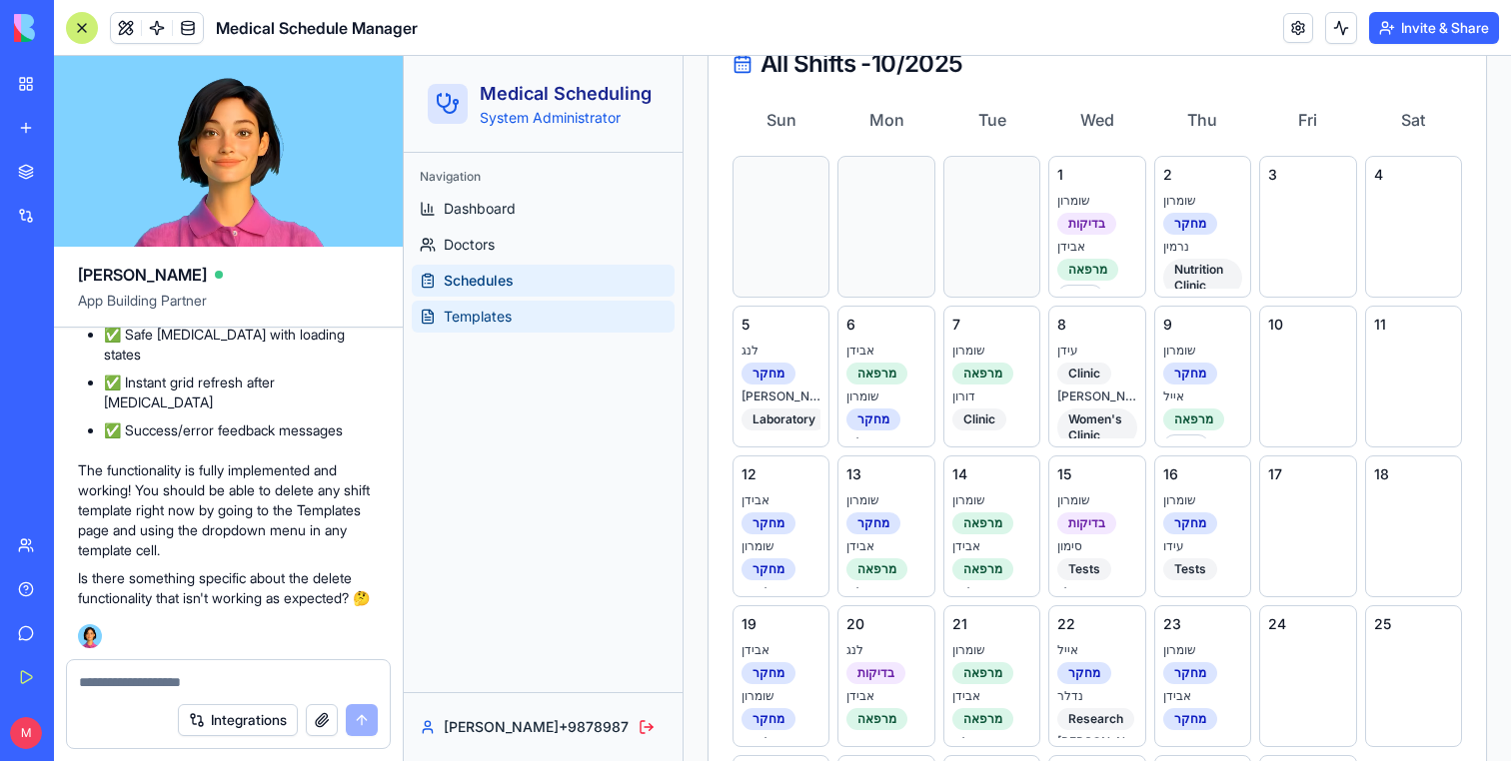
click at [516, 324] on link "Templates" at bounding box center [543, 317] width 263 height 32
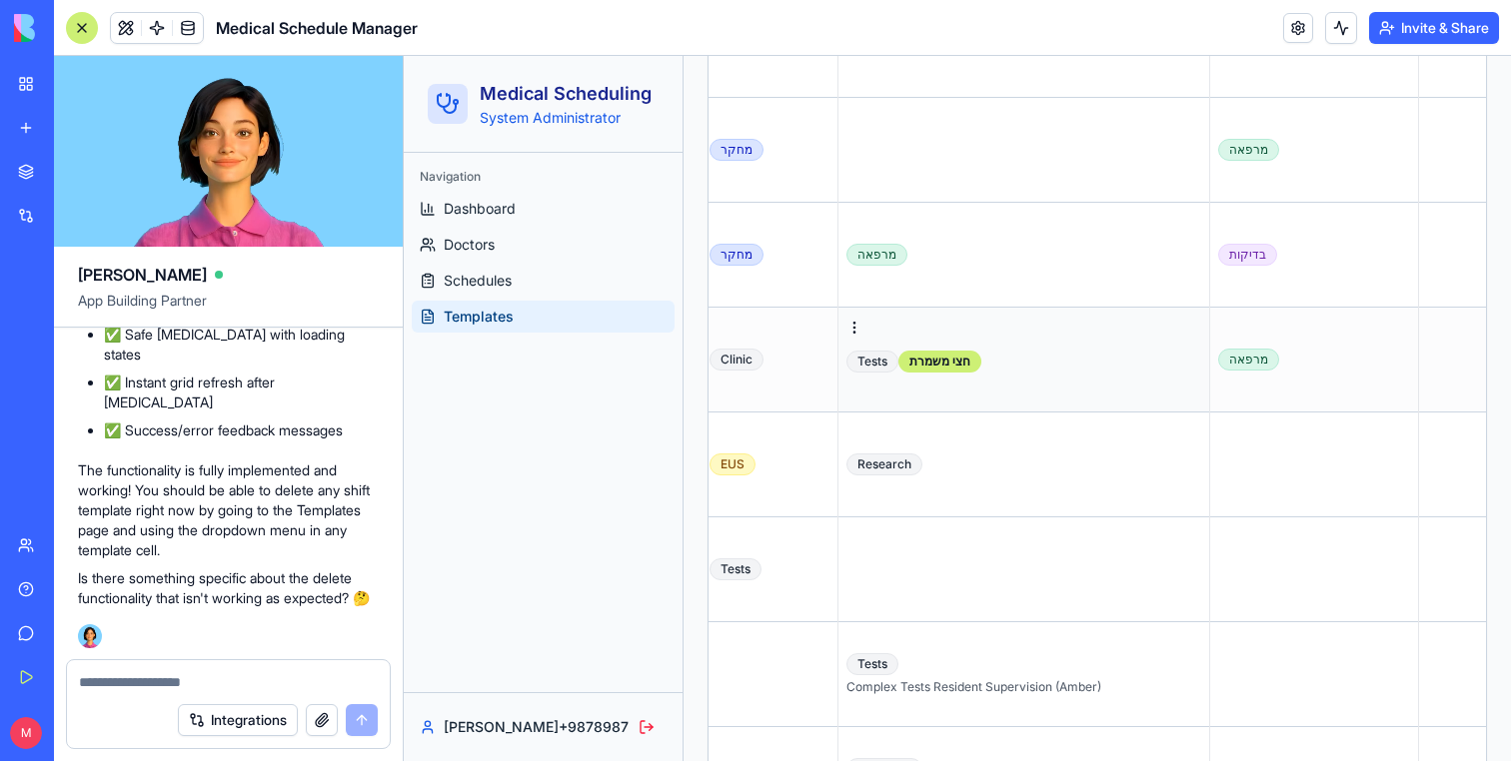
scroll to position [0, 709]
click at [959, 379] on td "Tests חצי משמרת" at bounding box center [1023, 360] width 372 height 105
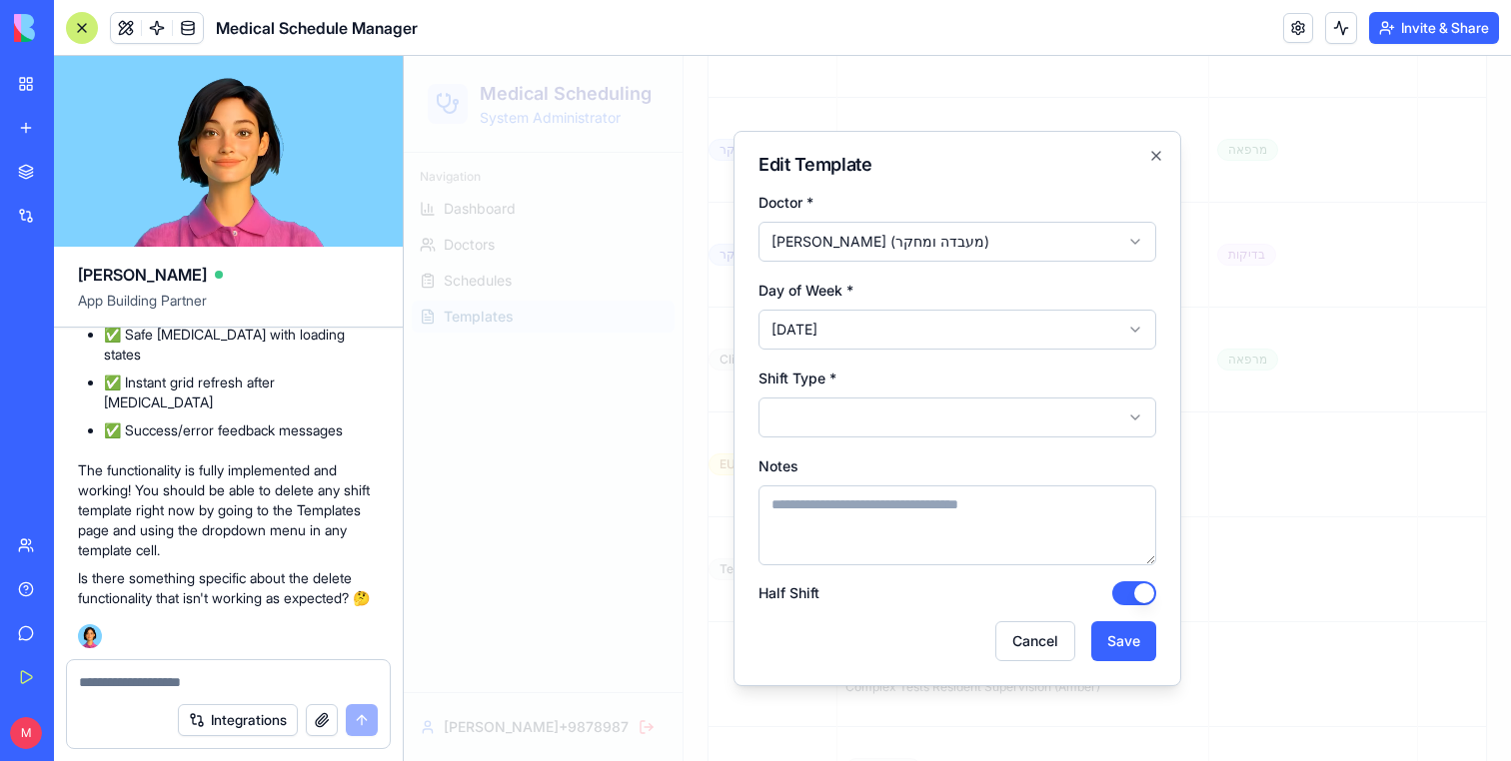
click at [1143, 161] on h2 "Edit Template" at bounding box center [957, 165] width 398 height 18
click at [1150, 160] on icon "button" at bounding box center [1156, 156] width 16 height 16
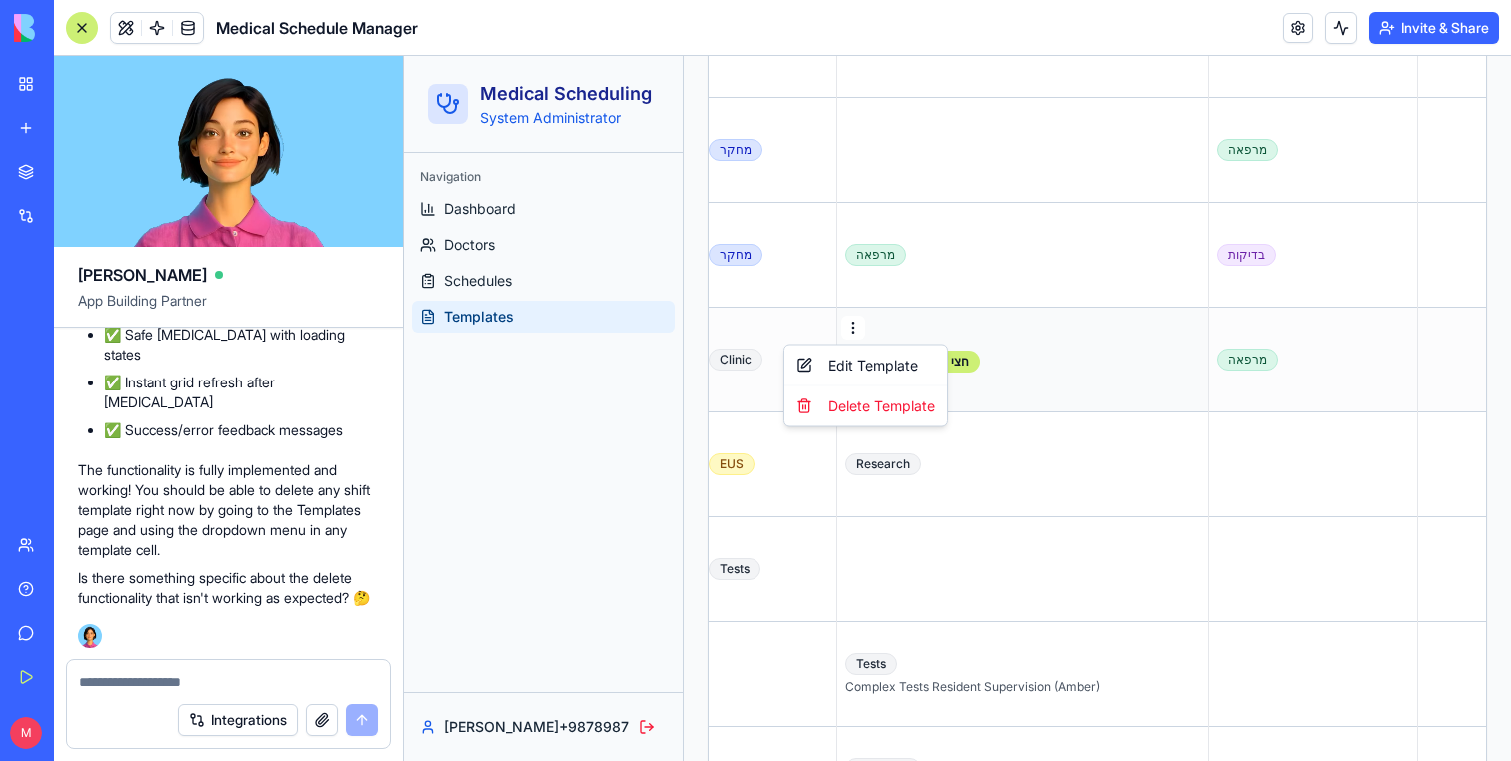
click at [837, 406] on div "Delete Template" at bounding box center [865, 407] width 155 height 32
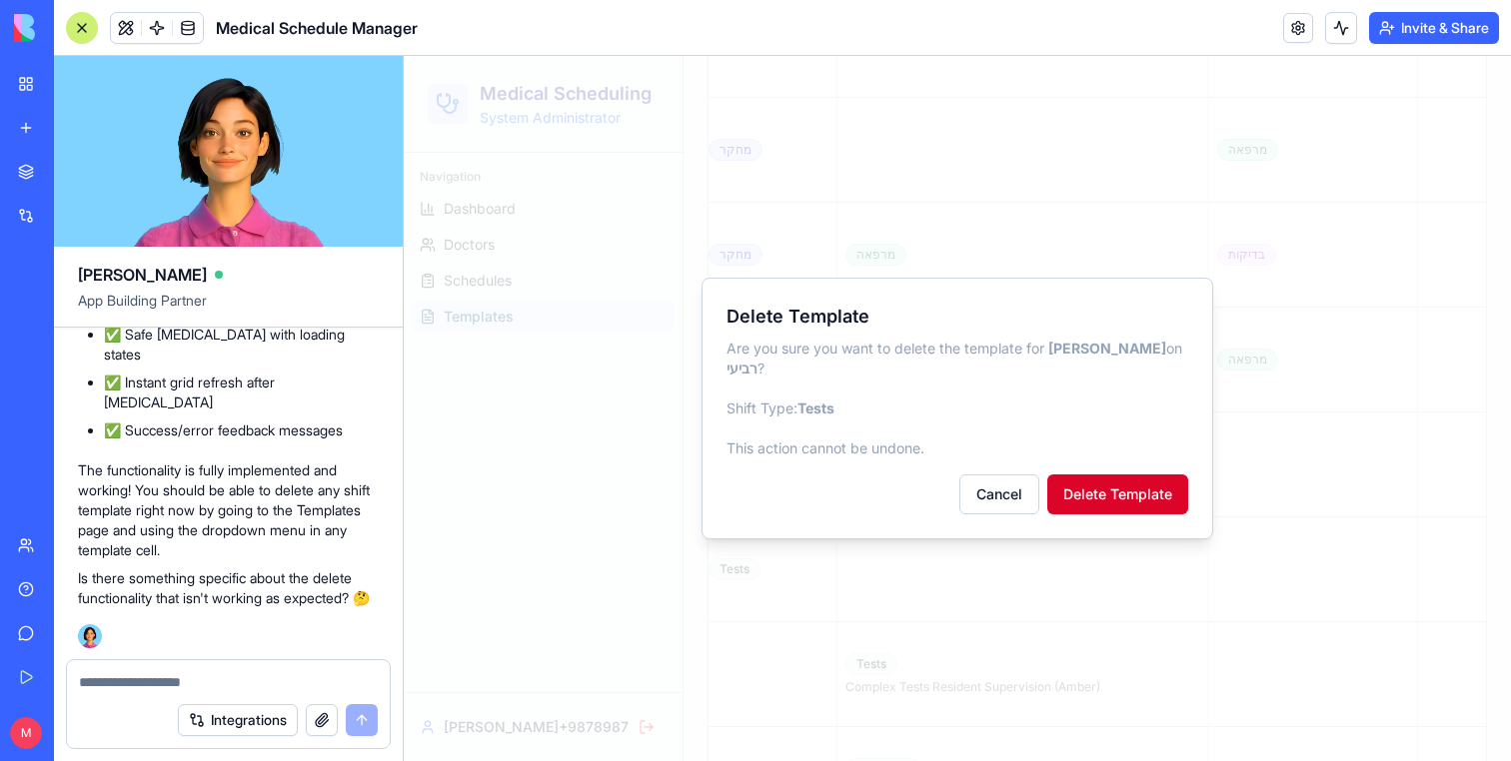
click at [1112, 480] on button "Delete Template" at bounding box center [1117, 495] width 141 height 40
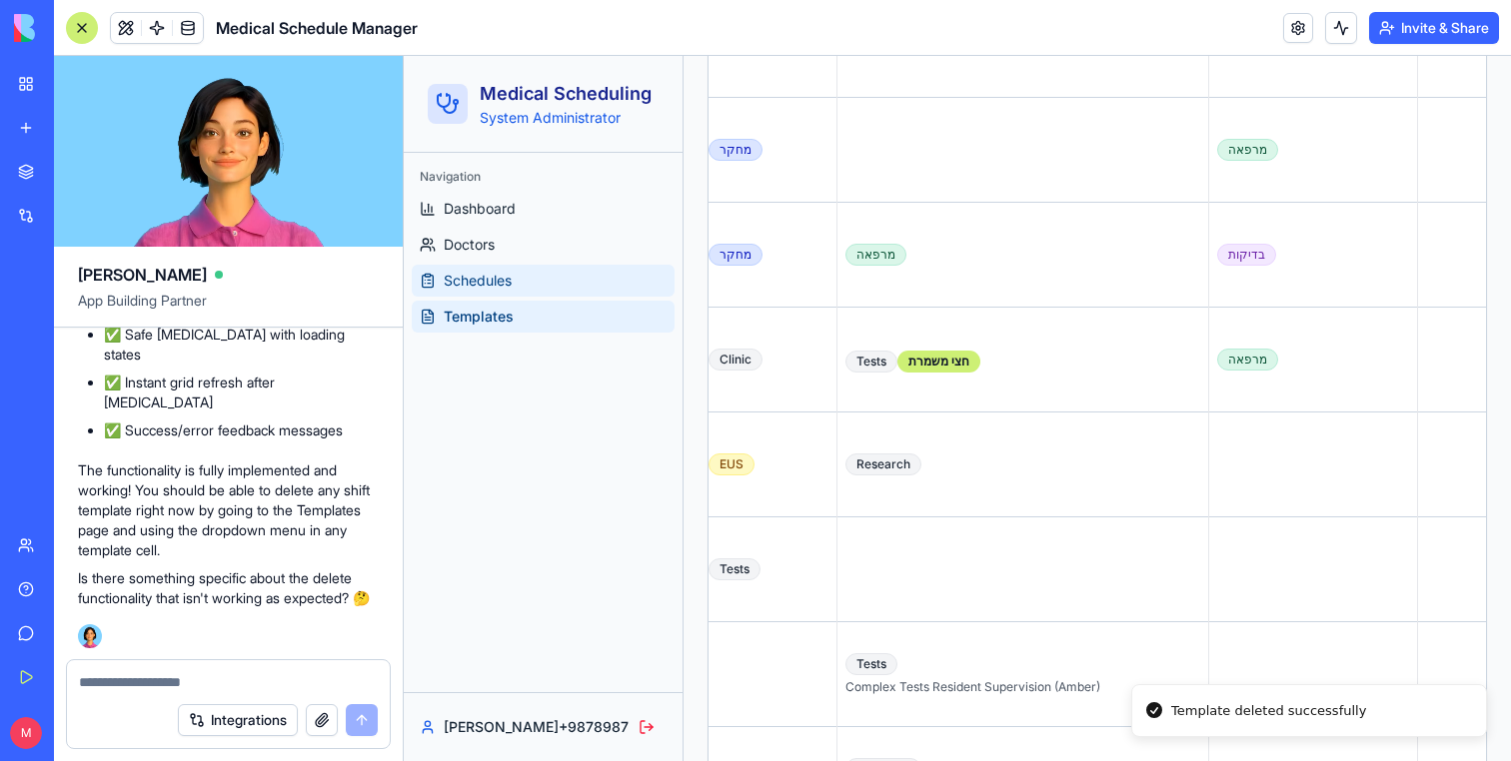
click at [541, 296] on link "Schedules" at bounding box center [543, 281] width 263 height 32
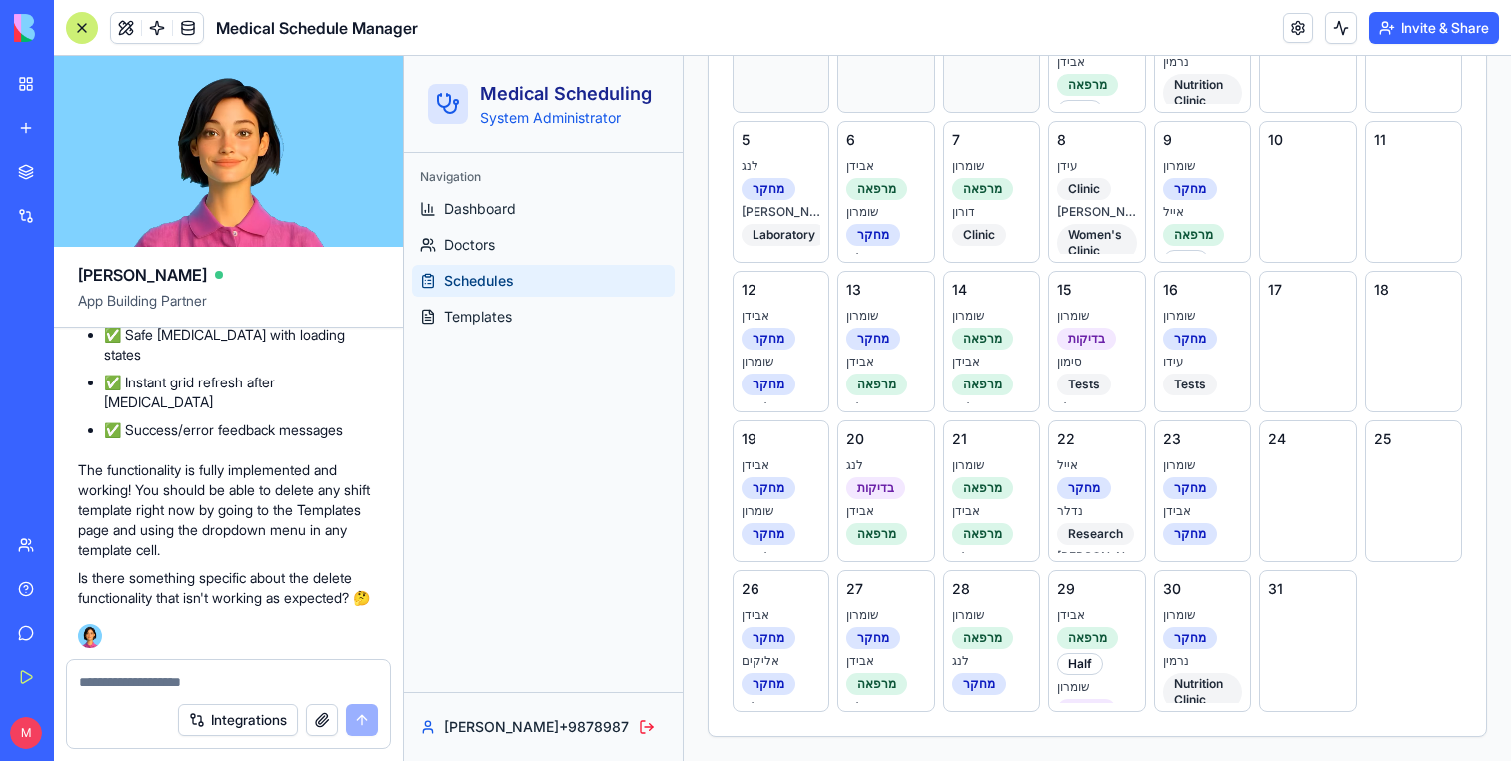
click at [541, 302] on link "Templates" at bounding box center [543, 317] width 263 height 32
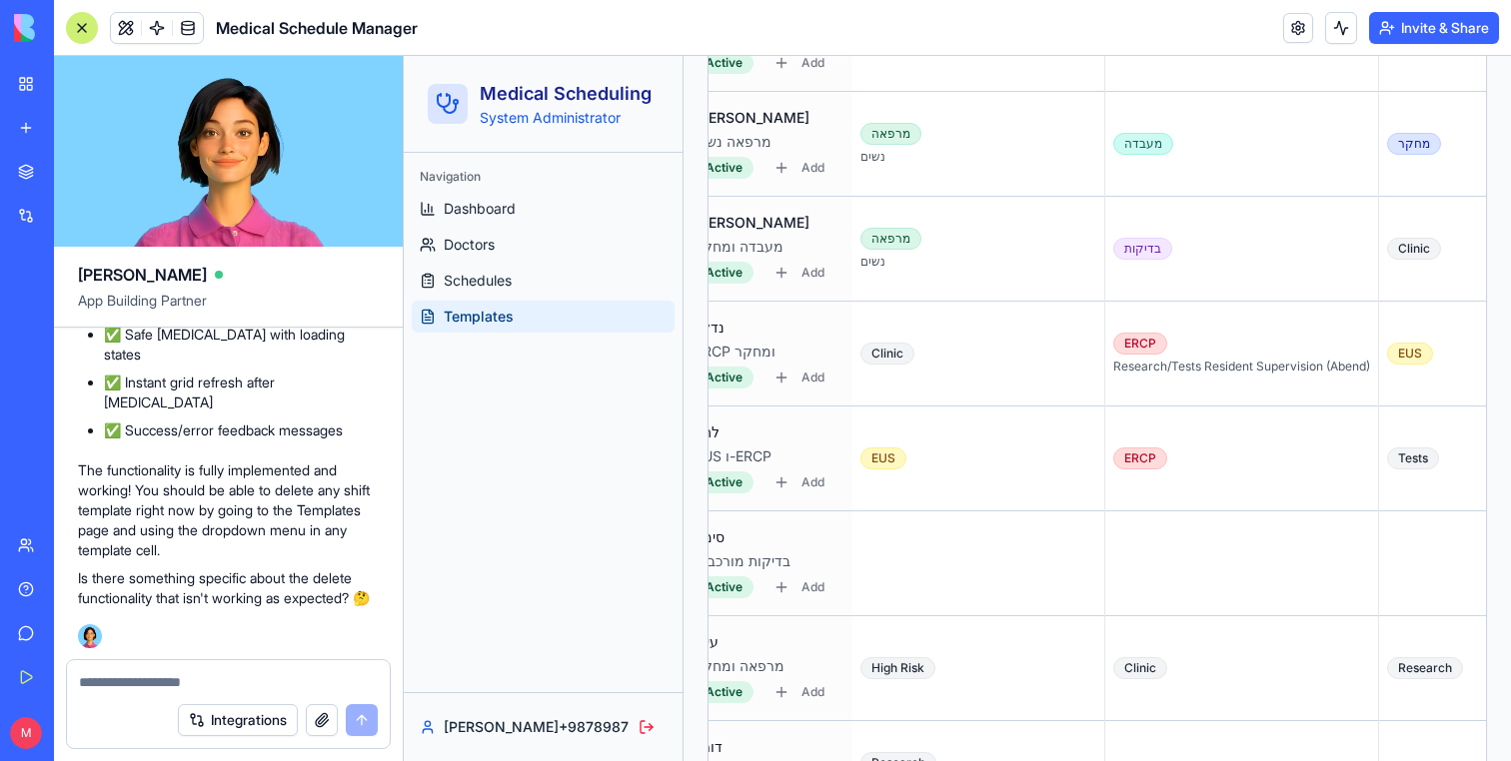
scroll to position [0, 34]
click at [1369, 299] on div "Delete Template" at bounding box center [1404, 295] width 155 height 32
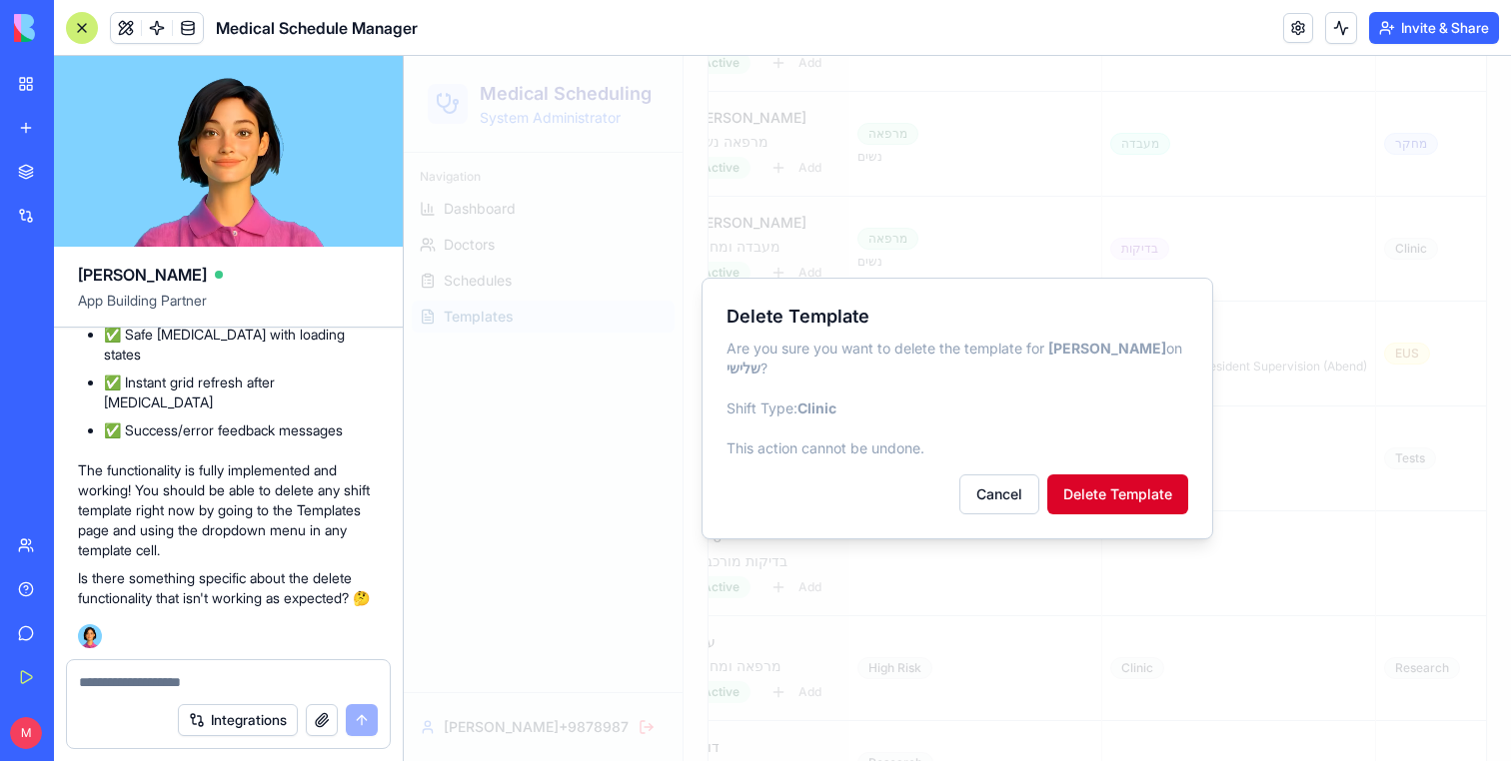
click at [1142, 486] on button "Delete Template" at bounding box center [1117, 495] width 141 height 40
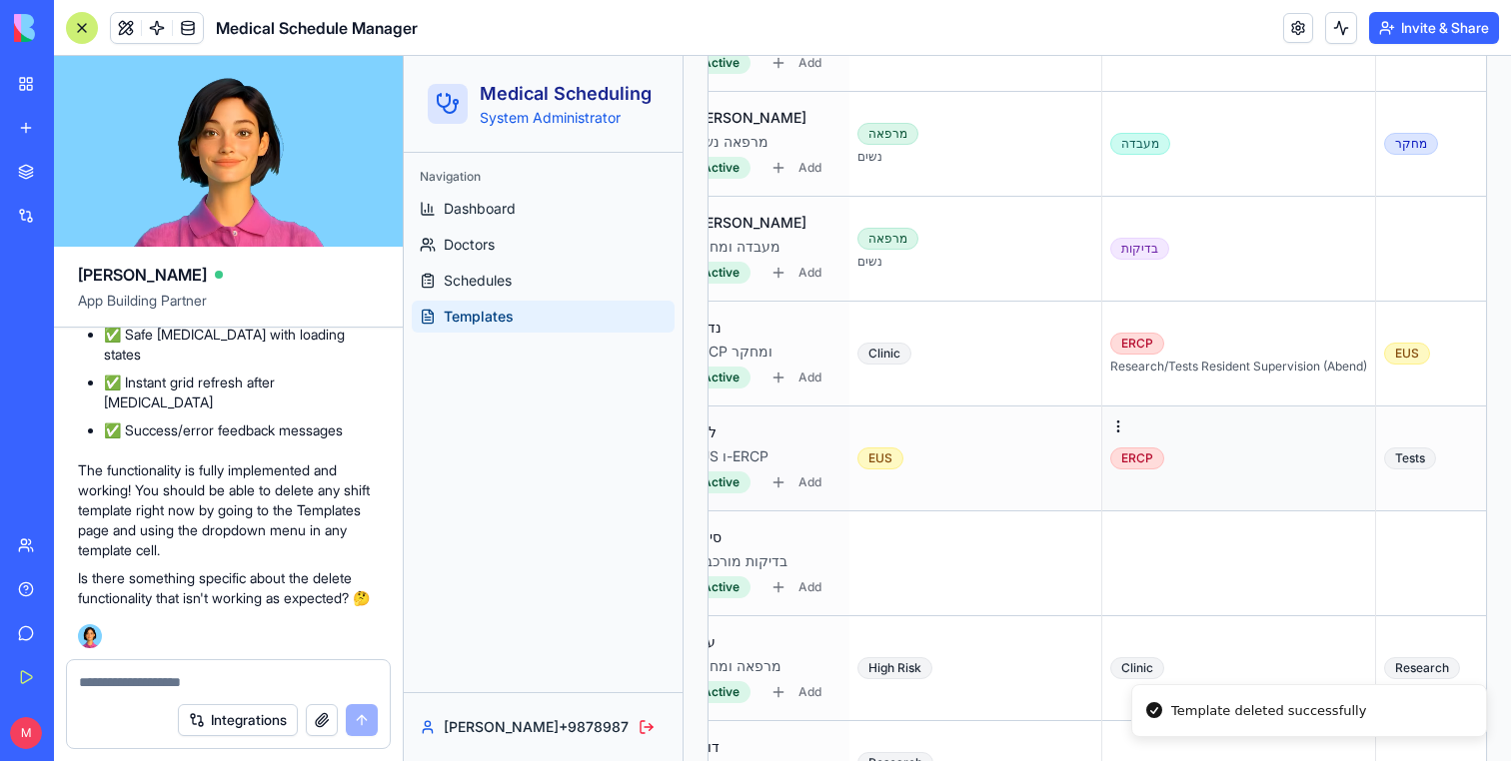
scroll to position [0, 33]
click at [583, 261] on ul "Dashboard Doctors Schedules Templates" at bounding box center [543, 263] width 263 height 140
click at [583, 284] on link "Schedules" at bounding box center [543, 281] width 263 height 32
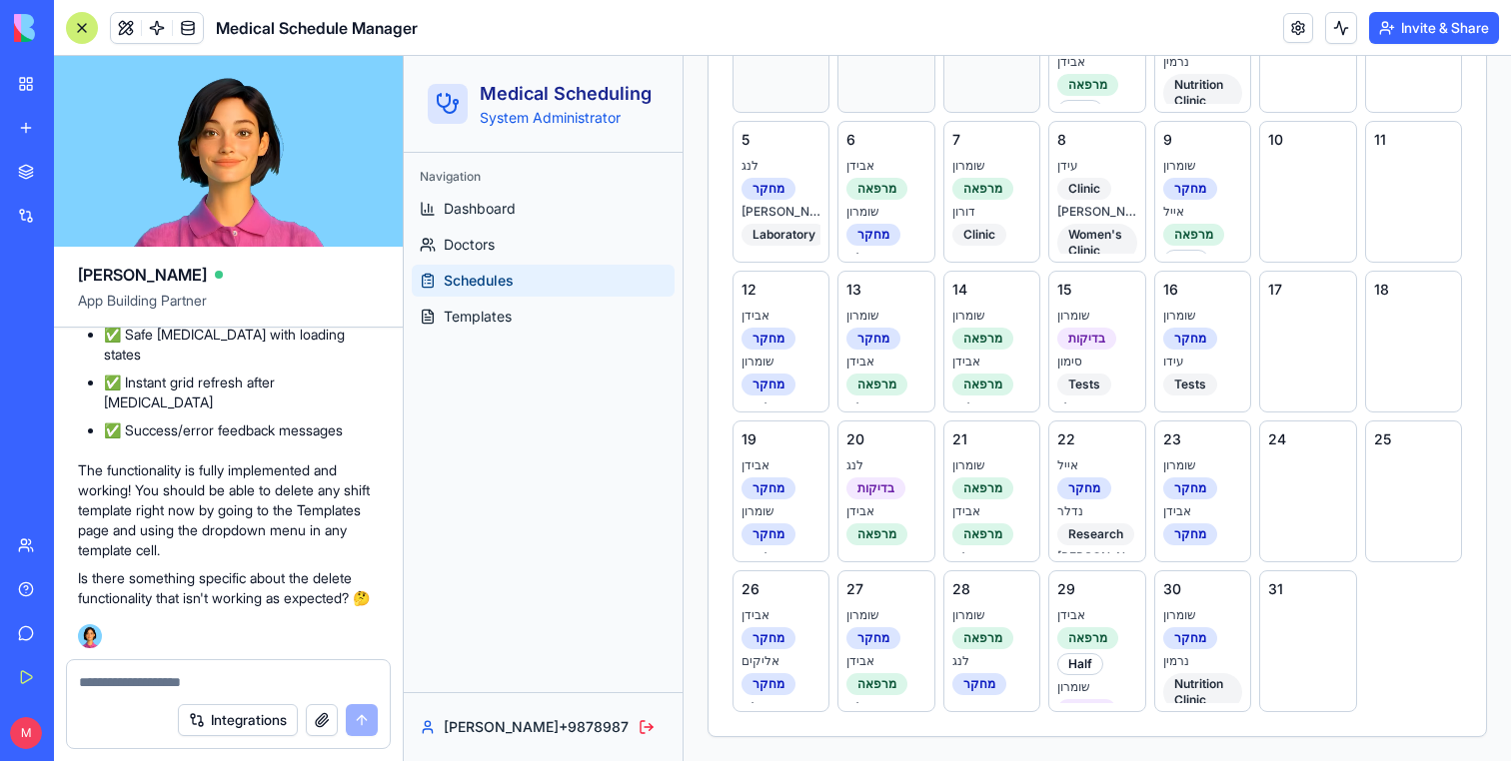
scroll to position [742, 0]
click at [583, 337] on div "Navigation Dashboard Doctors Schedules Templates" at bounding box center [543, 247] width 279 height 188
click at [580, 325] on link "Templates" at bounding box center [543, 317] width 263 height 32
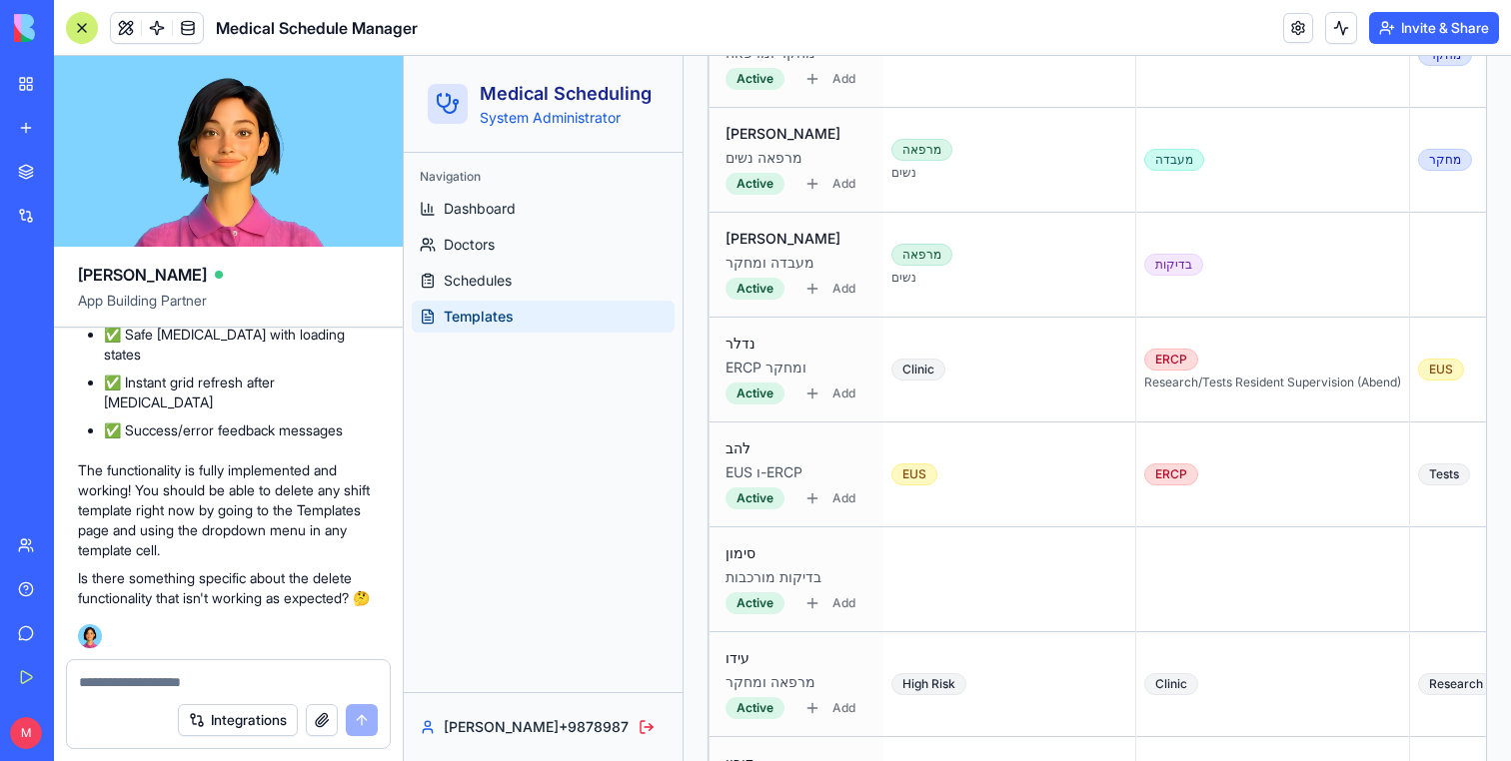
scroll to position [1157, 0]
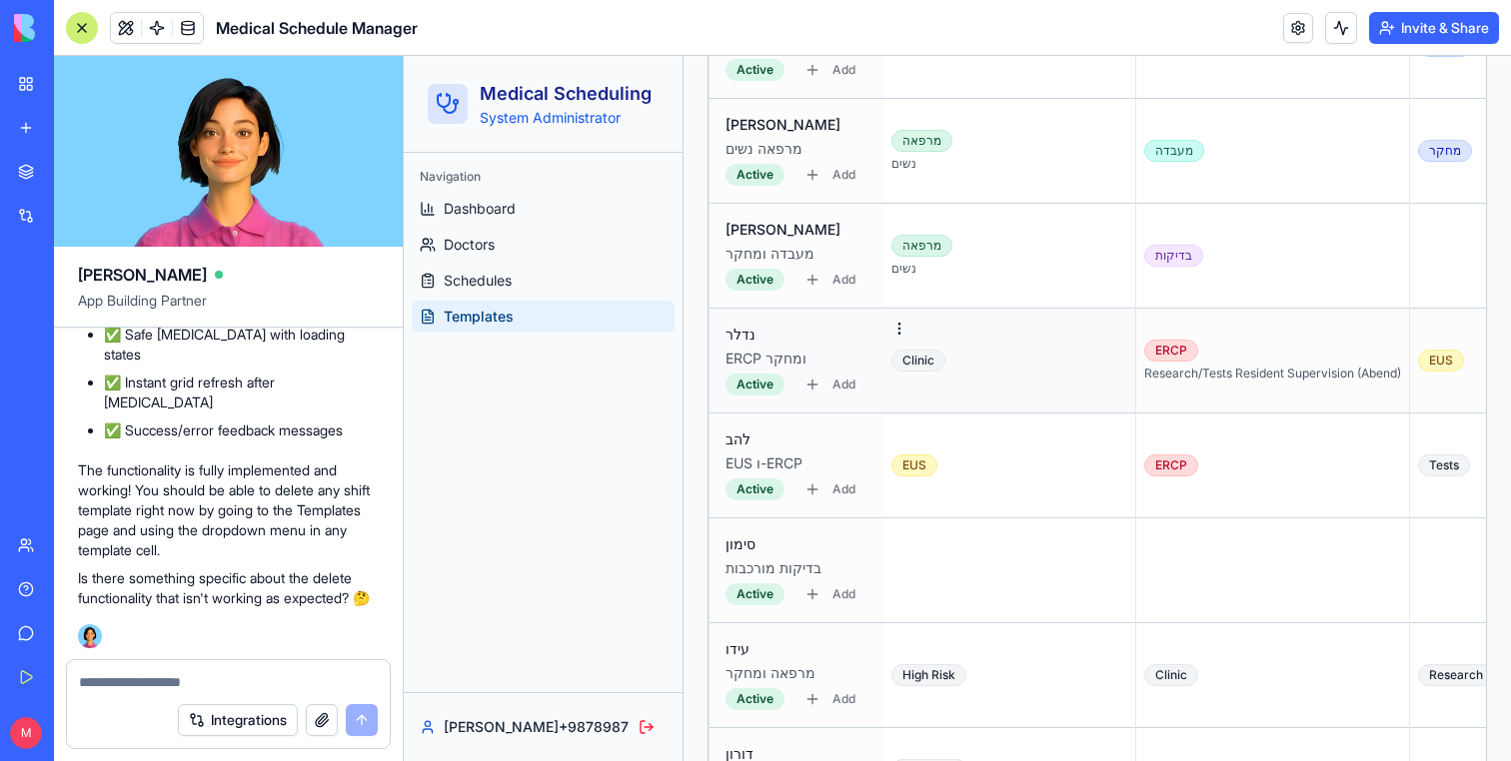
click at [974, 321] on td "Clinic" at bounding box center [1009, 361] width 253 height 105
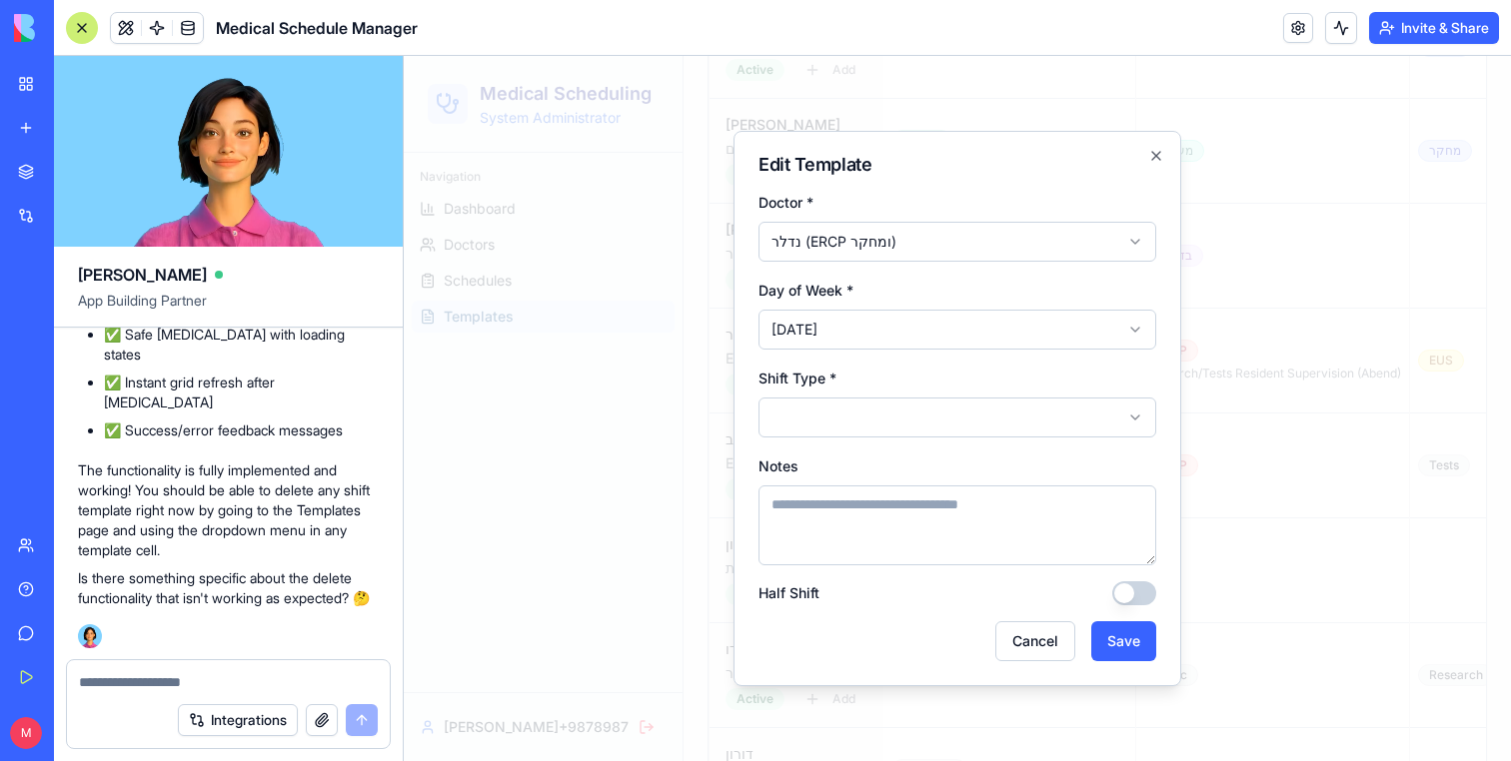
click at [896, 446] on form "**********" at bounding box center [957, 426] width 398 height 472
click at [986, 560] on textarea "Notes" at bounding box center [957, 526] width 398 height 80
click at [1129, 647] on button "Save" at bounding box center [1123, 641] width 65 height 40
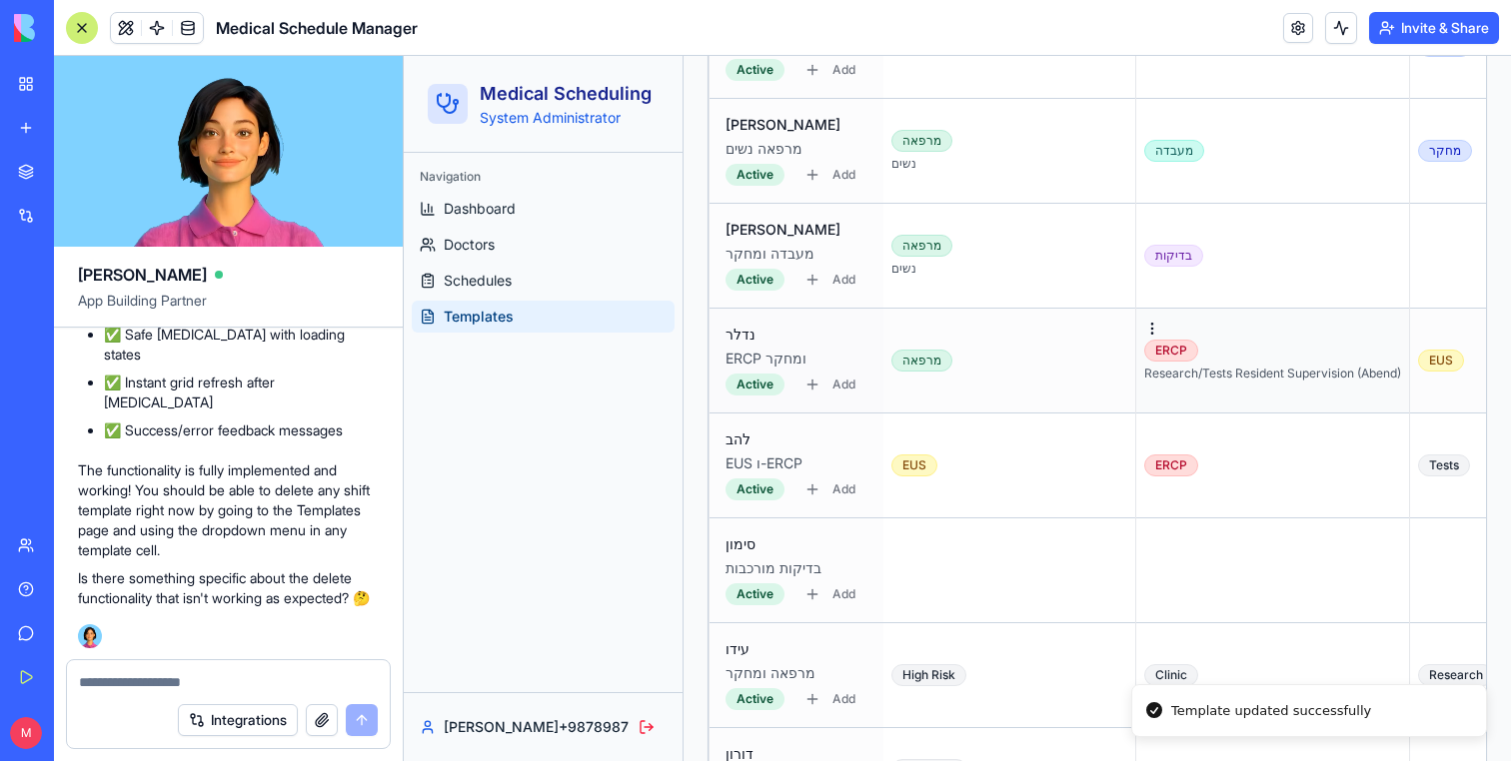
click at [1289, 352] on div "ERCP Research/Tests Resident Supervision (Abend)" at bounding box center [1272, 361] width 257 height 42
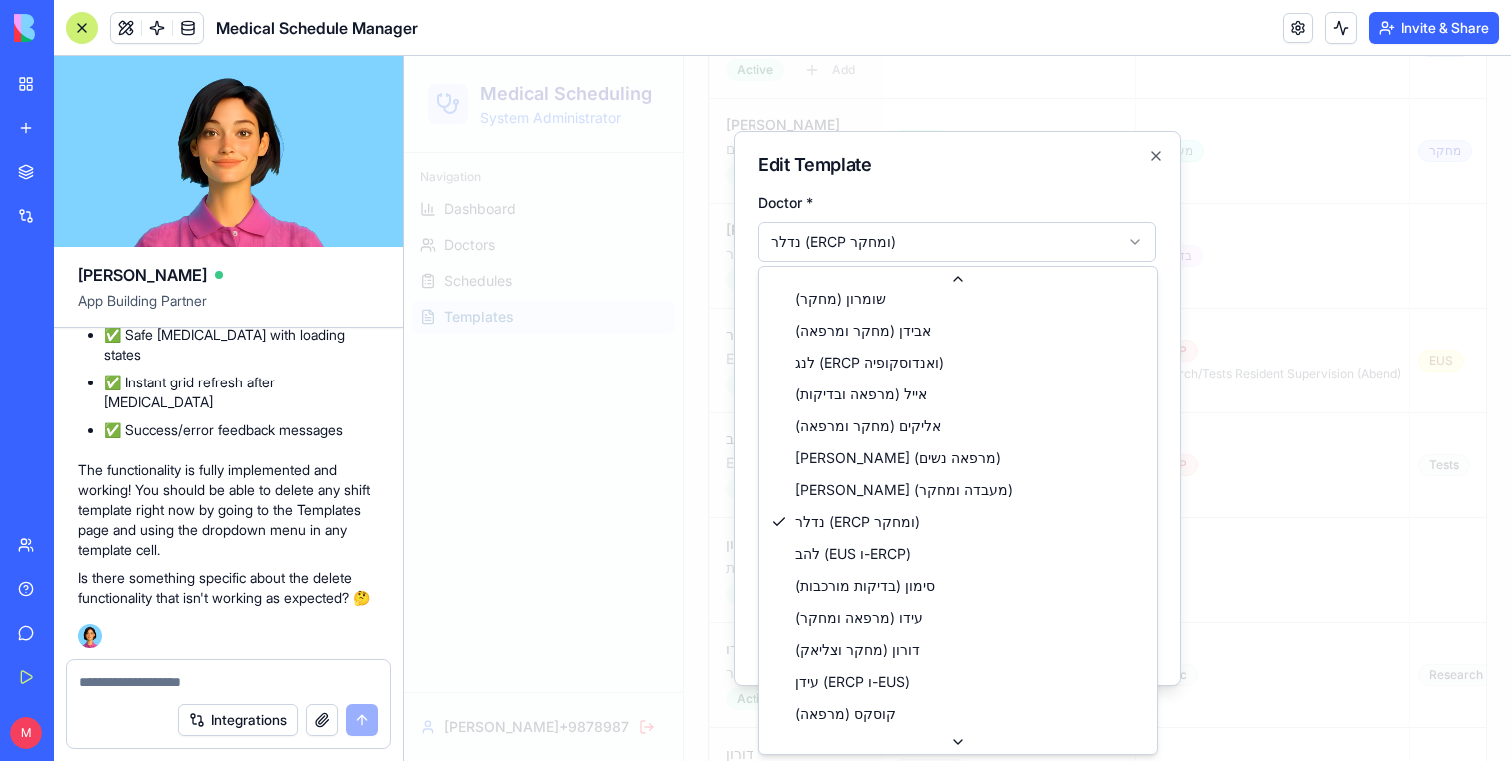
scroll to position [0, 0]
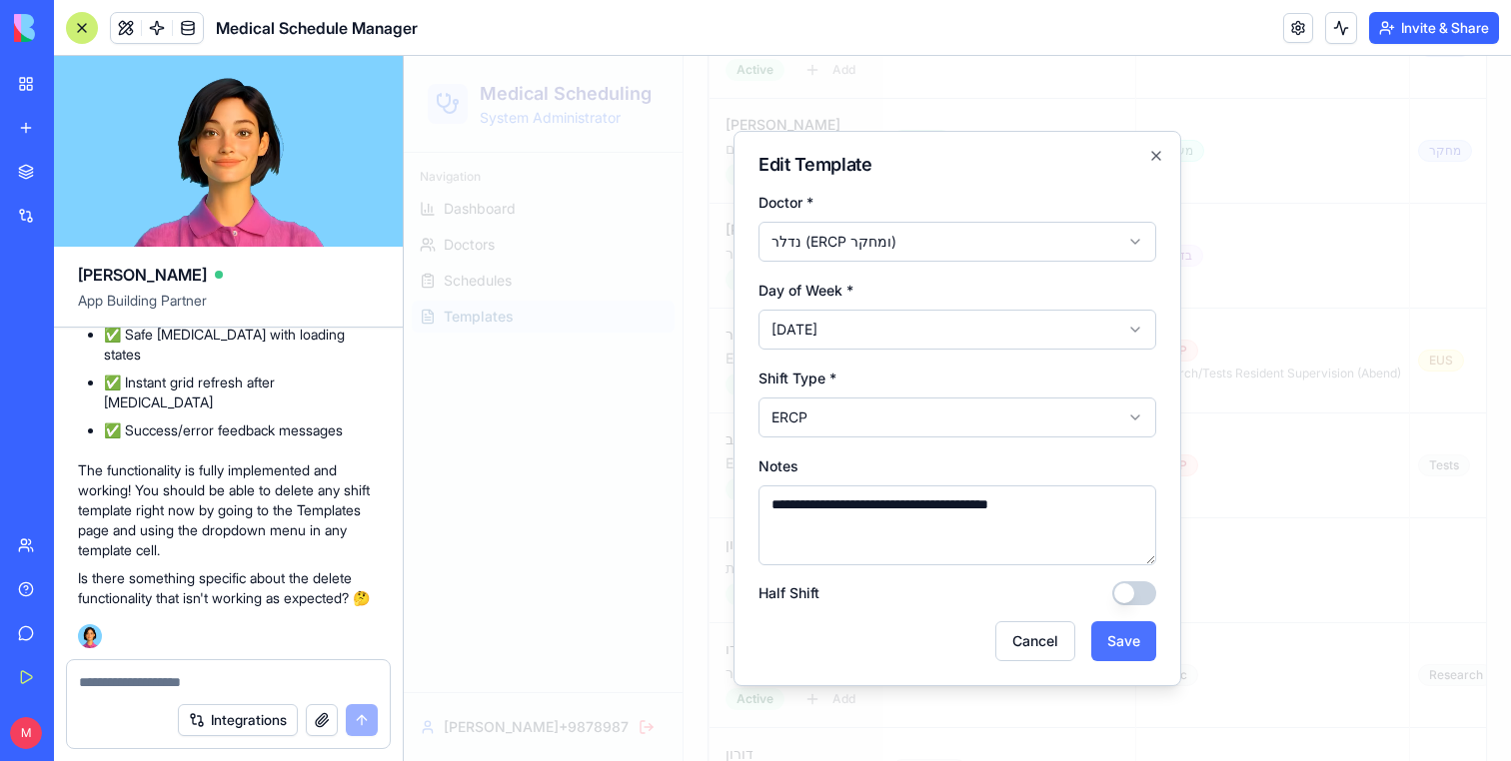
click at [1129, 639] on button "Save" at bounding box center [1123, 641] width 65 height 40
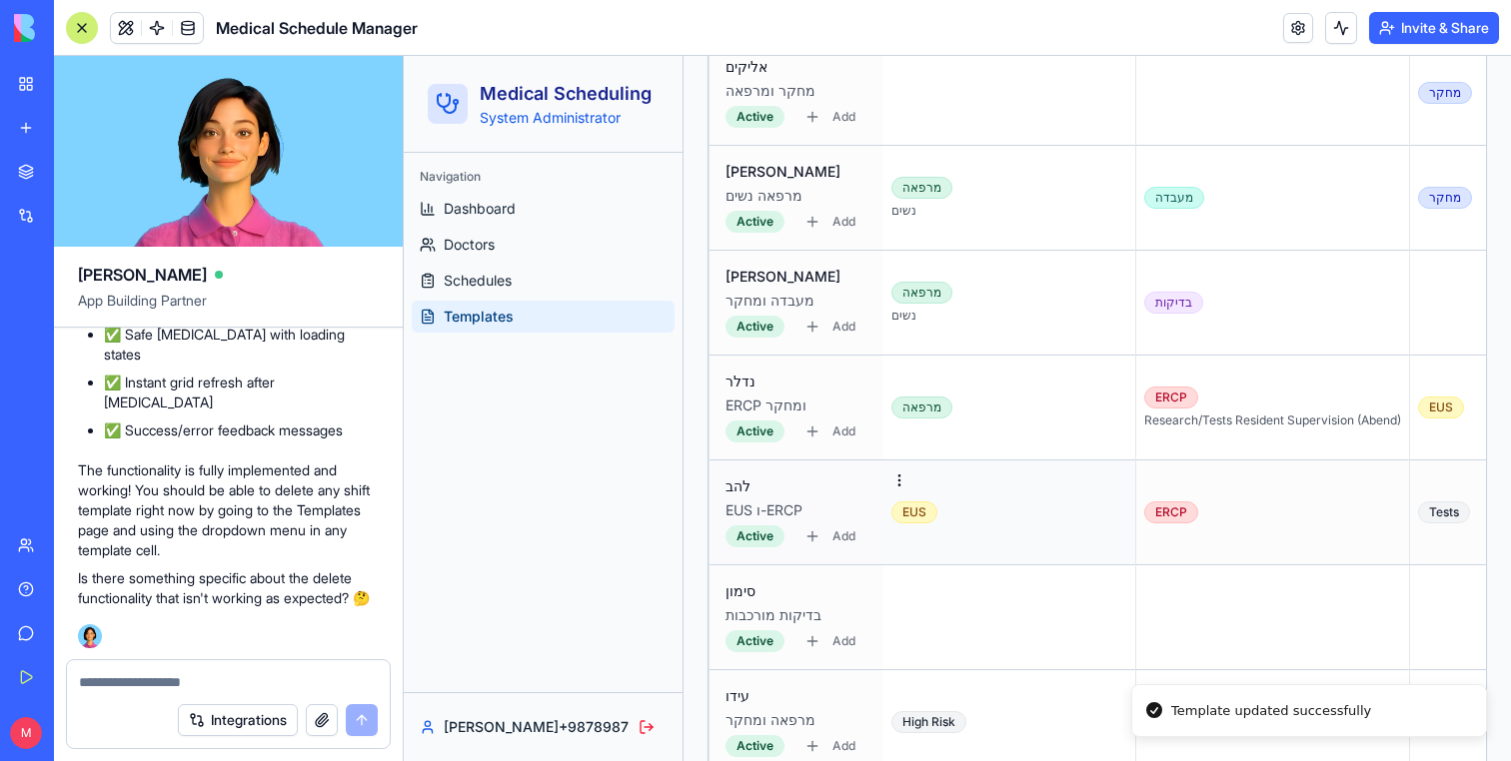
scroll to position [1103, 0]
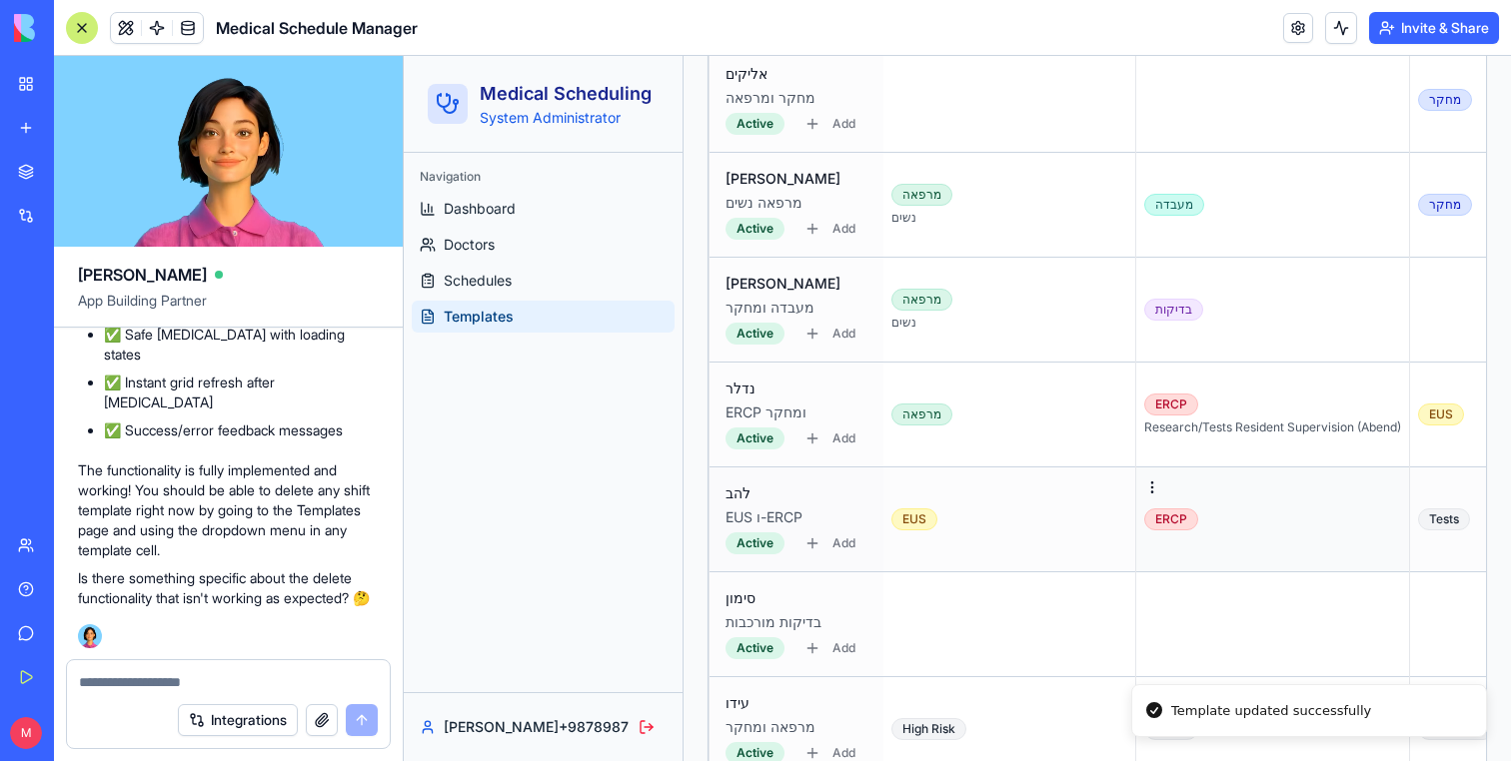
click at [1165, 531] on td "ERCP" at bounding box center [1273, 520] width 274 height 105
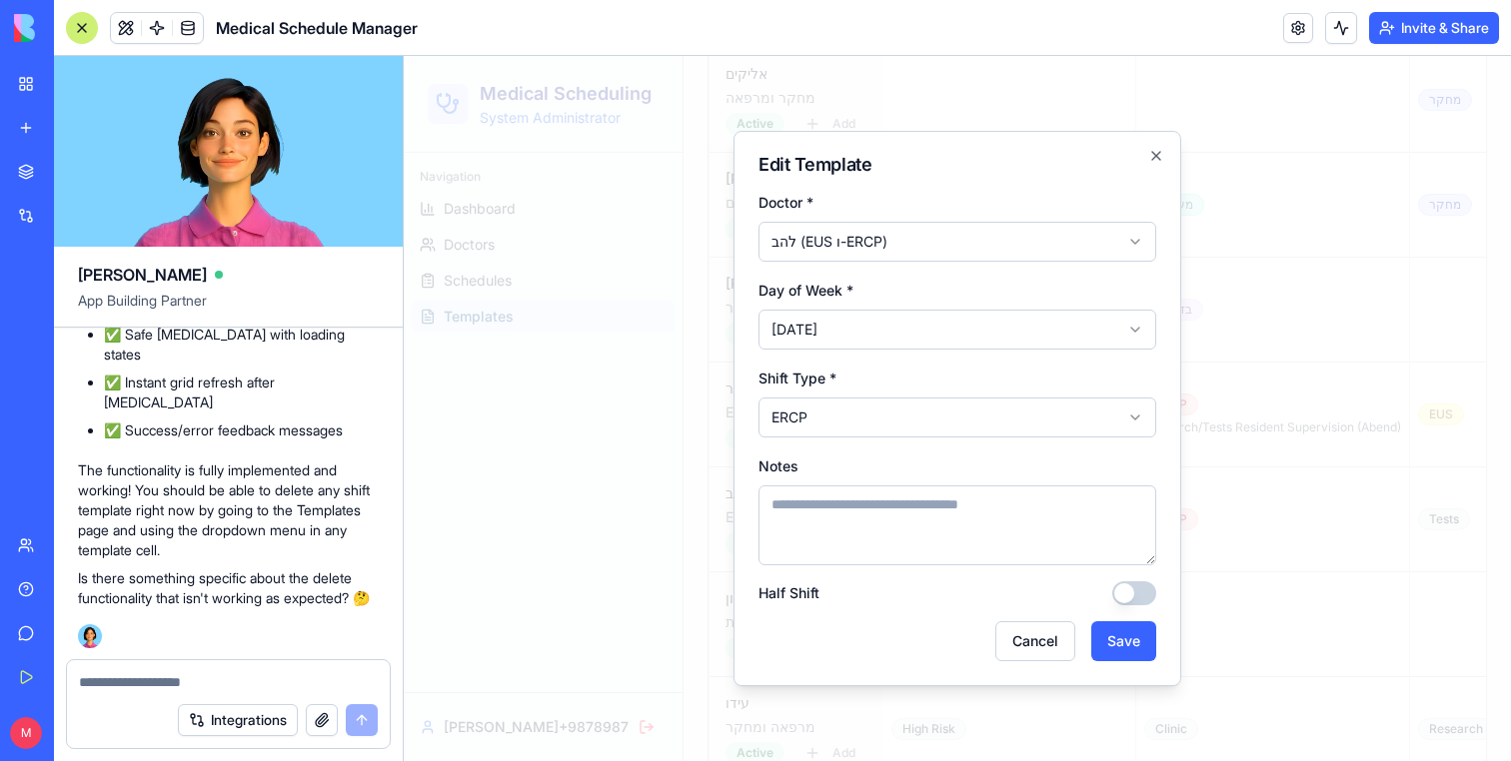
click at [860, 495] on textarea "Notes" at bounding box center [957, 526] width 398 height 80
type textarea "*"
type textarea "****"
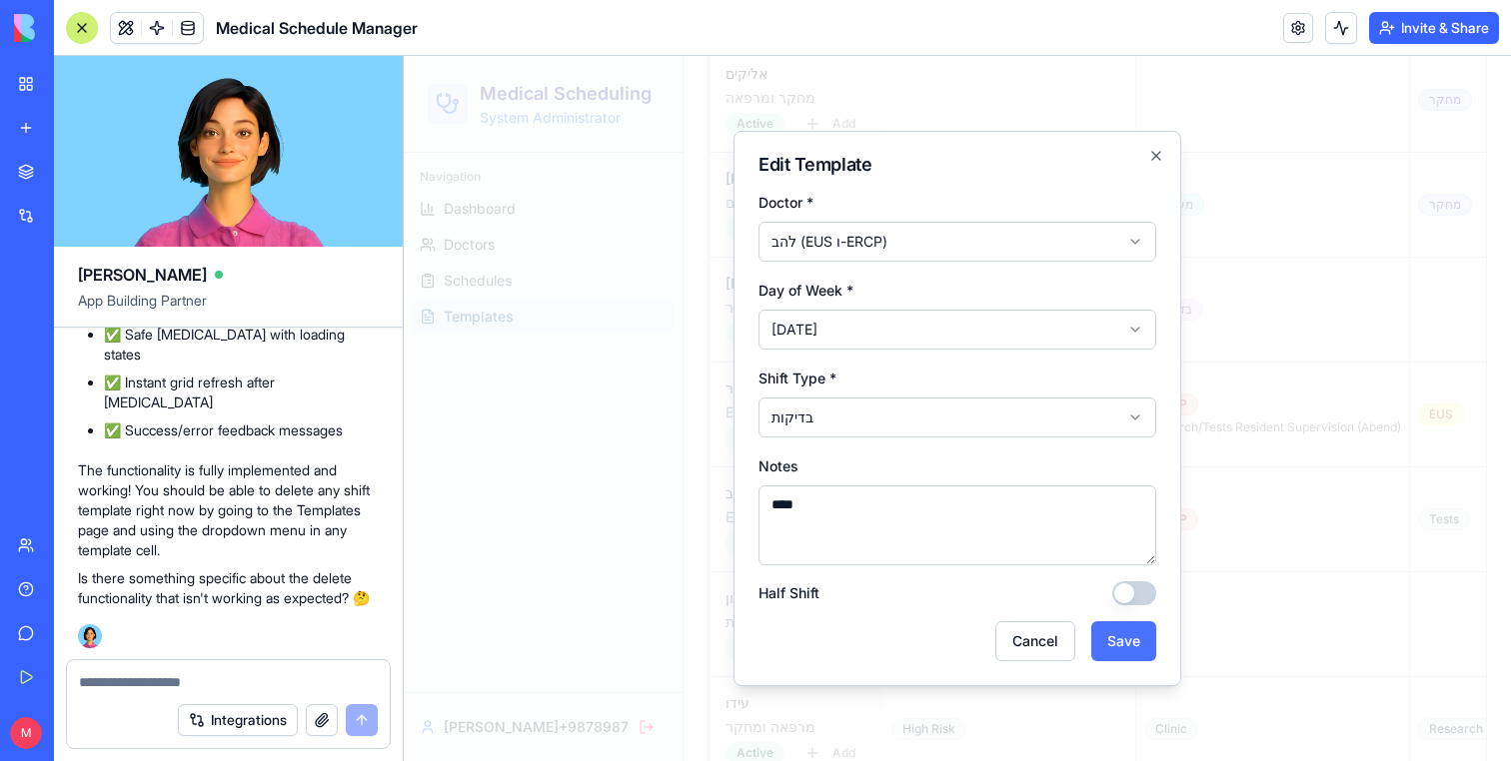
click at [1131, 647] on button "Save" at bounding box center [1123, 641] width 65 height 40
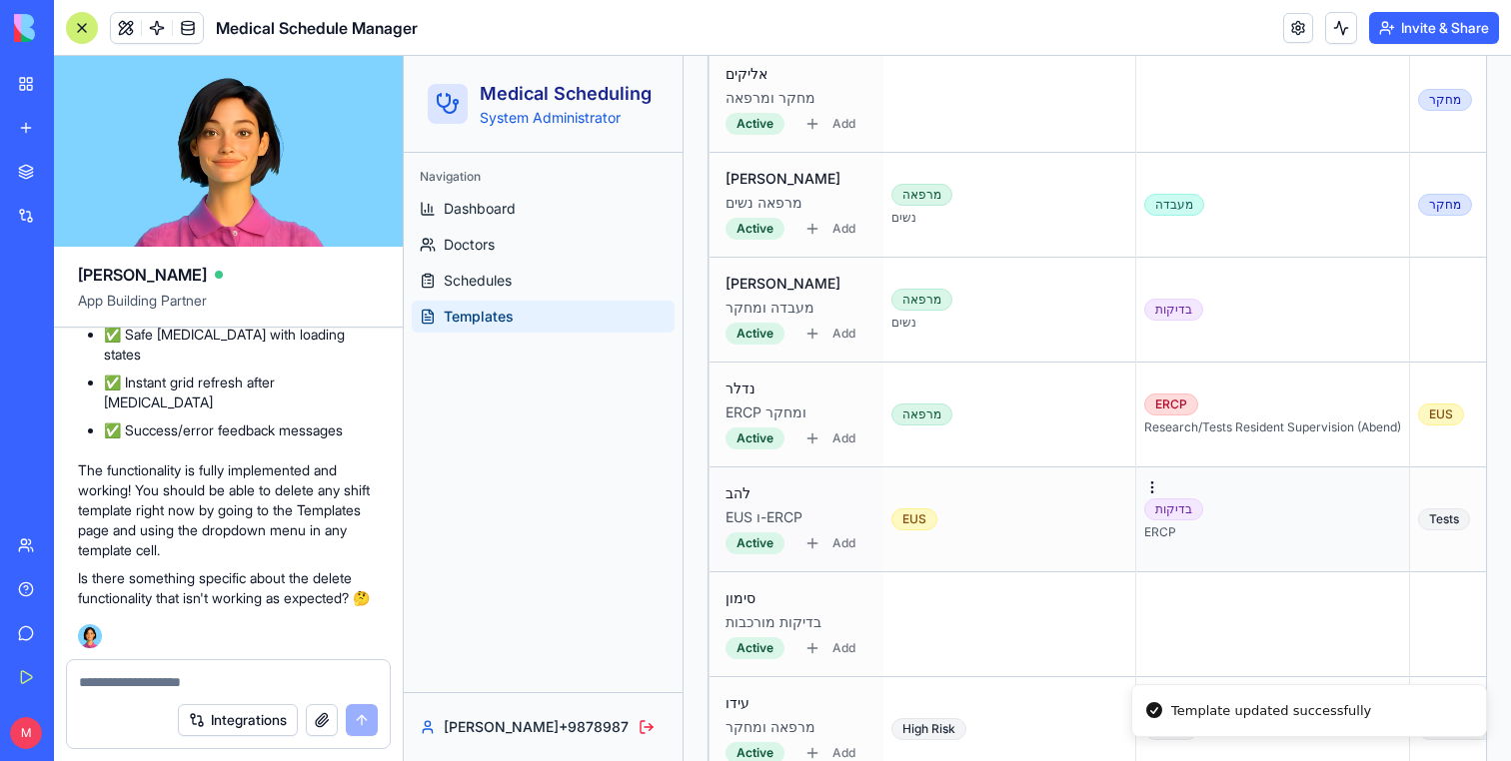
click at [1159, 520] on div "בדיקות ERCP" at bounding box center [1272, 520] width 257 height 42
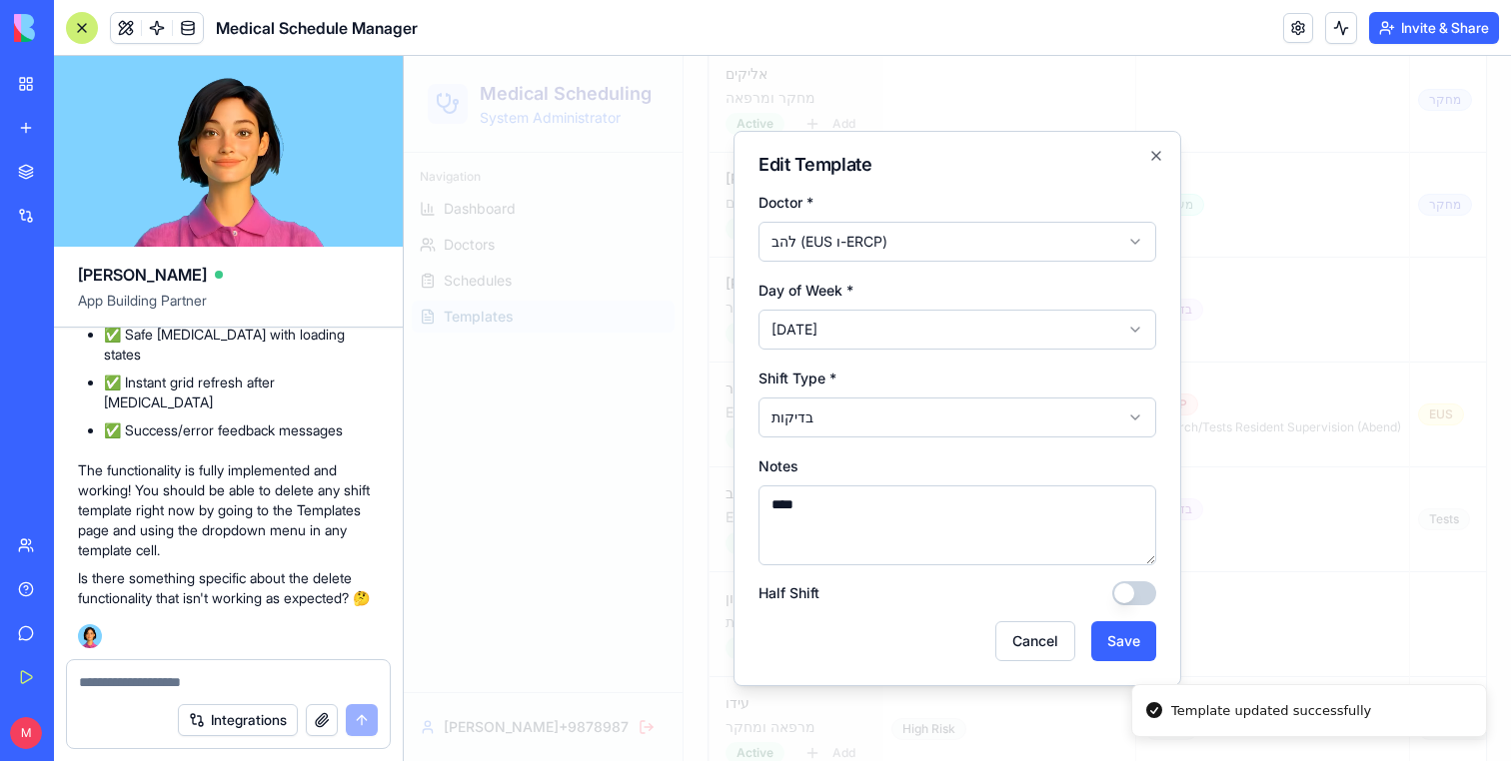
click at [800, 528] on textarea "****" at bounding box center [957, 526] width 398 height 80
click at [1044, 635] on button "Cancel" at bounding box center [1035, 641] width 80 height 40
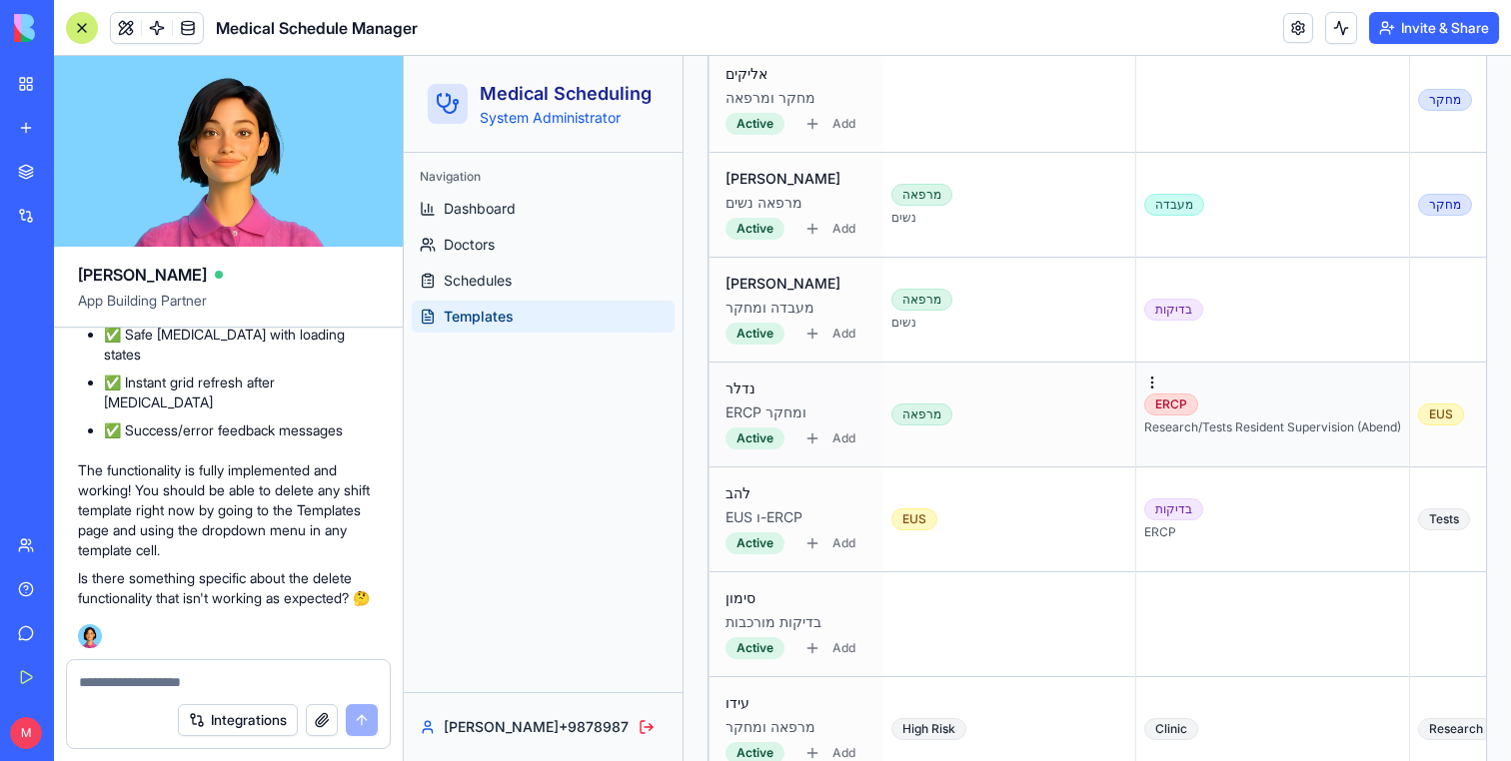
click at [1158, 399] on div "ERCP Research/Tests Resident Supervision (Abend)" at bounding box center [1272, 415] width 257 height 42
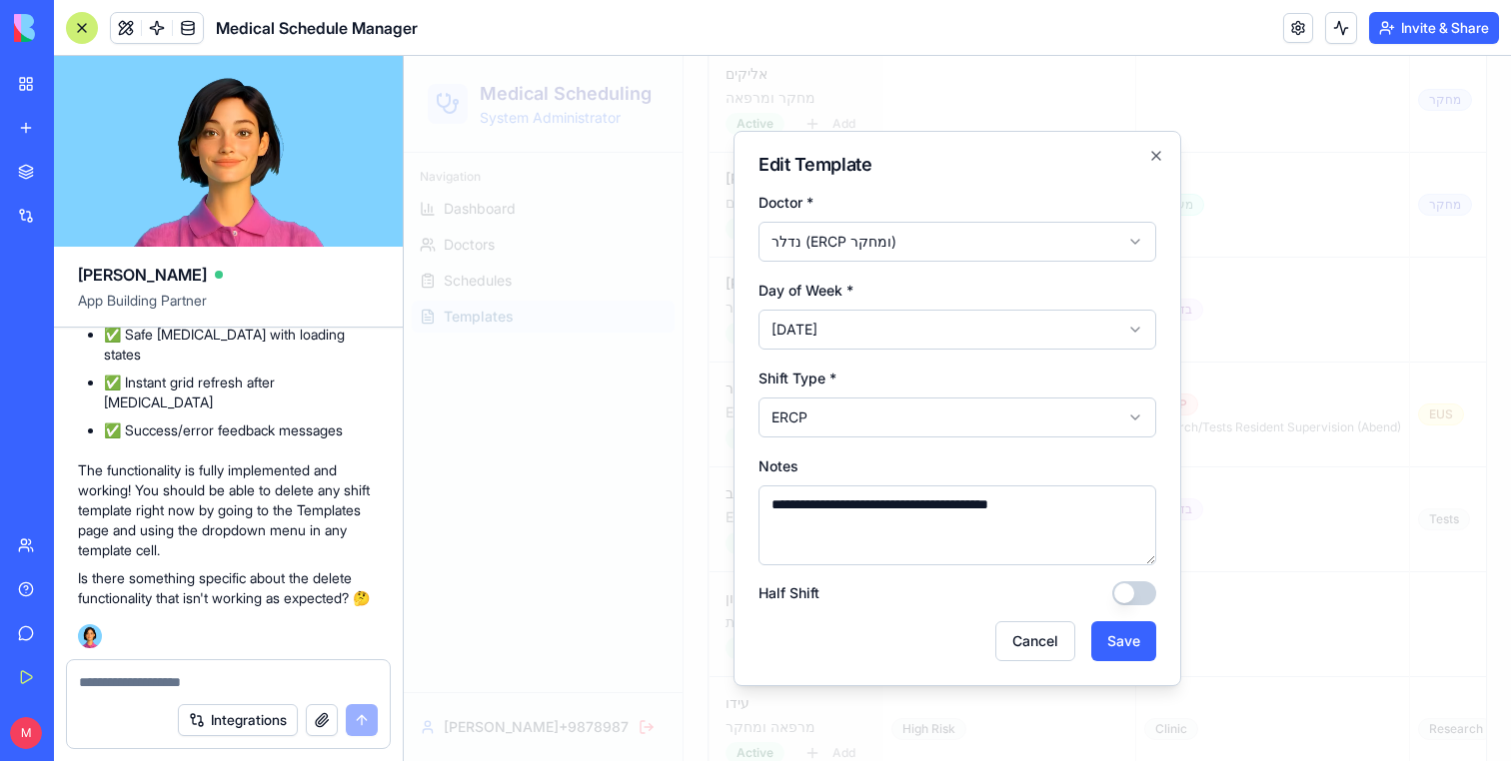
click at [896, 506] on textarea "**********" at bounding box center [957, 526] width 398 height 80
paste textarea
type textarea "****"
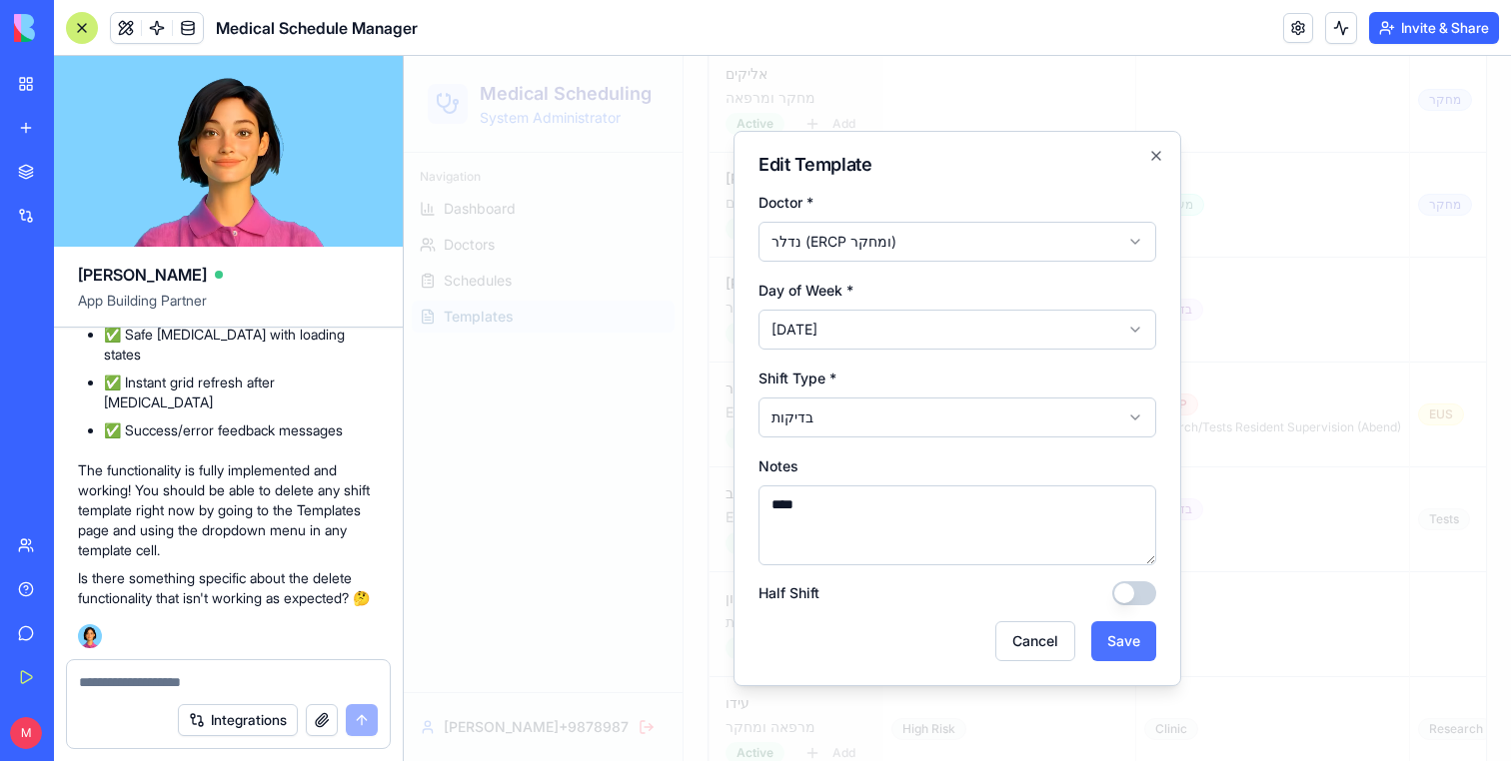
click at [1124, 636] on button "Save" at bounding box center [1123, 641] width 65 height 40
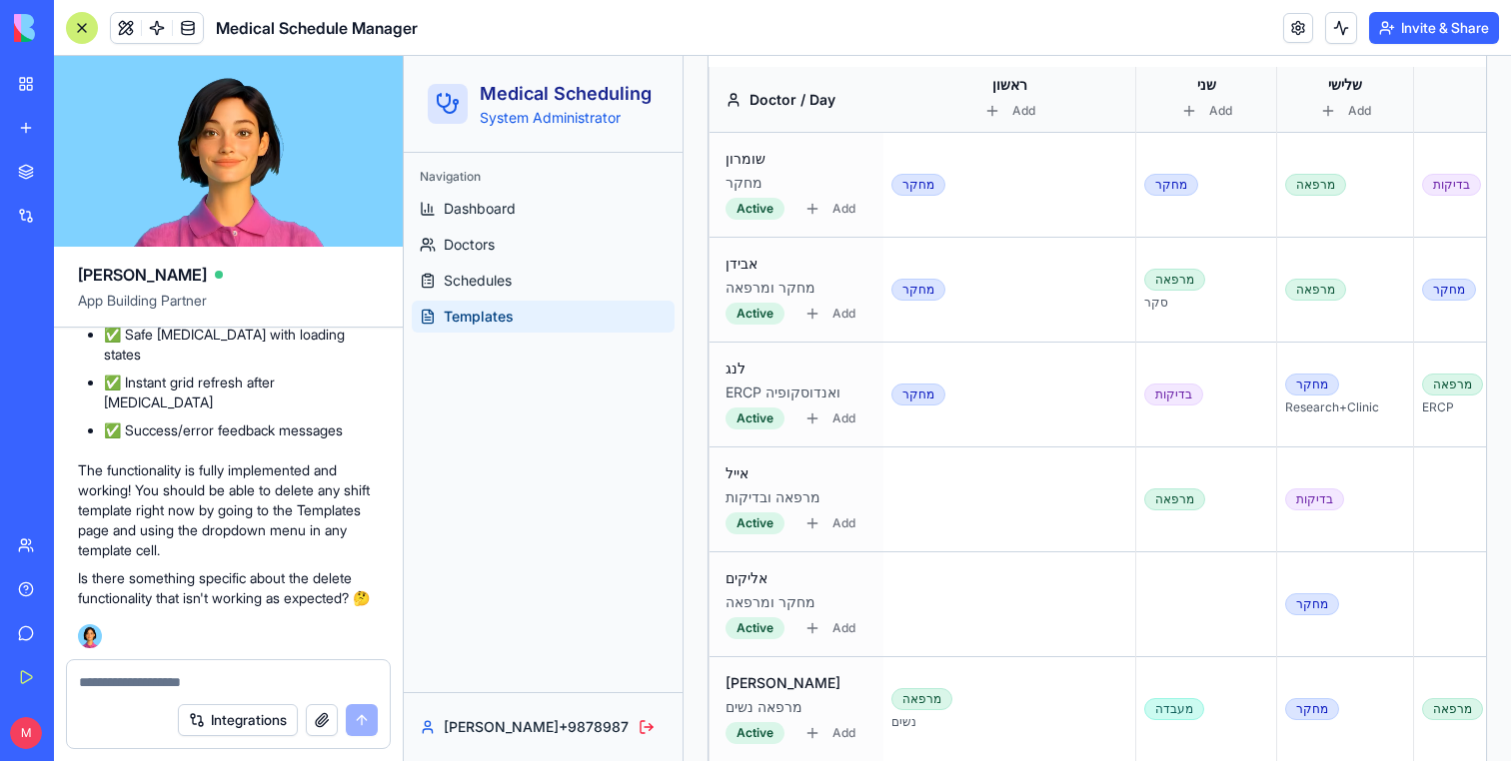
scroll to position [708, 0]
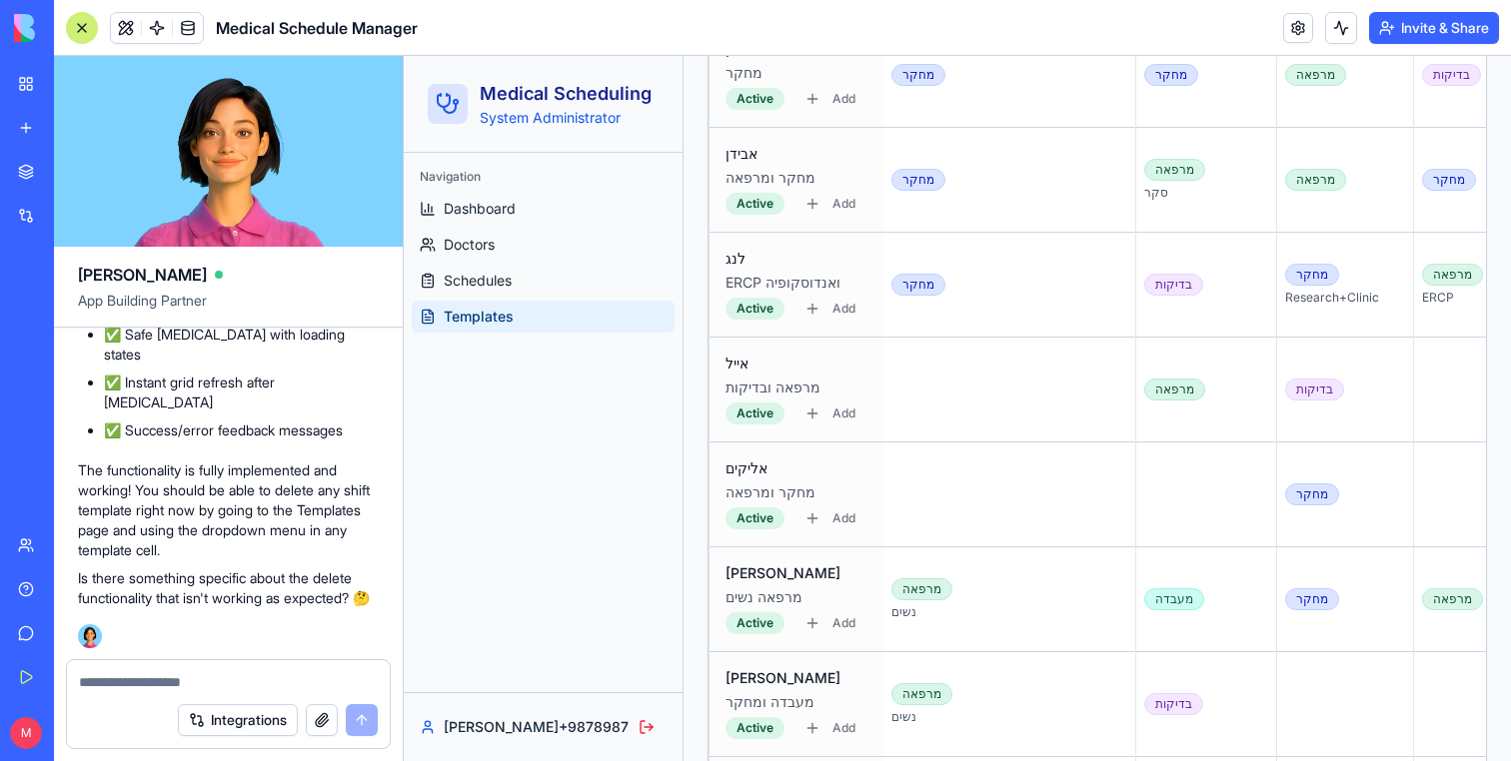
click at [71, 13] on div at bounding box center [82, 28] width 32 height 32
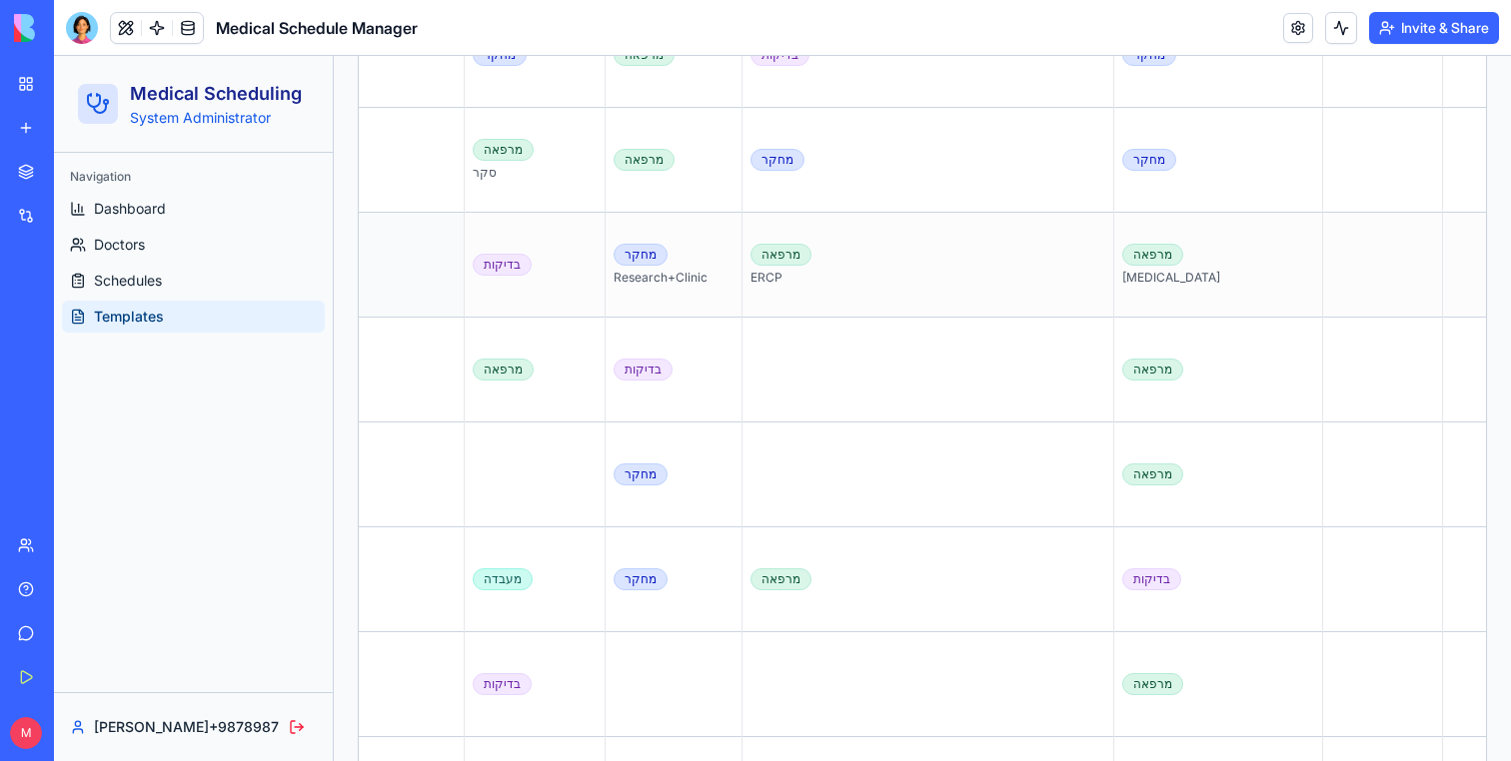
scroll to position [0, 321]
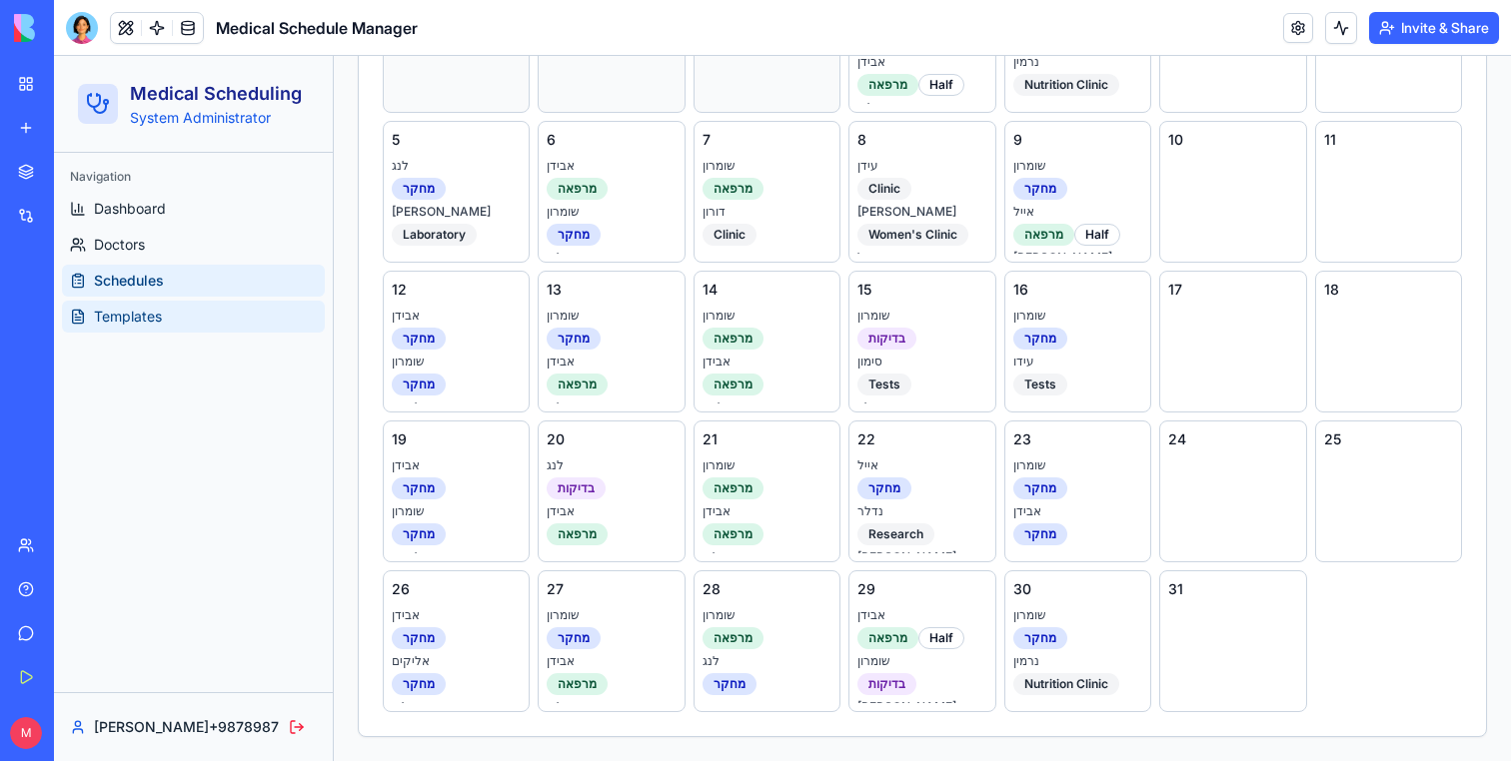
click at [180, 304] on link "Templates" at bounding box center [193, 317] width 263 height 32
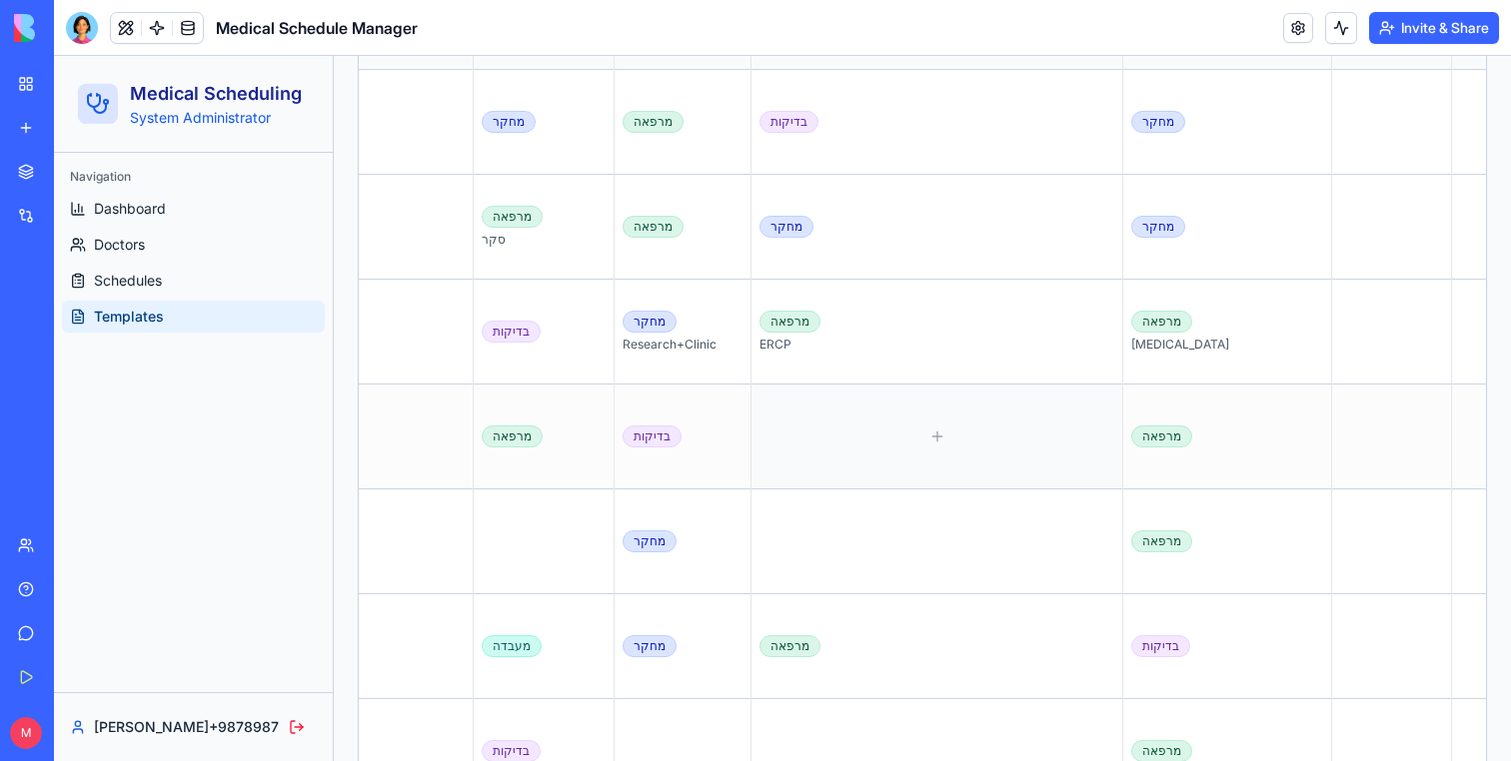
scroll to position [652, 0]
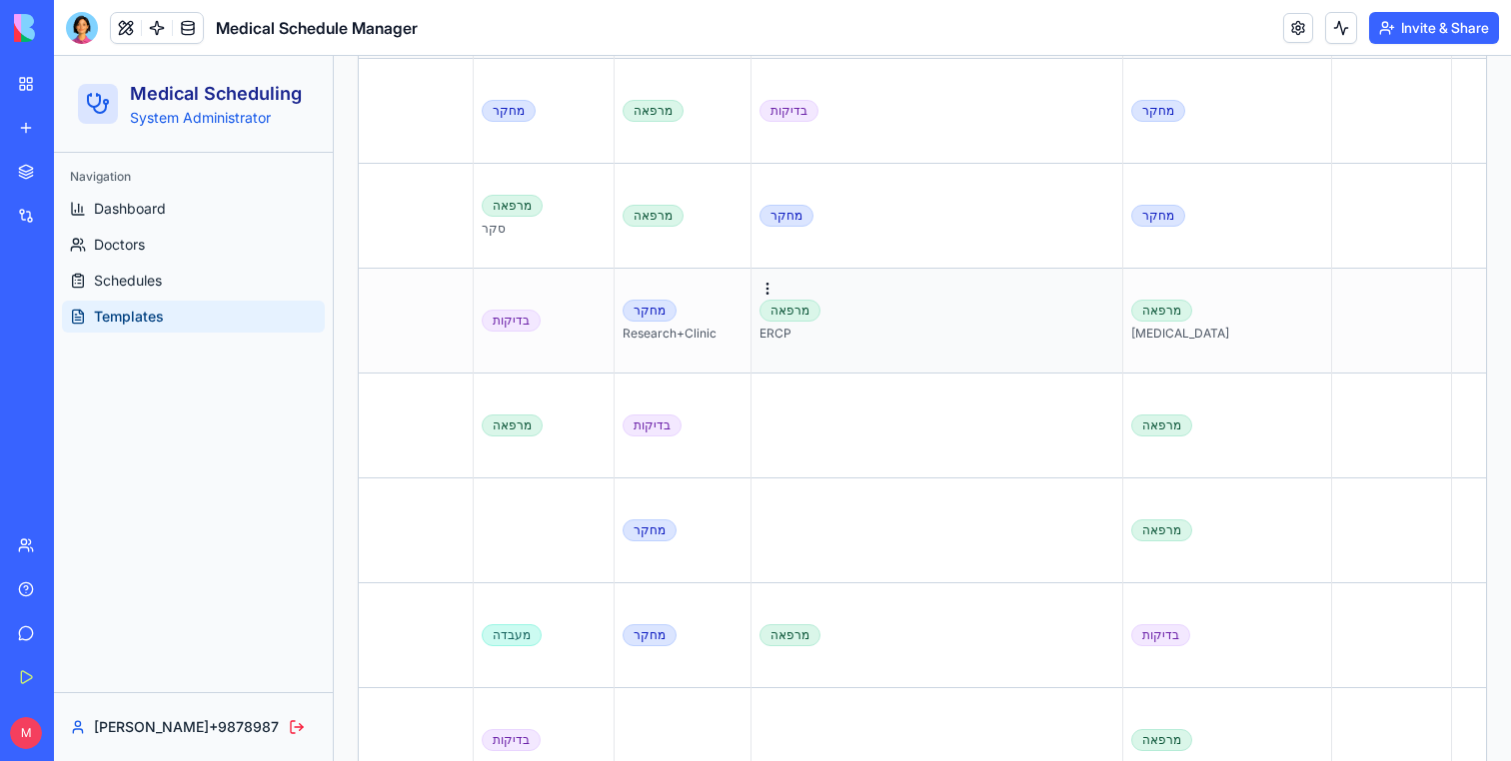
click at [865, 351] on td "מרפאה ERCP" at bounding box center [937, 321] width 372 height 105
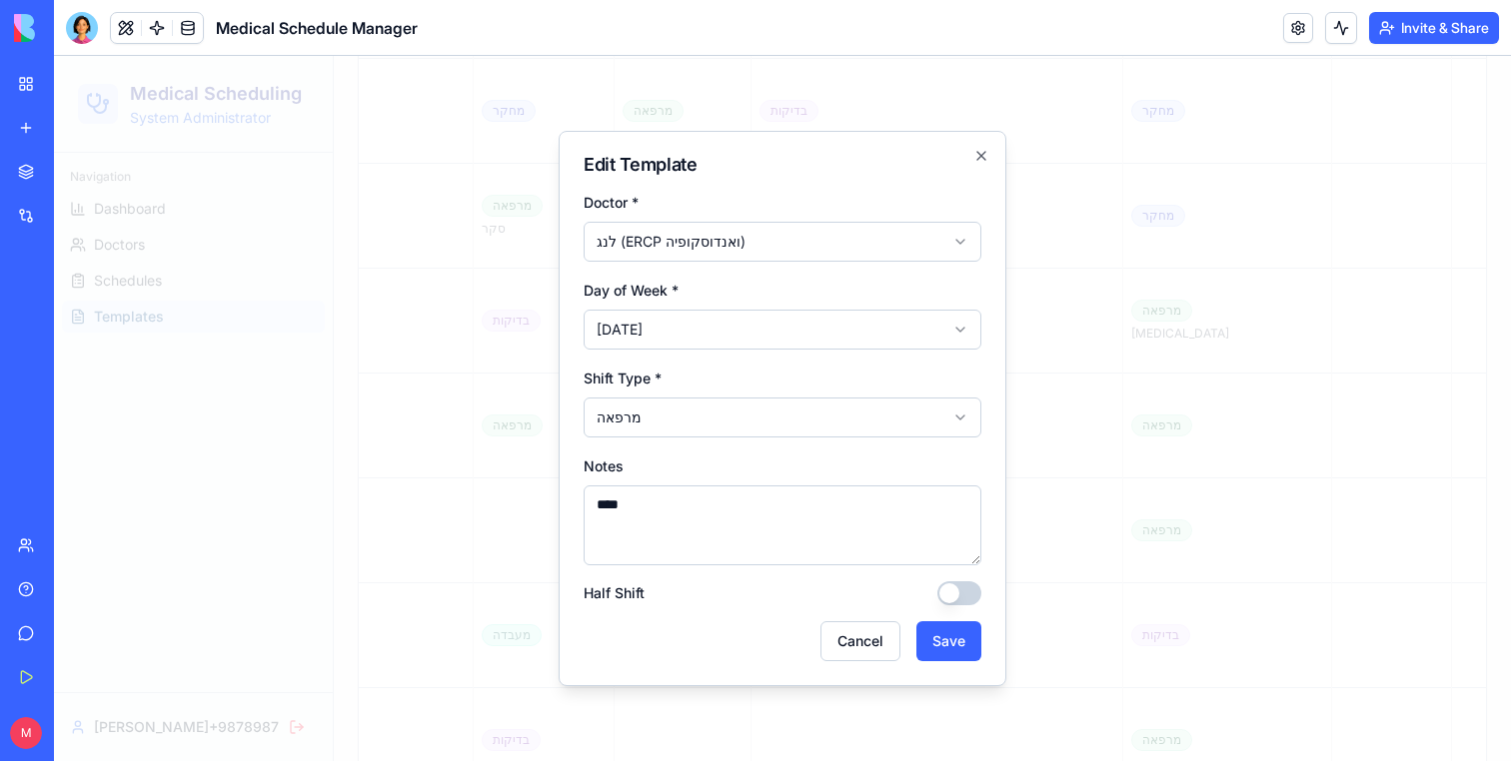
click at [760, 265] on form "**********" at bounding box center [782, 426] width 398 height 472
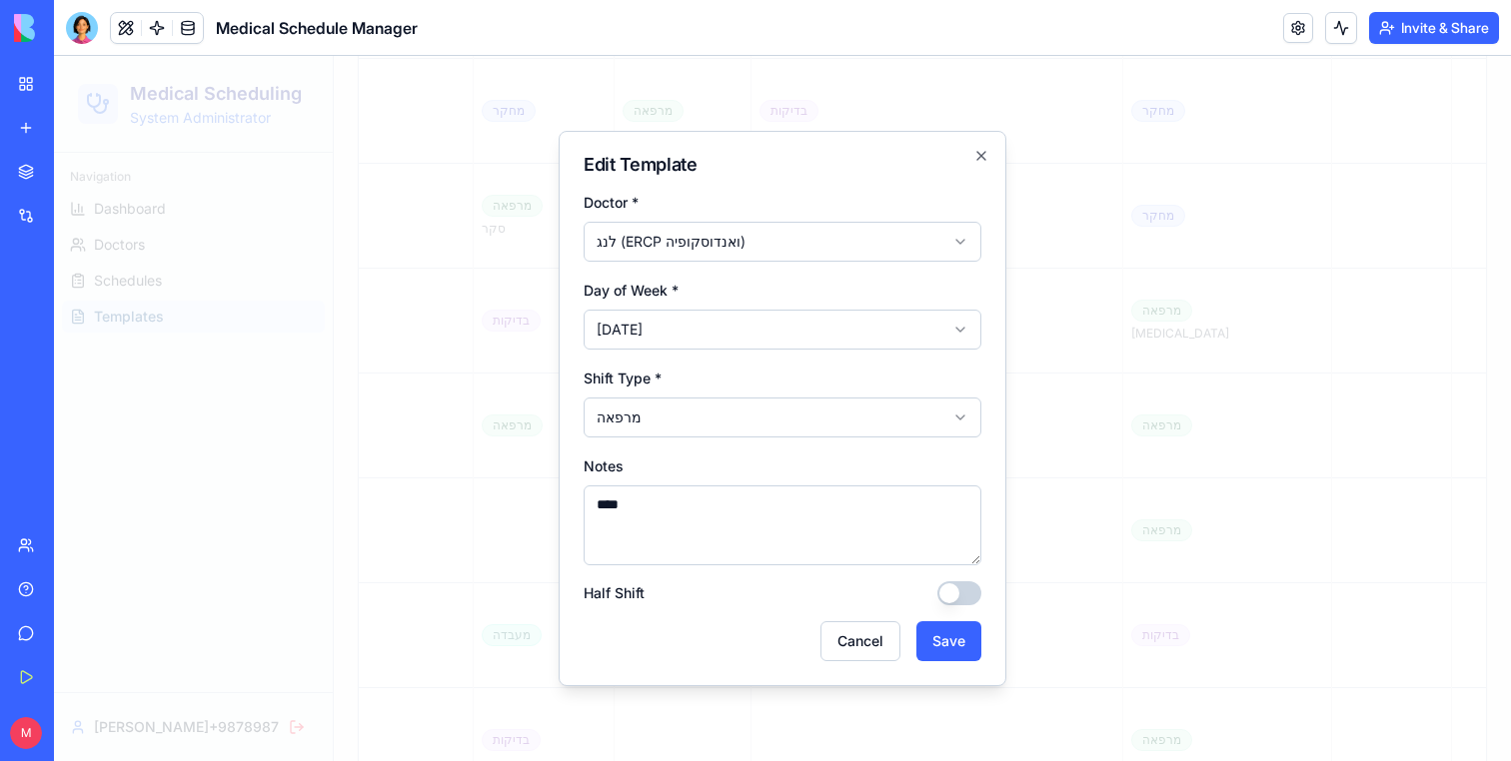
click at [943, 644] on button "Save" at bounding box center [948, 641] width 65 height 40
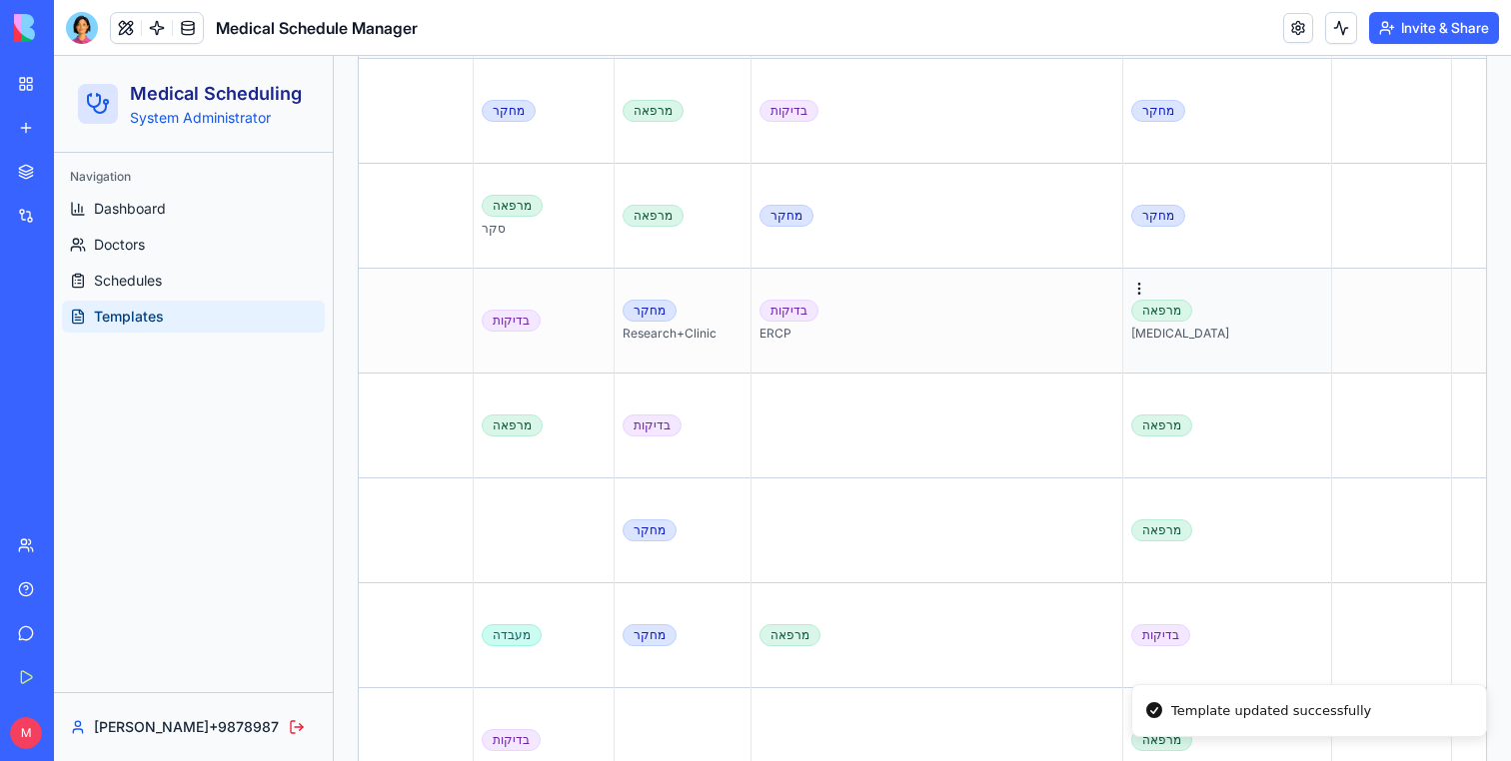
click at [1159, 344] on td "מרפאה [MEDICAL_DATA]" at bounding box center [1227, 321] width 209 height 105
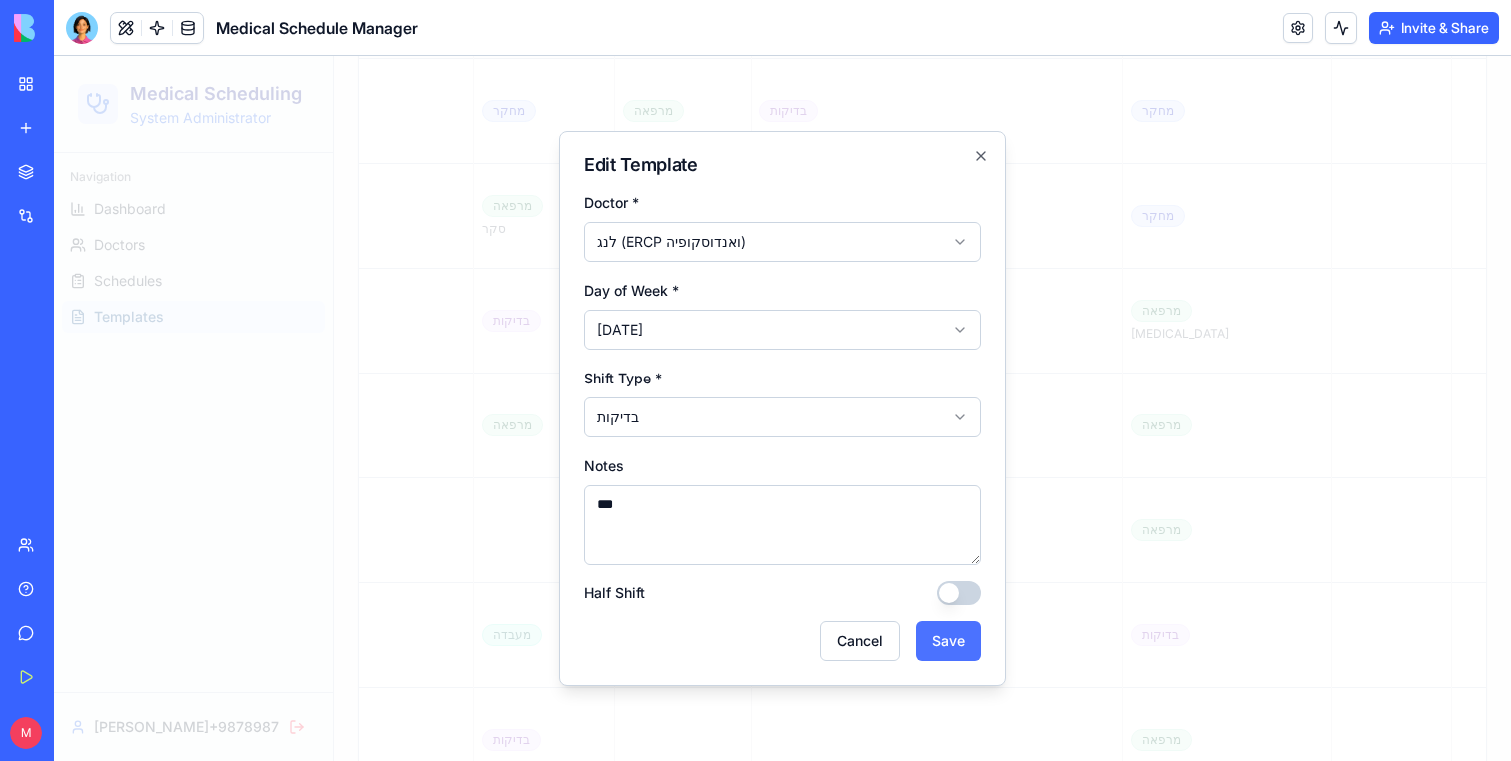
click at [949, 650] on button "Save" at bounding box center [948, 641] width 65 height 40
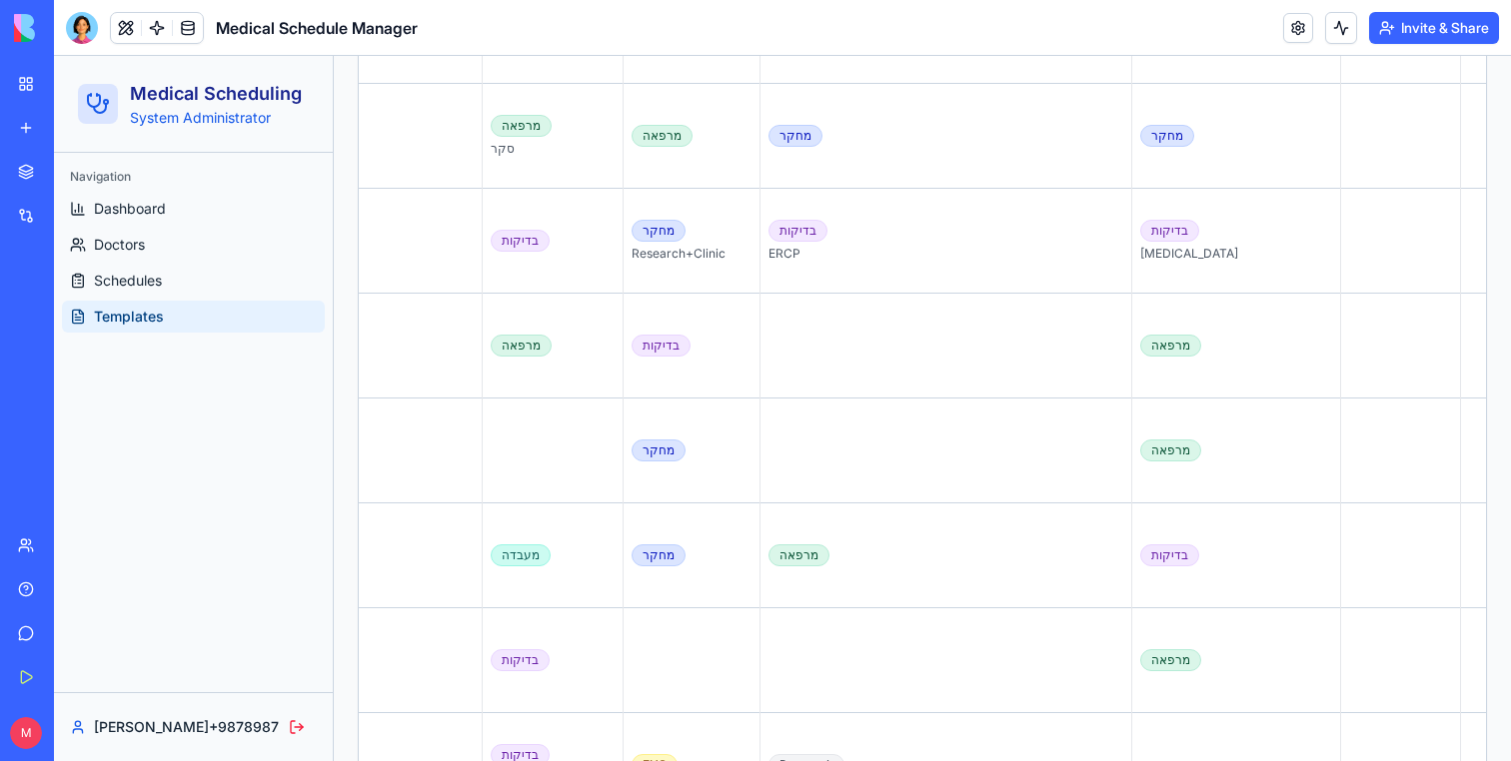
scroll to position [0, 268]
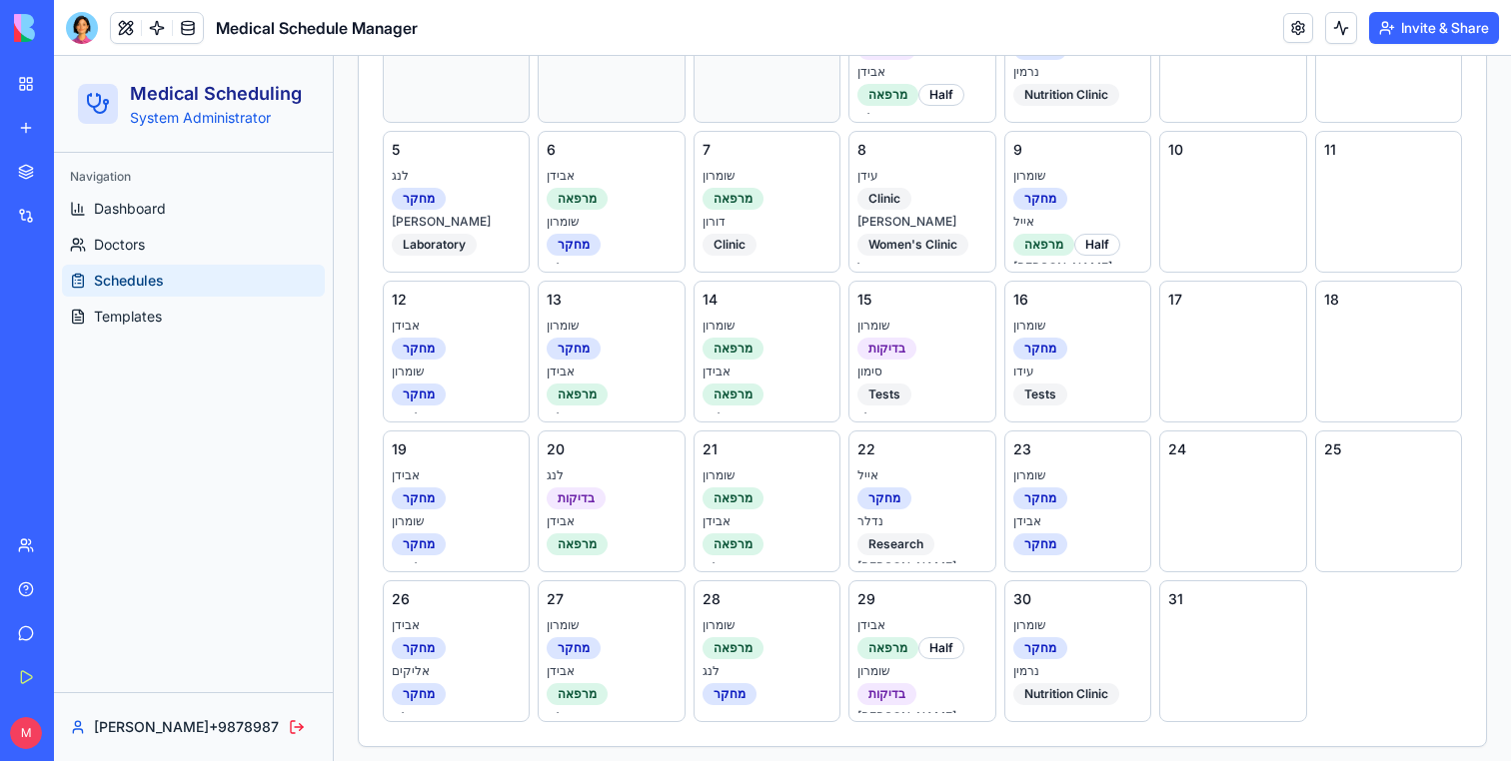
scroll to position [742, 0]
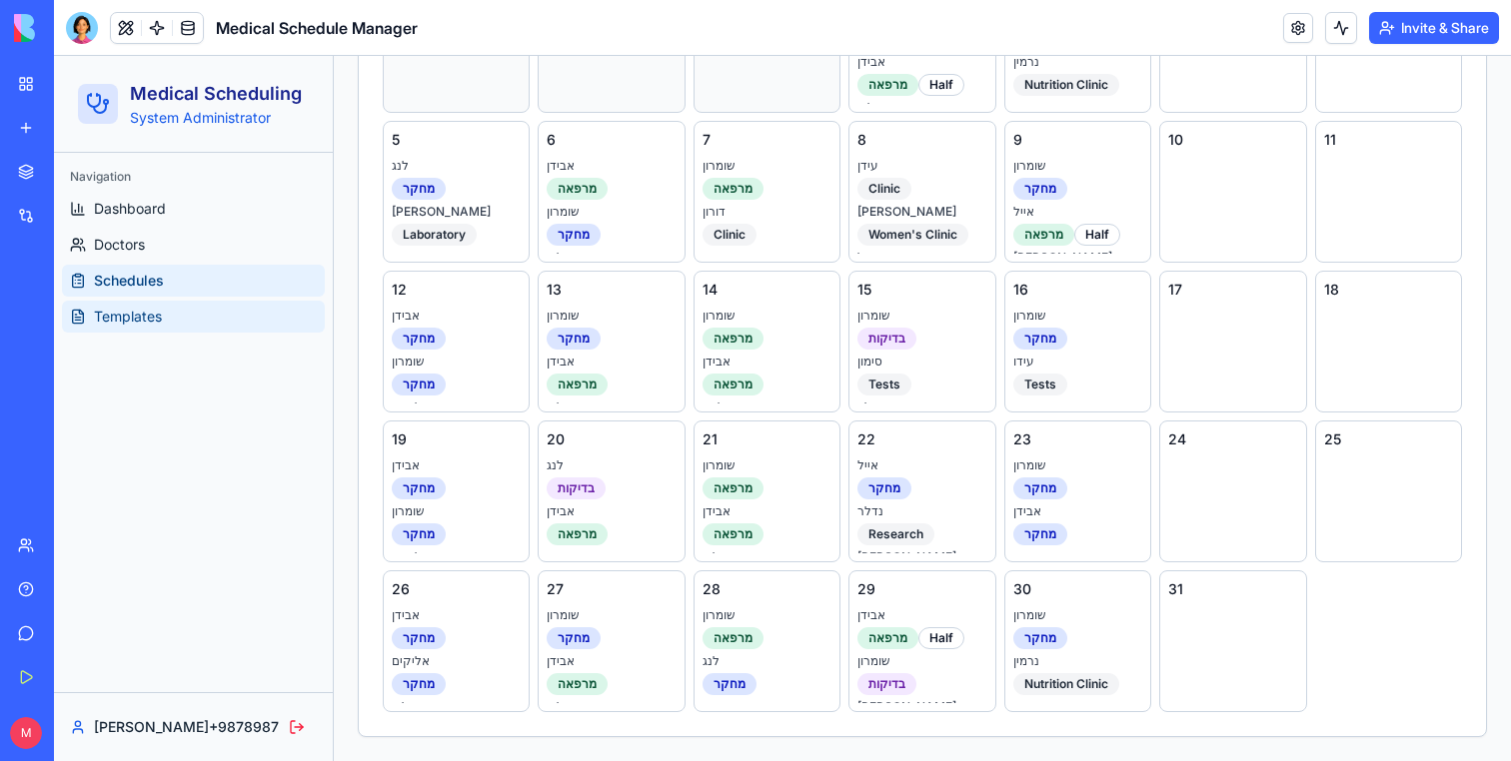
click at [174, 322] on link "Templates" at bounding box center [193, 317] width 263 height 32
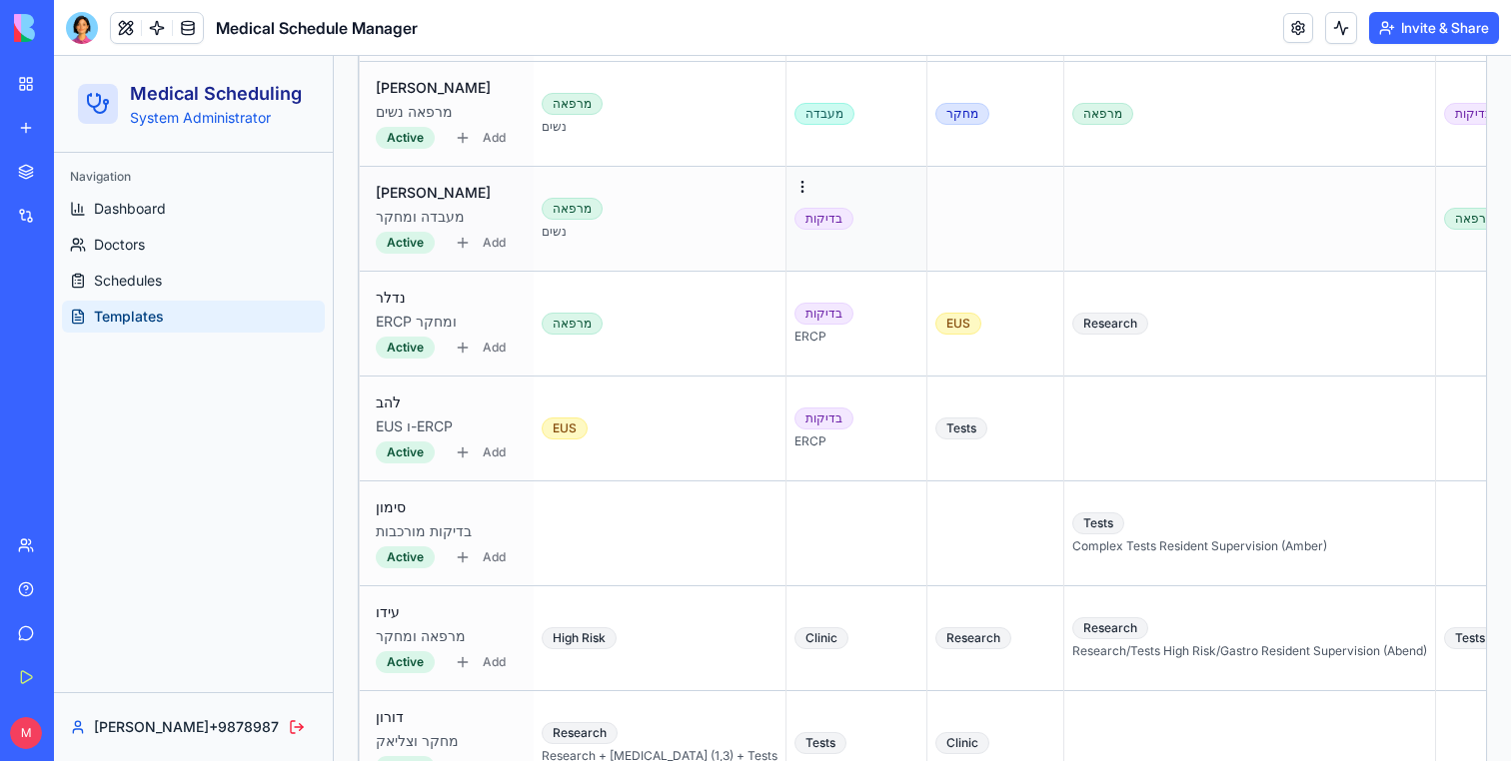
scroll to position [1184, 0]
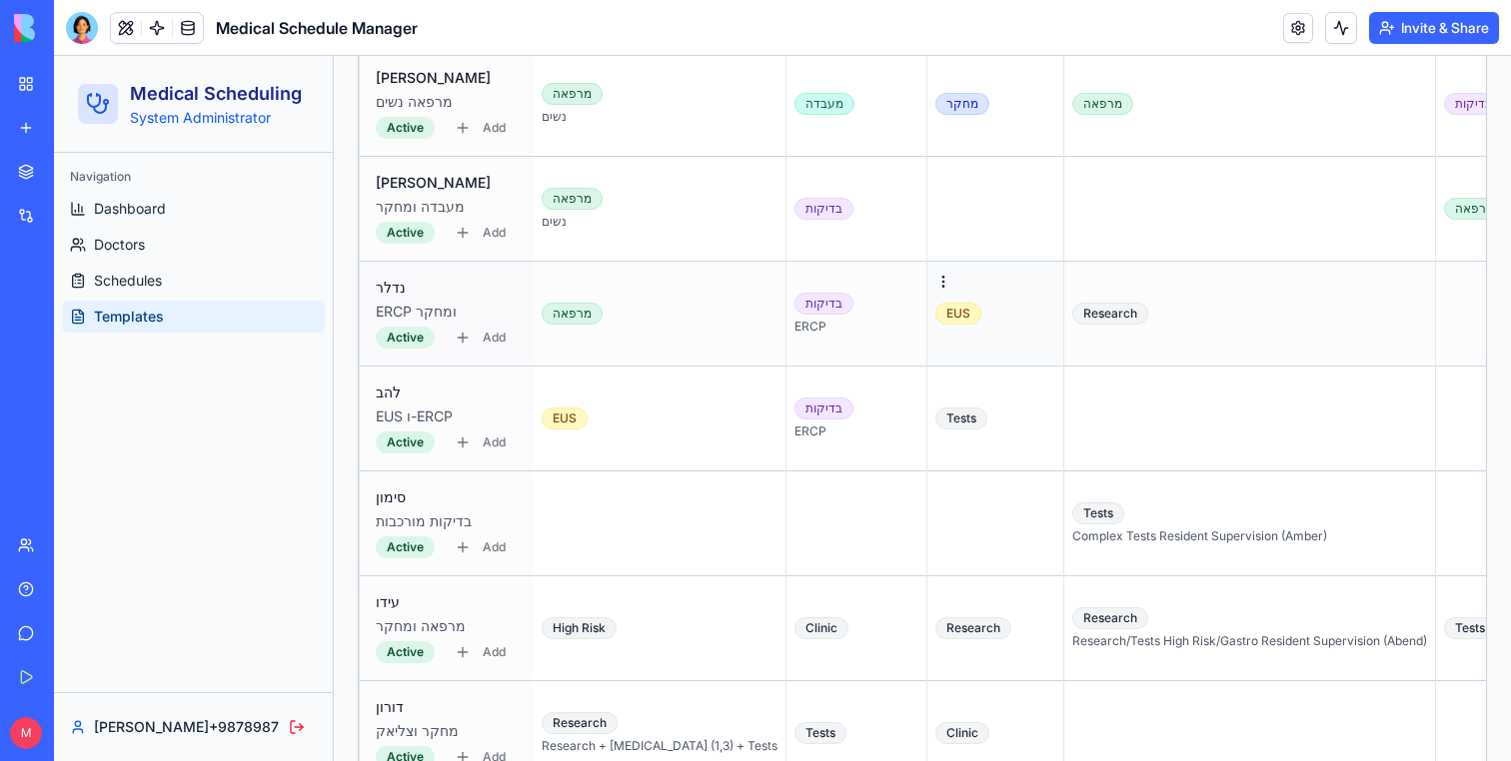
click at [935, 310] on div "EUS" at bounding box center [958, 314] width 46 height 22
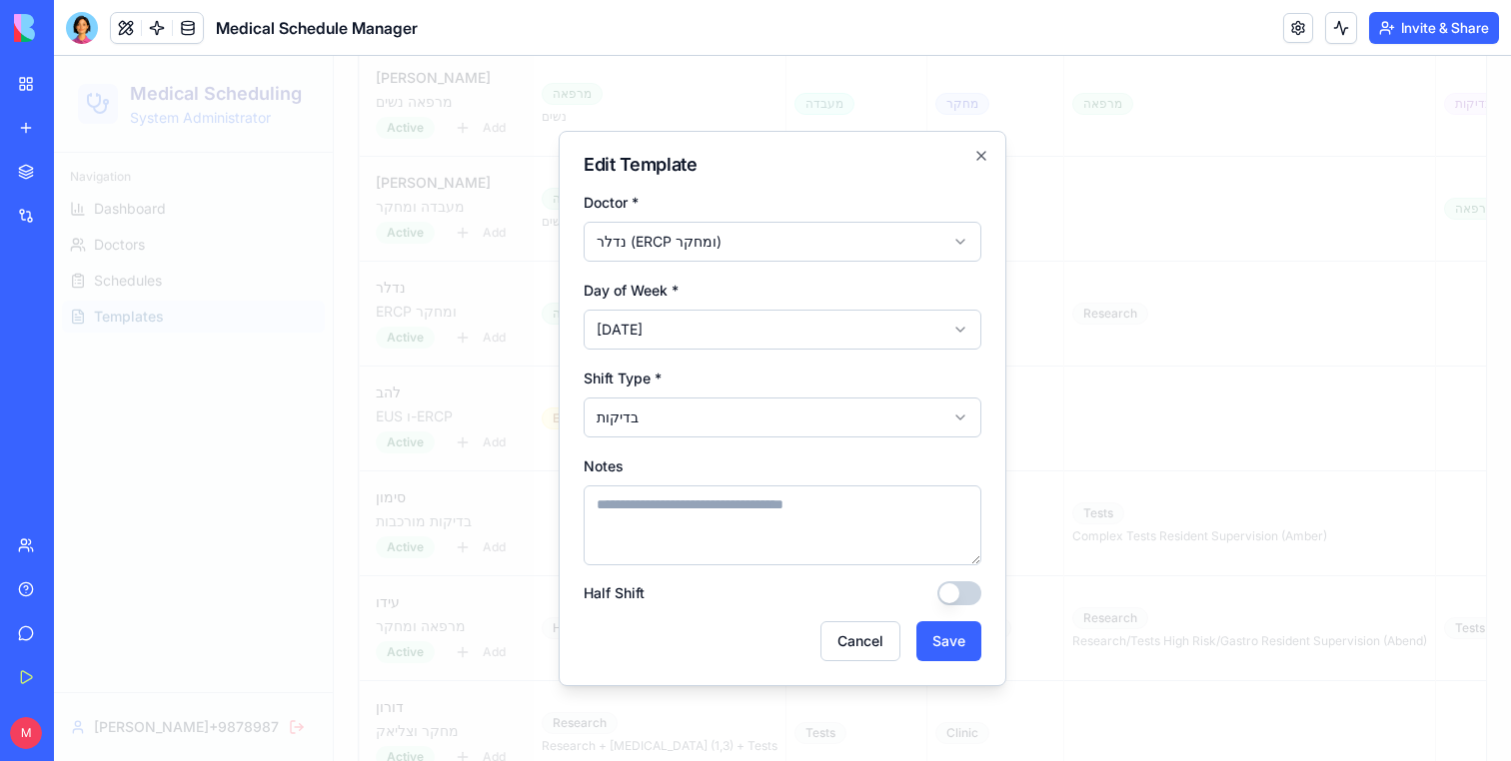
click at [695, 522] on textarea "Notes" at bounding box center [782, 526] width 398 height 80
type textarea "***"
click at [957, 642] on button "Save" at bounding box center [948, 641] width 65 height 40
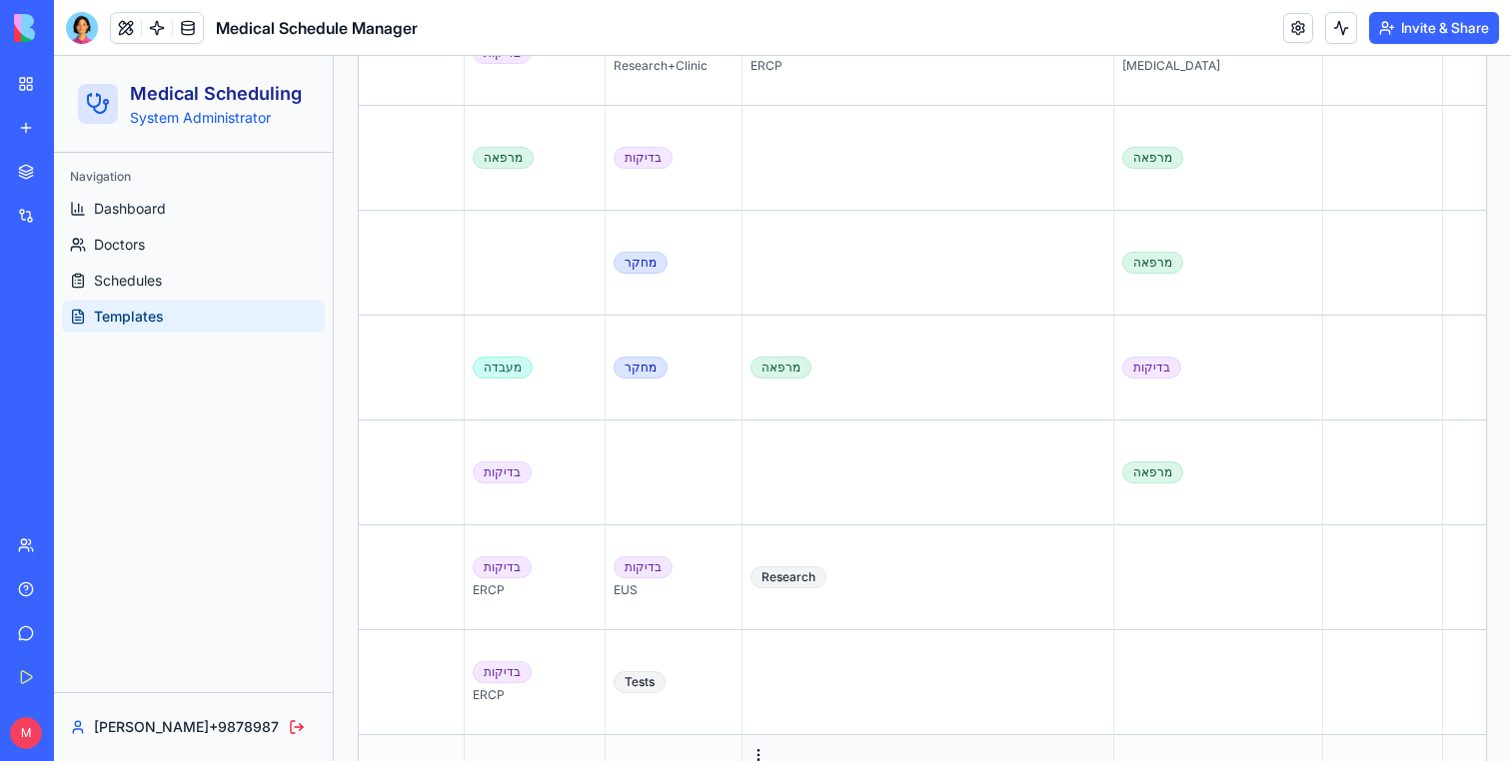
scroll to position [0, 321]
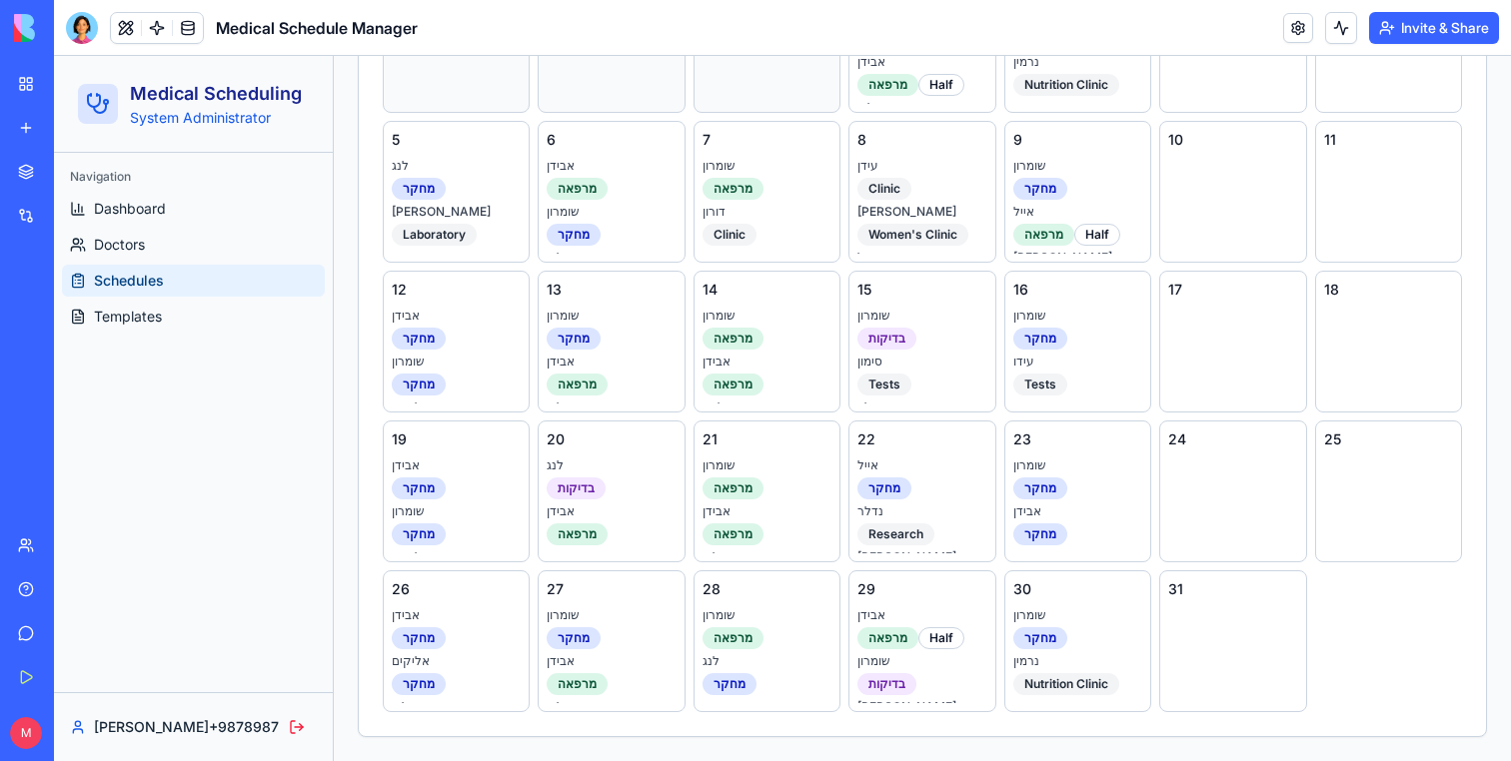
scroll to position [742, 0]
click at [254, 294] on link "Schedules" at bounding box center [193, 281] width 263 height 32
click at [251, 306] on link "Templates" at bounding box center [193, 317] width 263 height 32
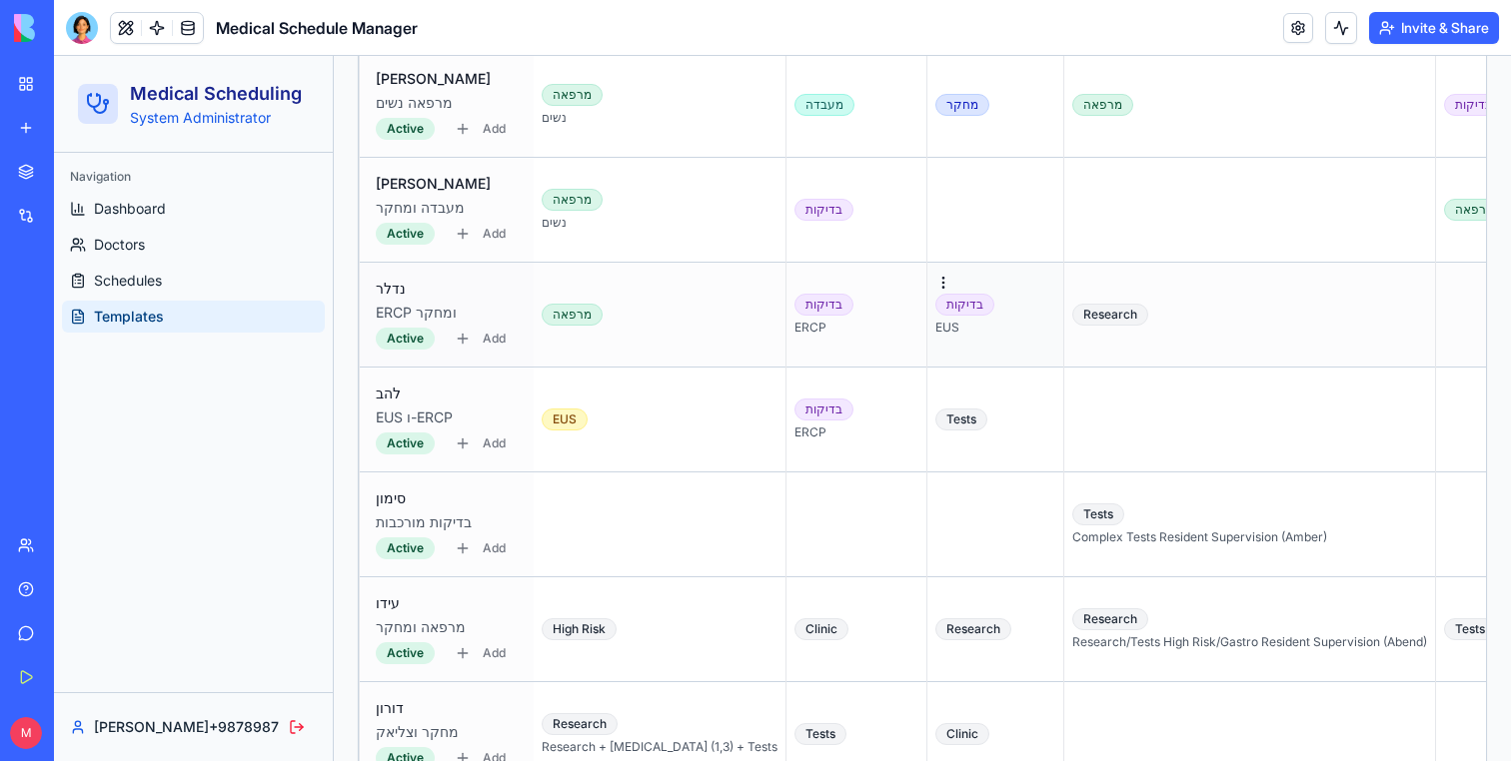
scroll to position [1164, 0]
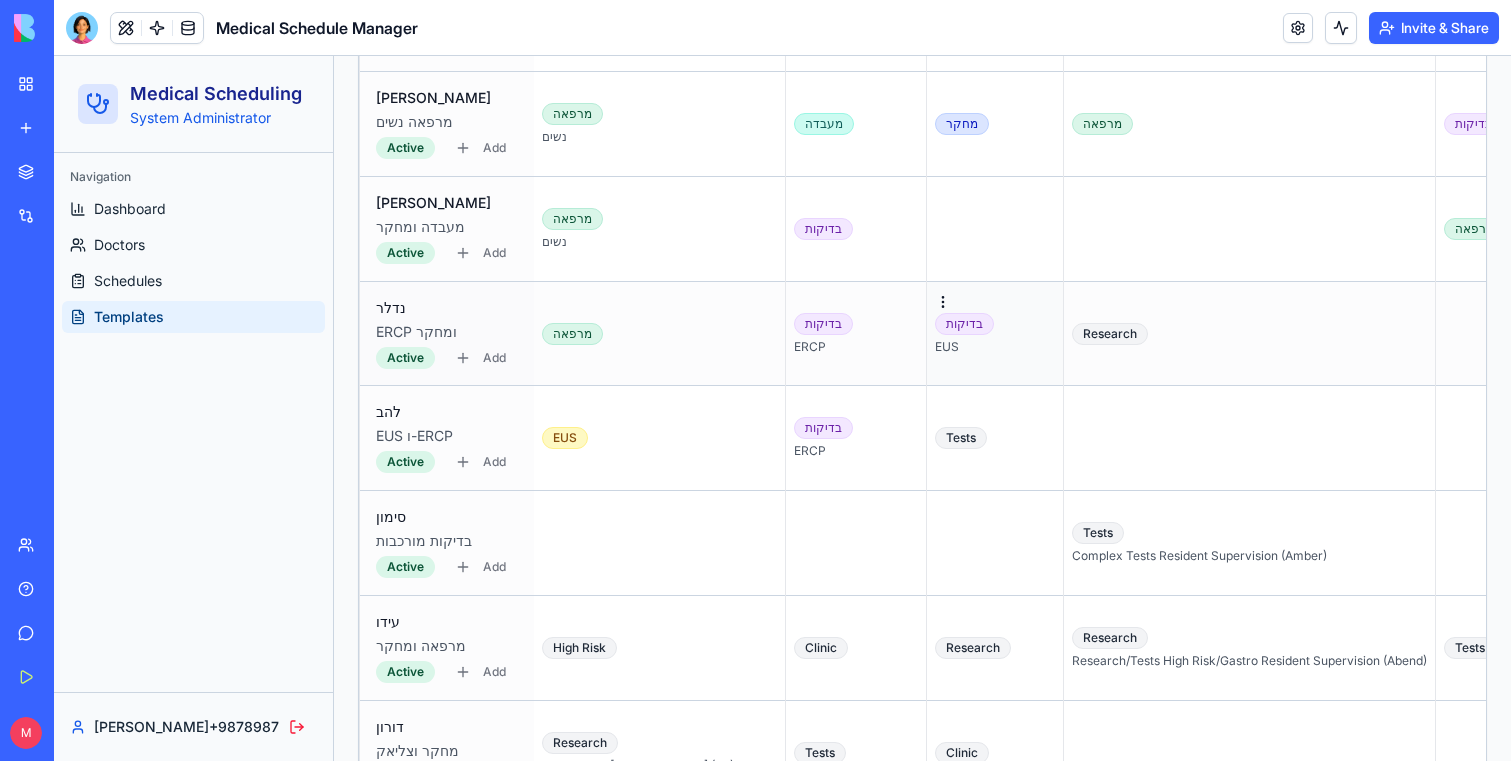
click at [927, 359] on td "בדיקות EUS" at bounding box center [995, 334] width 137 height 105
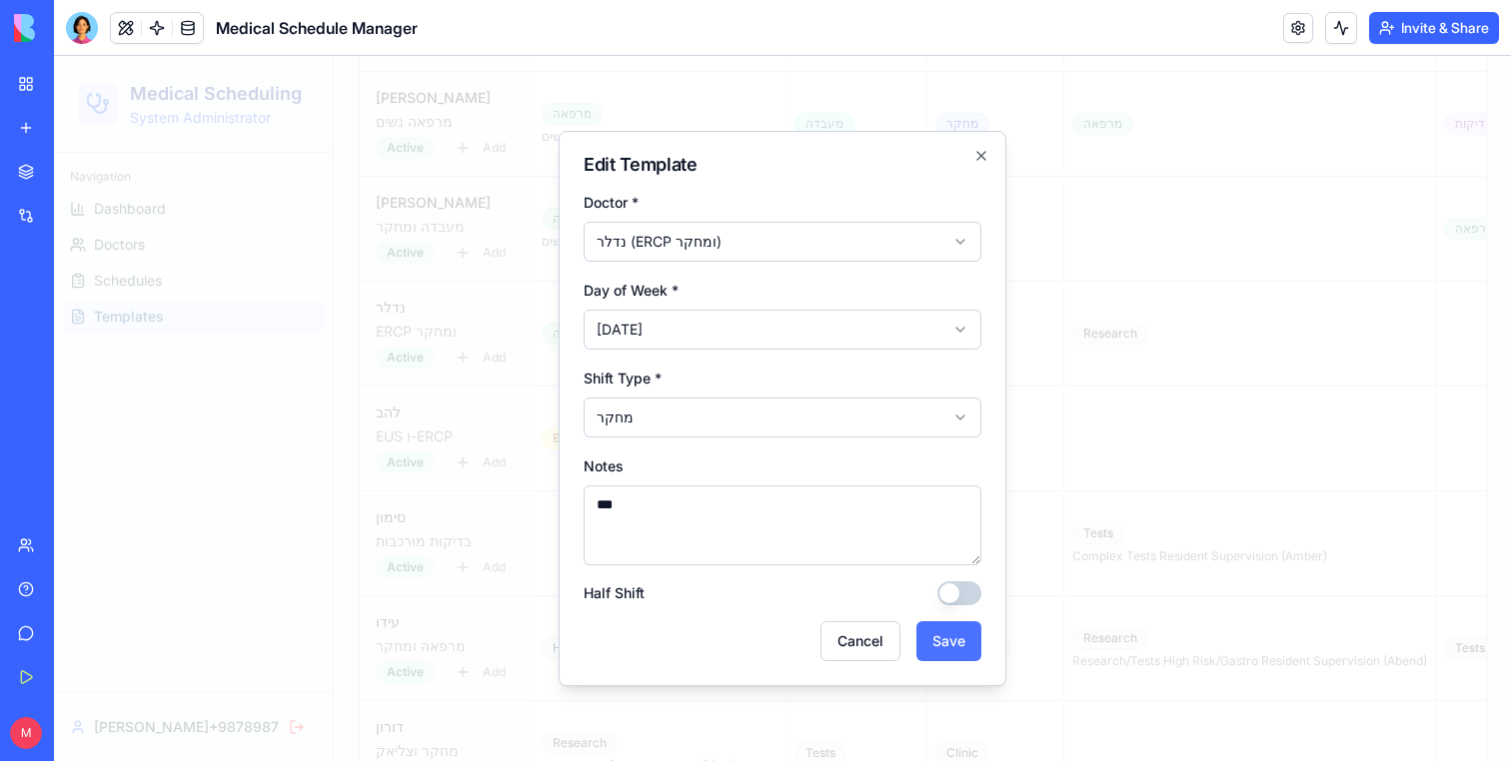
click at [946, 635] on button "Save" at bounding box center [948, 641] width 65 height 40
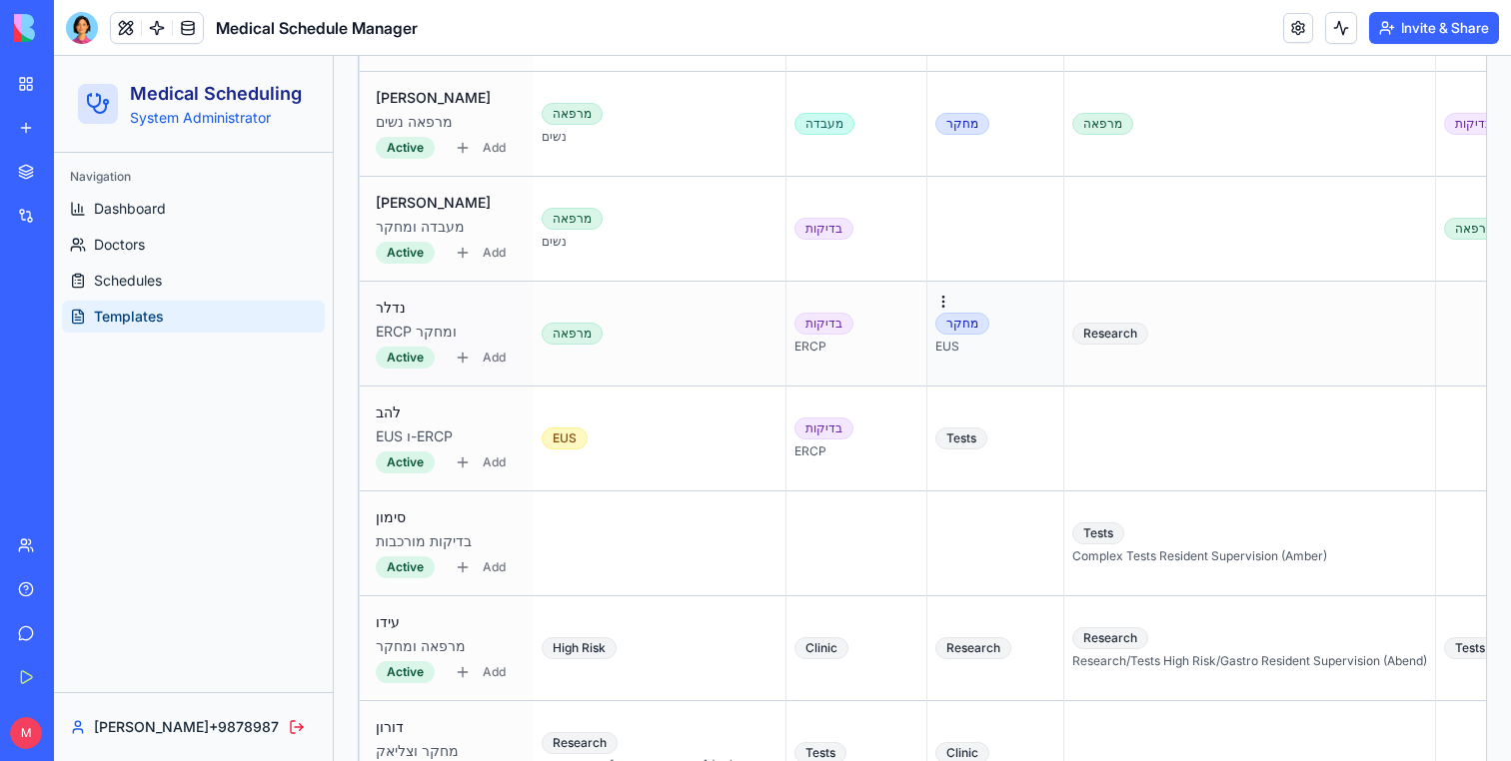
click at [927, 361] on td "מחקר EUS" at bounding box center [995, 334] width 137 height 105
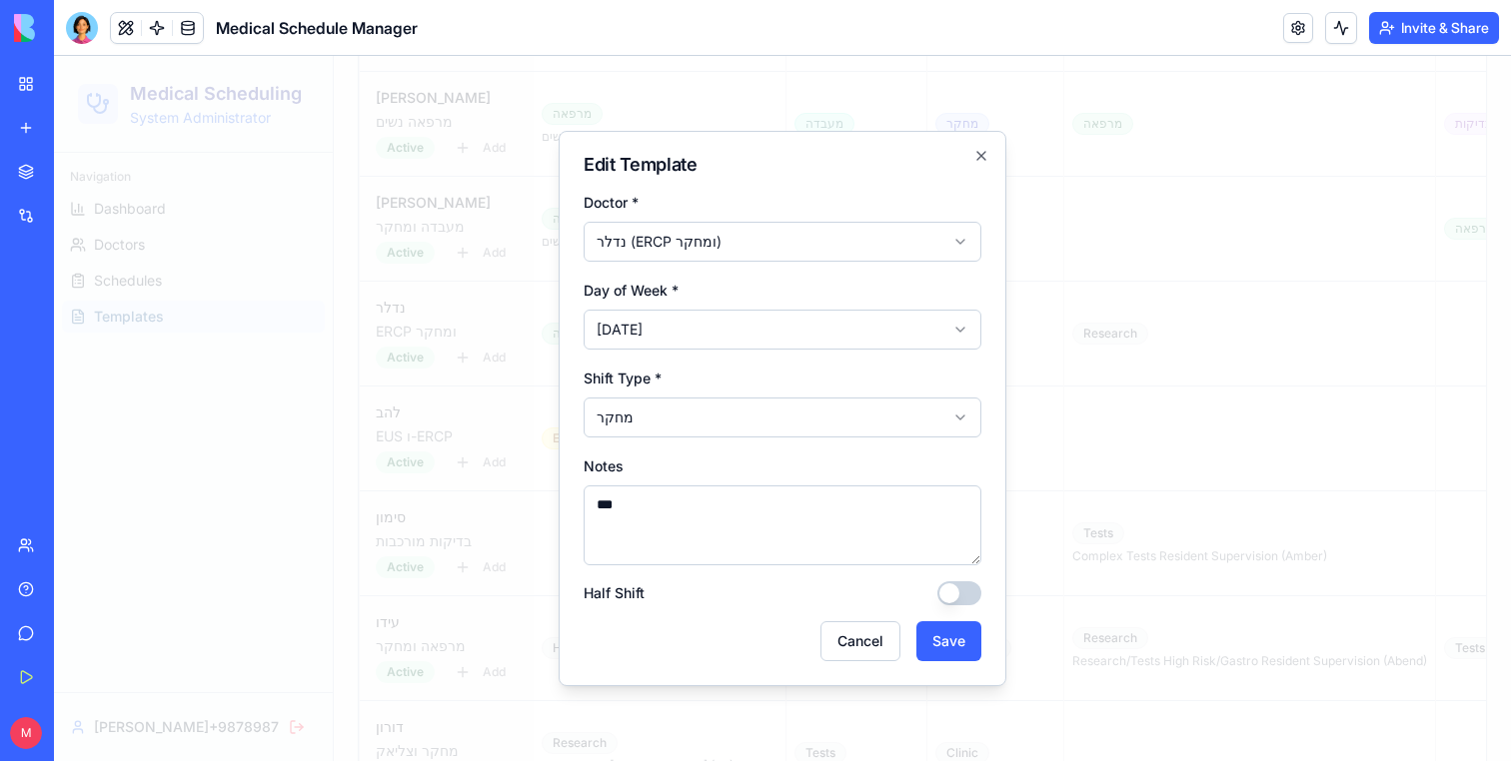
click at [639, 529] on textarea "***" at bounding box center [782, 526] width 398 height 80
click at [954, 637] on button "Save" at bounding box center [948, 641] width 65 height 40
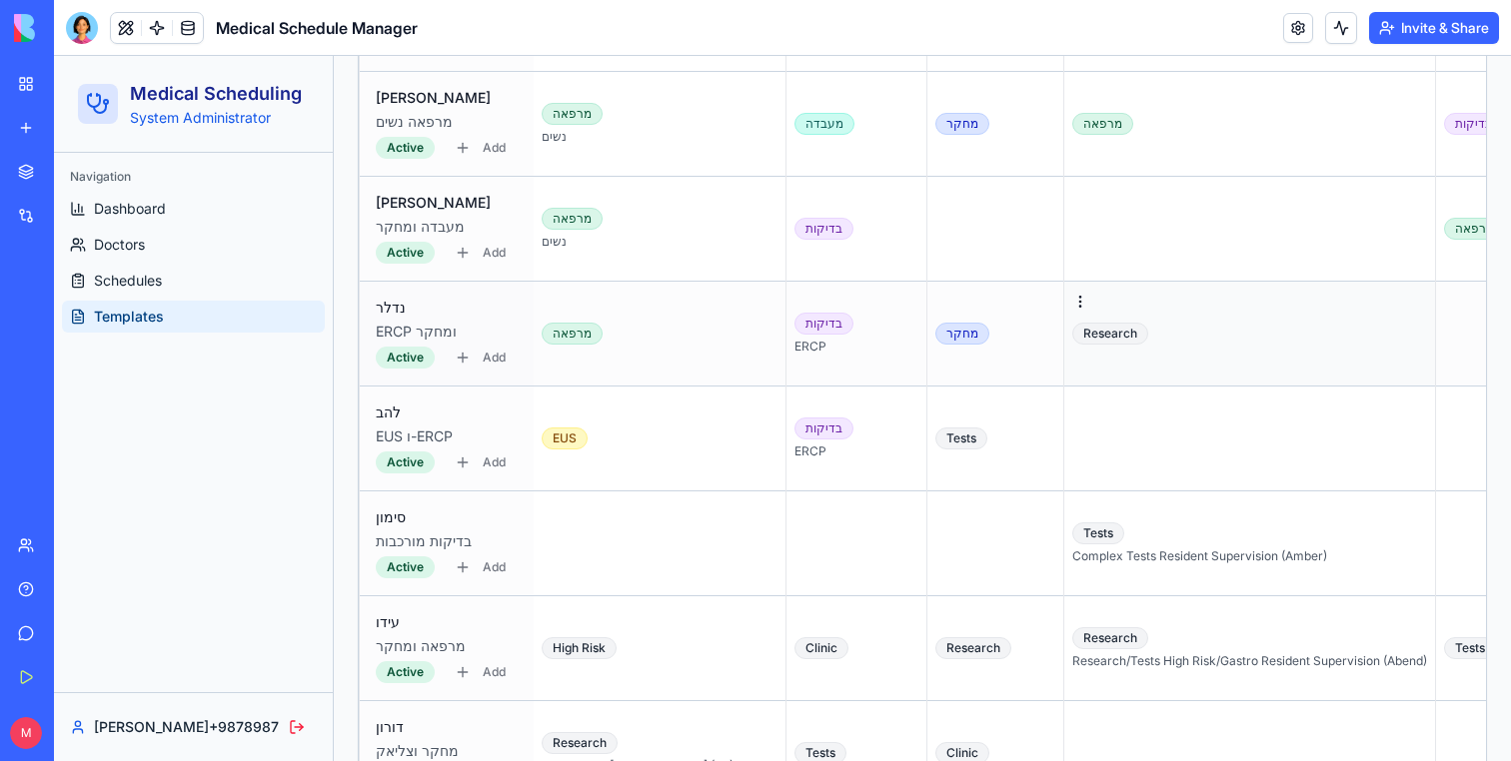
click at [1099, 324] on div "Research" at bounding box center [1249, 334] width 355 height 22
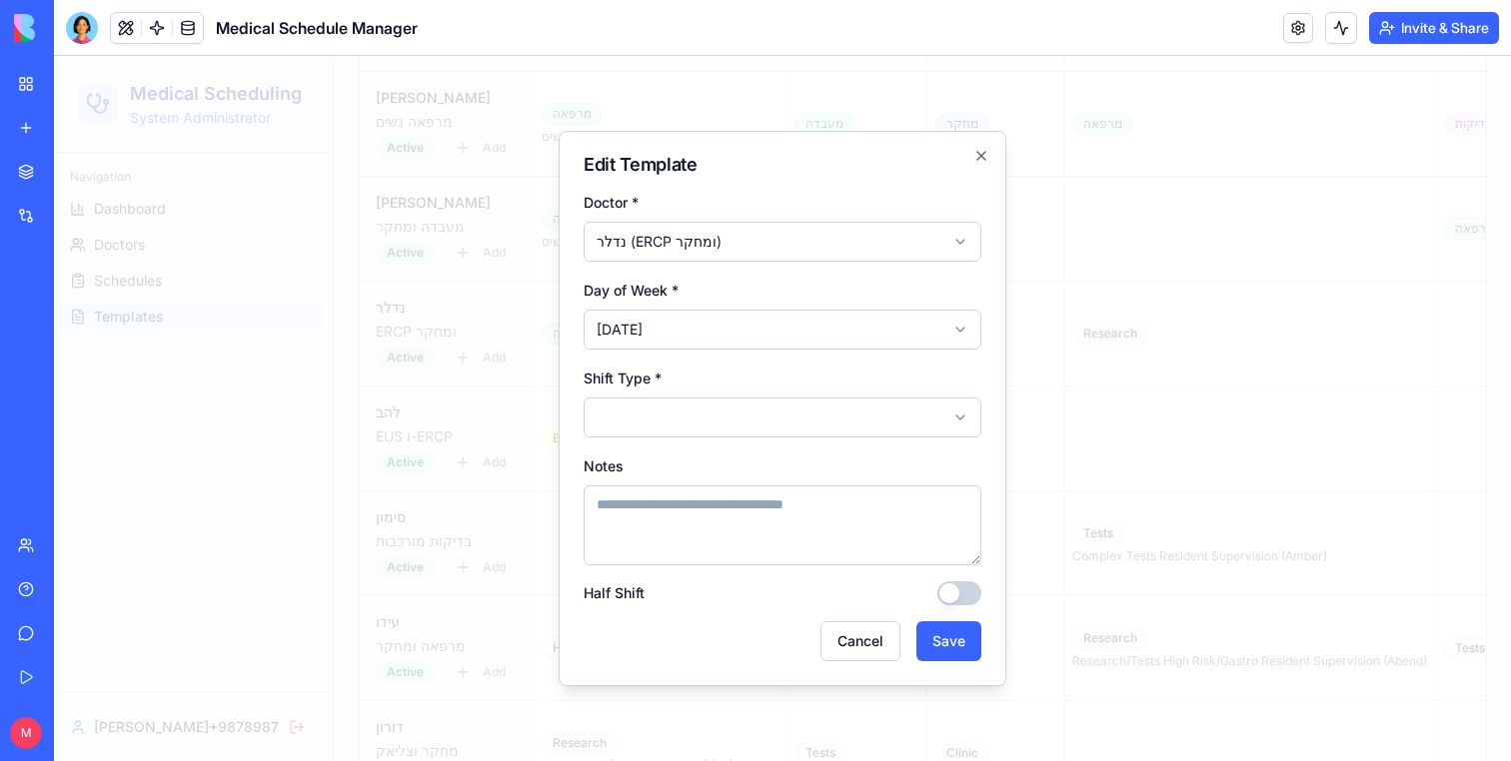
click at [644, 549] on textarea "Notes" at bounding box center [782, 526] width 398 height 80
type textarea "***"
click at [683, 459] on div "Notes ***" at bounding box center [782, 510] width 398 height 112
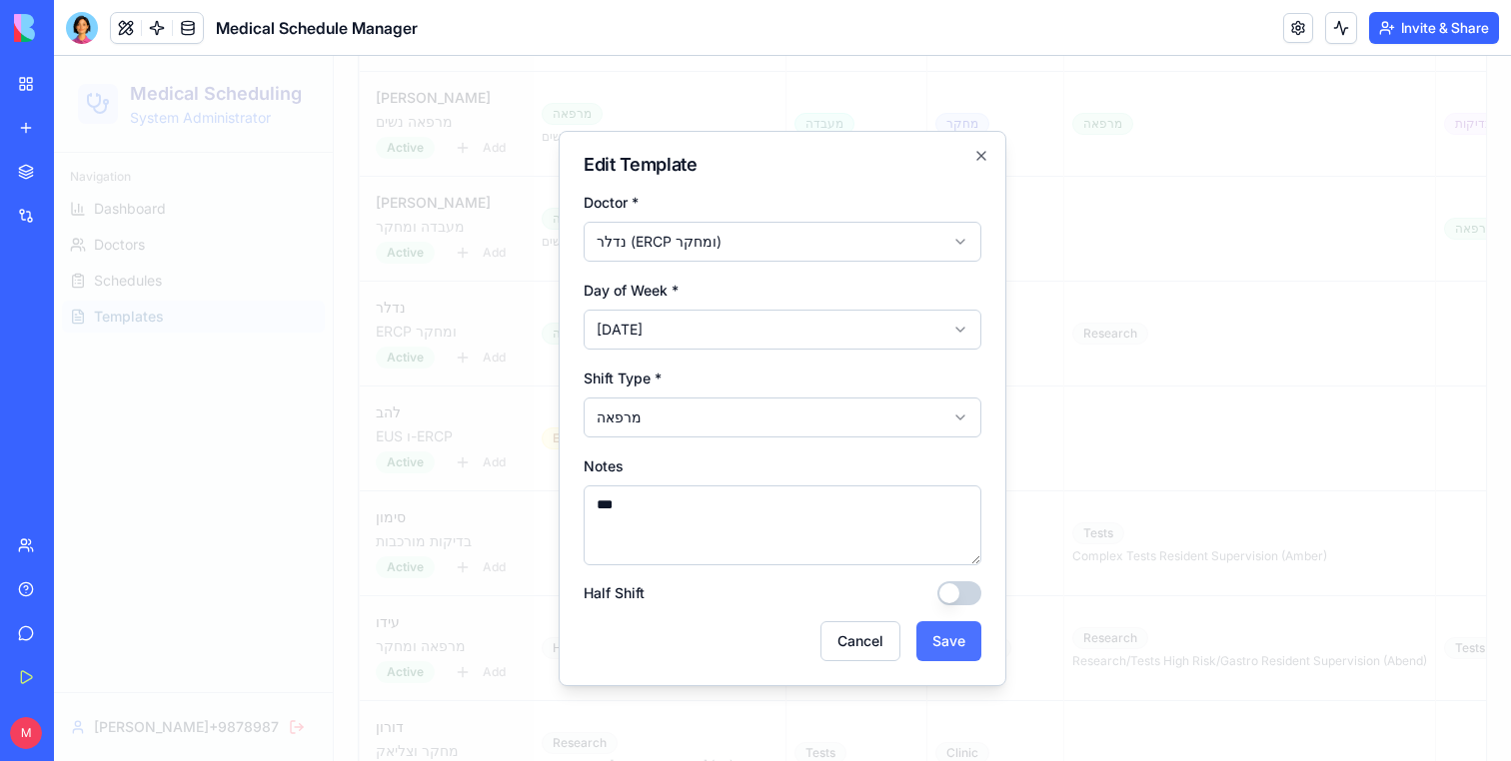
click at [941, 640] on button "Save" at bounding box center [948, 641] width 65 height 40
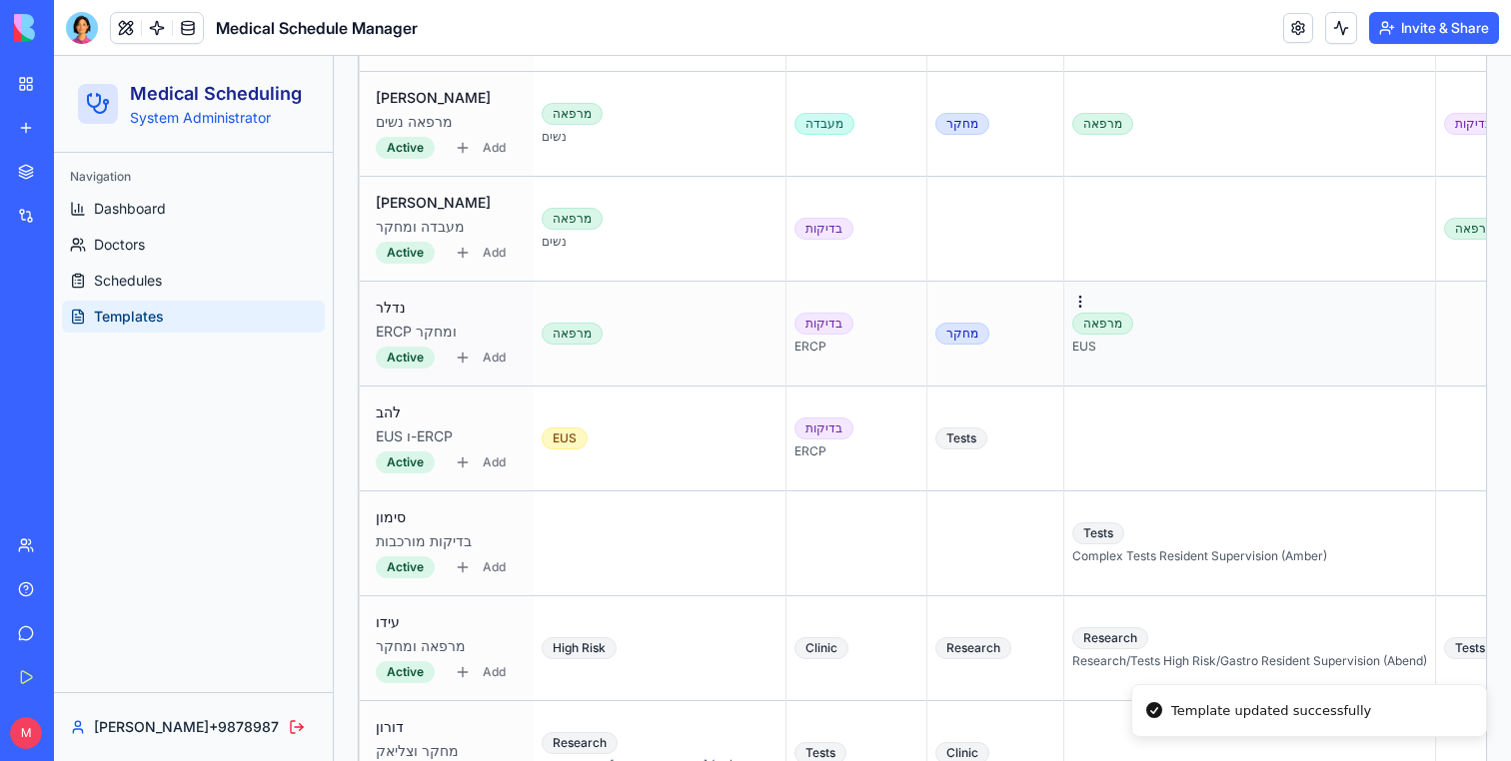
click at [1077, 349] on div "EUS" at bounding box center [1249, 347] width 355 height 16
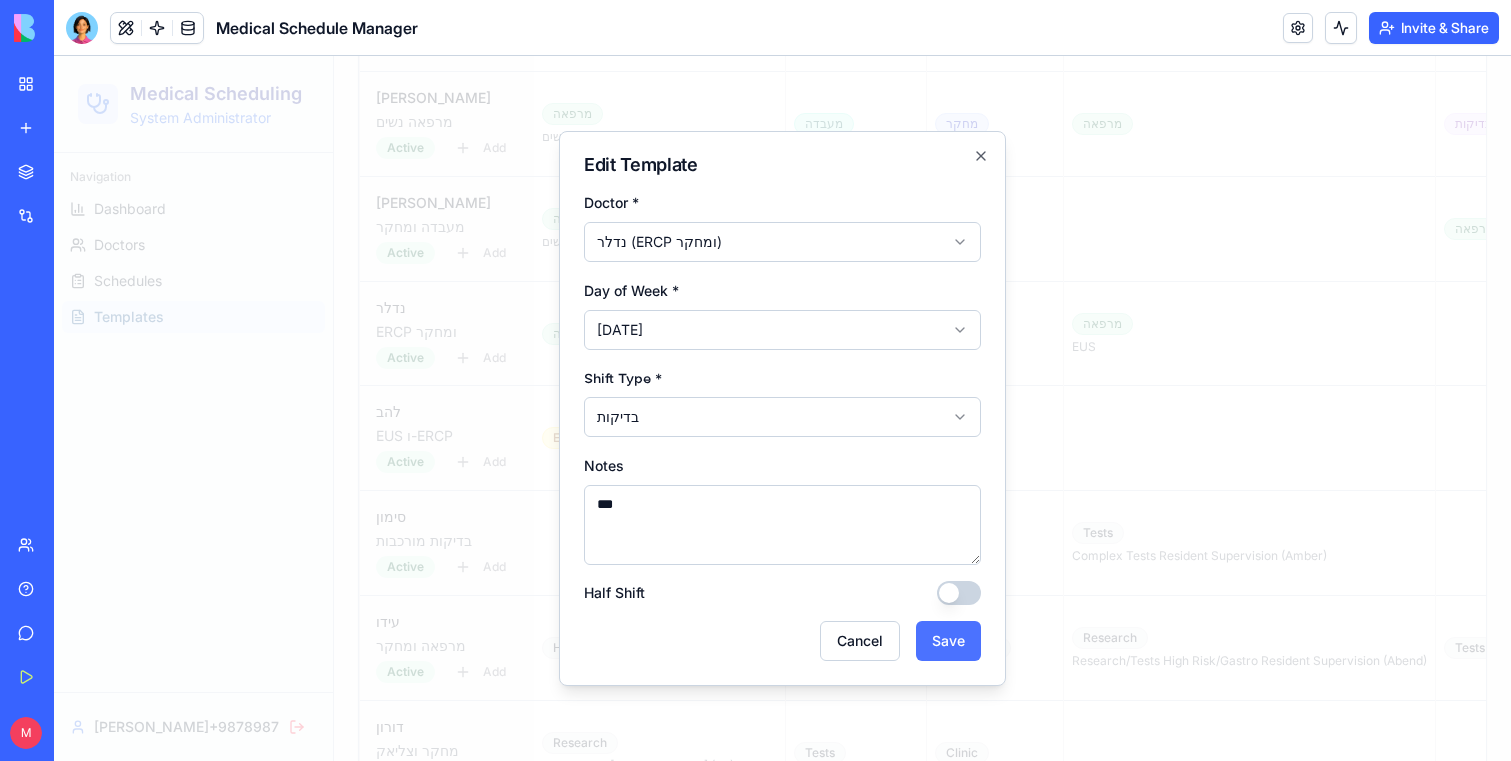
click at [947, 636] on button "Save" at bounding box center [948, 641] width 65 height 40
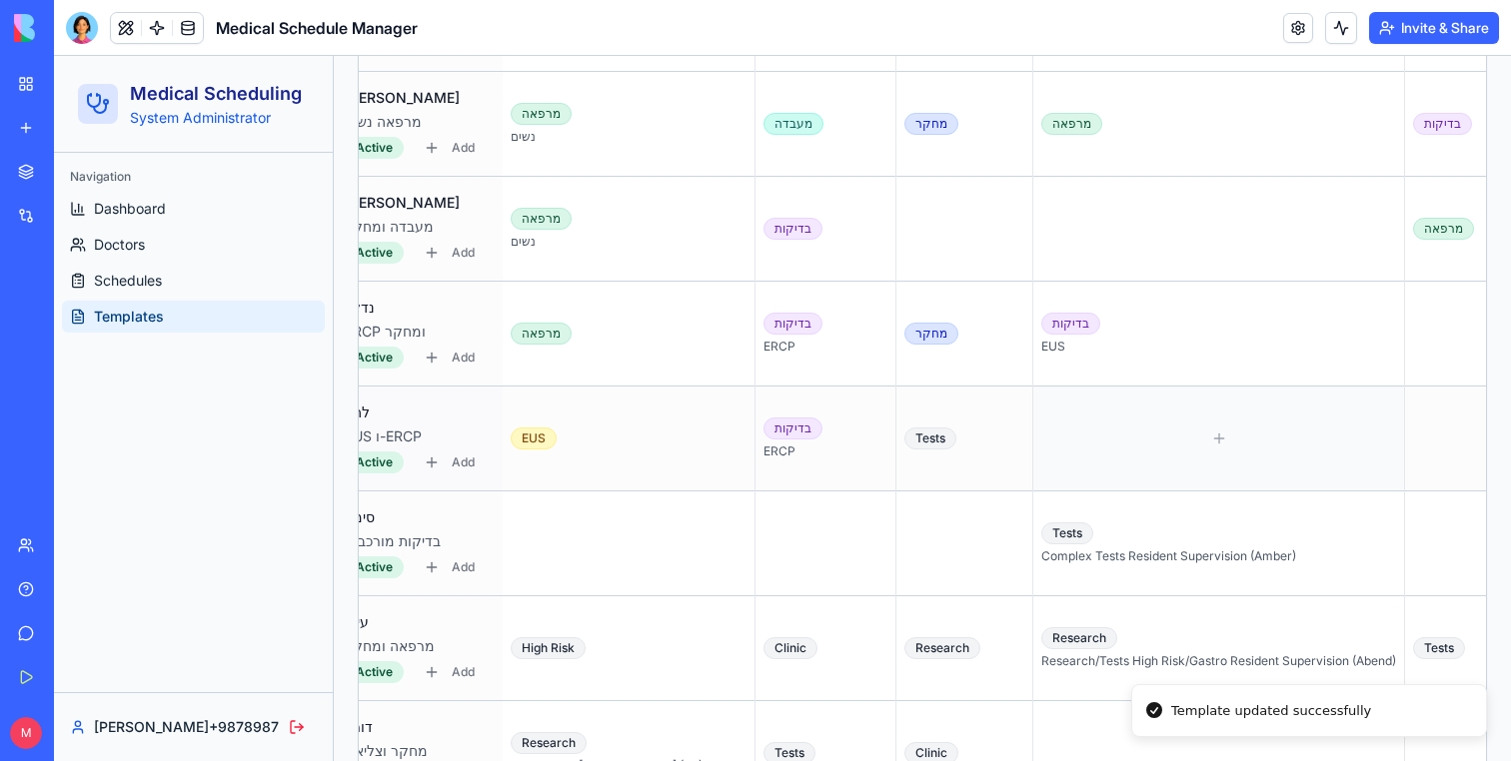
scroll to position [0, 35]
click at [1409, 314] on div at bounding box center [1505, 334] width 192 height 88
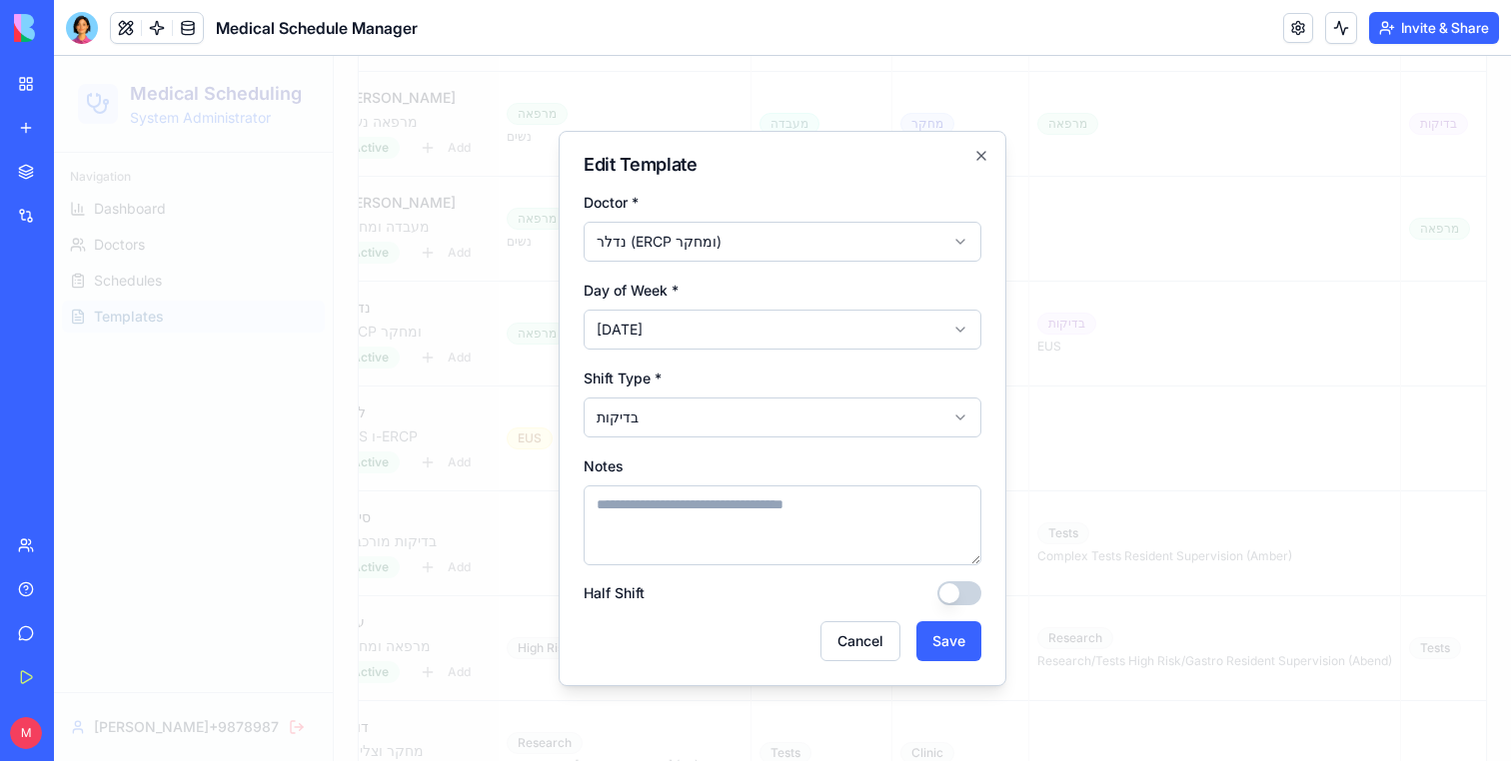
click at [668, 495] on textarea "Notes" at bounding box center [782, 526] width 398 height 80
type textarea "***"
click at [980, 655] on button "Save" at bounding box center [948, 641] width 65 height 40
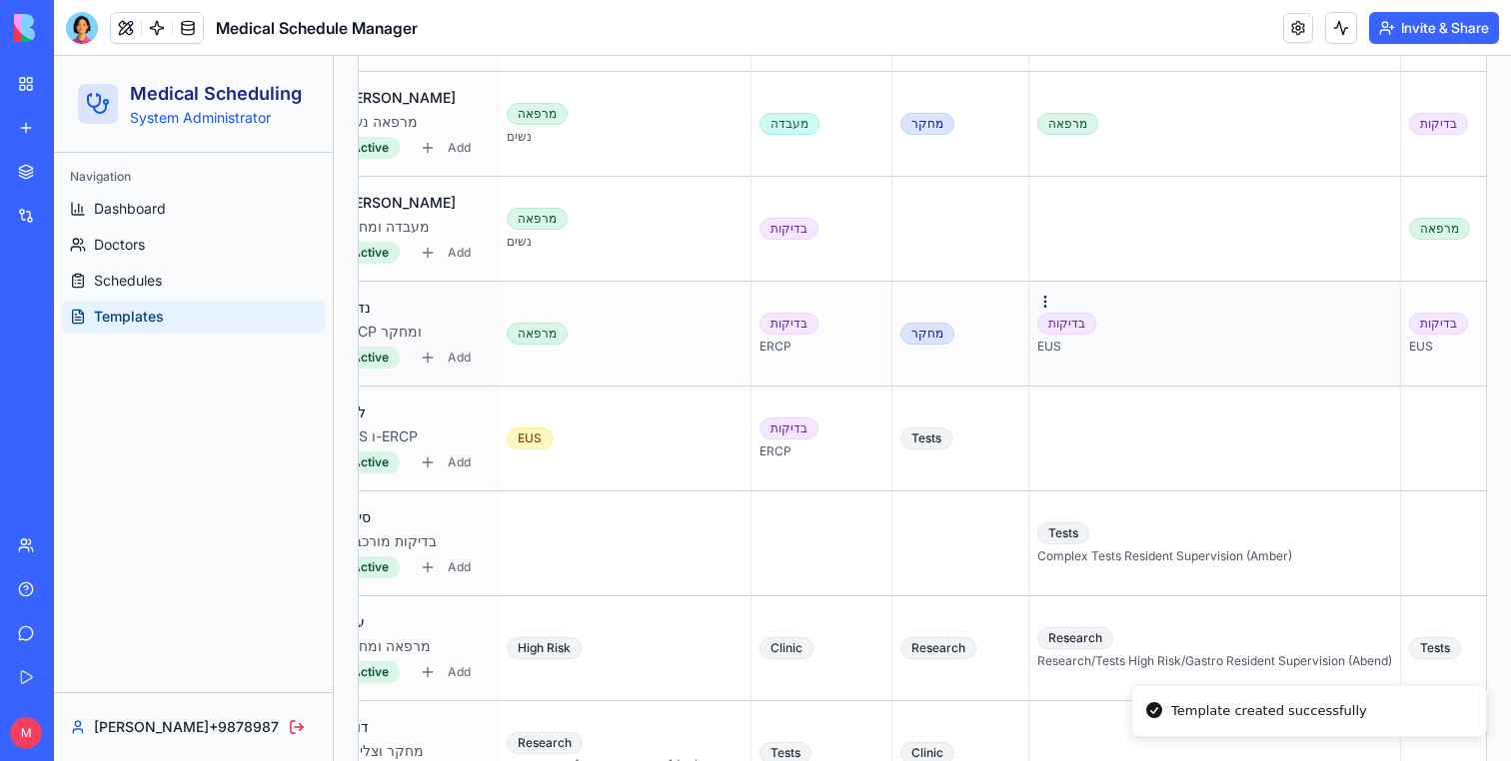
click at [1076, 327] on div "בדיקות EUS" at bounding box center [1214, 334] width 355 height 42
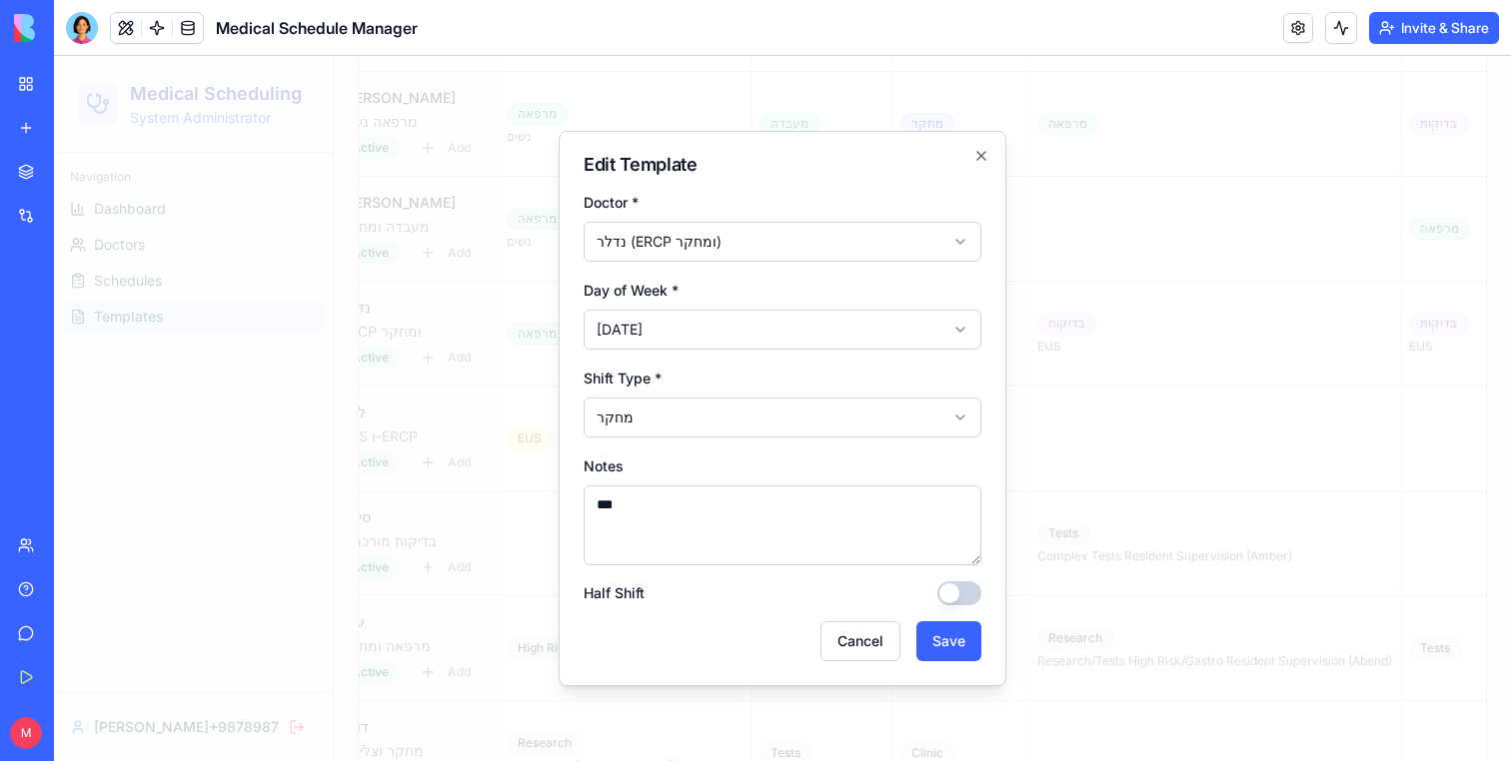
click at [605, 537] on textarea "***" at bounding box center [782, 526] width 398 height 80
click at [945, 642] on button "Save" at bounding box center [948, 641] width 65 height 40
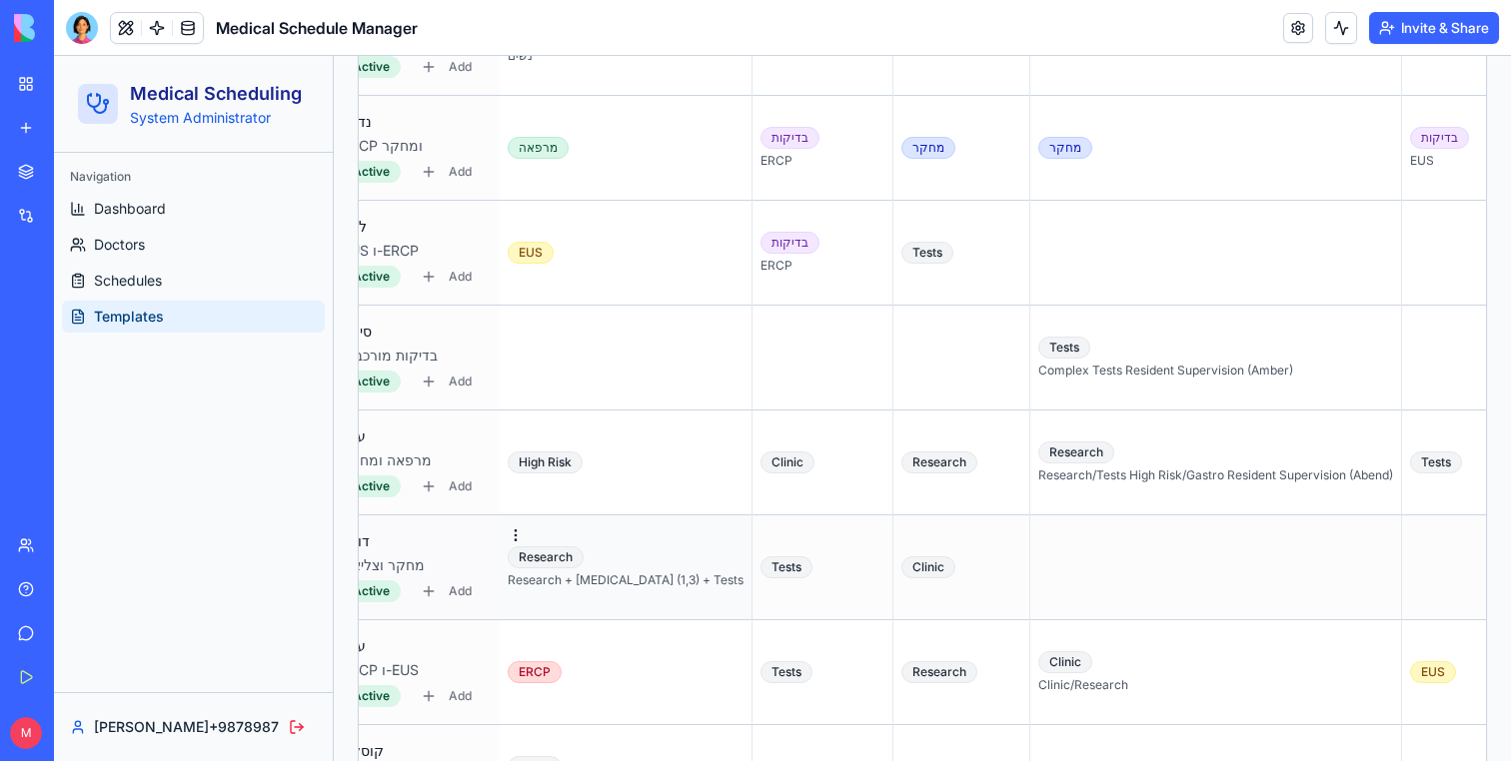
scroll to position [0, 32]
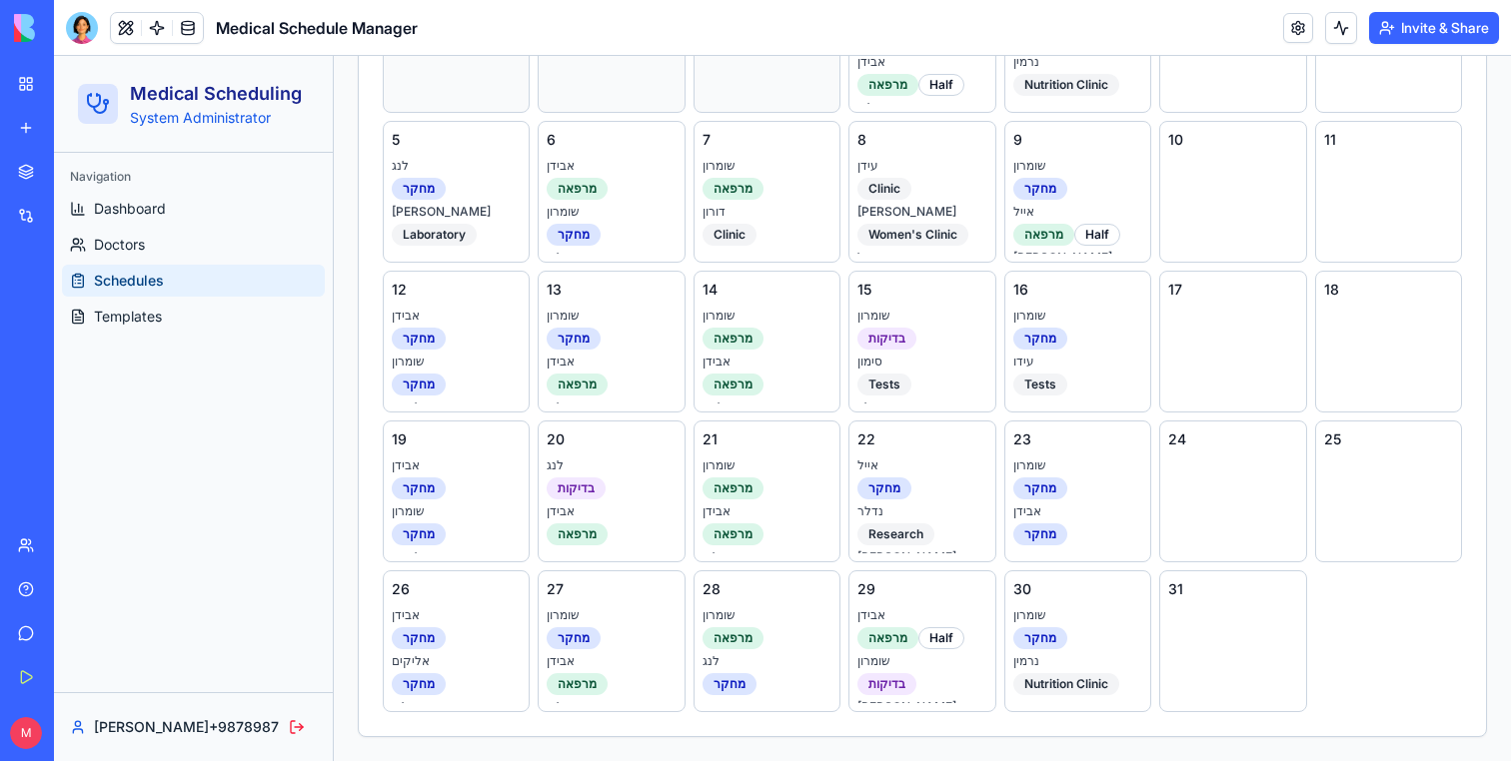
click at [89, 335] on div "Navigation Dashboard Doctors Schedules Templates" at bounding box center [193, 247] width 279 height 188
click at [189, 305] on link "Templates" at bounding box center [193, 317] width 263 height 32
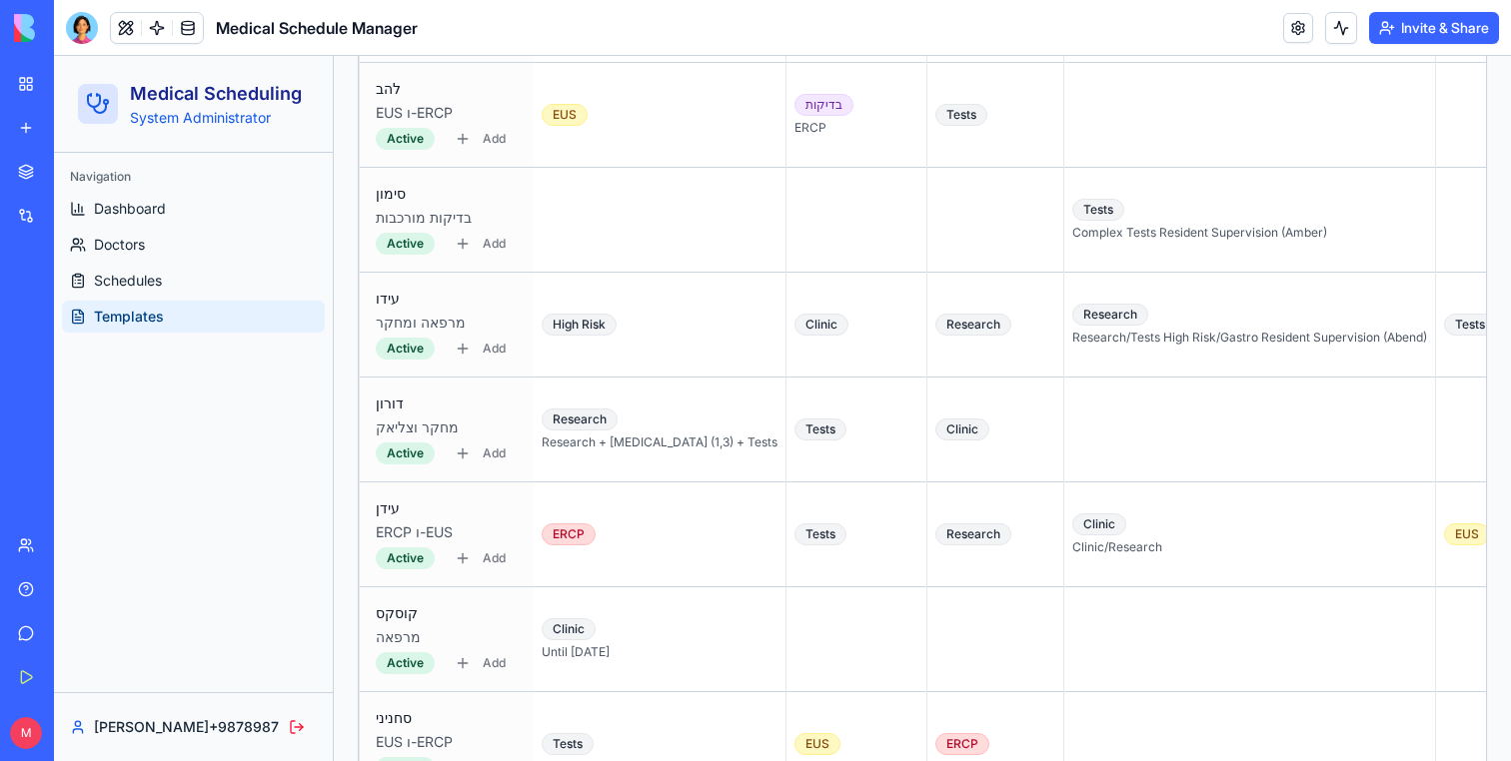
scroll to position [1491, 0]
click at [622, 120] on div "EUS" at bounding box center [660, 112] width 236 height 22
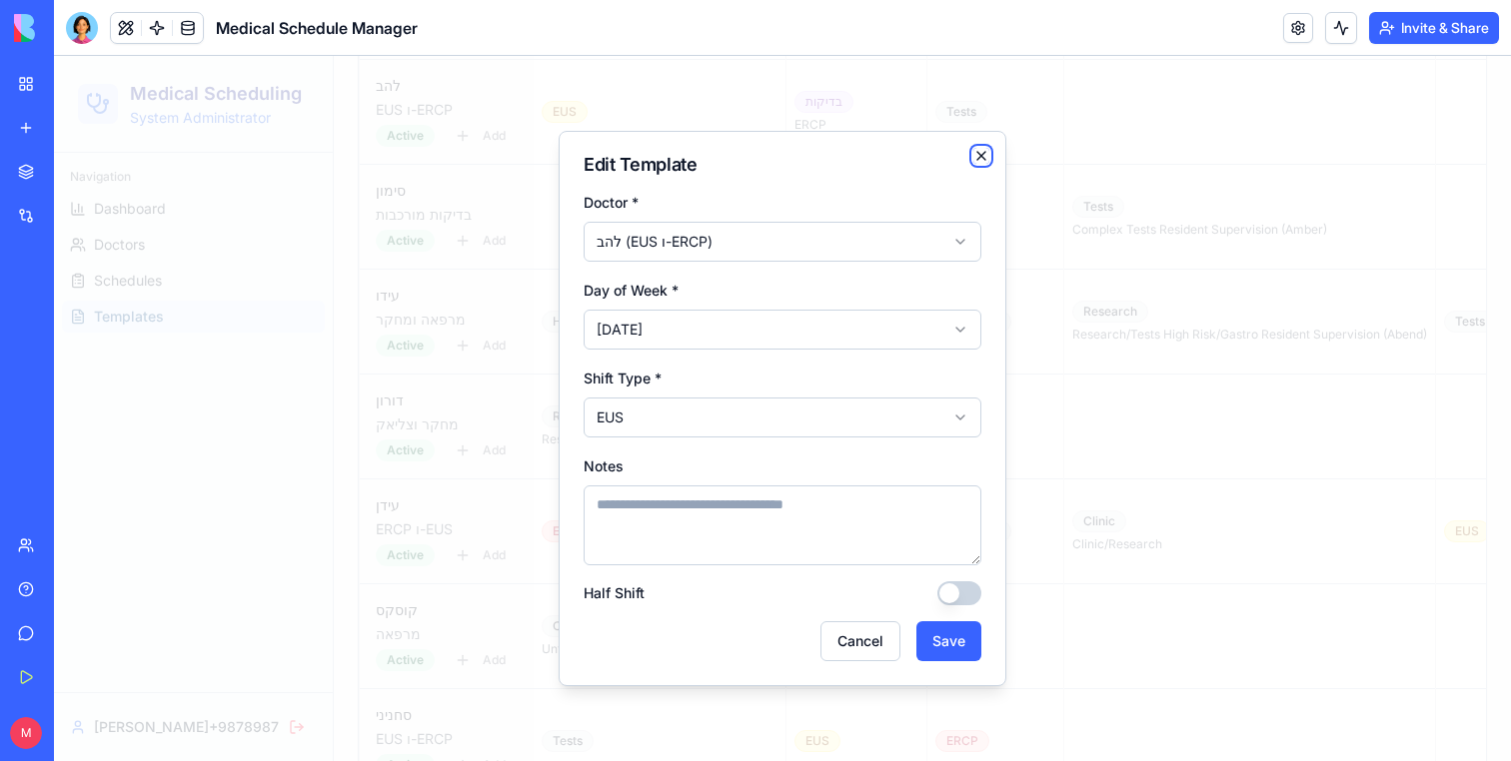
click at [979, 152] on icon "button" at bounding box center [981, 156] width 16 height 16
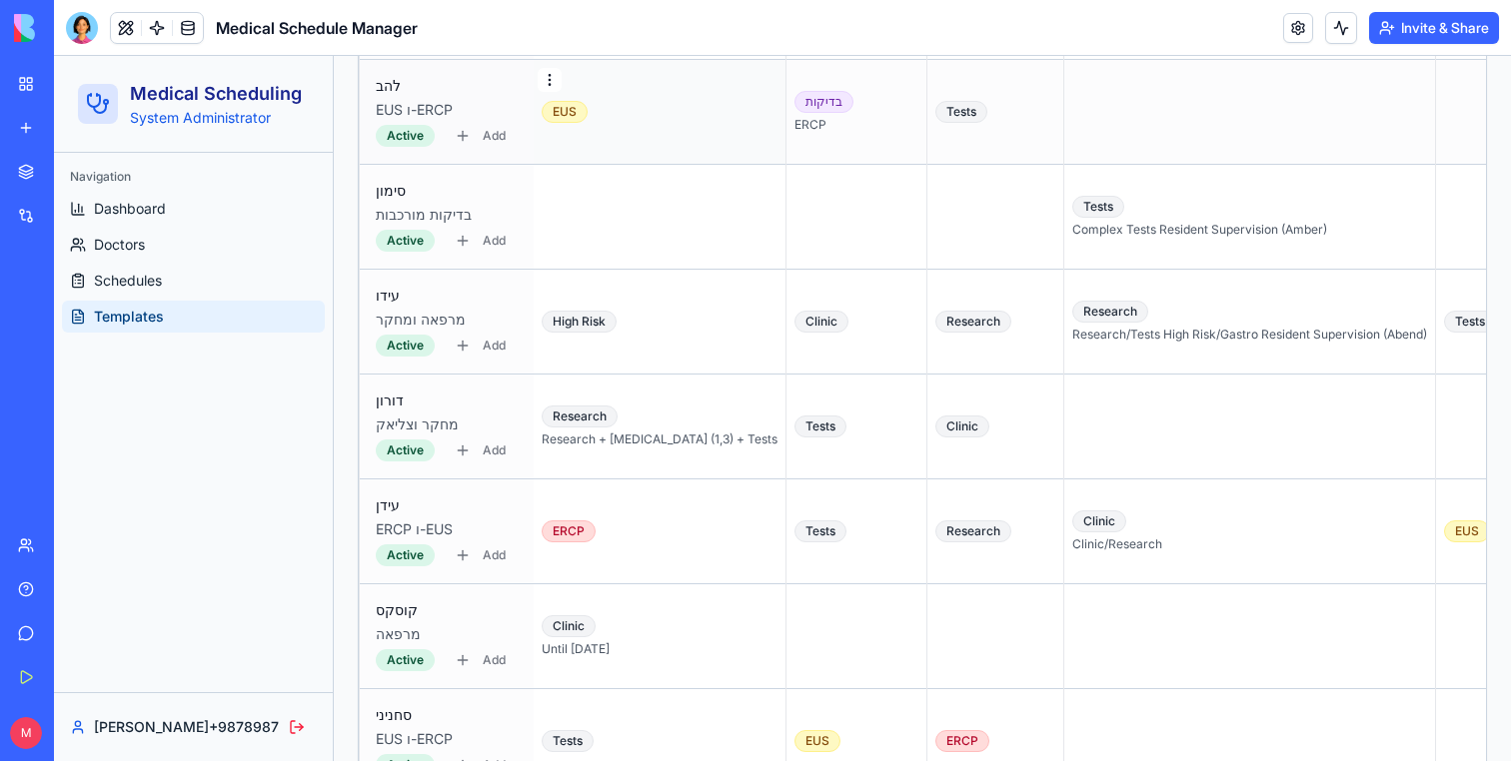
click at [548, 82] on html "Medical Scheduling System Administrator Navigation Dashboard Doctors Schedules …" at bounding box center [782, 662] width 1457 height 4194
click at [572, 158] on div "Delete Template" at bounding box center [620, 159] width 155 height 32
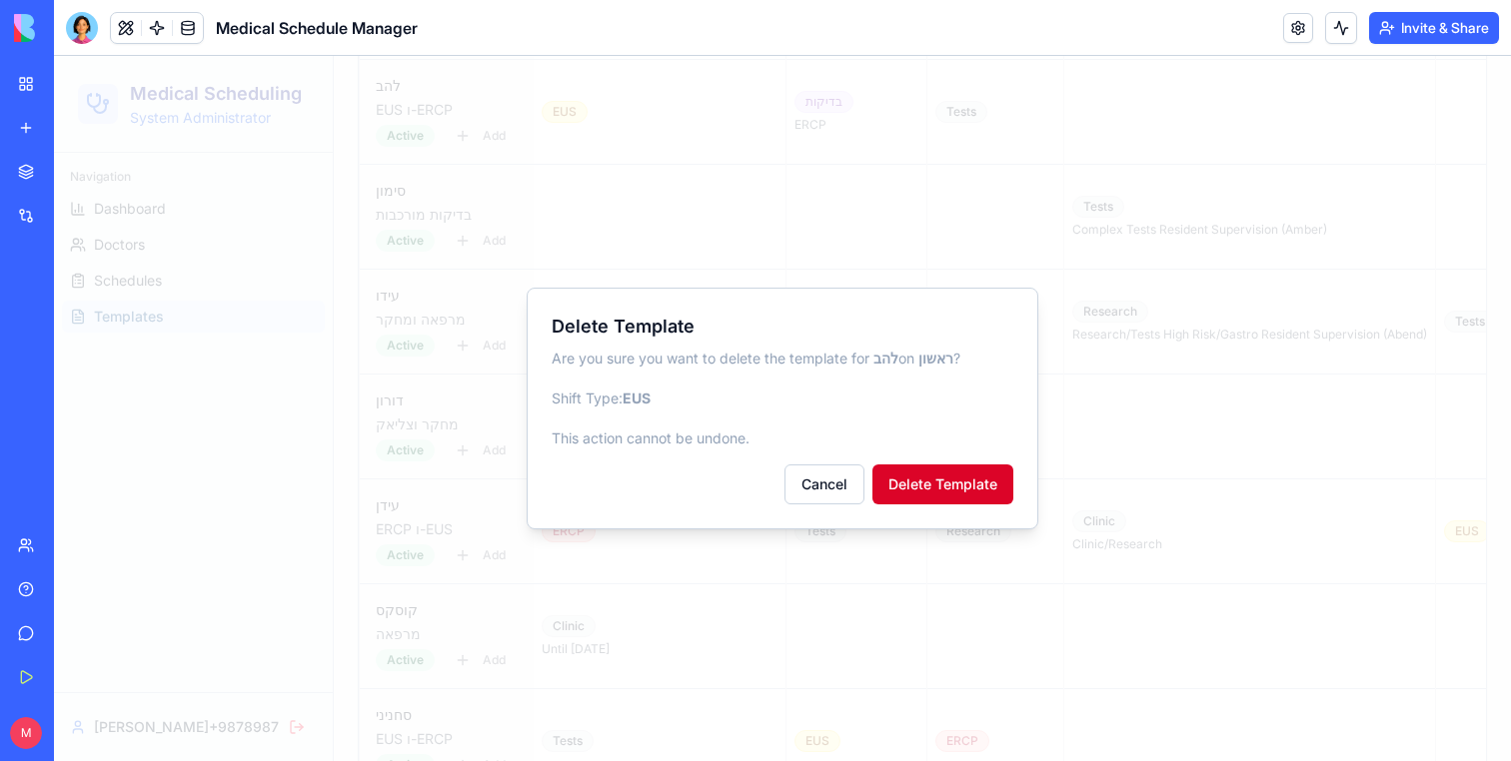
click at [943, 489] on button "Delete Template" at bounding box center [942, 485] width 141 height 40
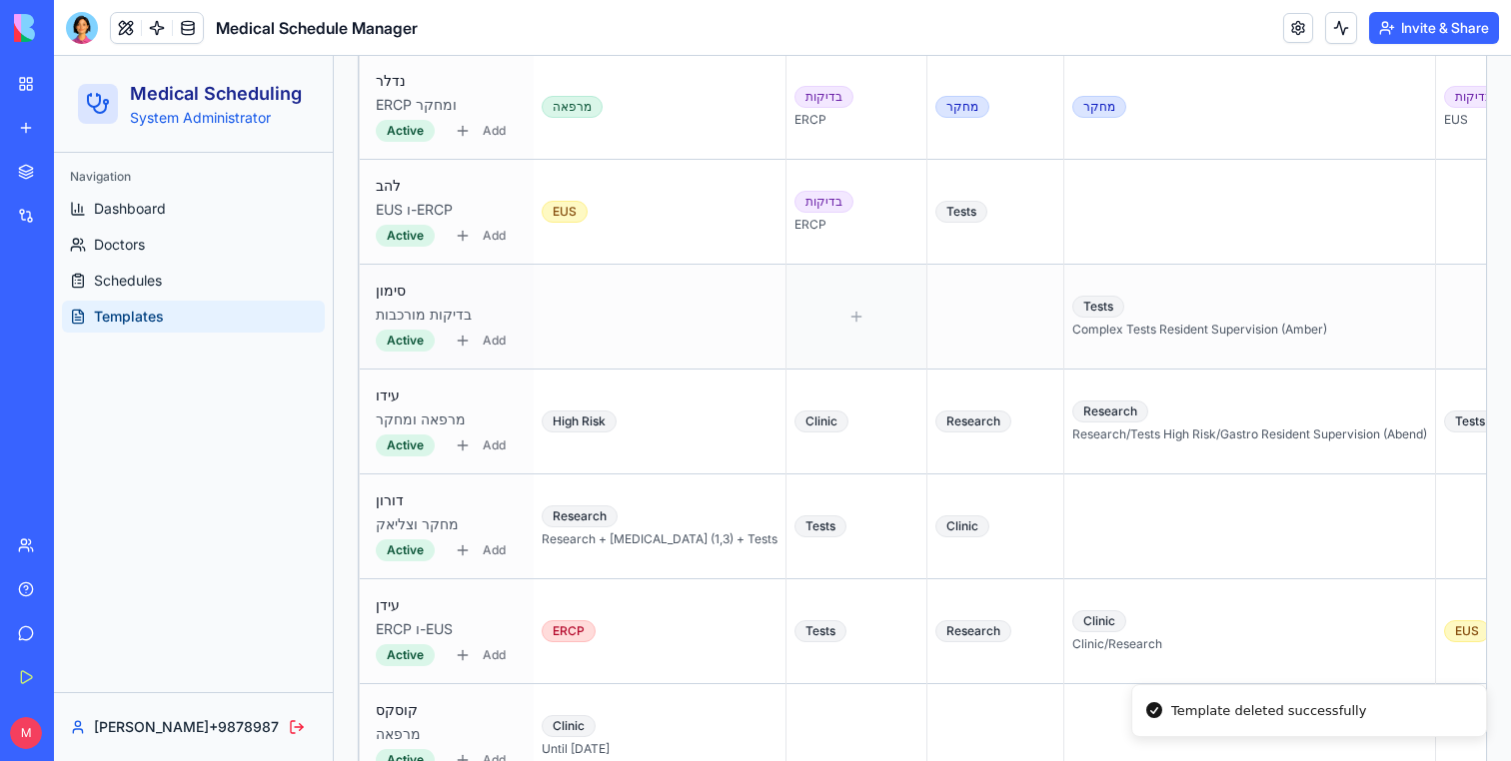
scroll to position [1389, 0]
click at [797, 248] on td "בדיקות ERCP" at bounding box center [856, 214] width 141 height 105
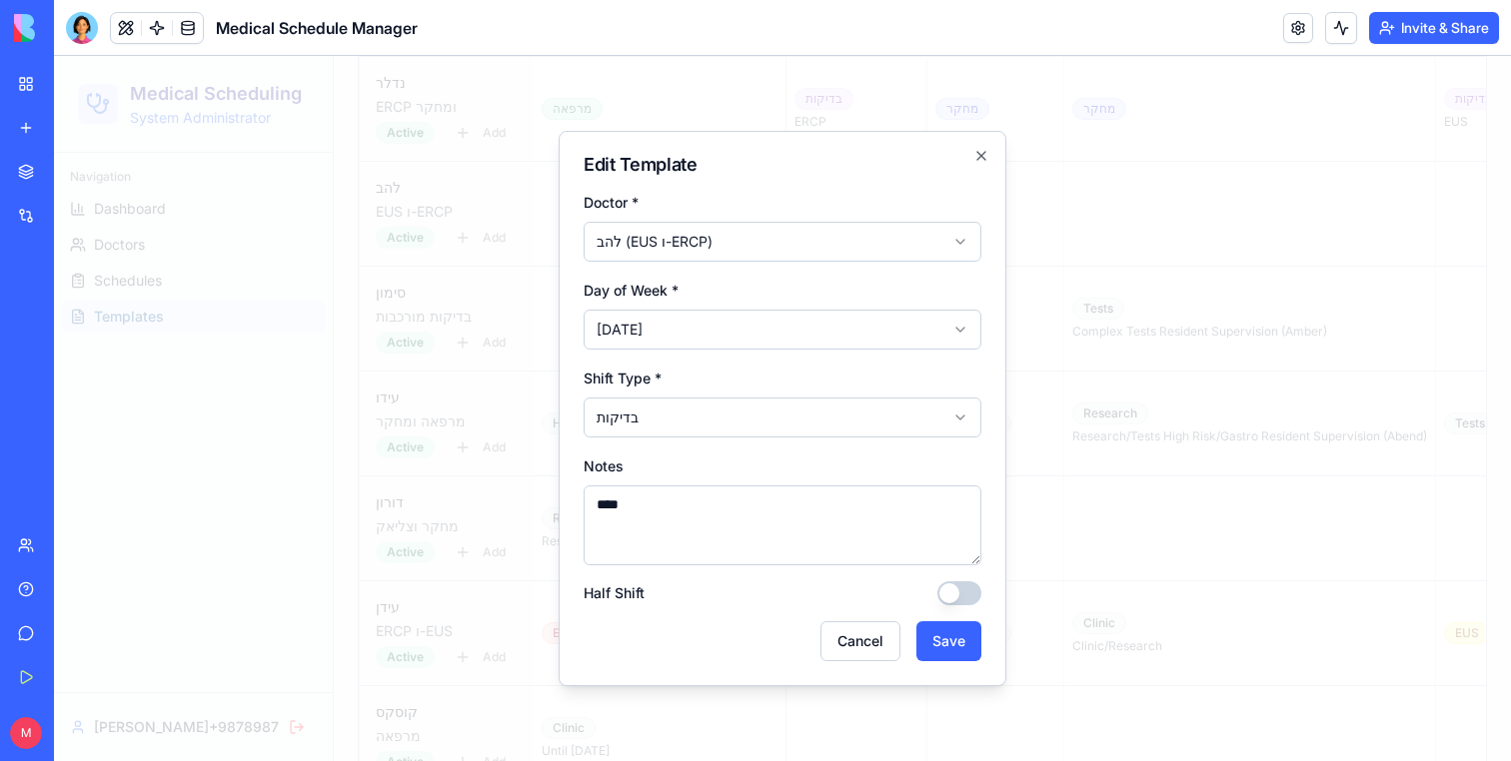
click at [657, 498] on textarea "****" at bounding box center [782, 526] width 398 height 80
type textarea "***"
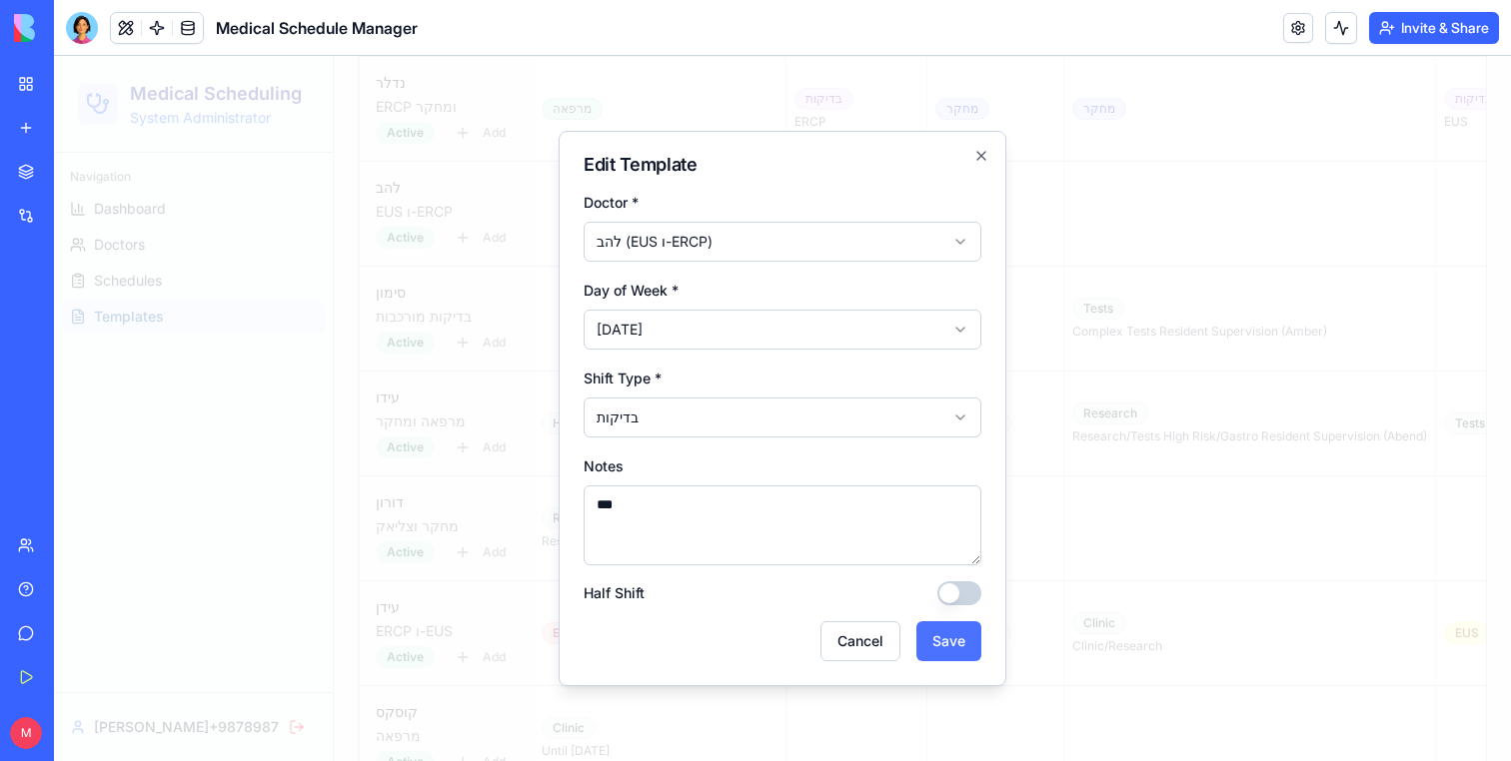
click at [944, 626] on button "Save" at bounding box center [948, 641] width 65 height 40
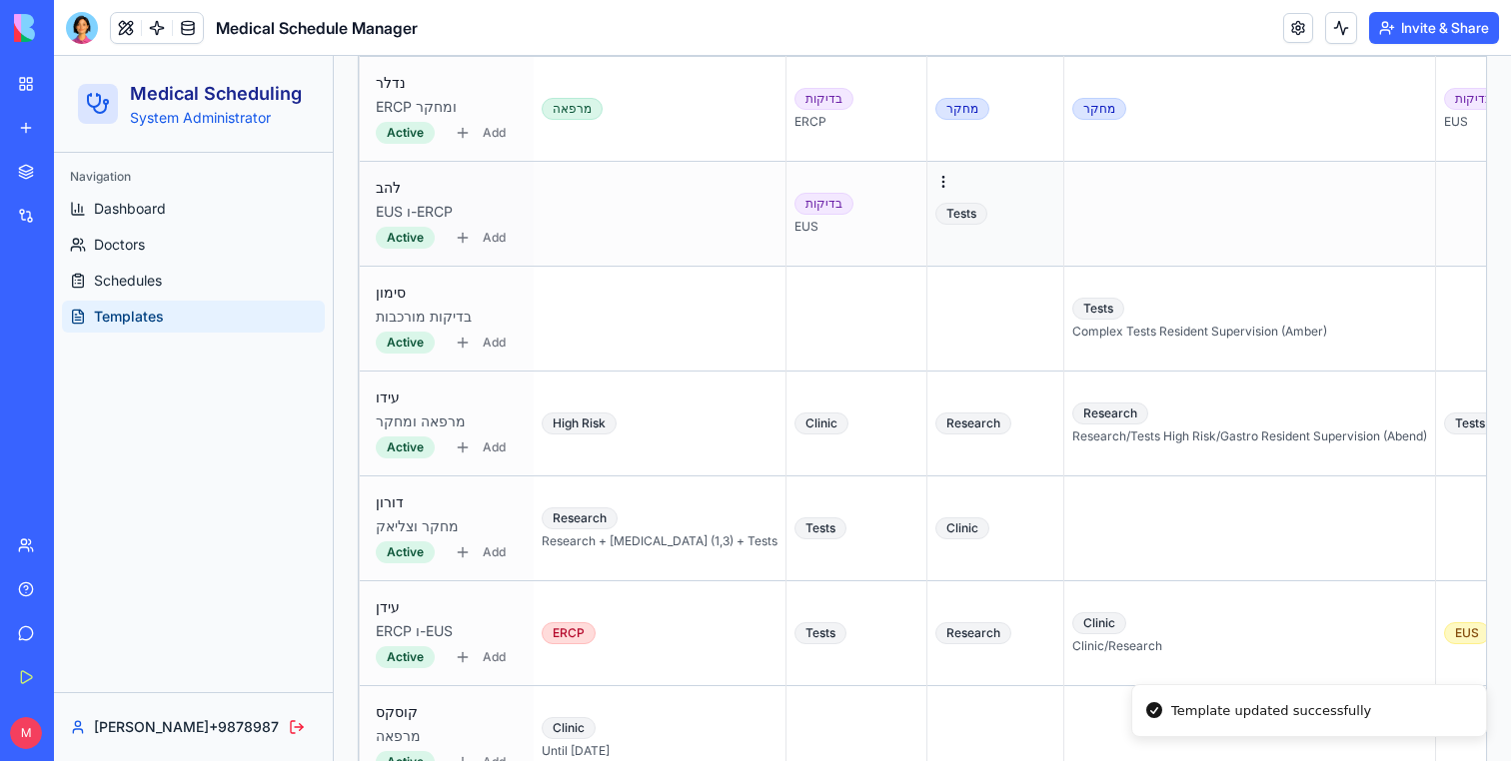
click at [942, 241] on td "Tests" at bounding box center [995, 214] width 137 height 105
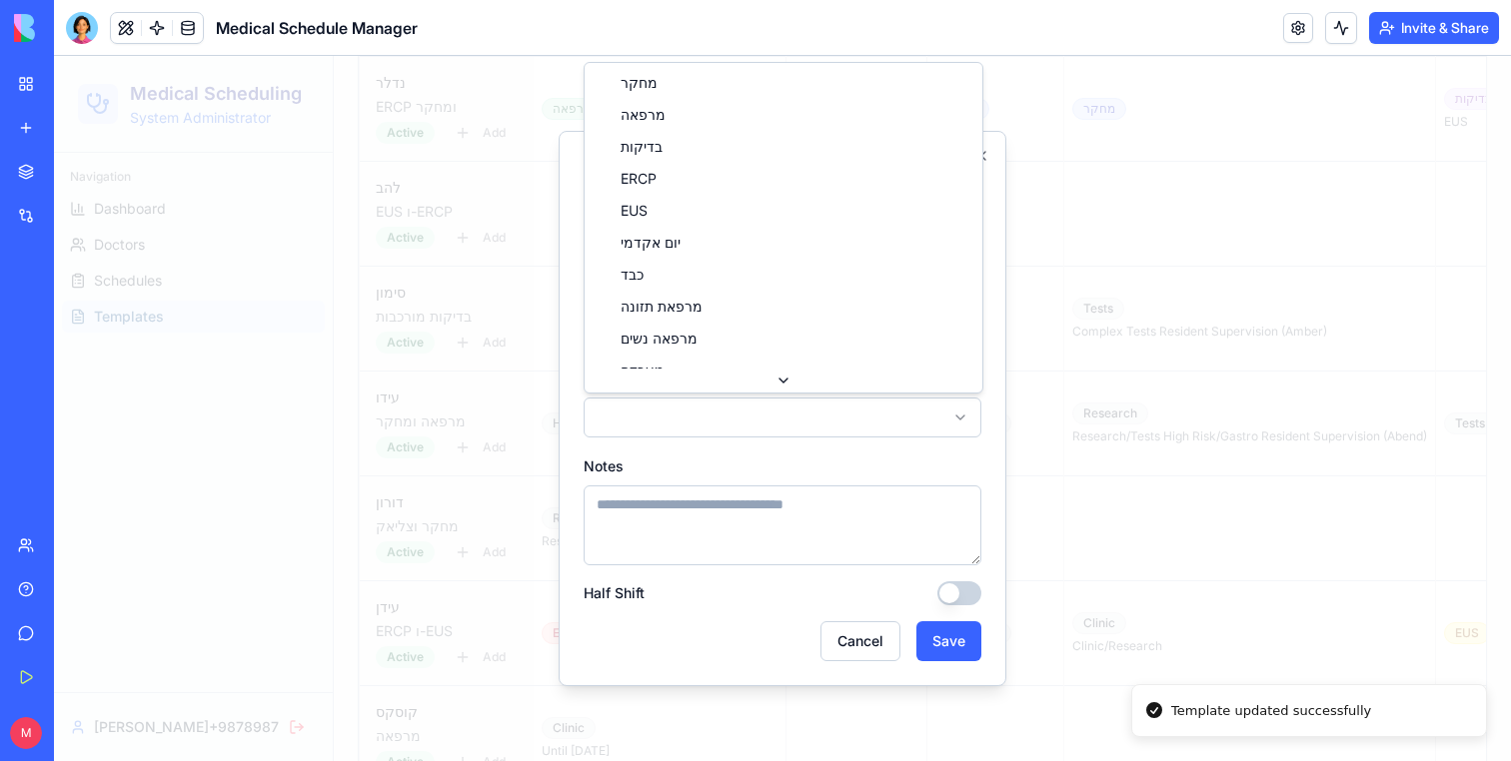
click at [677, 421] on body "Medical Scheduling System Administrator Navigation Dashboard Doctors Schedules …" at bounding box center [782, 764] width 1457 height 4194
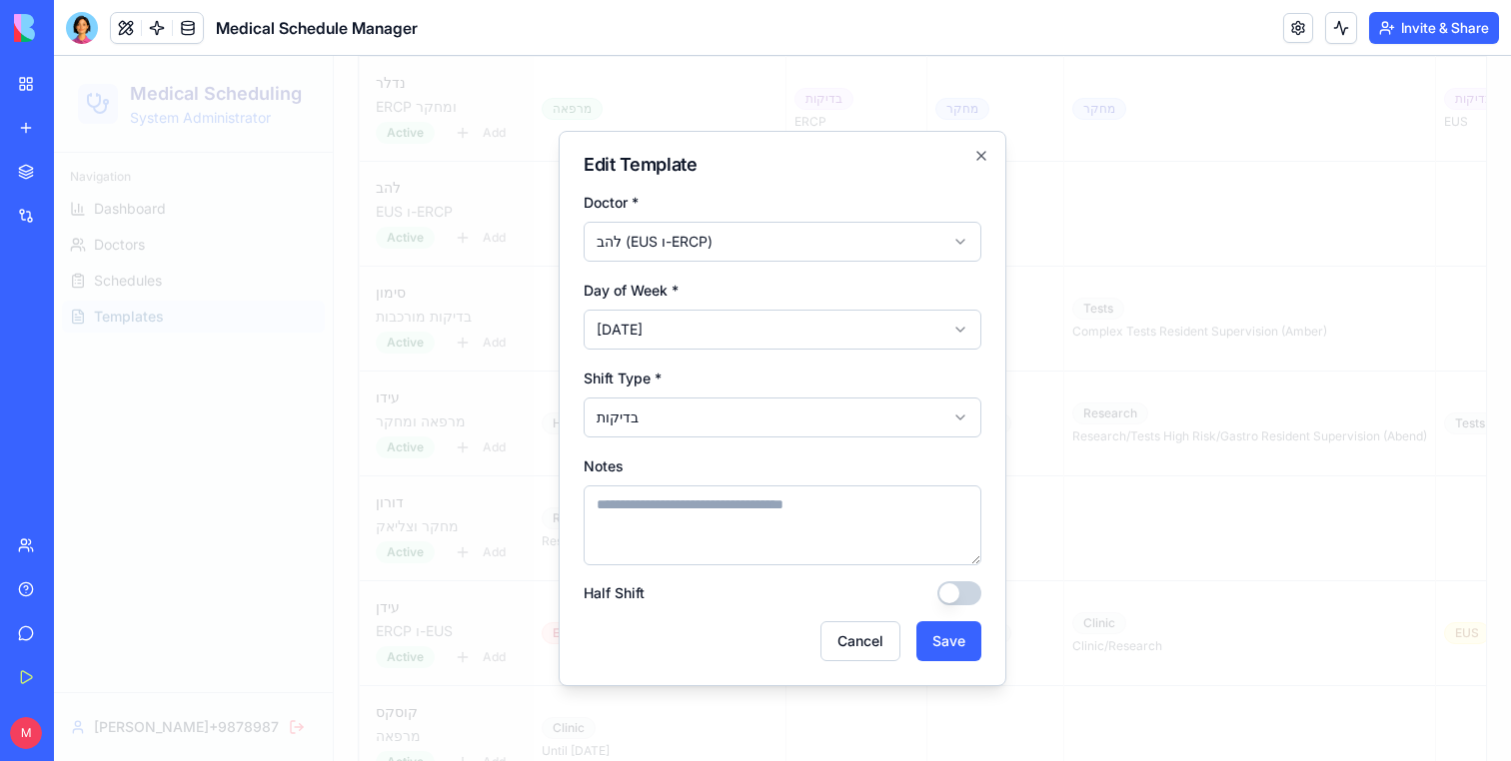
click at [661, 521] on textarea "Notes" at bounding box center [782, 526] width 398 height 80
type textarea "****"
click at [956, 630] on button "Save" at bounding box center [948, 641] width 65 height 40
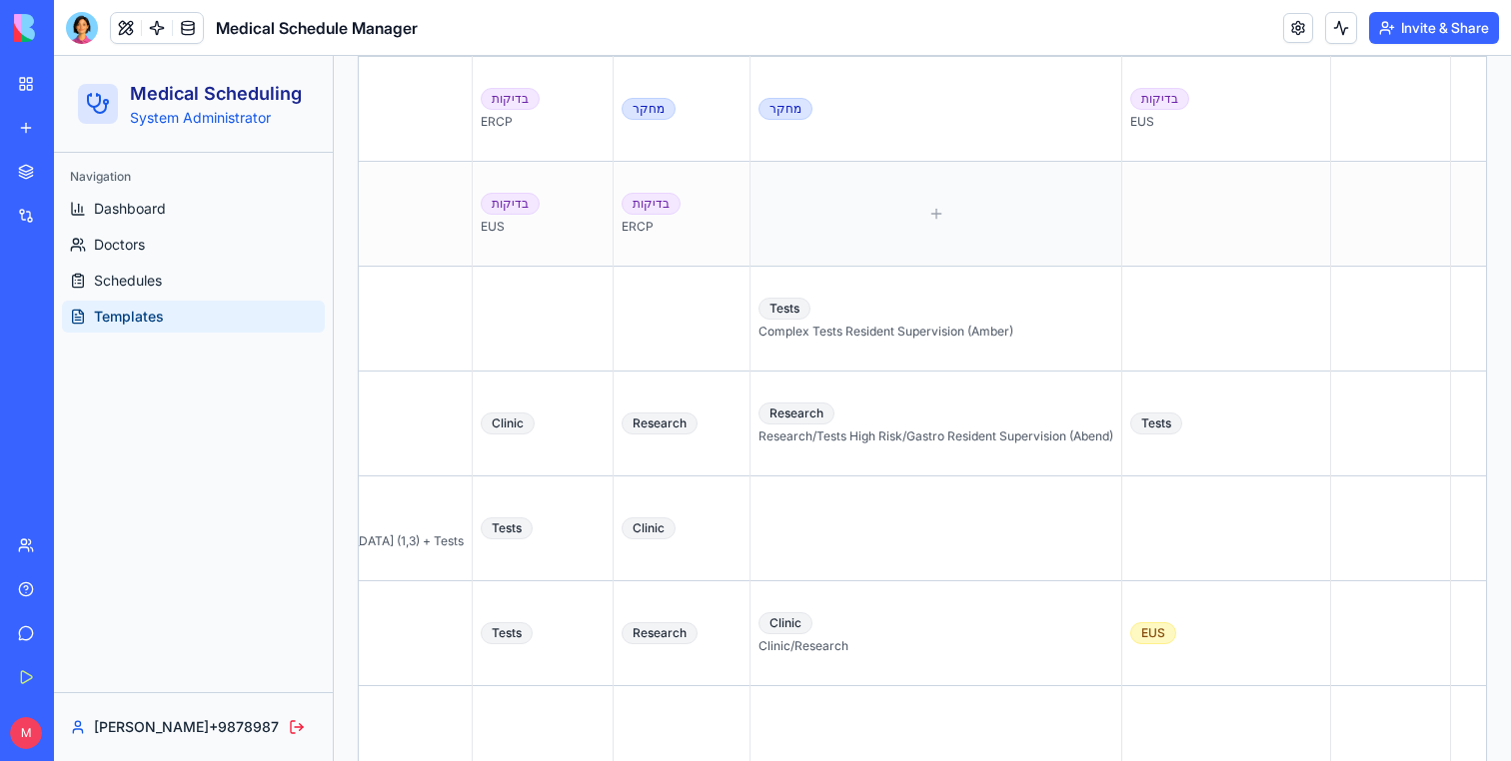
scroll to position [0, 316]
click at [1128, 203] on div at bounding box center [1224, 214] width 192 height 88
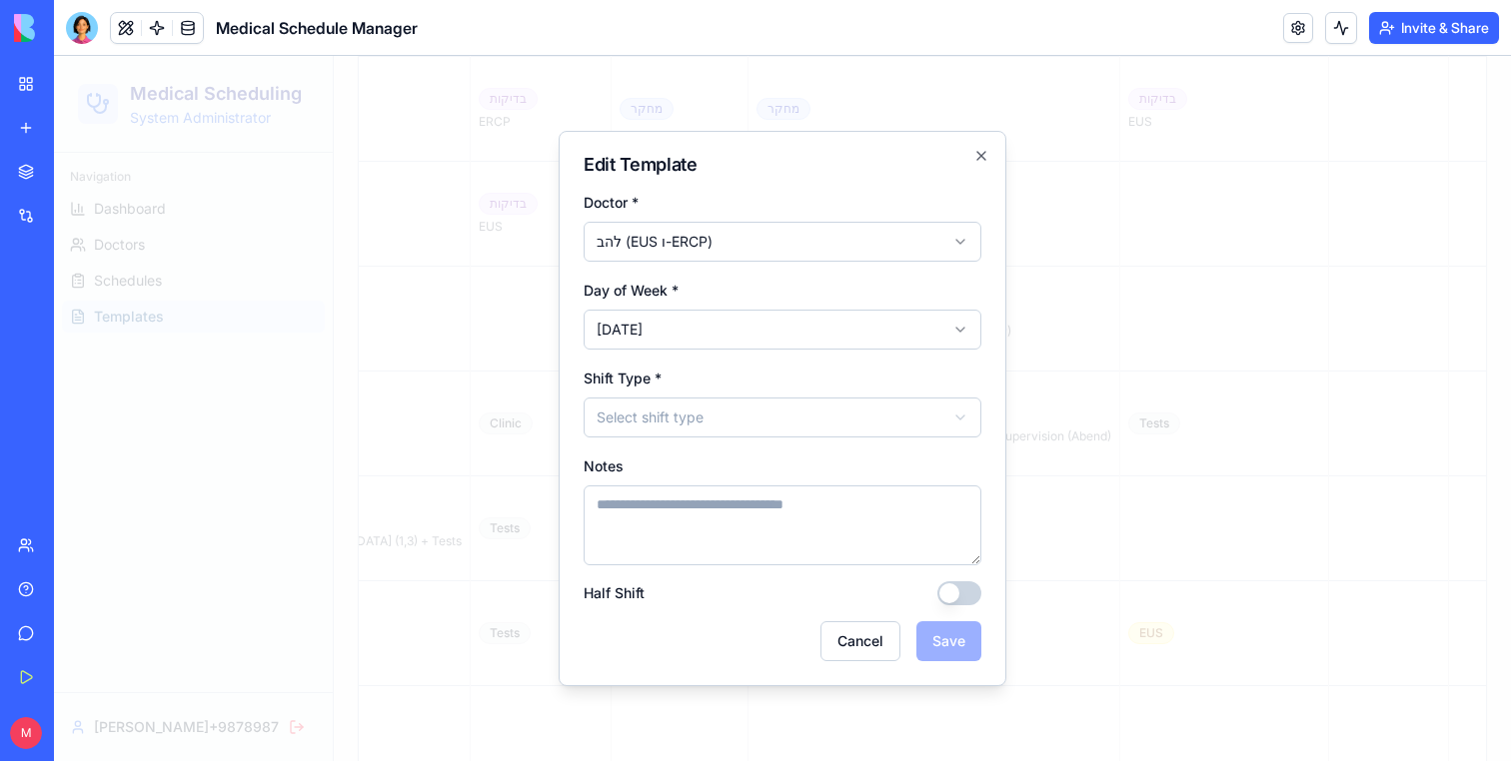
click at [731, 511] on textarea "Notes" at bounding box center [782, 526] width 398 height 80
click at [731, 408] on body "Medical Scheduling System Administrator Navigation Dashboard Doctors Schedules …" at bounding box center [782, 764] width 1457 height 4194
click at [940, 625] on button "Save" at bounding box center [948, 641] width 65 height 40
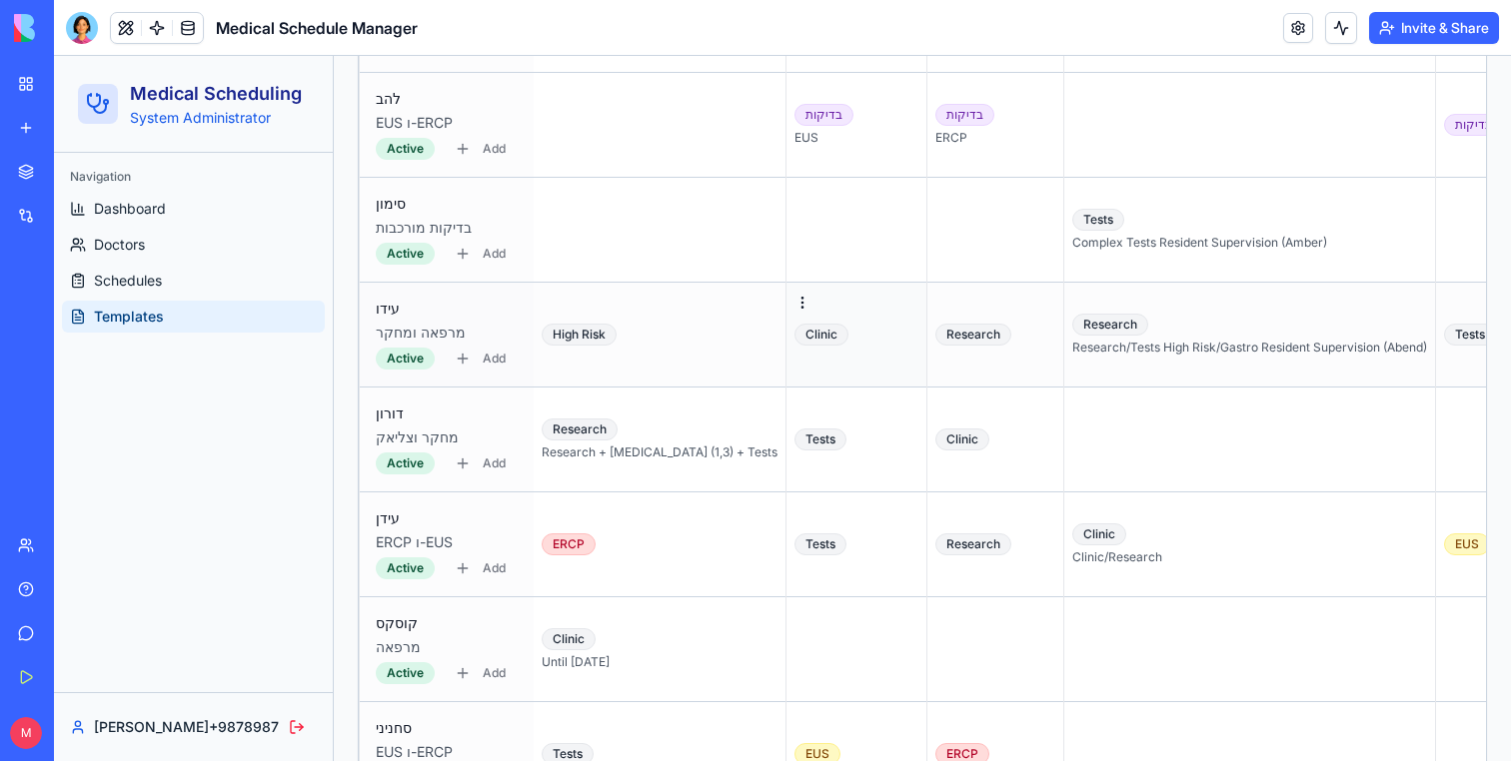
scroll to position [1479, 0]
click at [935, 224] on div at bounding box center [995, 229] width 120 height 88
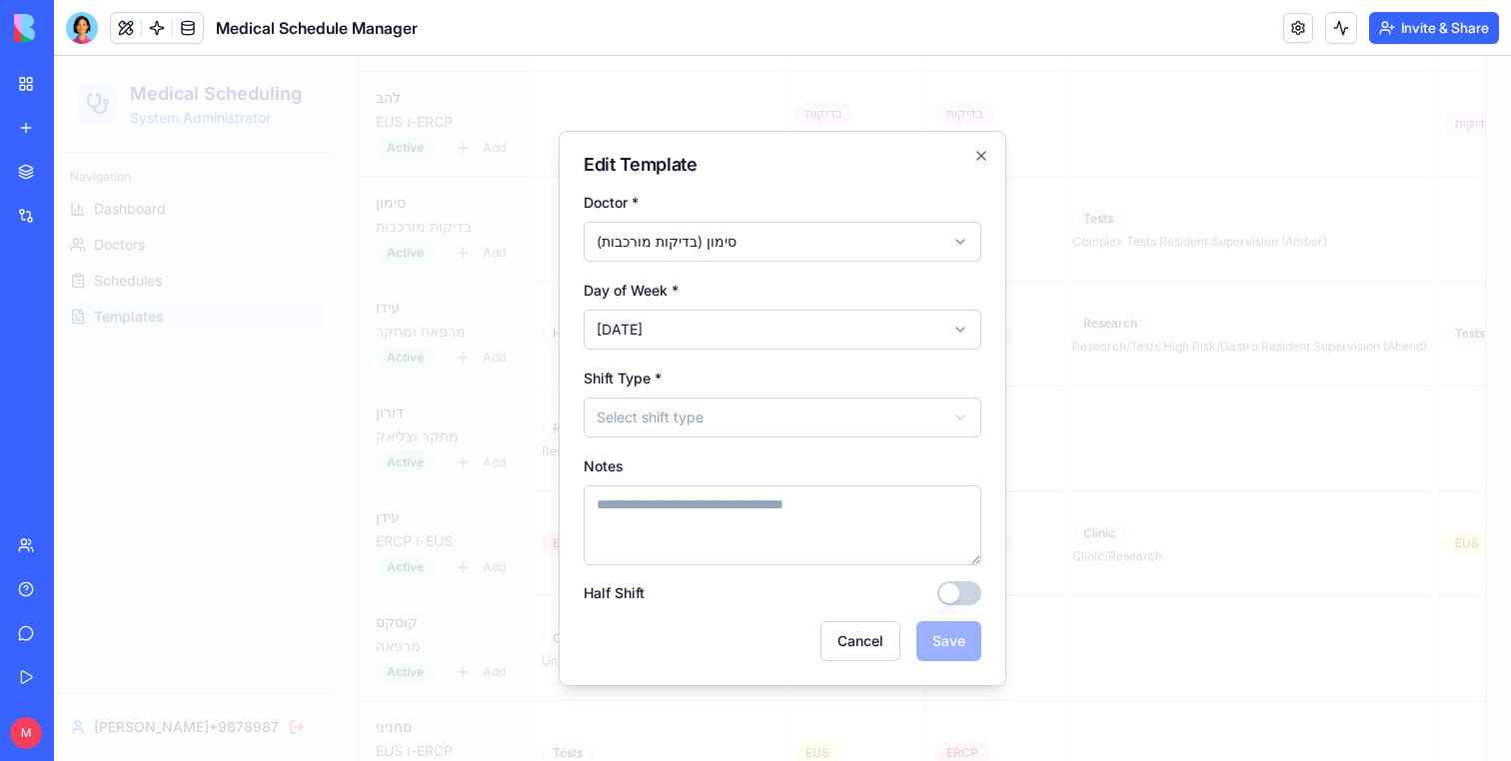
click at [705, 418] on body "Medical Scheduling System Administrator Navigation Dashboard Doctors Schedules …" at bounding box center [782, 674] width 1457 height 4194
click at [678, 521] on textarea "Notes" at bounding box center [782, 526] width 398 height 80
type textarea "**********"
click at [955, 638] on button "Save" at bounding box center [948, 641] width 65 height 40
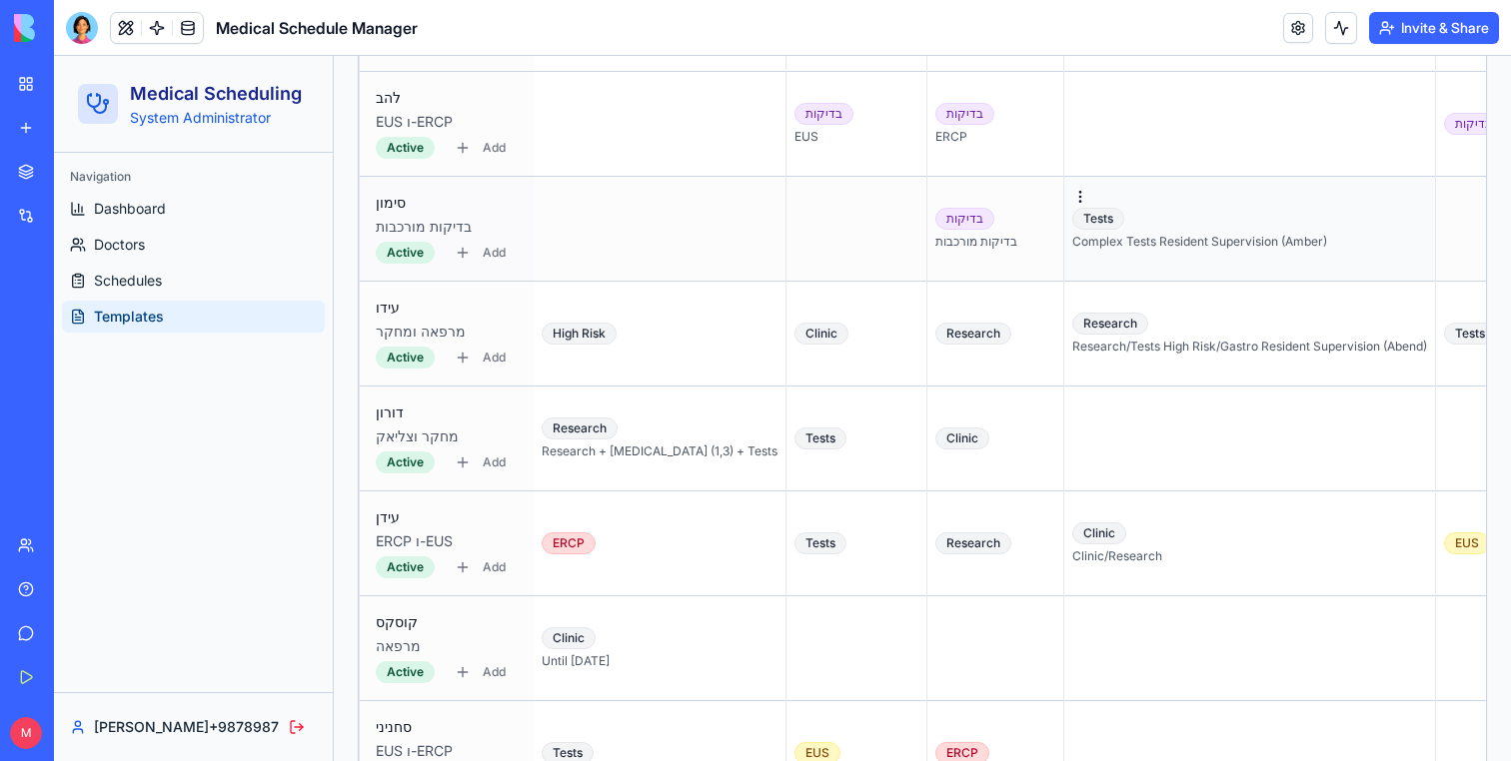
click at [1145, 238] on div "Complex Tests Resident Supervision (Amber)" at bounding box center [1249, 242] width 355 height 16
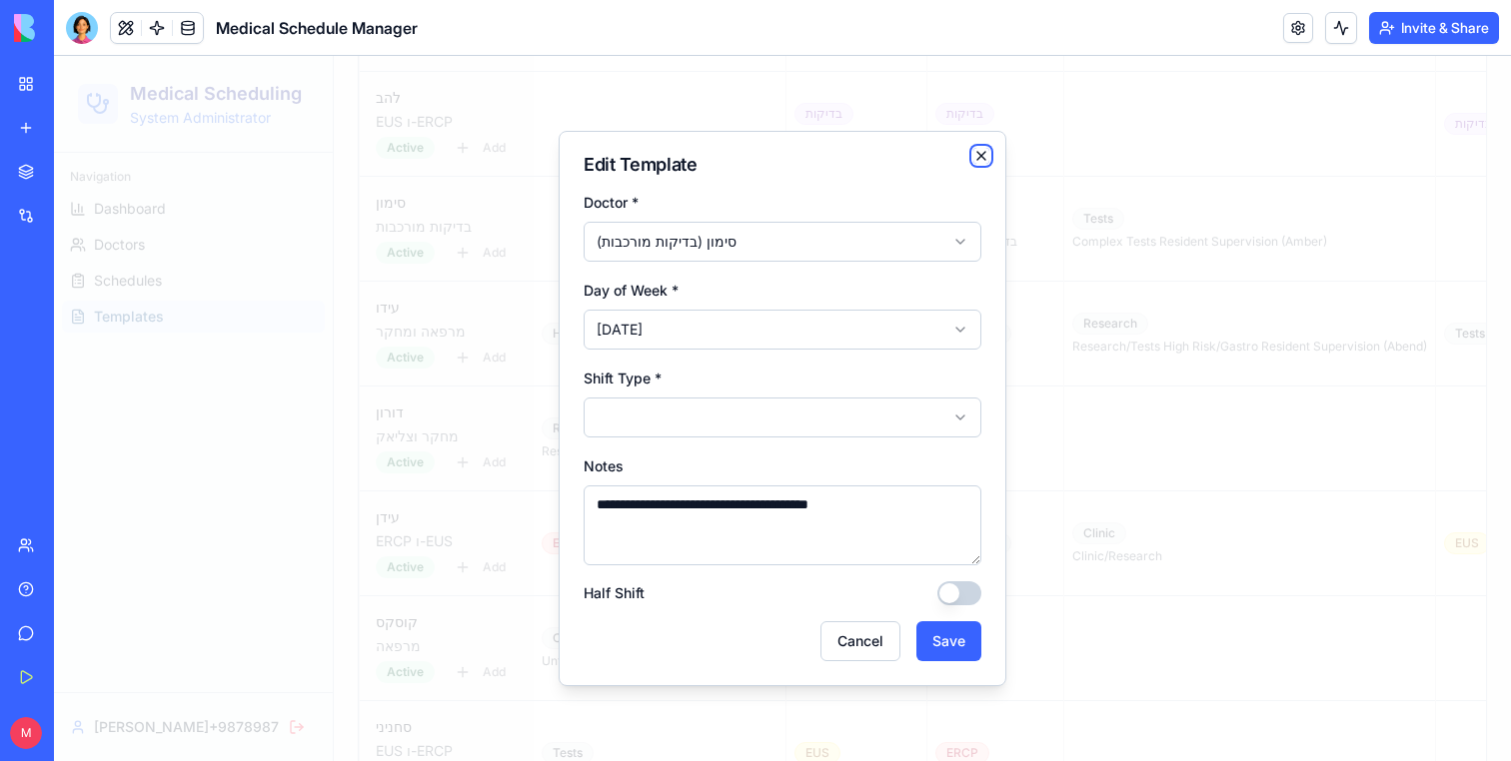
click at [974, 159] on icon "button" at bounding box center [981, 156] width 16 height 16
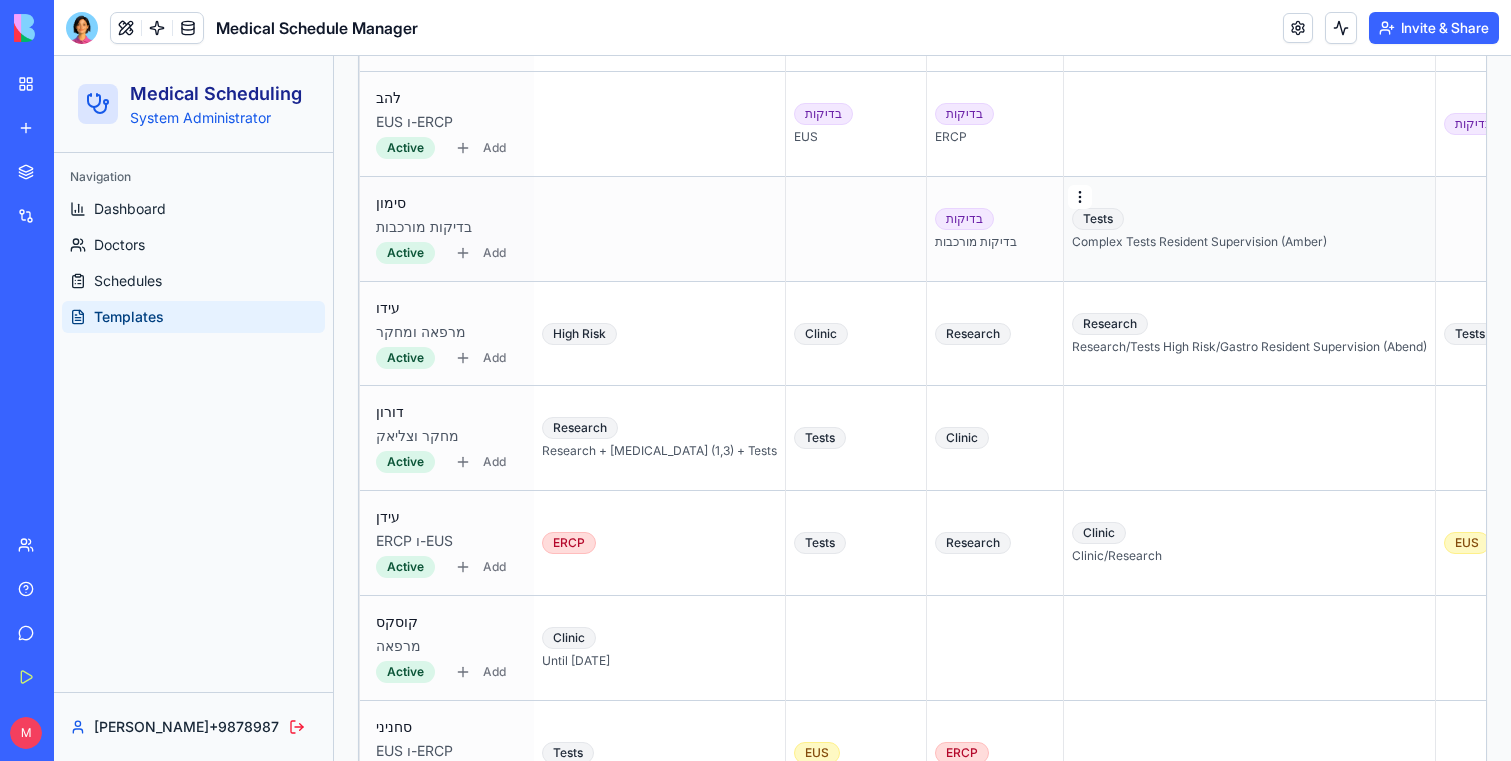
click at [999, 197] on html "Medical Scheduling System Administrator Navigation Dashboard Doctors Schedules …" at bounding box center [782, 674] width 1457 height 4194
click at [1022, 281] on div "Delete Template" at bounding box center [1068, 276] width 155 height 32
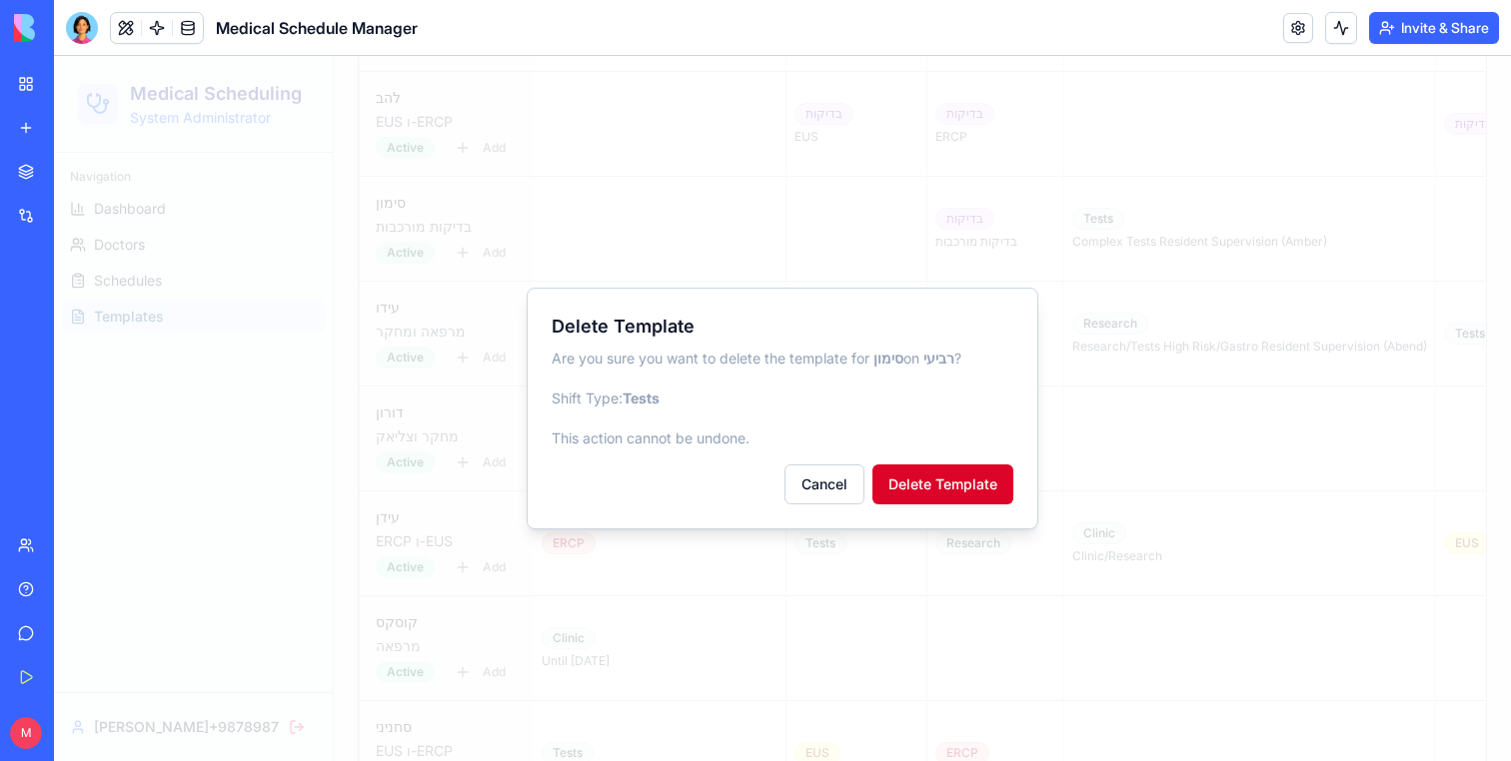
click at [962, 488] on button "Delete Template" at bounding box center [942, 485] width 141 height 40
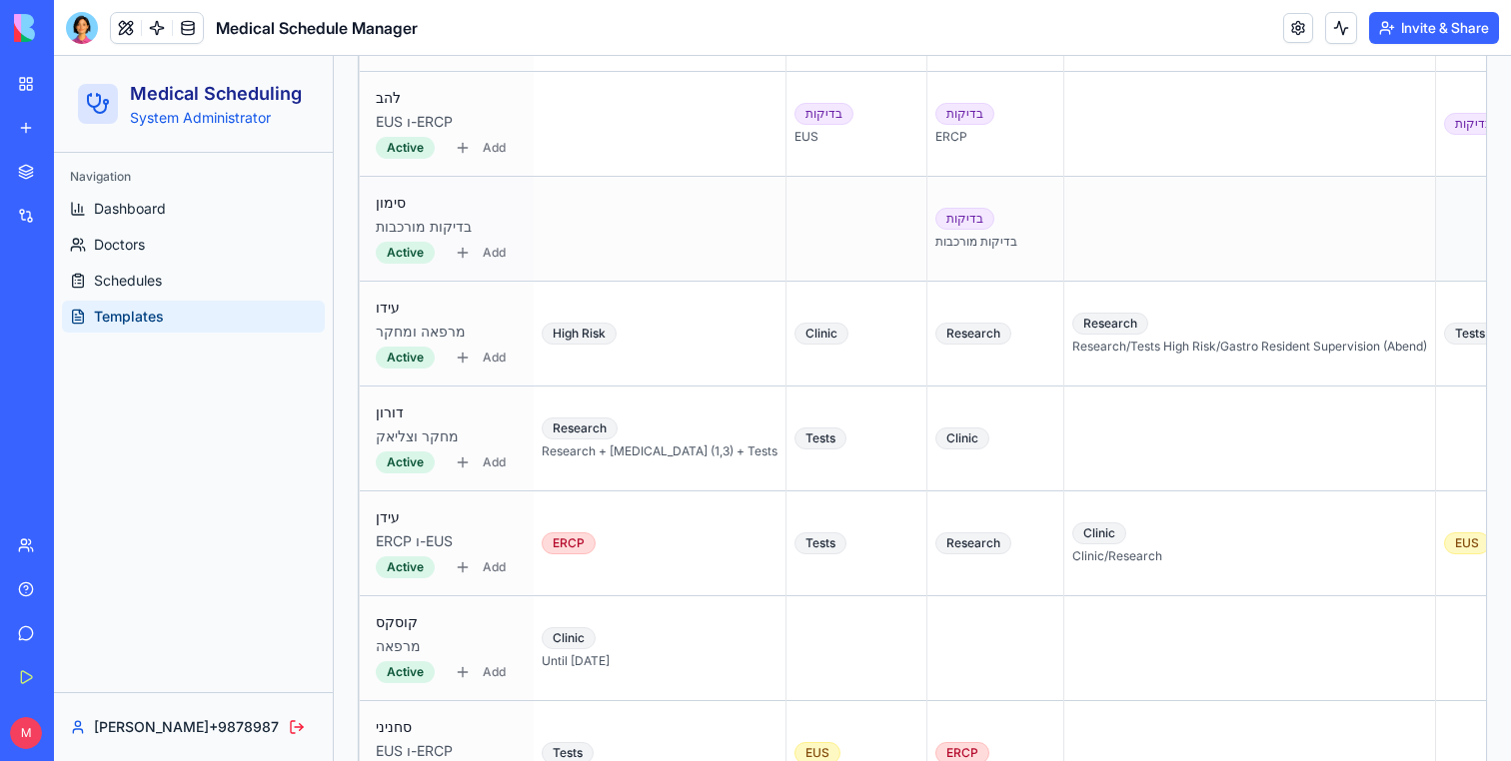
click at [1444, 207] on div at bounding box center [1540, 229] width 192 height 88
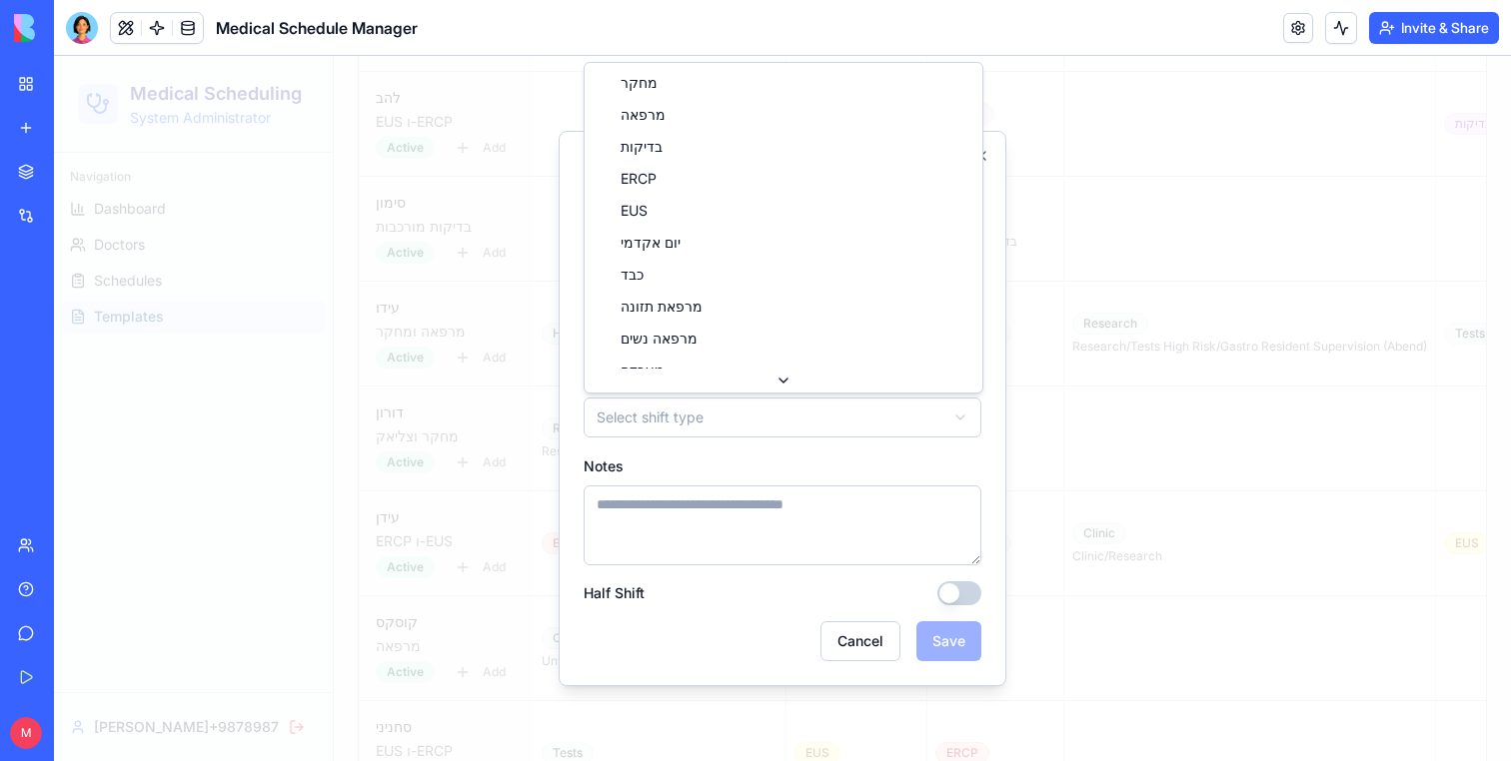
click at [657, 400] on body "Medical Scheduling System Administrator Navigation Dashboard Doctors Schedules …" at bounding box center [782, 674] width 1457 height 4194
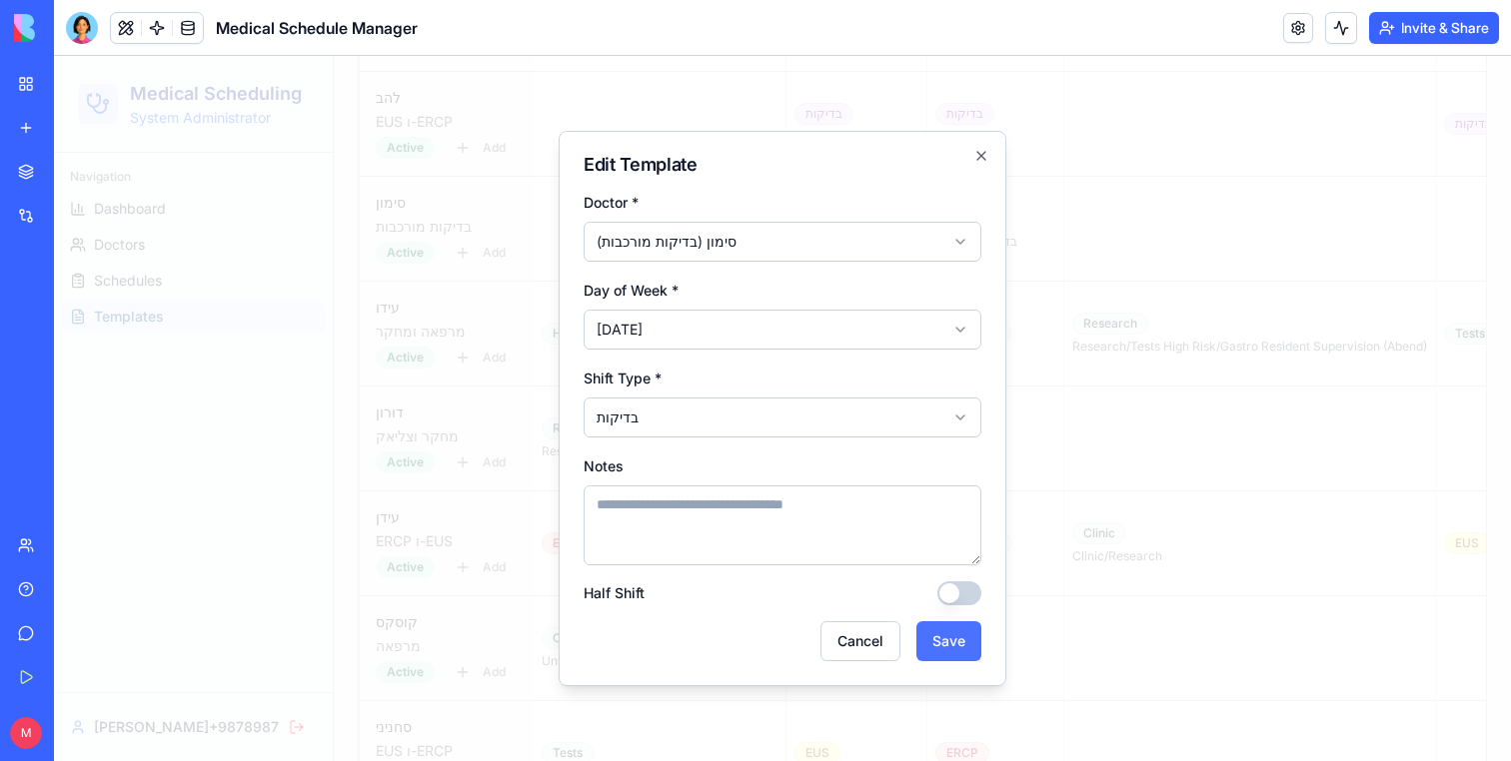
click at [960, 644] on button "Save" at bounding box center [948, 641] width 65 height 40
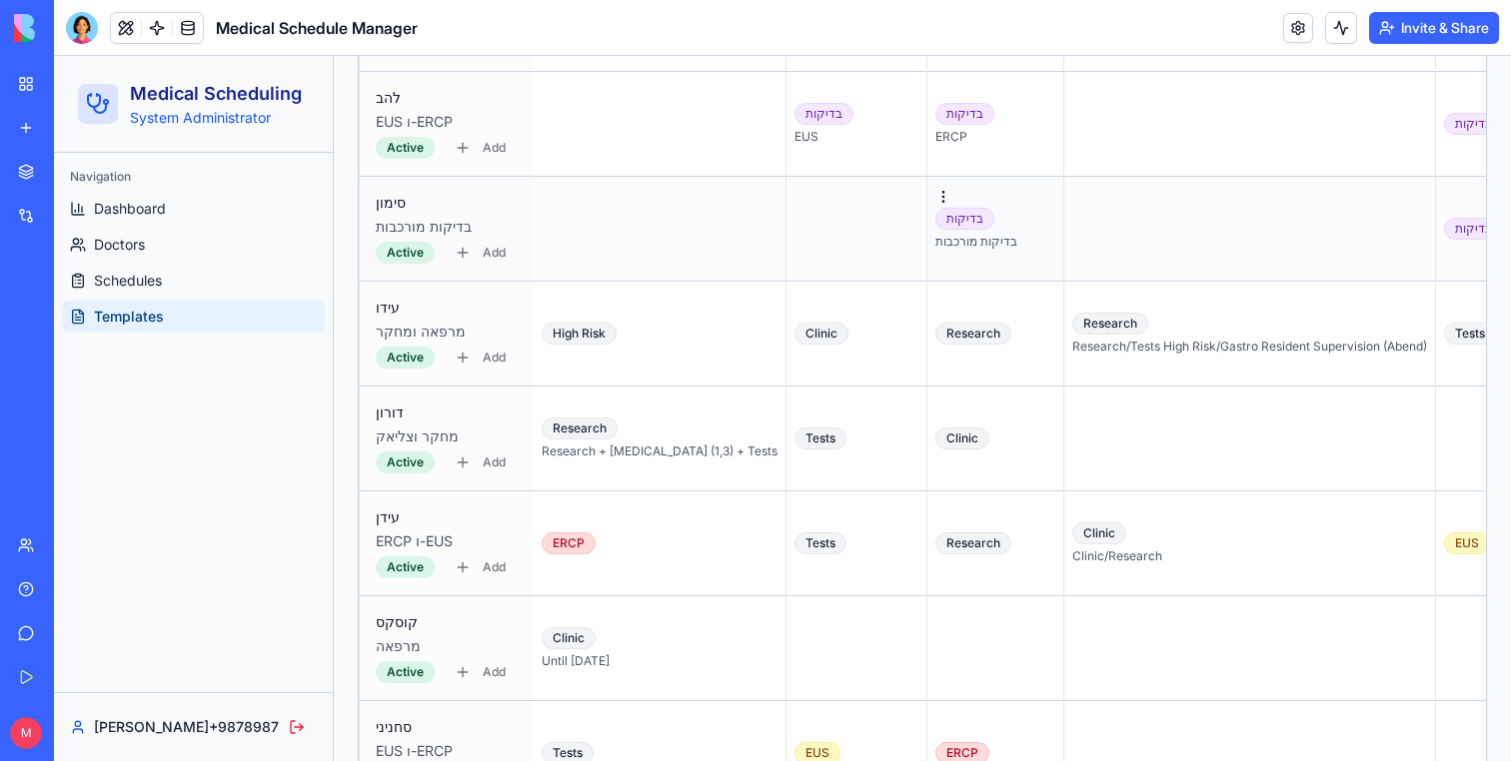
click at [935, 243] on div "בדיקות מורכבות" at bounding box center [995, 242] width 120 height 16
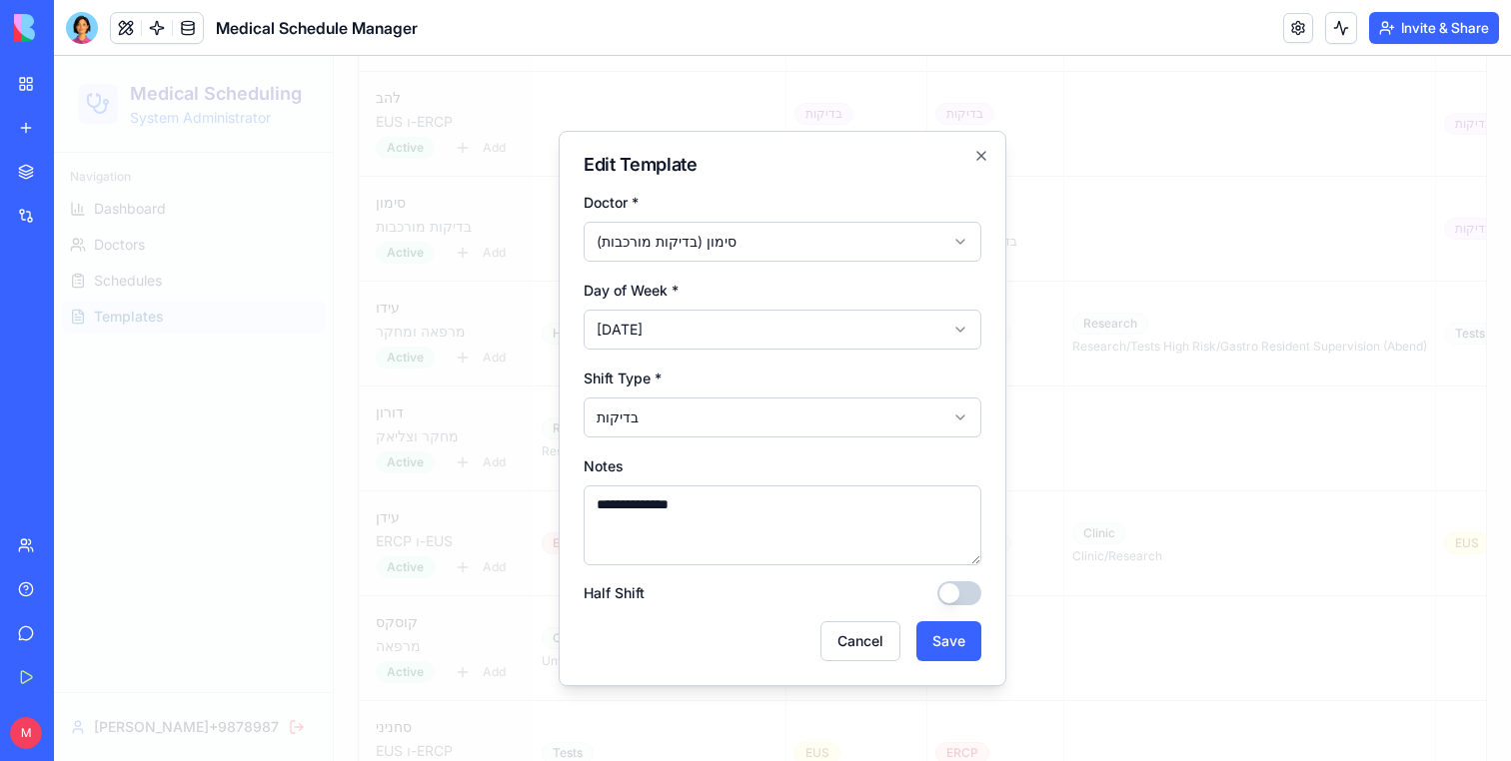
click at [714, 504] on textarea "**********" at bounding box center [782, 526] width 398 height 80
click at [881, 652] on button "Cancel" at bounding box center [860, 641] width 80 height 40
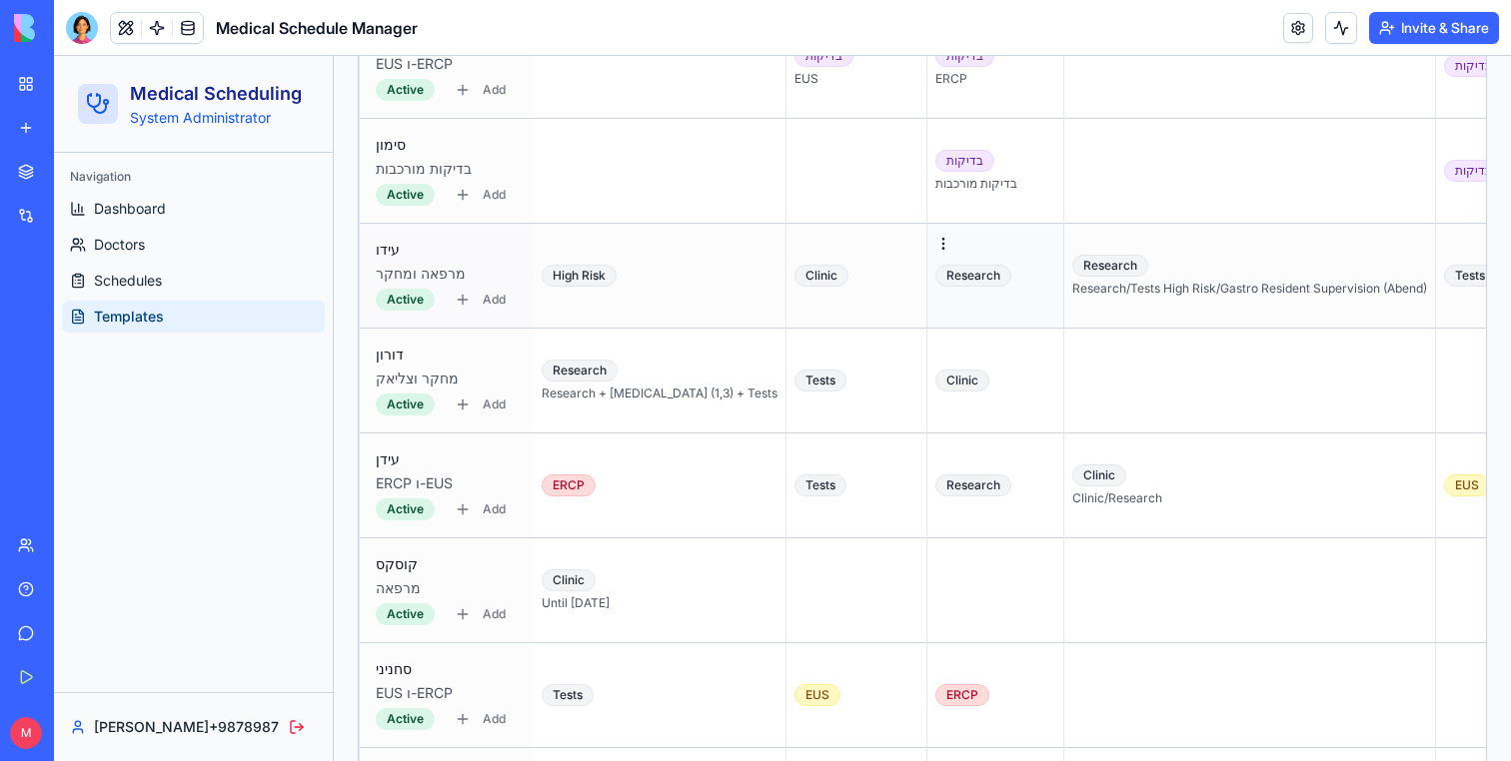
scroll to position [1547, 0]
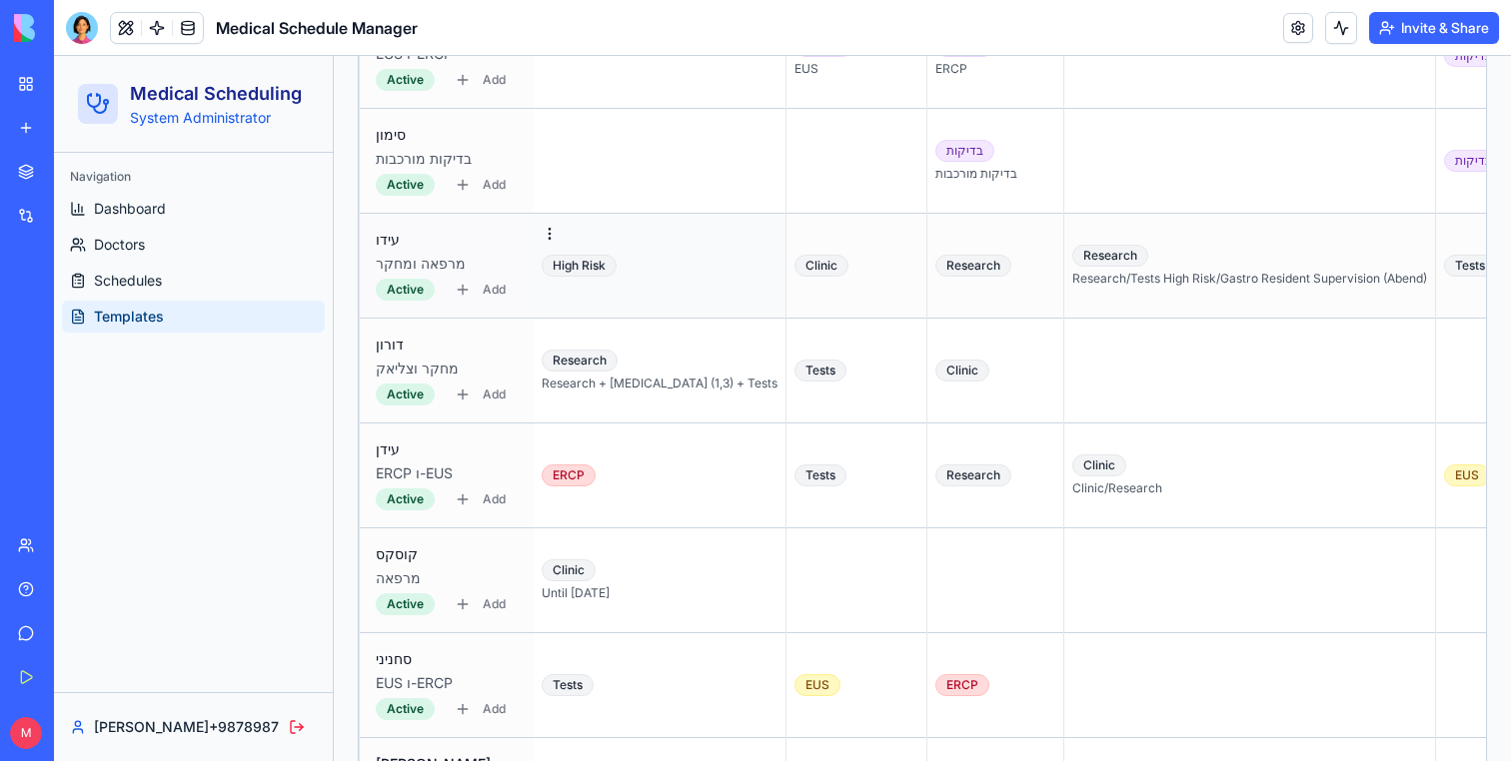
click at [662, 292] on td "High Risk" at bounding box center [660, 266] width 253 height 105
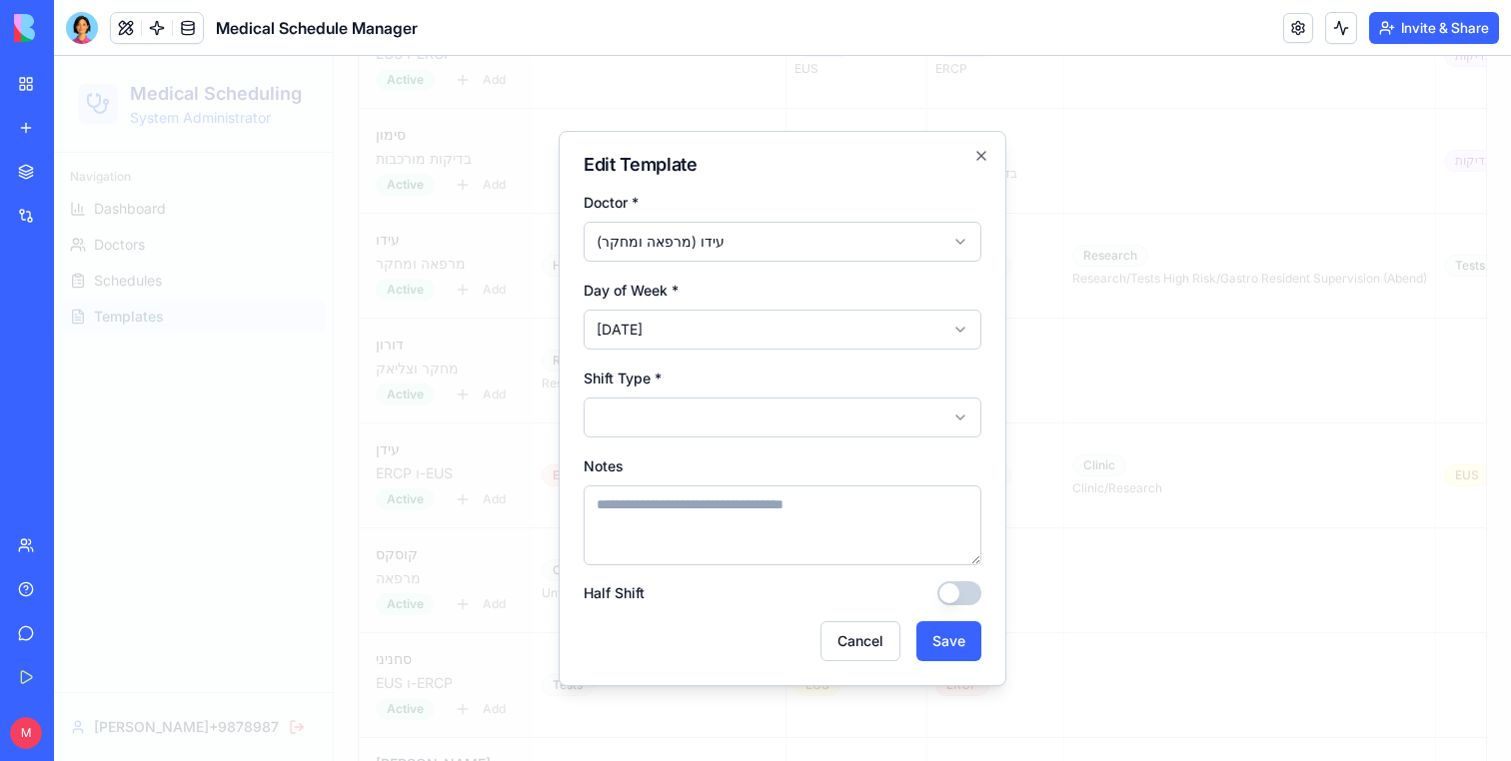
click at [680, 427] on body "Medical Scheduling System Administrator Navigation Dashboard Doctors Schedules …" at bounding box center [782, 606] width 1457 height 4194
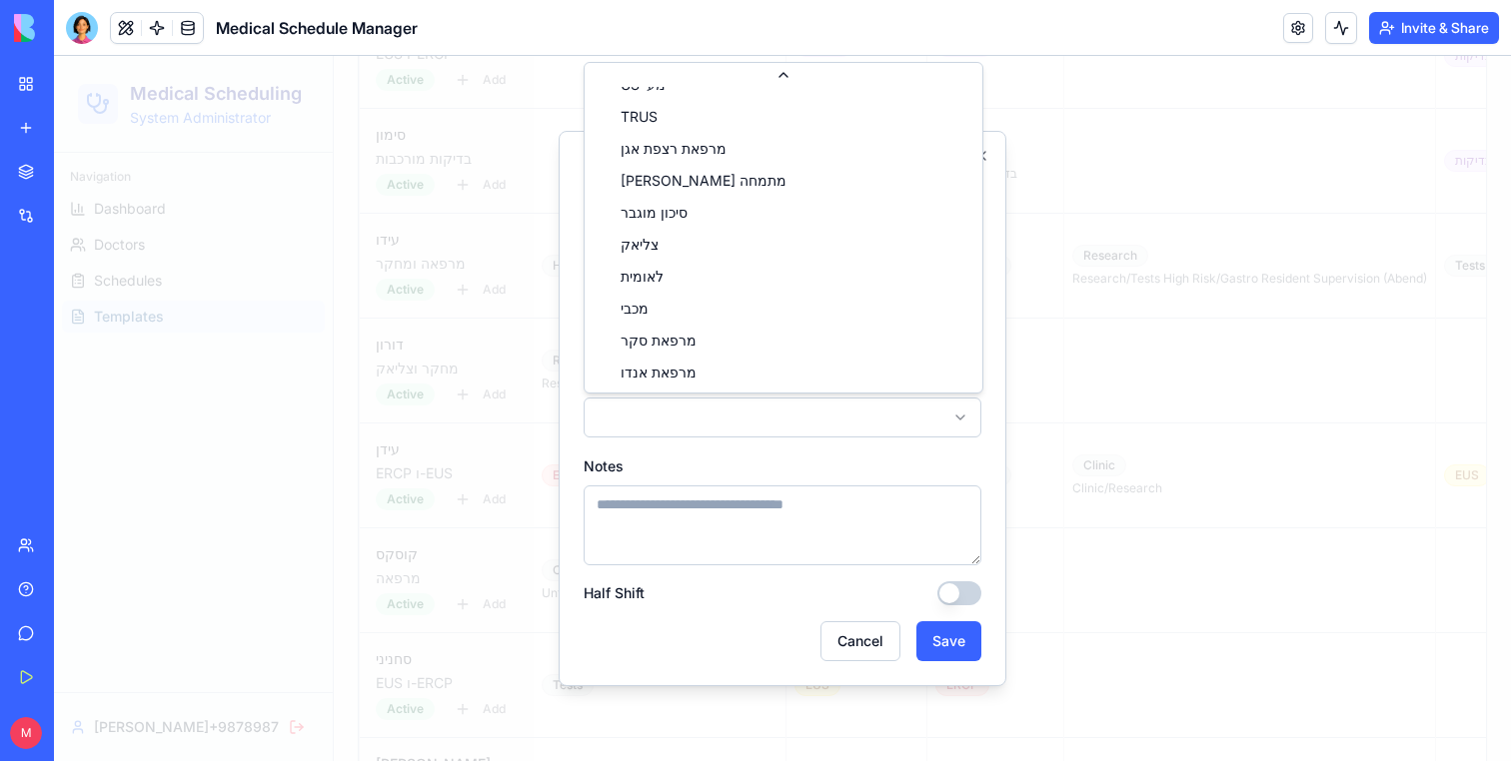
scroll to position [342, 0]
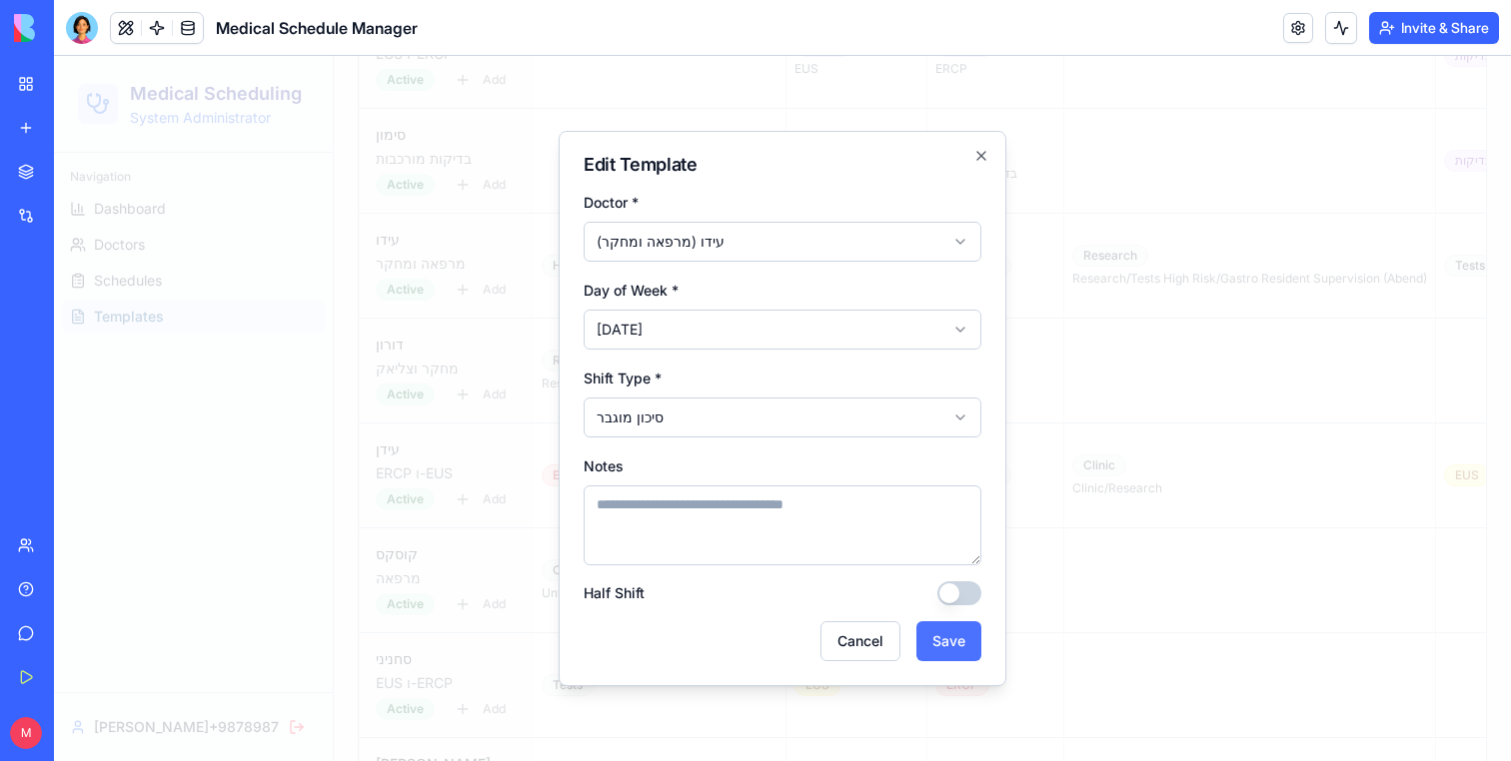
click at [936, 651] on button "Save" at bounding box center [948, 641] width 65 height 40
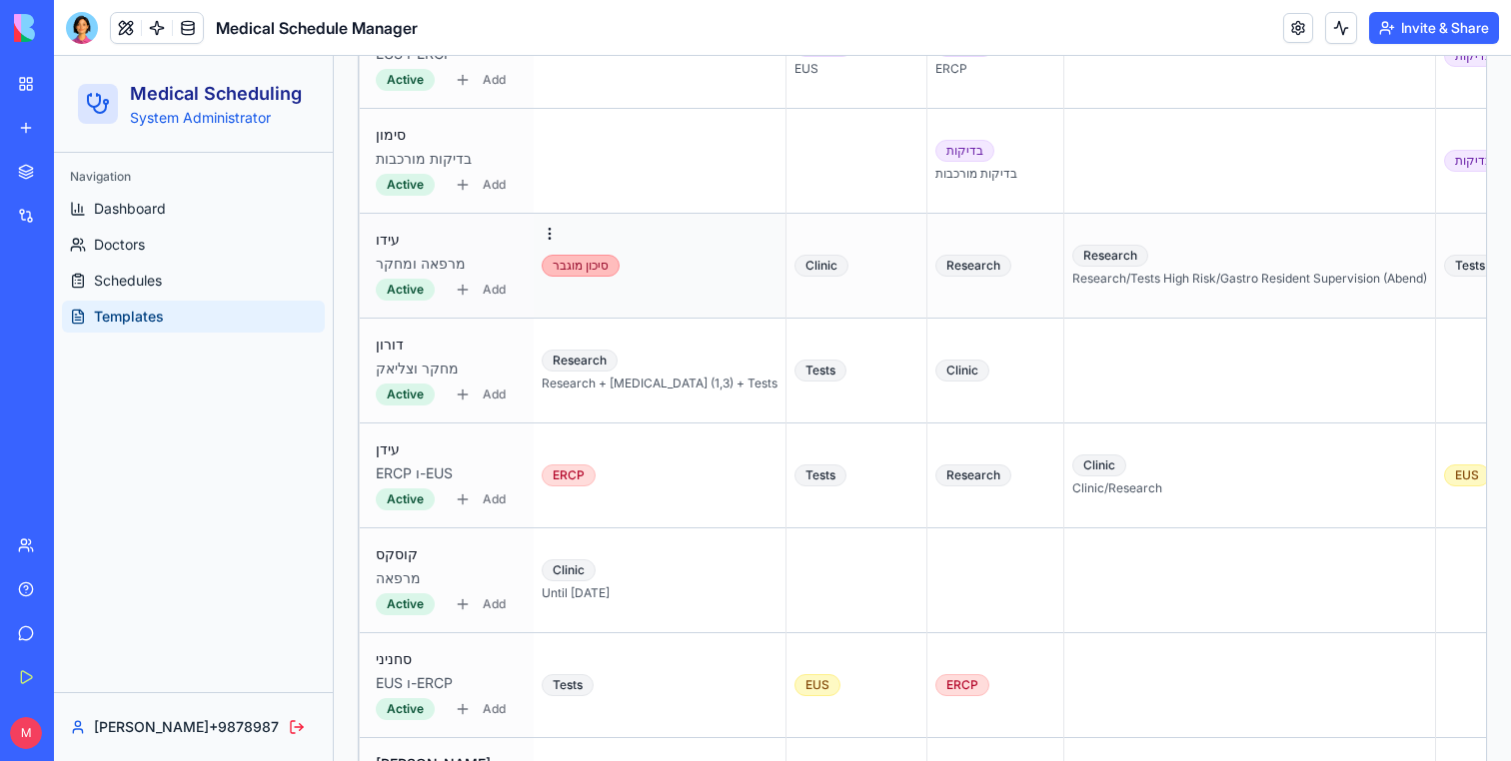
click at [643, 276] on div "סיכון מוגבר" at bounding box center [660, 266] width 236 height 22
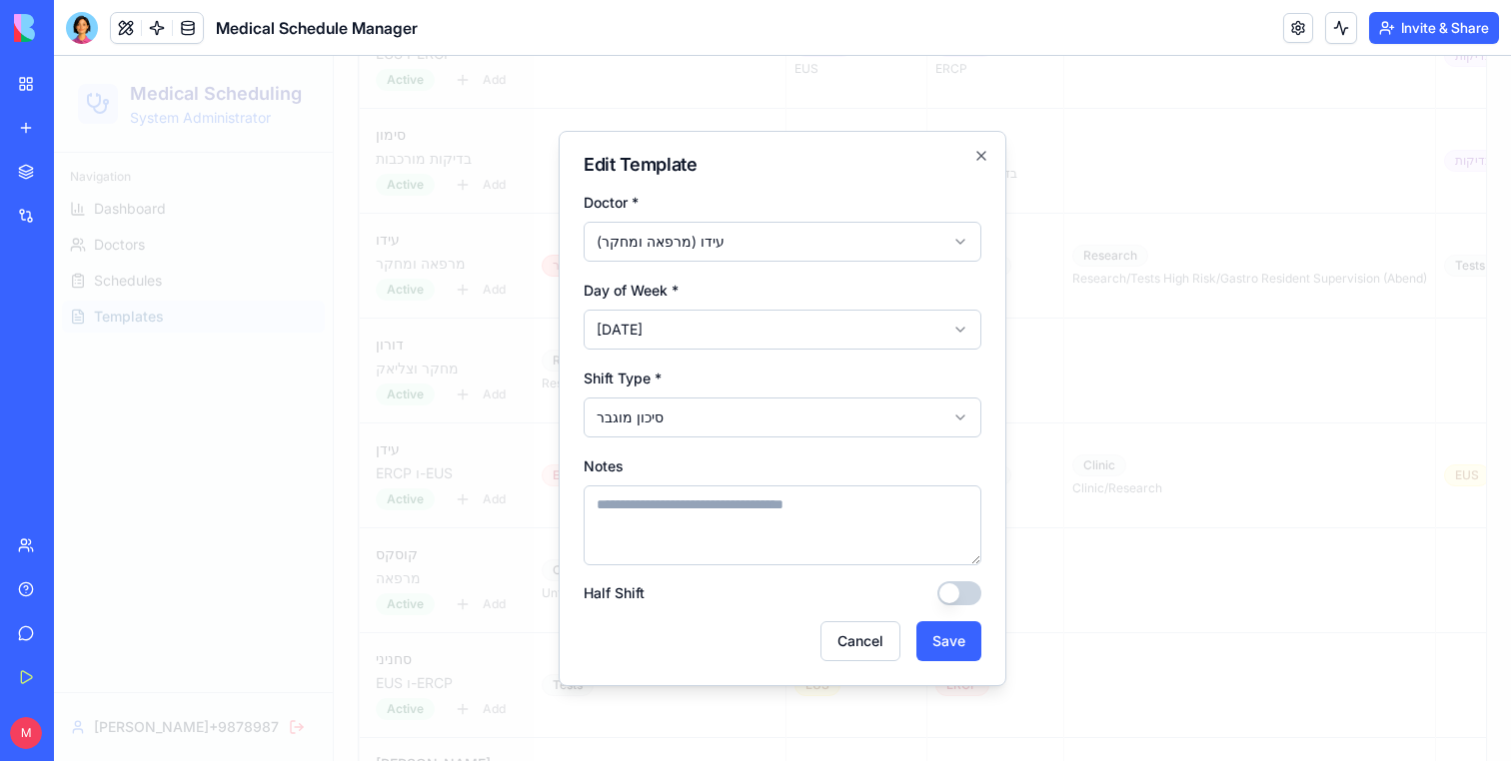
click at [677, 424] on body "Medical Scheduling System Administrator Navigation Dashboard Doctors Schedules …" at bounding box center [782, 606] width 1457 height 4194
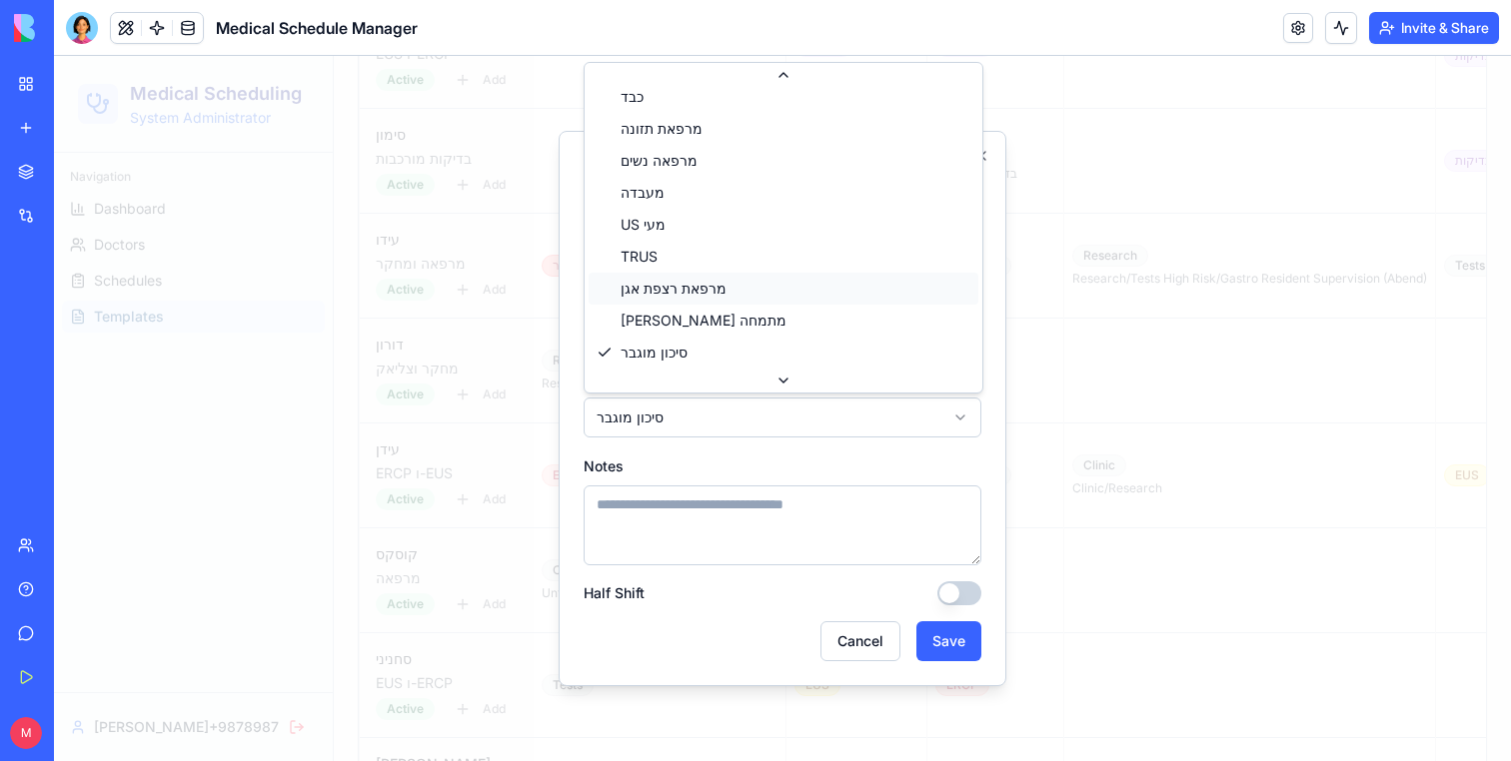
scroll to position [0, 0]
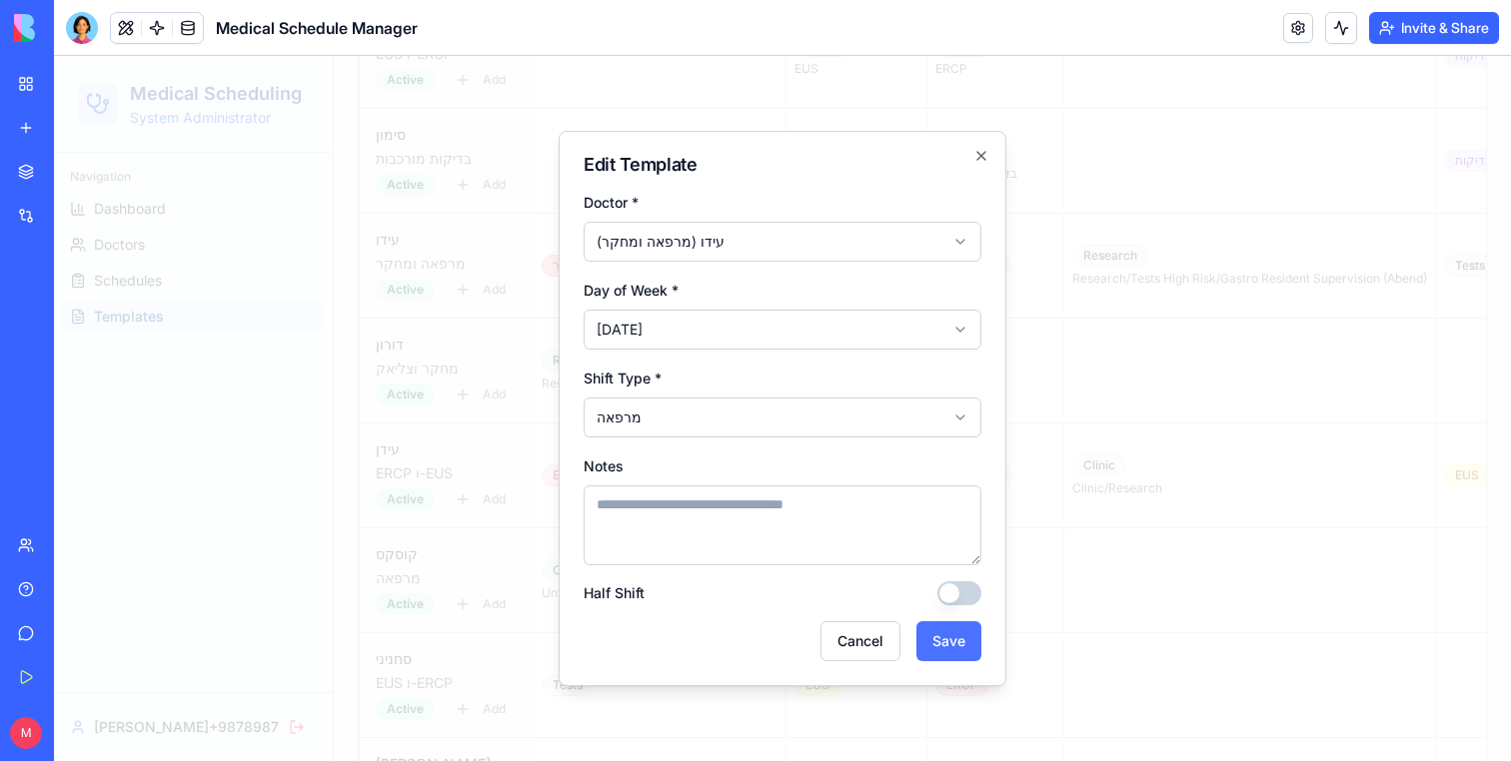
click at [966, 640] on button "Save" at bounding box center [948, 641] width 65 height 40
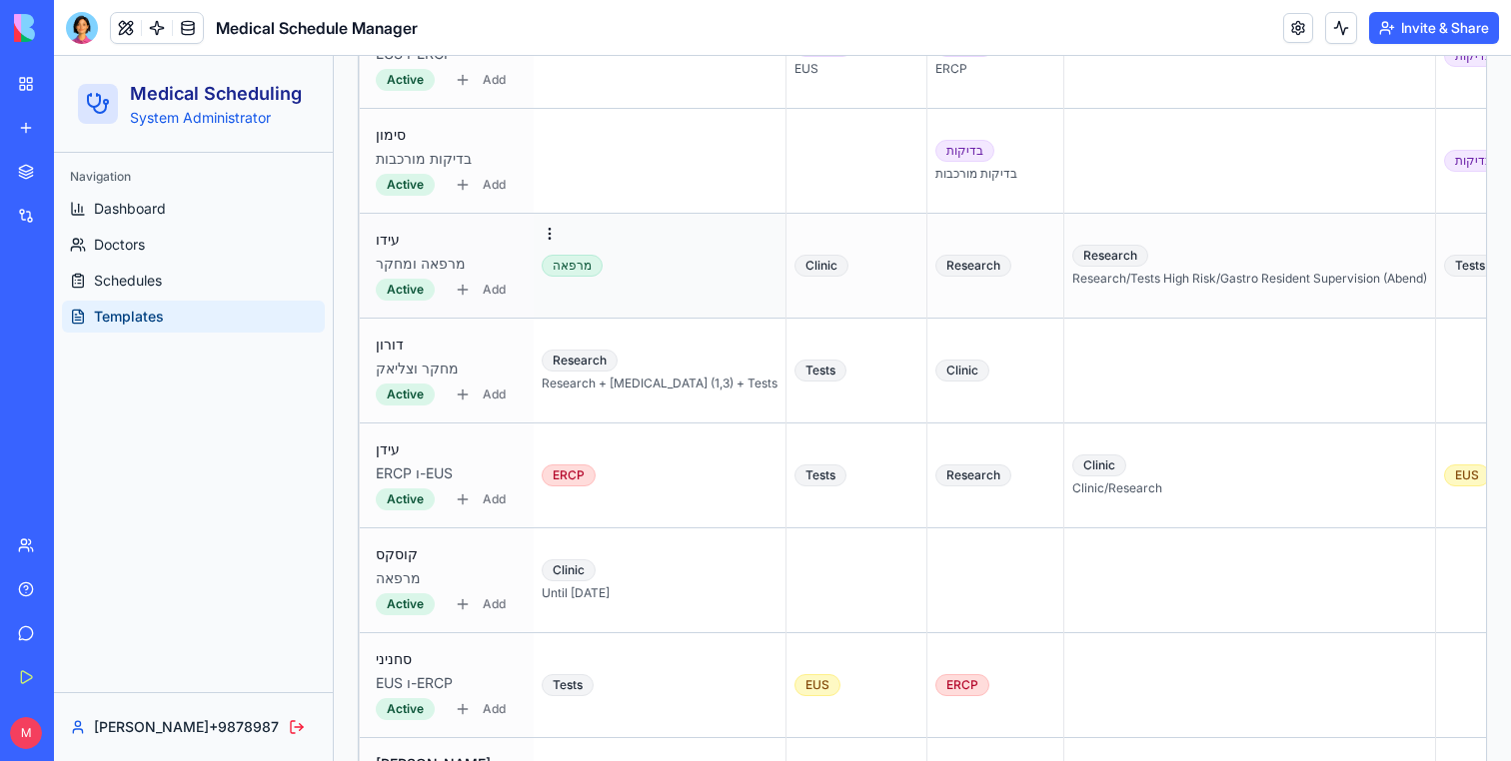
click at [568, 302] on td "מרפאה" at bounding box center [660, 266] width 253 height 105
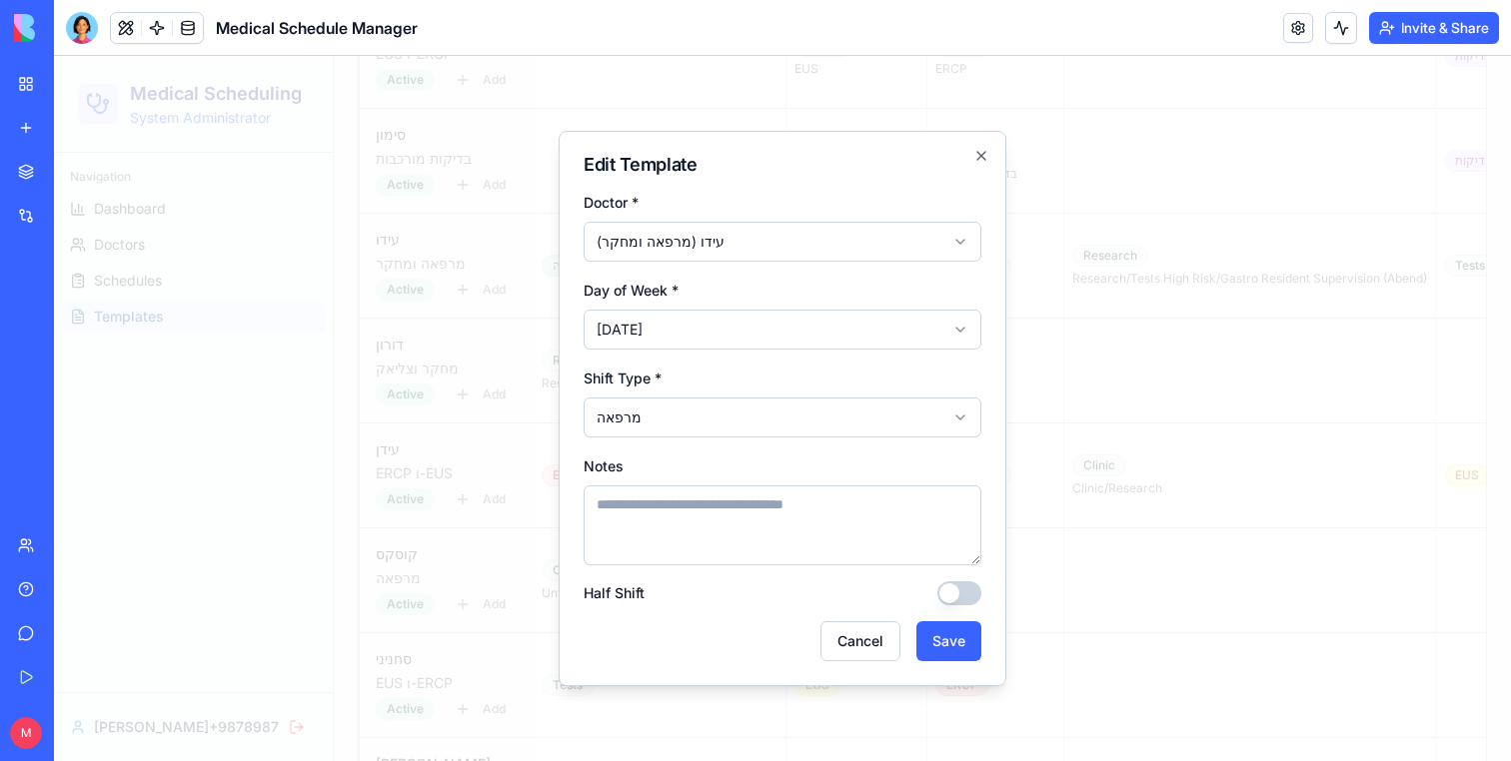
click at [700, 534] on textarea "Notes" at bounding box center [782, 526] width 398 height 80
click at [701, 519] on textarea "*****" at bounding box center [782, 526] width 398 height 80
type textarea "**********"
click at [974, 648] on button "Save" at bounding box center [948, 641] width 65 height 40
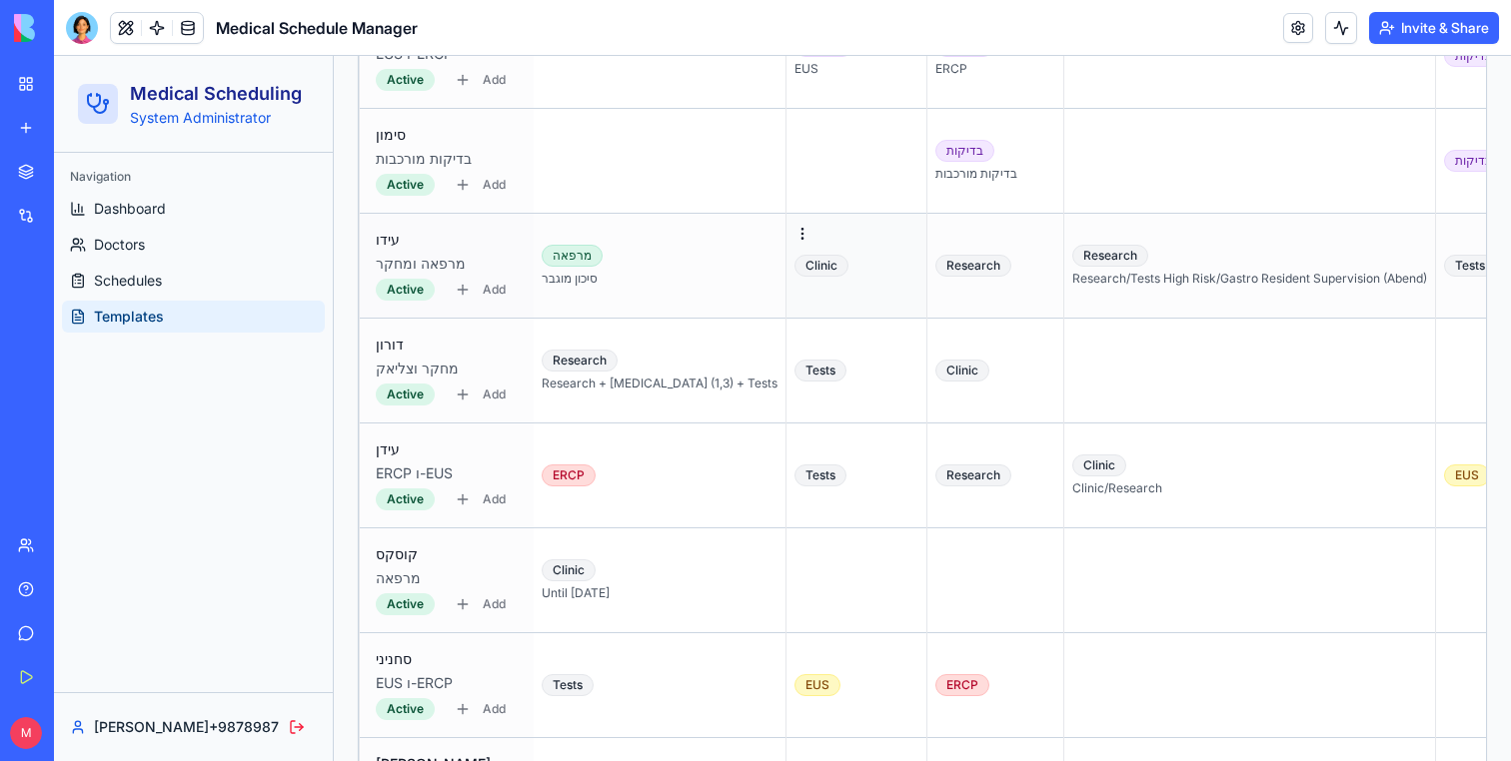
click at [789, 247] on td "Clinic" at bounding box center [856, 266] width 141 height 105
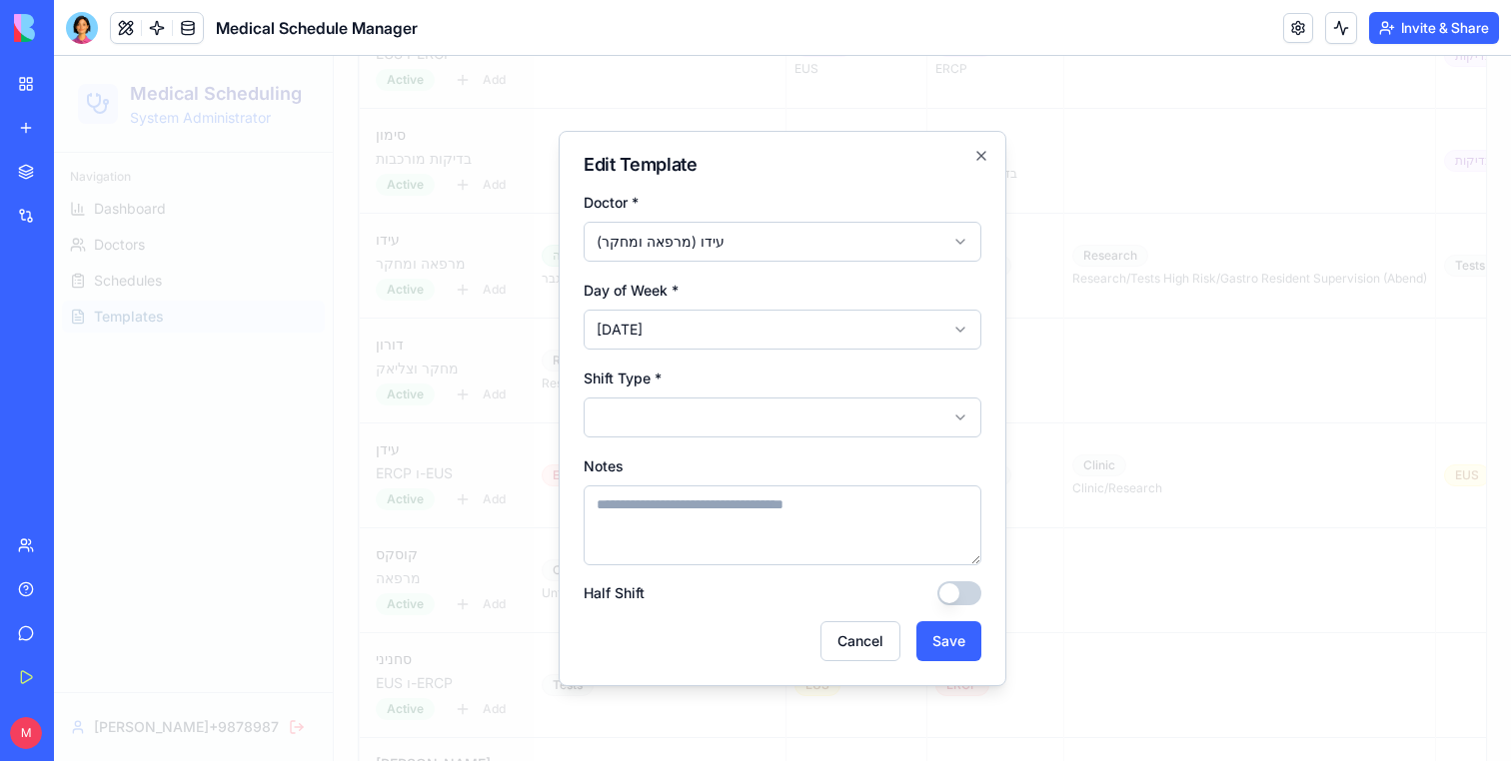
click at [668, 428] on body "Medical Scheduling System Administrator Navigation Dashboard Doctors Schedules …" at bounding box center [782, 606] width 1457 height 4194
click at [935, 639] on button "Save" at bounding box center [948, 641] width 65 height 40
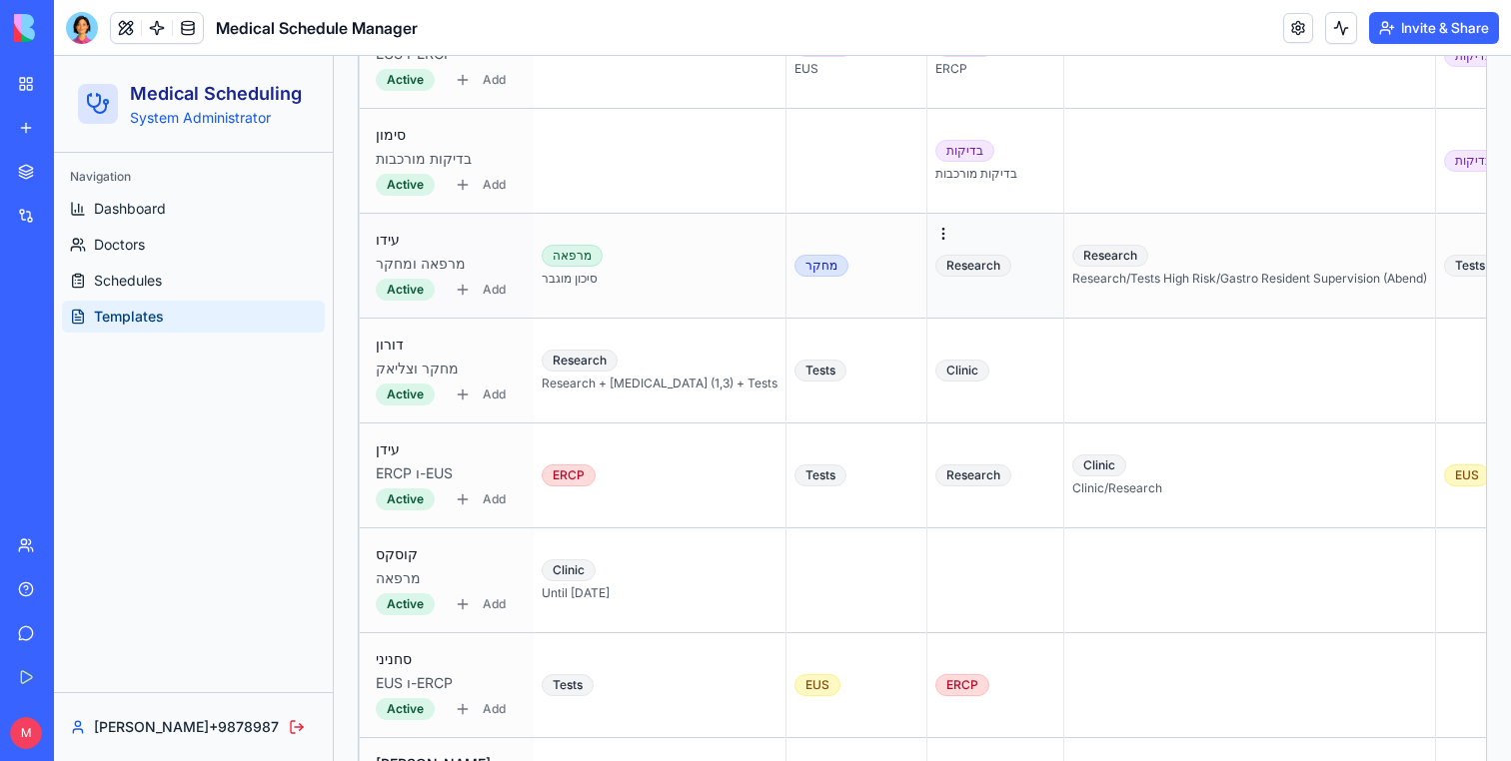
click at [937, 262] on div "Research" at bounding box center [995, 266] width 120 height 22
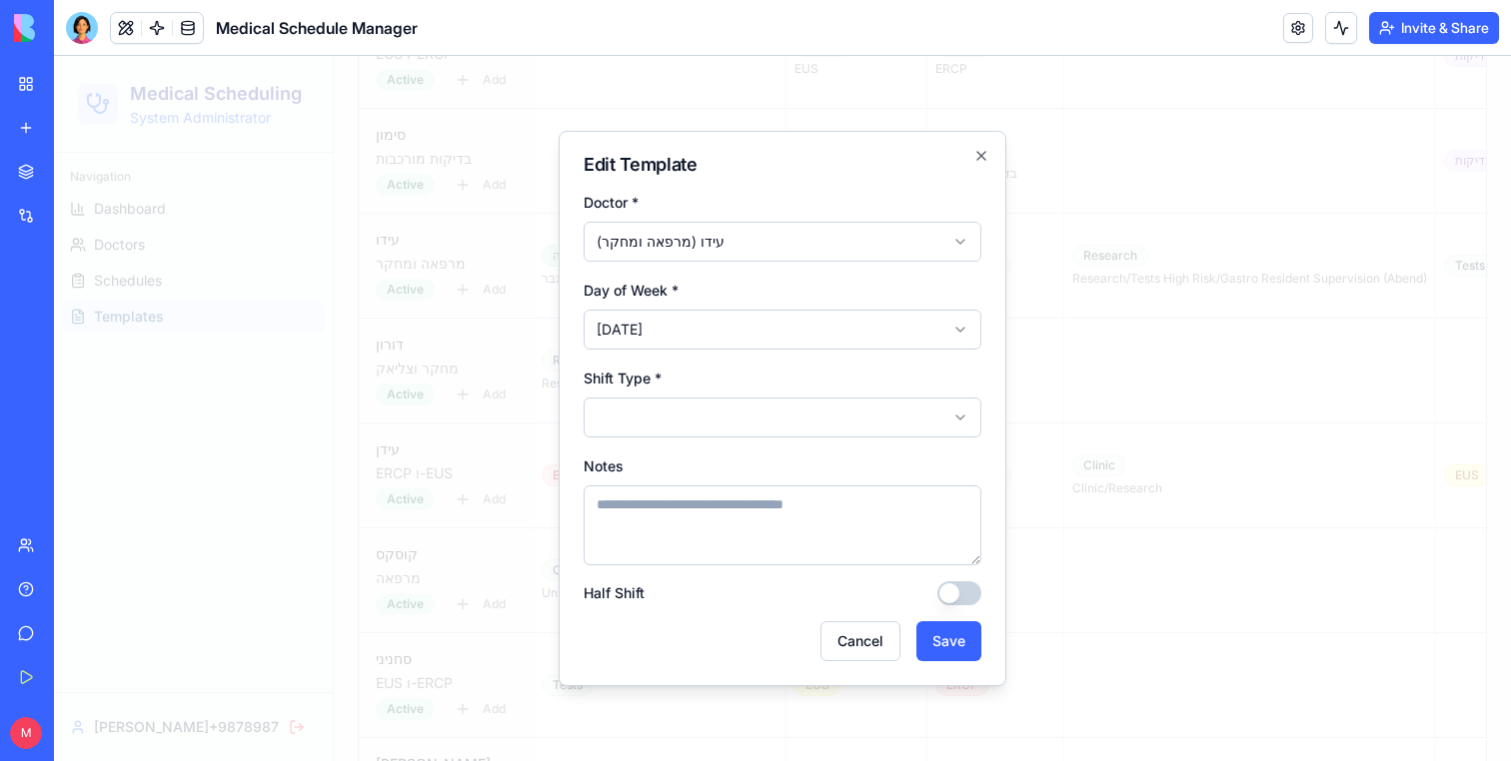
click at [752, 407] on body "Medical Scheduling System Administrator Navigation Dashboard Doctors Schedules …" at bounding box center [782, 606] width 1457 height 4194
click at [947, 637] on button "Save" at bounding box center [948, 641] width 65 height 40
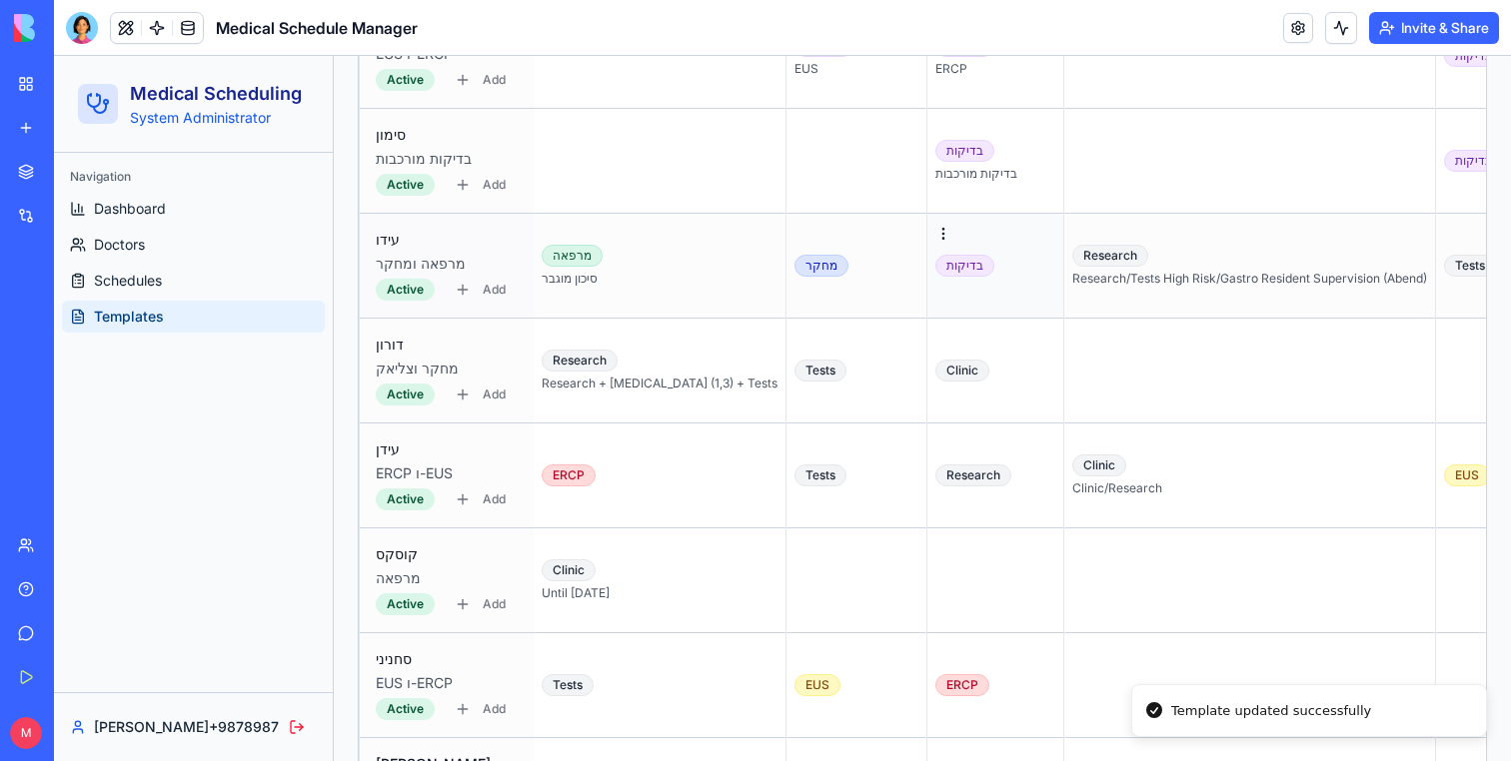
click at [927, 285] on td "בדיקות" at bounding box center [995, 266] width 137 height 105
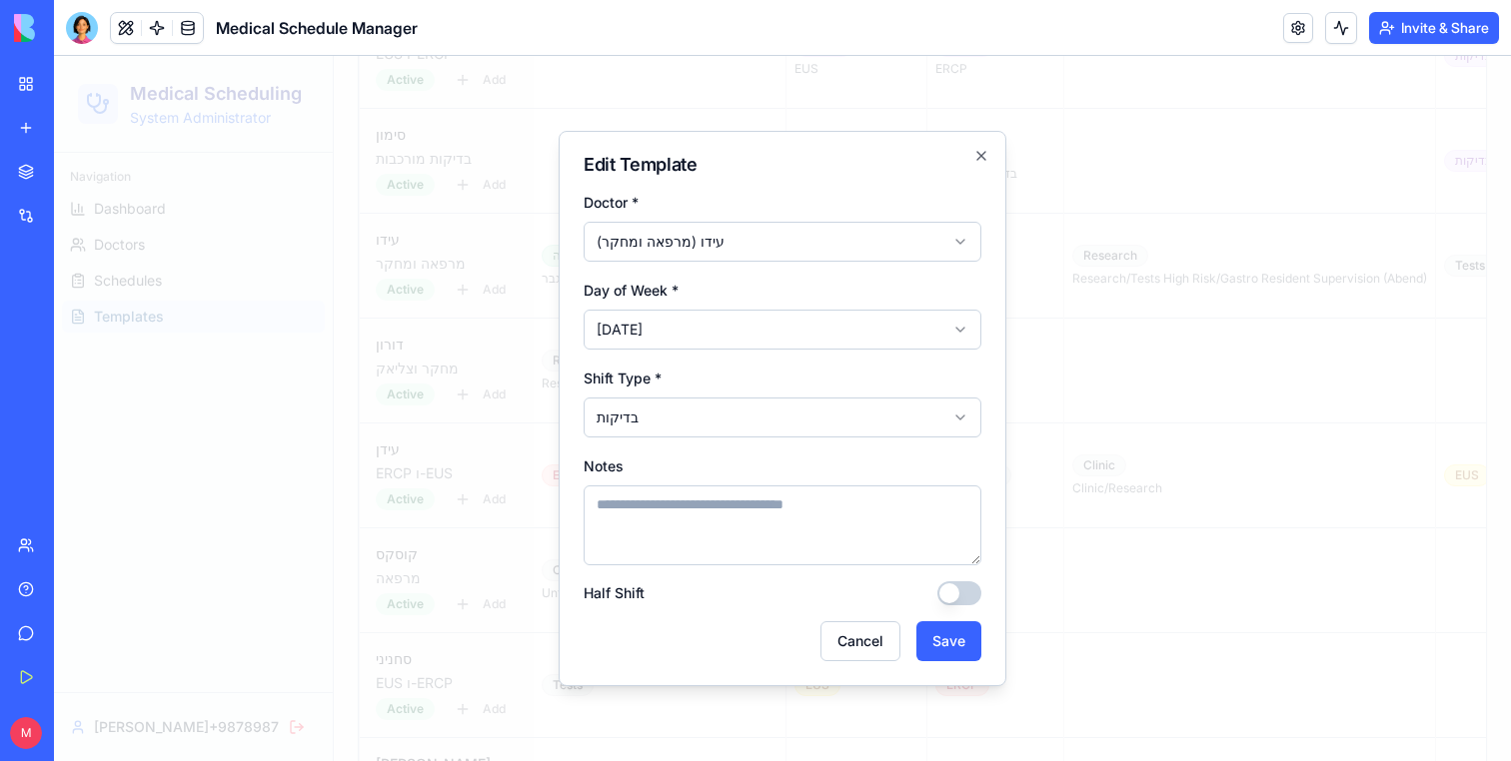
click at [727, 558] on textarea "Notes" at bounding box center [782, 526] width 398 height 80
type textarea "**********"
click at [943, 646] on button "Save" at bounding box center [948, 641] width 65 height 40
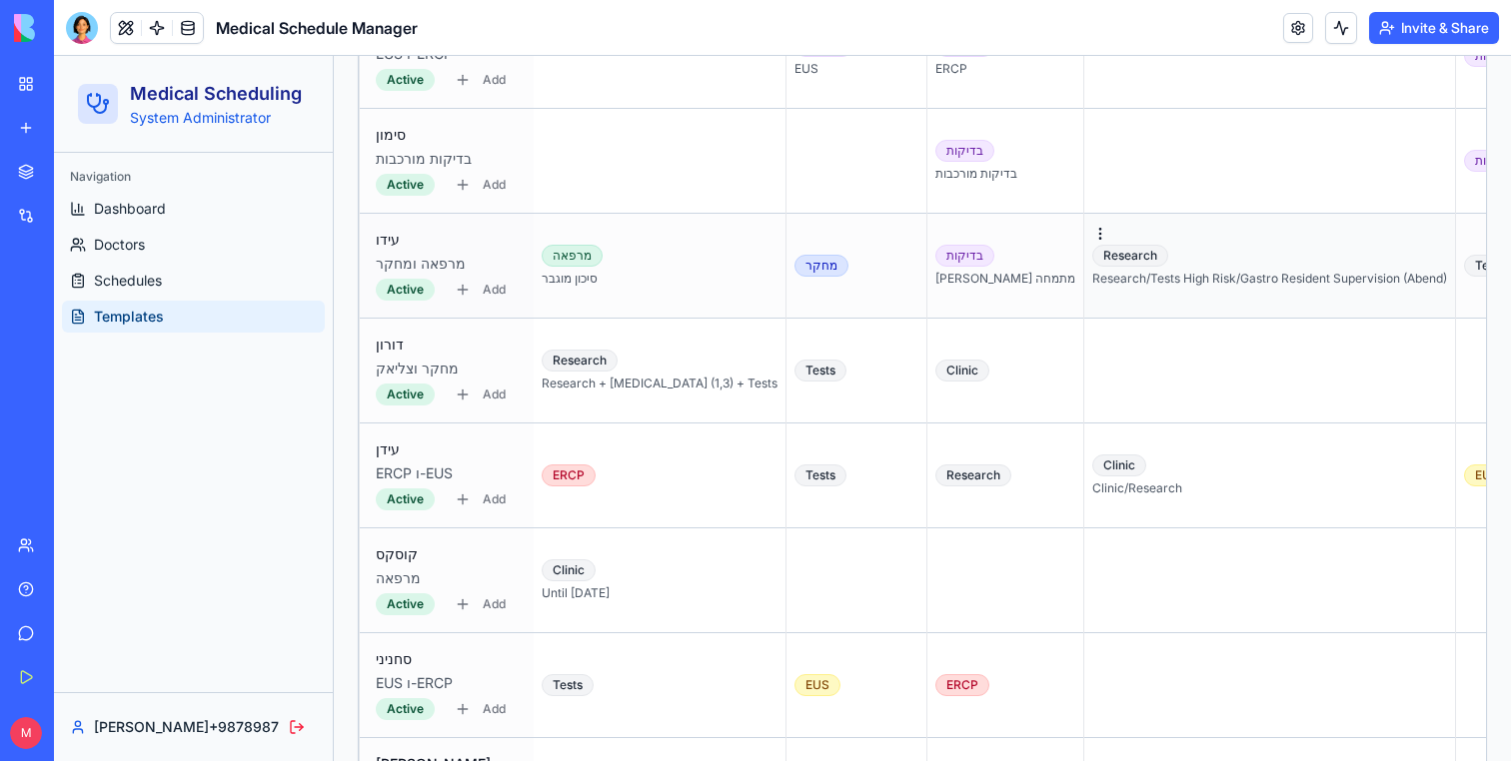
click at [1168, 266] on div "Research Research/Tests High Risk/Gastro Resident Supervision (Abend)" at bounding box center [1269, 266] width 355 height 42
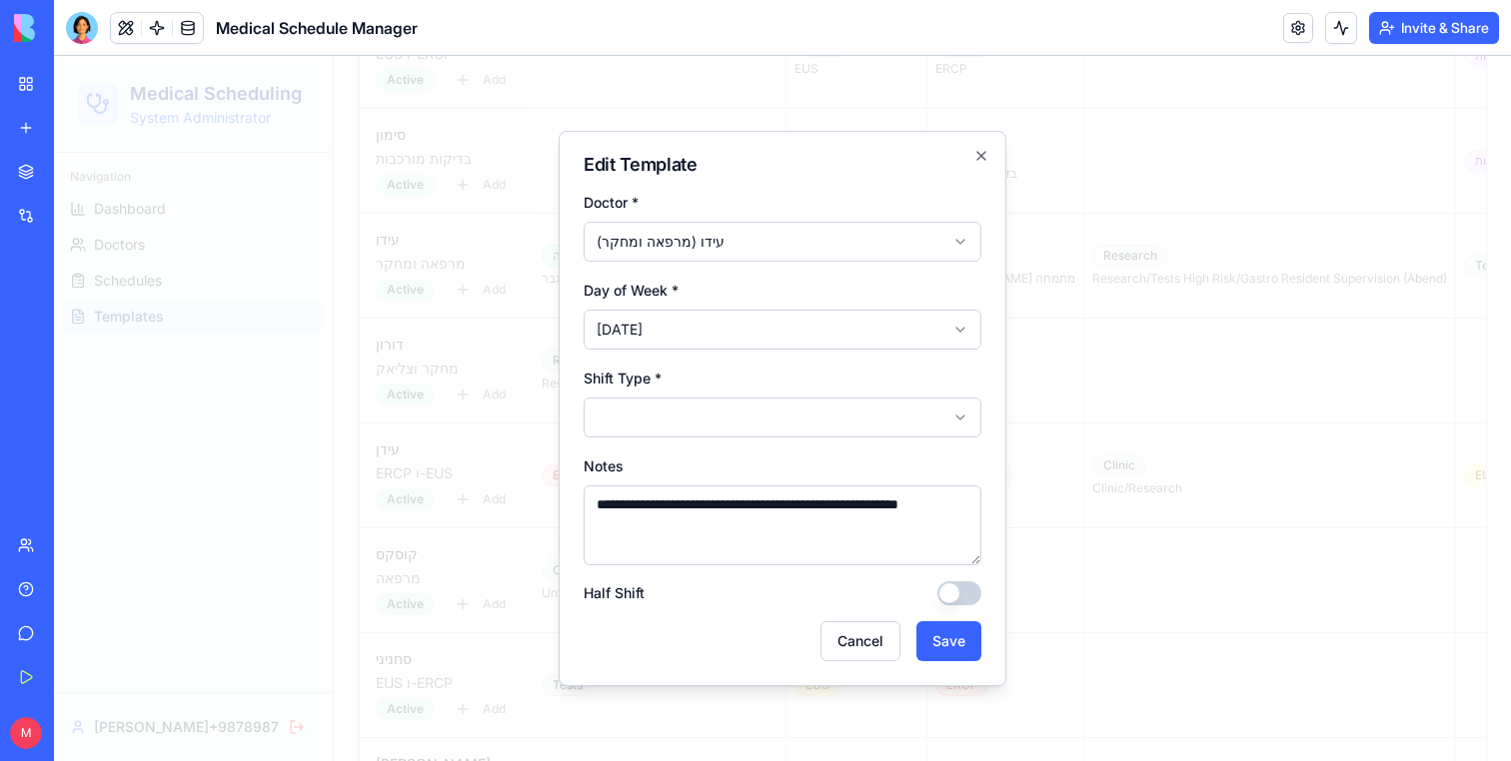
click at [718, 428] on body "Medical Scheduling System Administrator Navigation Dashboard Doctors Schedules …" at bounding box center [782, 606] width 1457 height 4194
click at [941, 648] on button "Save" at bounding box center [948, 641] width 65 height 40
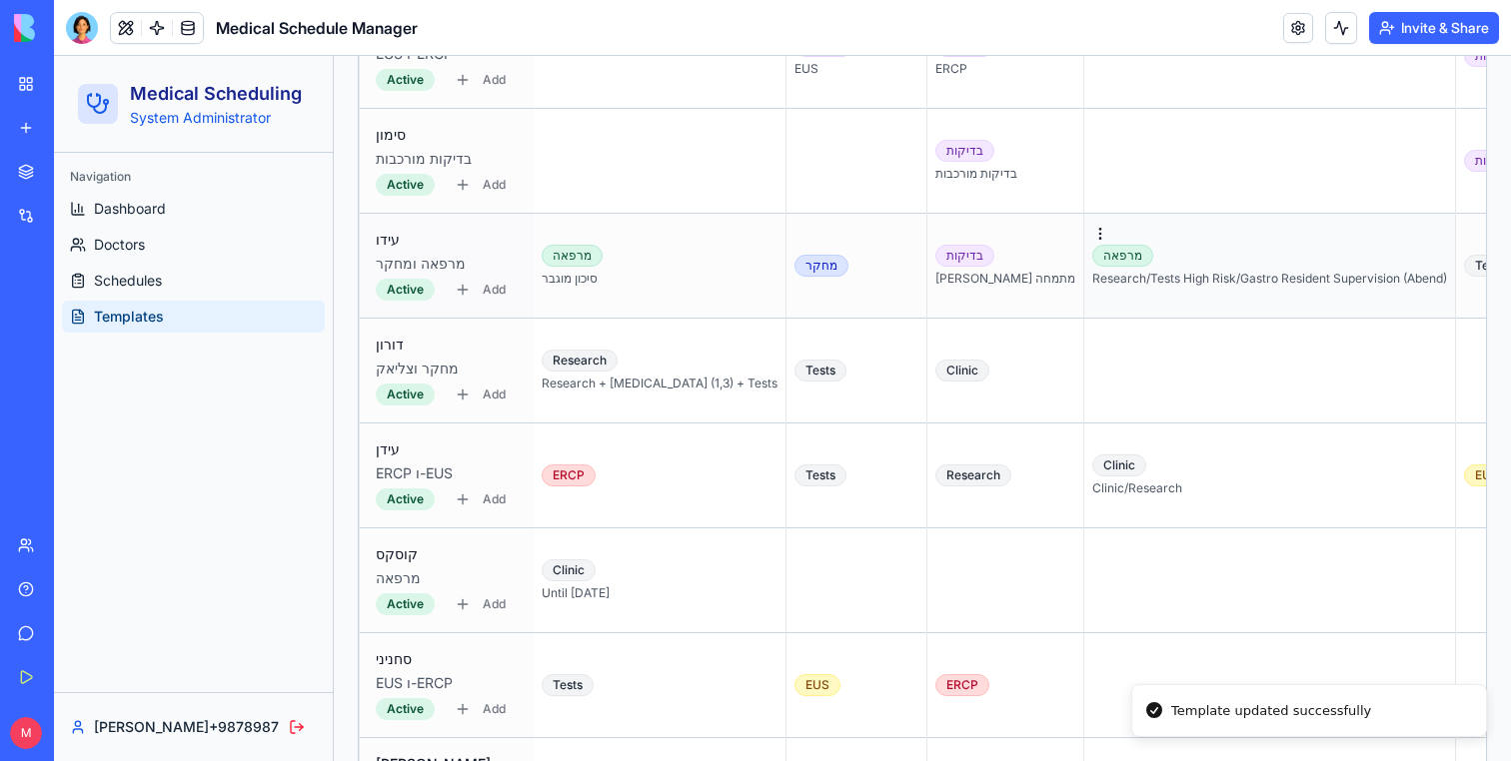
click at [1084, 300] on td "מרפאה Research/Tests High Risk/Gastro Resident Supervision (Abend)" at bounding box center [1270, 266] width 372 height 105
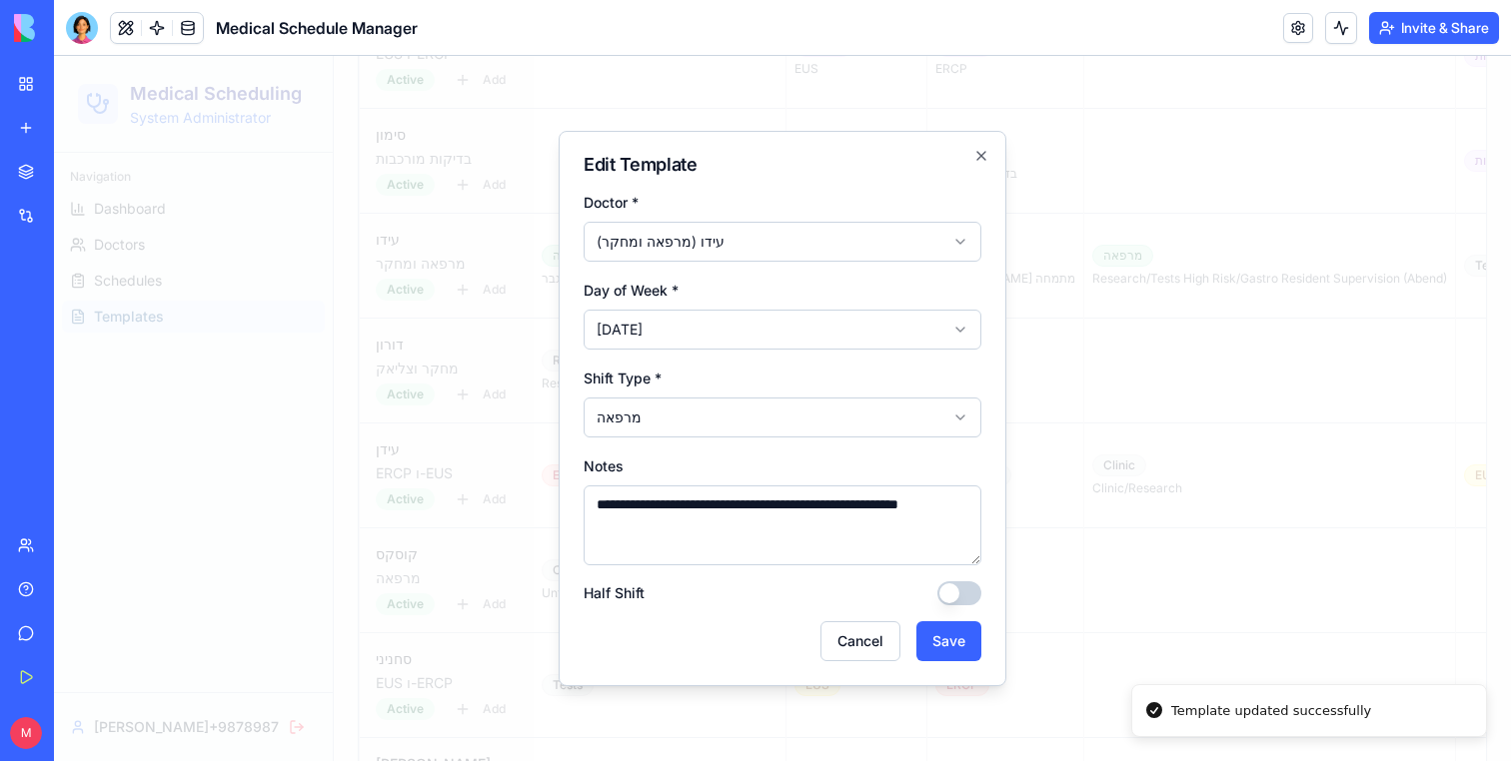
click at [789, 522] on textarea "**********" at bounding box center [782, 526] width 398 height 80
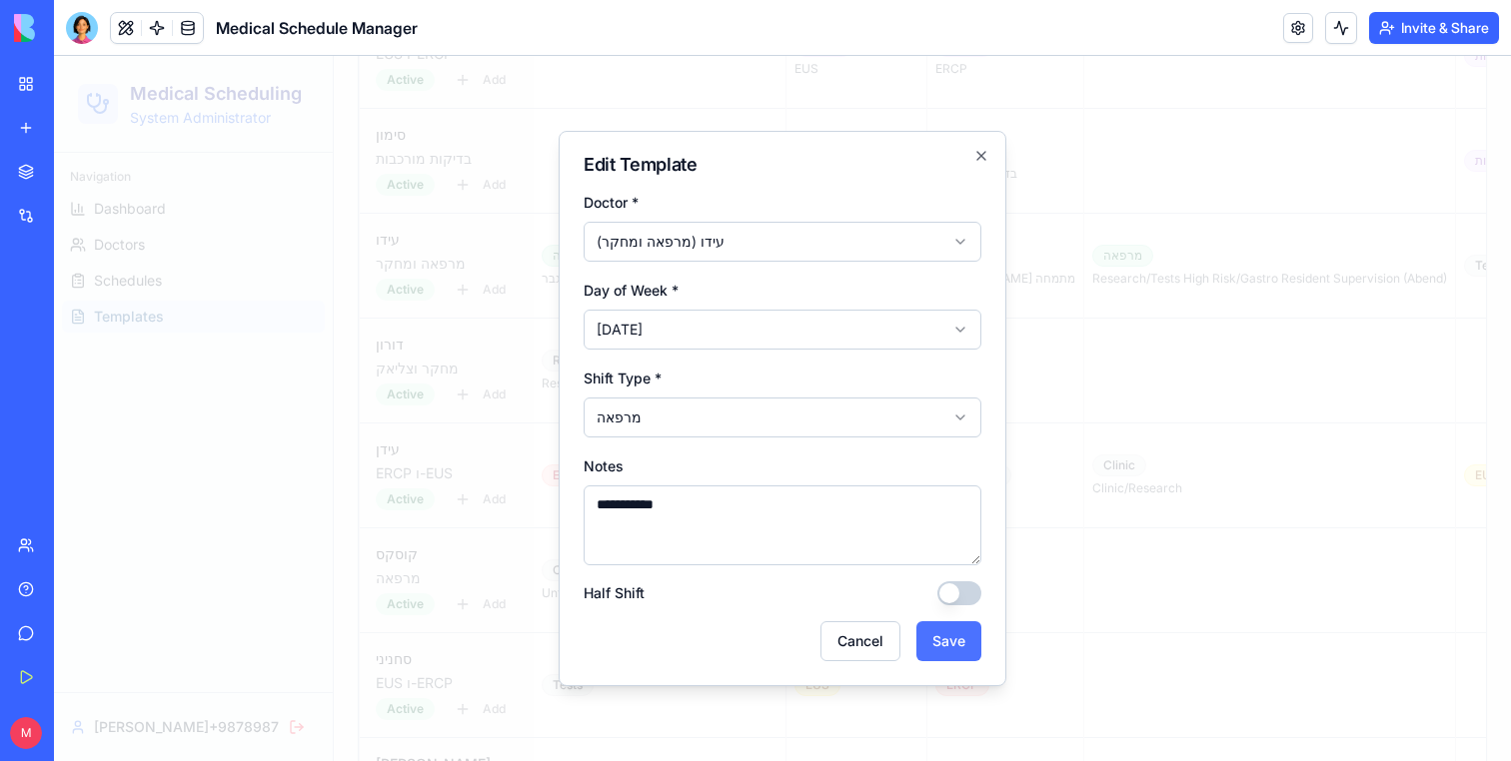
type textarea "**********"
click at [953, 652] on button "Save" at bounding box center [948, 641] width 65 height 40
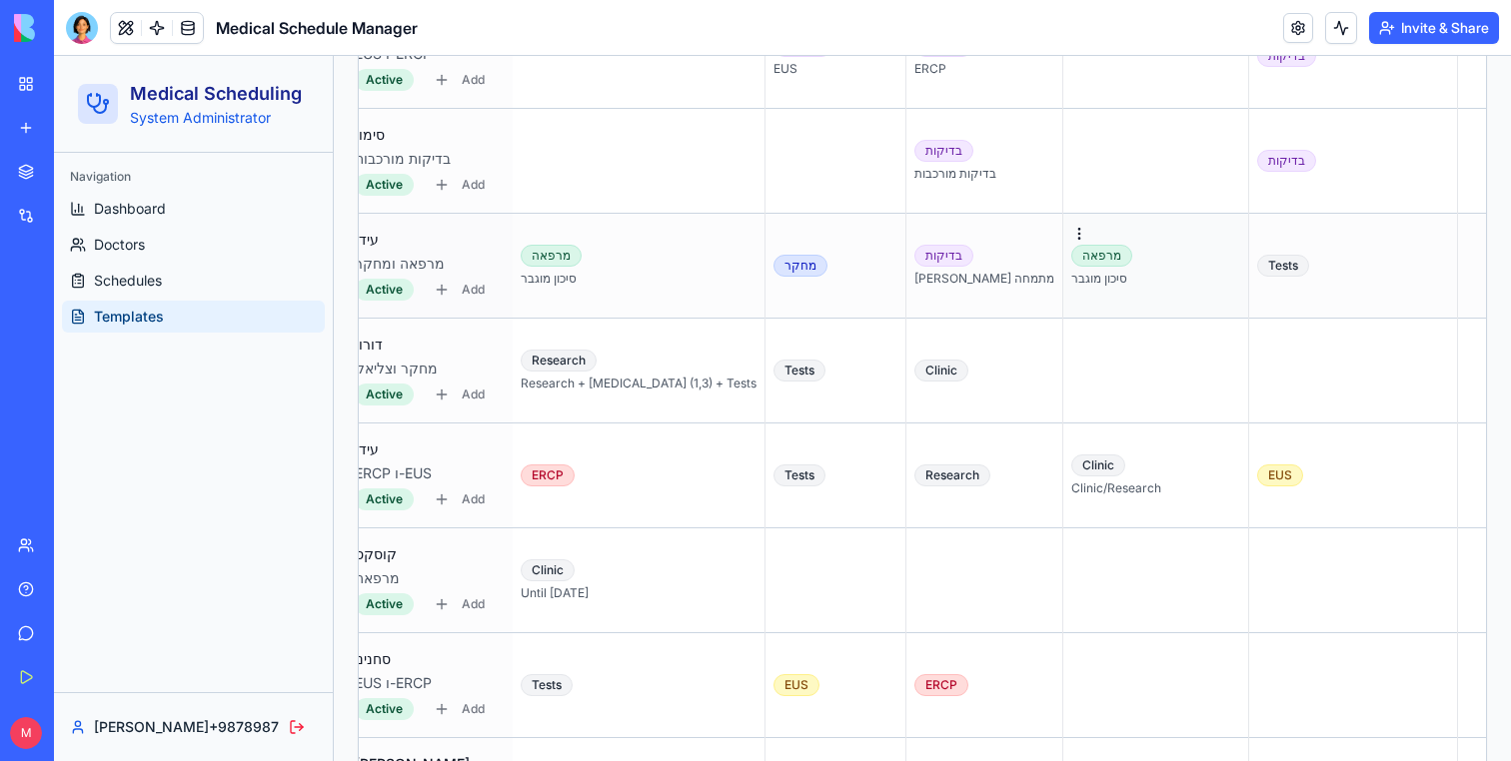
scroll to position [0, 31]
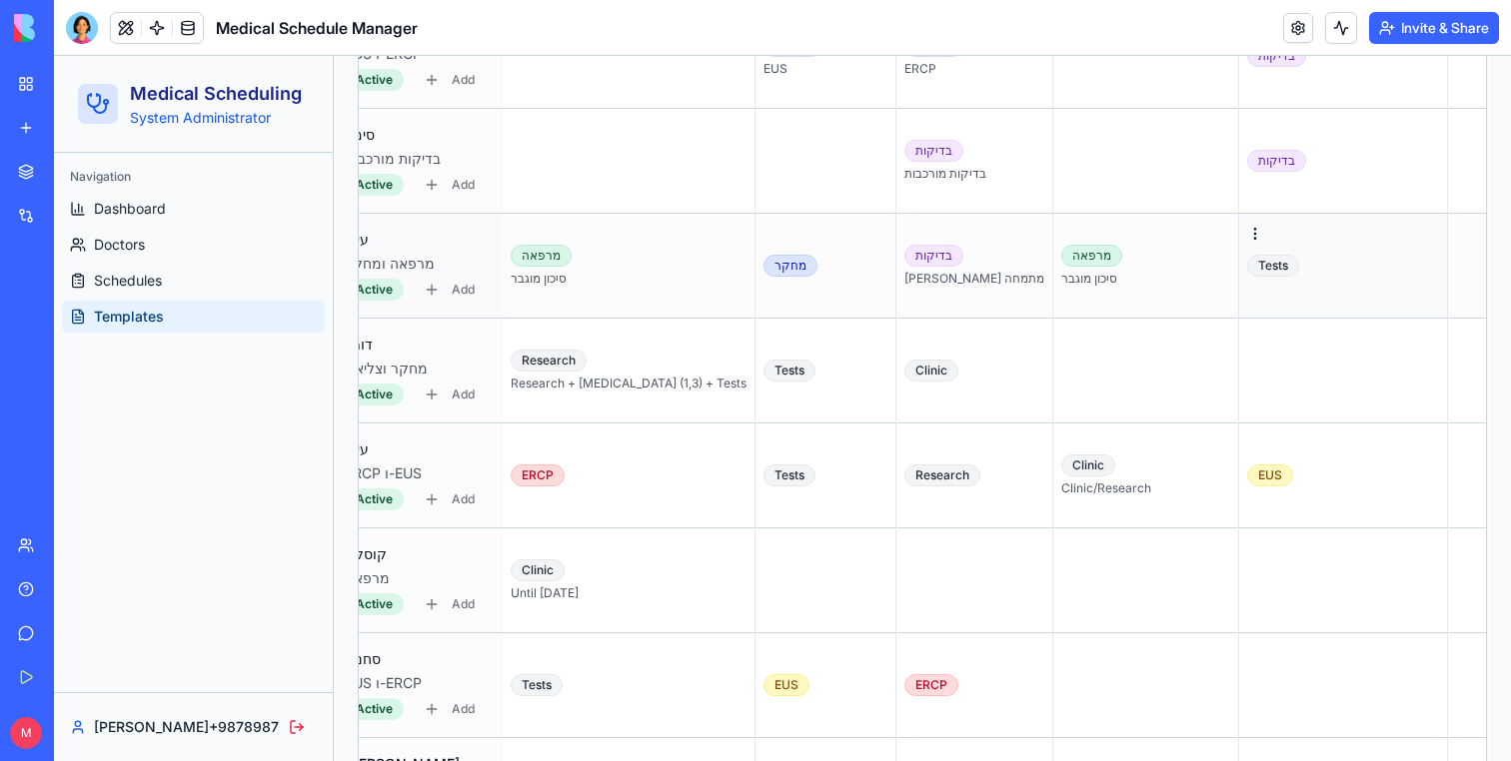
click at [1247, 277] on div "Tests" at bounding box center [1343, 266] width 192 height 22
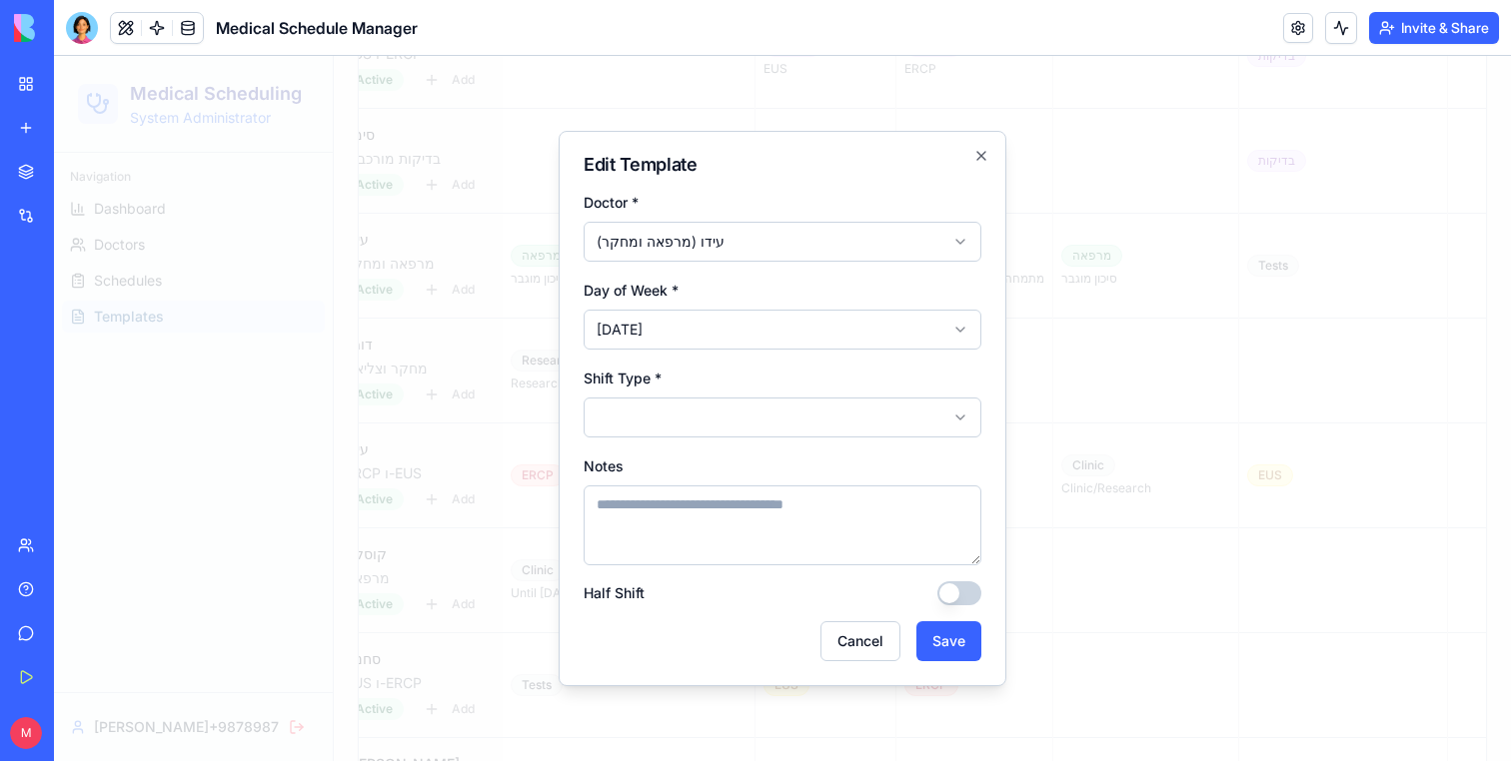
click at [733, 419] on body "Medical Scheduling System Administrator Navigation Dashboard Doctors Schedules …" at bounding box center [782, 606] width 1457 height 4194
click at [946, 642] on button "Save" at bounding box center [948, 641] width 65 height 40
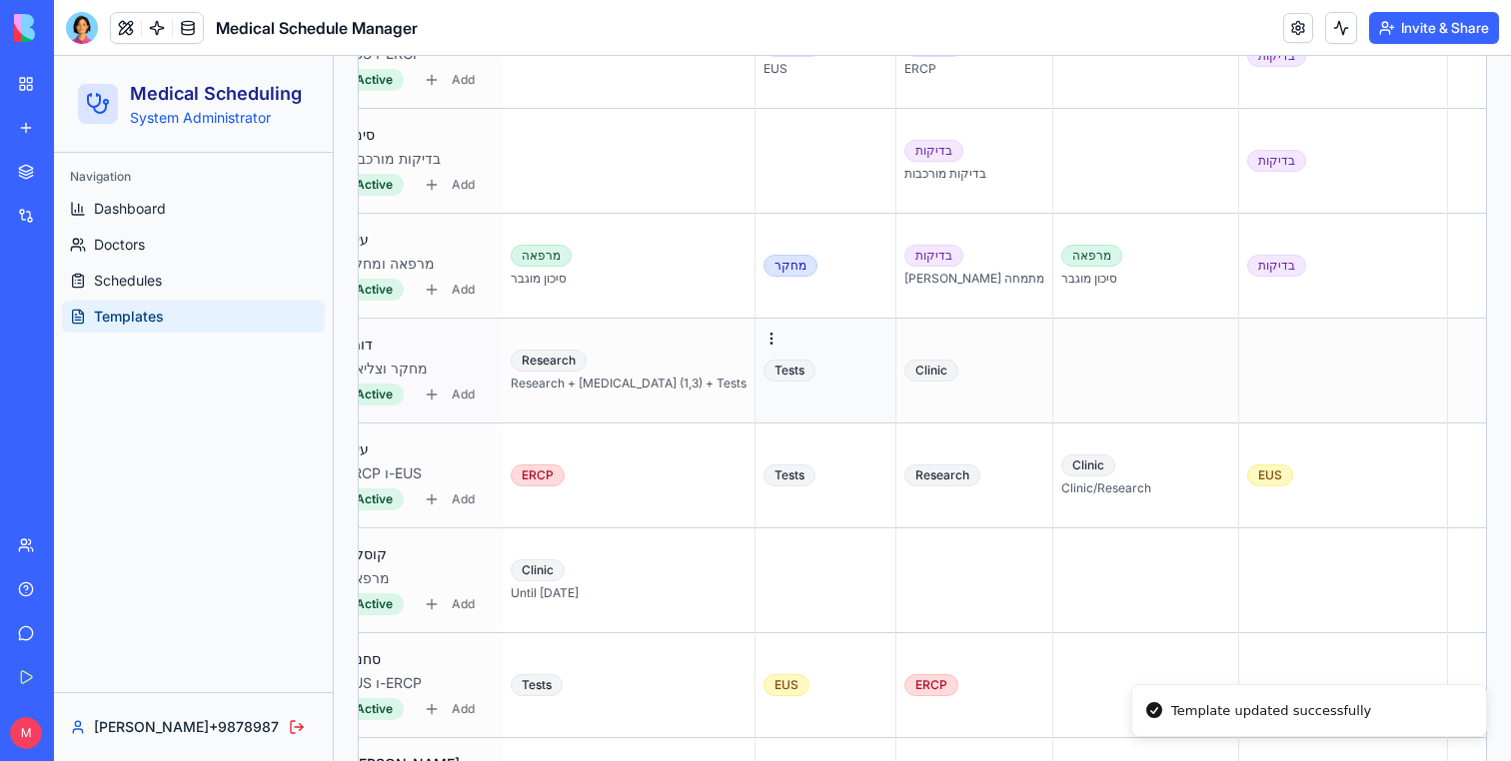
scroll to position [0, 30]
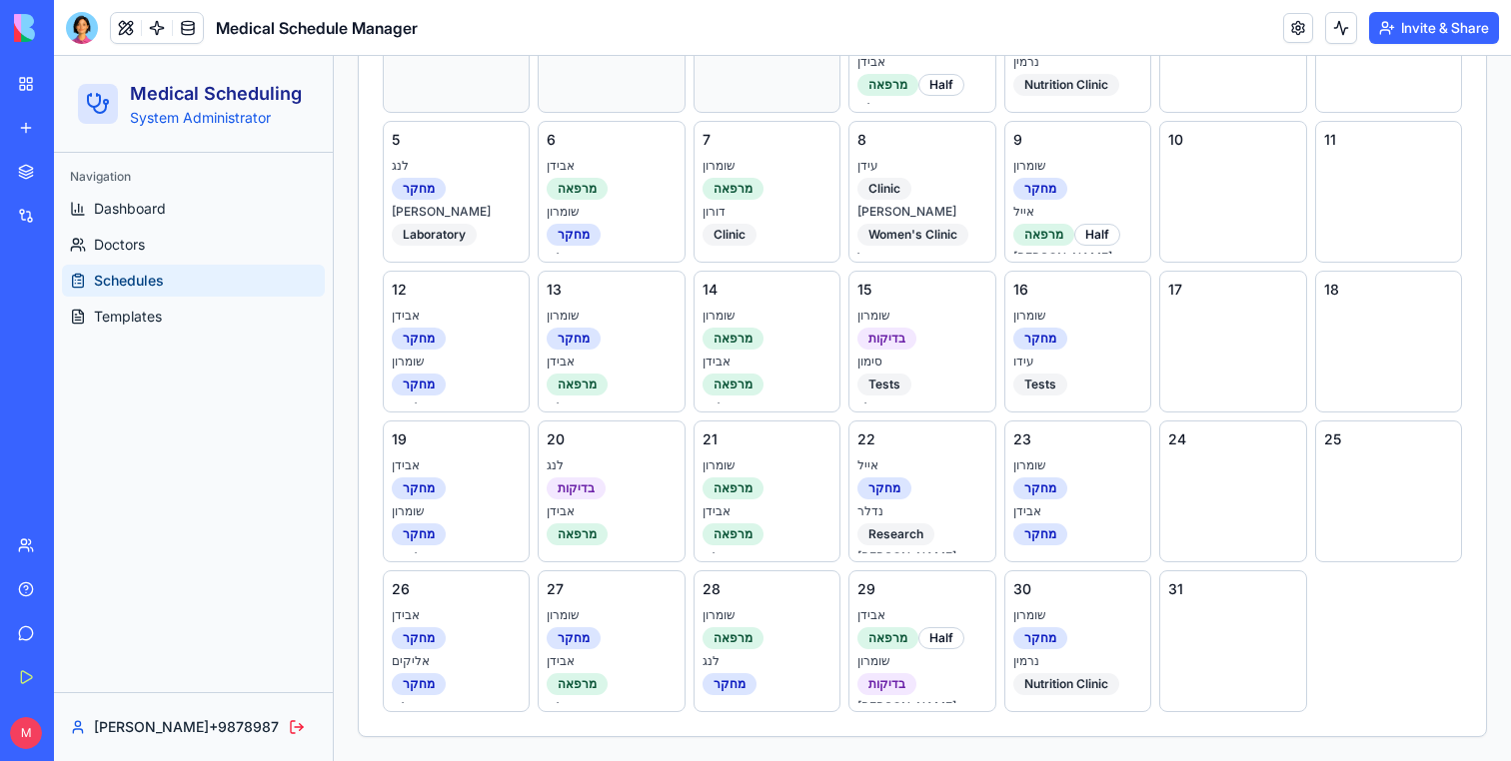
scroll to position [742, 0]
click at [134, 312] on span "Templates" at bounding box center [128, 317] width 68 height 20
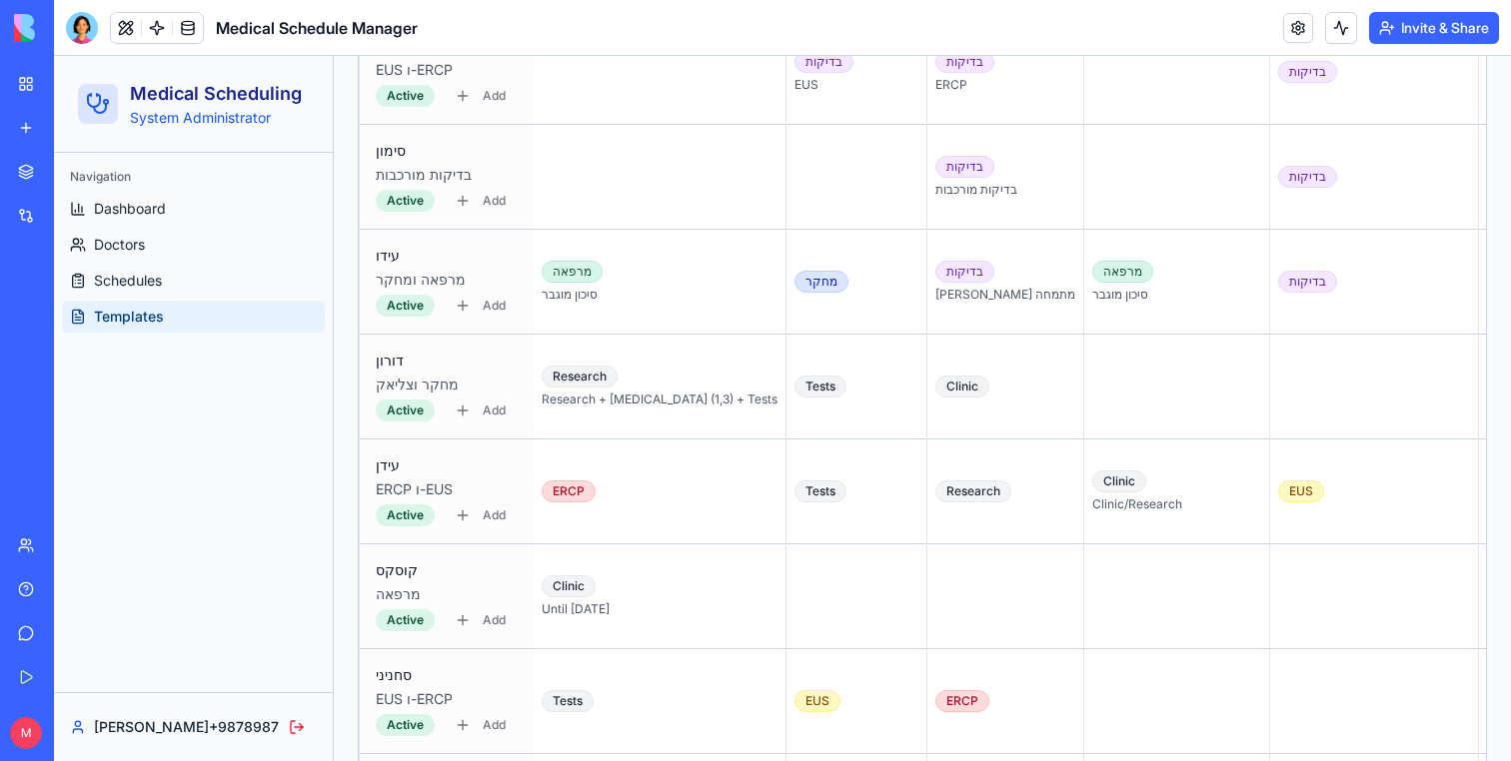
scroll to position [1557, 0]
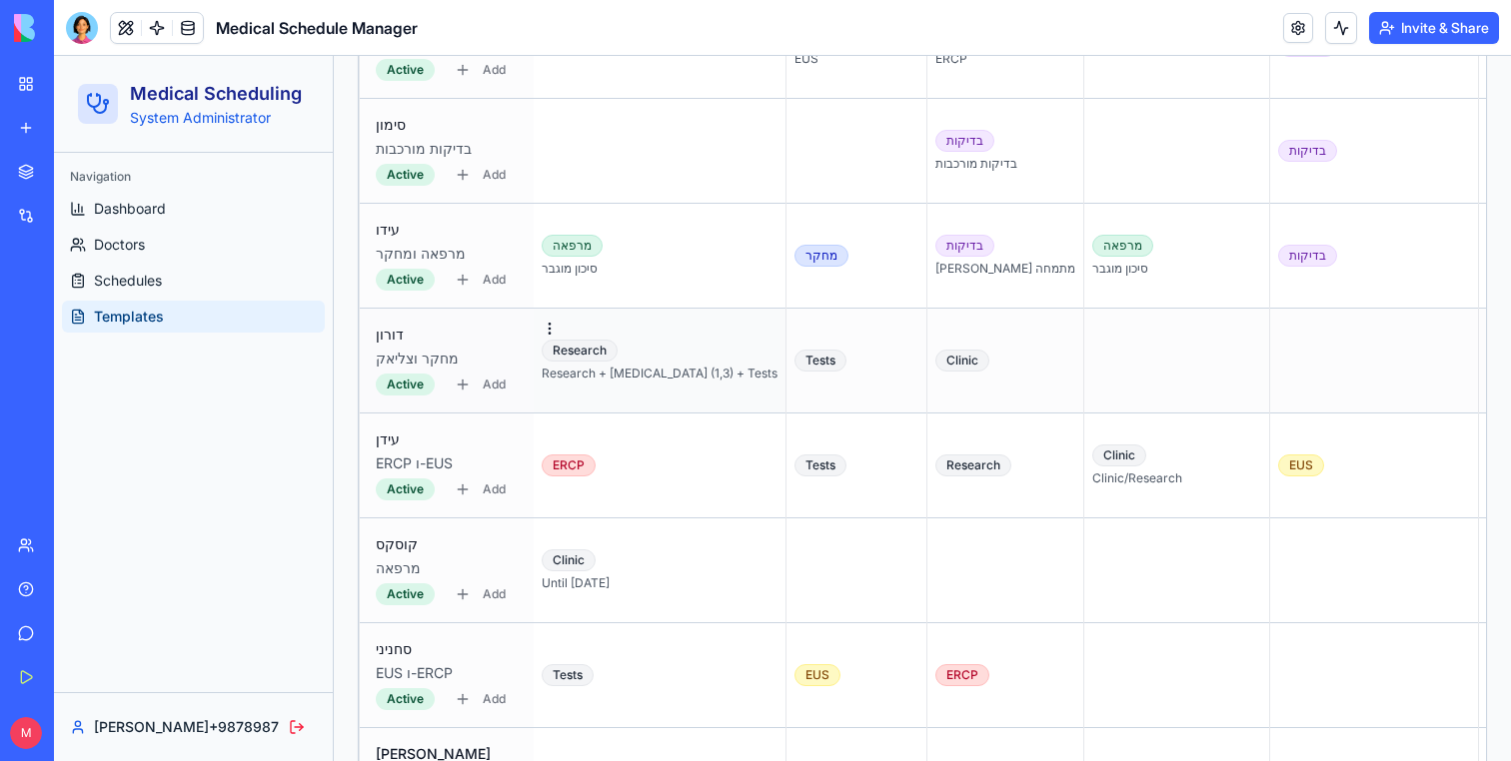
click at [681, 338] on td "Research Research + [MEDICAL_DATA] (1,3) + Tests" at bounding box center [660, 361] width 253 height 105
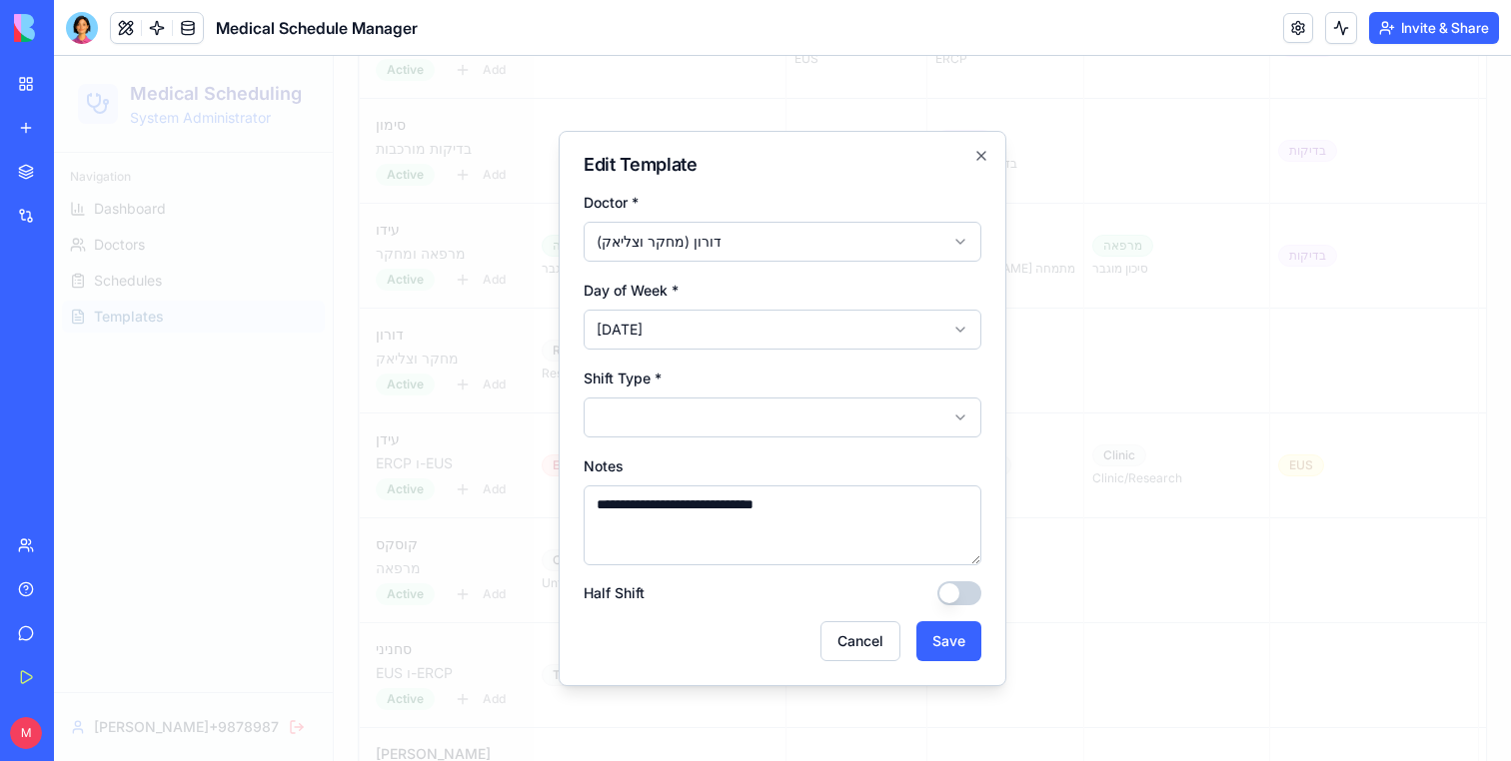
click at [679, 419] on body "Medical Scheduling System Administrator Navigation Dashboard Doctors Schedules …" at bounding box center [782, 596] width 1457 height 4194
click at [950, 616] on form "**********" at bounding box center [782, 426] width 398 height 472
click at [950, 623] on button "Save" at bounding box center [948, 641] width 65 height 40
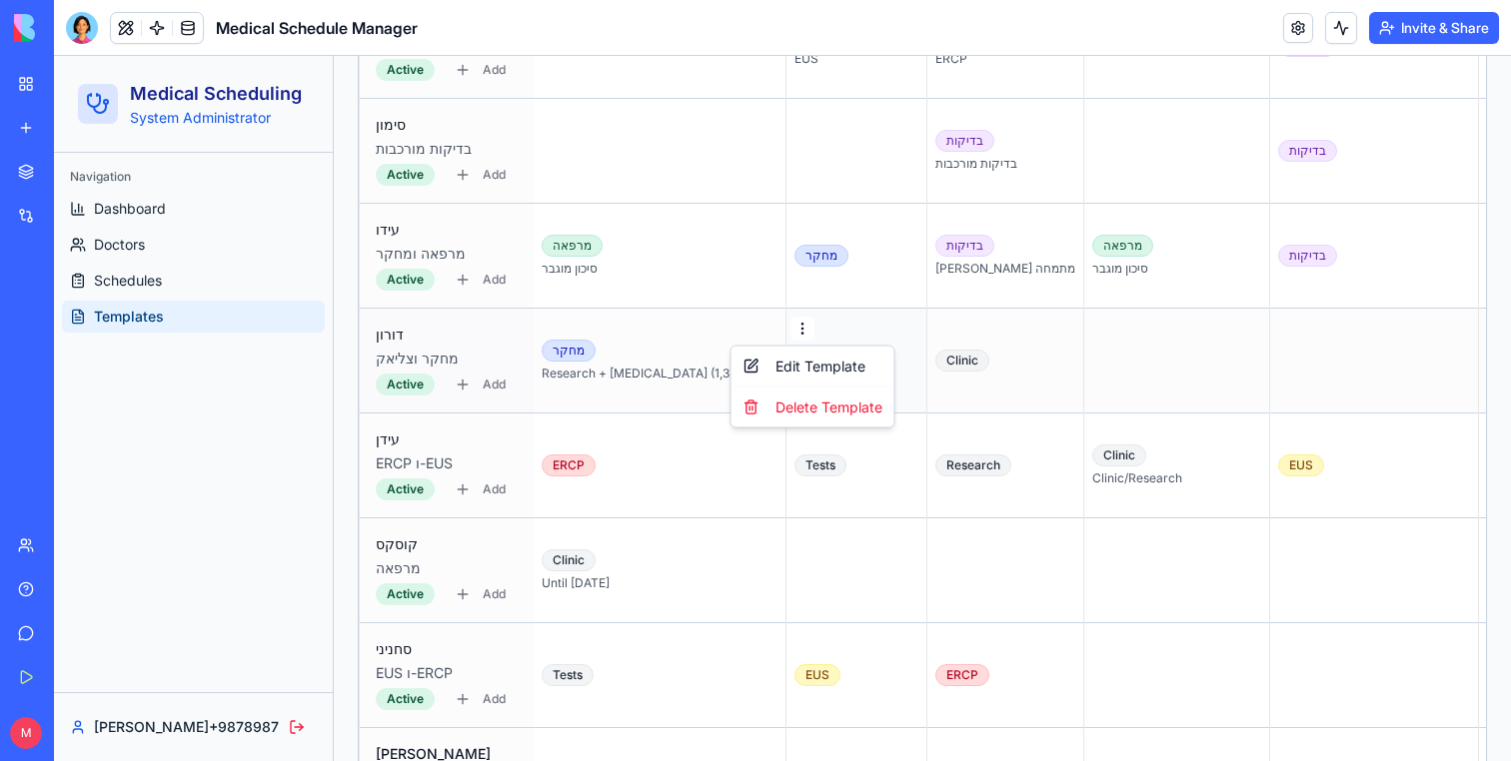
click at [737, 328] on html "Medical Scheduling System Administrator Navigation Dashboard Doctors Schedules …" at bounding box center [782, 596] width 1457 height 4194
click at [778, 409] on div "Delete Template" at bounding box center [812, 408] width 155 height 32
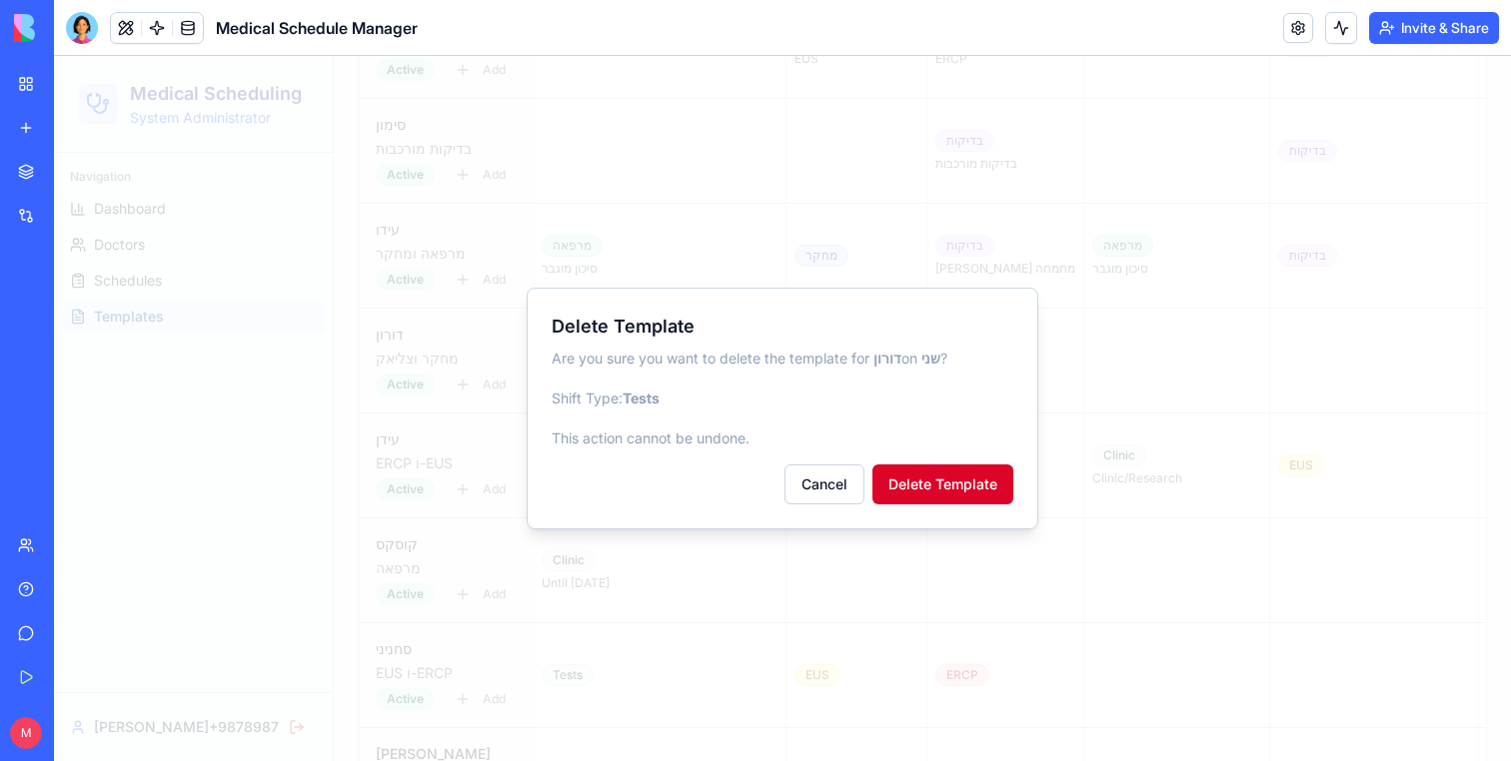
click at [924, 471] on button "Delete Template" at bounding box center [942, 485] width 141 height 40
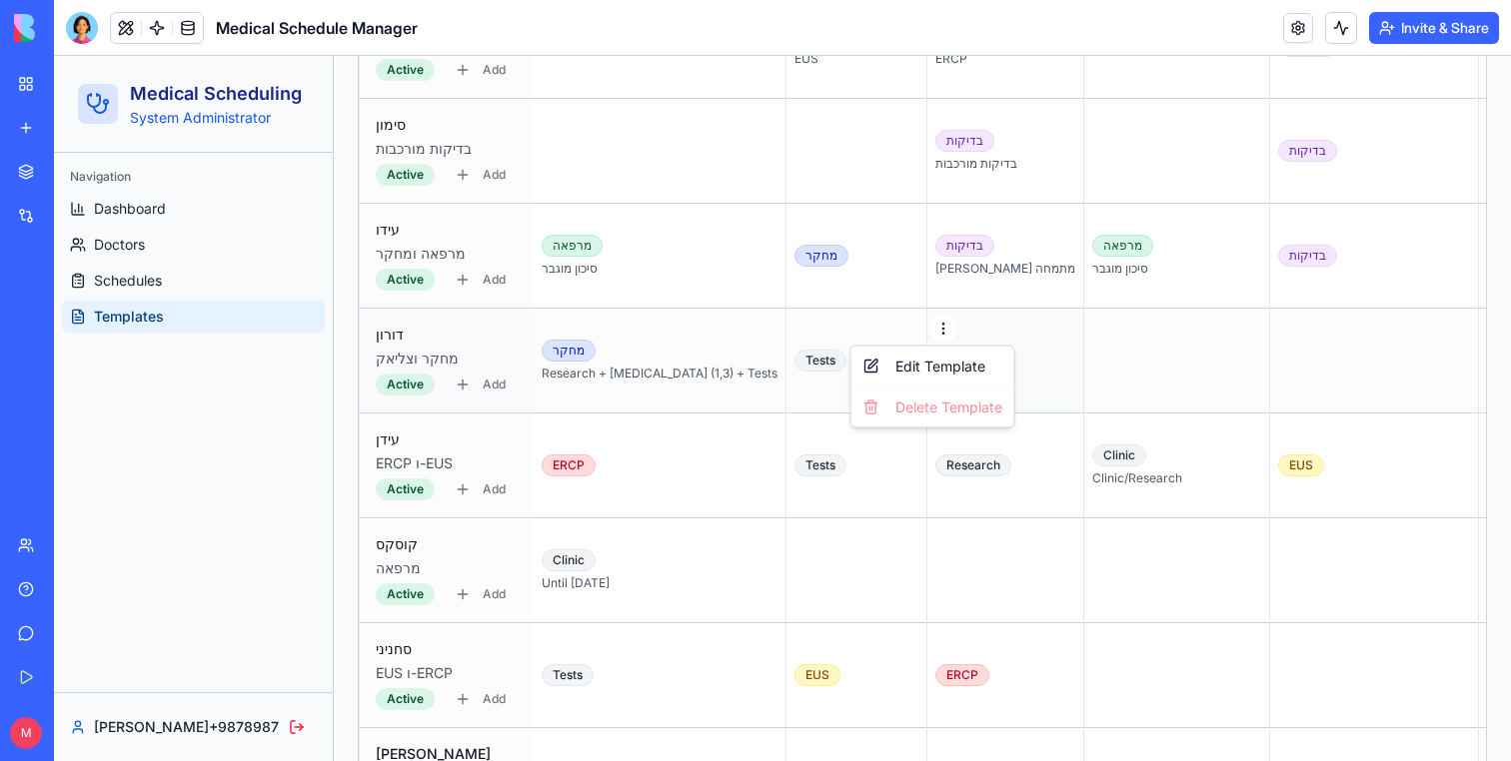
click at [863, 333] on html "Medical Scheduling System Administrator Navigation Dashboard Doctors Schedules …" at bounding box center [782, 596] width 1457 height 4194
click at [916, 411] on div "Delete Template" at bounding box center [932, 408] width 155 height 32
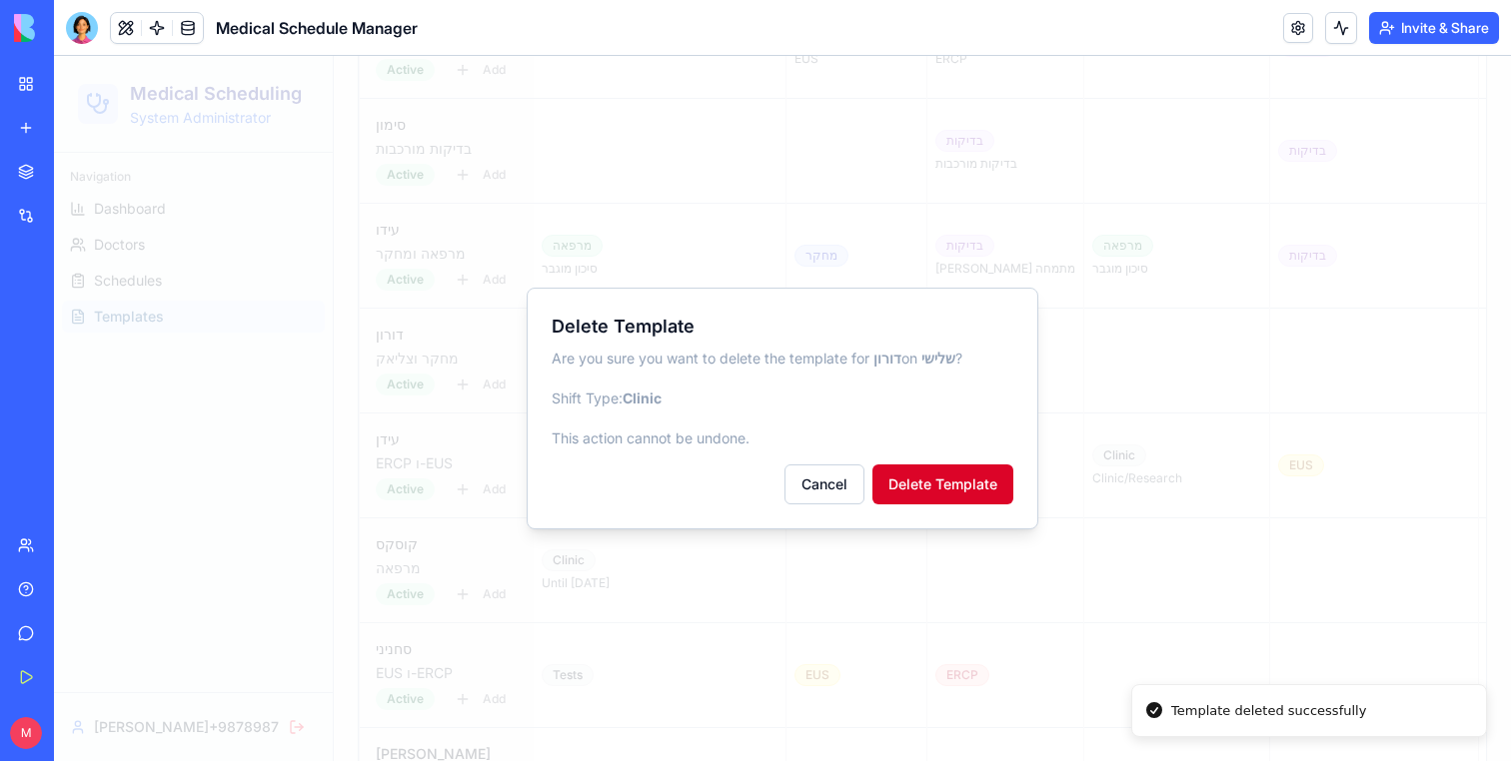
click at [939, 488] on button "Delete Template" at bounding box center [942, 485] width 141 height 40
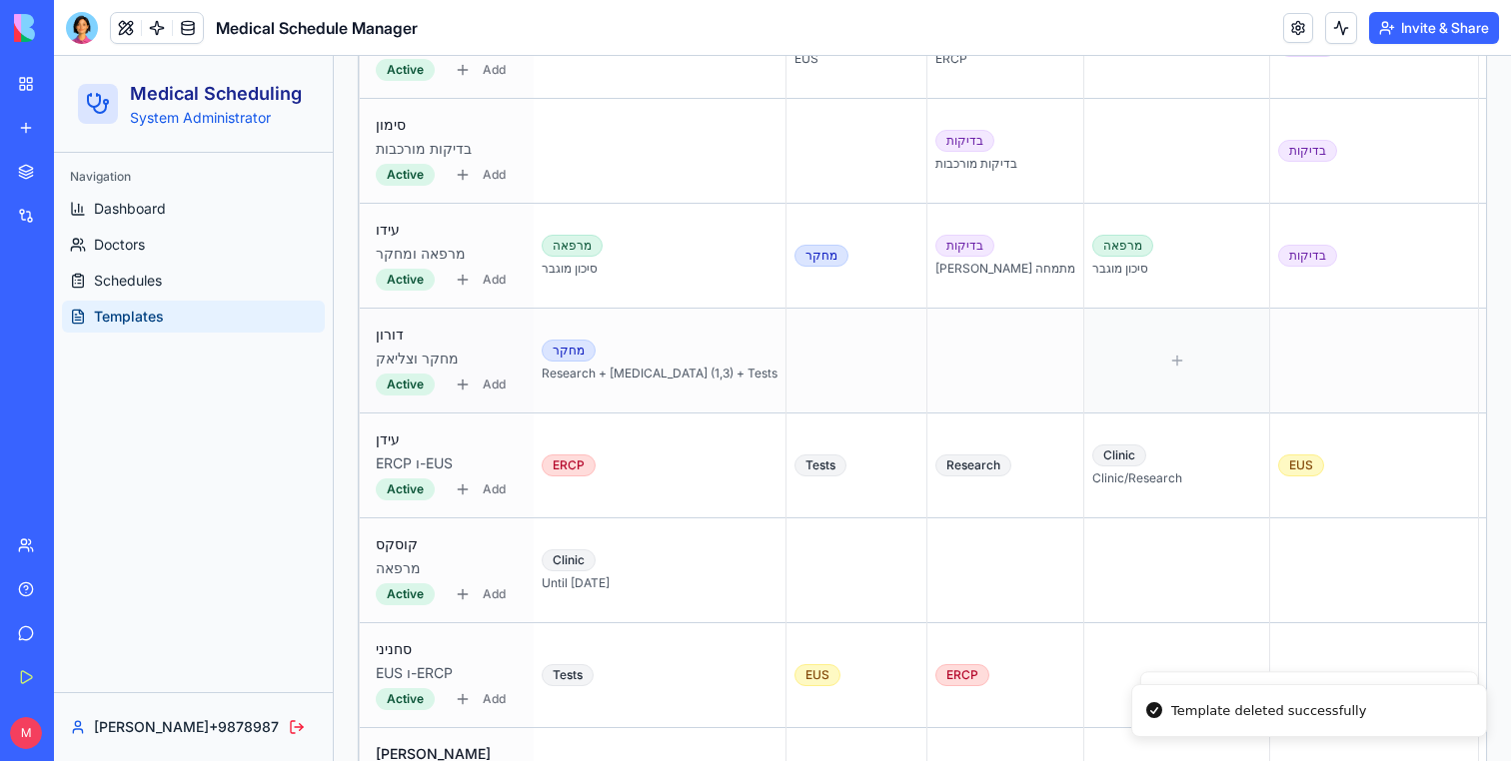
click at [1092, 381] on div at bounding box center [1176, 361] width 169 height 88
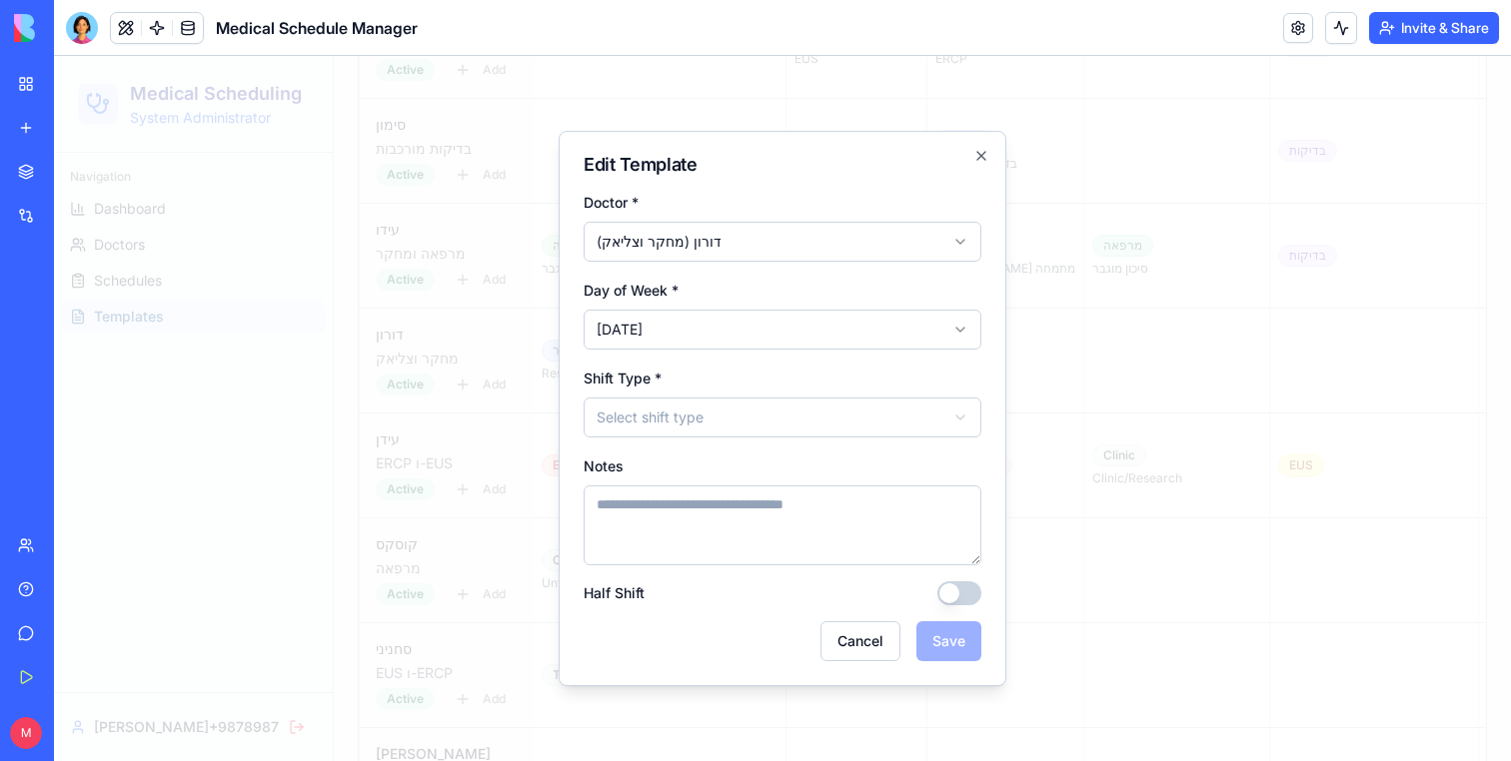
click at [794, 429] on body "Medical Scheduling System Administrator Navigation Dashboard Doctors Schedules …" at bounding box center [782, 596] width 1457 height 4194
click at [957, 641] on button "Save" at bounding box center [948, 641] width 65 height 40
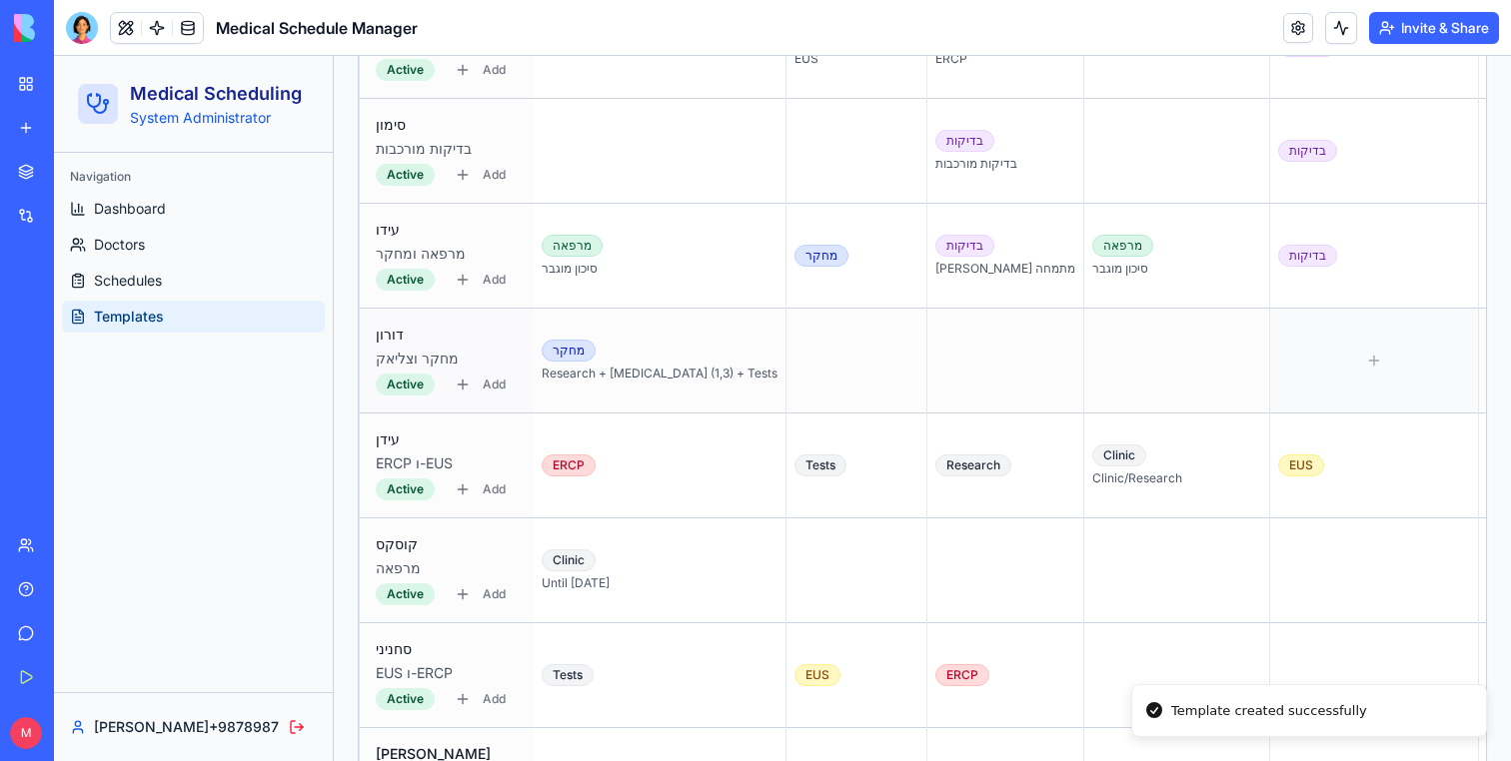
click at [1278, 372] on div at bounding box center [1374, 361] width 192 height 88
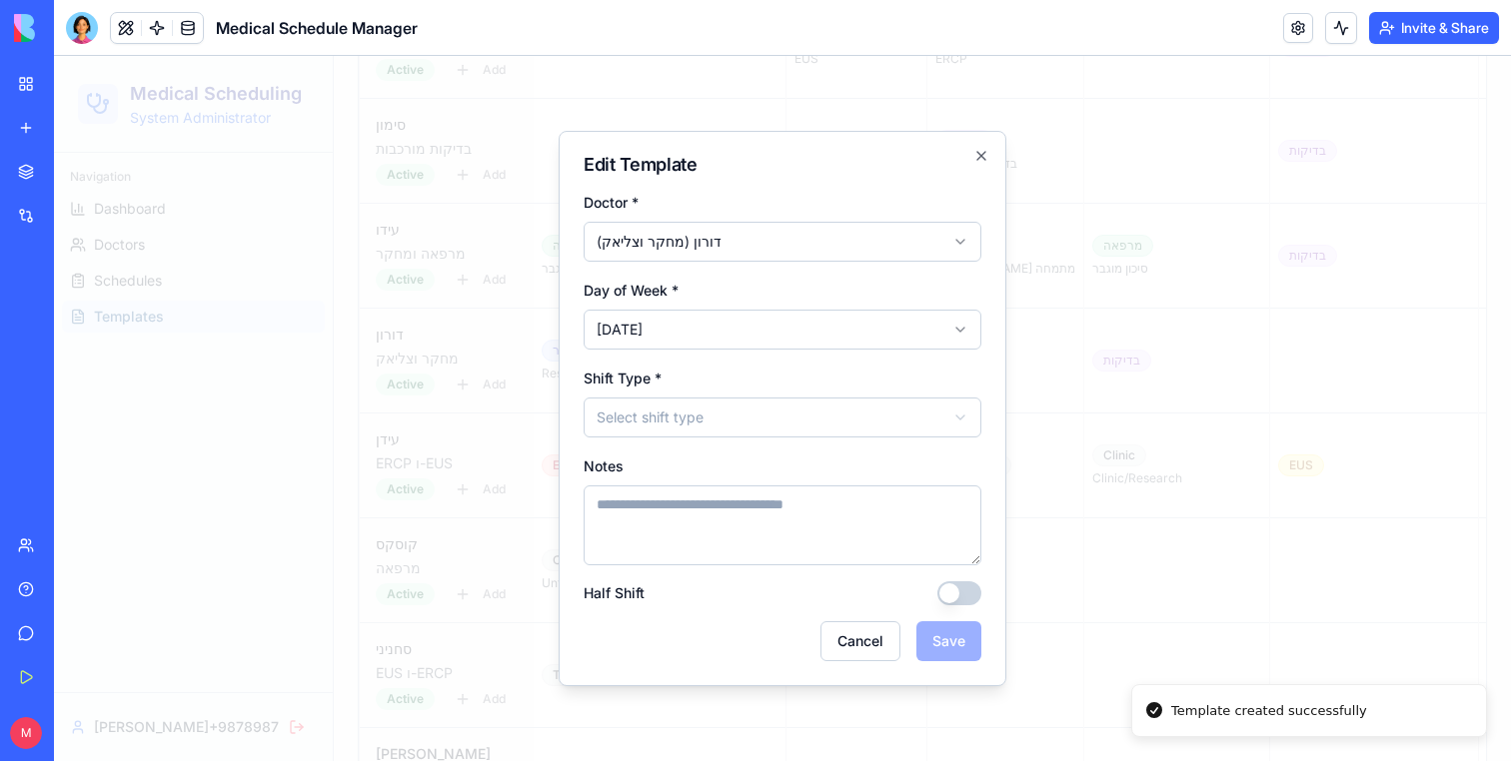
click at [689, 416] on body "Medical Scheduling System Administrator Navigation Dashboard Doctors Schedules …" at bounding box center [782, 596] width 1457 height 4194
click at [915, 632] on div "Cancel Save" at bounding box center [782, 641] width 398 height 40
click at [921, 634] on button "Save" at bounding box center [948, 641] width 65 height 40
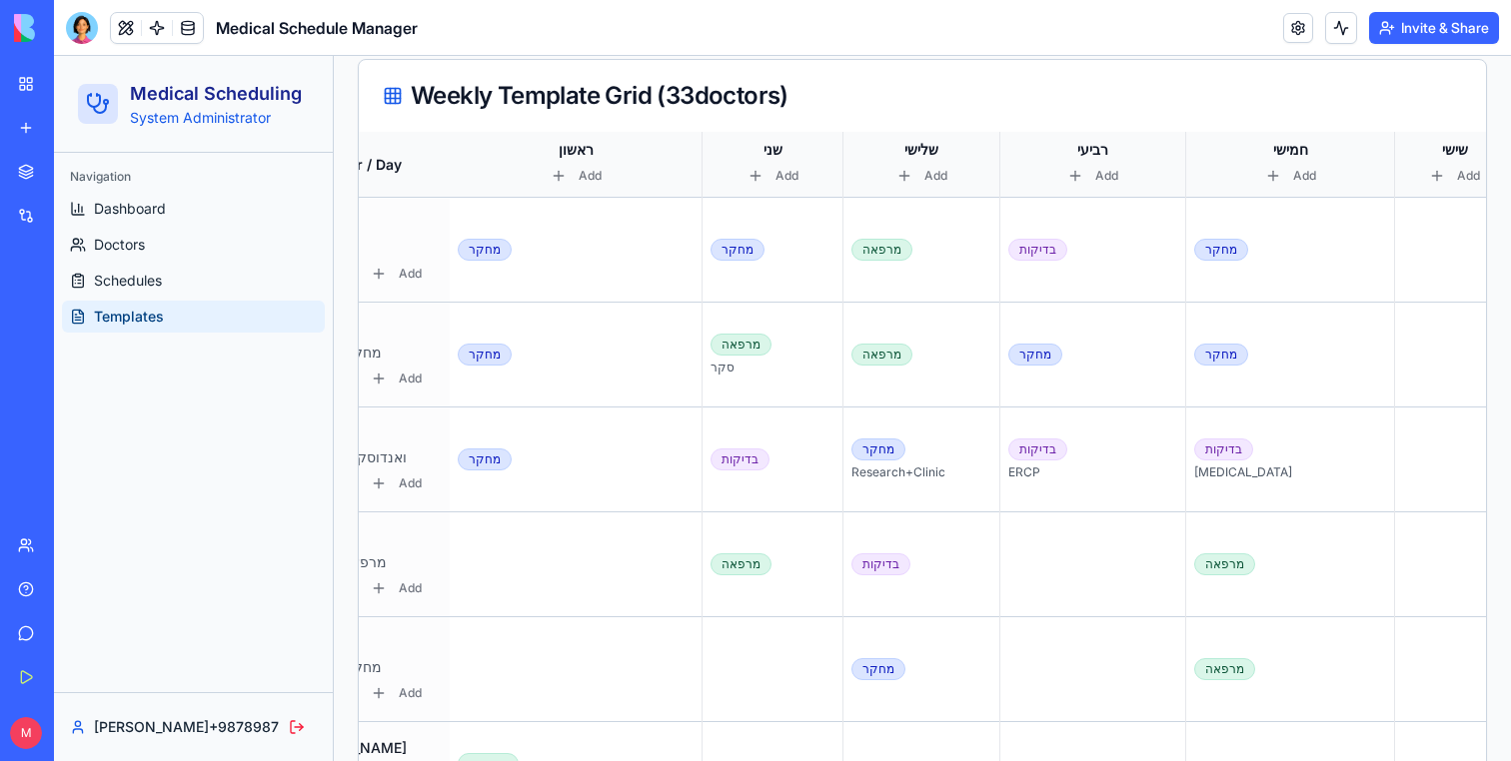
scroll to position [616, 0]
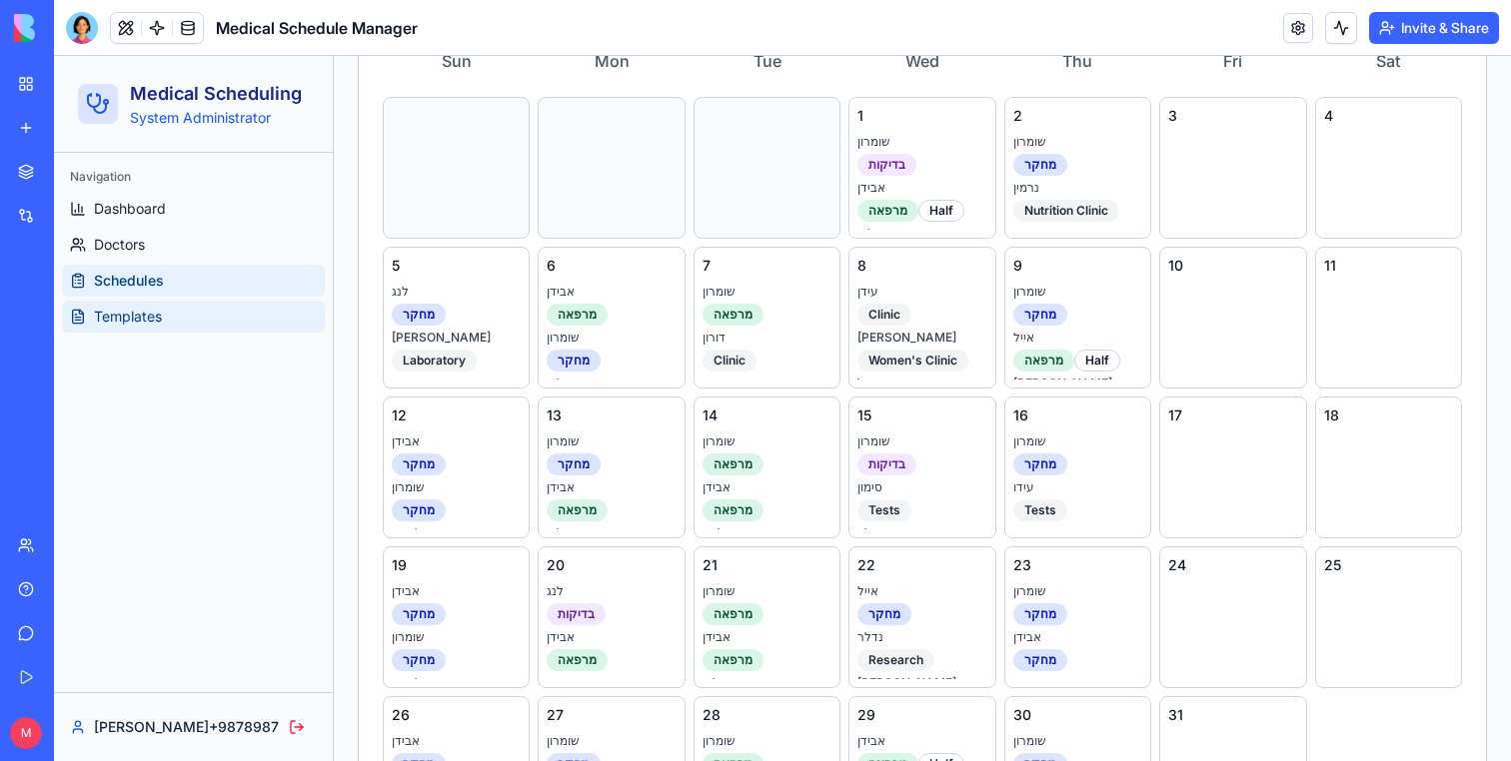
click at [123, 331] on link "Templates" at bounding box center [193, 317] width 263 height 32
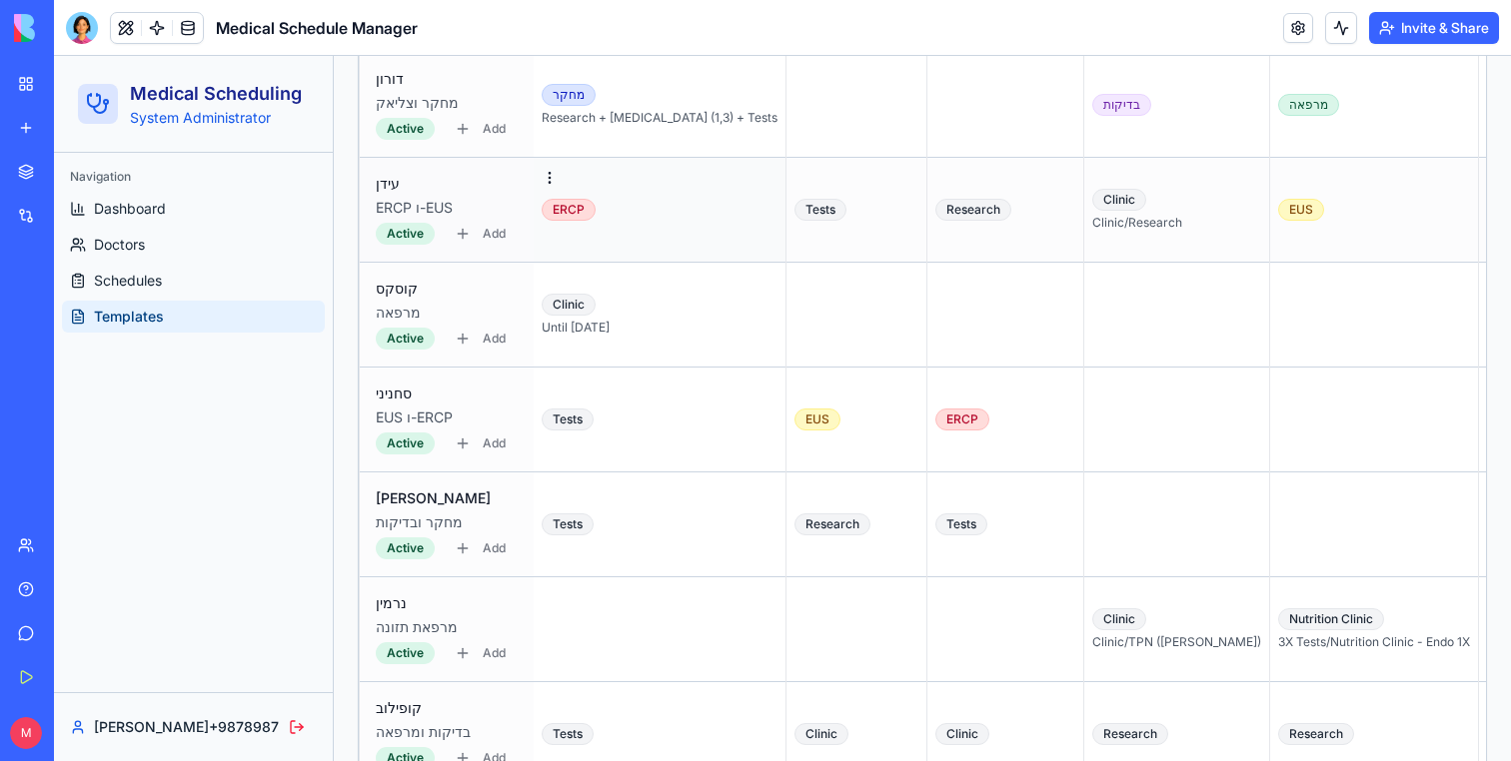
scroll to position [1799, 0]
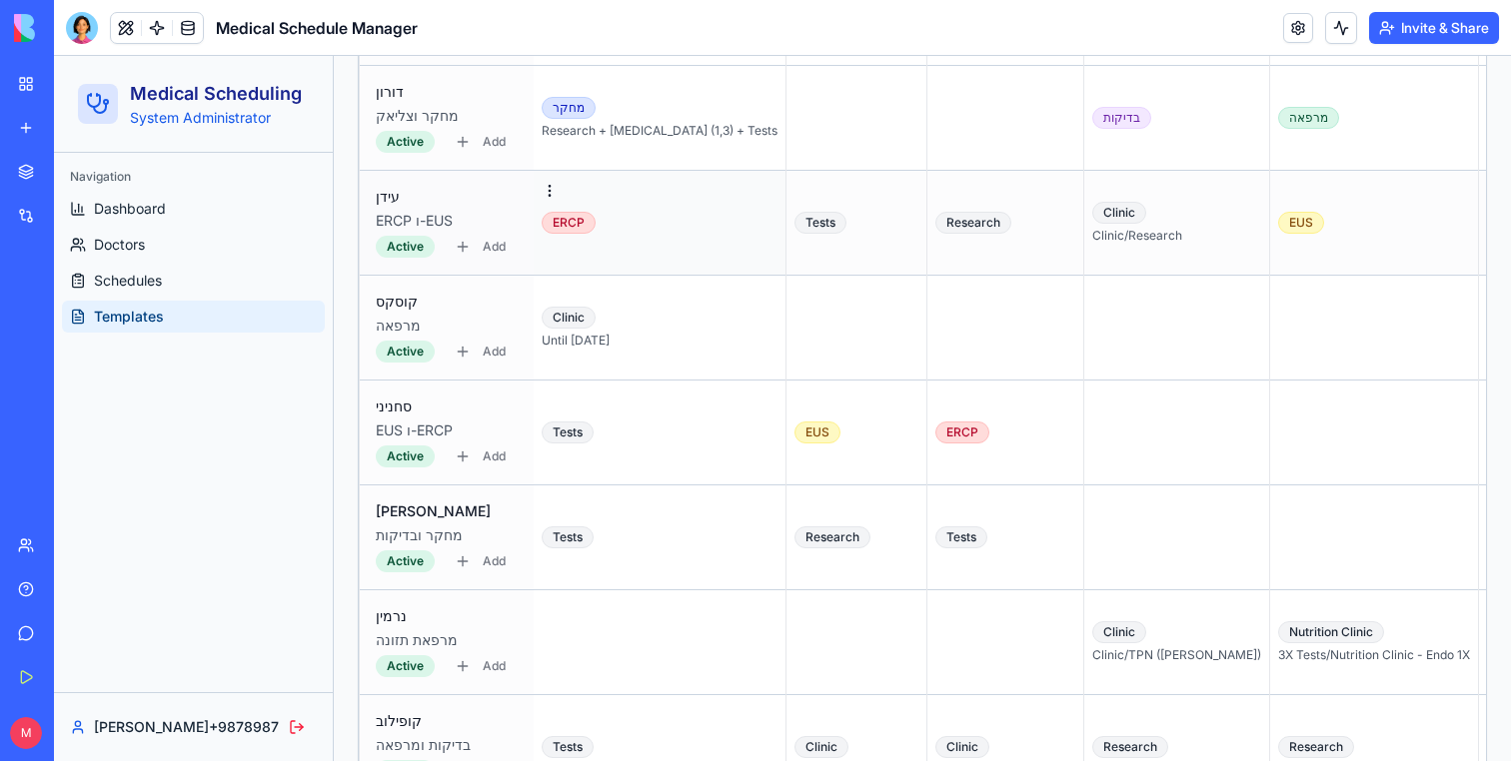
click at [655, 214] on div "ERCP" at bounding box center [660, 223] width 236 height 22
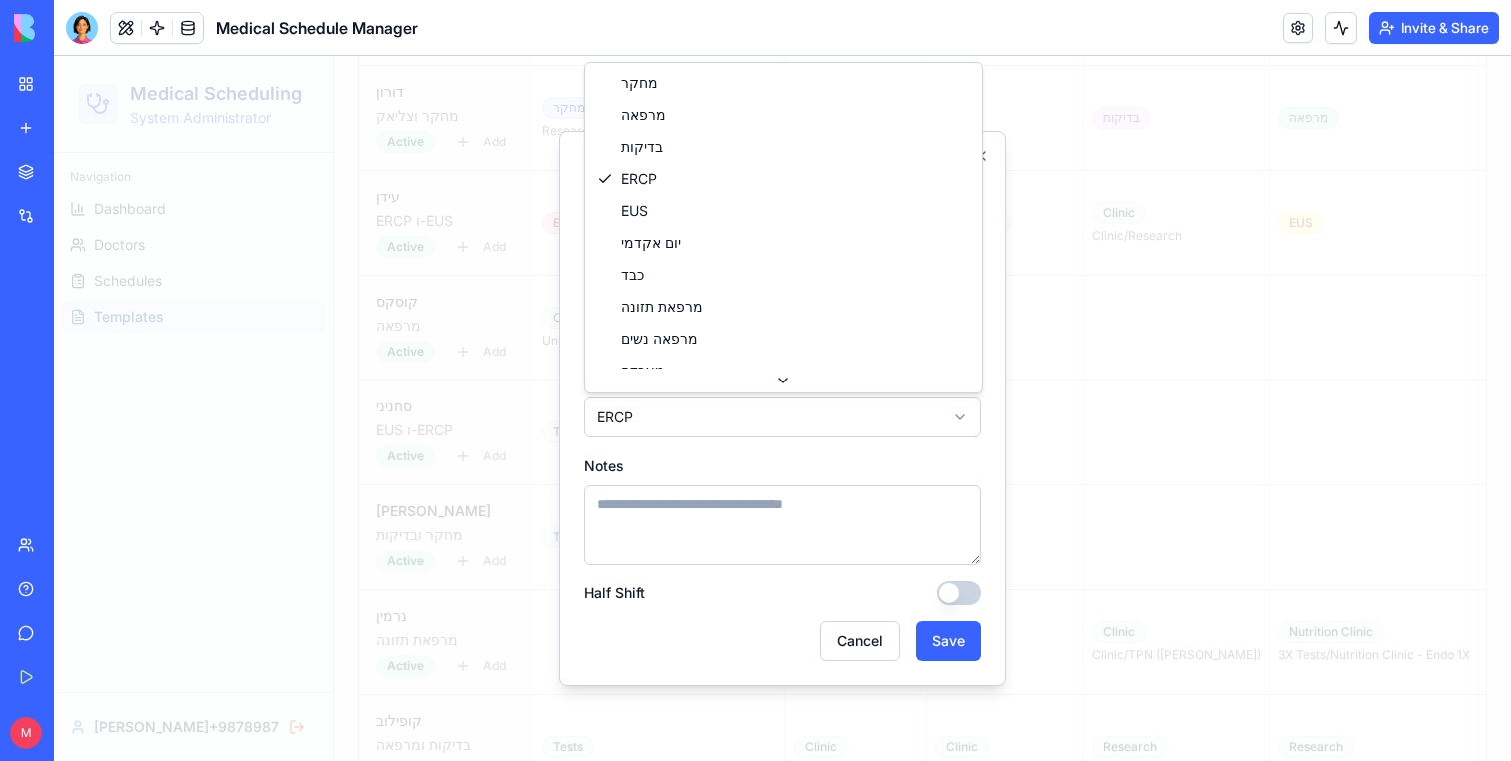
click at [674, 425] on body "Medical Scheduling System Administrator Navigation Dashboard Doctors Schedules …" at bounding box center [782, 354] width 1457 height 4194
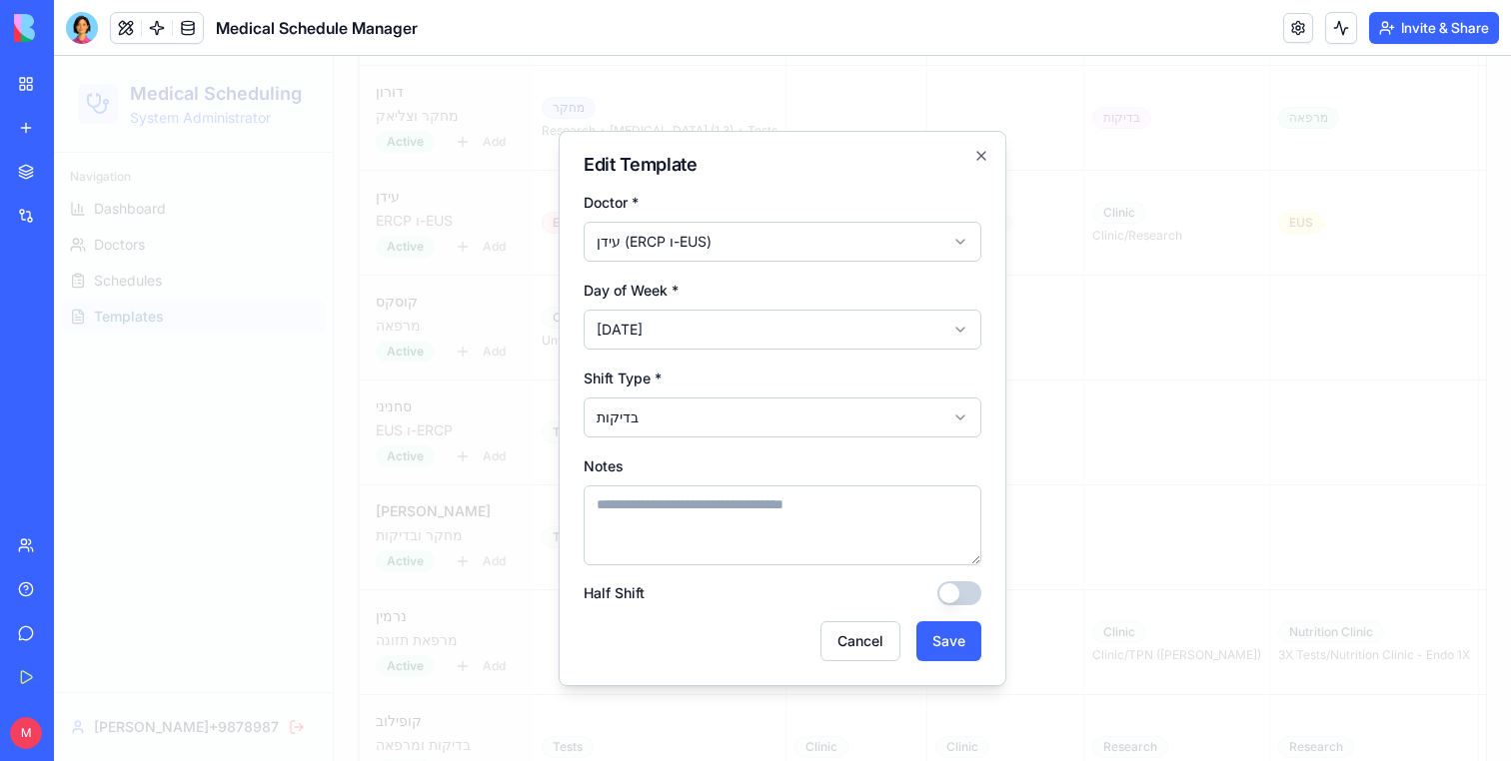
click at [717, 544] on textarea "Notes" at bounding box center [782, 526] width 398 height 80
type textarea "*"
type textarea "****"
click at [973, 641] on button "Save" at bounding box center [948, 641] width 65 height 40
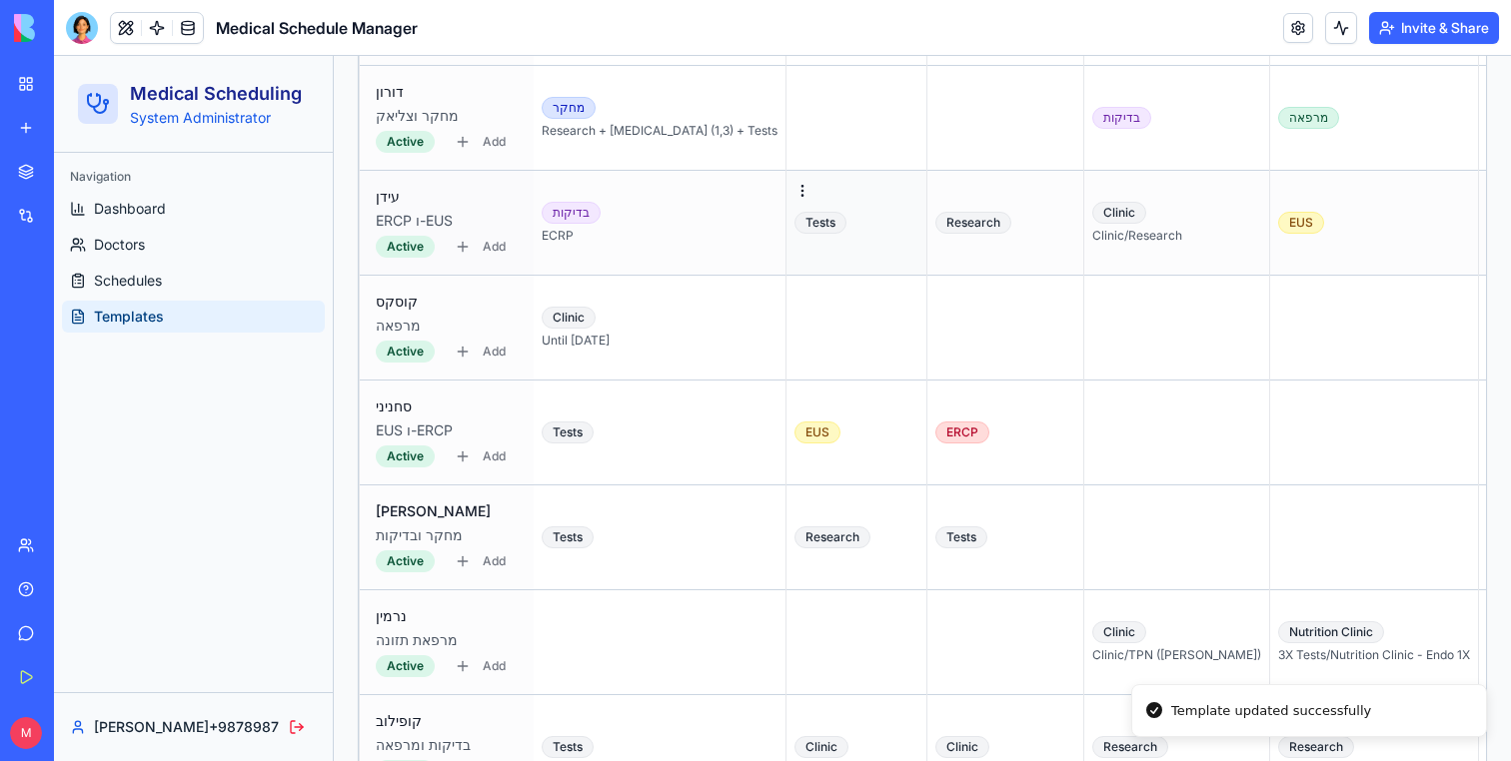
click at [794, 226] on div "Tests" at bounding box center [856, 223] width 124 height 22
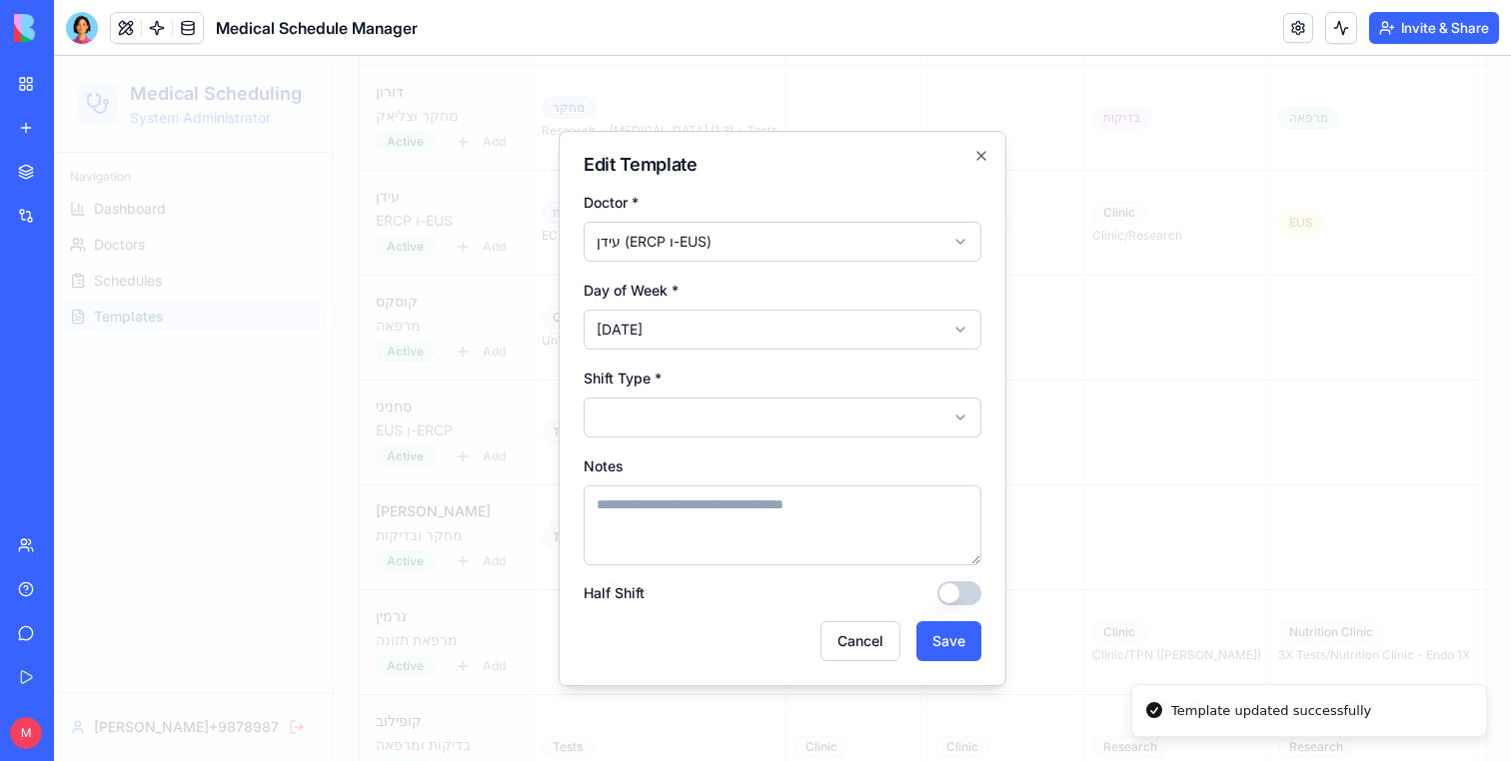
click at [725, 425] on body "Medical Scheduling System Administrator Navigation Dashboard Doctors Schedules …" at bounding box center [782, 354] width 1457 height 4194
click at [941, 639] on button "Save" at bounding box center [948, 641] width 65 height 40
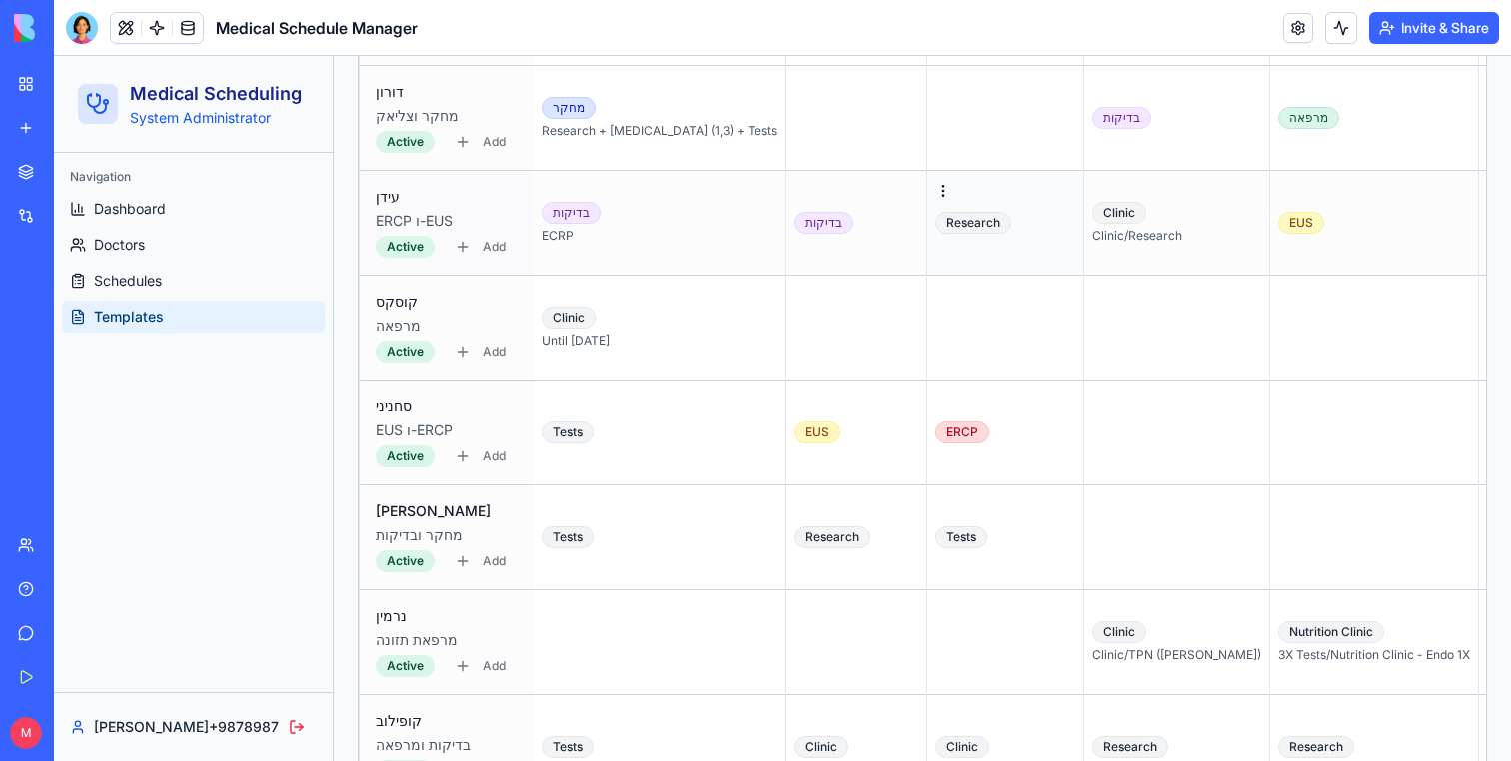
click at [927, 245] on td "Research" at bounding box center [1005, 223] width 157 height 105
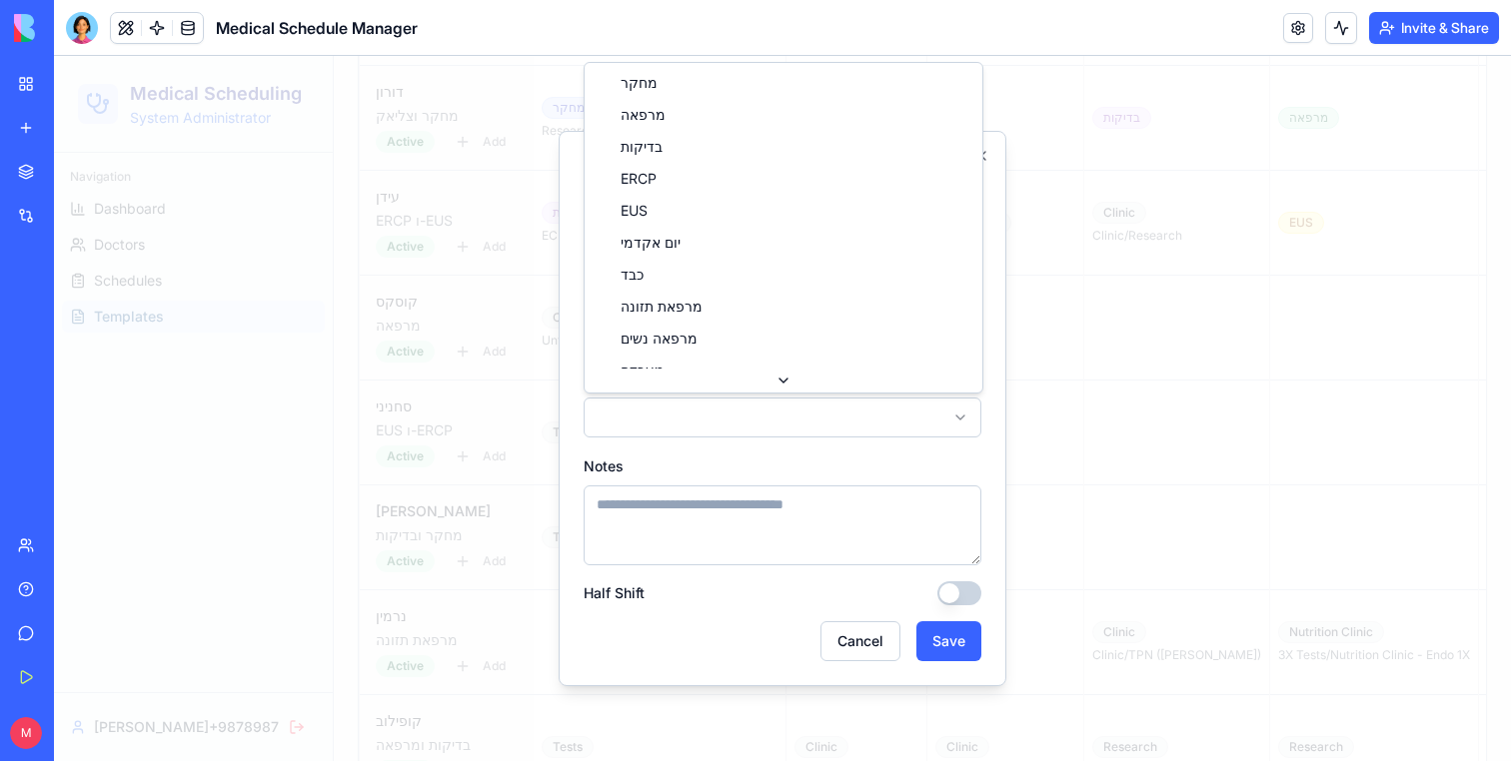
click at [765, 431] on body "Medical Scheduling System Administrator Navigation Dashboard Doctors Schedules …" at bounding box center [782, 354] width 1457 height 4194
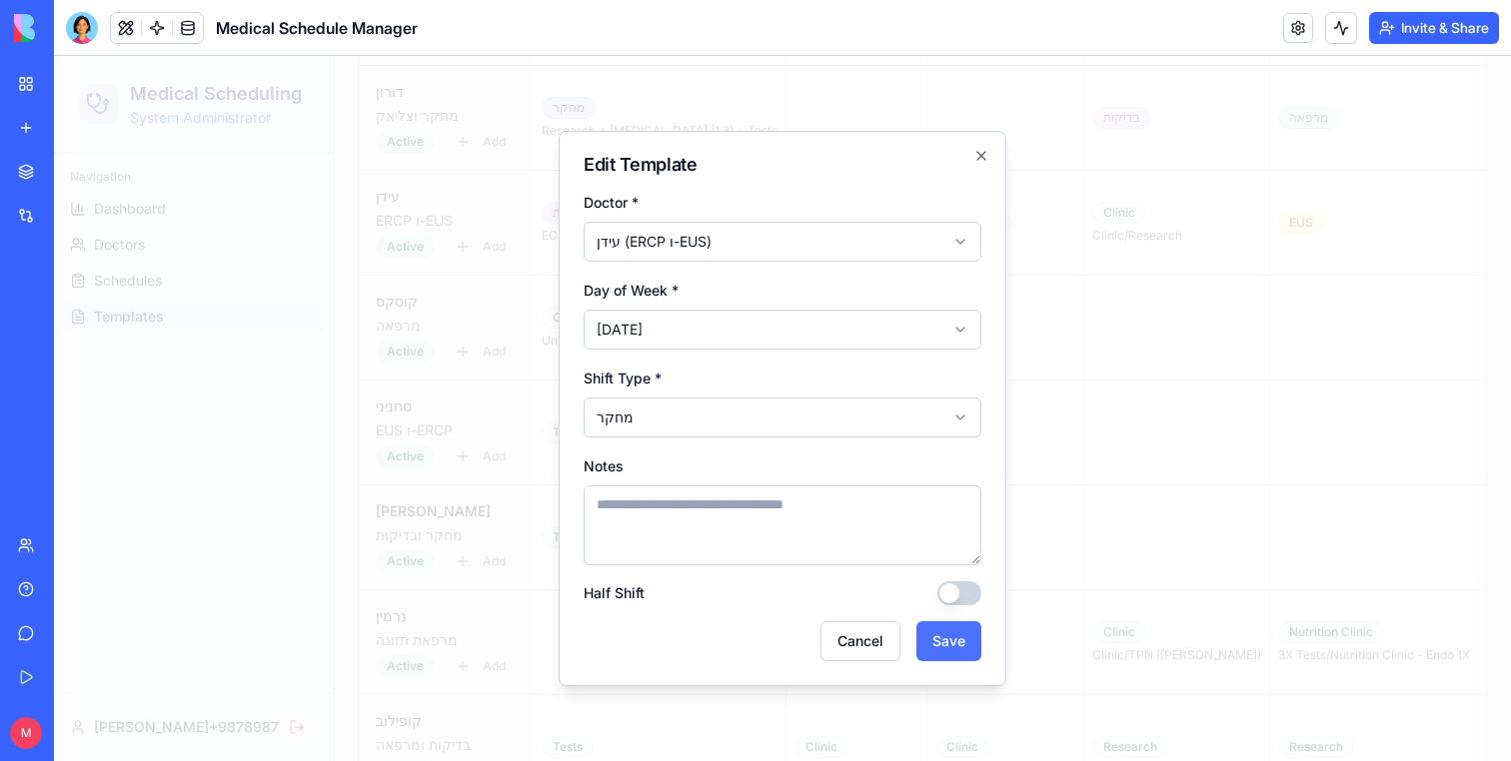
click at [922, 634] on button "Save" at bounding box center [948, 641] width 65 height 40
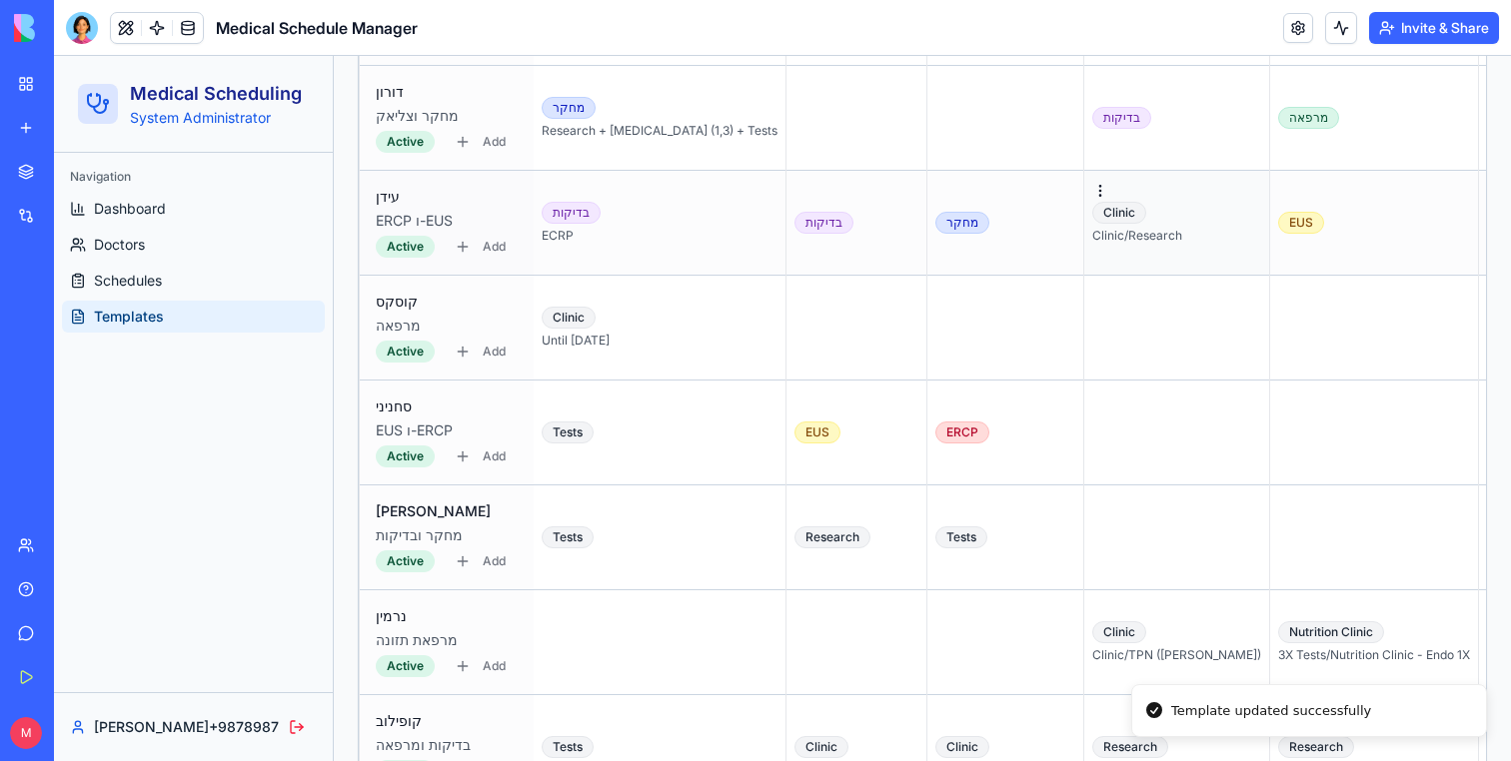
click at [1084, 248] on td "Clinic Clinic/Research" at bounding box center [1177, 223] width 186 height 105
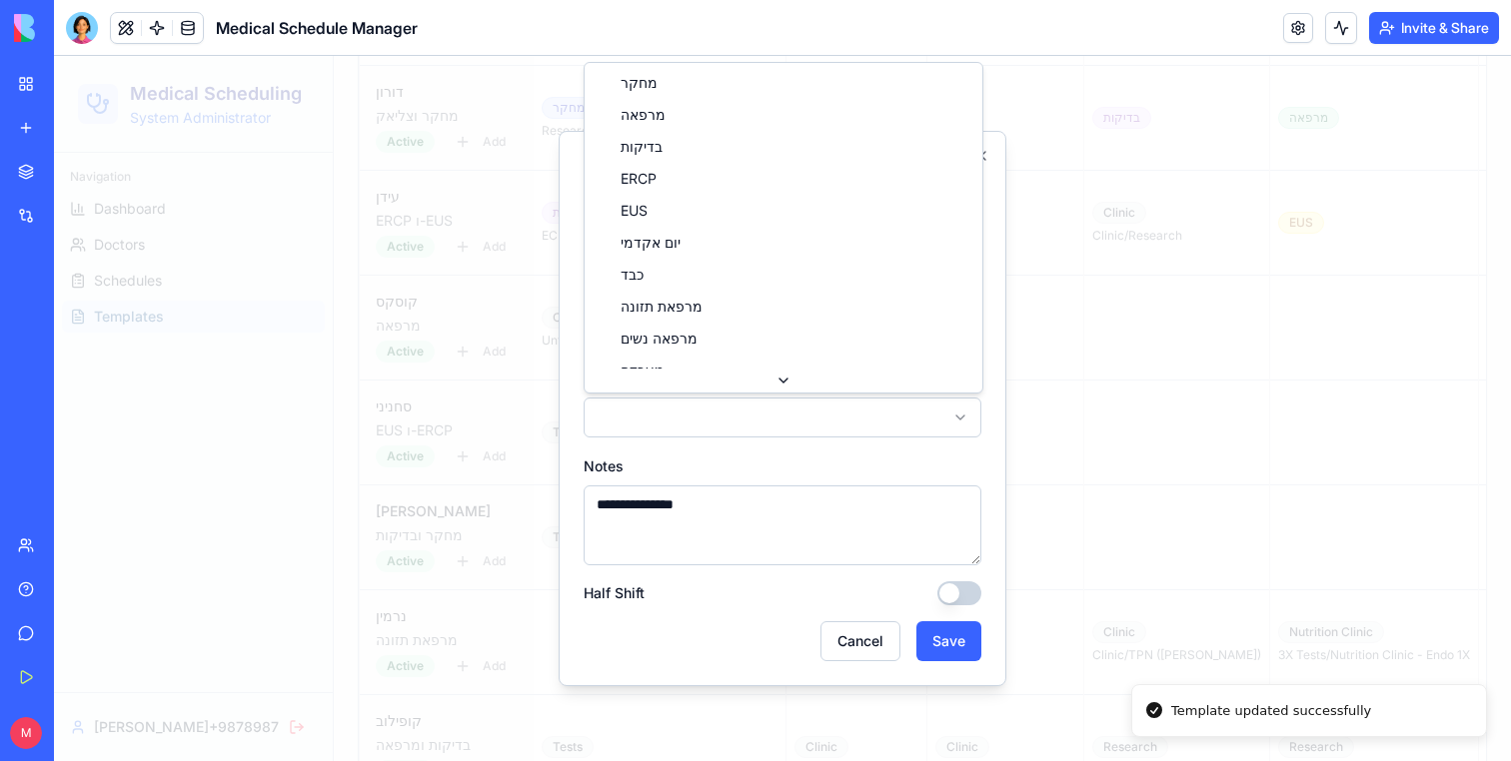
click at [827, 400] on body "Medical Scheduling System Administrator Navigation Dashboard Doctors Schedules …" at bounding box center [782, 354] width 1457 height 4194
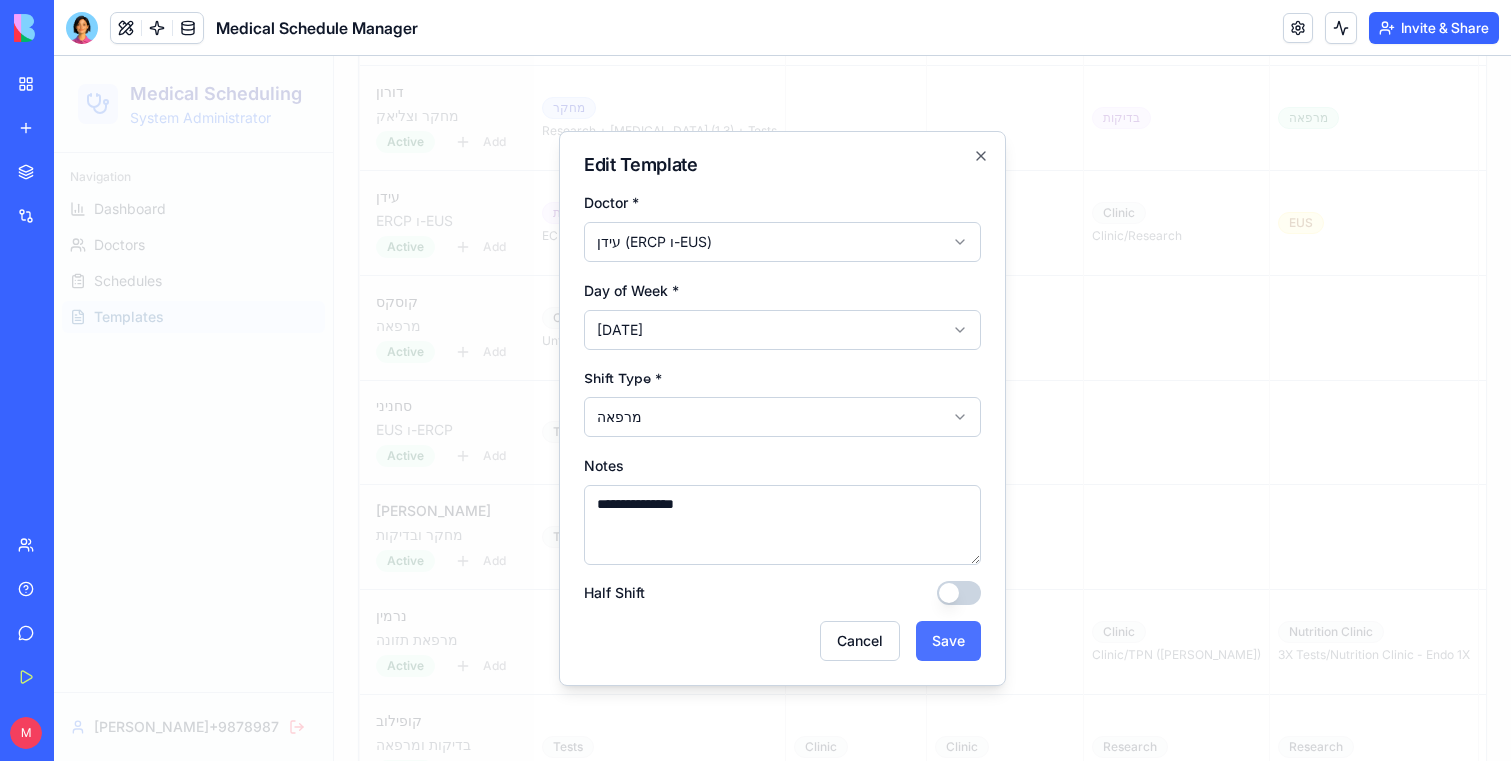
click at [948, 654] on button "Save" at bounding box center [948, 641] width 65 height 40
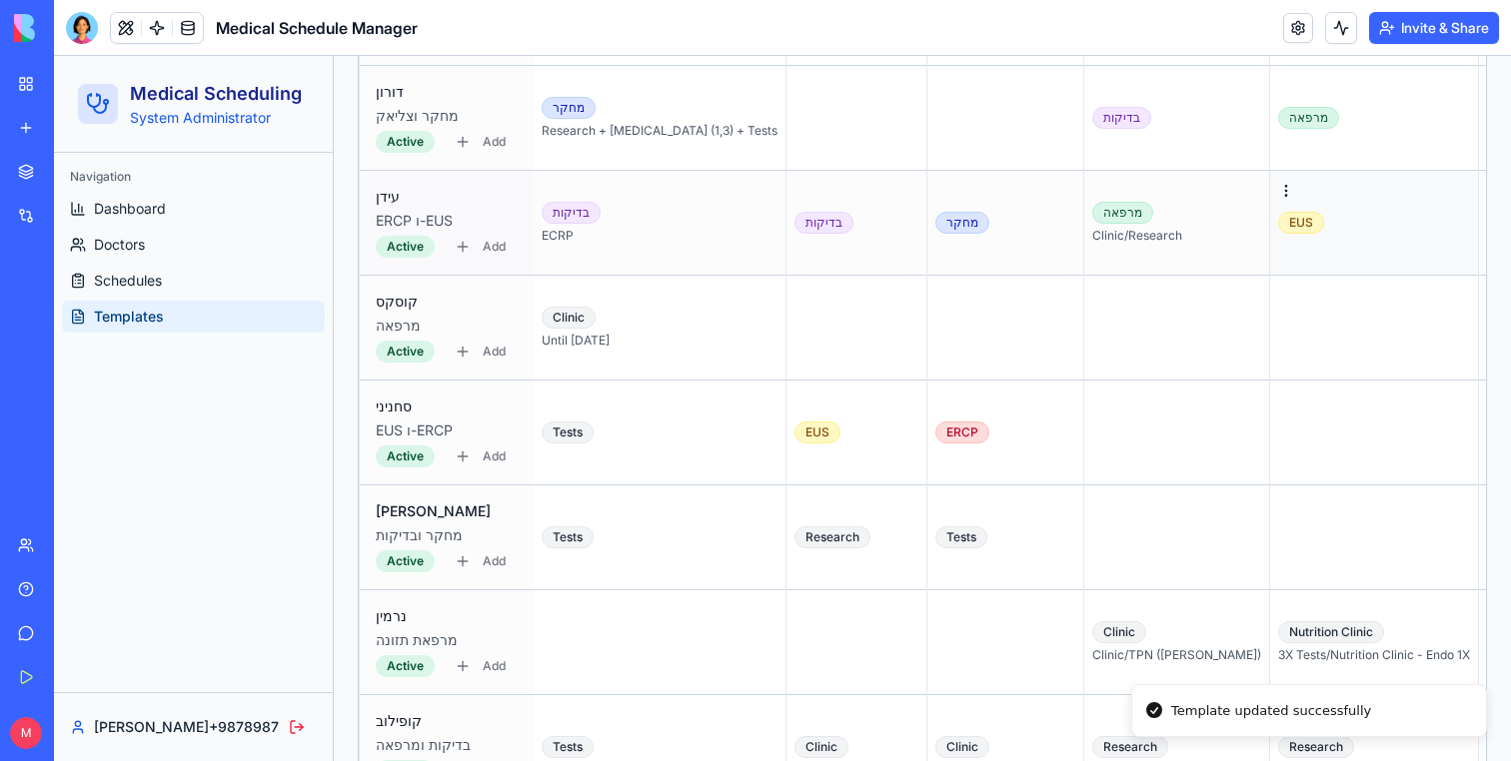
click at [1270, 246] on td "EUS" at bounding box center [1374, 223] width 209 height 105
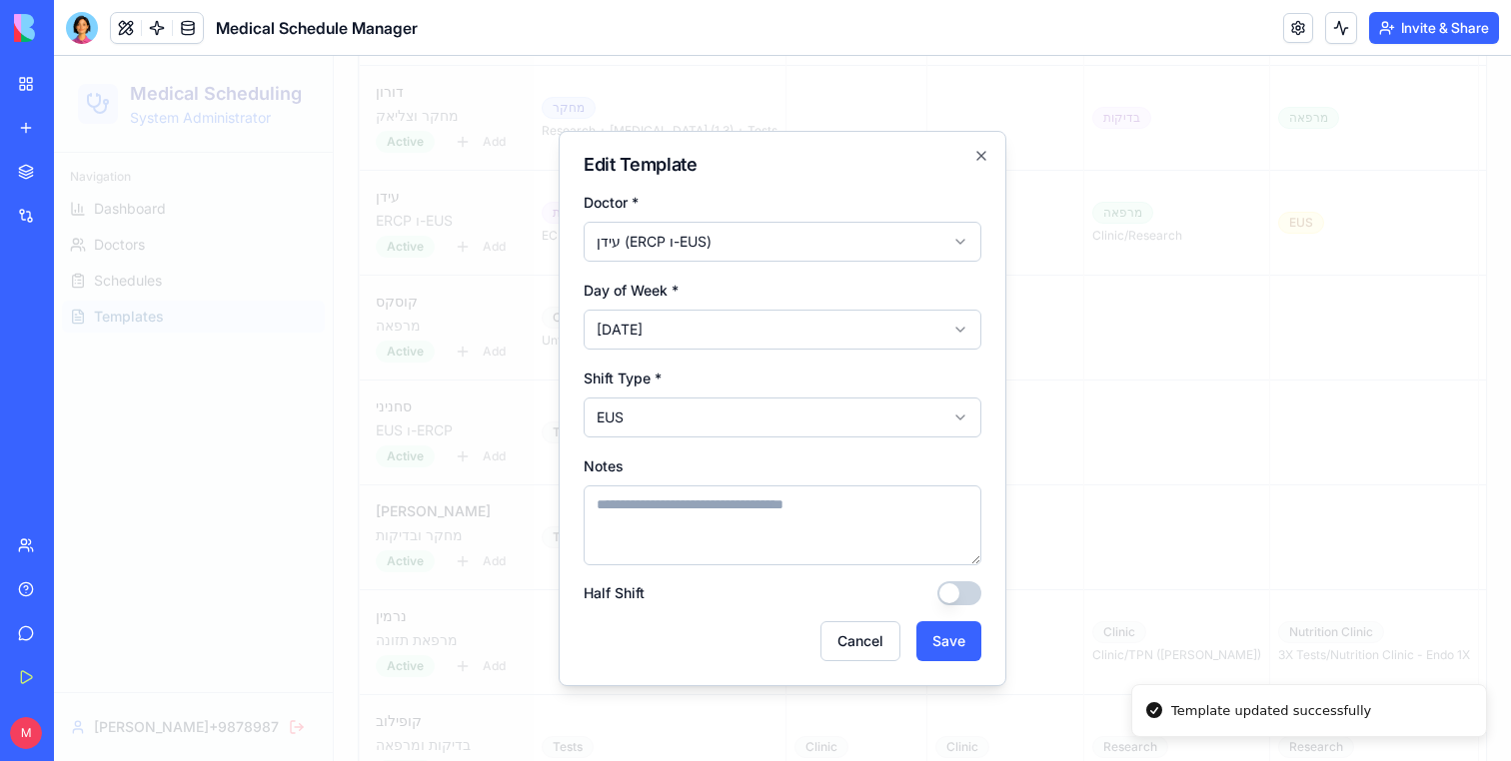
click at [709, 413] on body "Medical Scheduling System Administrator Navigation Dashboard Doctors Schedules …" at bounding box center [782, 354] width 1457 height 4194
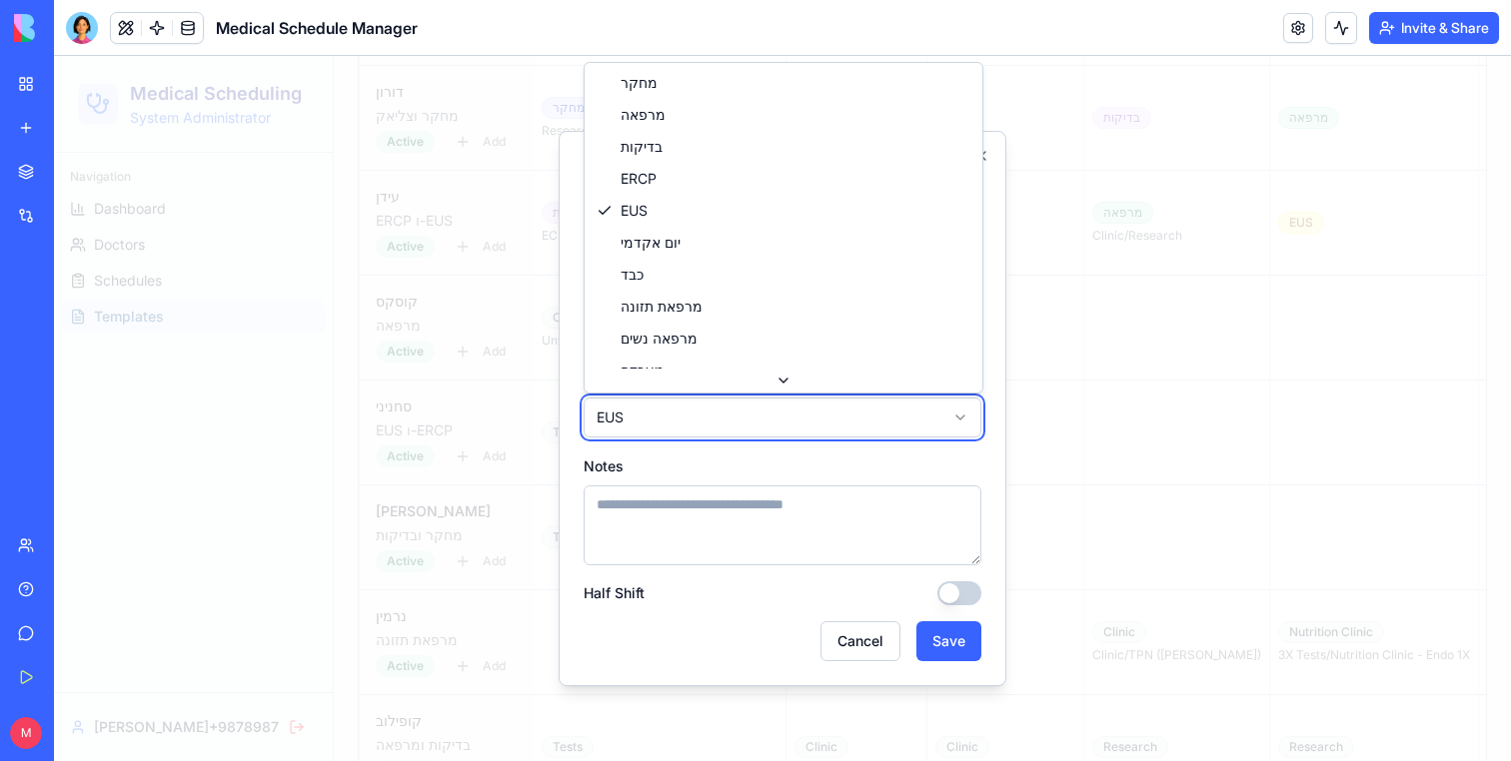
click at [709, 413] on body "Medical Scheduling System Administrator Navigation Dashboard Doctors Schedules …" at bounding box center [782, 354] width 1457 height 4194
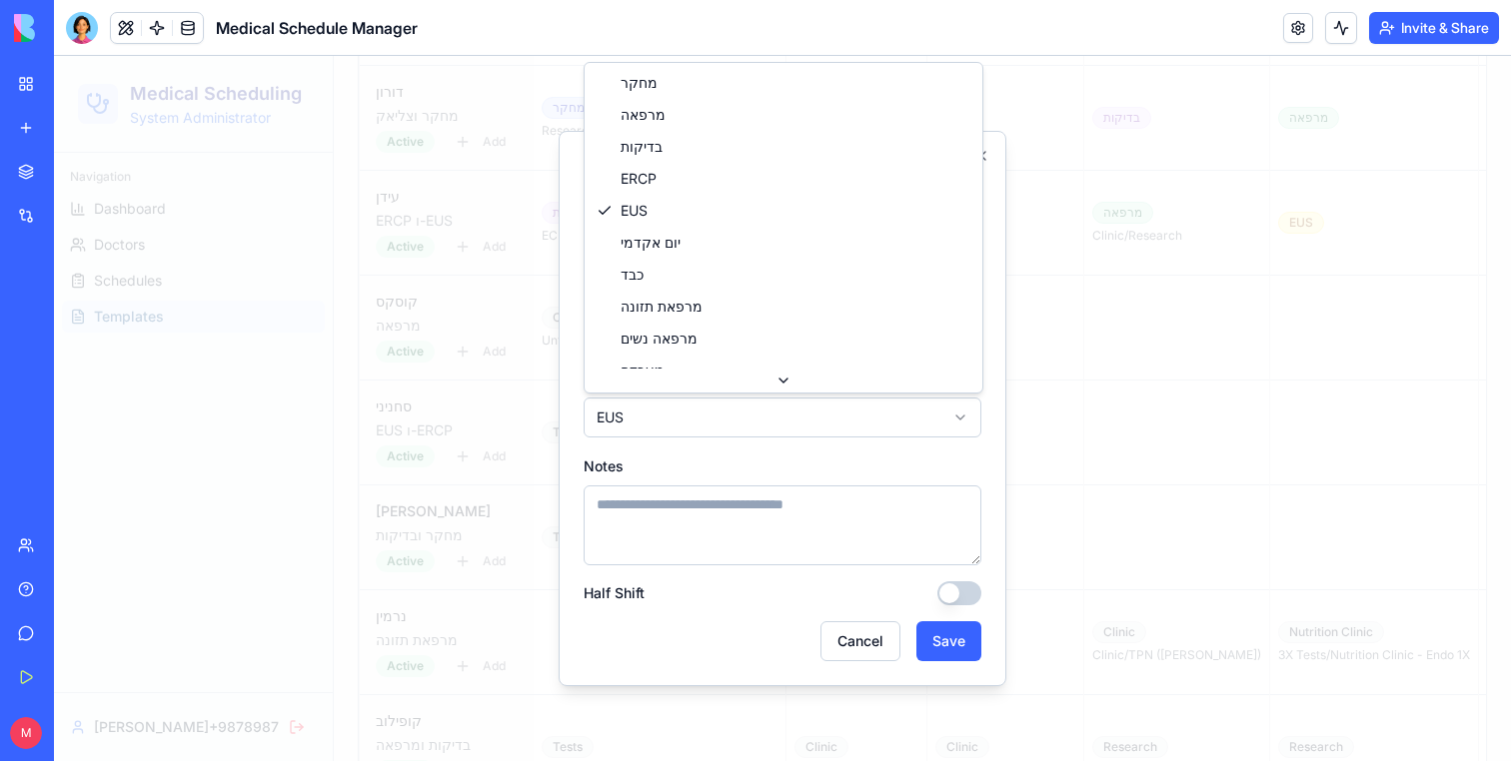
click at [709, 413] on body "Medical Scheduling System Administrator Navigation Dashboard Doctors Schedules …" at bounding box center [782, 354] width 1457 height 4194
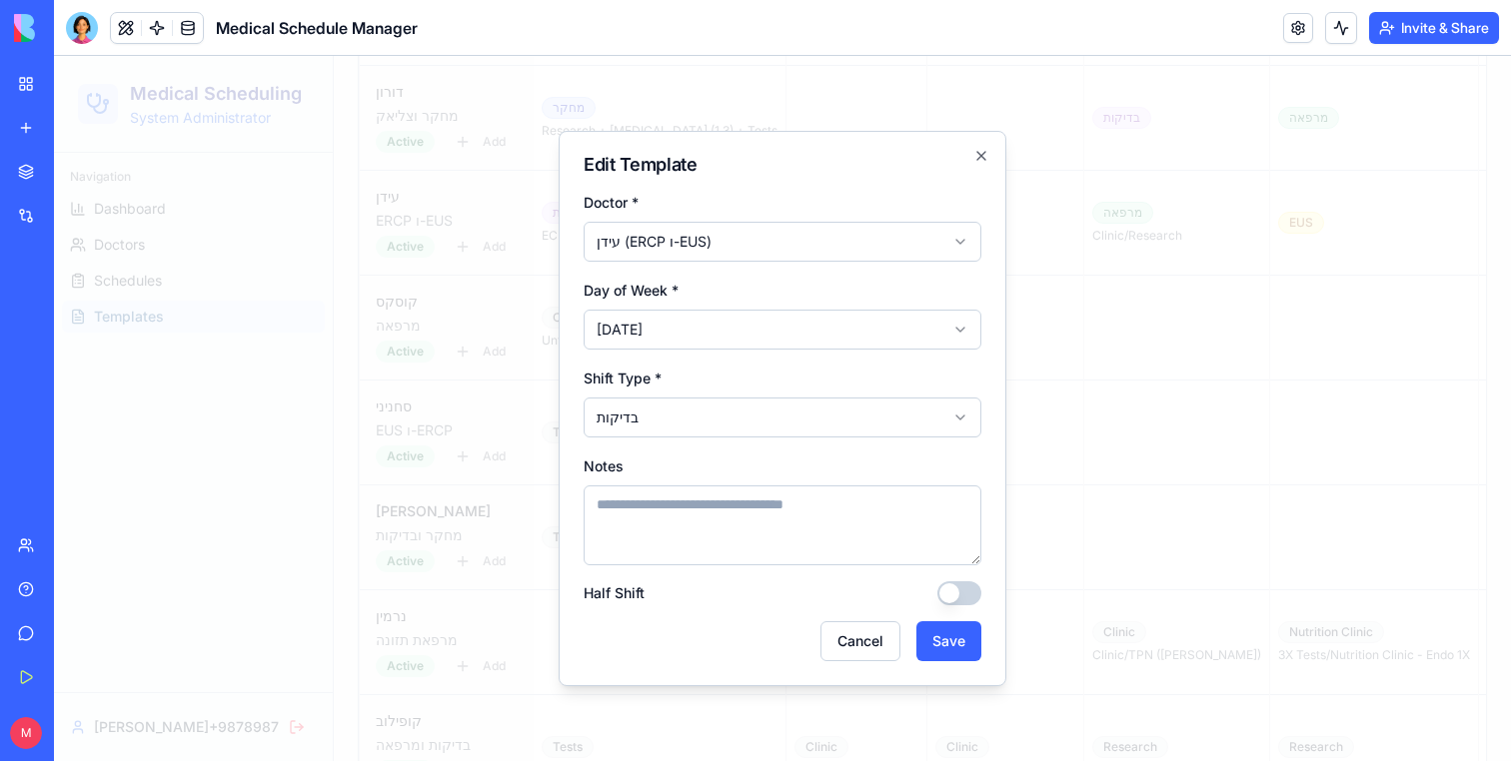
click at [697, 486] on textarea "Notes" at bounding box center [782, 526] width 398 height 80
type textarea "***"
click at [941, 635] on button "Save" at bounding box center [948, 641] width 65 height 40
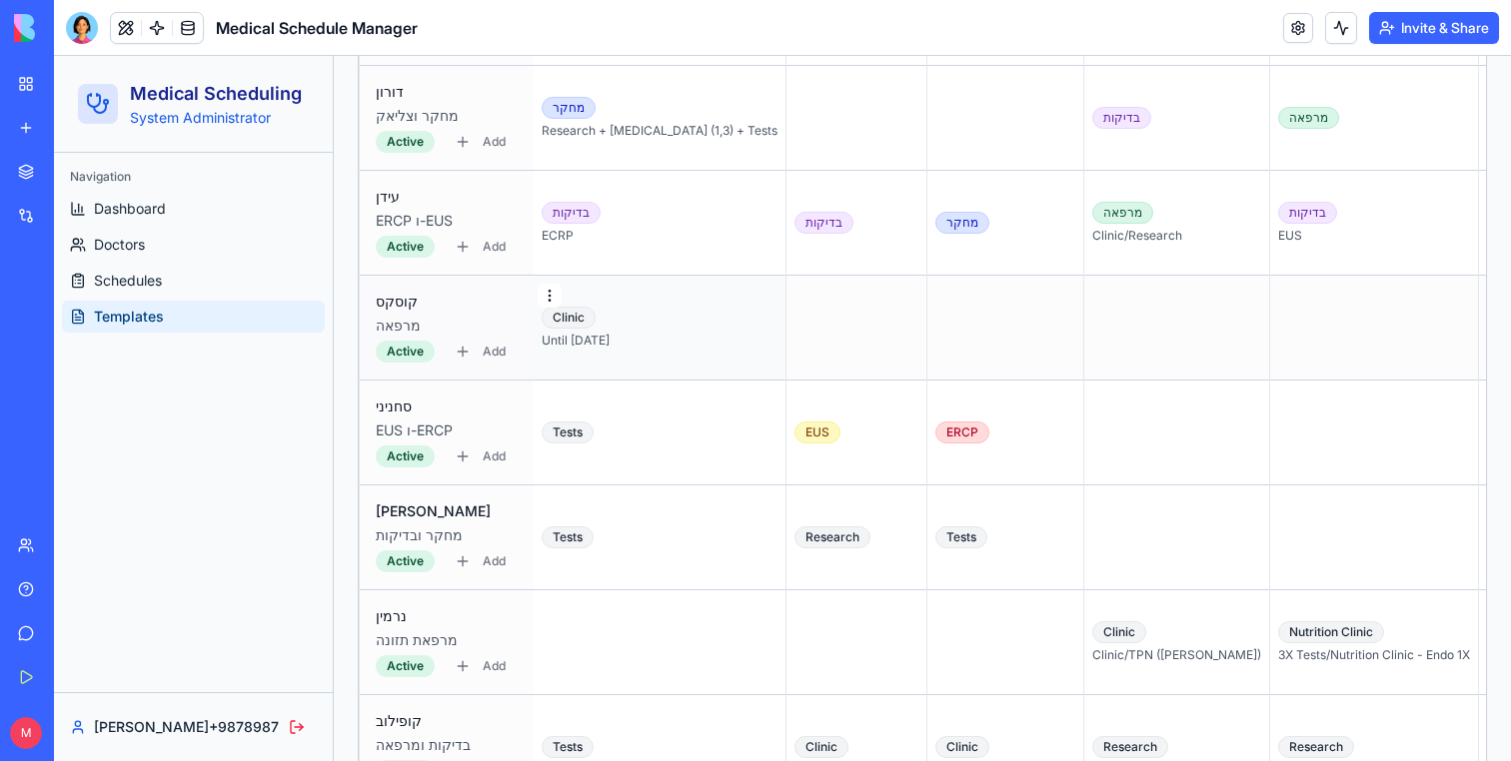
click at [549, 289] on html "Medical Scheduling System Administrator Navigation Dashboard Doctors Schedules …" at bounding box center [782, 354] width 1457 height 4194
click at [592, 383] on div "Delete Template" at bounding box center [620, 374] width 155 height 32
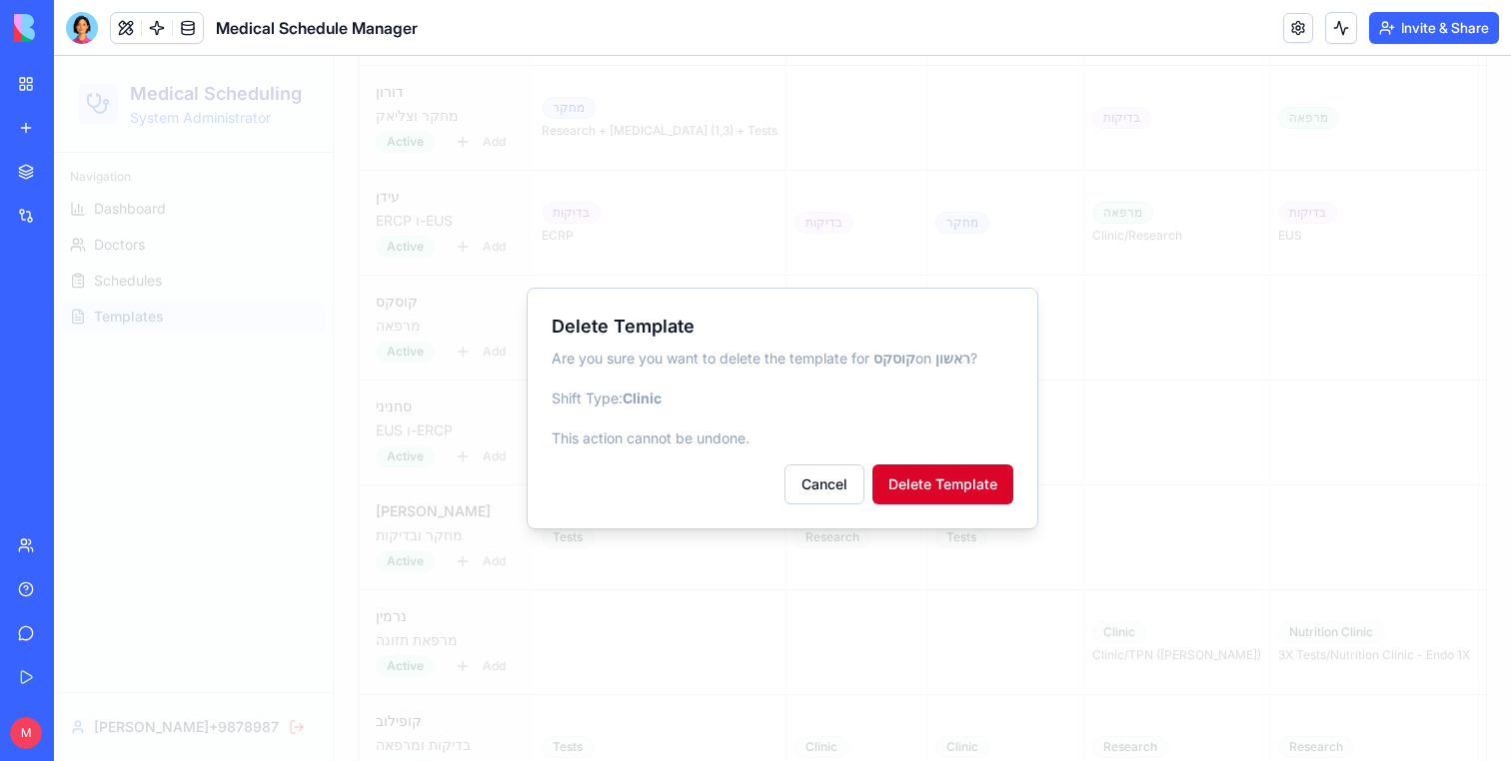
click at [1006, 493] on button "Delete Template" at bounding box center [942, 485] width 141 height 40
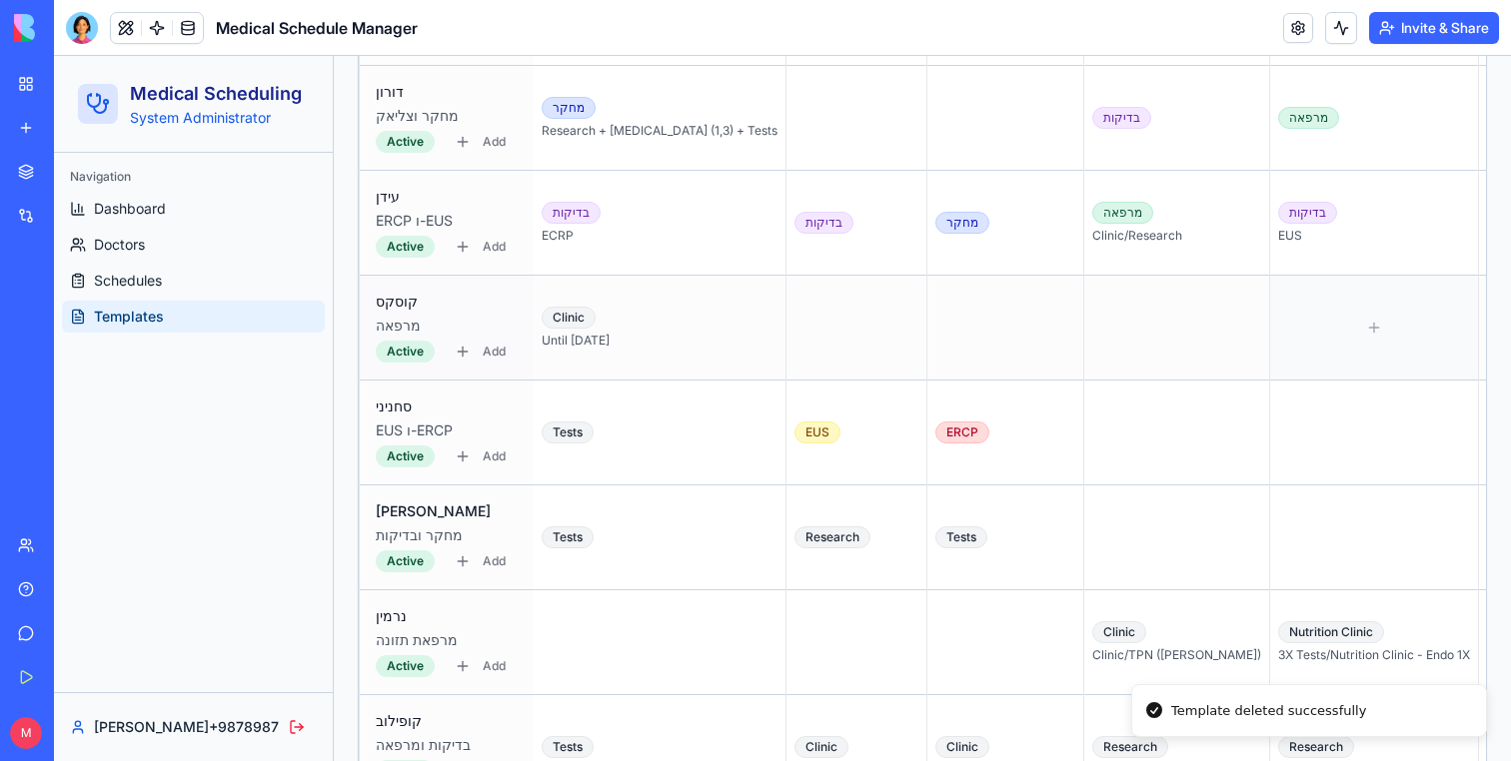
click at [1278, 347] on div at bounding box center [1374, 328] width 192 height 88
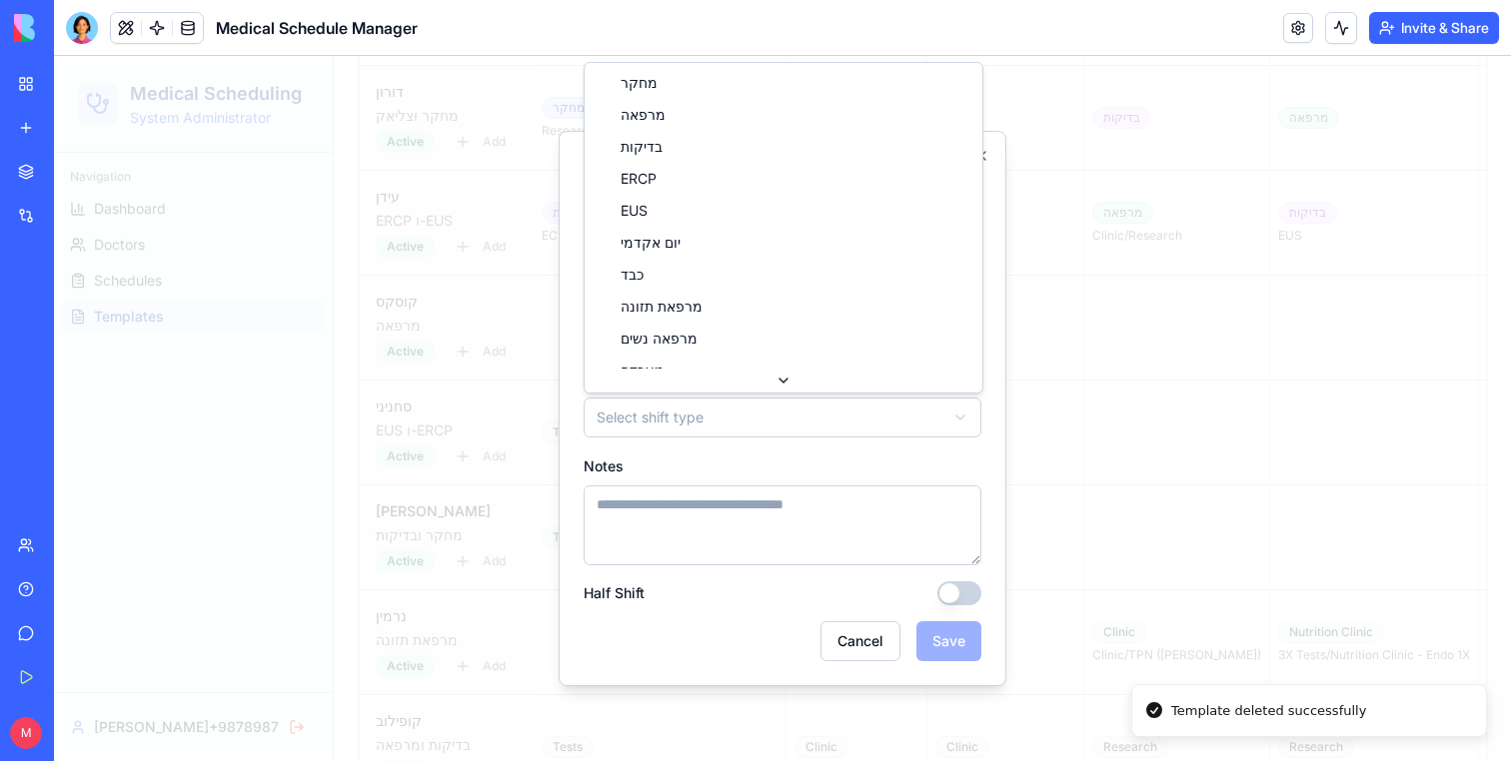
click at [722, 423] on body "Medical Scheduling System Administrator Navigation Dashboard Doctors Schedules …" at bounding box center [782, 354] width 1457 height 4194
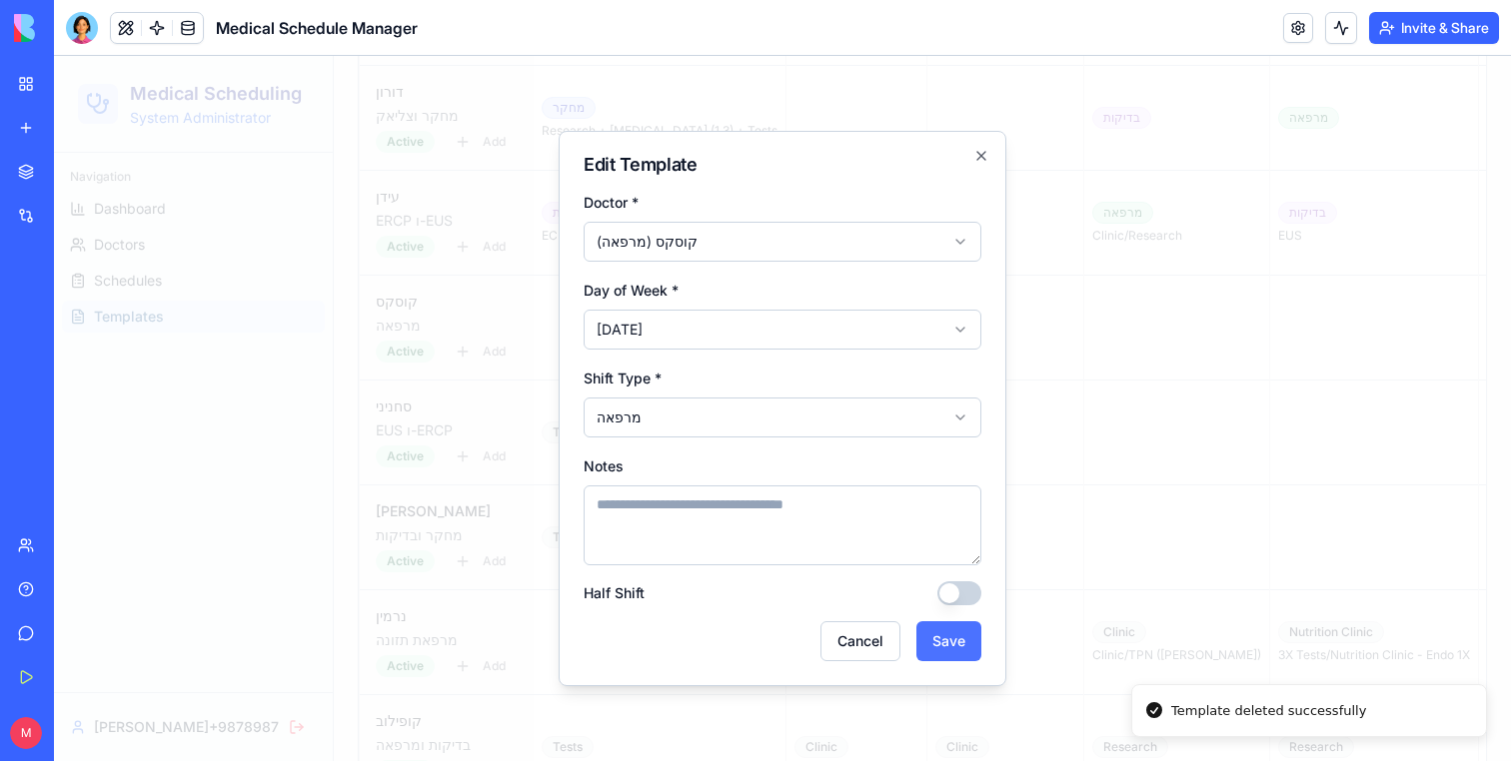
click at [955, 651] on button "Save" at bounding box center [948, 641] width 65 height 40
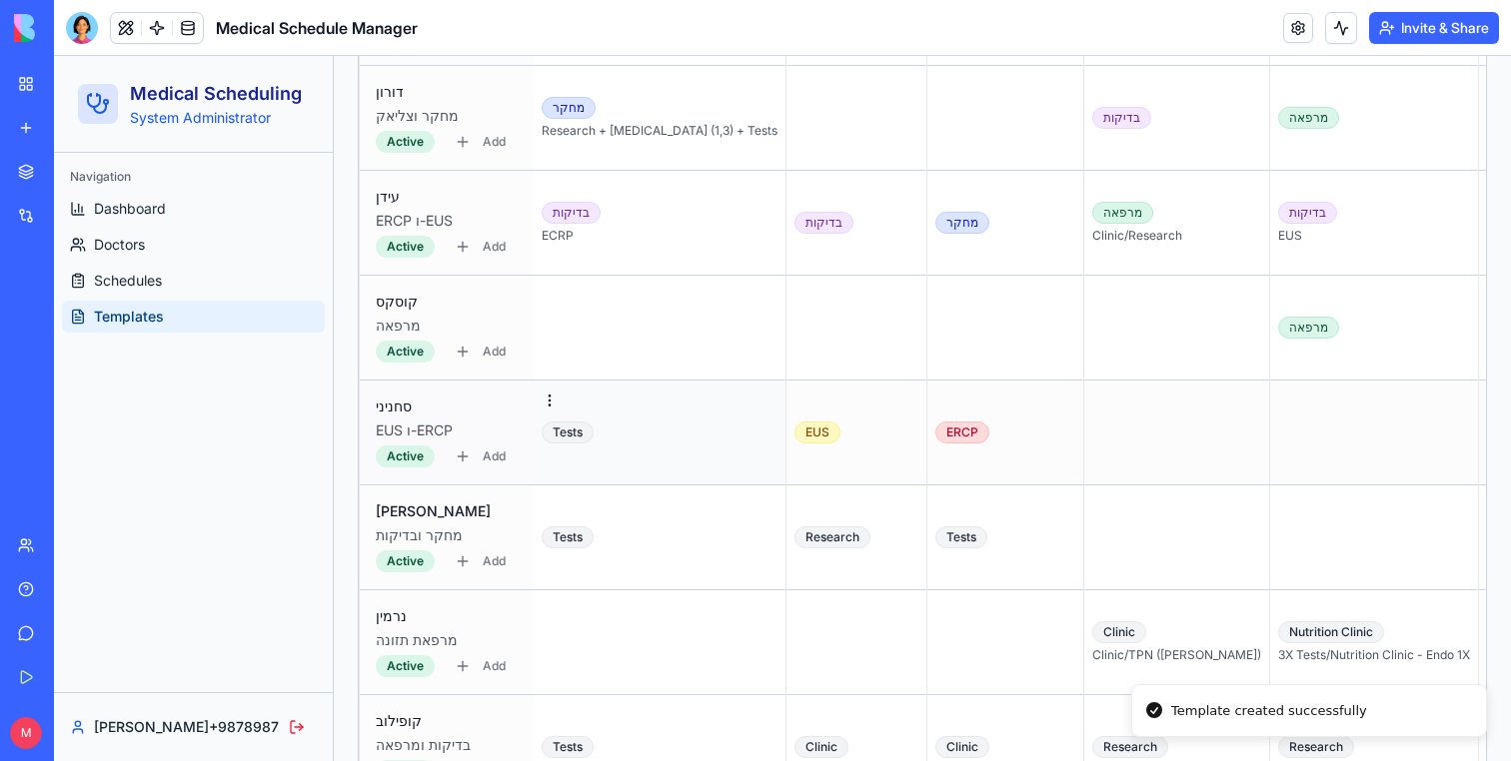
click at [580, 435] on div "Tests" at bounding box center [568, 433] width 52 height 22
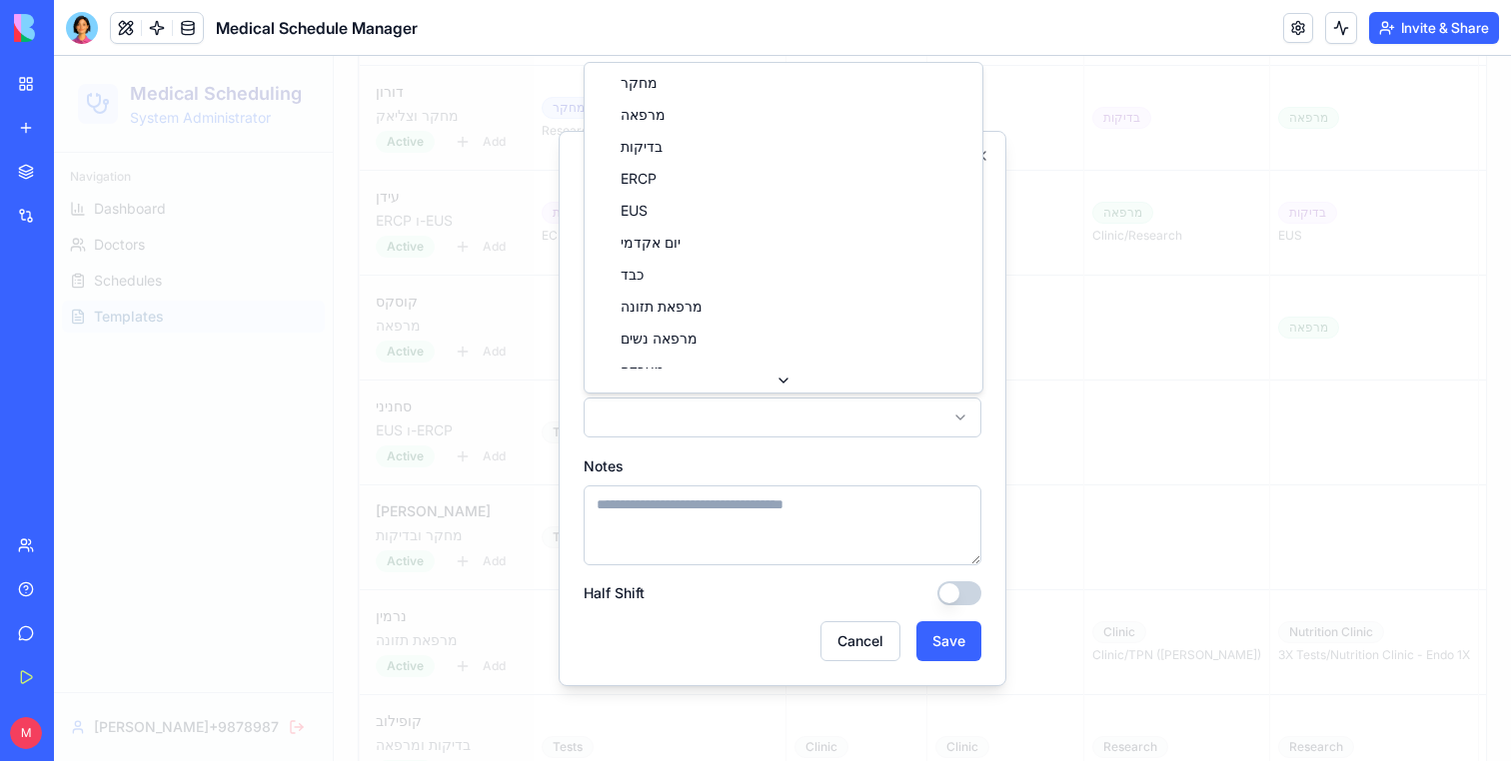
click at [648, 414] on body "Medical Scheduling System Administrator Navigation Dashboard Doctors Schedules …" at bounding box center [782, 354] width 1457 height 4194
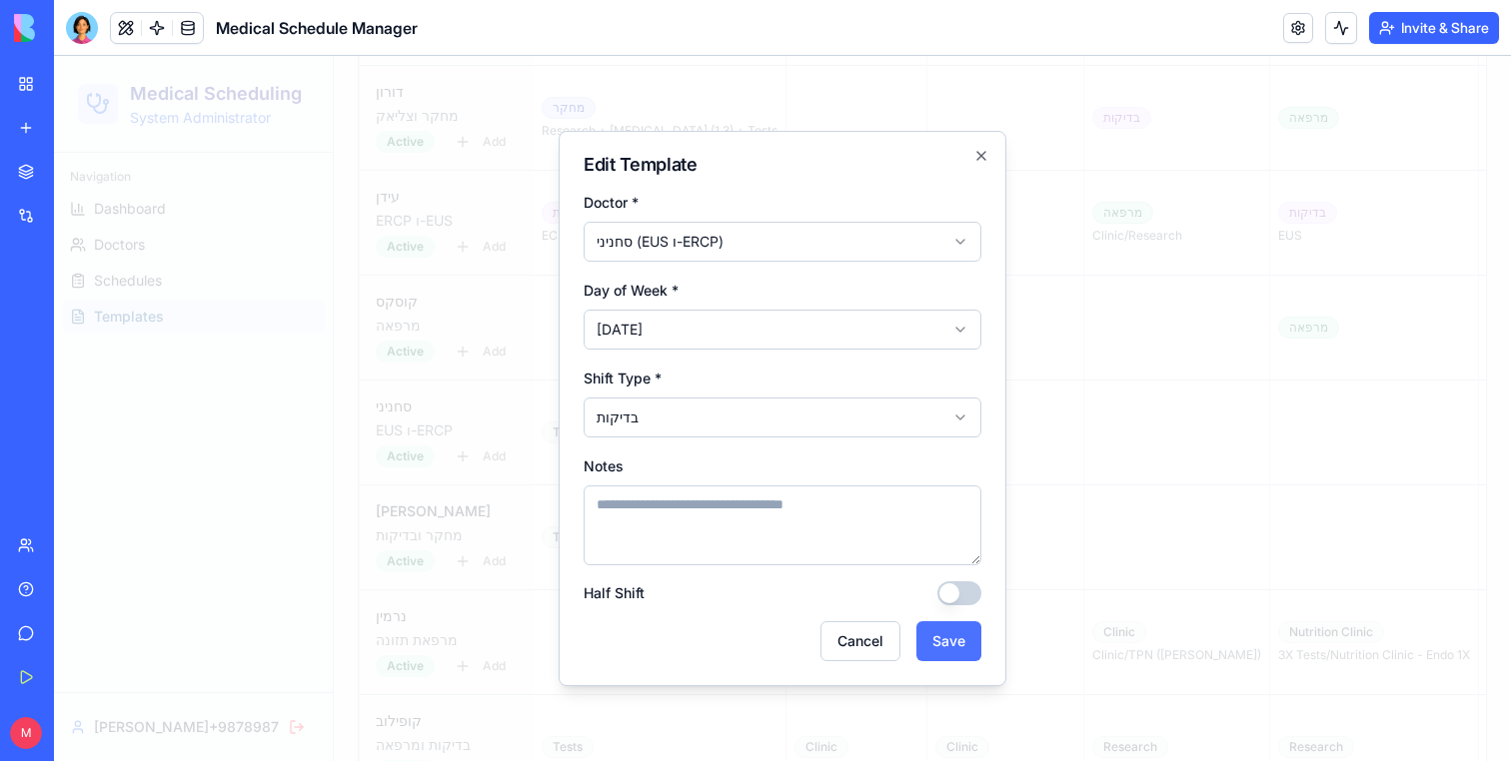
click at [943, 650] on button "Save" at bounding box center [948, 641] width 65 height 40
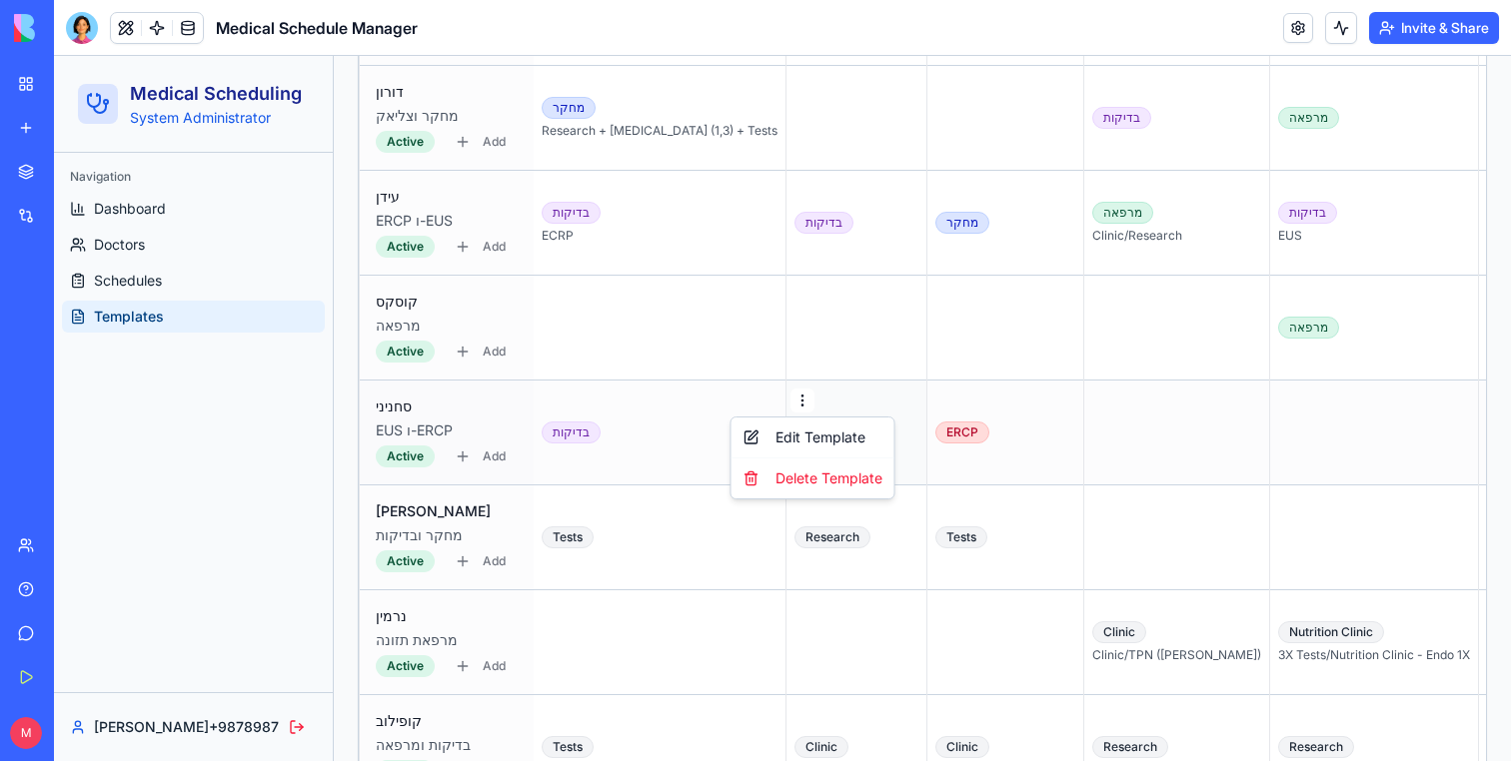
click at [751, 398] on html "Medical Scheduling System Administrator Navigation Dashboard Doctors Schedules …" at bounding box center [782, 354] width 1457 height 4194
click at [769, 486] on div "Delete Template" at bounding box center [812, 479] width 155 height 32
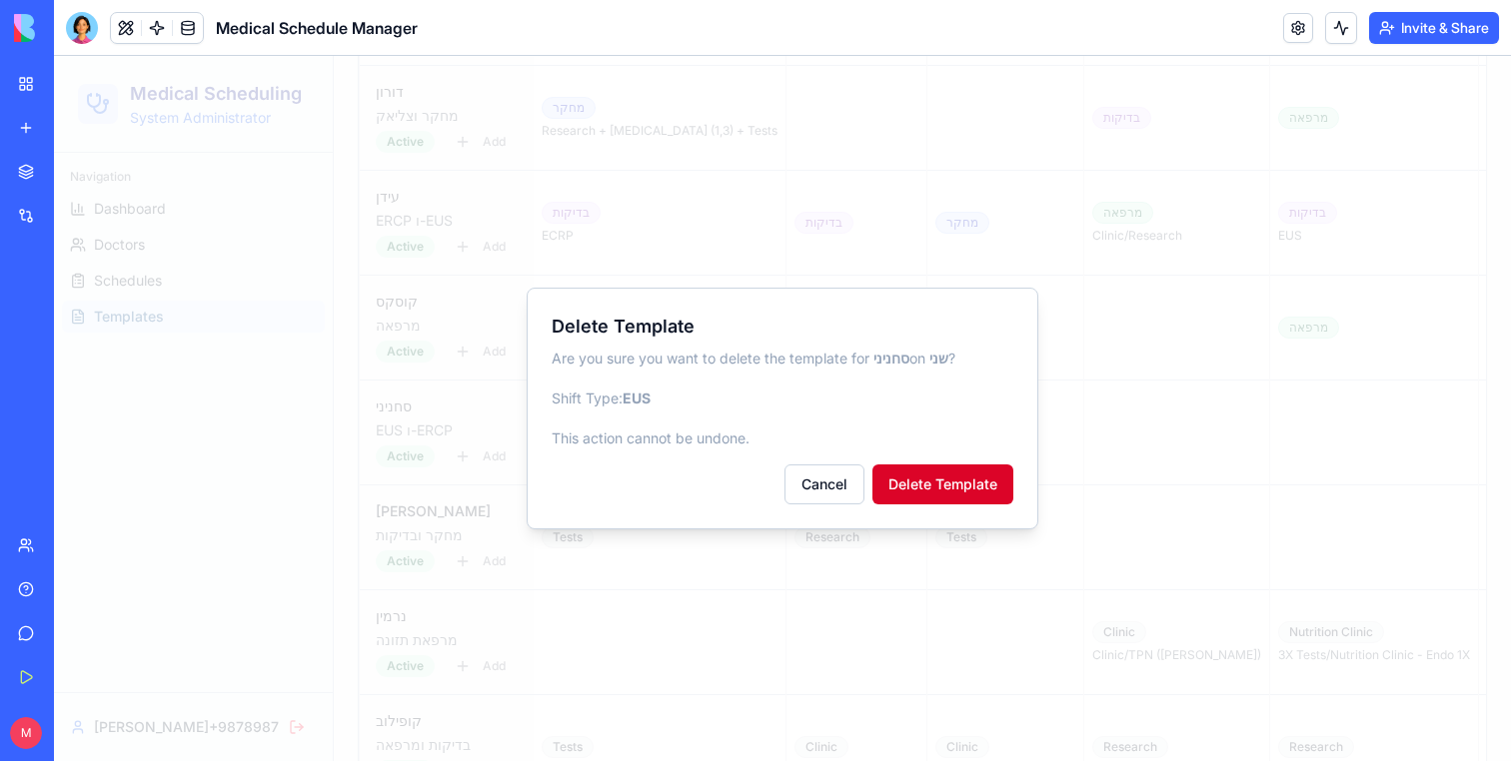
click at [922, 487] on button "Delete Template" at bounding box center [942, 485] width 141 height 40
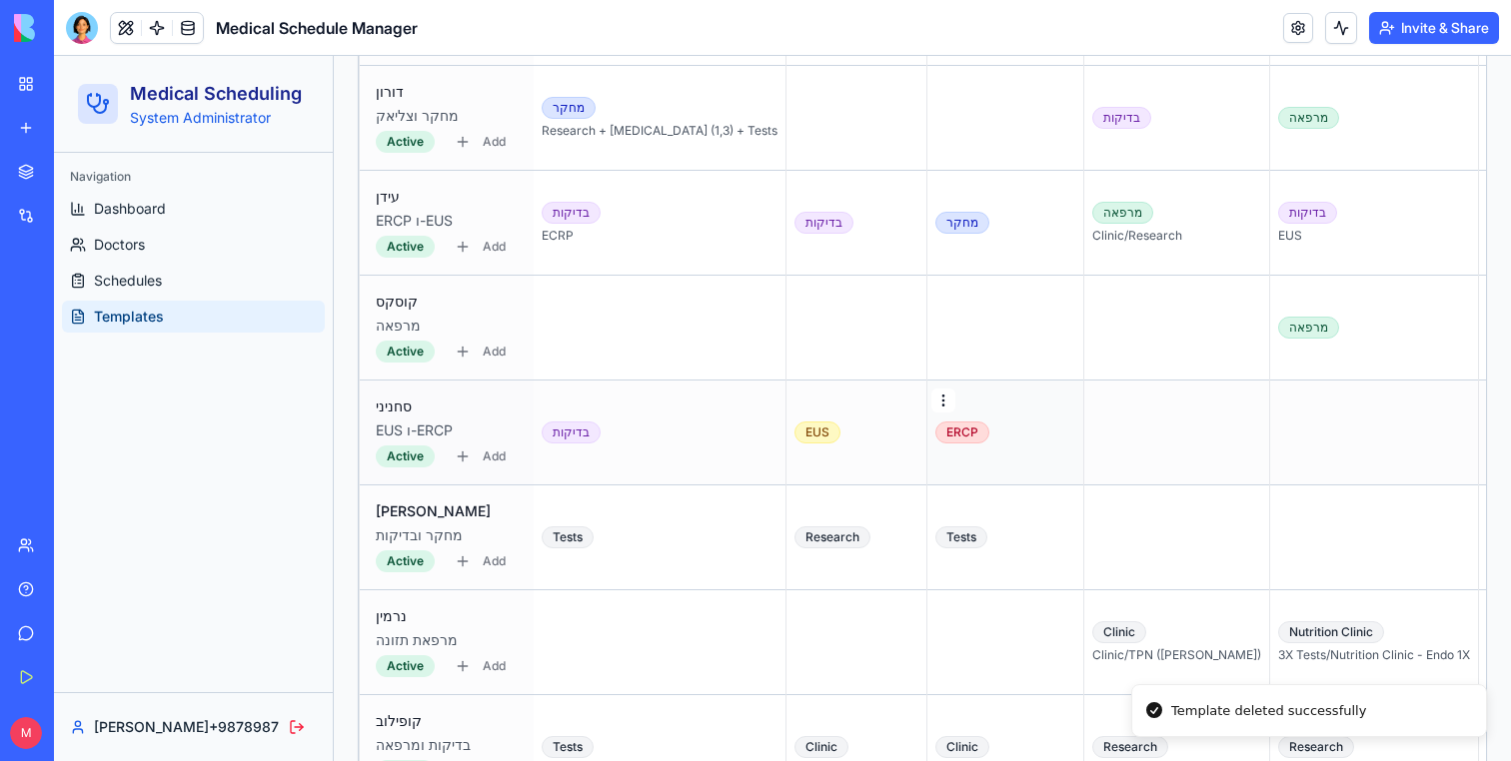
click at [855, 398] on html "Medical Scheduling System Administrator Navigation Dashboard Doctors Schedules …" at bounding box center [782, 354] width 1457 height 4194
click at [901, 482] on div "Delete Template" at bounding box center [932, 479] width 155 height 32
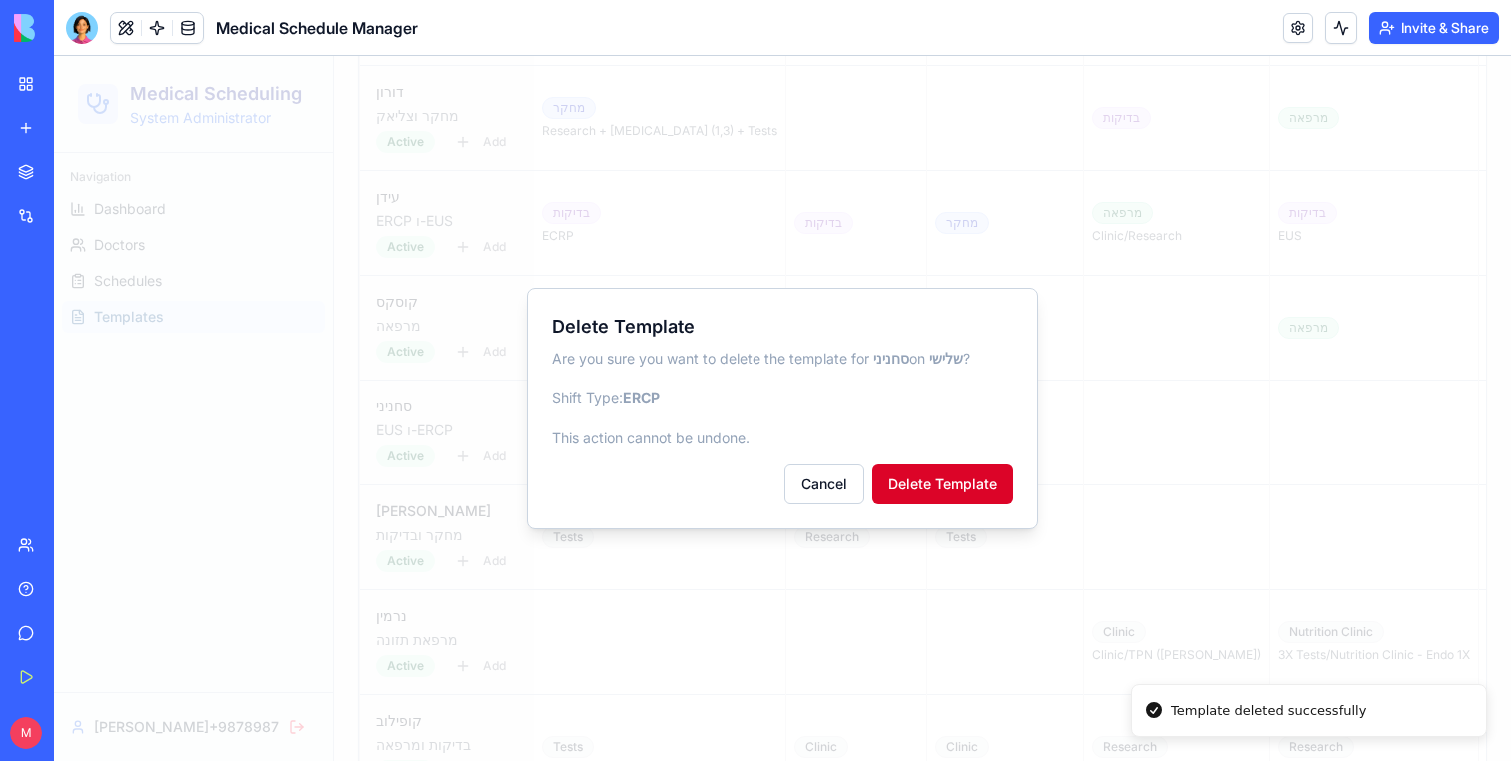
click at [903, 482] on button "Delete Template" at bounding box center [942, 485] width 141 height 40
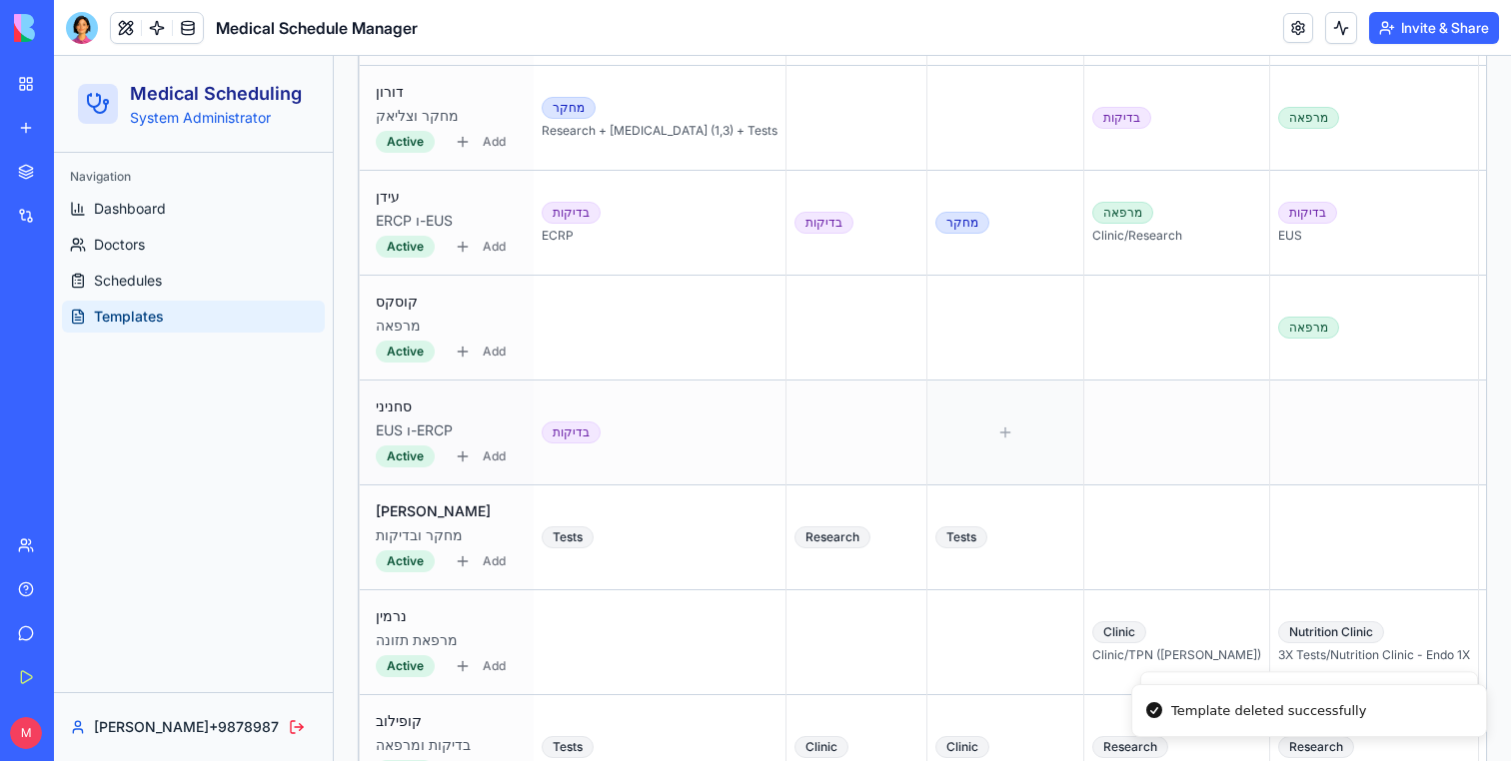
click at [935, 425] on div at bounding box center [1005, 433] width 140 height 88
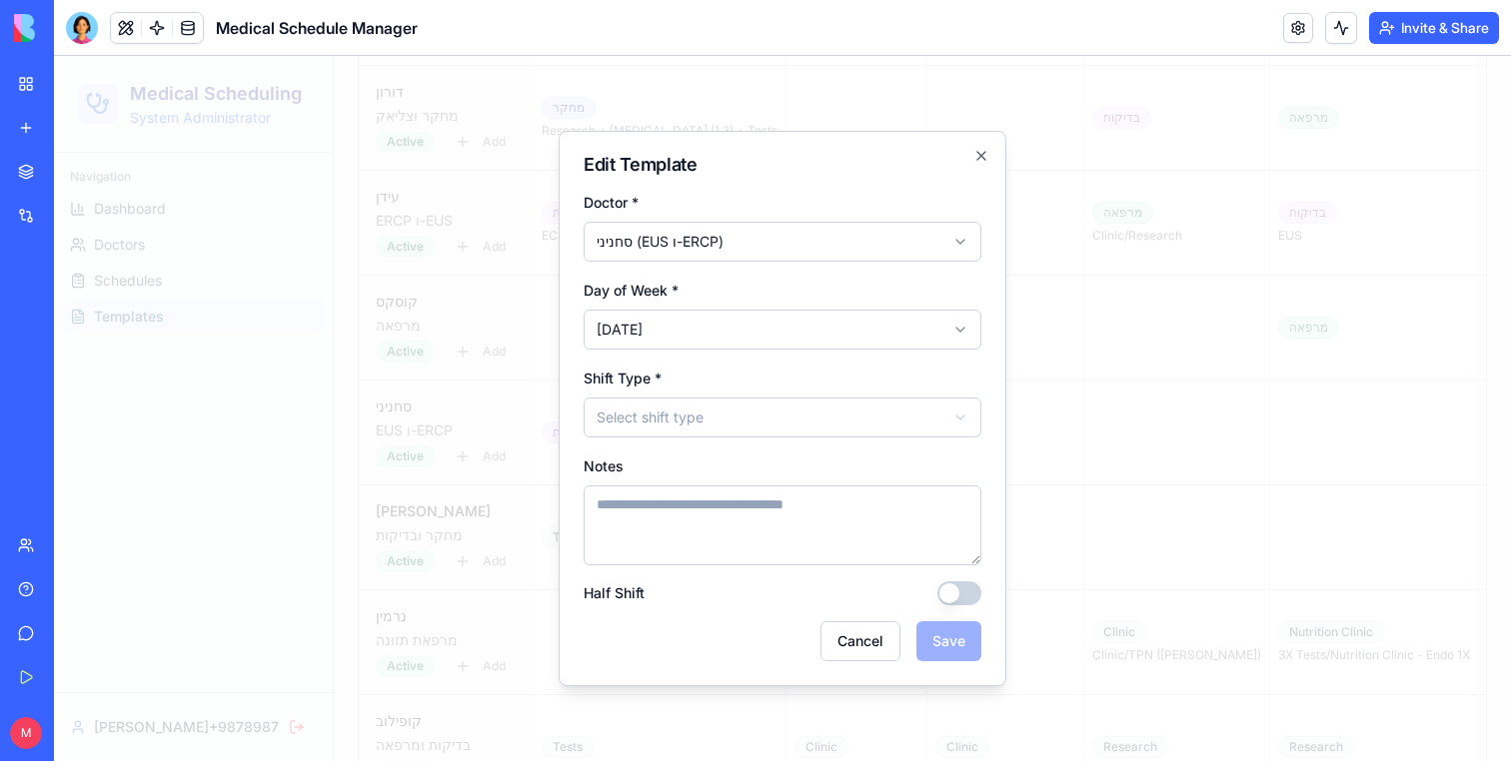
click at [823, 411] on body "Medical Scheduling System Administrator Navigation Dashboard Doctors Schedules …" at bounding box center [782, 354] width 1457 height 4194
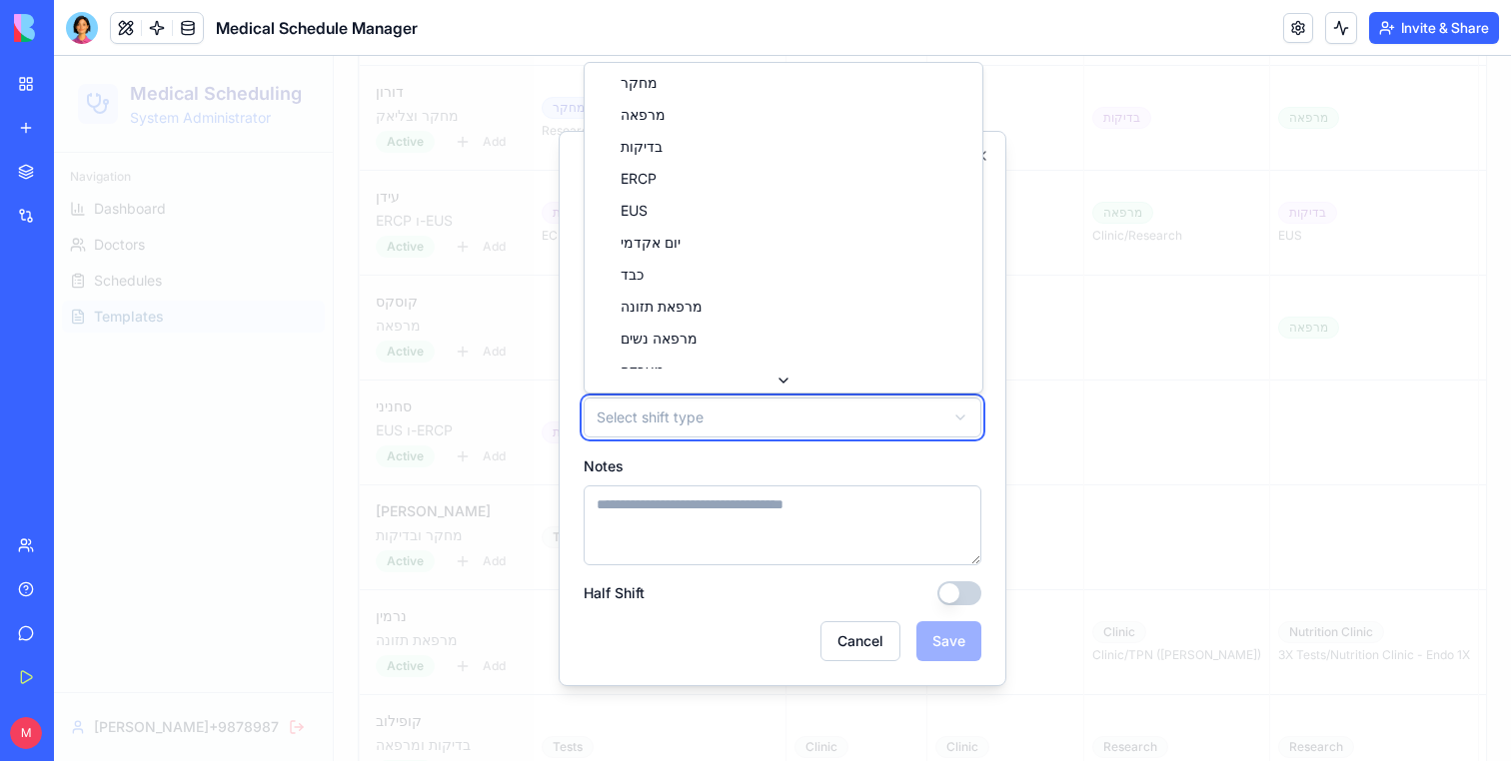
click at [823, 420] on body "Medical Scheduling System Administrator Navigation Dashboard Doctors Schedules …" at bounding box center [782, 354] width 1457 height 4194
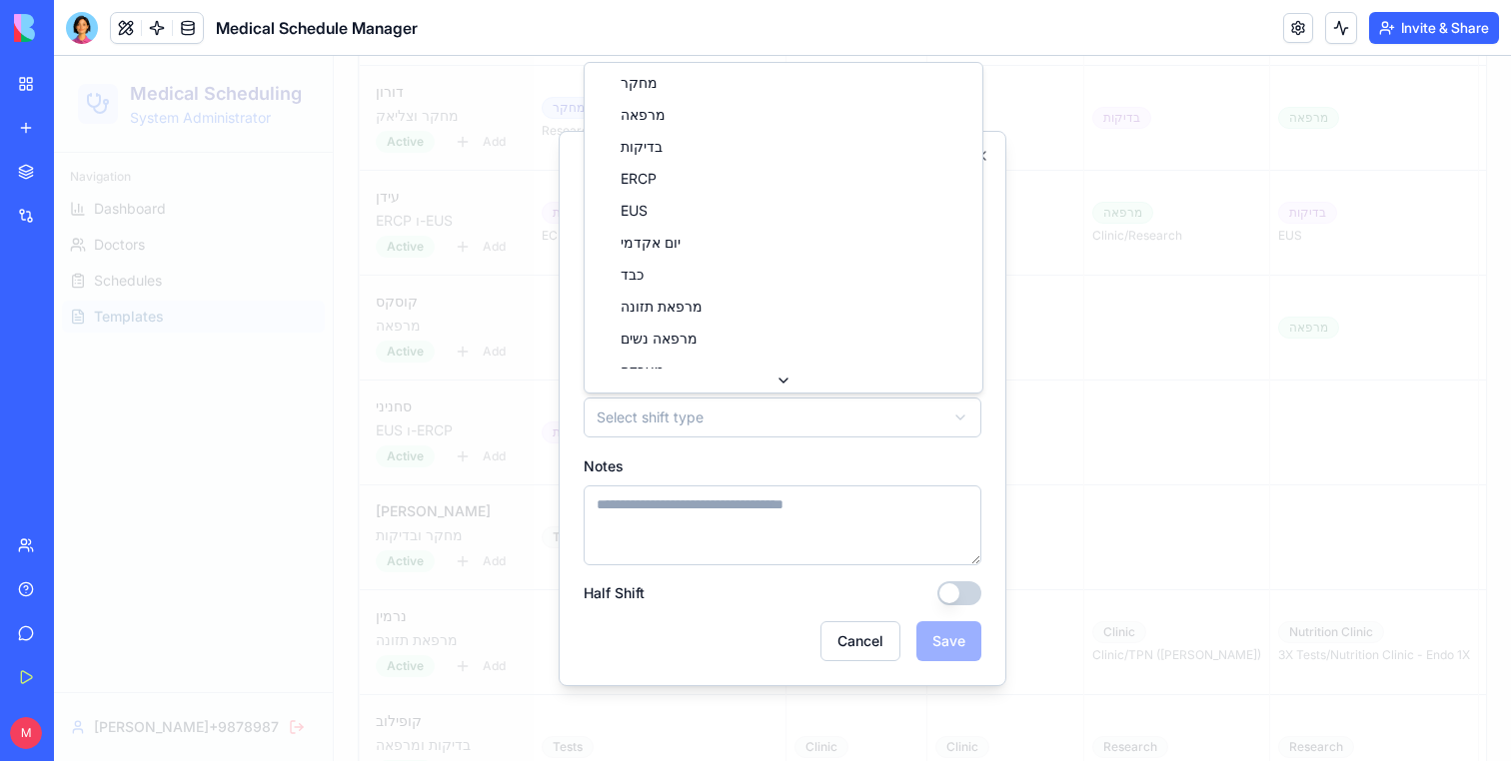
click at [807, 450] on form "**********" at bounding box center [782, 426] width 398 height 472
click at [805, 428] on body "Medical Scheduling System Administrator Navigation Dashboard Doctors Schedules …" at bounding box center [782, 354] width 1457 height 4194
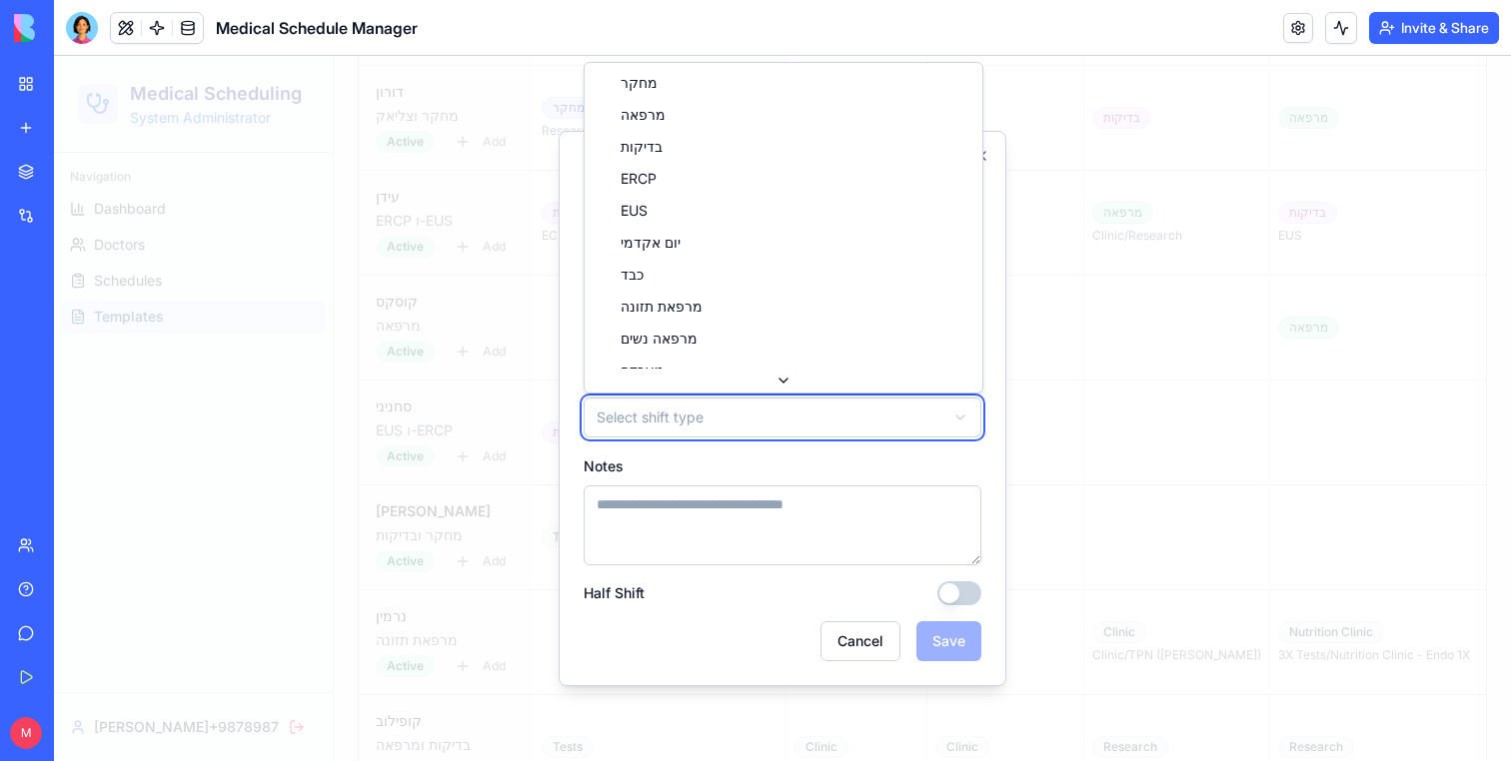
click at [805, 428] on body "Medical Scheduling System Administrator Navigation Dashboard Doctors Schedules …" at bounding box center [782, 354] width 1457 height 4194
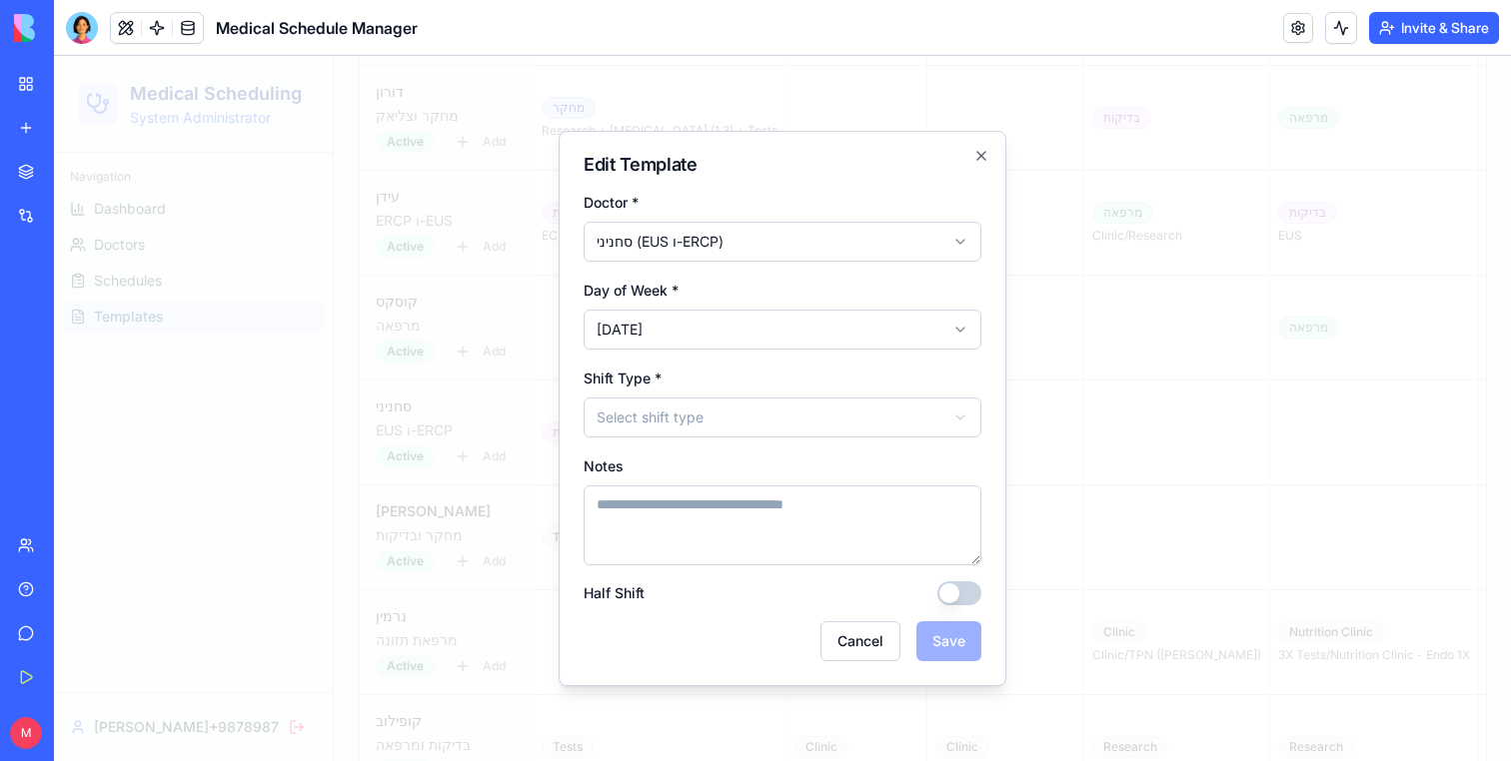
click at [764, 366] on div "**********" at bounding box center [782, 402] width 398 height 72
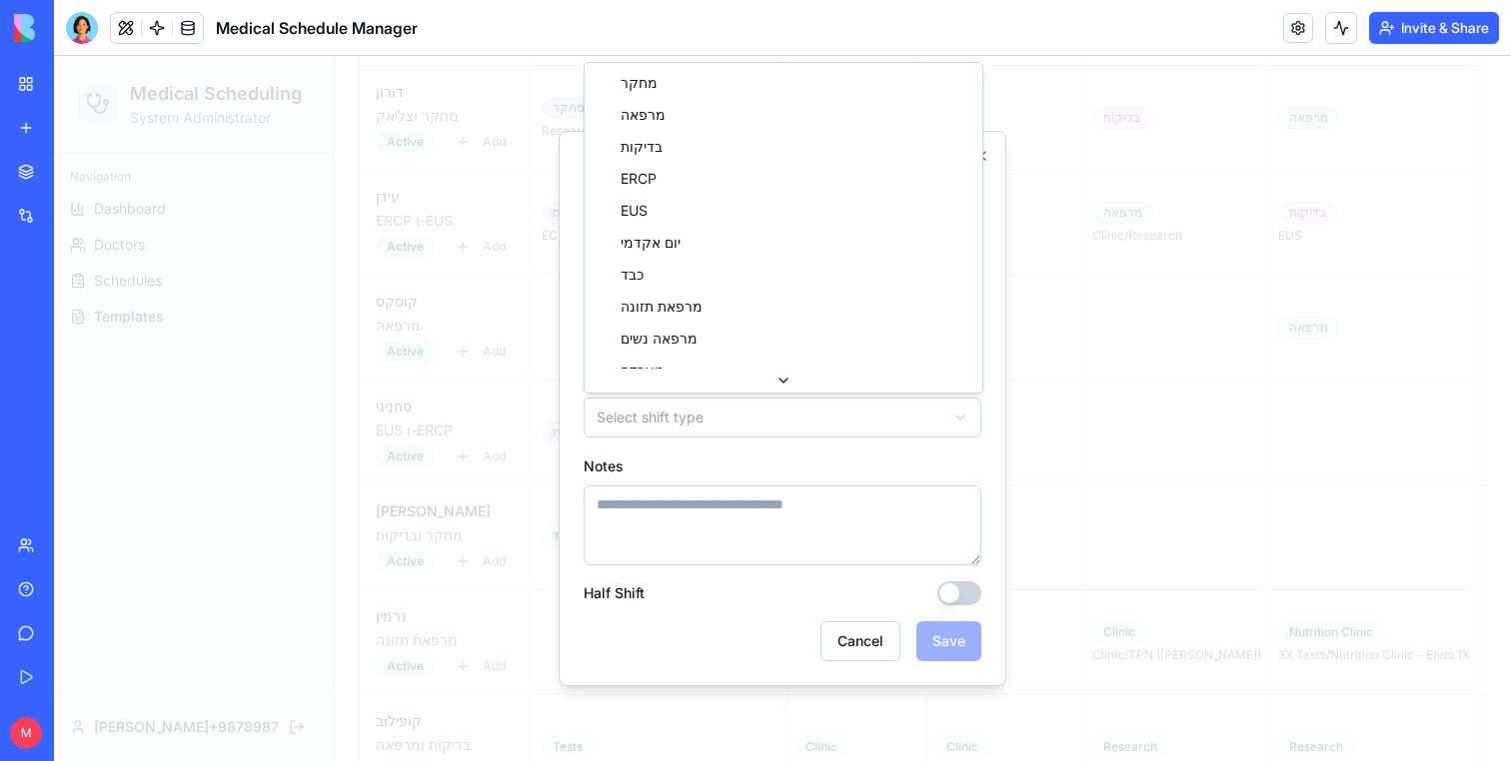
click at [754, 422] on body "Medical Scheduling System Administrator Navigation Dashboard Doctors Schedules …" at bounding box center [782, 354] width 1457 height 4194
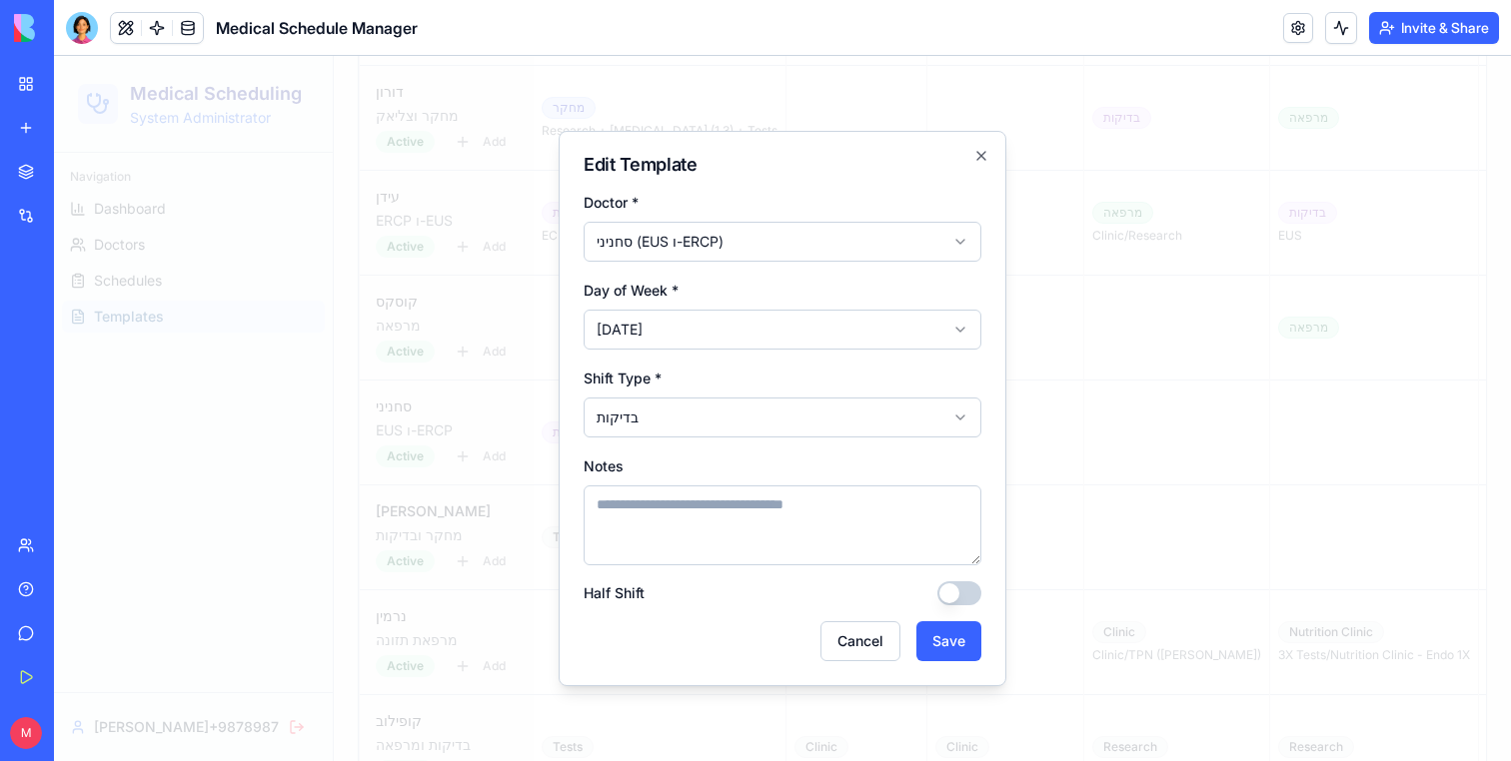
click at [782, 529] on textarea "Notes" at bounding box center [782, 526] width 398 height 80
type textarea "***"
click at [935, 649] on button "Save" at bounding box center [948, 641] width 65 height 40
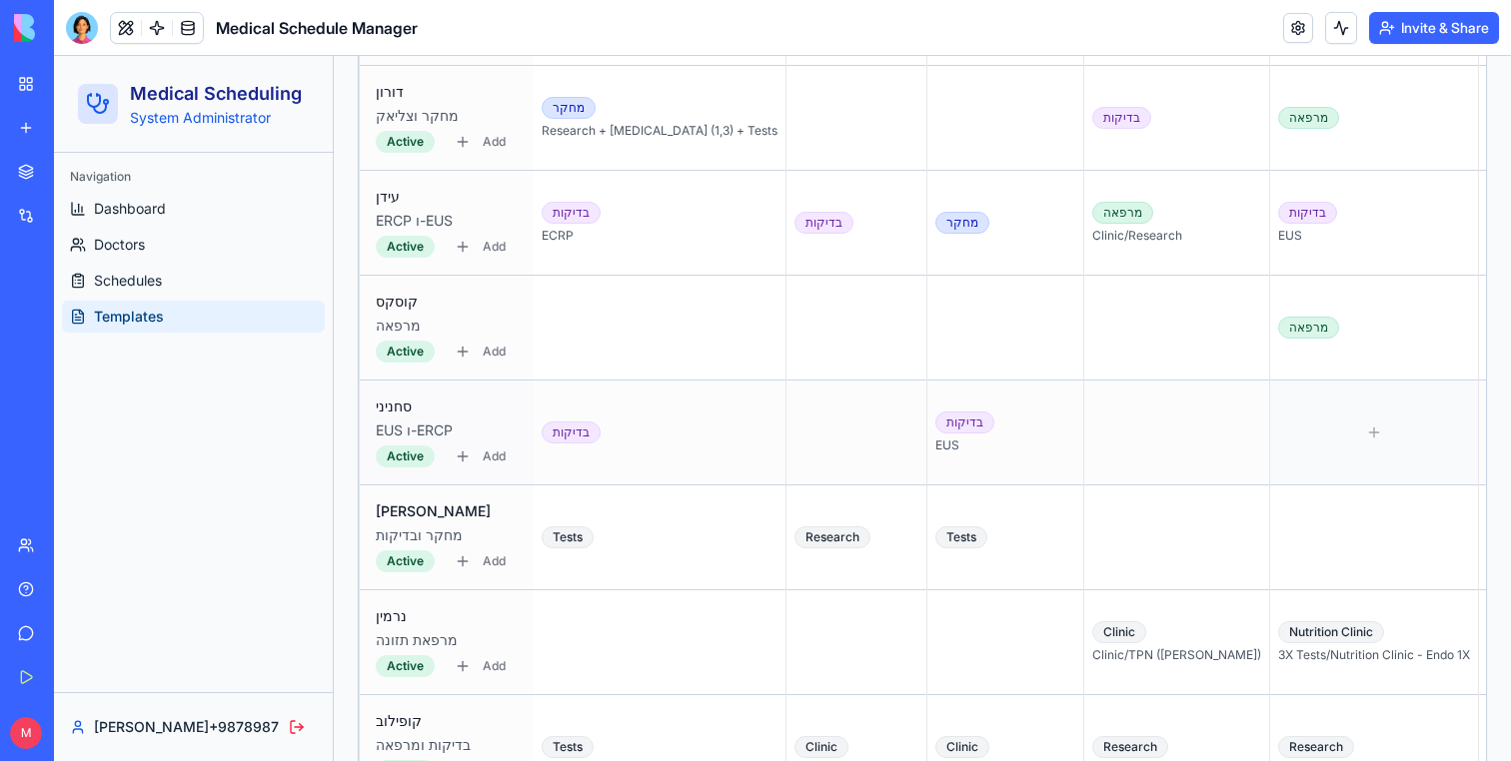
click at [1278, 443] on div at bounding box center [1374, 433] width 192 height 88
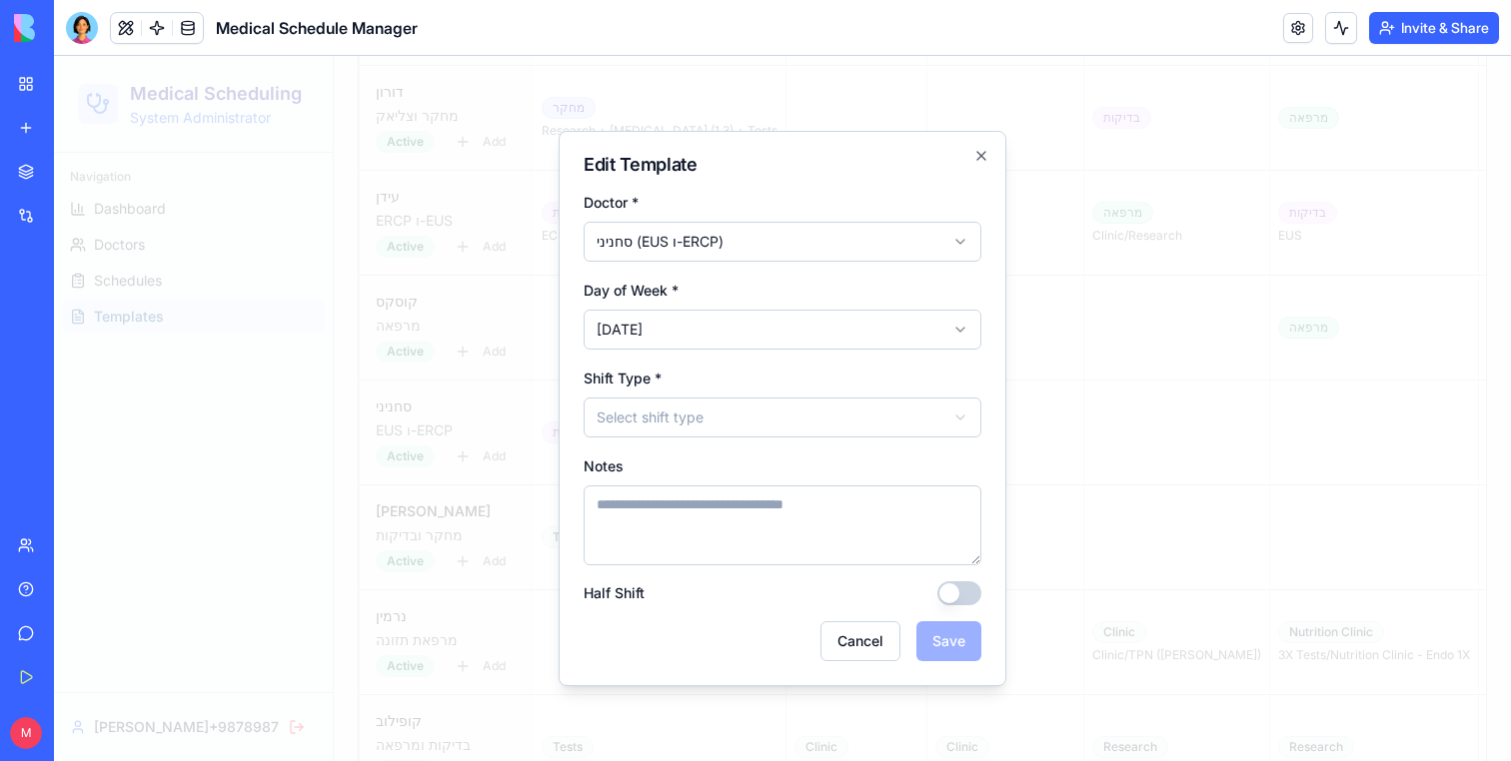
click at [795, 418] on body "Medical Scheduling System Administrator Navigation Dashboard Doctors Schedules …" at bounding box center [782, 354] width 1457 height 4194
click at [704, 534] on textarea "Notes" at bounding box center [782, 526] width 398 height 80
type textarea "****"
click at [974, 659] on button "Save" at bounding box center [948, 641] width 65 height 40
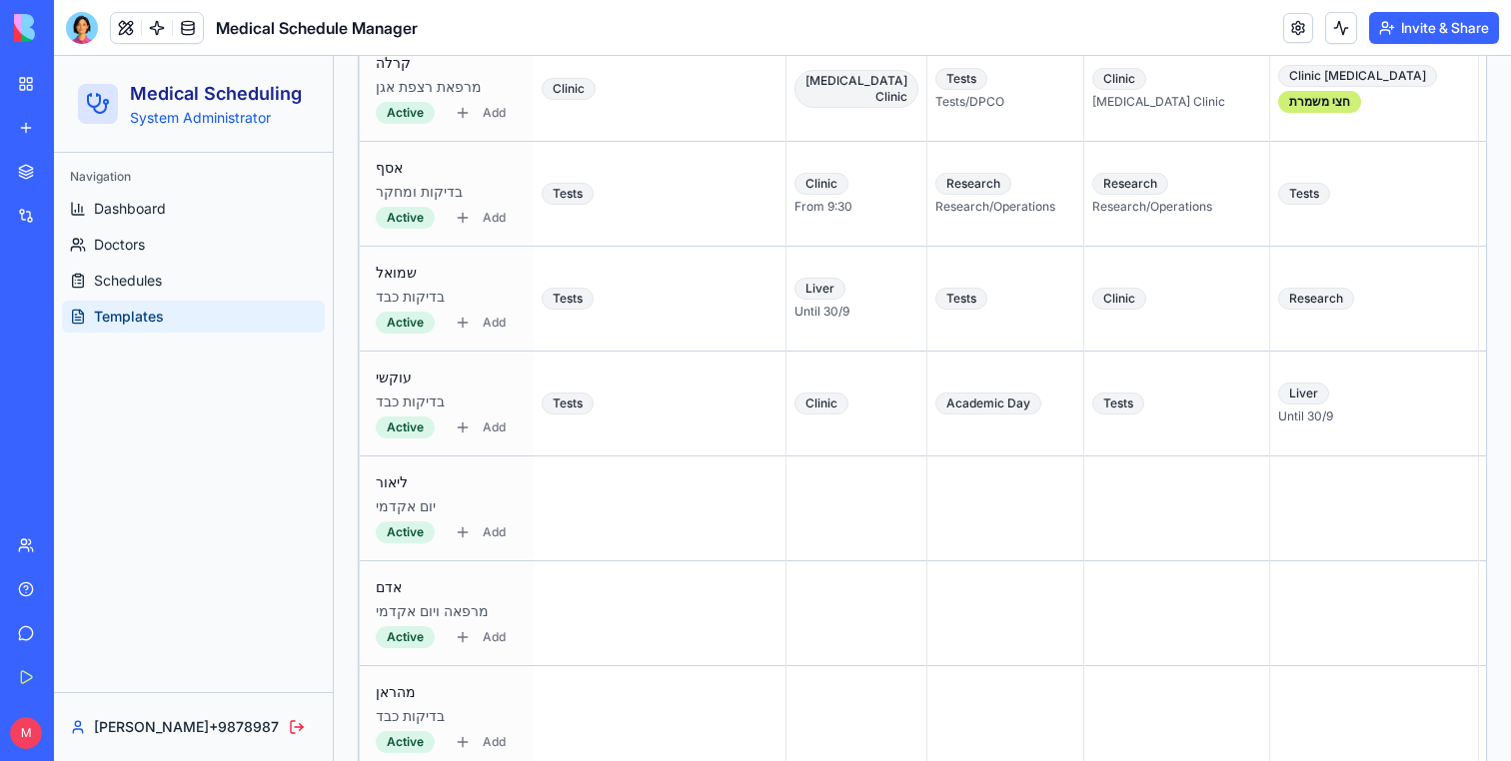
scroll to position [3058, 0]
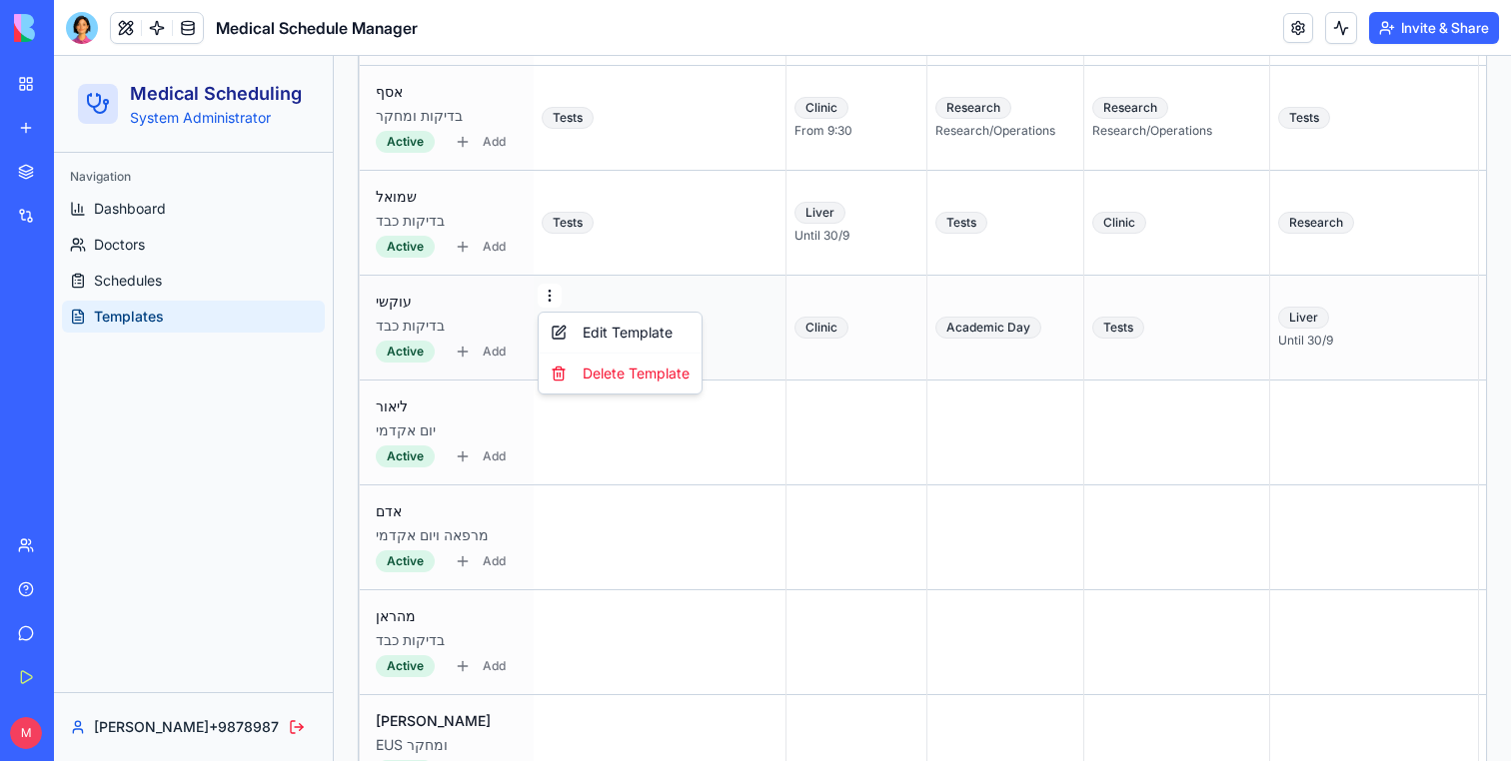
click at [582, 364] on div "Delete Template" at bounding box center [620, 374] width 155 height 32
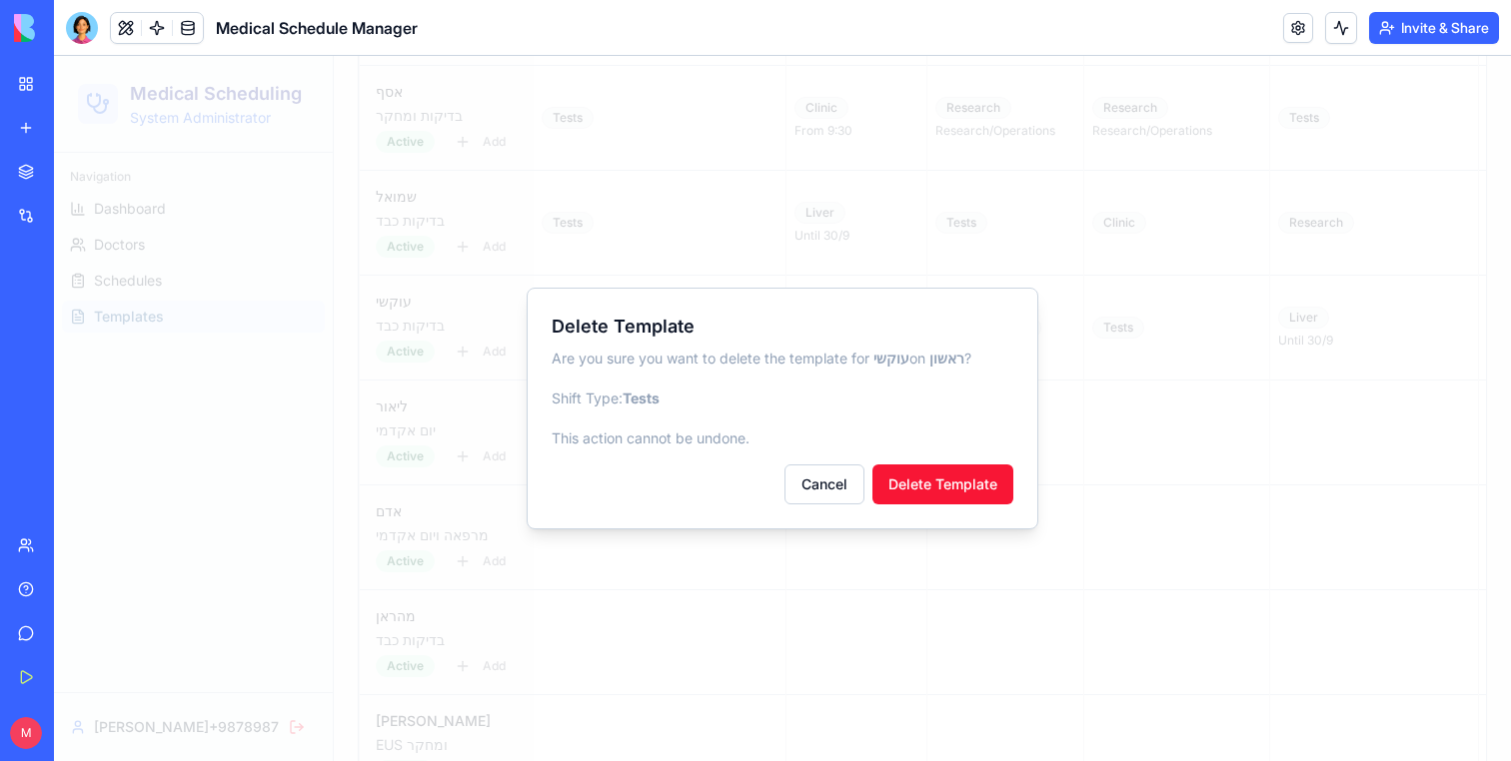
click at [929, 511] on div "Delete Template Are you sure you want to delete the template for עוקשי on ראשון…" at bounding box center [783, 409] width 512 height 242
click at [929, 499] on button "Delete Template" at bounding box center [942, 485] width 141 height 40
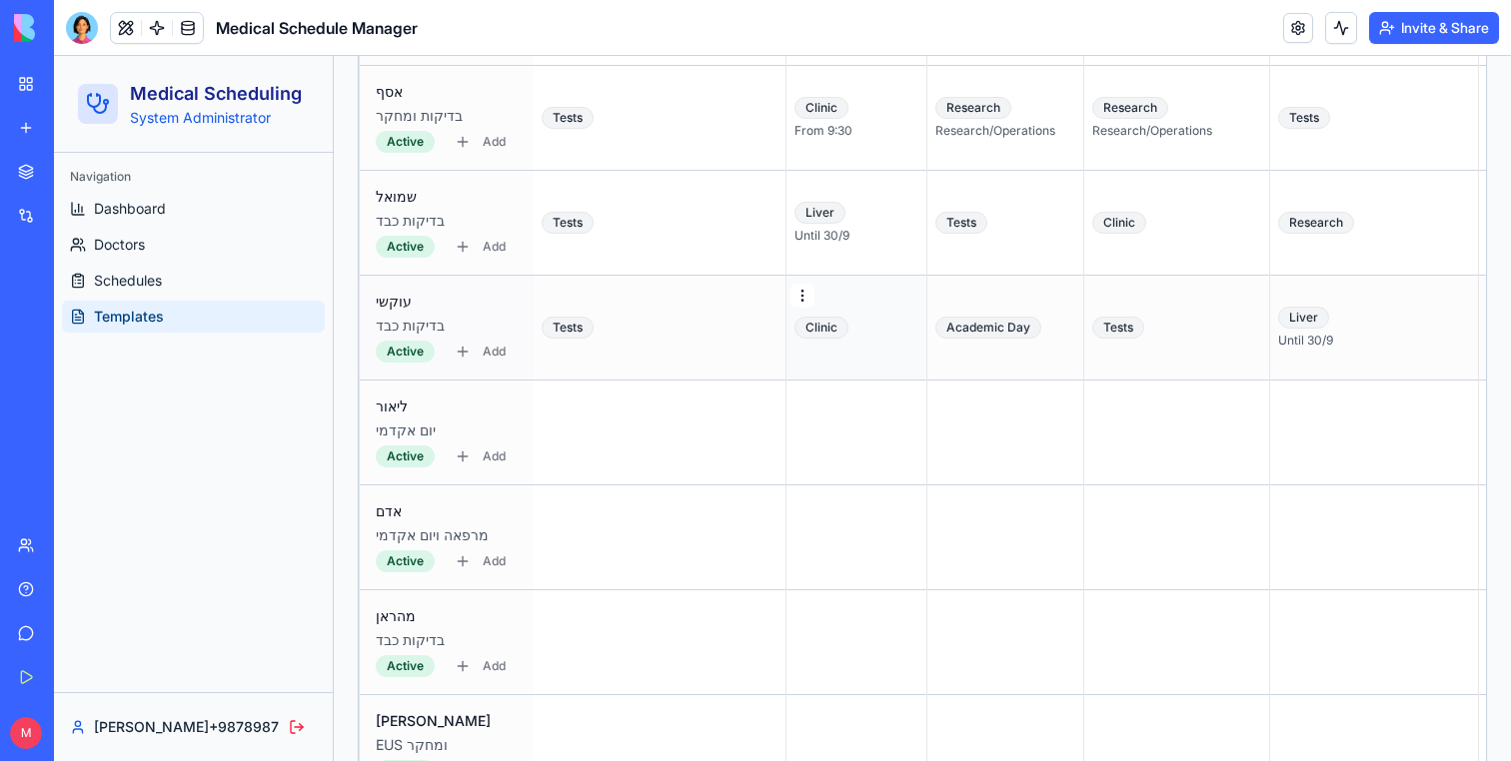
click at [800, 383] on div "Delete Template" at bounding box center [812, 374] width 155 height 32
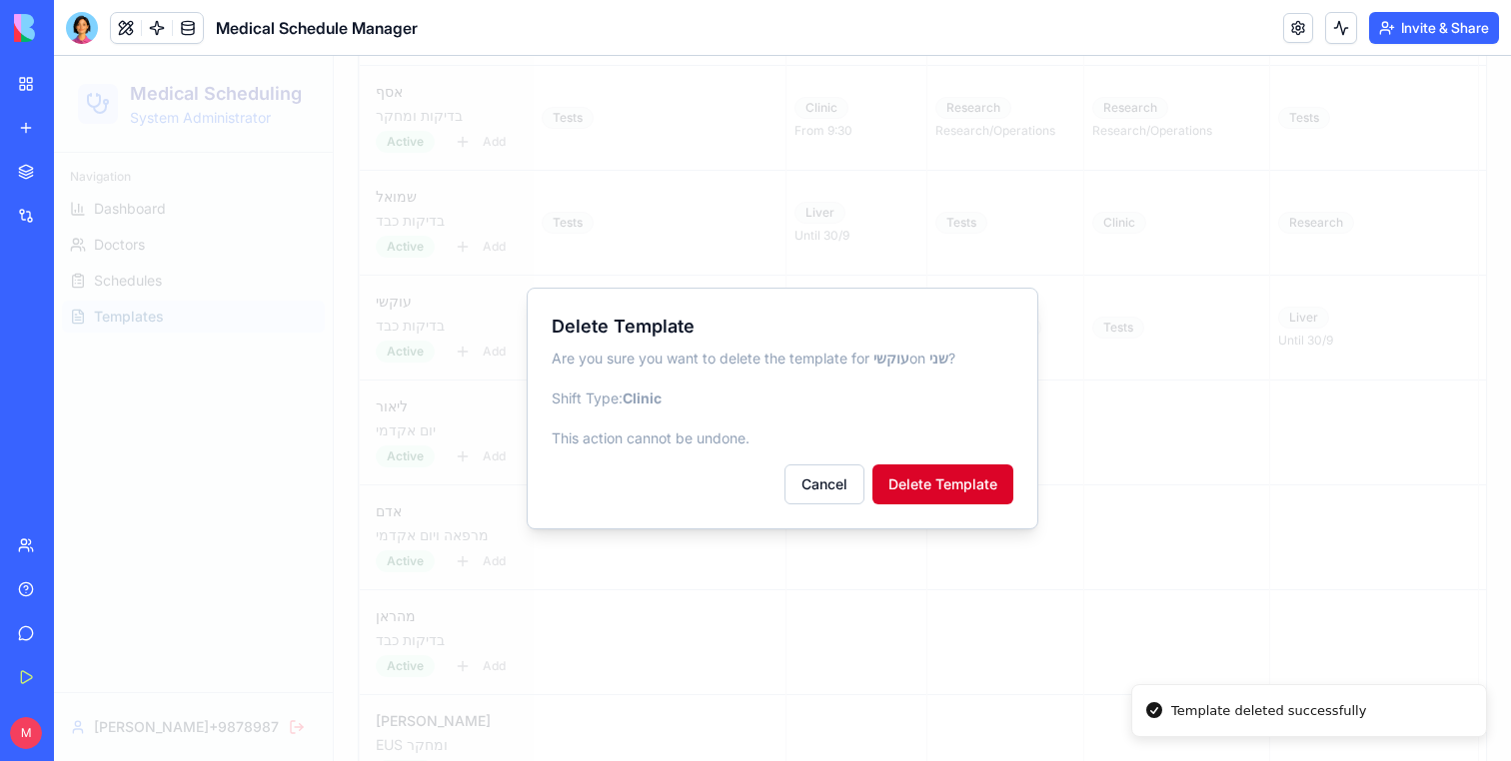
click at [939, 479] on button "Delete Template" at bounding box center [942, 485] width 141 height 40
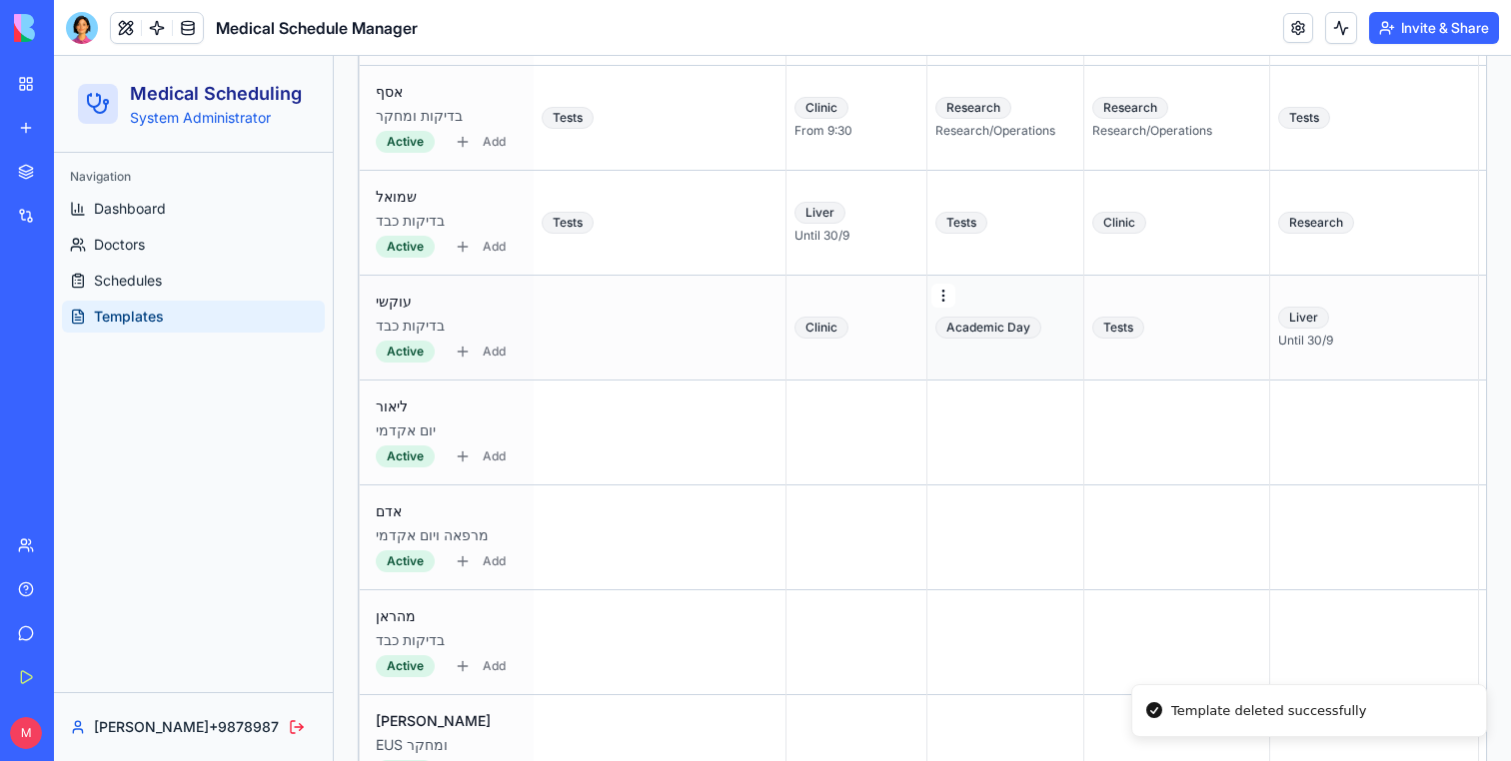
click at [903, 375] on div "Delete Template" at bounding box center [932, 374] width 155 height 32
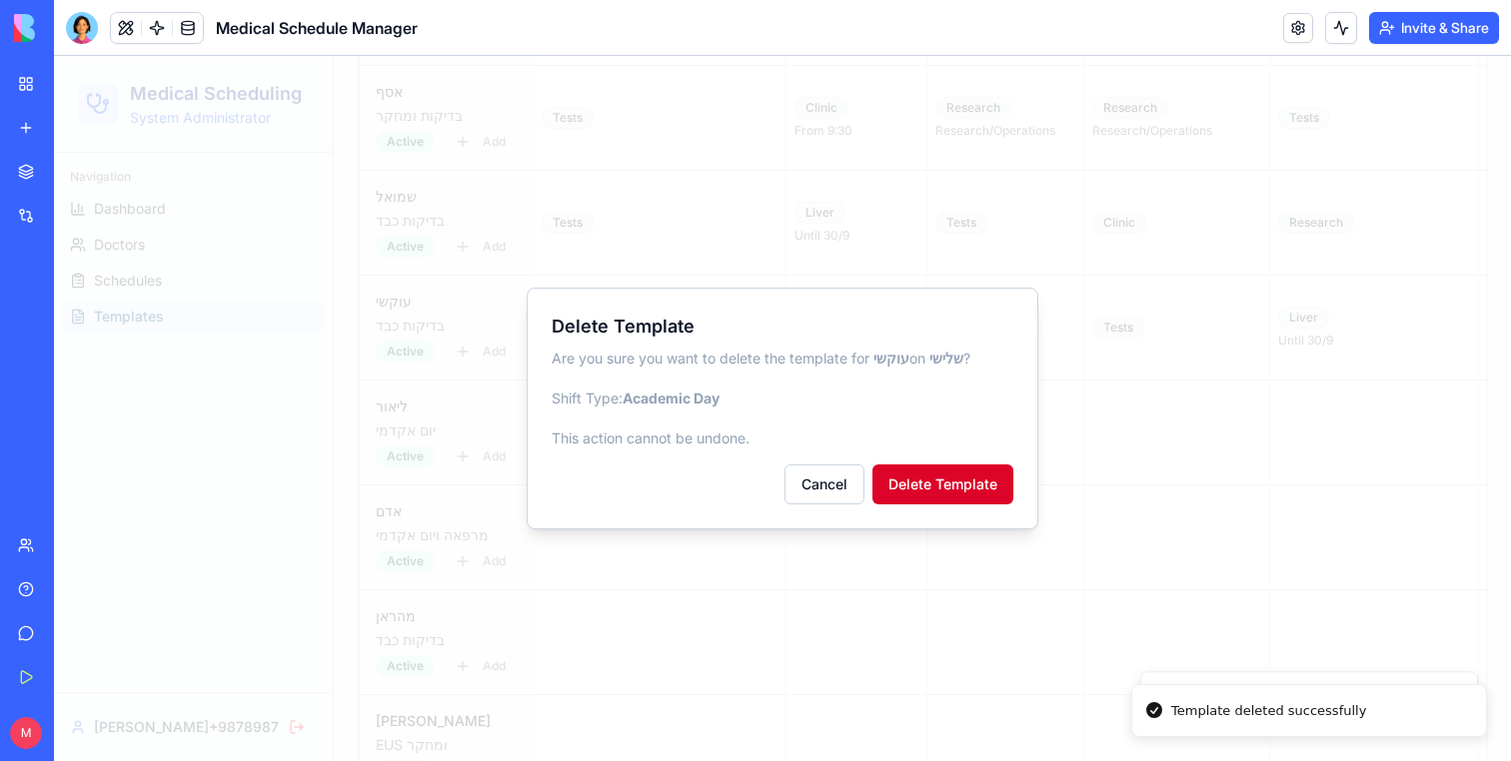
click at [930, 474] on button "Delete Template" at bounding box center [942, 485] width 141 height 40
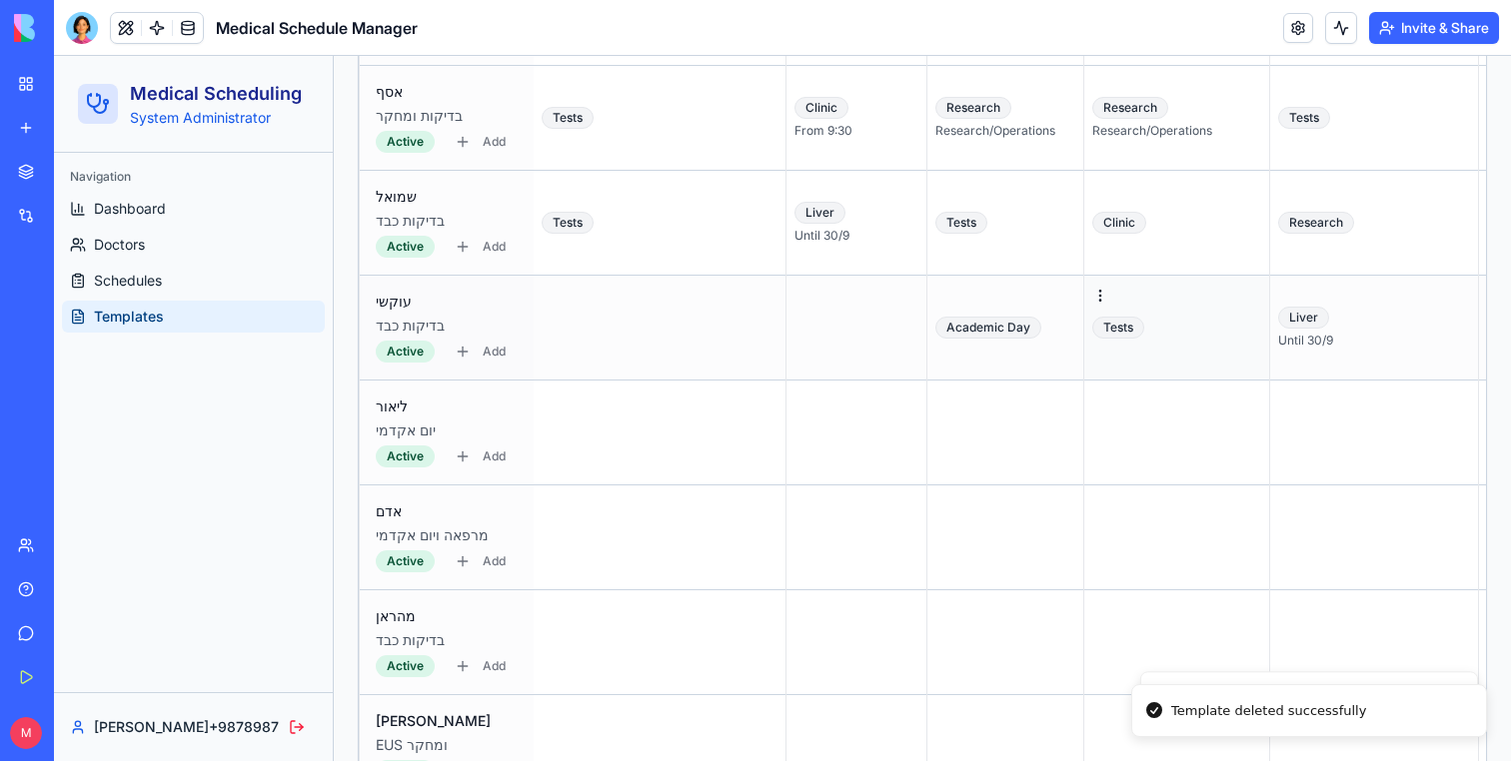
click at [1084, 282] on td "Tests" at bounding box center [1177, 328] width 186 height 105
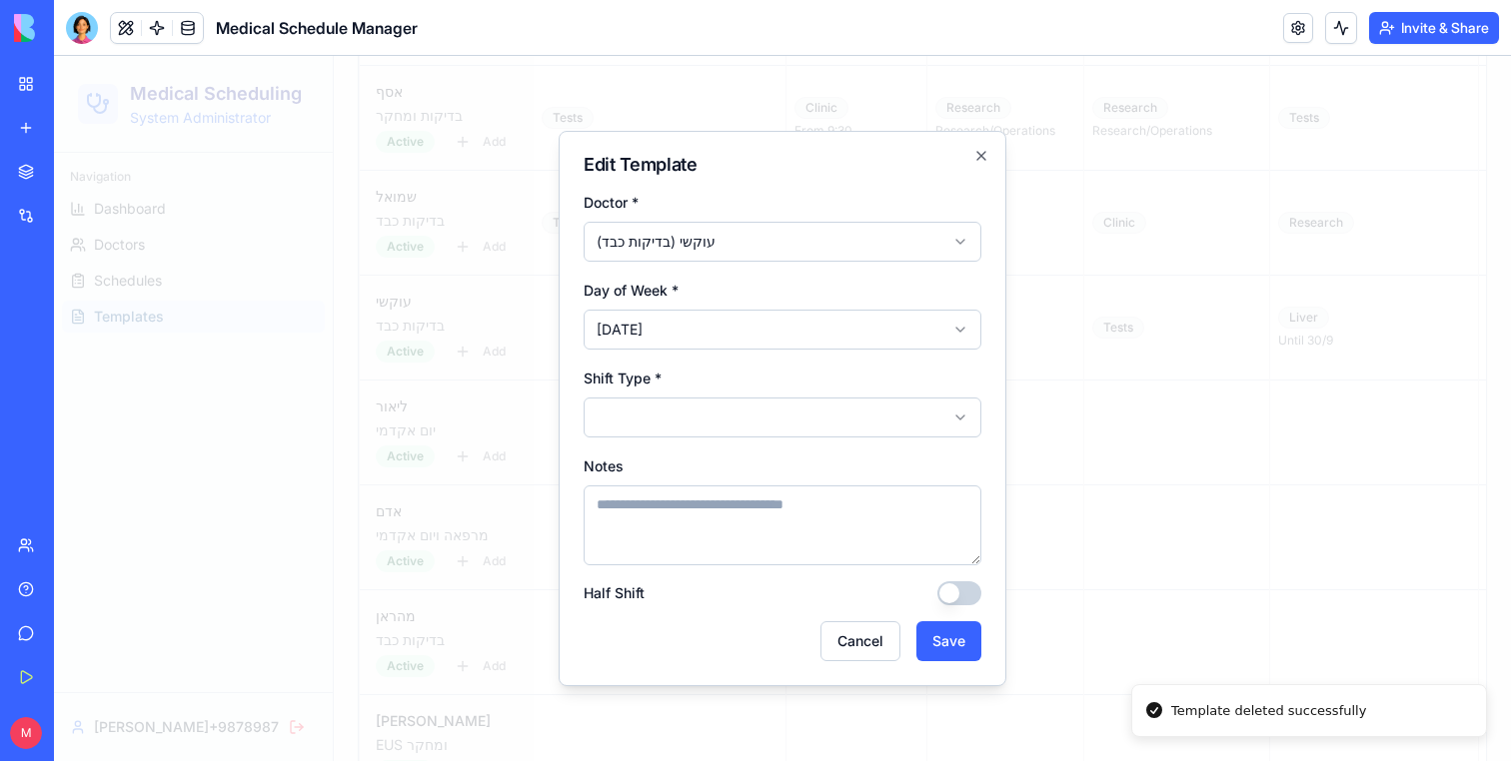
click at [982, 147] on div "**********" at bounding box center [782, 408] width 448 height 555
click at [982, 150] on icon "button" at bounding box center [981, 156] width 16 height 16
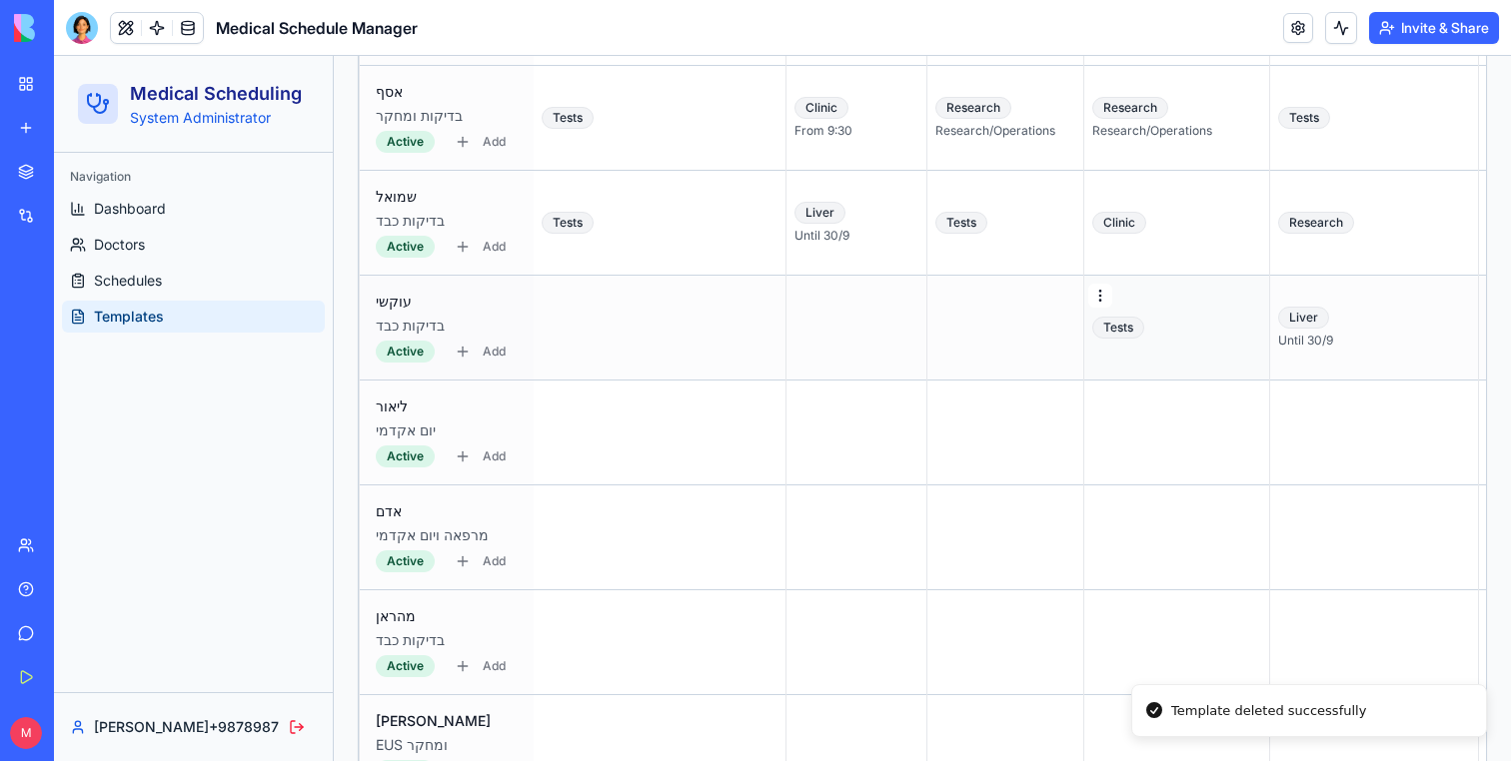
click at [1034, 375] on div "Delete Template" at bounding box center [1068, 374] width 155 height 32
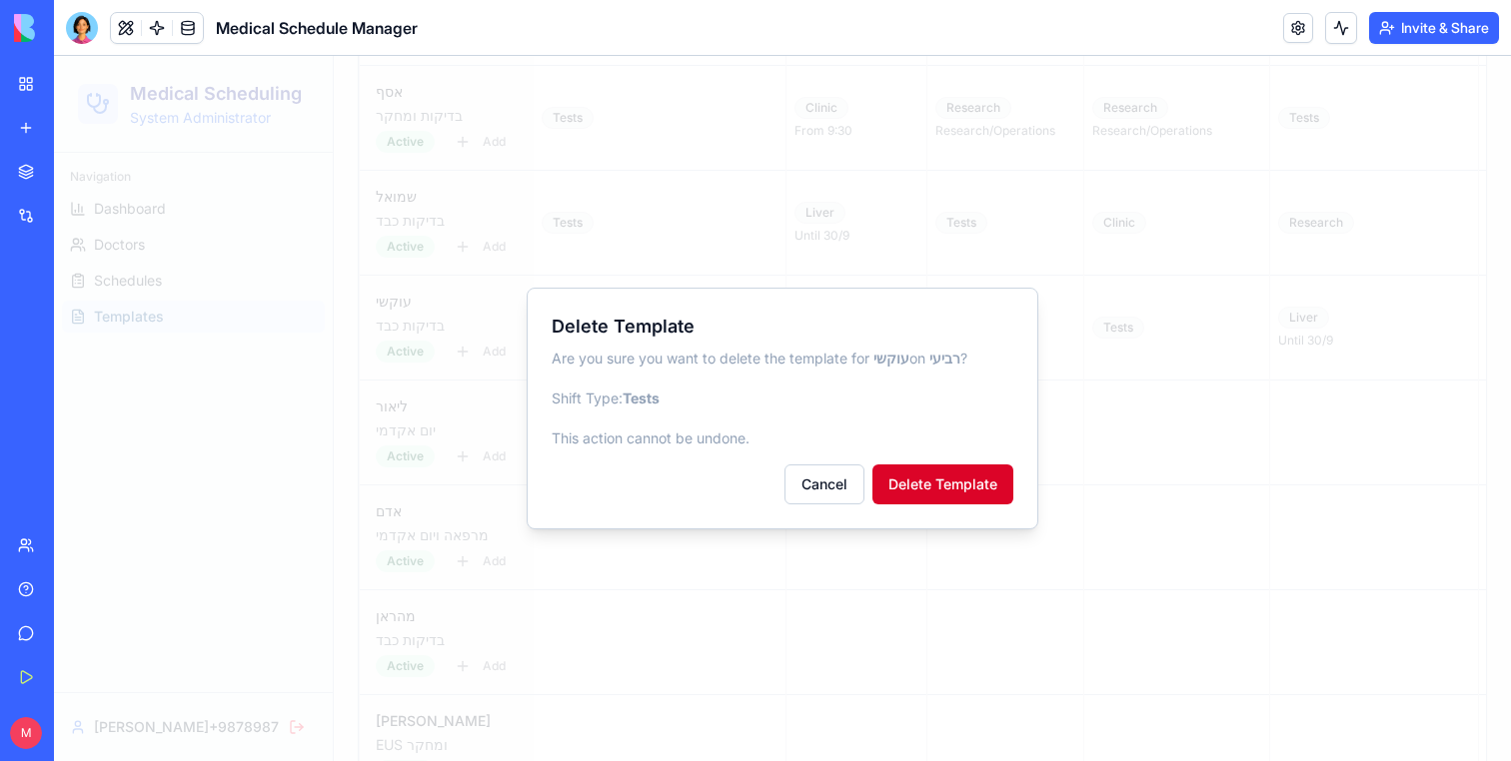
click at [949, 495] on button "Delete Template" at bounding box center [942, 485] width 141 height 40
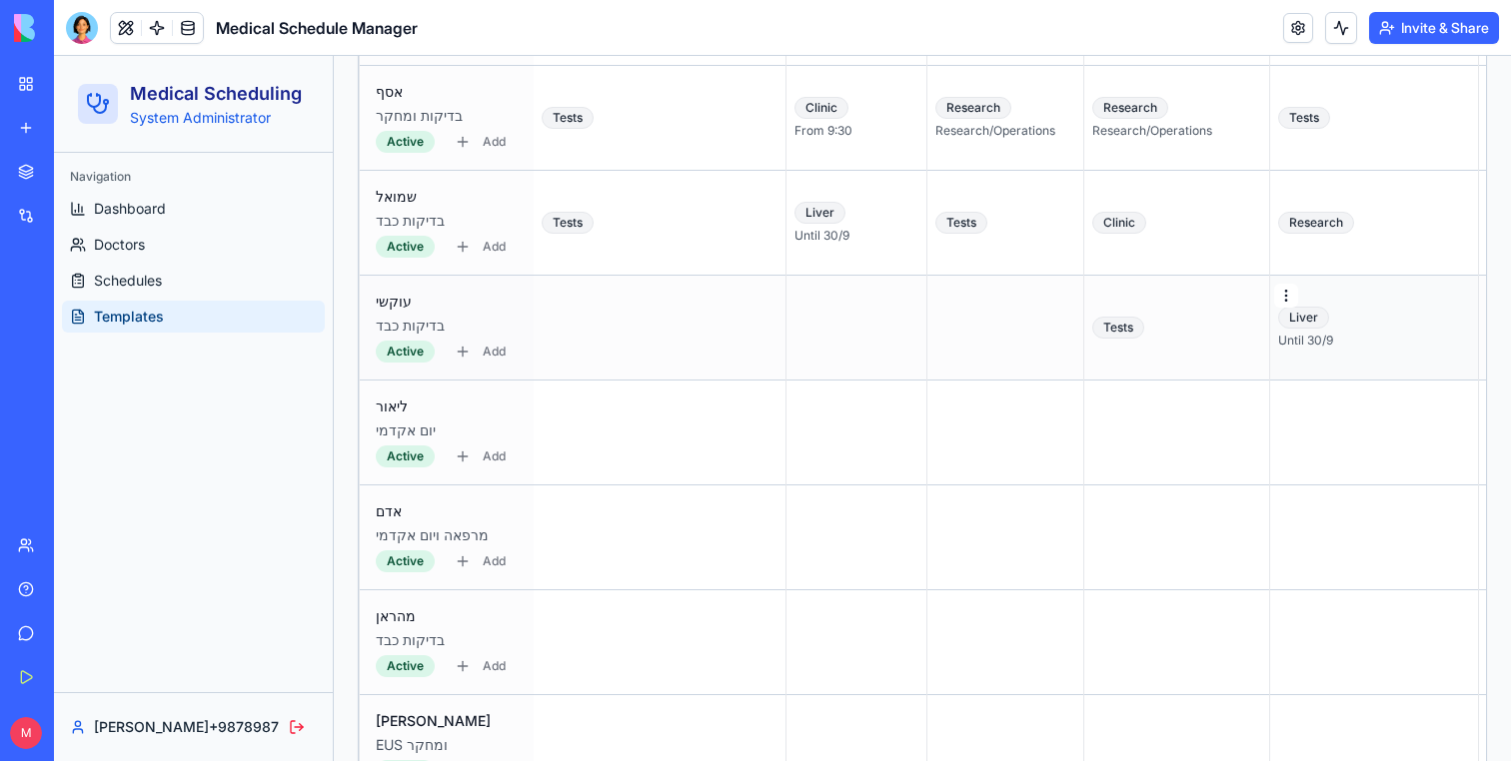
click at [1141, 376] on div "Delete Template" at bounding box center [1205, 374] width 155 height 32
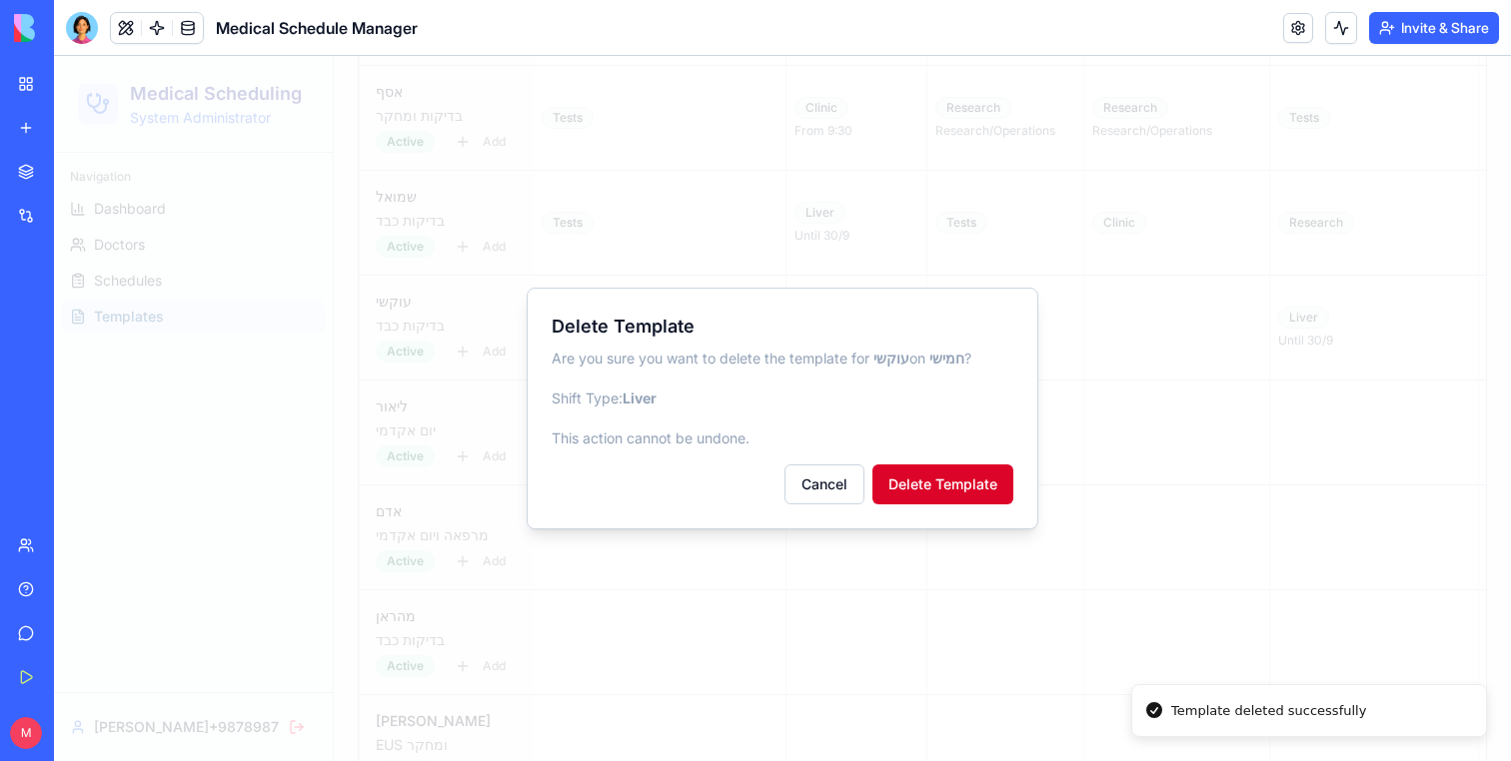
click at [985, 467] on button "Delete Template" at bounding box center [942, 485] width 141 height 40
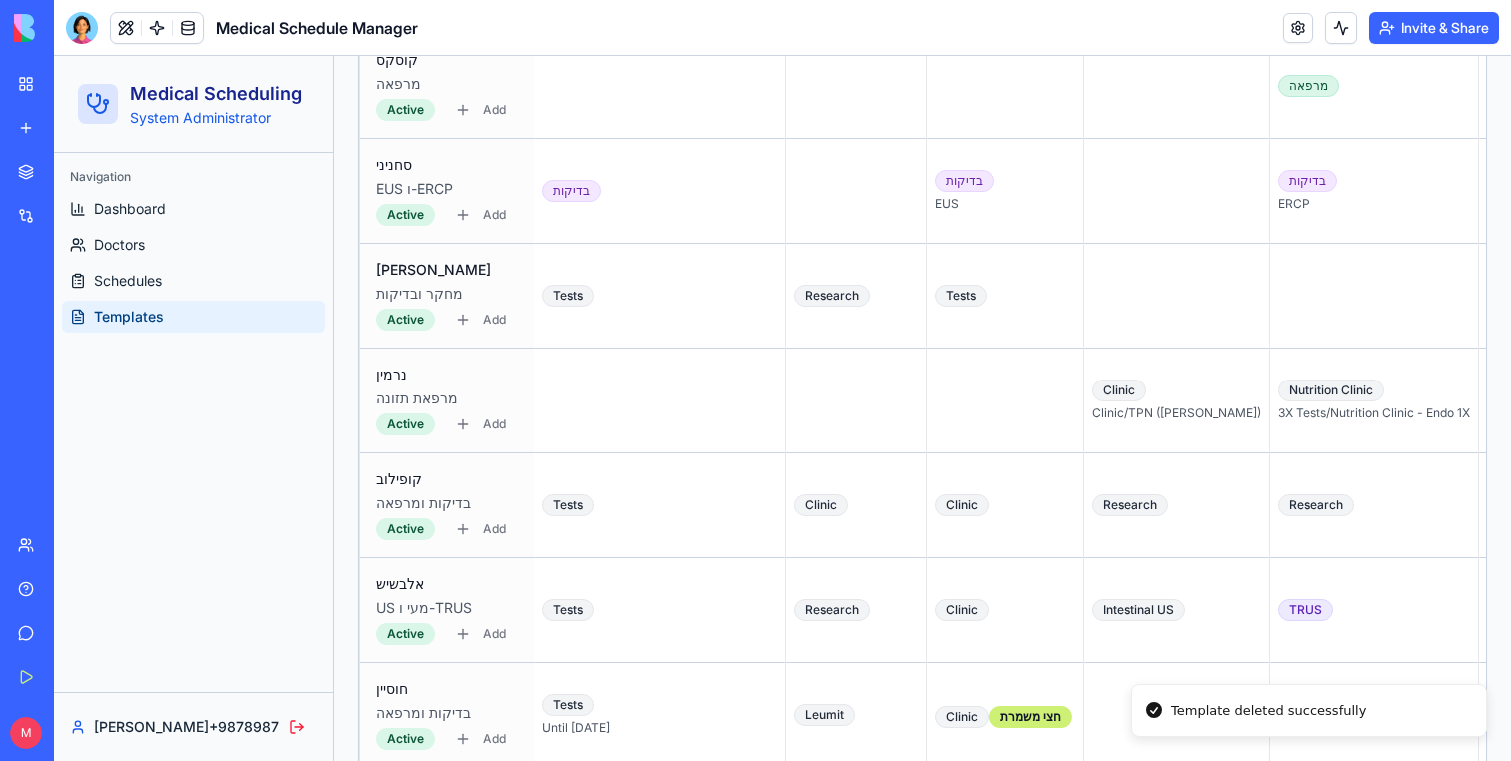
scroll to position [2025, 0]
